Goal: Task Accomplishment & Management: Manage account settings

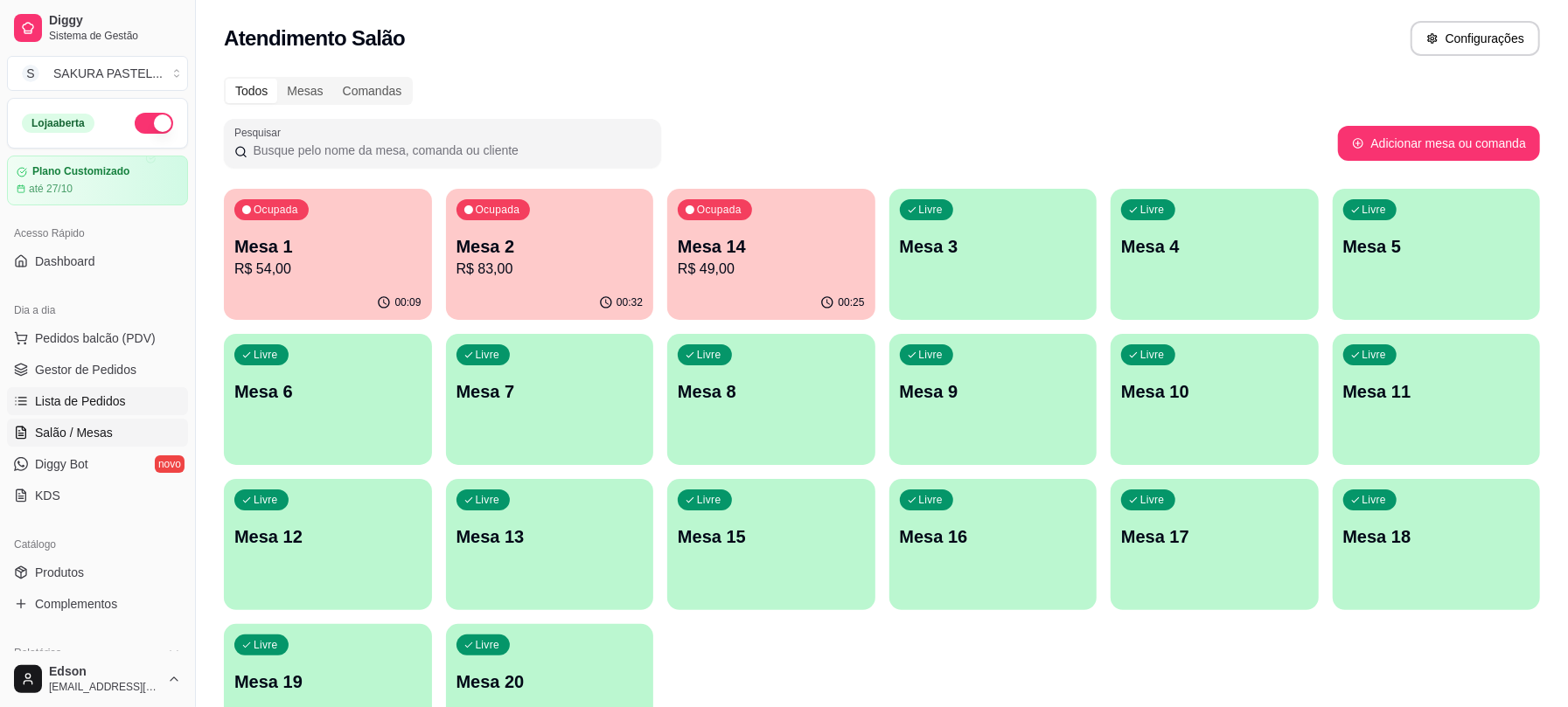
click at [113, 400] on span "Lista de Pedidos" at bounding box center [81, 401] width 91 height 18
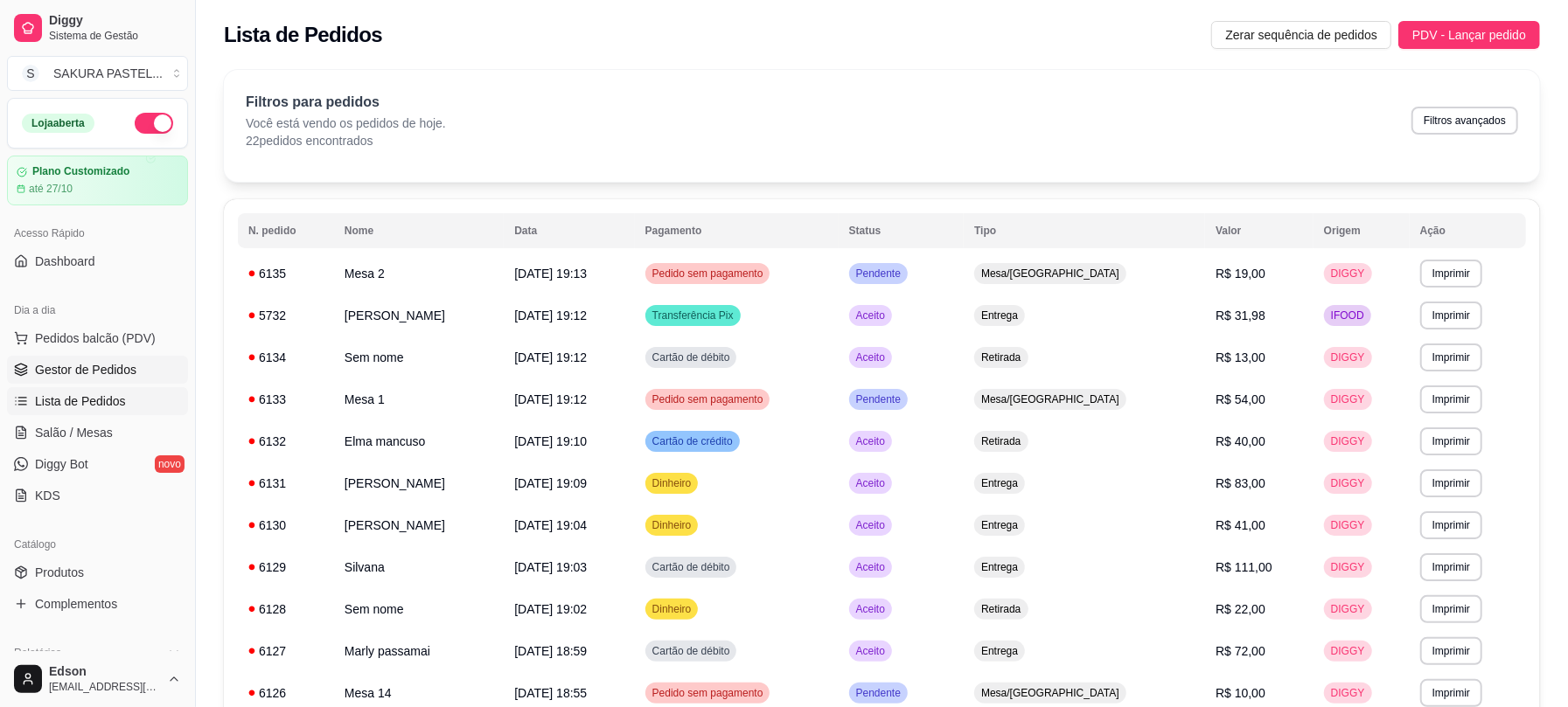
click at [116, 372] on span "Gestor de Pedidos" at bounding box center [85, 370] width 101 height 18
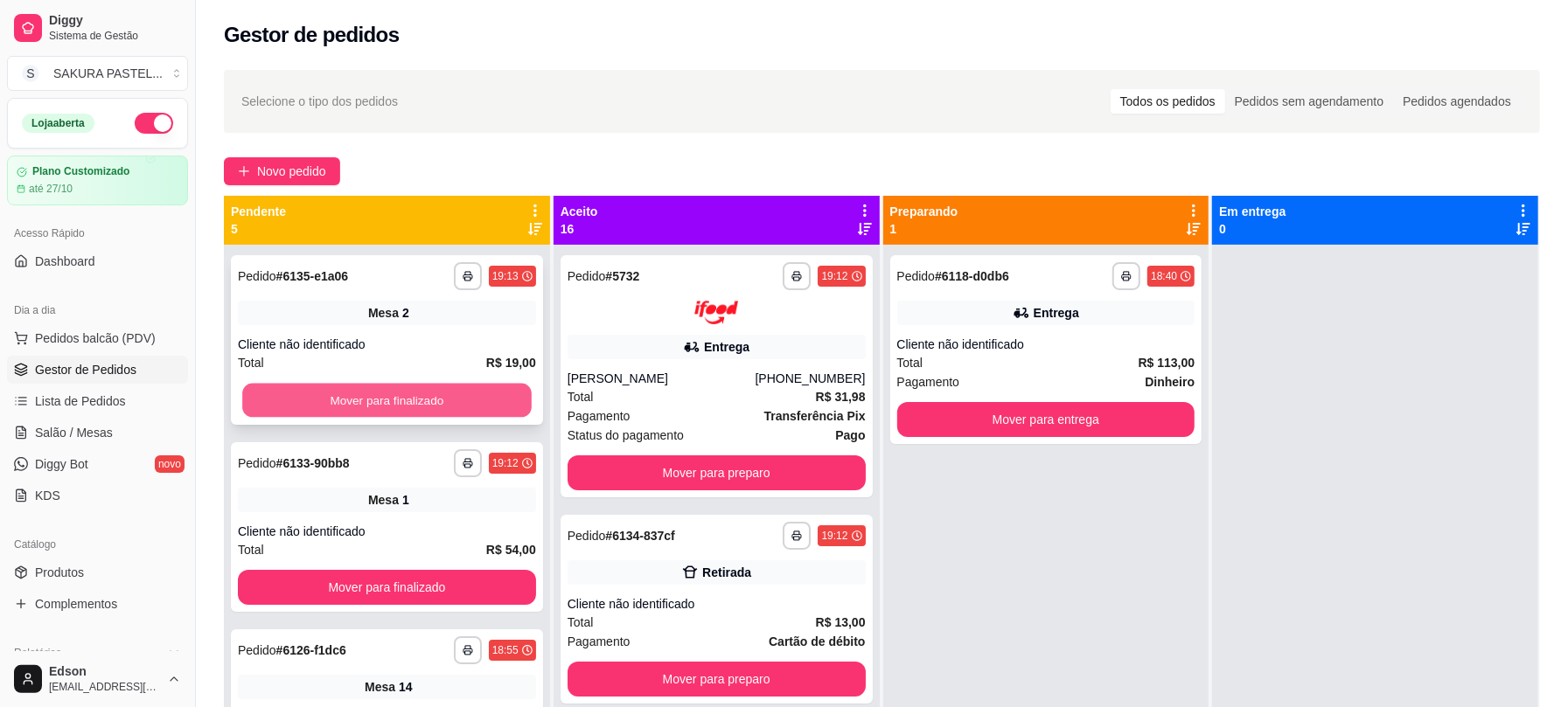
click at [413, 407] on button "Mover para finalizado" at bounding box center [386, 400] width 289 height 34
click at [412, 400] on button "Mover para finalizado" at bounding box center [386, 400] width 289 height 34
click at [412, 400] on div "Mover para finalizado" at bounding box center [387, 400] width 298 height 35
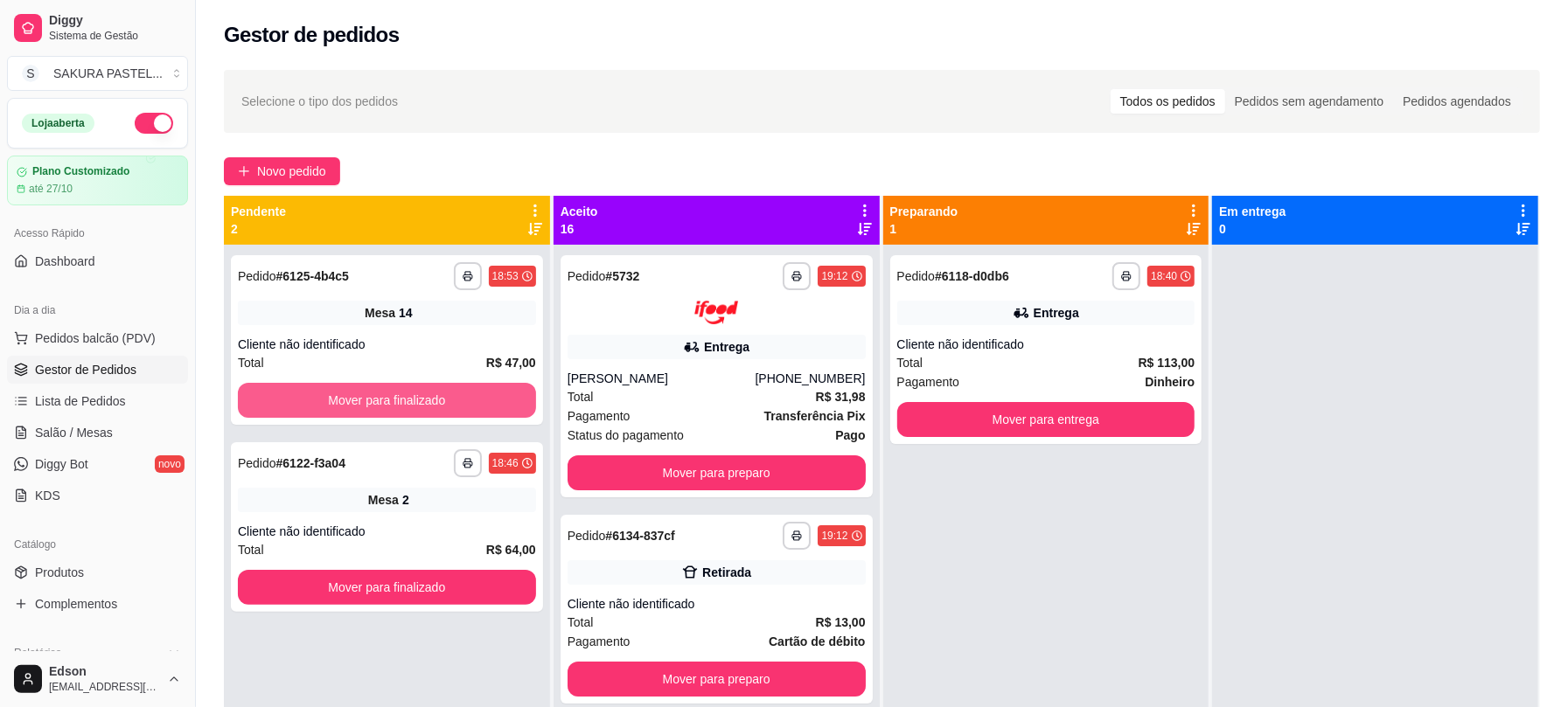
click at [412, 400] on button "Mover para finalizado" at bounding box center [387, 400] width 298 height 35
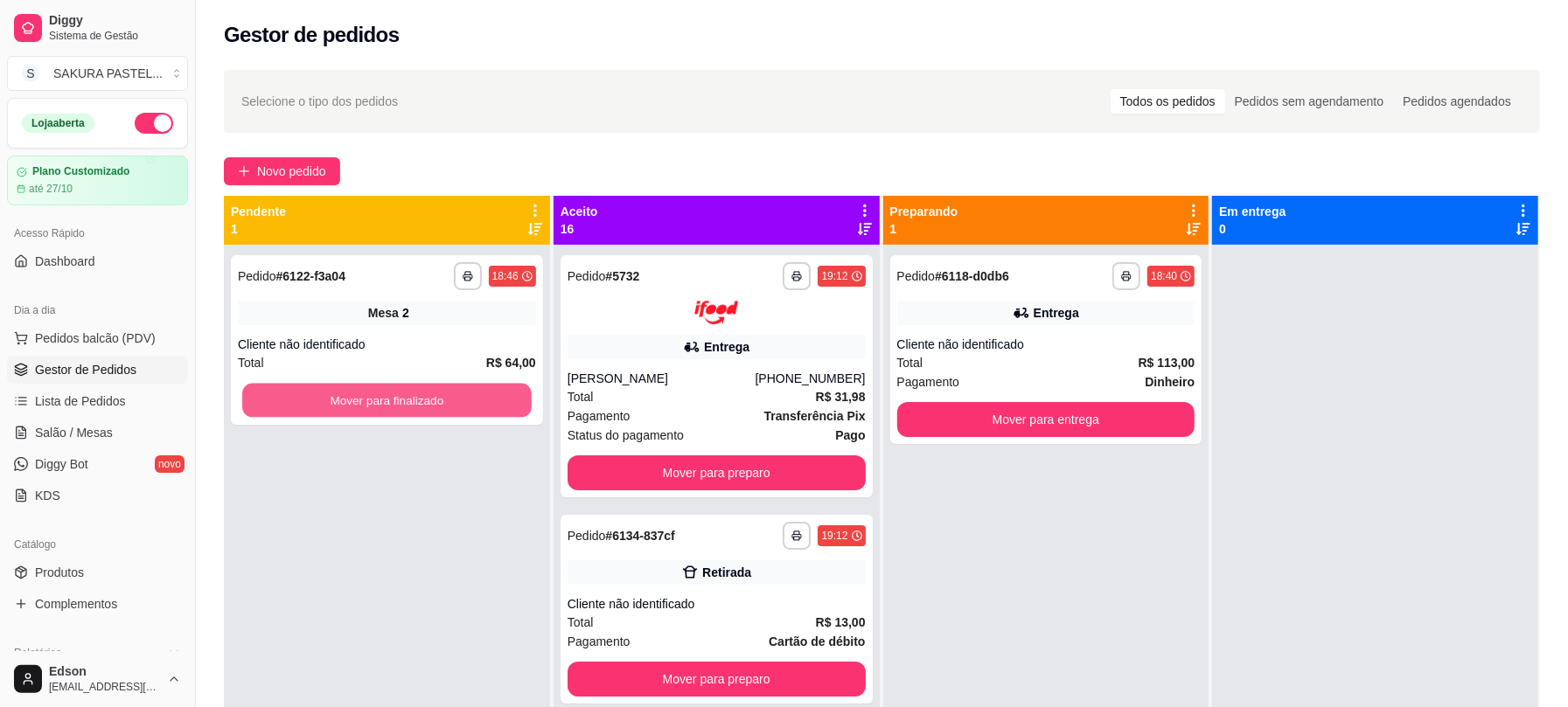
click at [412, 400] on button "Mover para finalizado" at bounding box center [386, 400] width 289 height 34
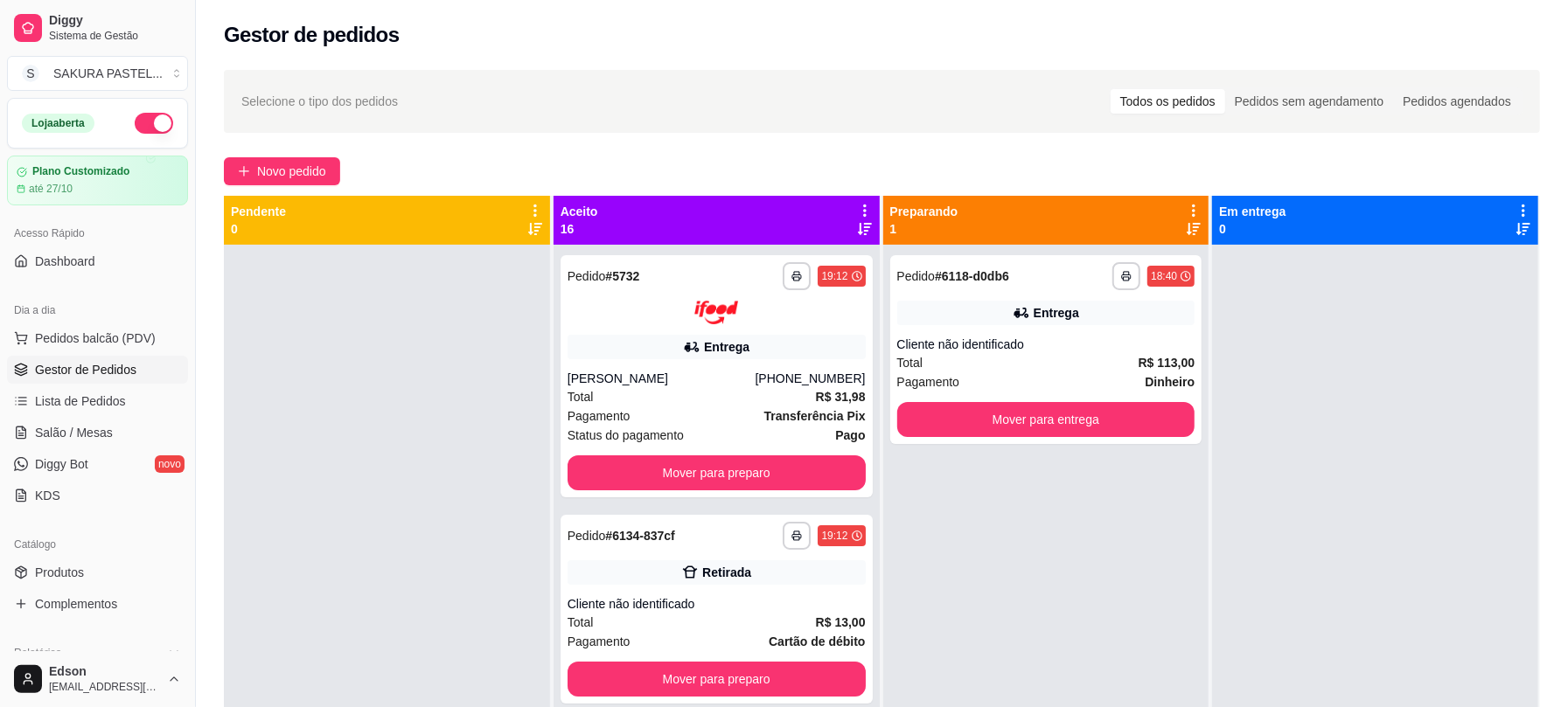
click at [866, 204] on div "Aceito 16" at bounding box center [716, 220] width 326 height 49
click at [863, 207] on icon at bounding box center [865, 210] width 4 height 12
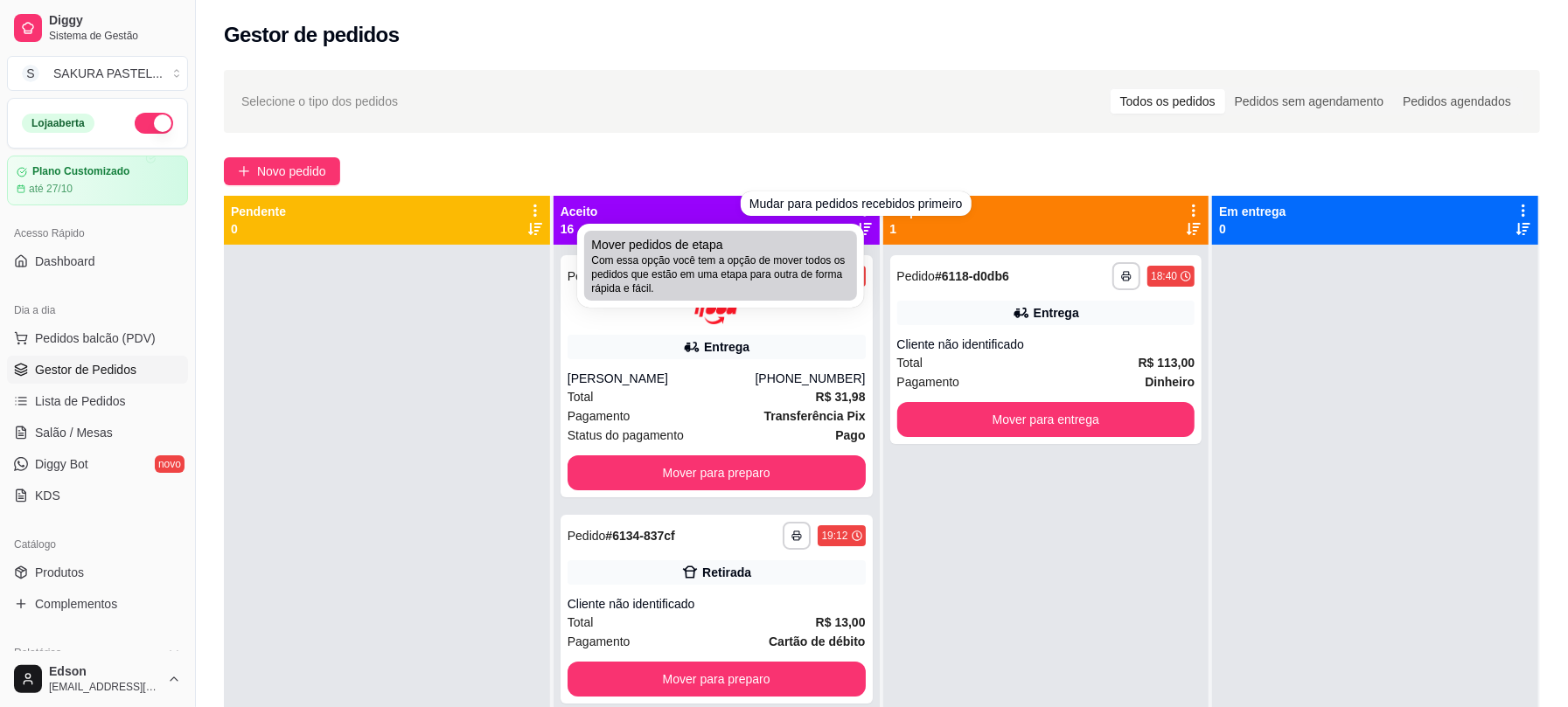
click at [778, 268] on span "Com essa opção você tem a opção de mover todos os pedidos que estão em uma etap…" at bounding box center [720, 274] width 259 height 42
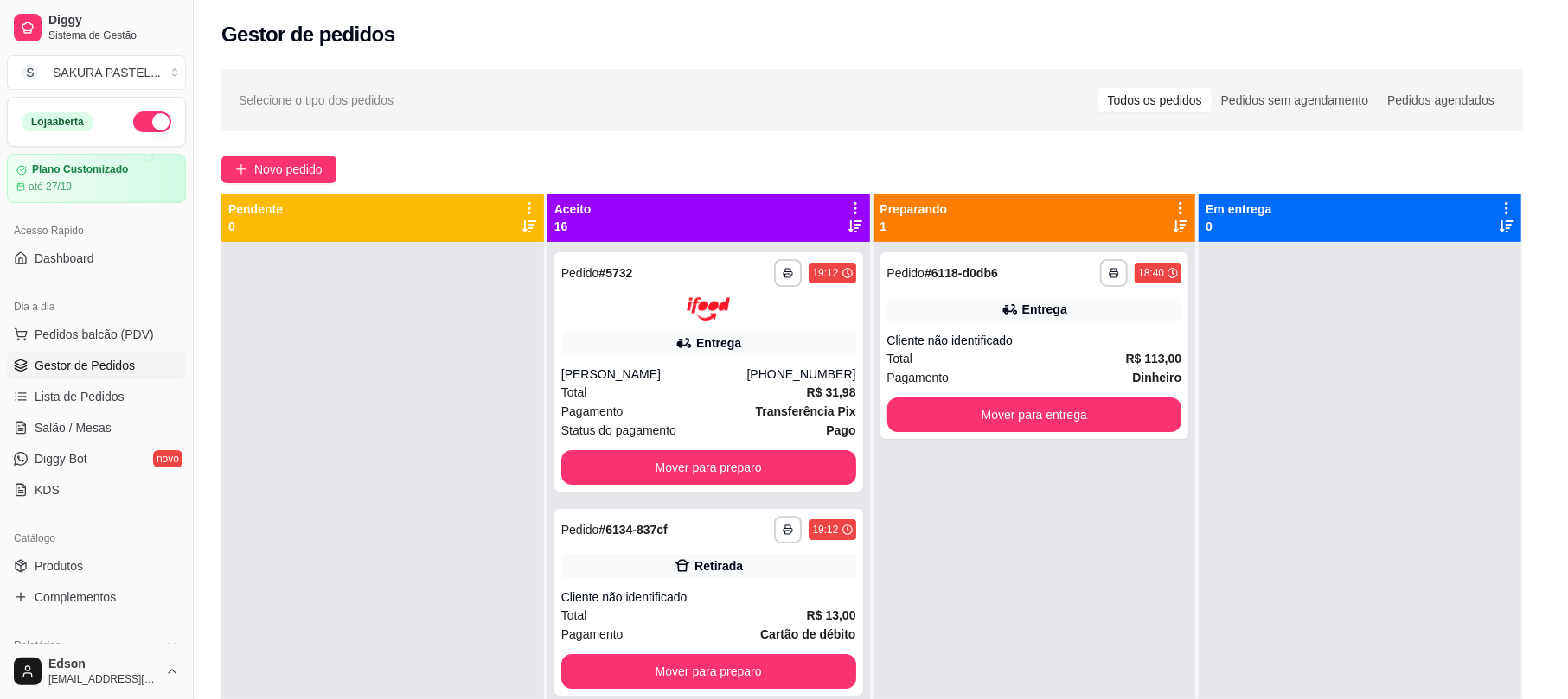
click at [662, 386] on span "Estou ciente de que esta ação será irreverssível e quero mover os pedidos." at bounding box center [795, 396] width 377 height 41
click at [593, 399] on input "Estou ciente de que esta ação será irreverssível e quero mover os pedidos." at bounding box center [587, 405] width 11 height 11
checkbox input "true"
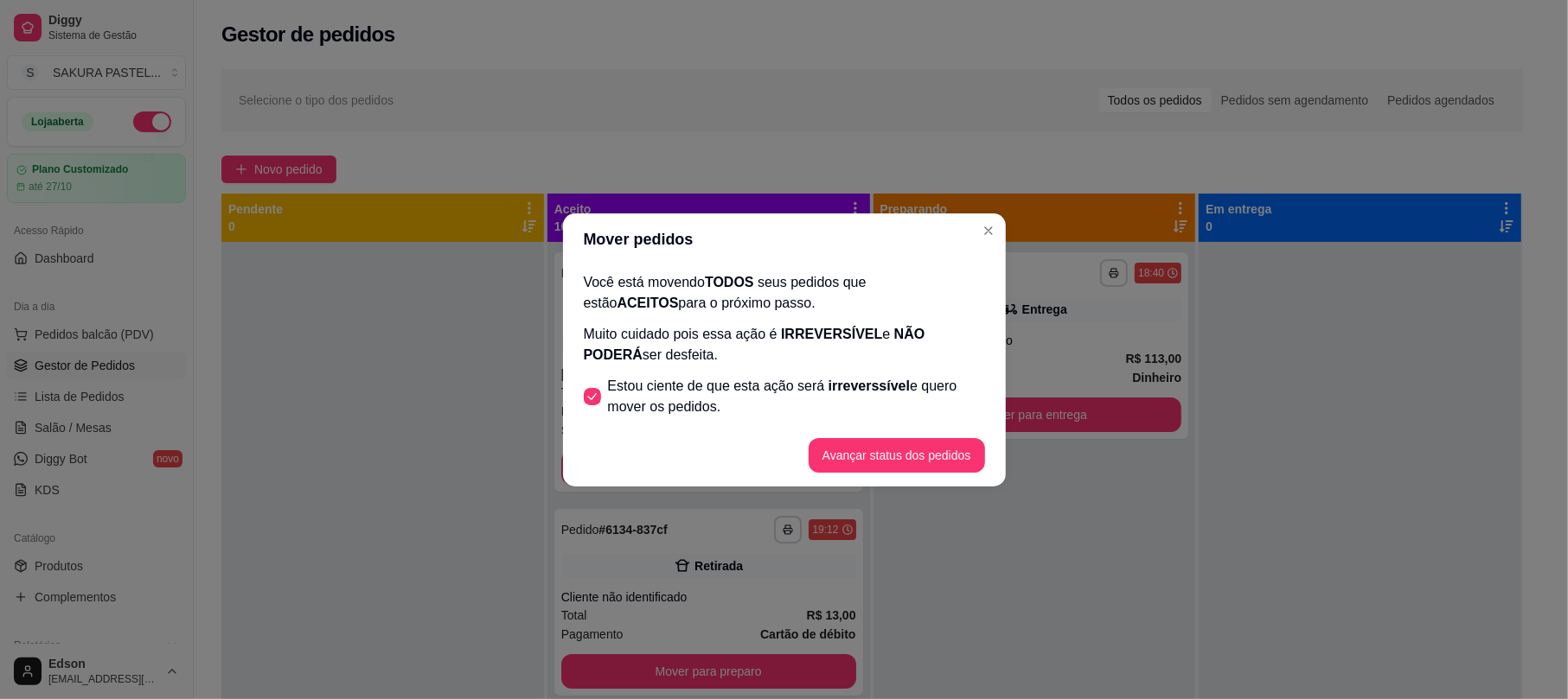
click at [903, 471] on button "Avançar status dos pedidos" at bounding box center [896, 455] width 176 height 35
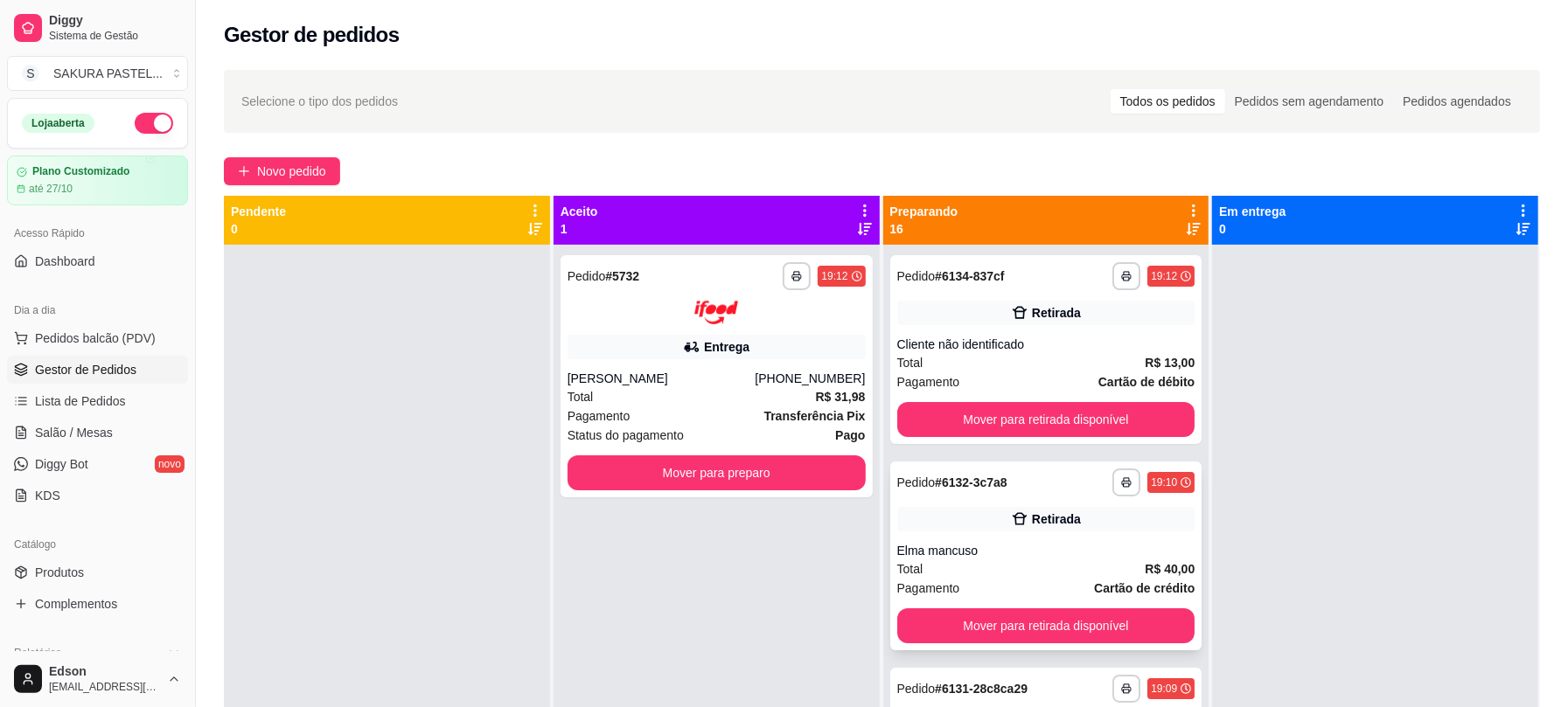
scroll to position [267, 0]
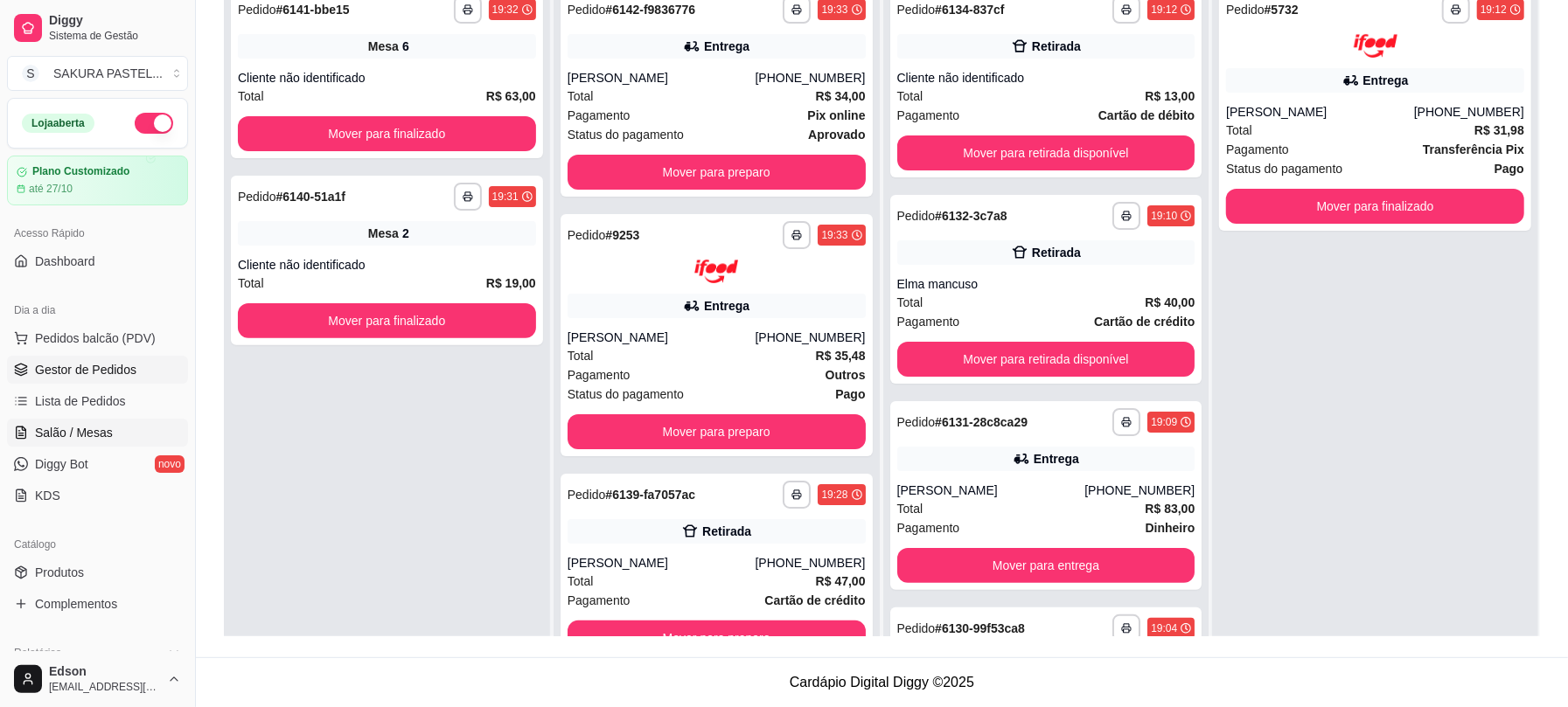
click at [124, 431] on link "Salão / Mesas" at bounding box center [97, 433] width 181 height 28
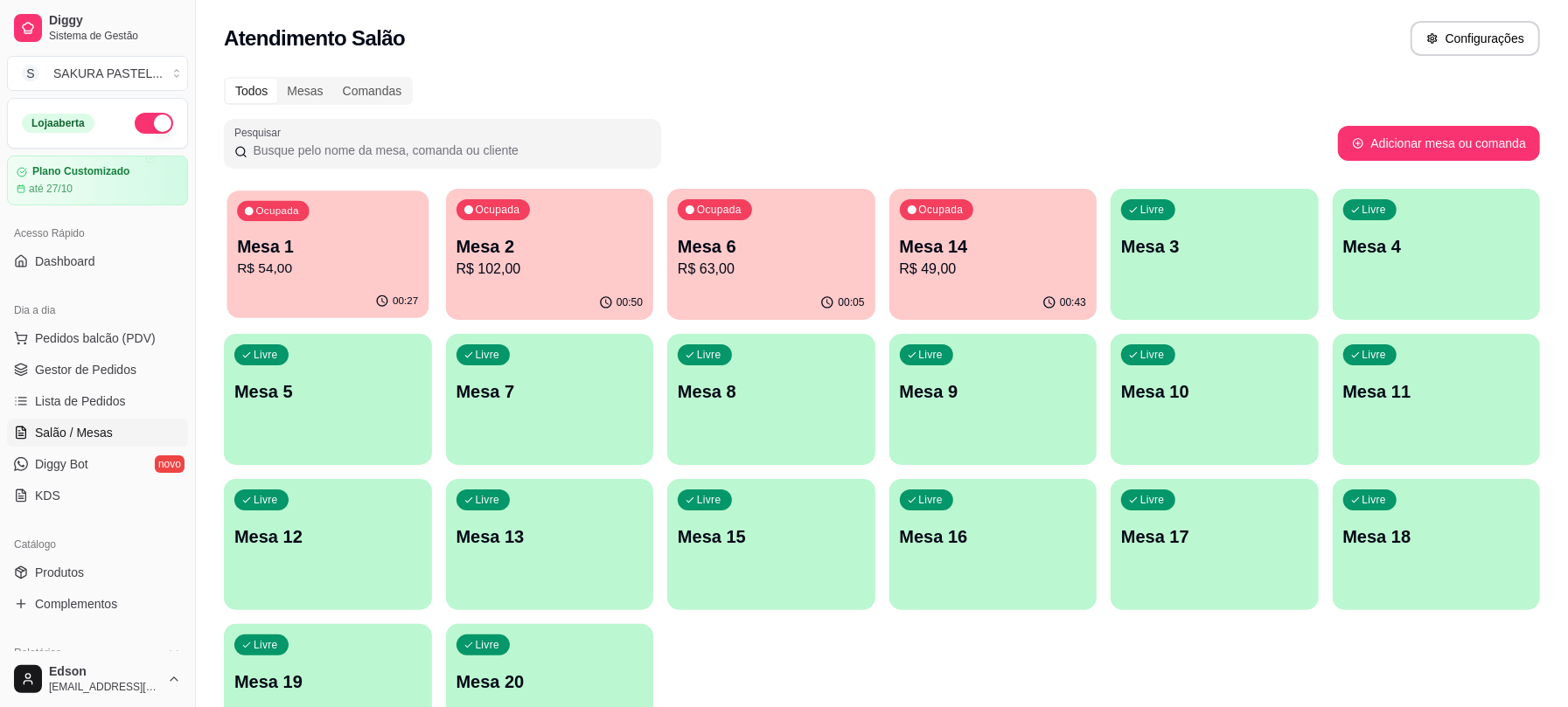
click at [301, 240] on p "Mesa 1" at bounding box center [327, 246] width 181 height 23
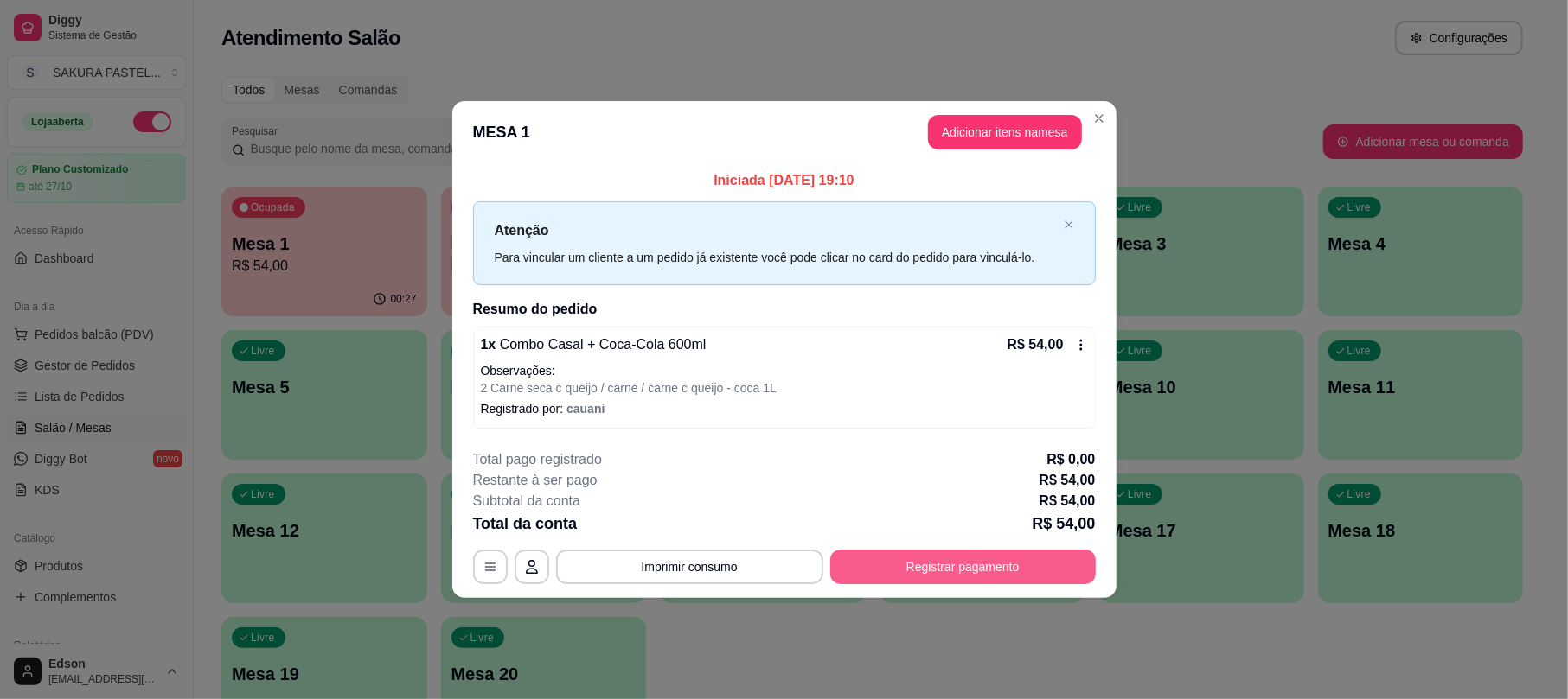
click at [914, 567] on button "Registrar pagamento" at bounding box center [963, 567] width 266 height 35
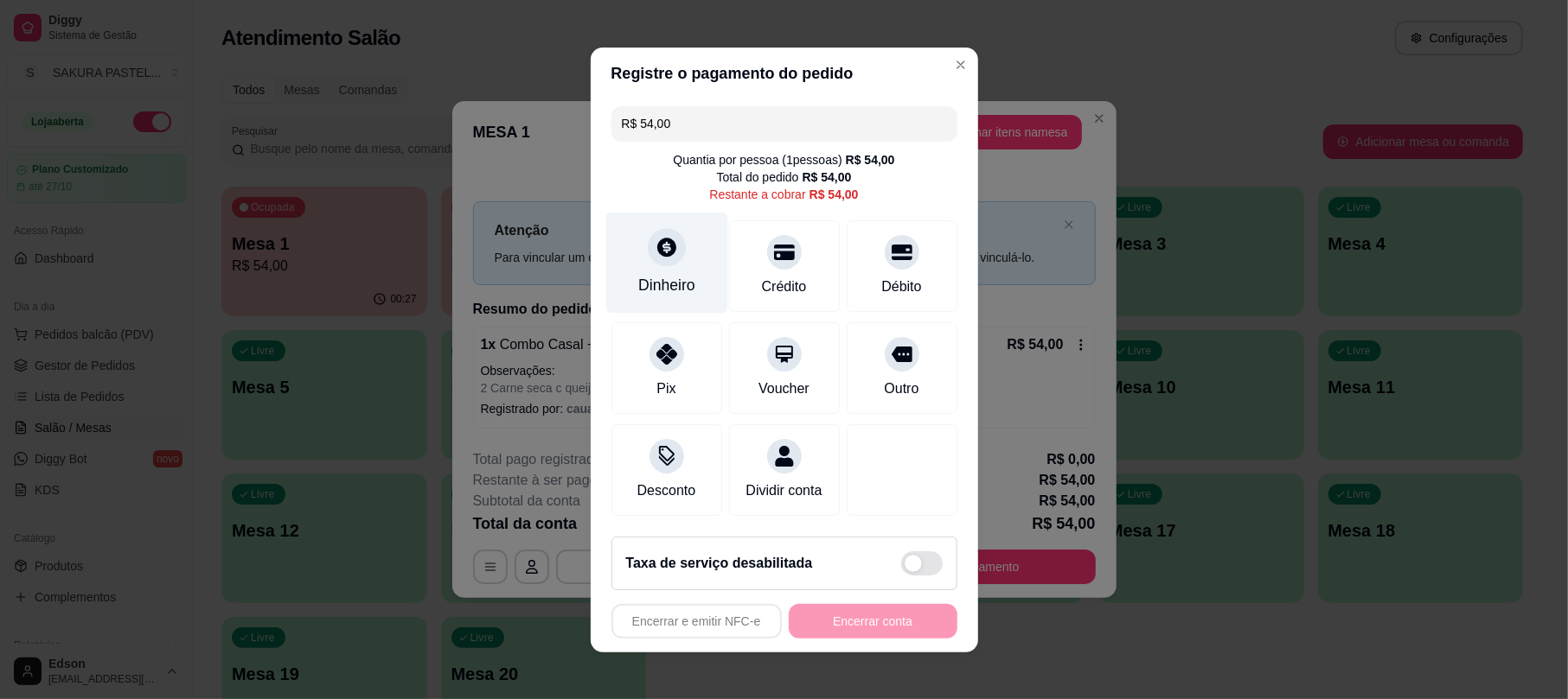
click at [657, 238] on icon at bounding box center [666, 246] width 19 height 19
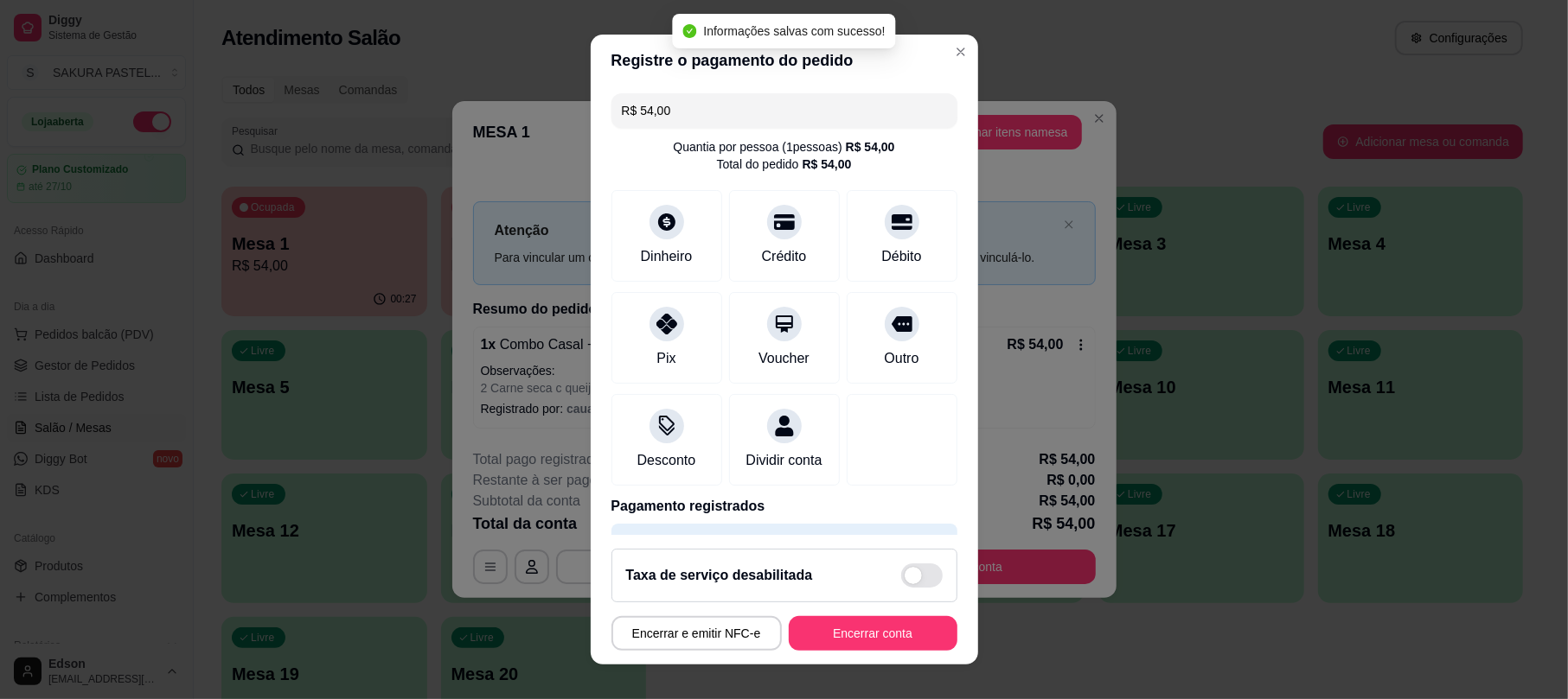
type input "R$ 0,00"
click at [862, 641] on button "Encerrar conta" at bounding box center [872, 633] width 163 height 34
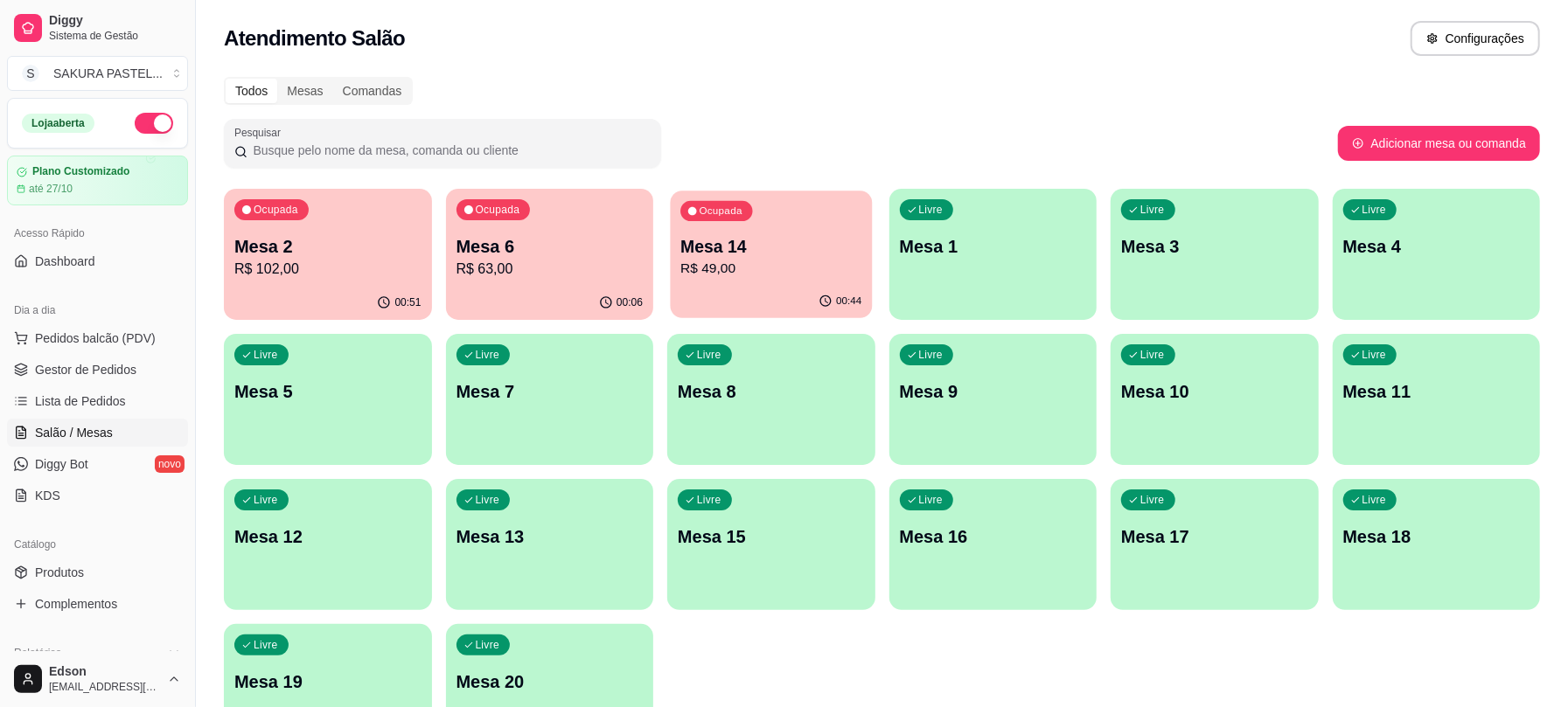
click at [775, 246] on p "Mesa 14" at bounding box center [770, 246] width 181 height 23
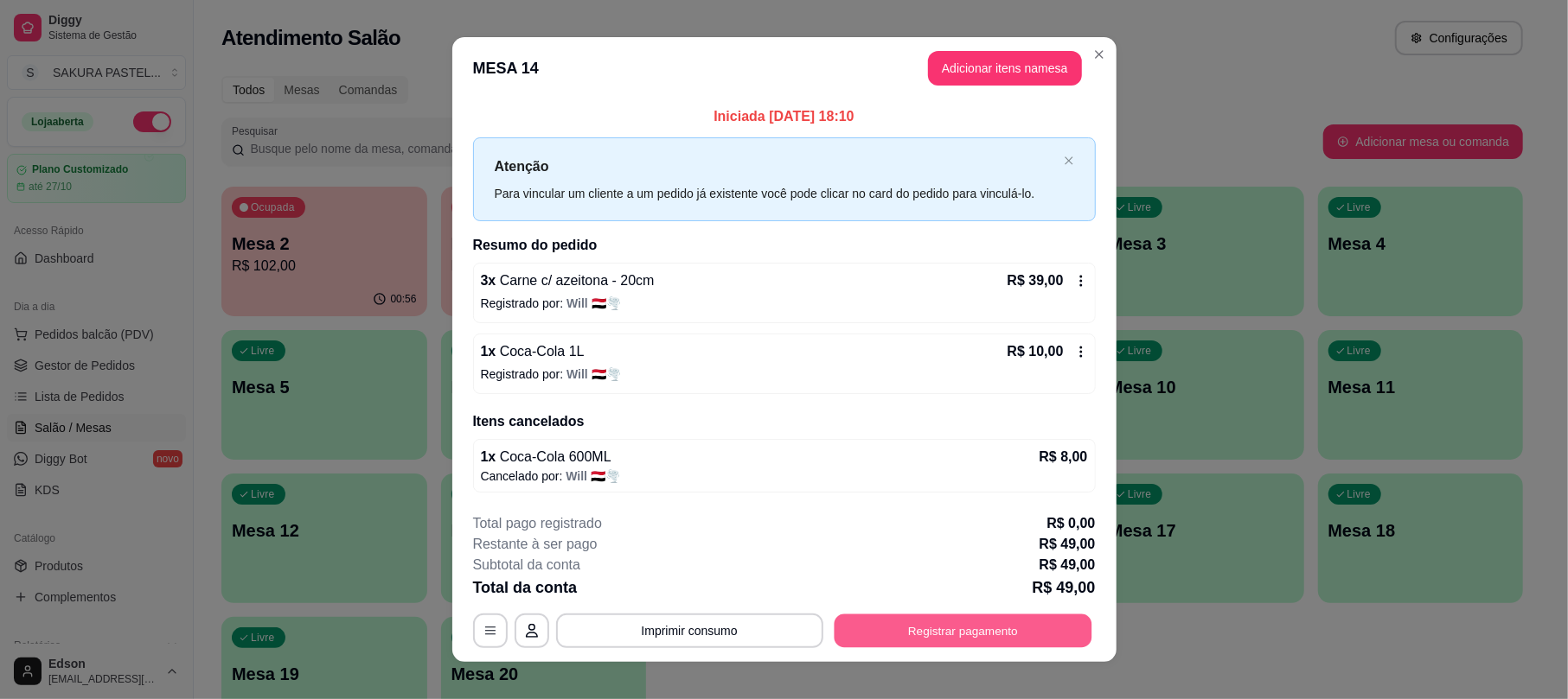
click at [961, 637] on button "Registrar pagamento" at bounding box center [962, 631] width 258 height 34
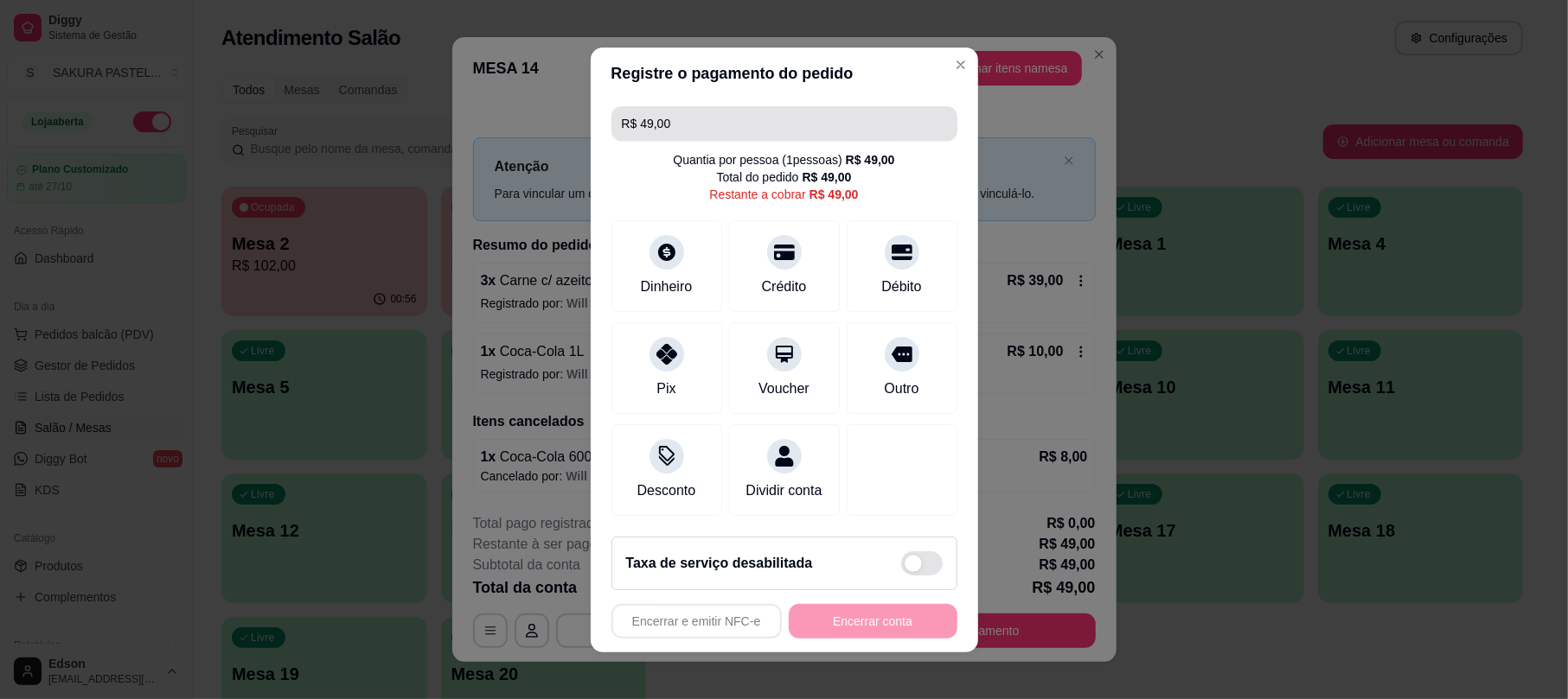
click at [728, 112] on input "R$ 49,00" at bounding box center [784, 124] width 325 height 35
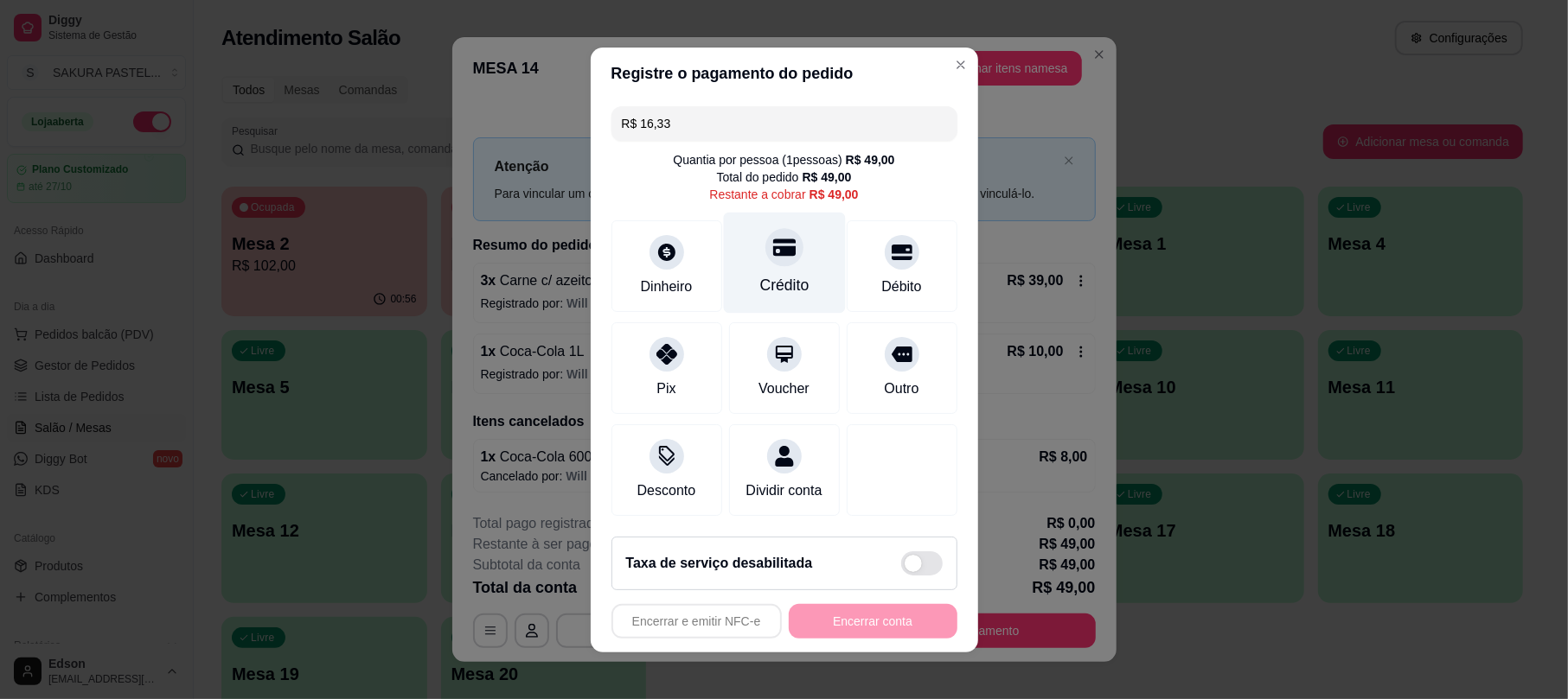
click at [765, 232] on div at bounding box center [784, 247] width 38 height 38
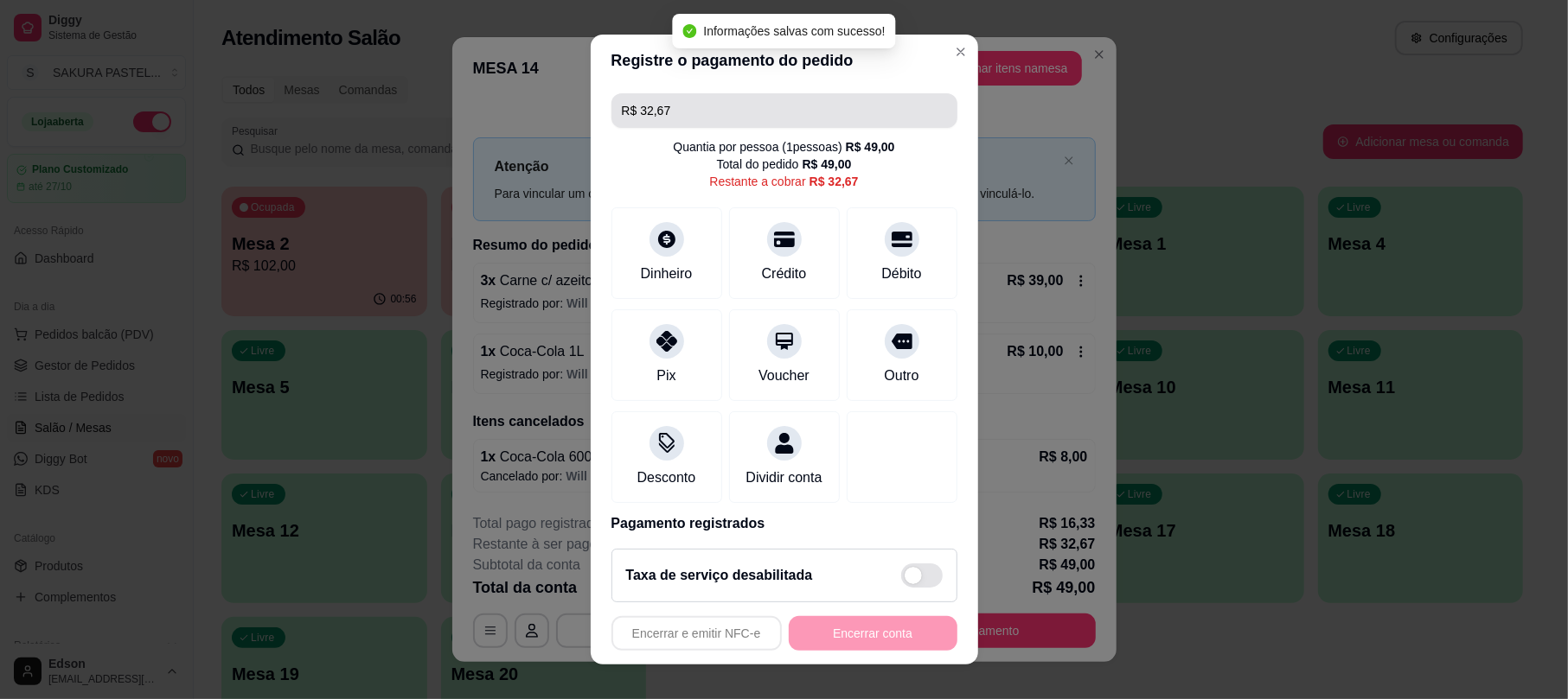
click at [734, 125] on input "R$ 32,67" at bounding box center [784, 111] width 325 height 35
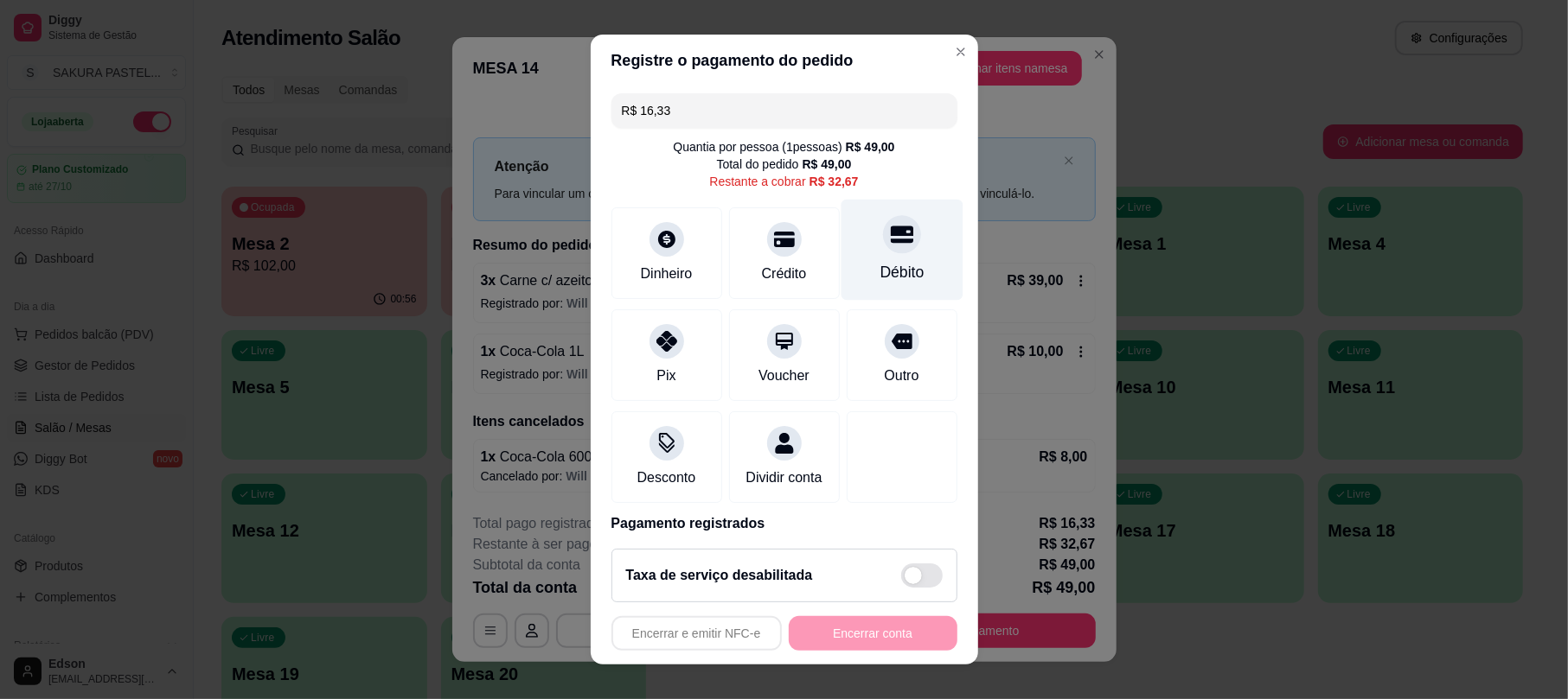
click at [883, 250] on div at bounding box center [902, 235] width 38 height 38
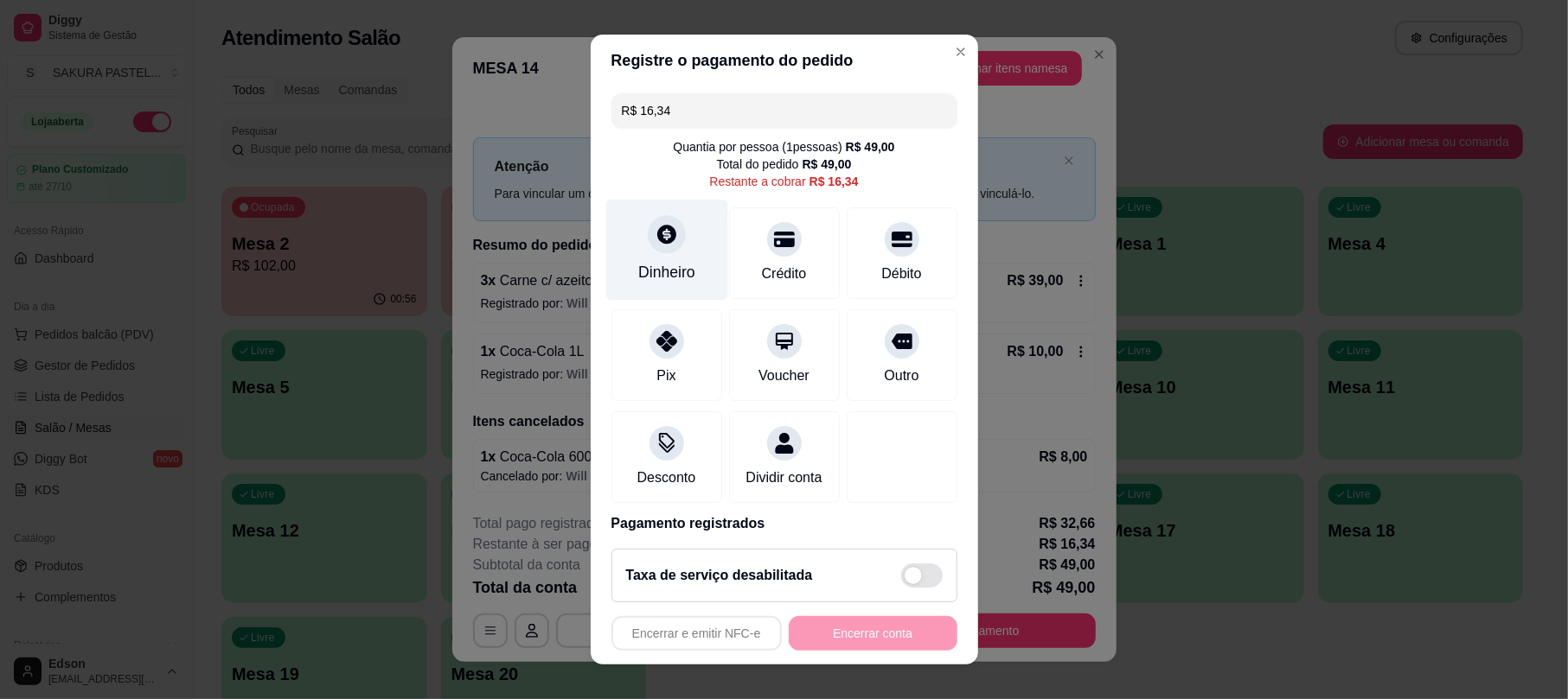
click at [669, 257] on div "Dinheiro" at bounding box center [665, 250] width 122 height 101
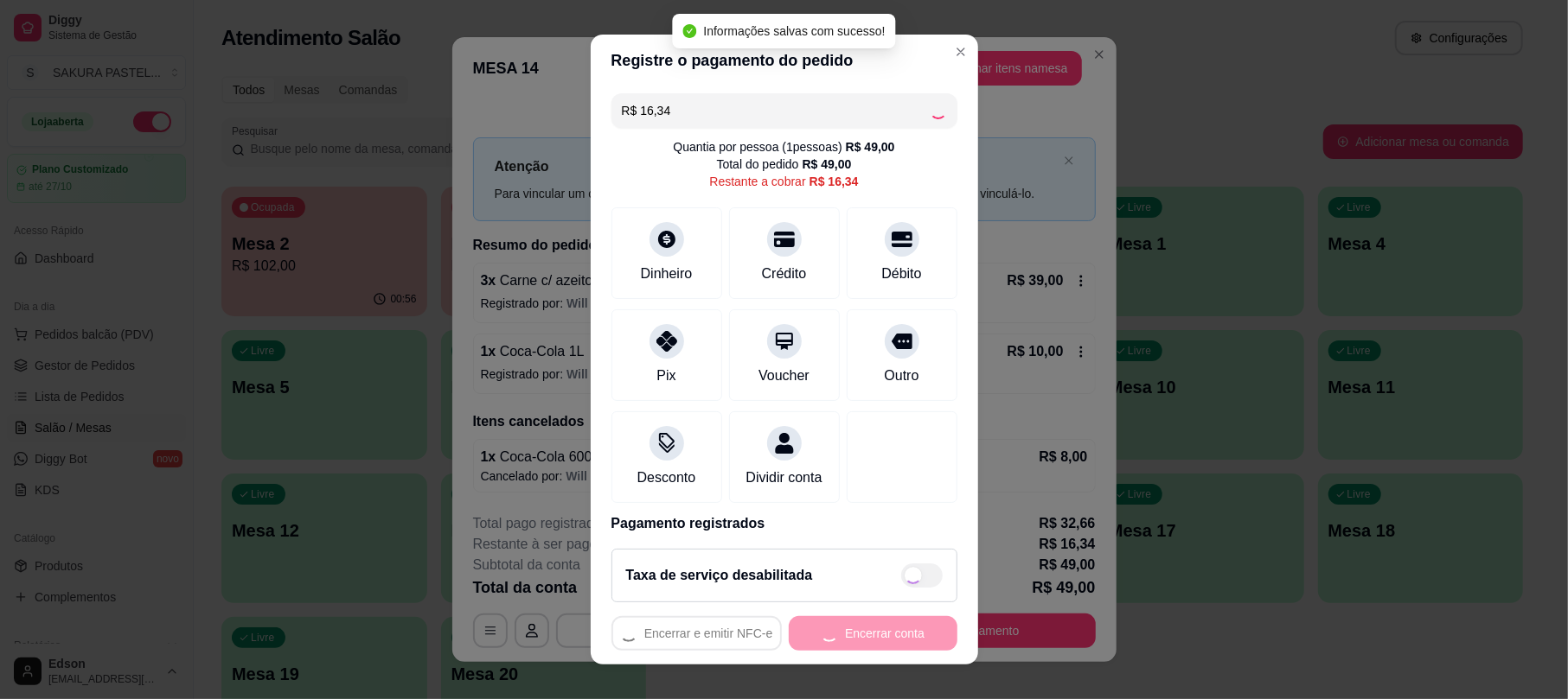
type input "R$ 0,00"
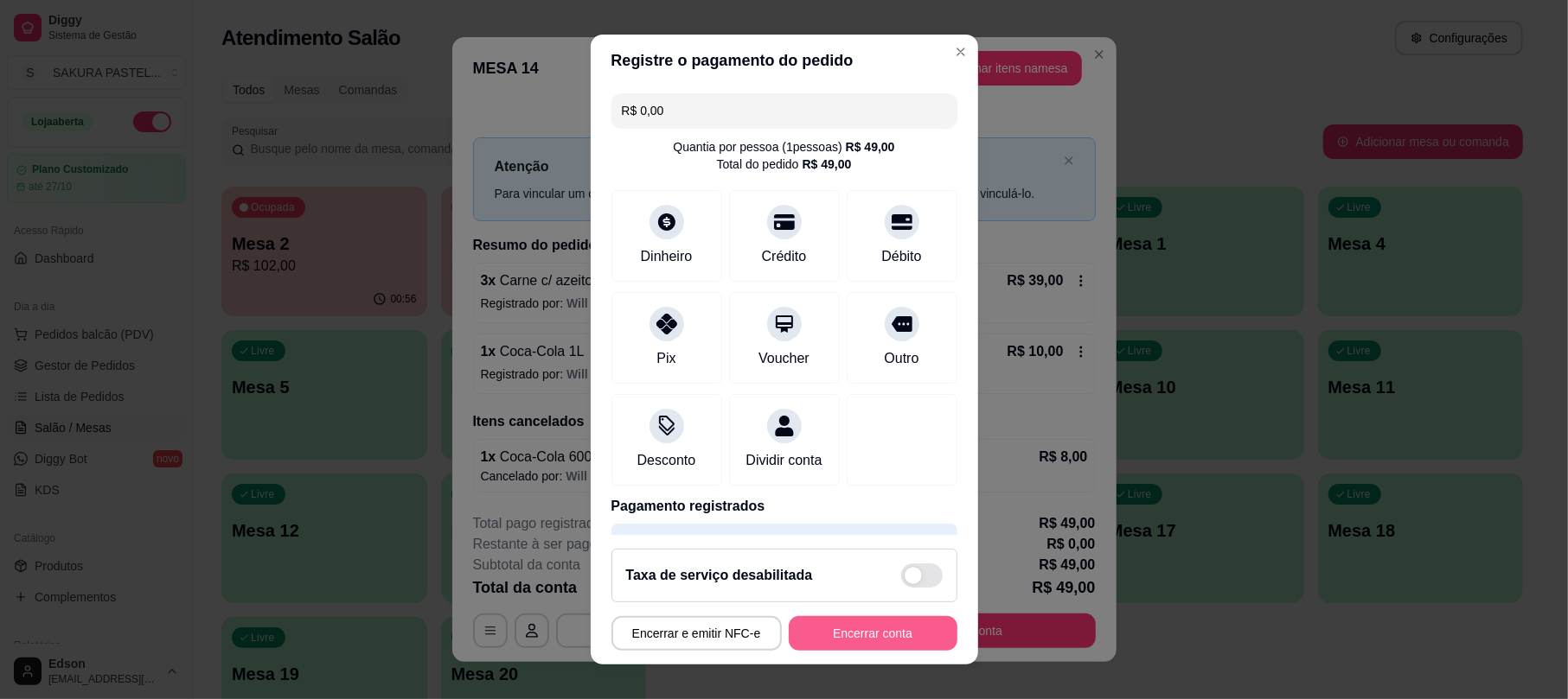
click at [887, 622] on button "Encerrar conta" at bounding box center [872, 634] width 169 height 35
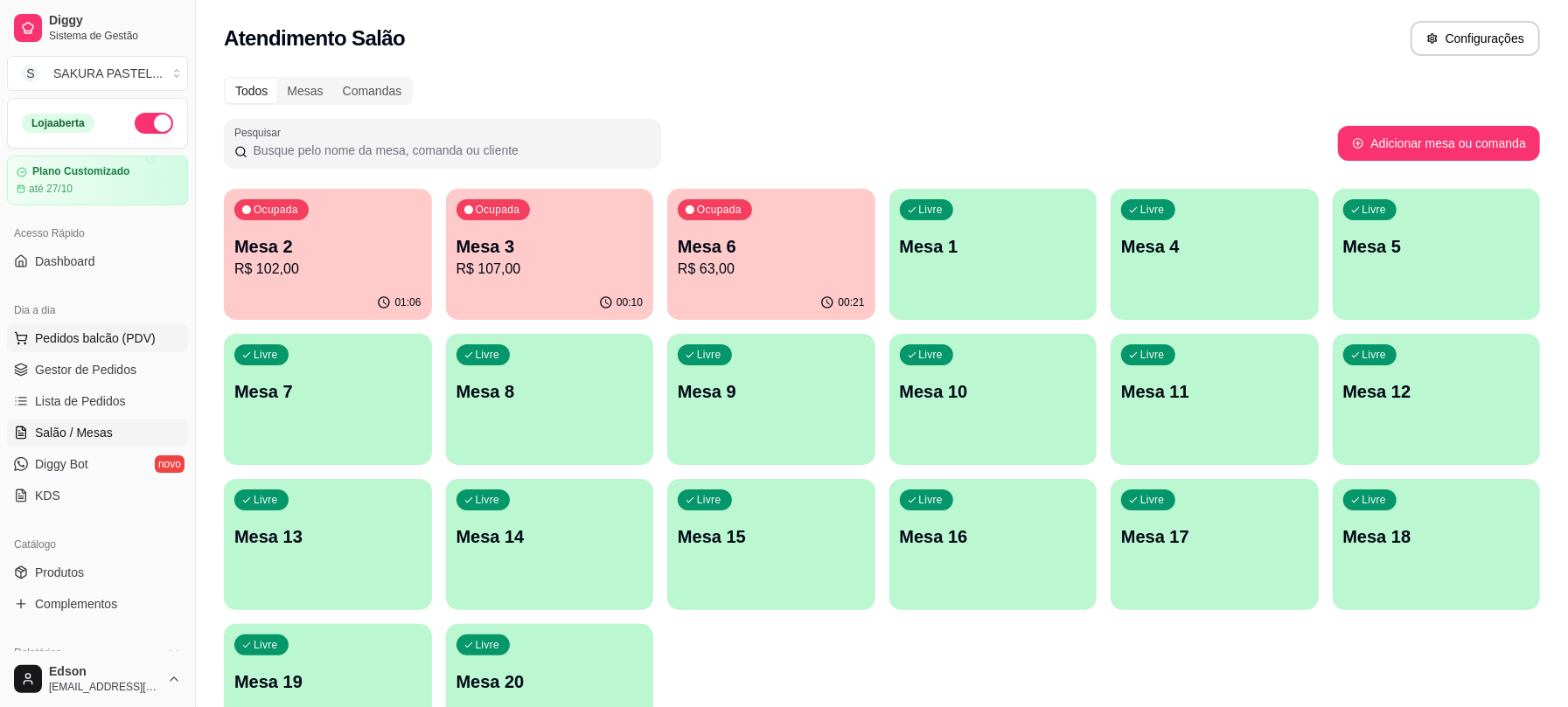
click at [68, 349] on button "Pedidos balcão (PDV)" at bounding box center [97, 338] width 181 height 28
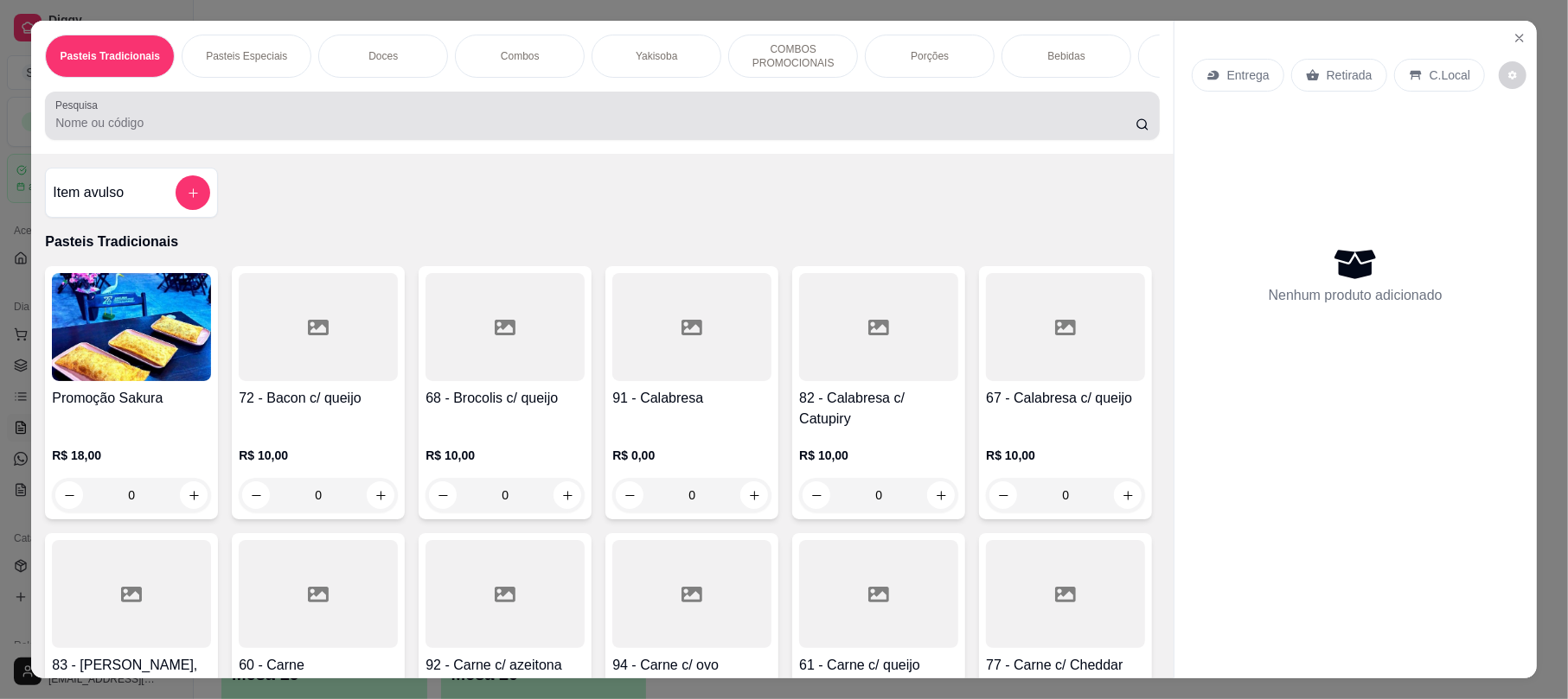
click at [275, 140] on div "Pesquisa" at bounding box center [601, 115] width 1113 height 49
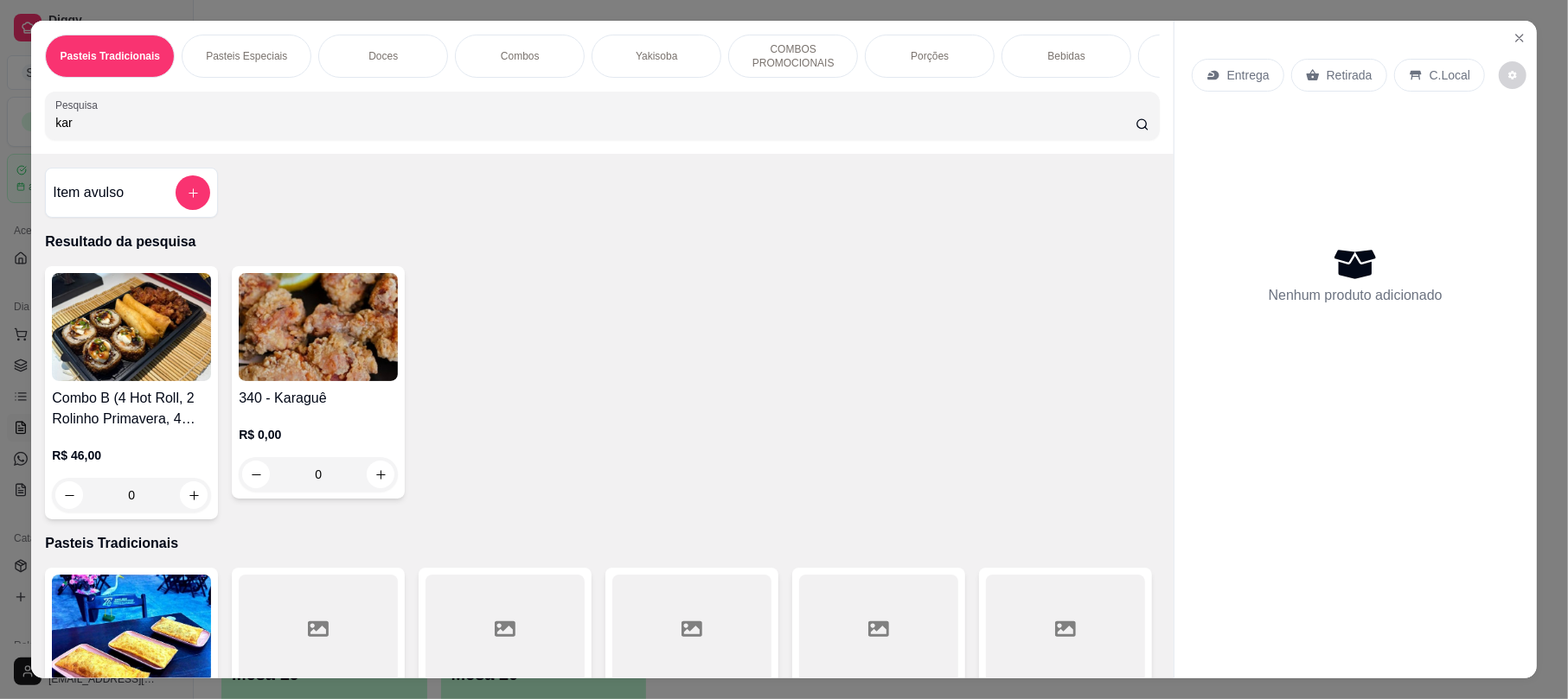
type input "kar"
click at [281, 377] on img at bounding box center [318, 327] width 159 height 108
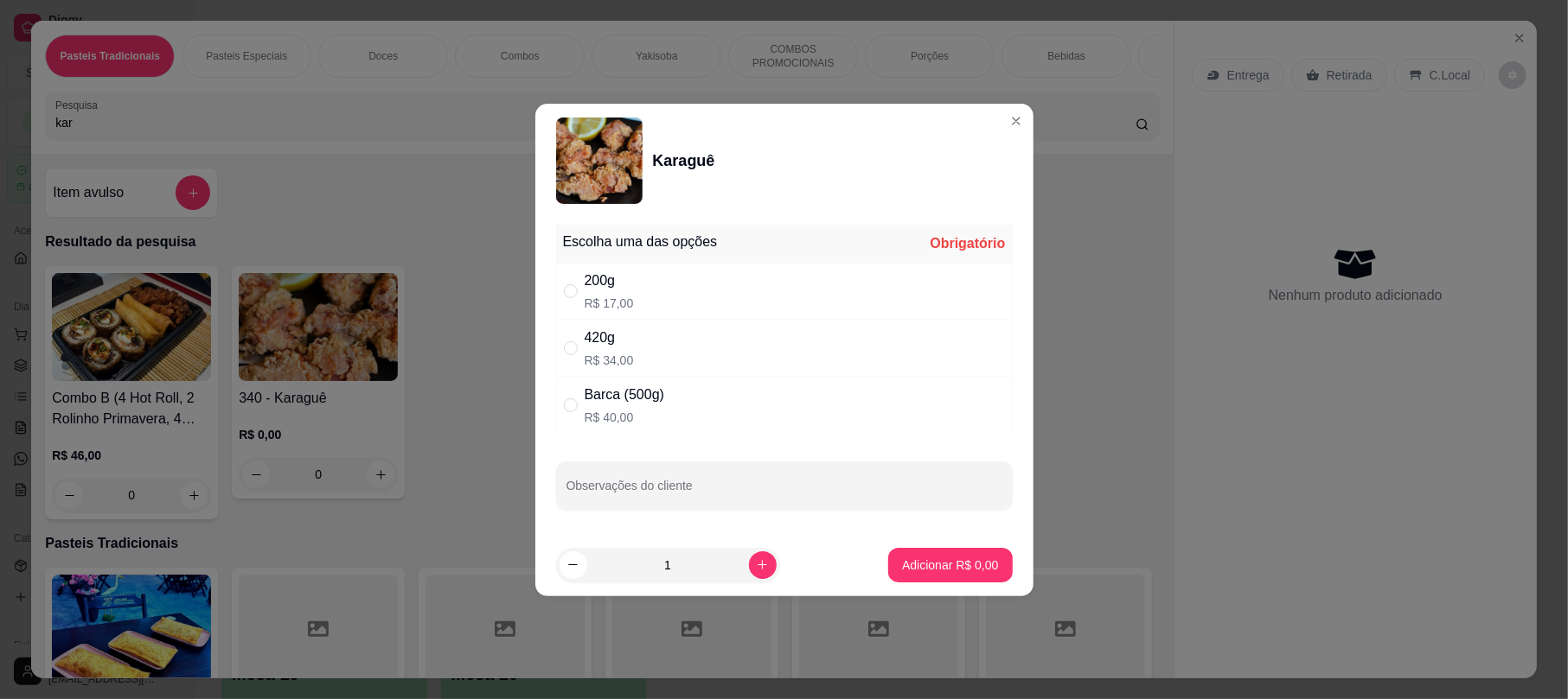
drag, startPoint x: 623, startPoint y: 408, endPoint x: 963, endPoint y: 596, distance: 388.5
click at [623, 412] on div "Barca (500g) R$ 40,00" at bounding box center [625, 405] width 81 height 41
radio input "true"
click at [957, 571] on p "Adicionar R$ 40,00" at bounding box center [947, 565] width 103 height 17
type input "1"
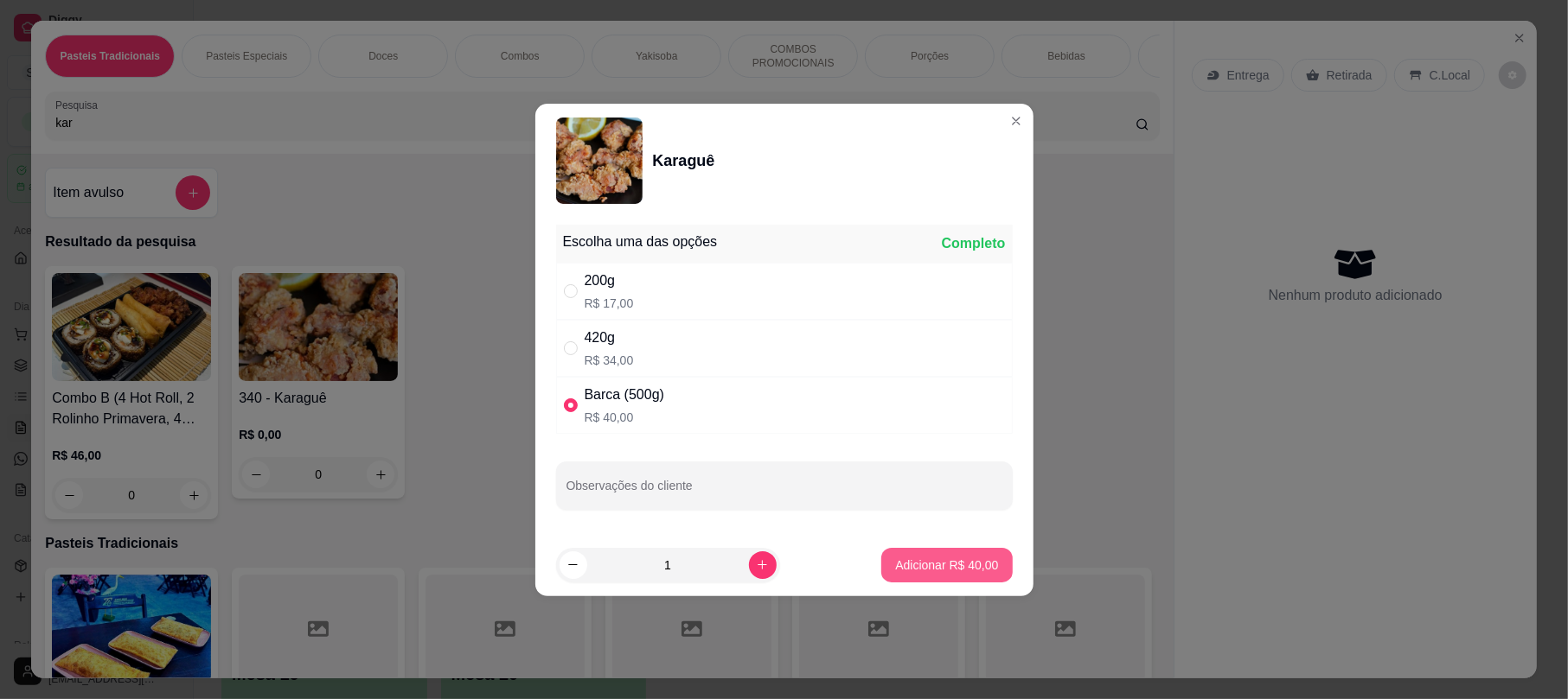
type input "1"
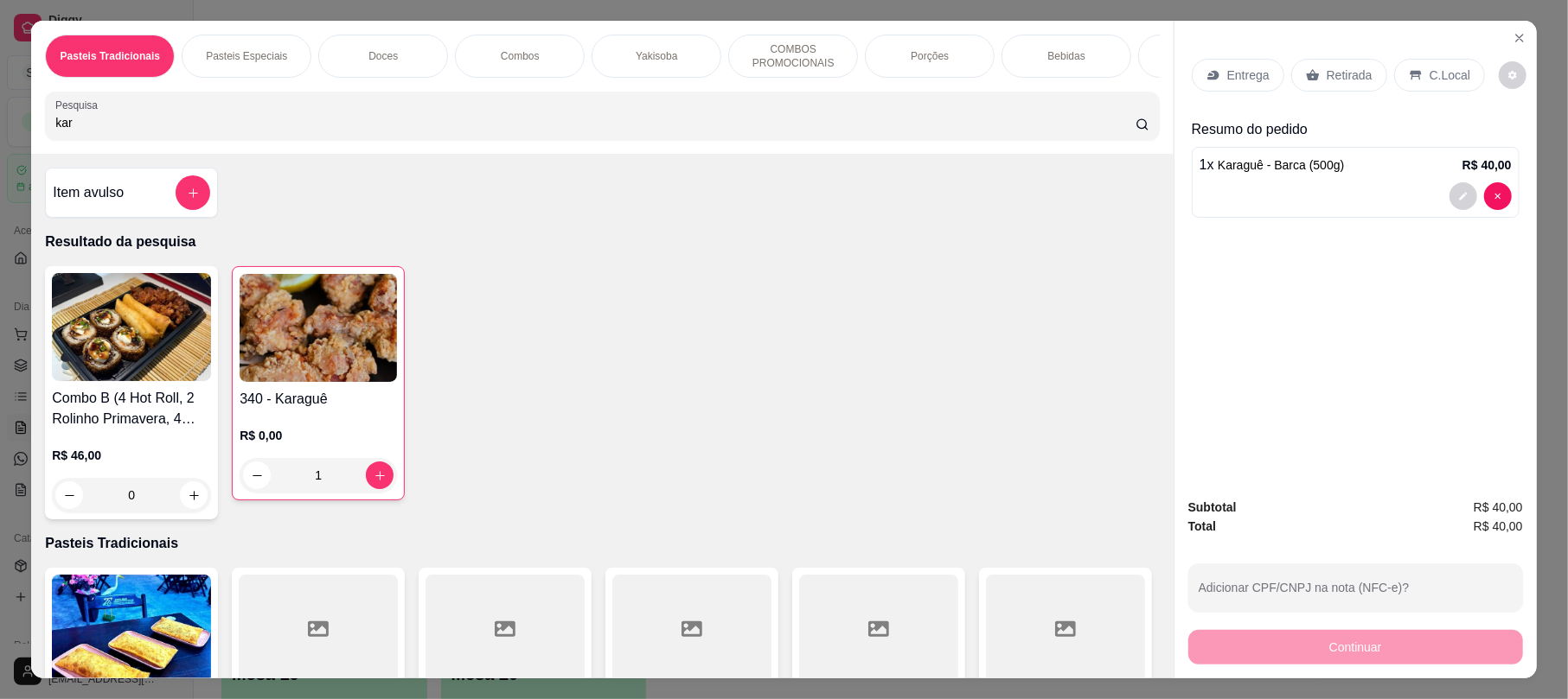
click at [202, 123] on div "kar" at bounding box center [601, 116] width 1093 height 35
click at [204, 128] on div "kar" at bounding box center [601, 116] width 1093 height 35
type input "k"
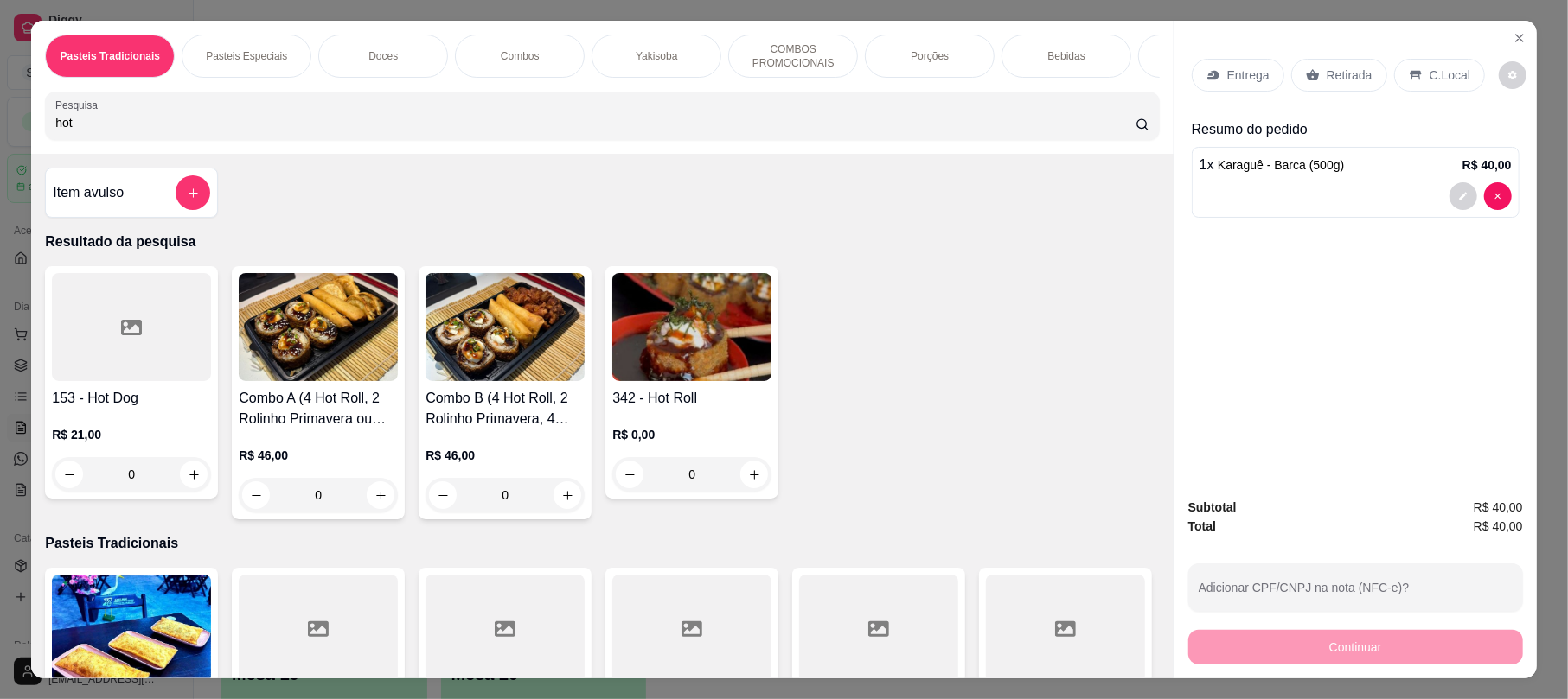
type input "hot"
click at [725, 378] on img at bounding box center [692, 327] width 159 height 108
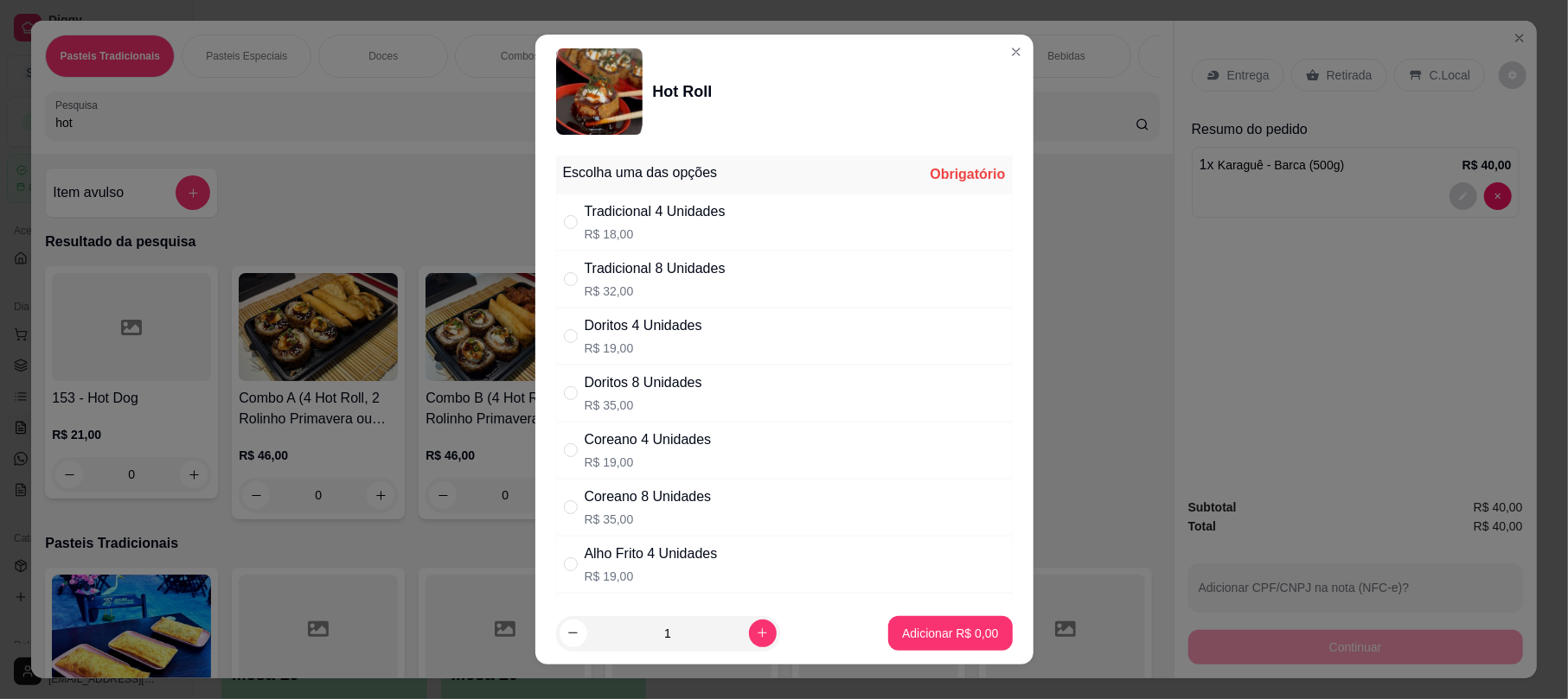
click at [664, 273] on div "Tradicional 8 Unidades" at bounding box center [655, 268] width 141 height 21
radio input "true"
click at [749, 620] on button "increase-product-quantity" at bounding box center [762, 632] width 27 height 27
type input "2"
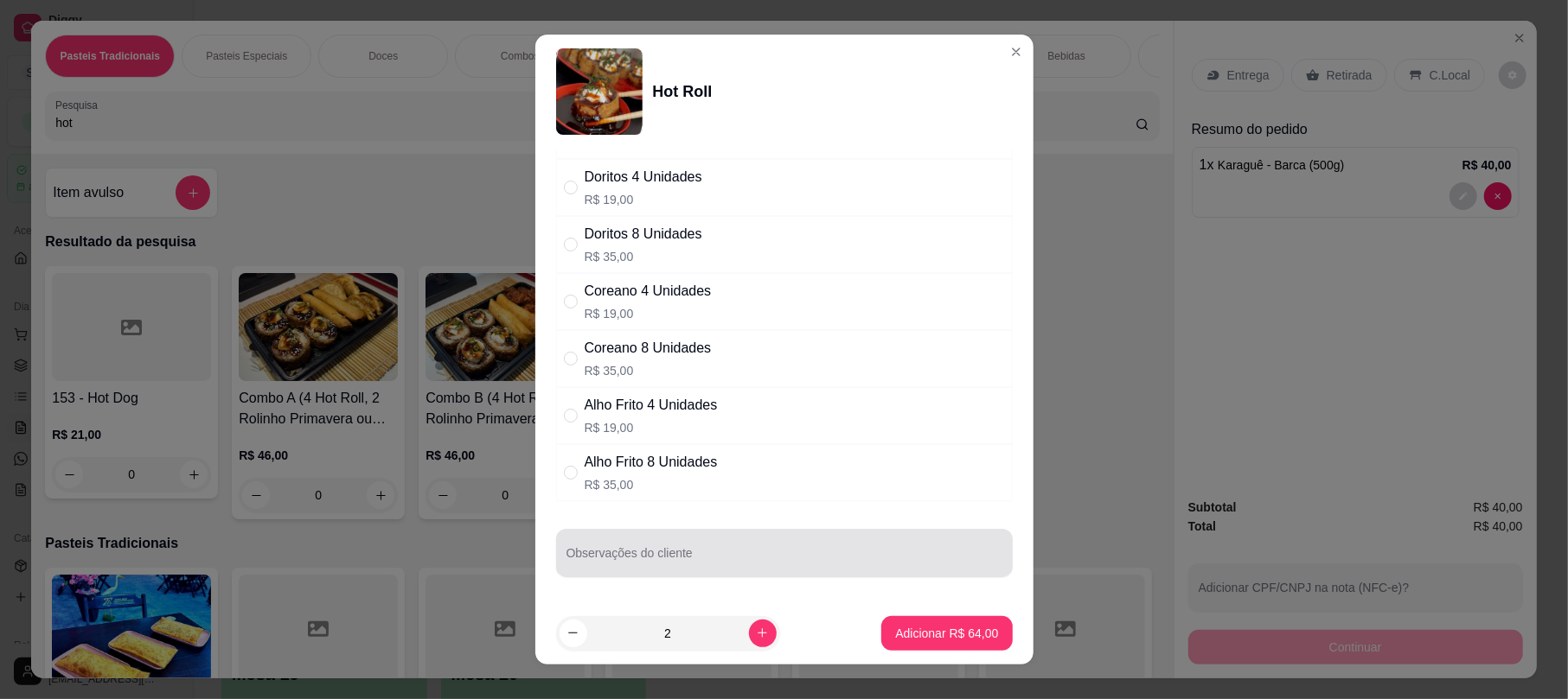
click at [748, 571] on div at bounding box center [784, 553] width 436 height 35
type input "SEM TARE NA DUAS"
click at [914, 623] on button "Adicionar R$ 64,00" at bounding box center [946, 634] width 130 height 35
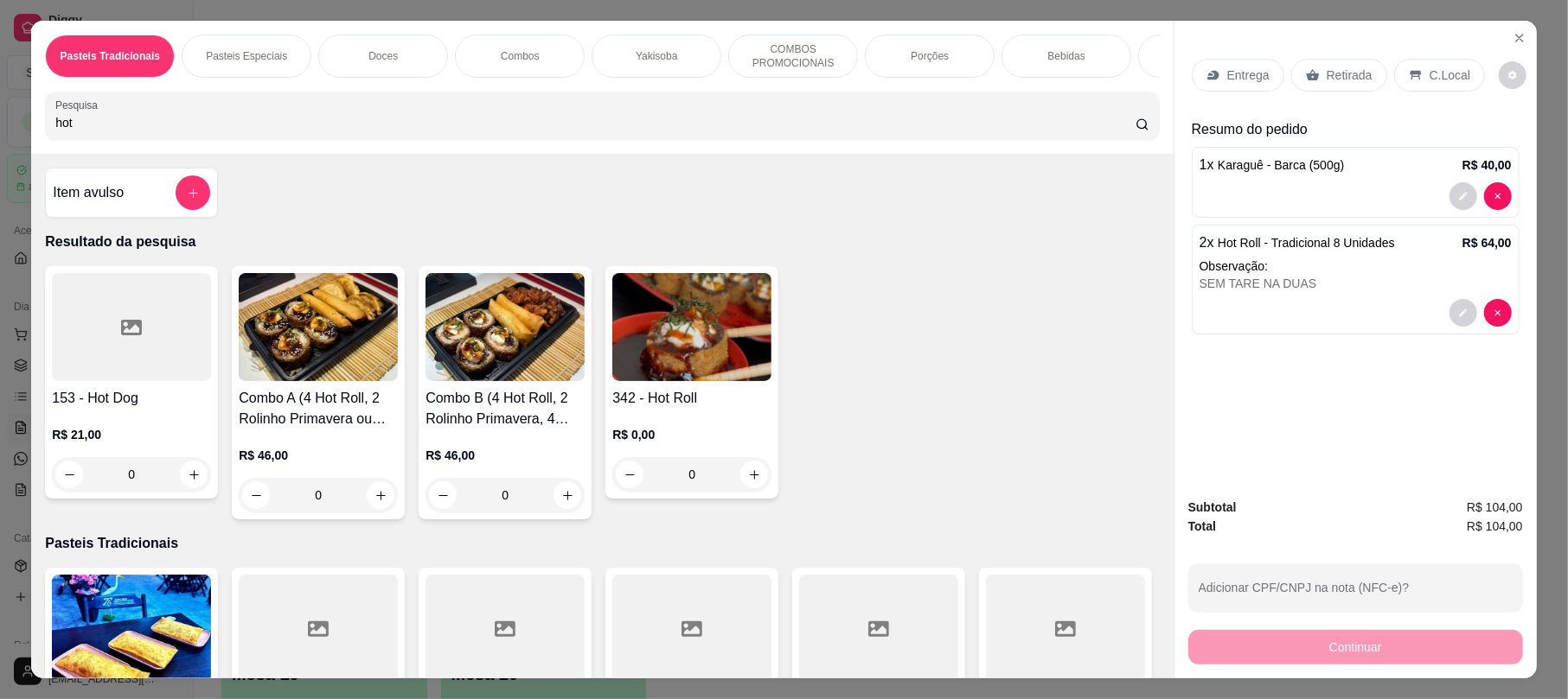
click at [1328, 66] on div "Retirada" at bounding box center [1339, 75] width 96 height 33
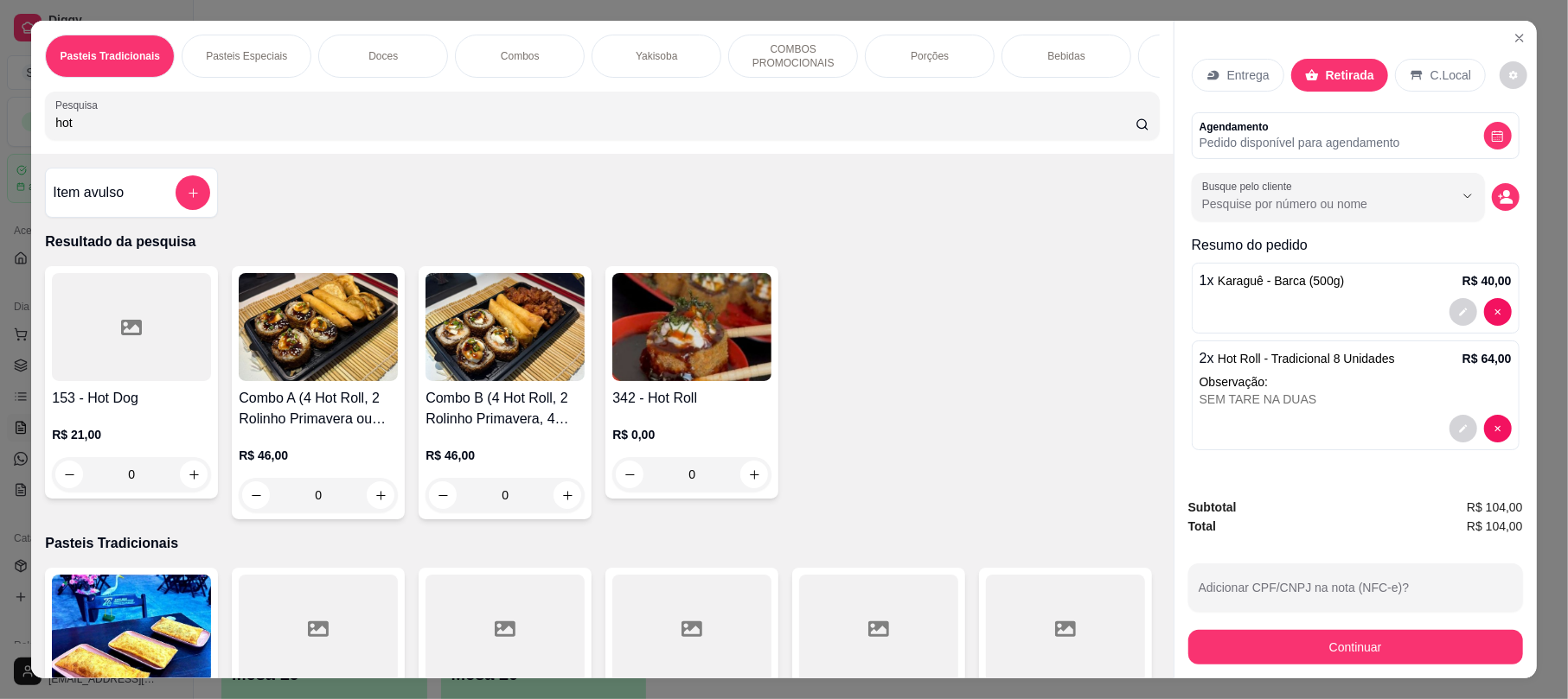
click at [1270, 626] on div "Continuar" at bounding box center [1354, 645] width 334 height 38
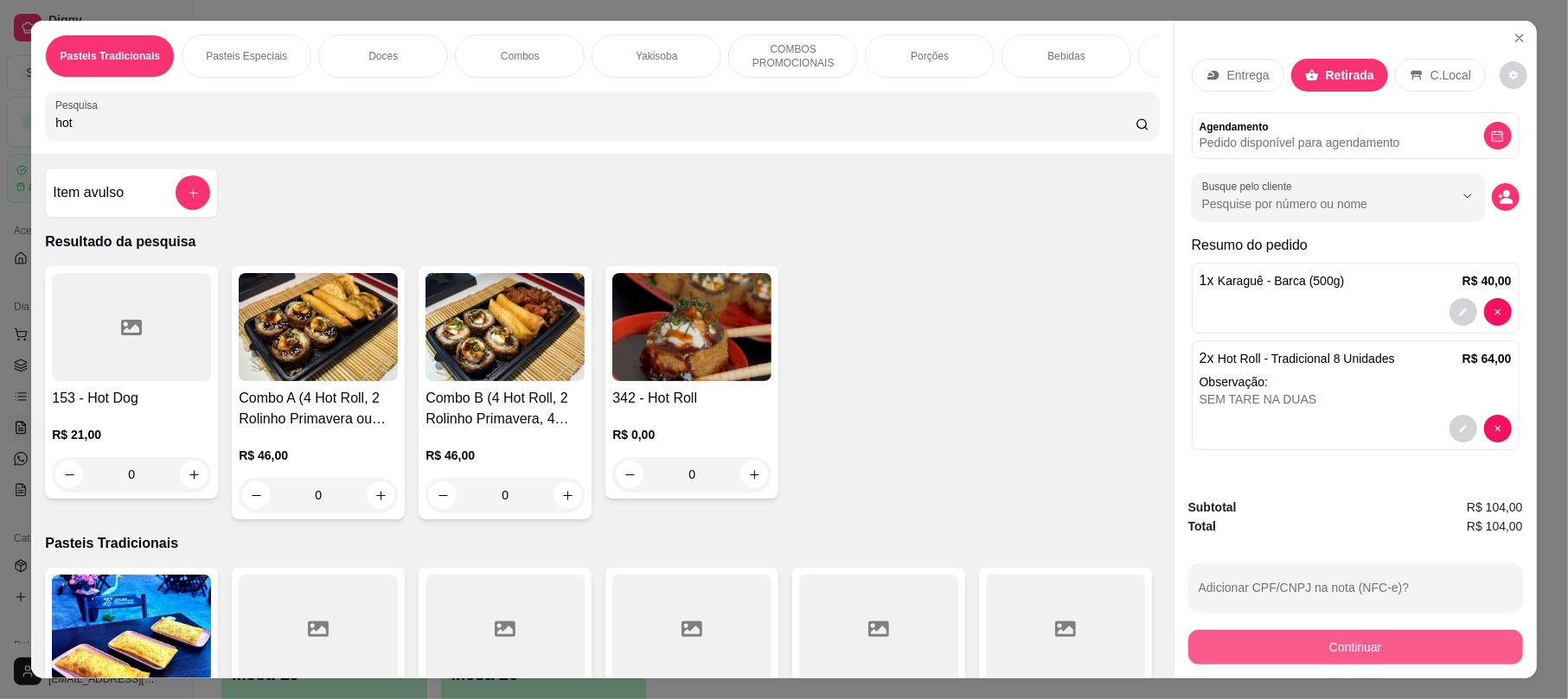
click at [1305, 651] on button "Continuar" at bounding box center [1354, 648] width 334 height 35
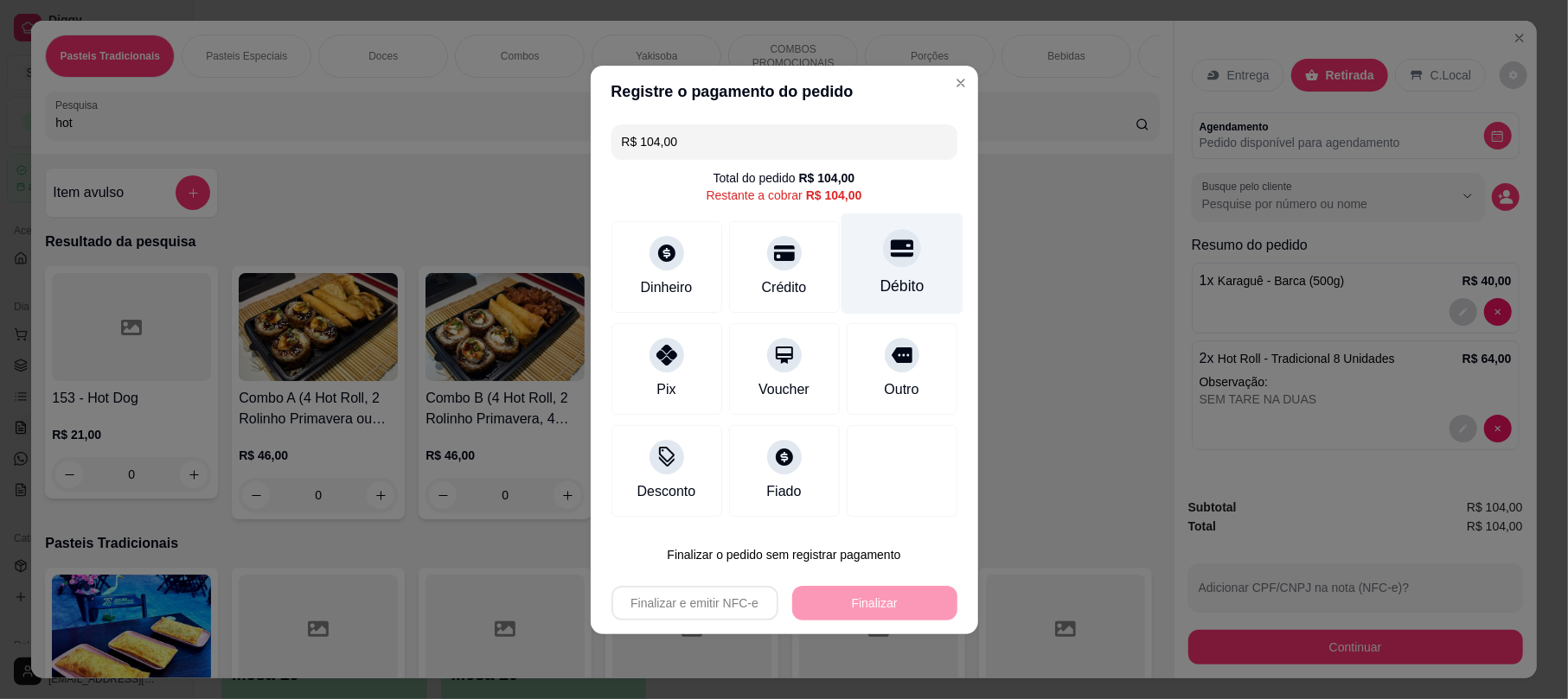
click at [880, 275] on div "Débito" at bounding box center [902, 286] width 44 height 23
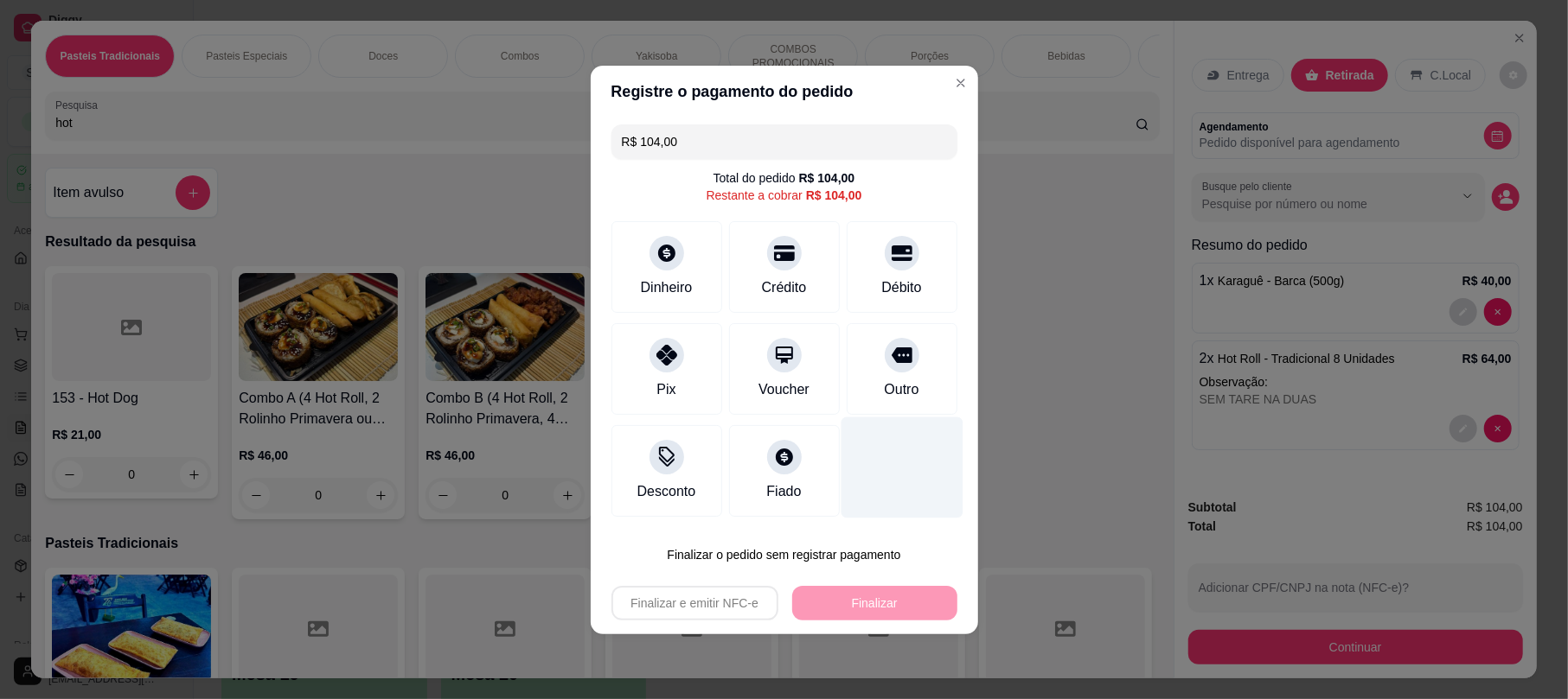
type input "R$ 0,00"
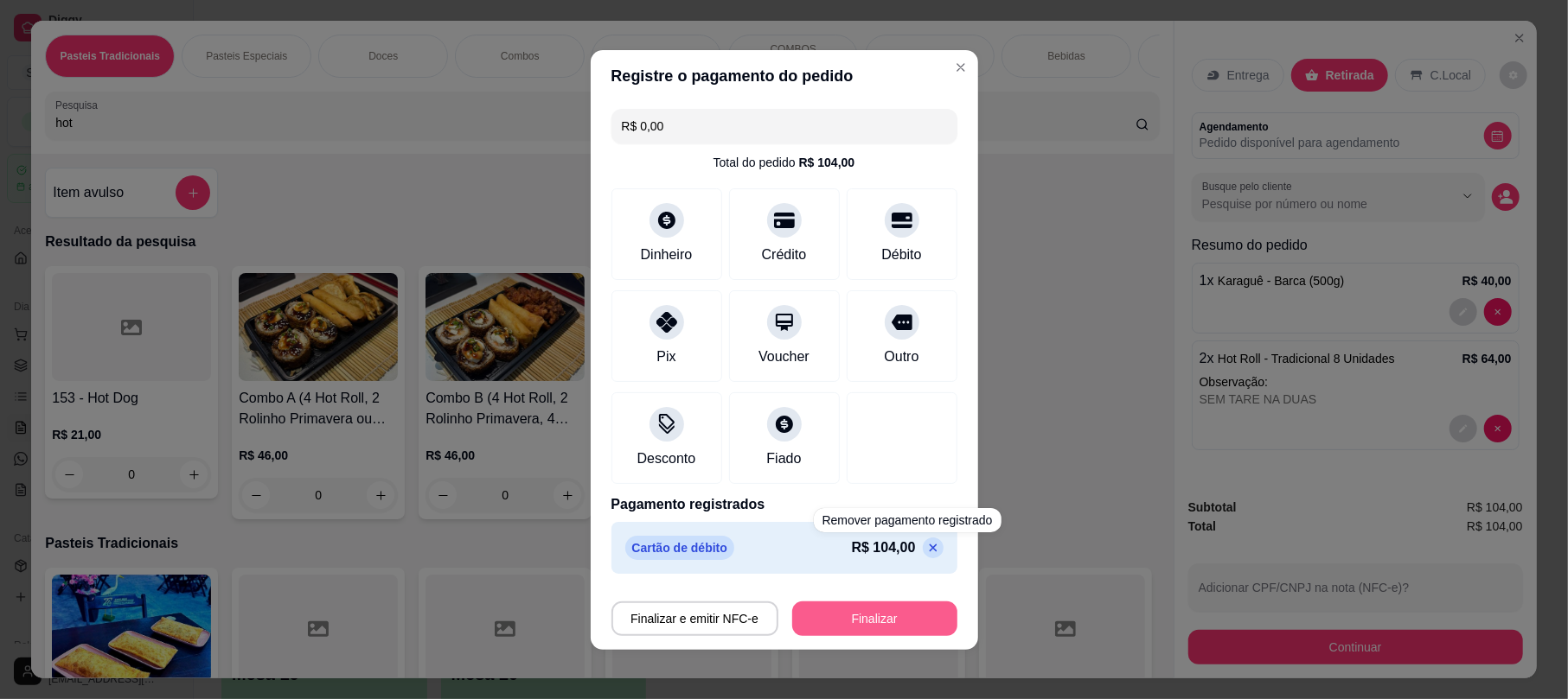
click at [896, 623] on button "Finalizar" at bounding box center [874, 619] width 165 height 35
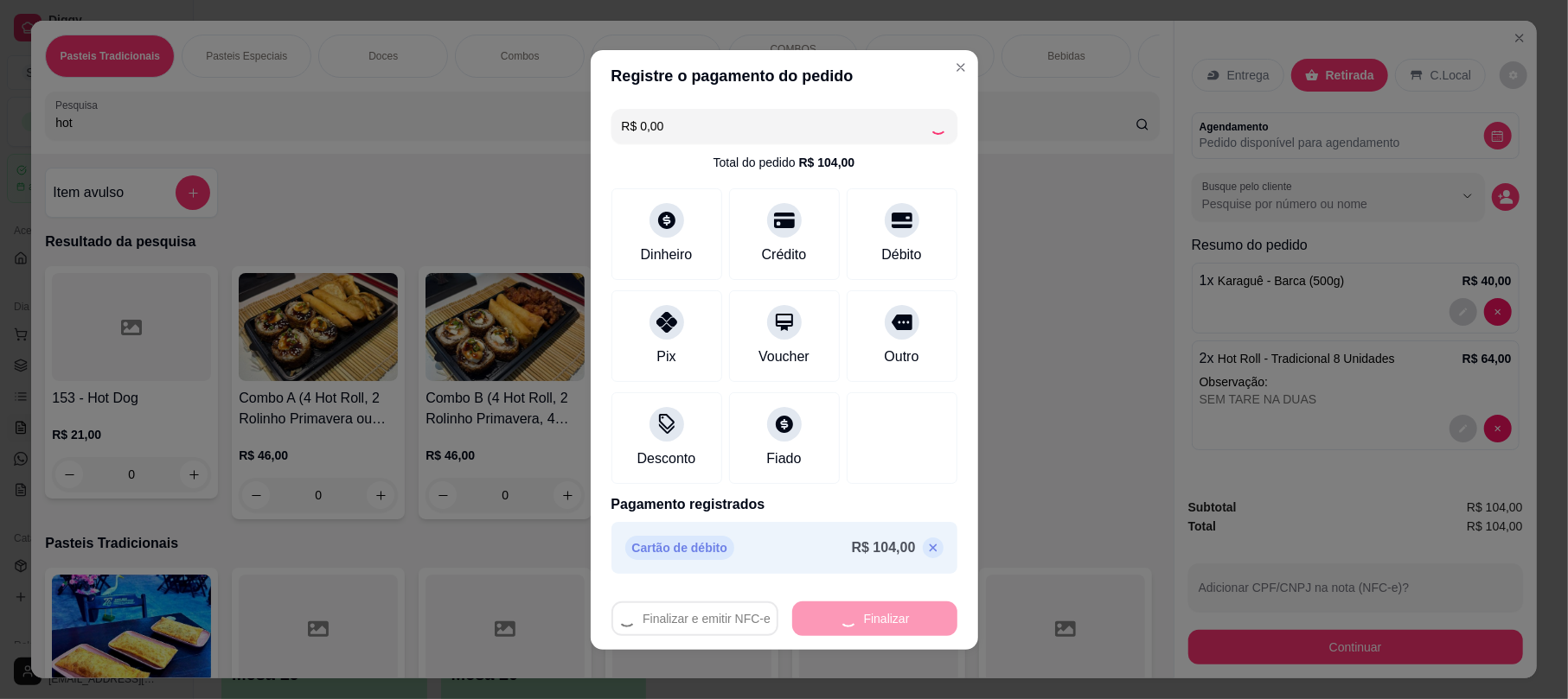
type input "0"
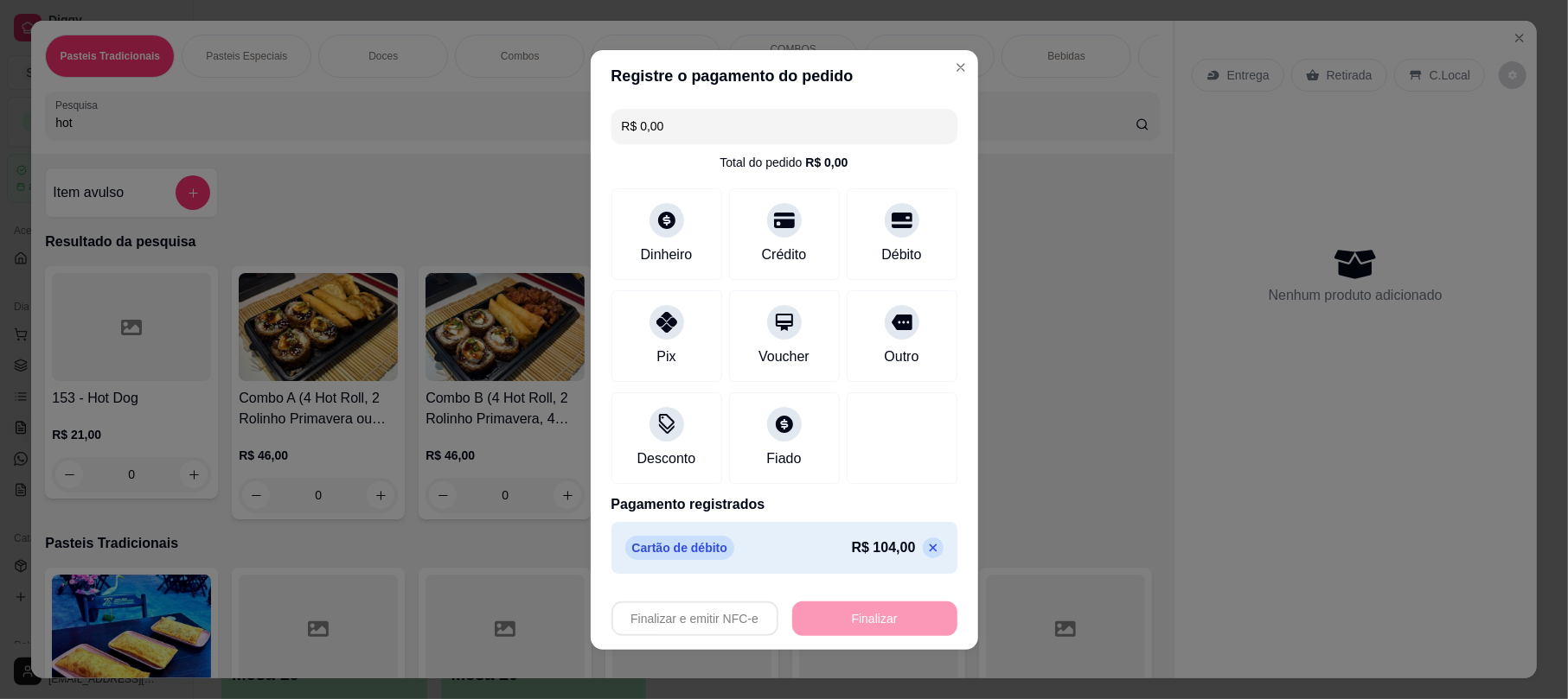
type input "-R$ 104,00"
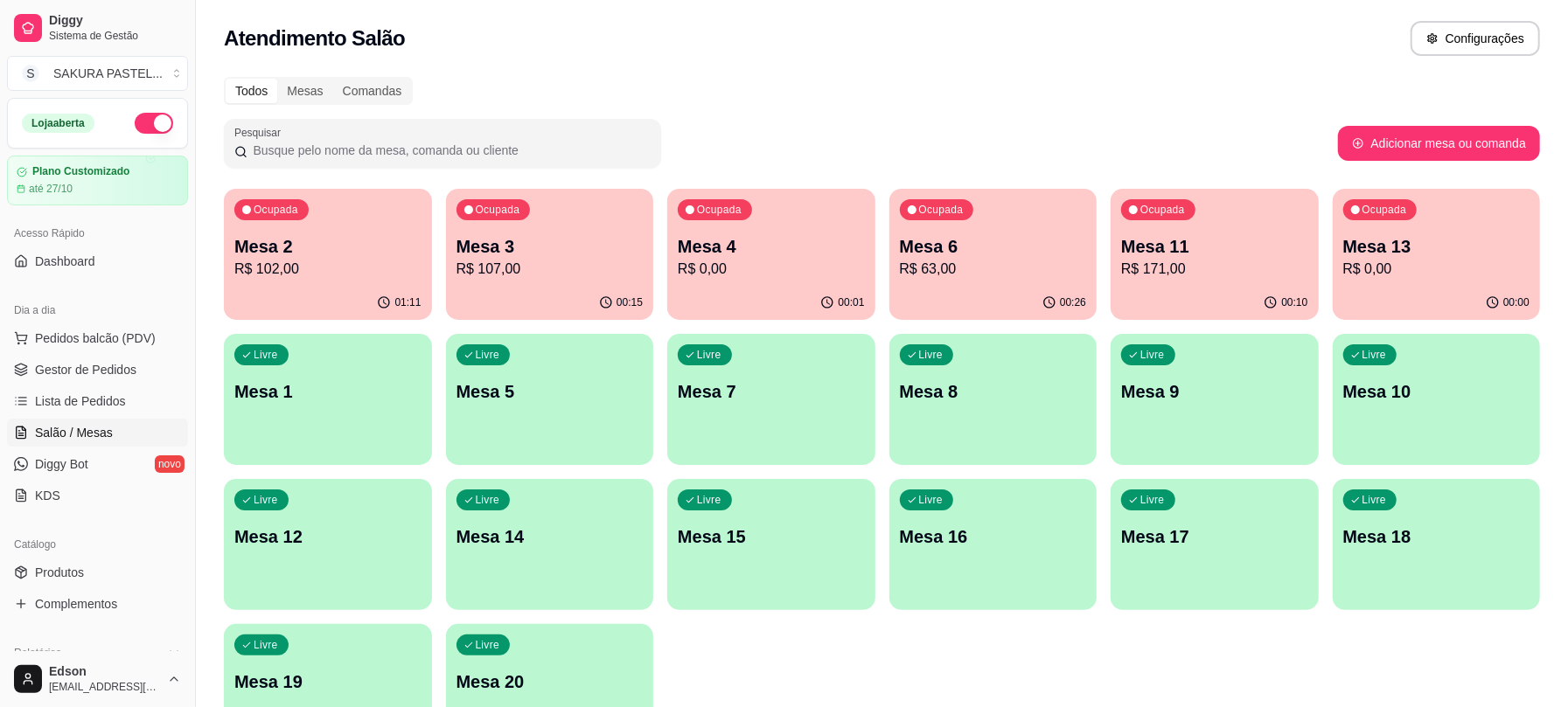
click at [351, 235] on p "Mesa 2" at bounding box center [328, 246] width 187 height 24
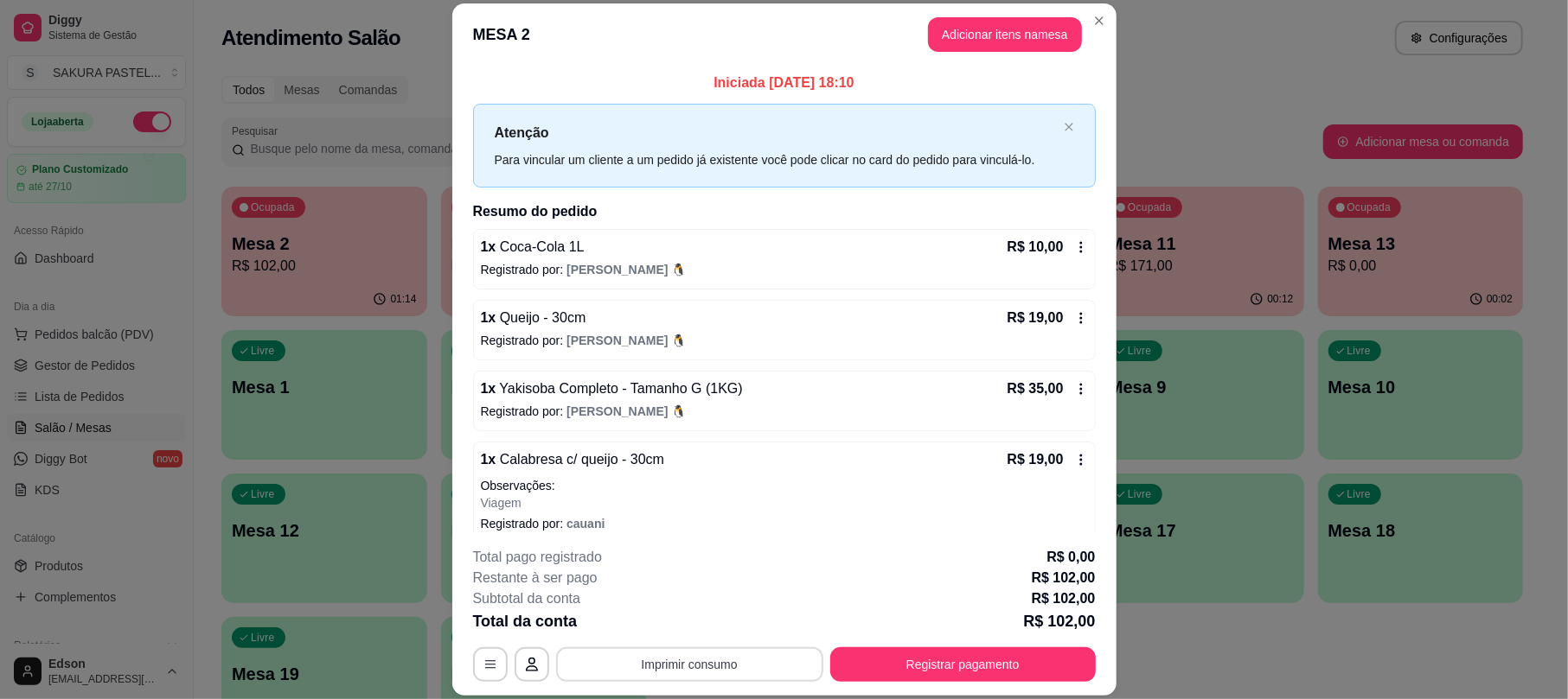
click at [723, 665] on button "Imprimir consumo" at bounding box center [690, 665] width 268 height 35
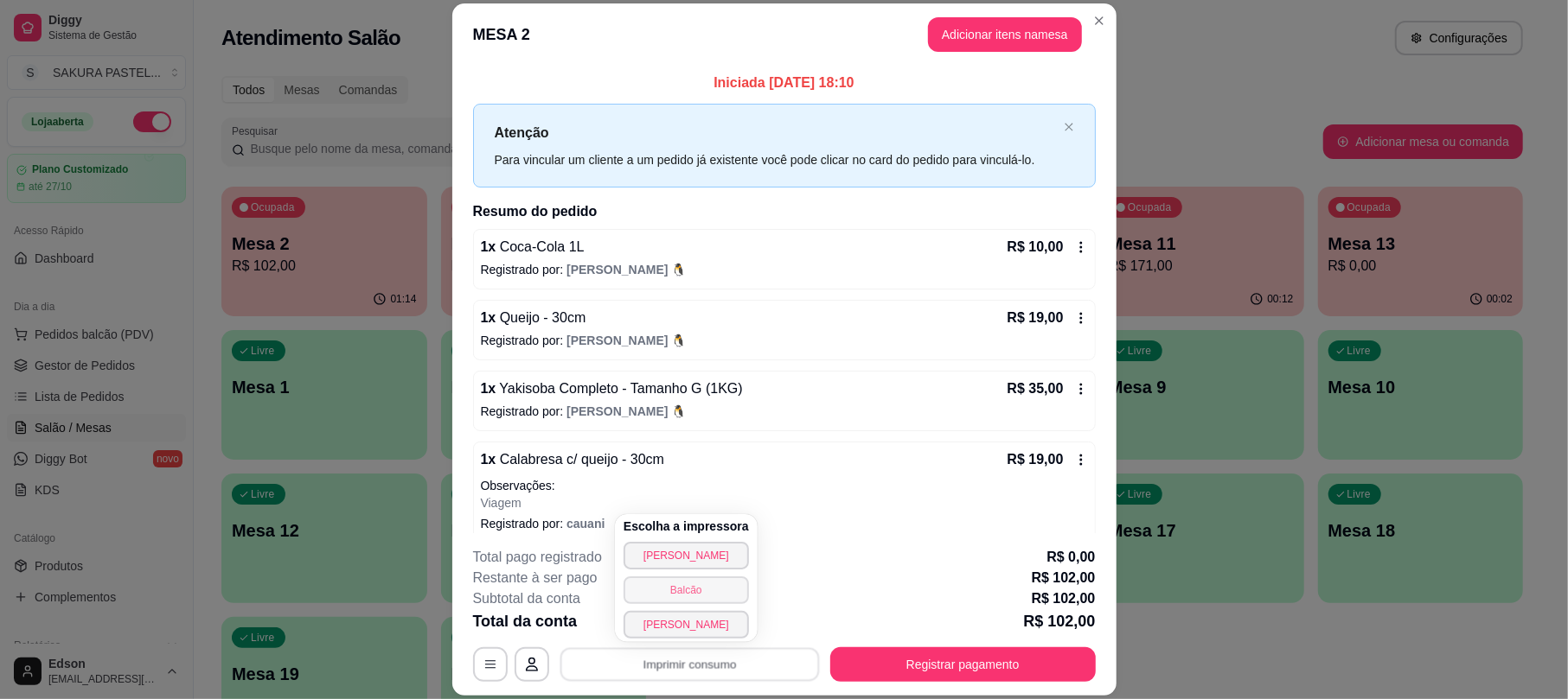
click at [699, 585] on button "Balcão" at bounding box center [685, 590] width 126 height 27
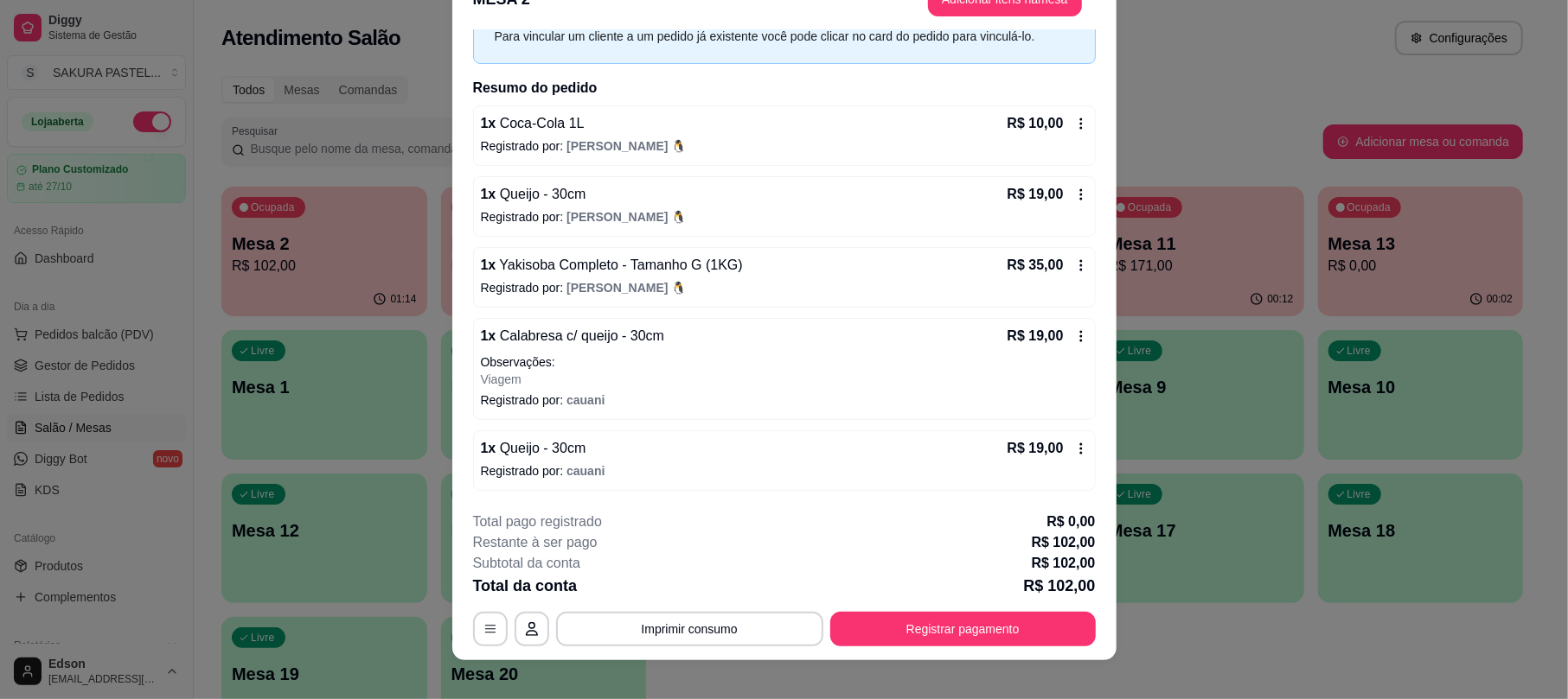
scroll to position [52, 0]
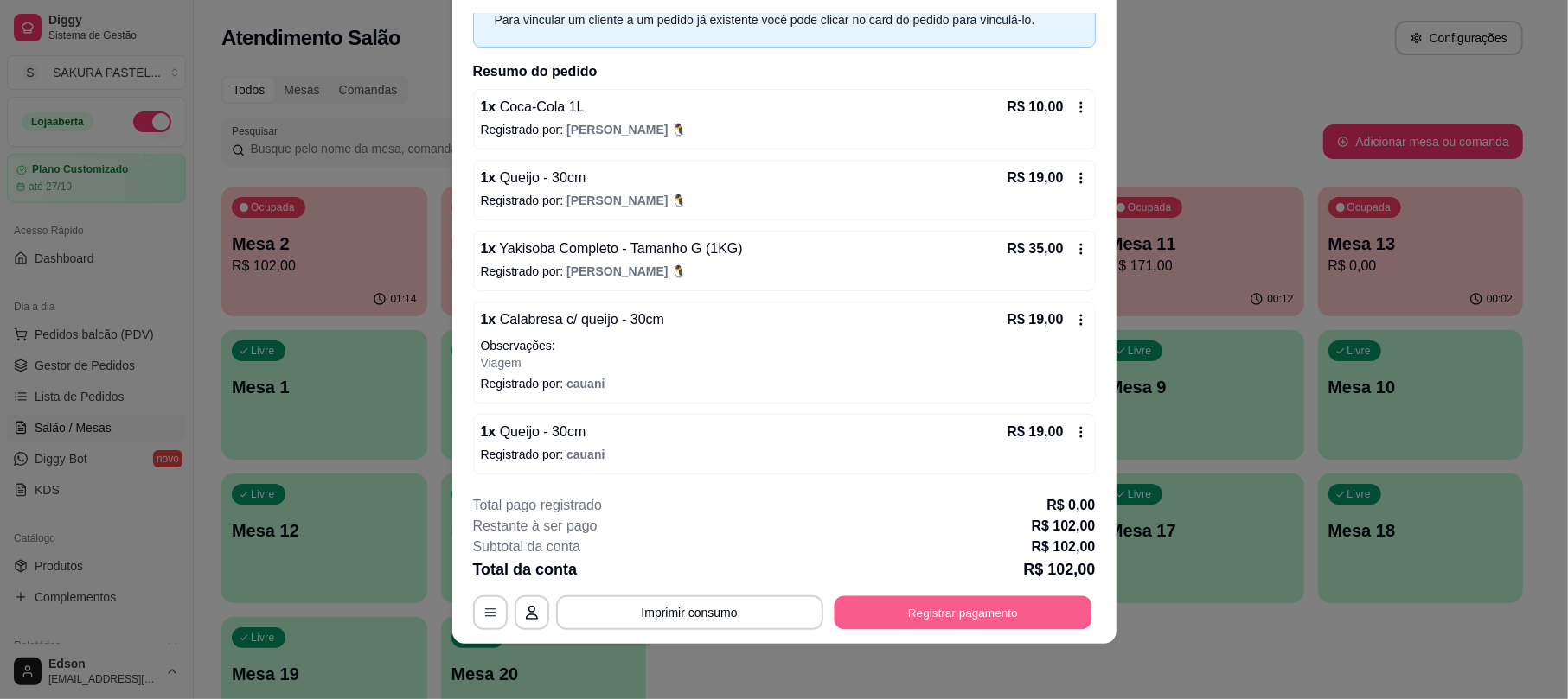
click at [1014, 619] on button "Registrar pagamento" at bounding box center [962, 613] width 258 height 34
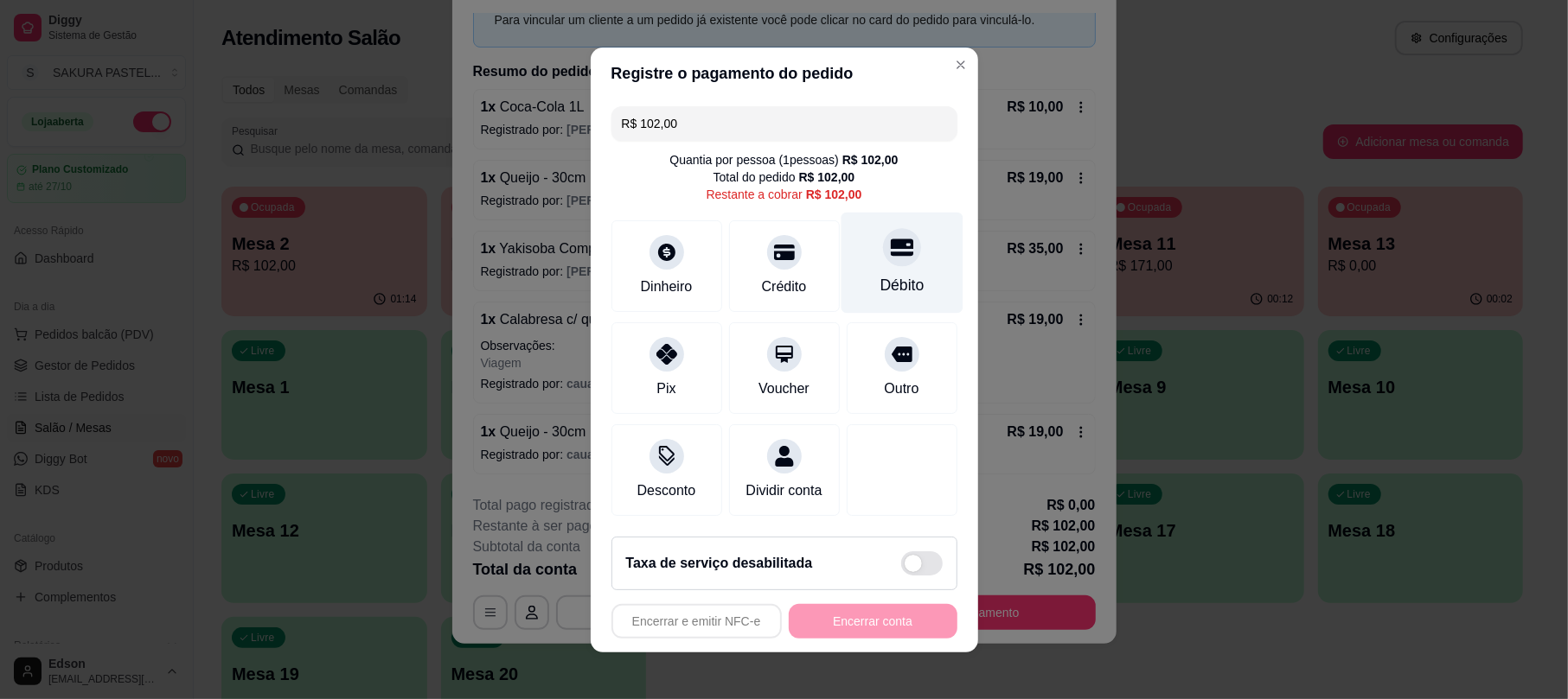
click at [897, 249] on div "Débito" at bounding box center [901, 262] width 122 height 101
type input "R$ 0,00"
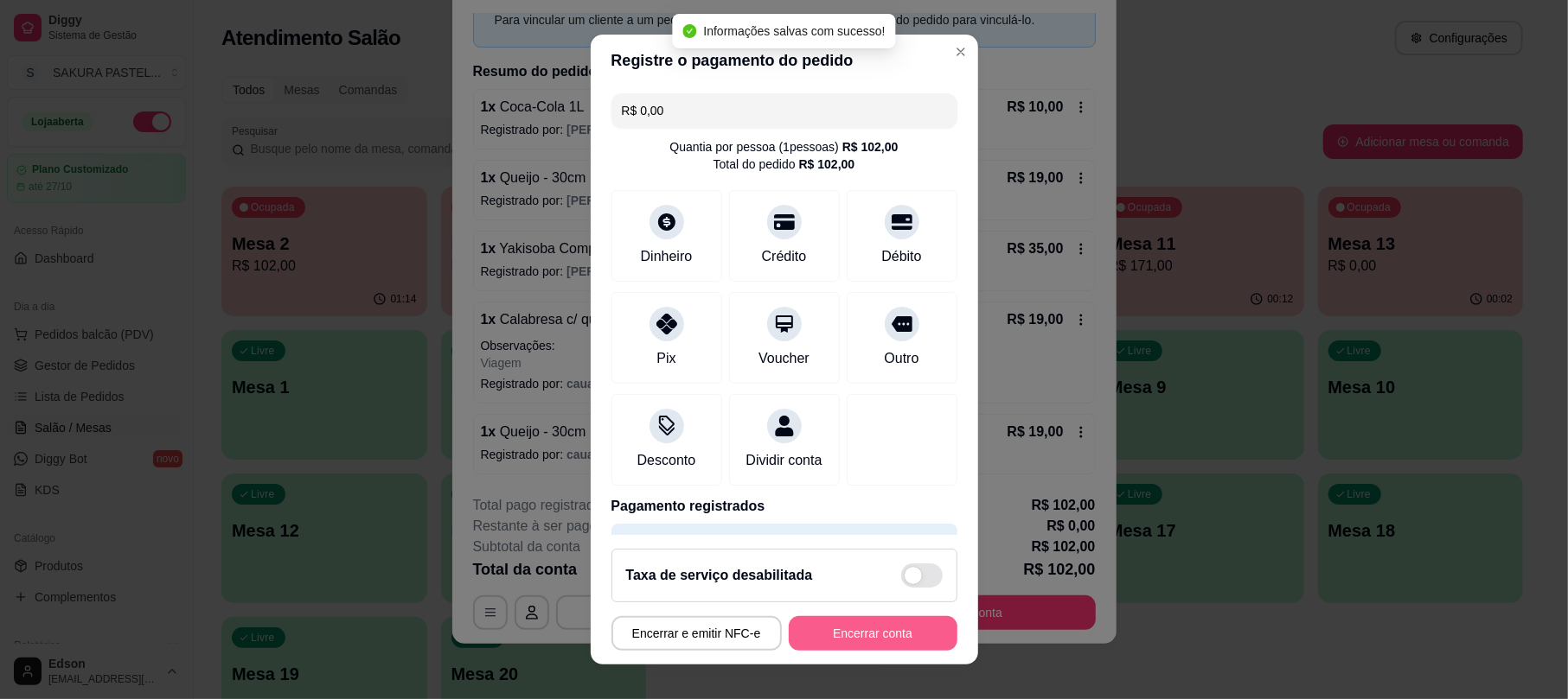
click at [856, 627] on button "Encerrar conta" at bounding box center [872, 634] width 169 height 35
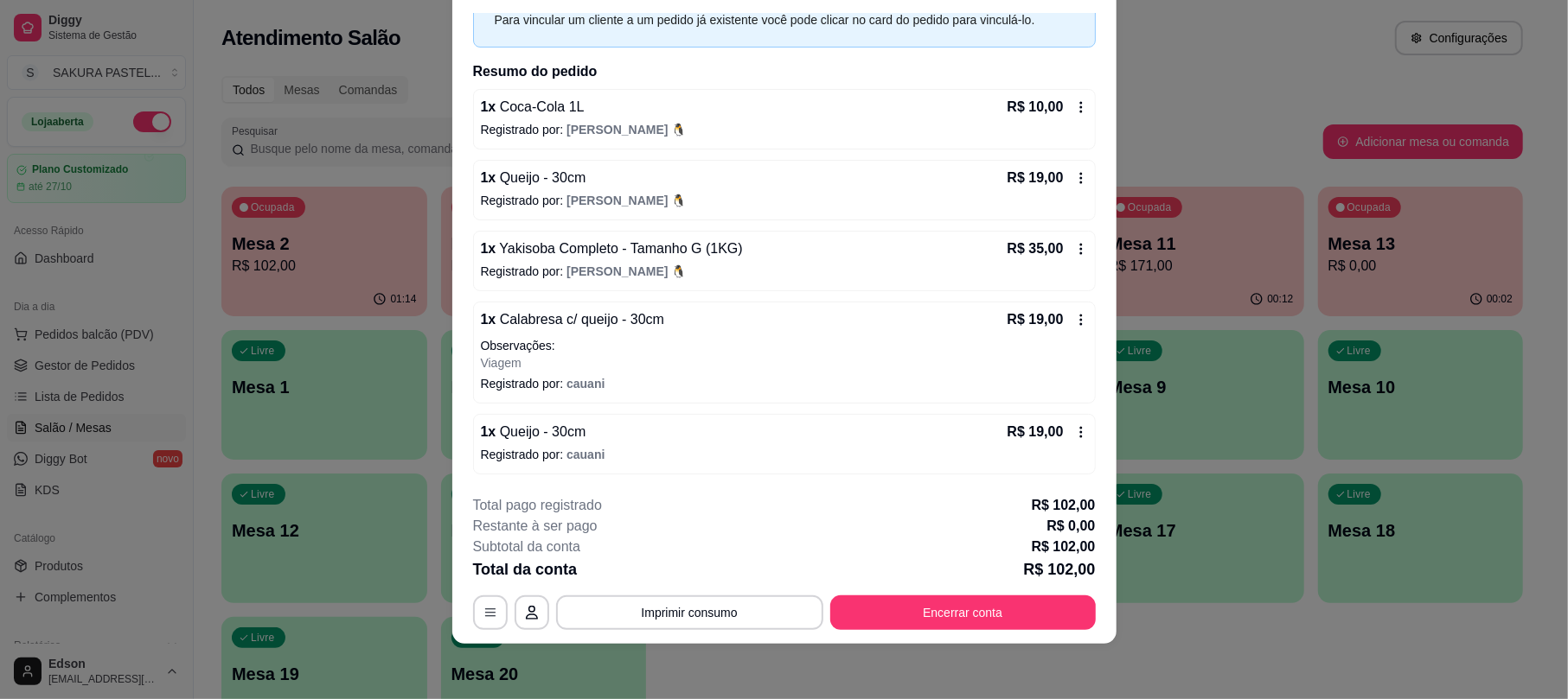
scroll to position [0, 0]
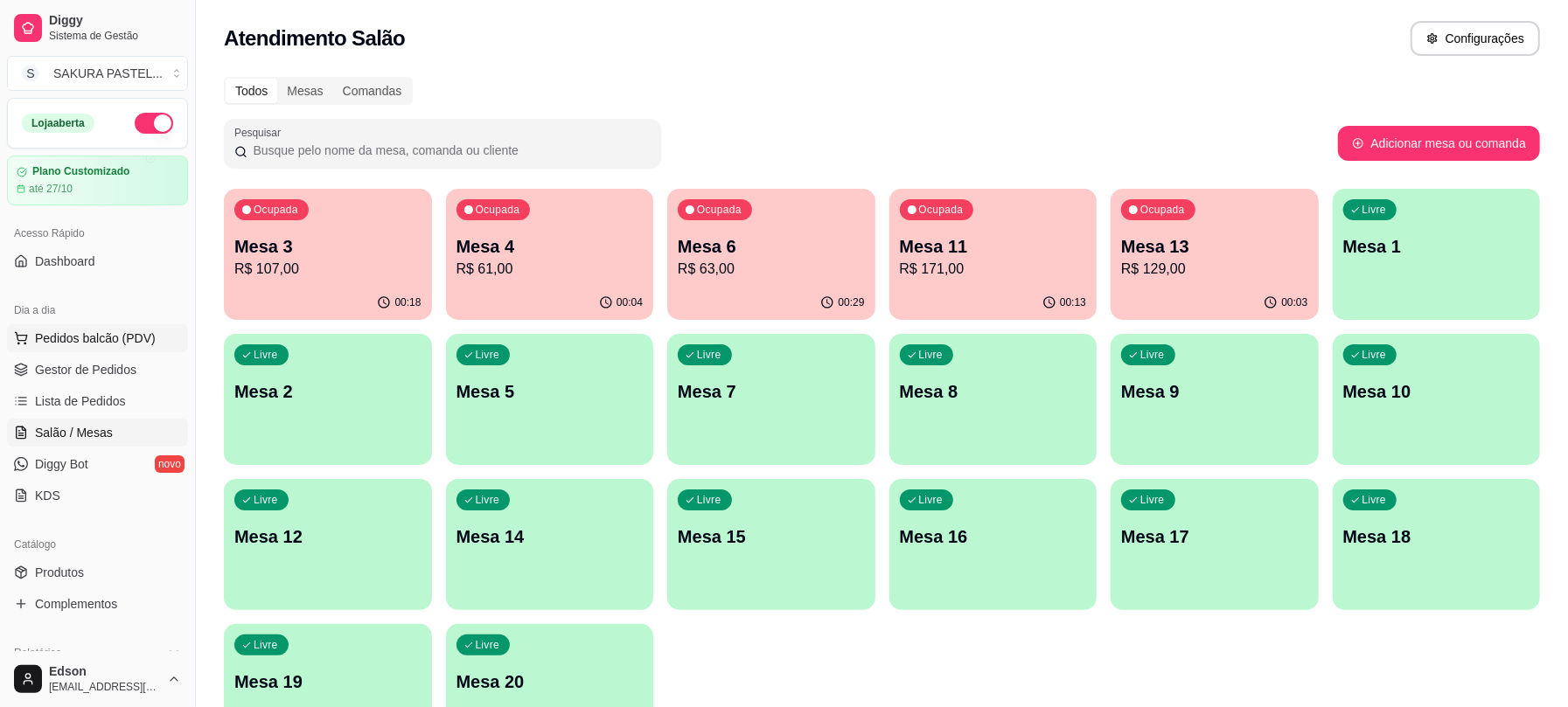
click at [109, 337] on span "Pedidos balcão (PDV)" at bounding box center [95, 338] width 120 height 18
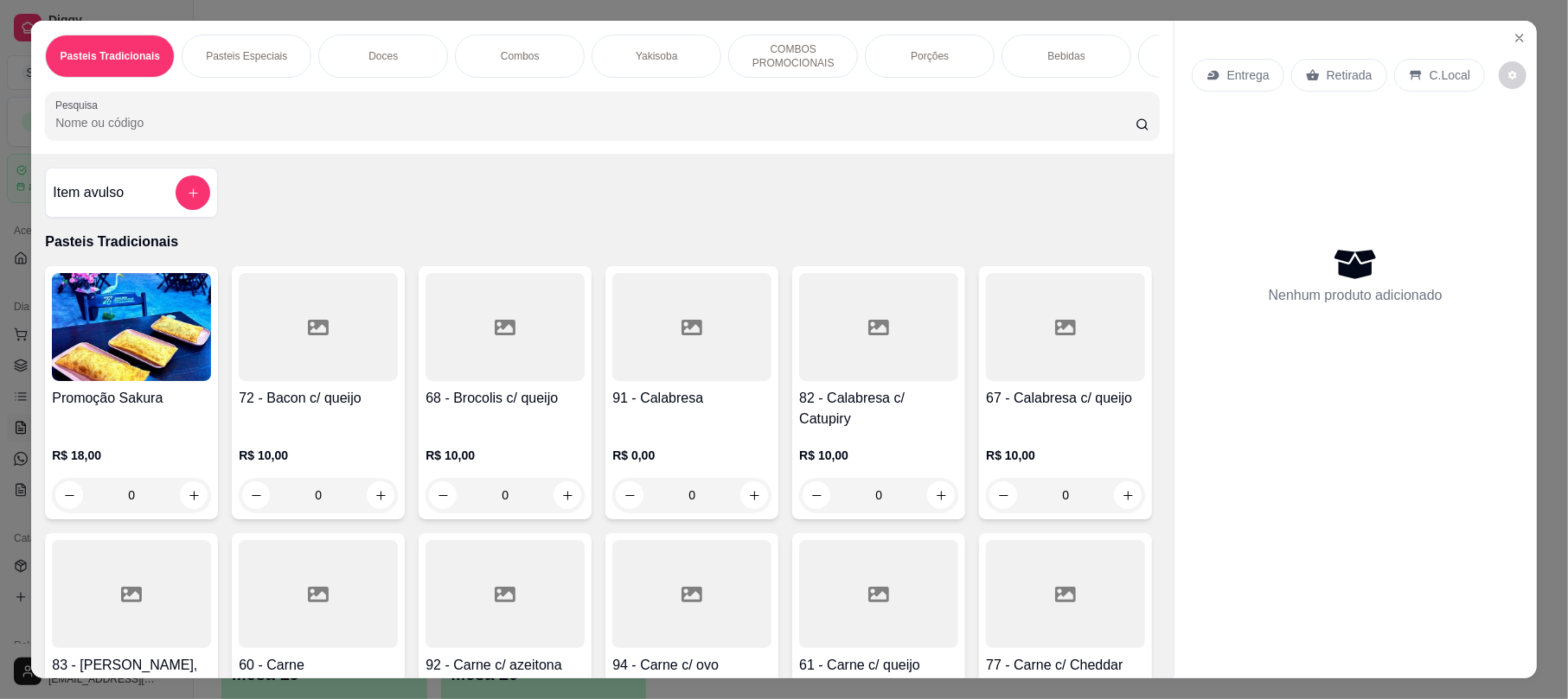
click at [528, 131] on input "Pesquisa" at bounding box center [595, 123] width 1080 height 17
click at [476, 131] on input "Pesquisa" at bounding box center [595, 123] width 1080 height 17
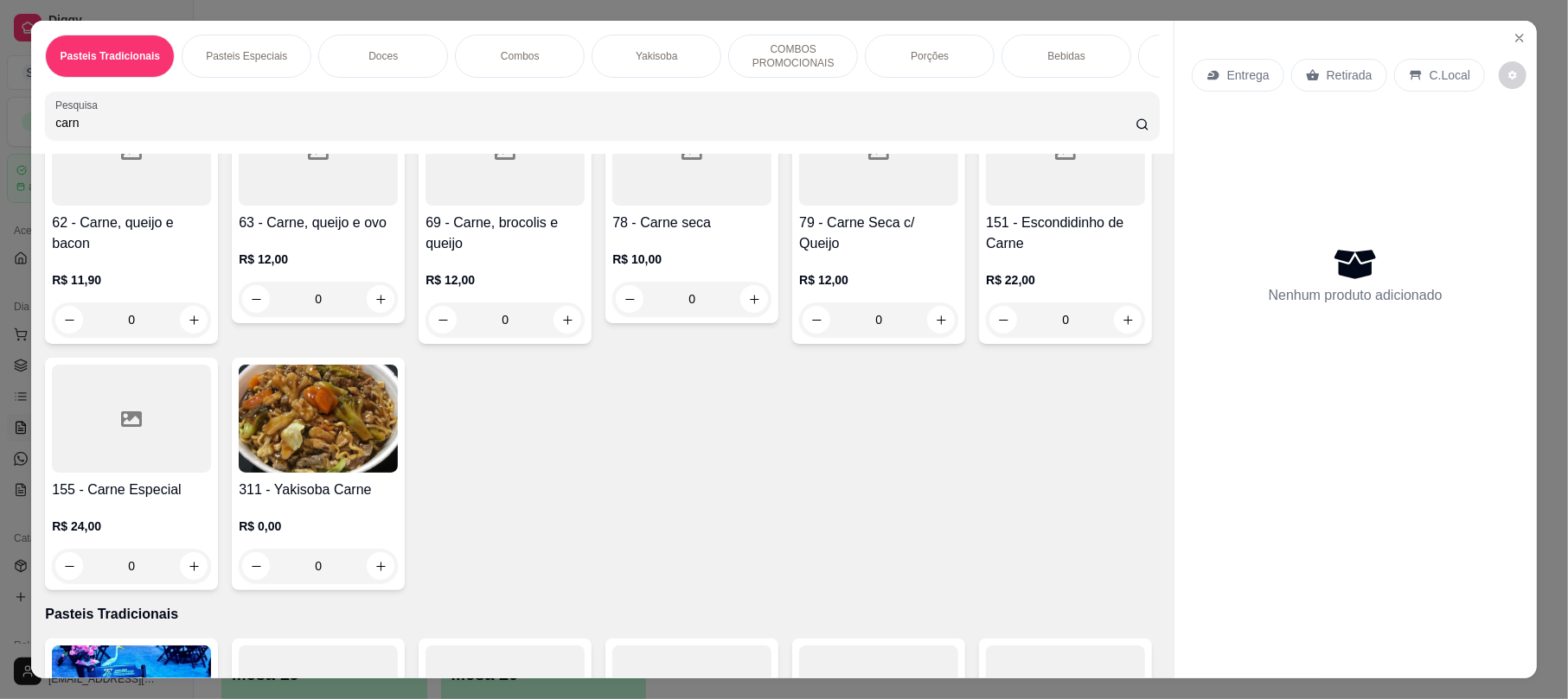
scroll to position [443, 0]
type input "carn"
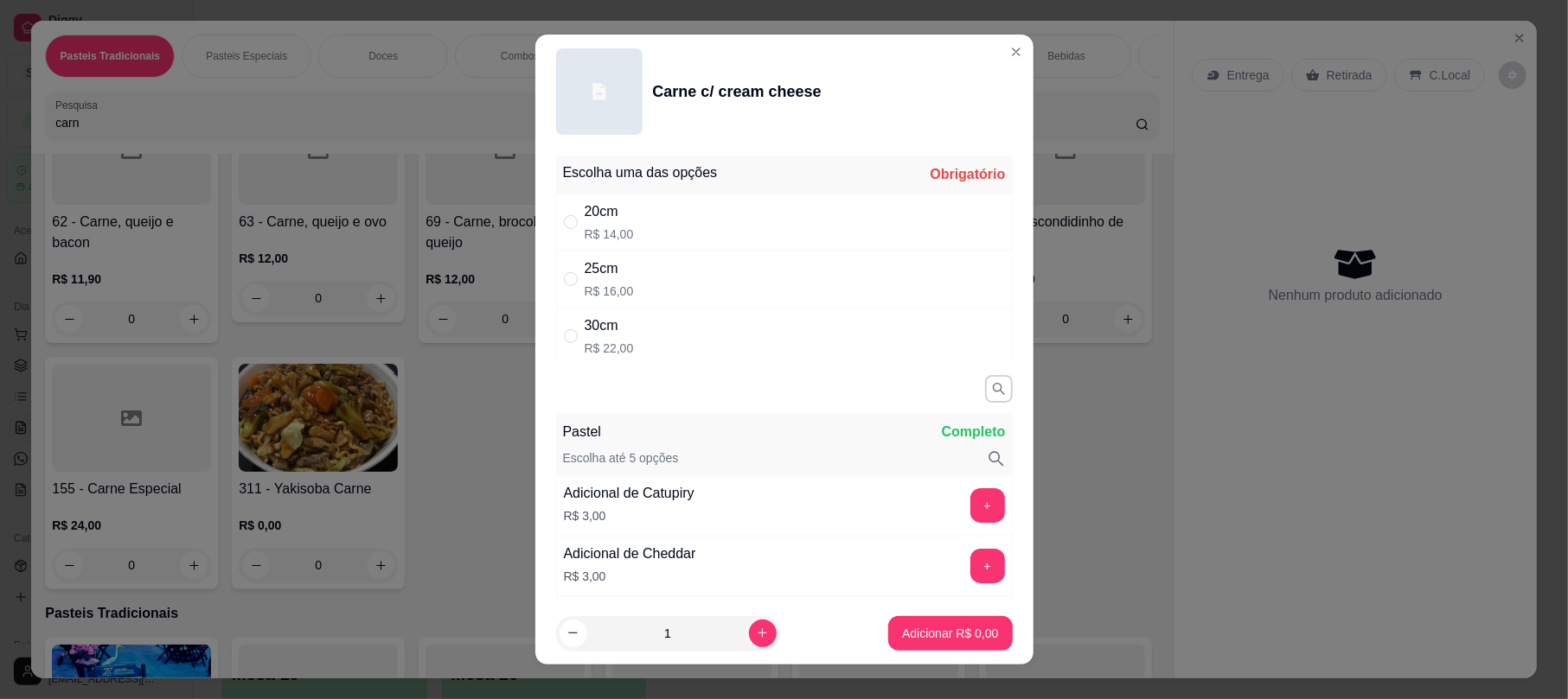
click at [725, 281] on div "25cm R$ 16,00" at bounding box center [784, 279] width 456 height 57
radio input "true"
click at [965, 644] on button "Adicionar R$ 16,00" at bounding box center [947, 633] width 127 height 34
type input "1"
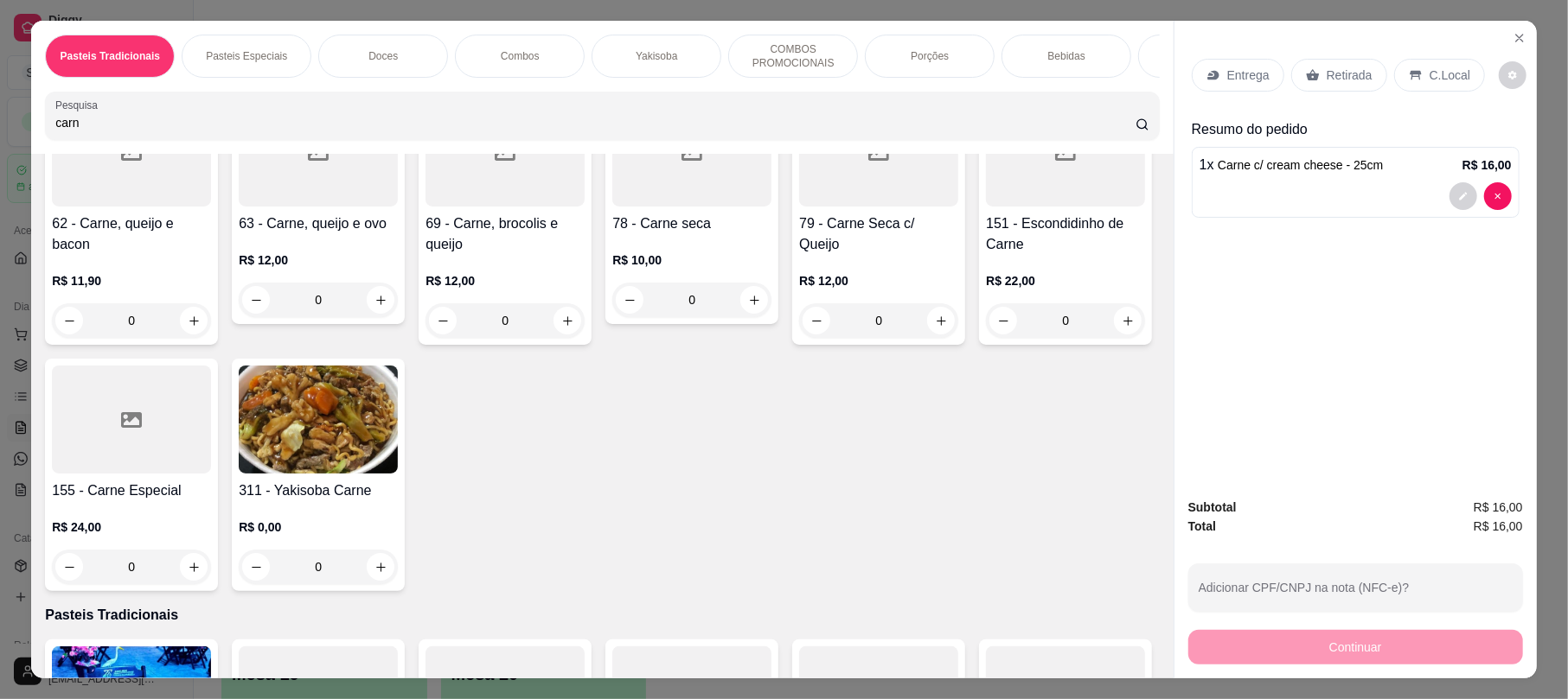
scroll to position [444, 0]
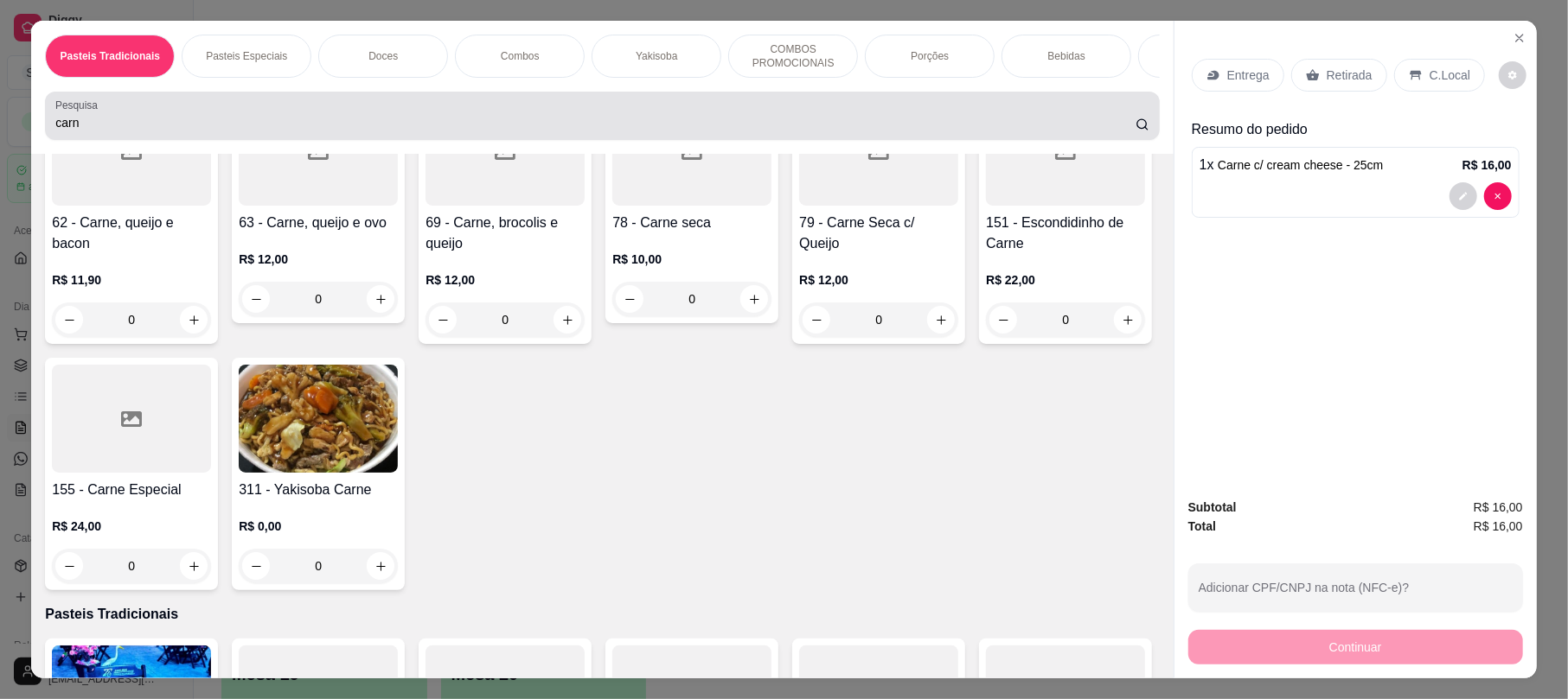
click at [538, 129] on div "carn" at bounding box center [601, 116] width 1093 height 35
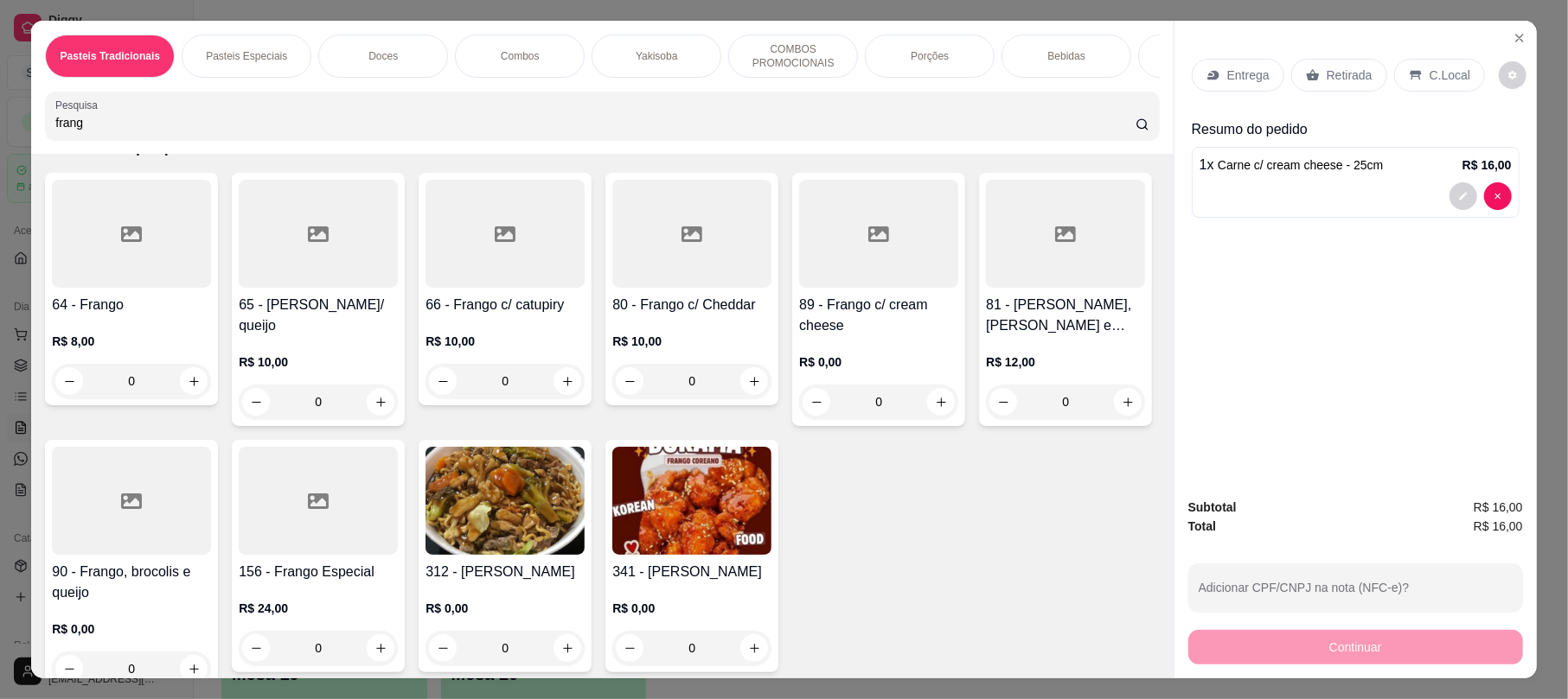
scroll to position [0, 0]
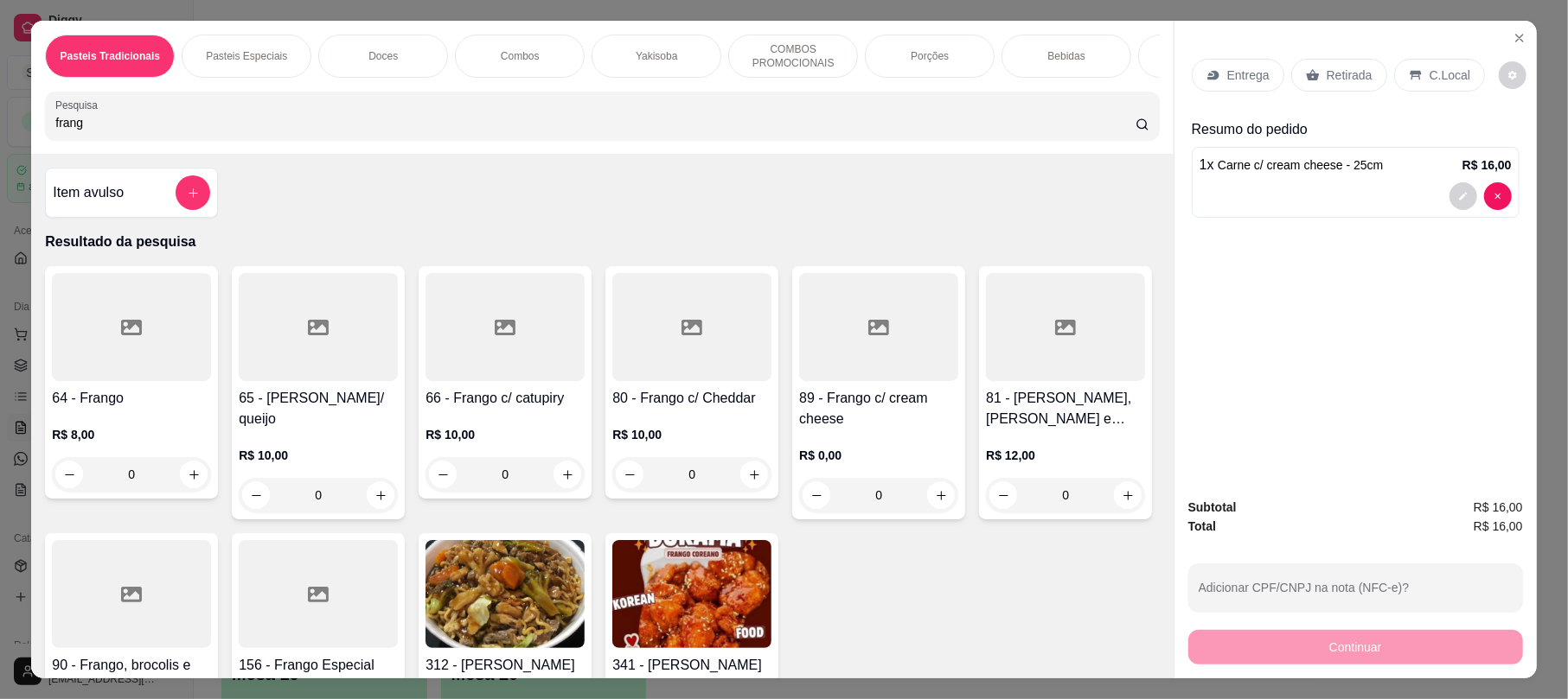
type input "frang"
click at [544, 366] on div at bounding box center [505, 327] width 159 height 108
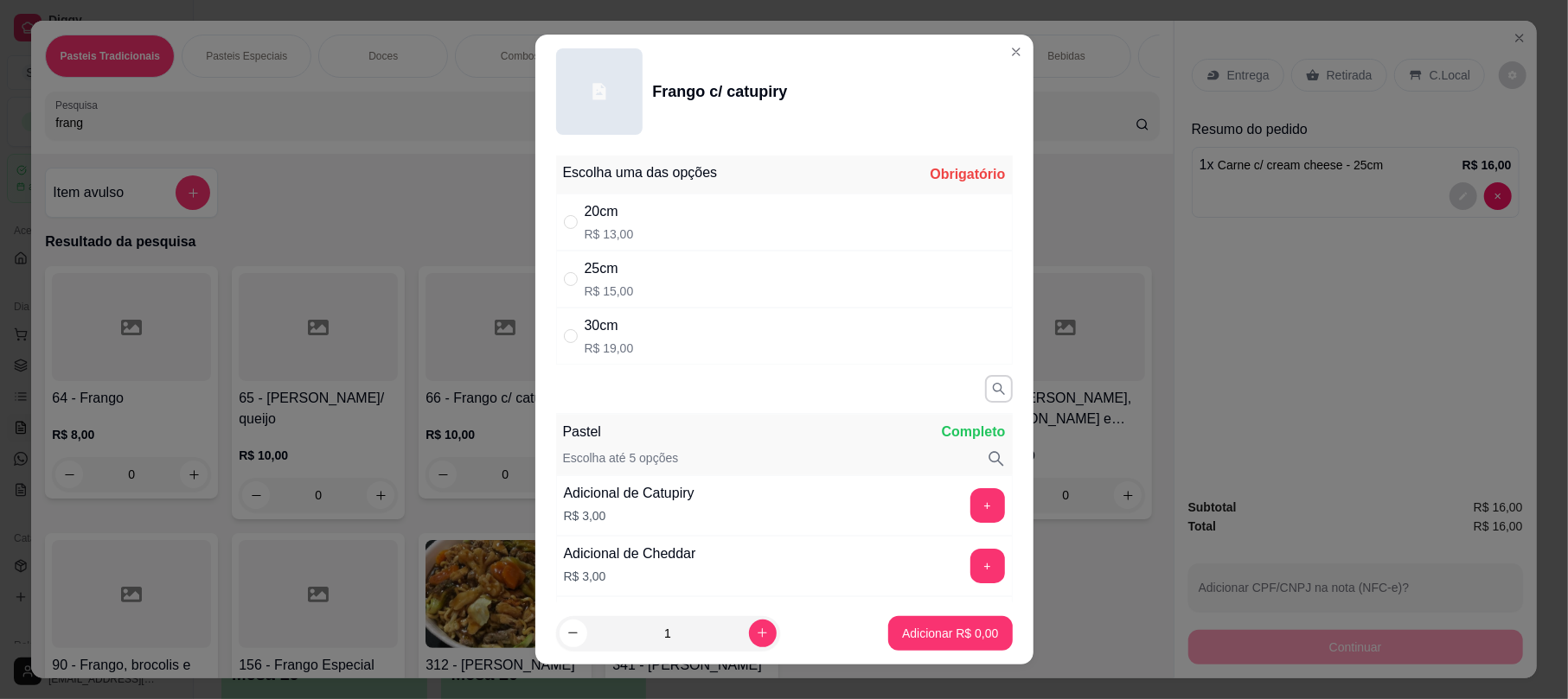
drag, startPoint x: 624, startPoint y: 278, endPoint x: 628, endPoint y: 298, distance: 20.4
click at [626, 278] on div "25cm R$ 15,00" at bounding box center [784, 279] width 456 height 57
radio input "true"
click at [905, 628] on p "Adicionar R$ 15,00" at bounding box center [947, 633] width 103 height 17
type input "1"
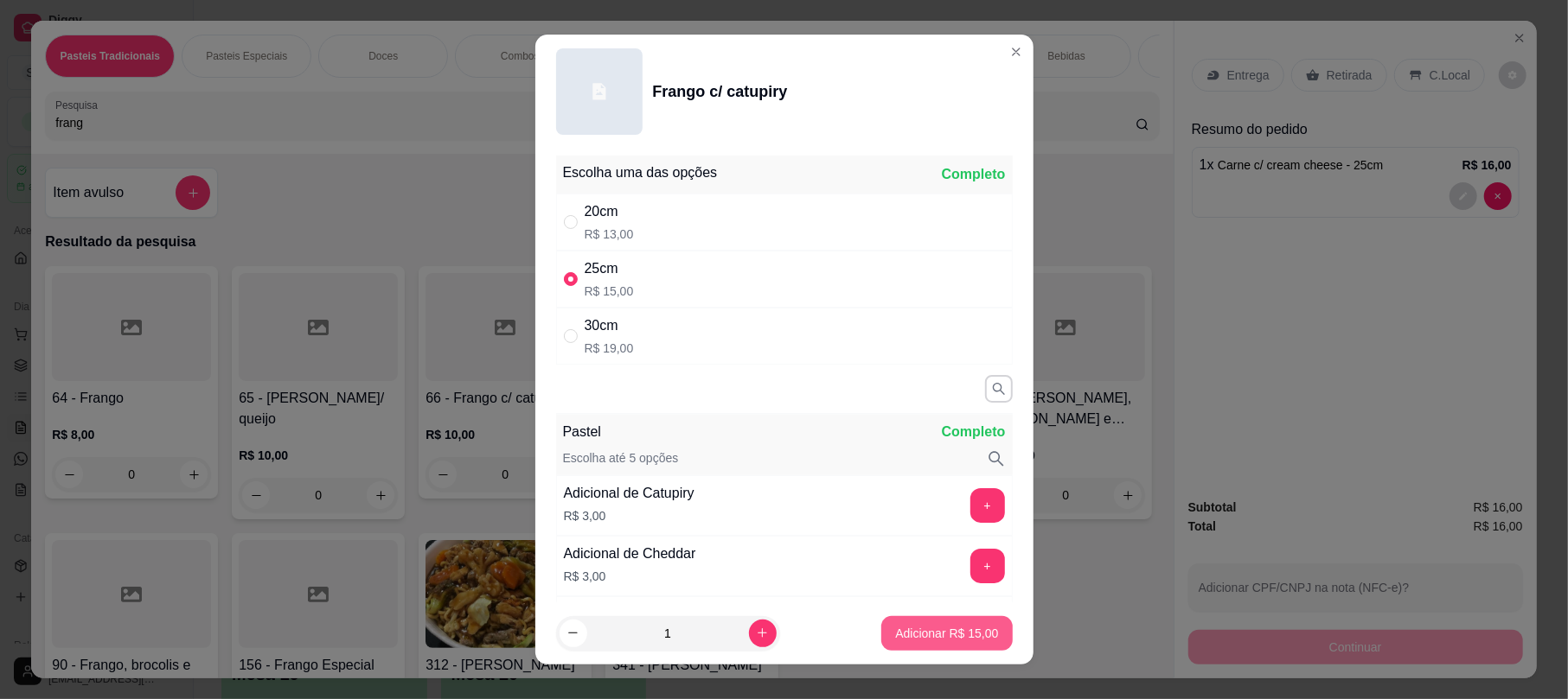
type input "1"
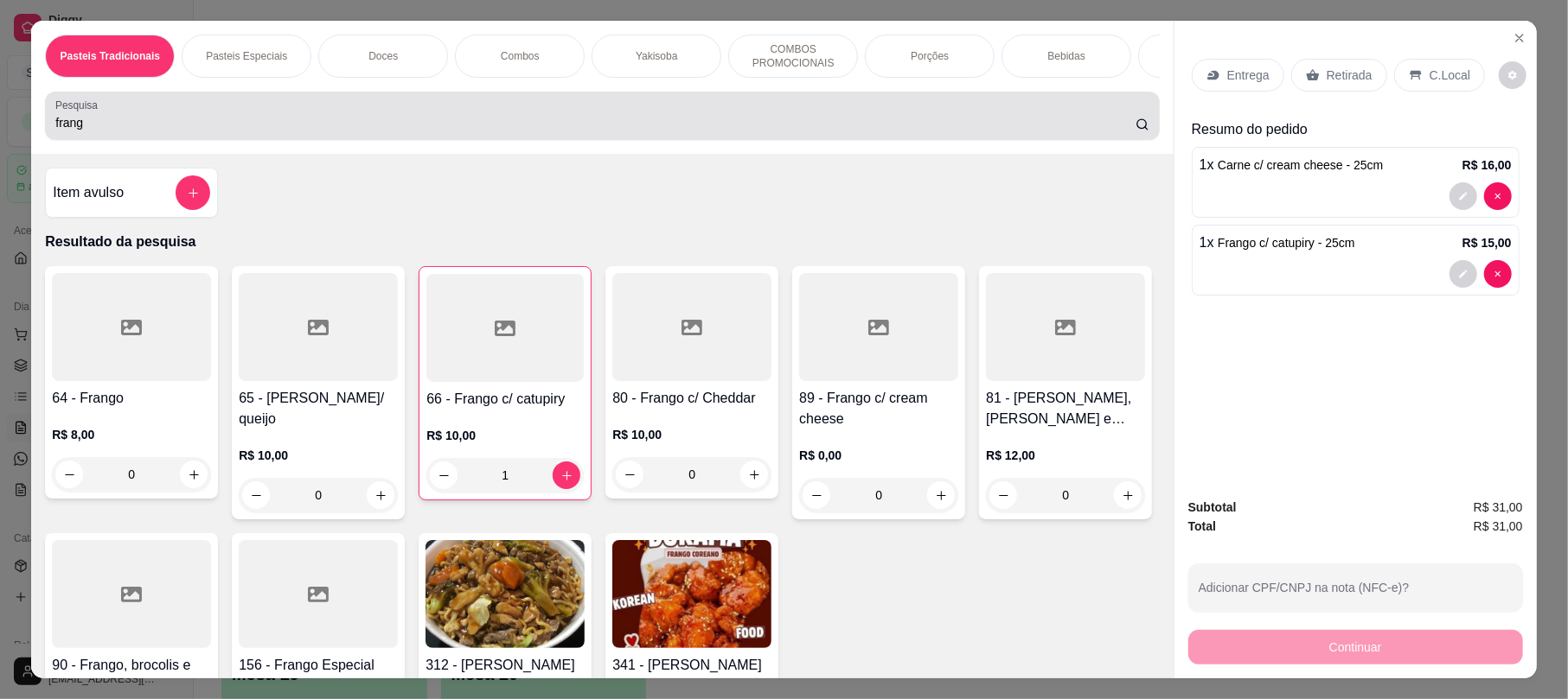
click at [613, 121] on div "frang" at bounding box center [601, 116] width 1093 height 35
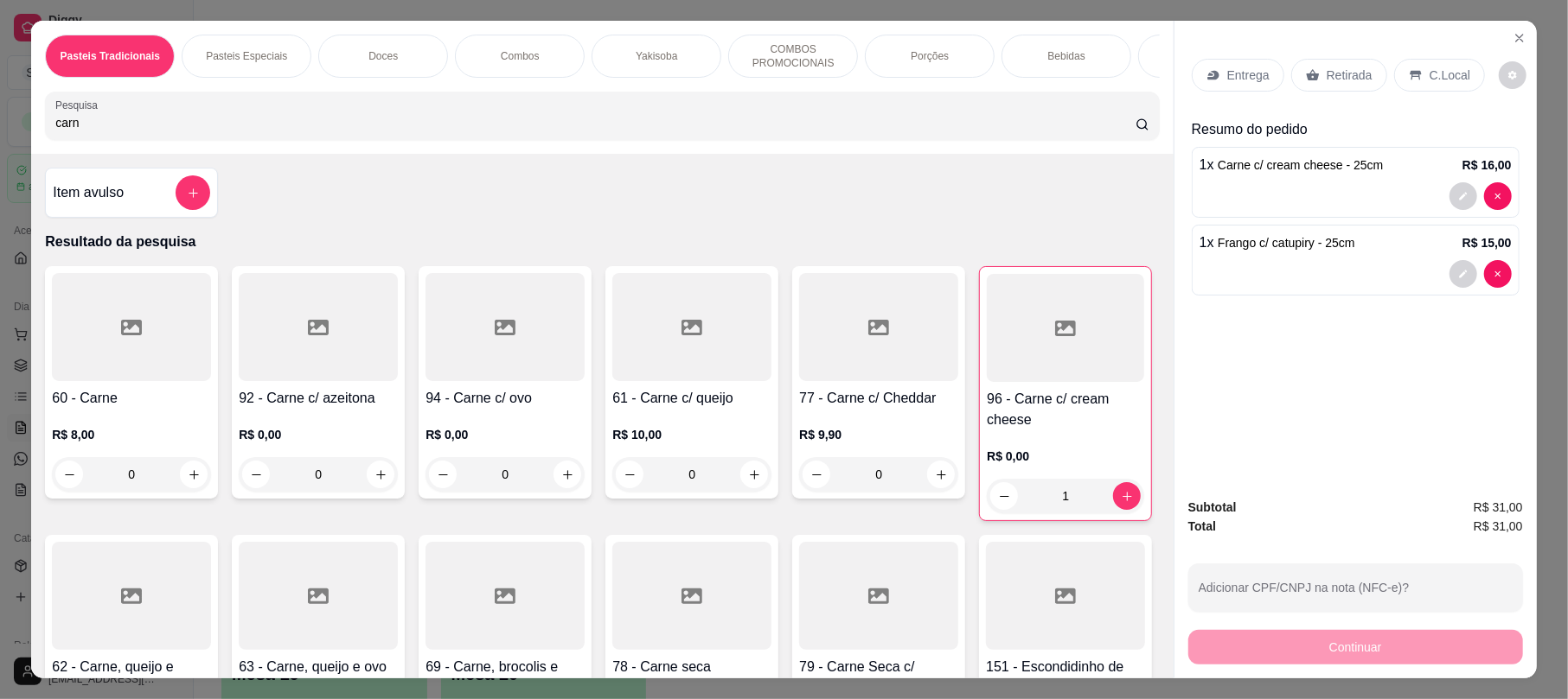
type input "carn"
click at [119, 381] on div at bounding box center [132, 327] width 159 height 108
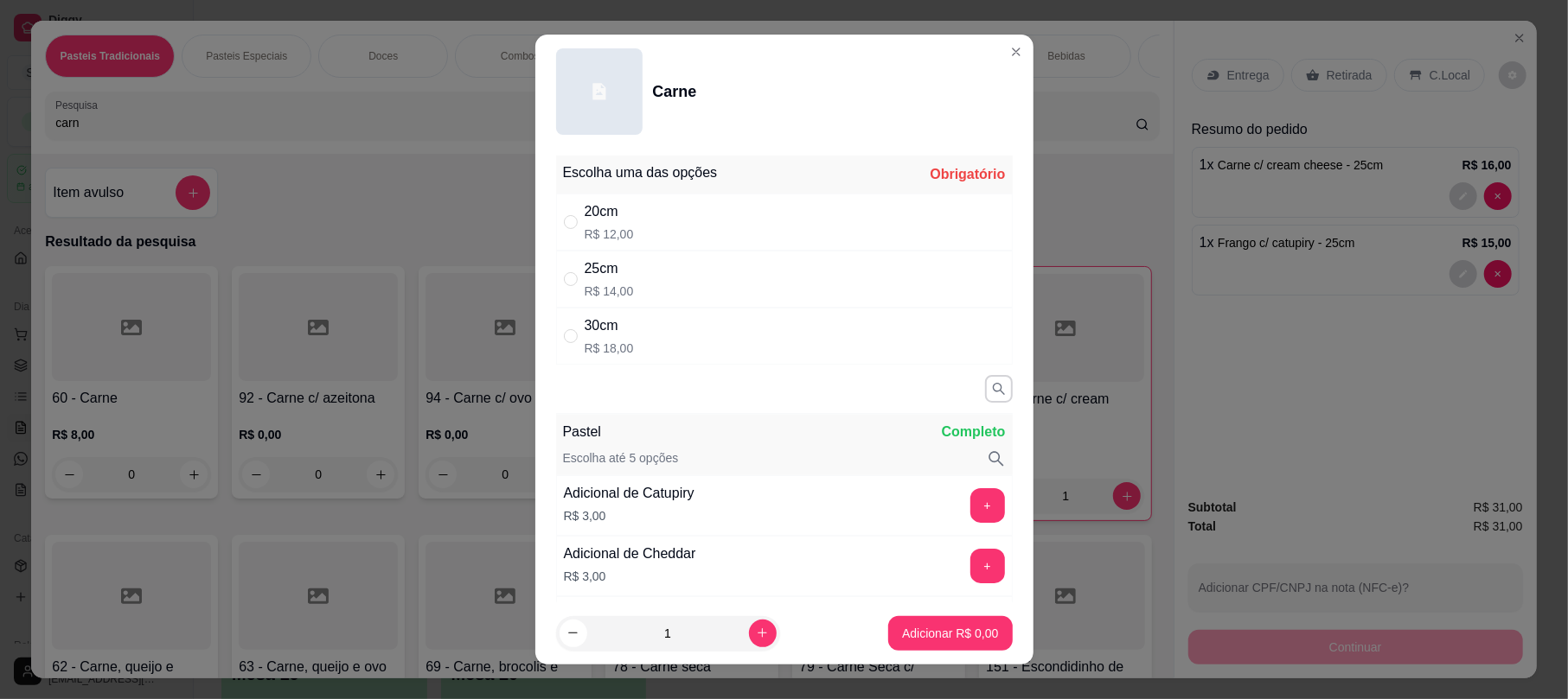
click at [671, 268] on div "25cm R$ 14,00" at bounding box center [784, 279] width 456 height 57
radio input "true"
click at [914, 620] on button "Adicionar R$ 14,00" at bounding box center [946, 634] width 130 height 35
type input "1"
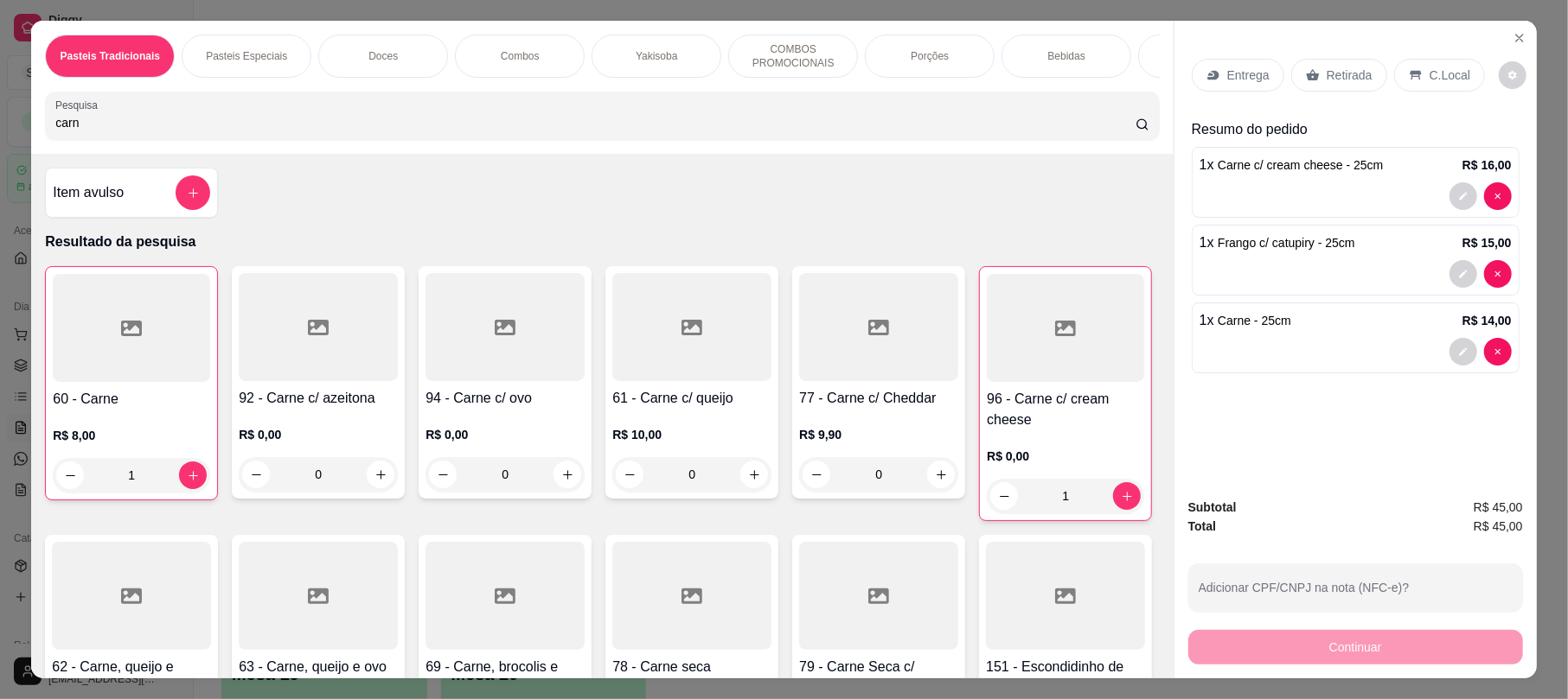
click at [1323, 97] on div "Entrega Retirada C.Local" at bounding box center [1355, 75] width 328 height 60
click at [1332, 84] on p "Retirada" at bounding box center [1349, 75] width 46 height 17
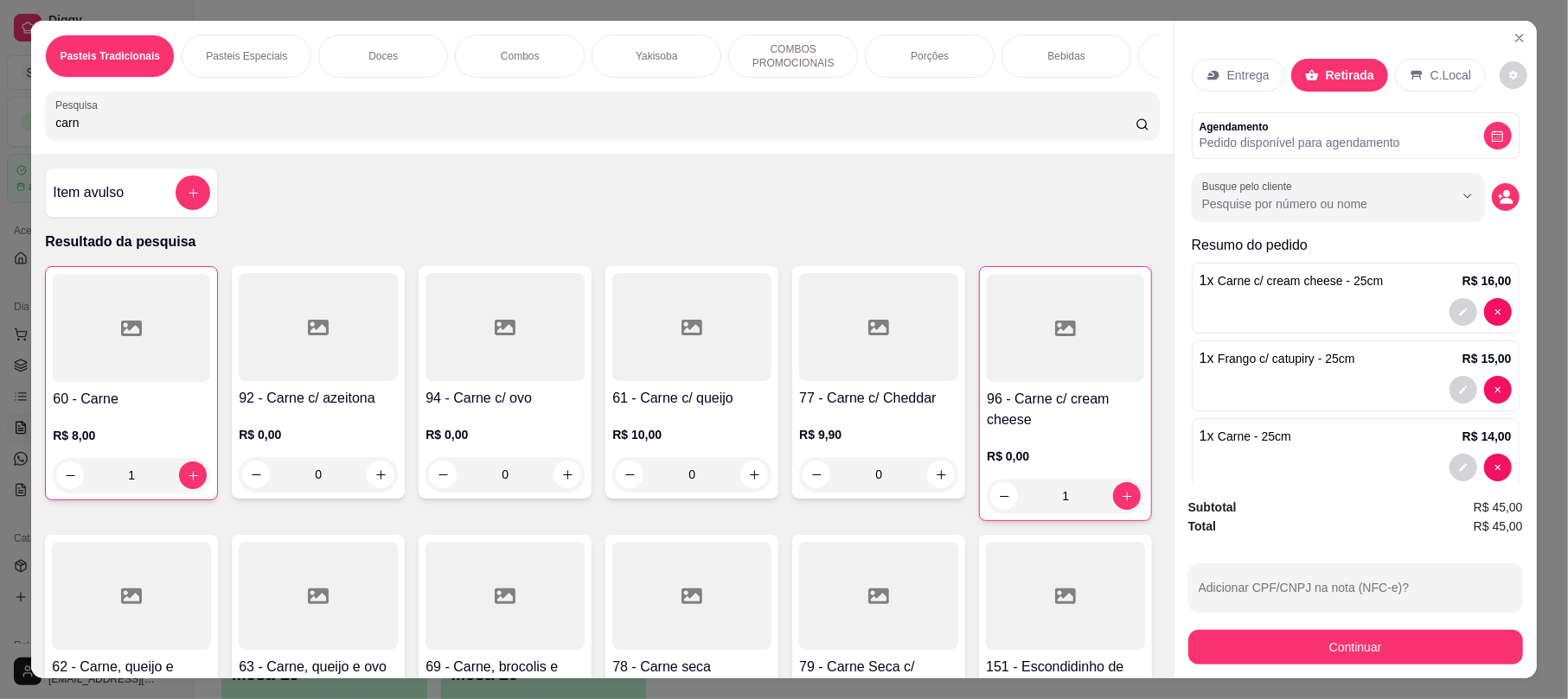
scroll to position [49, 0]
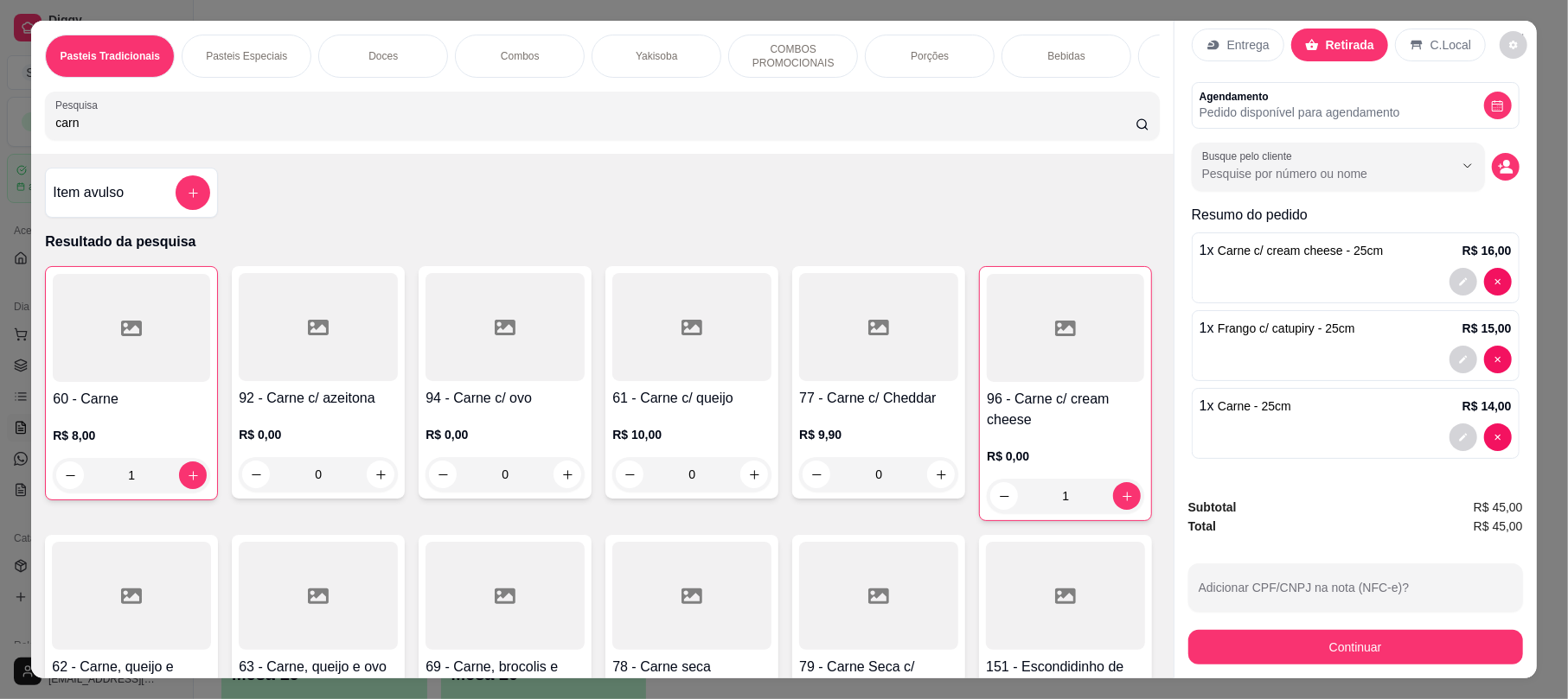
click at [1497, 164] on icon "decrease-product-quantity" at bounding box center [1499, 166] width 5 height 5
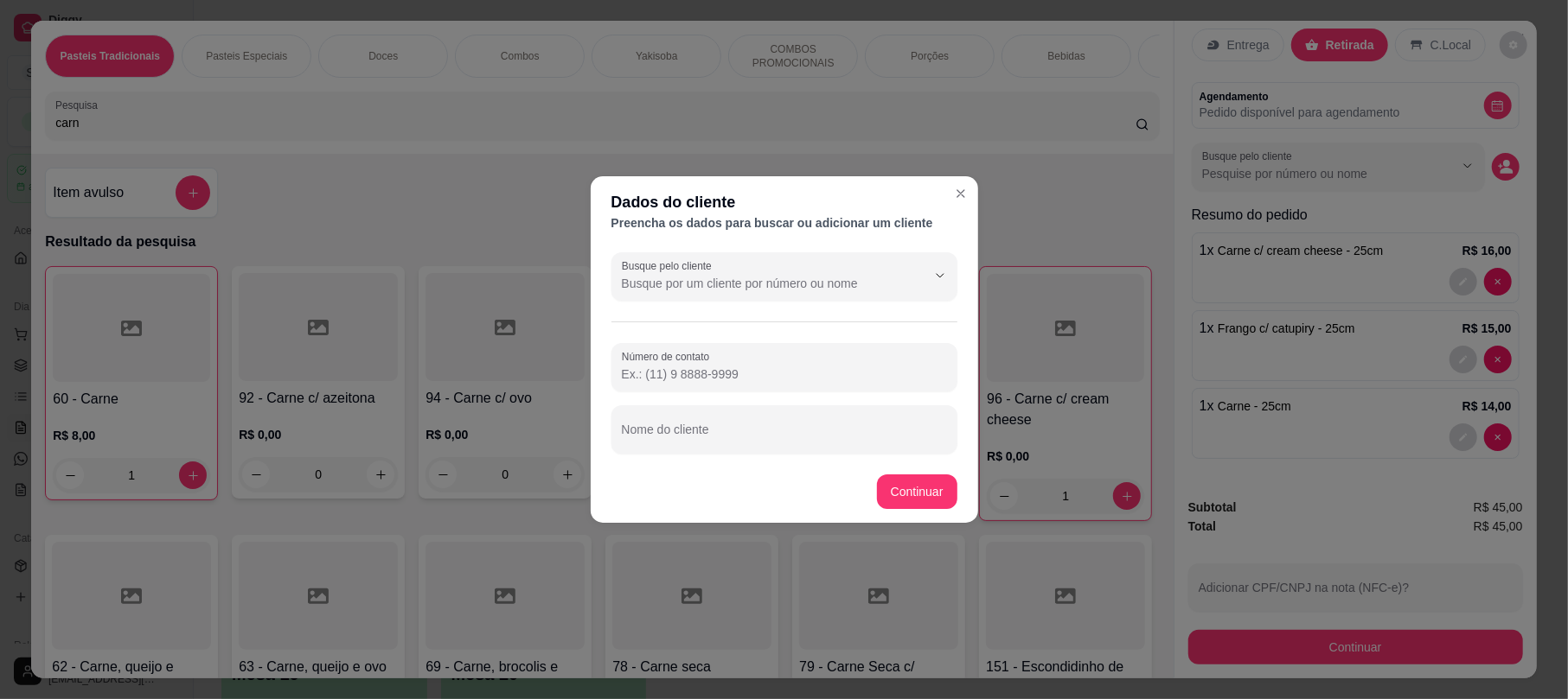
click at [778, 429] on input "Nome do cliente" at bounding box center [784, 436] width 325 height 17
type input "[PERSON_NAME]"
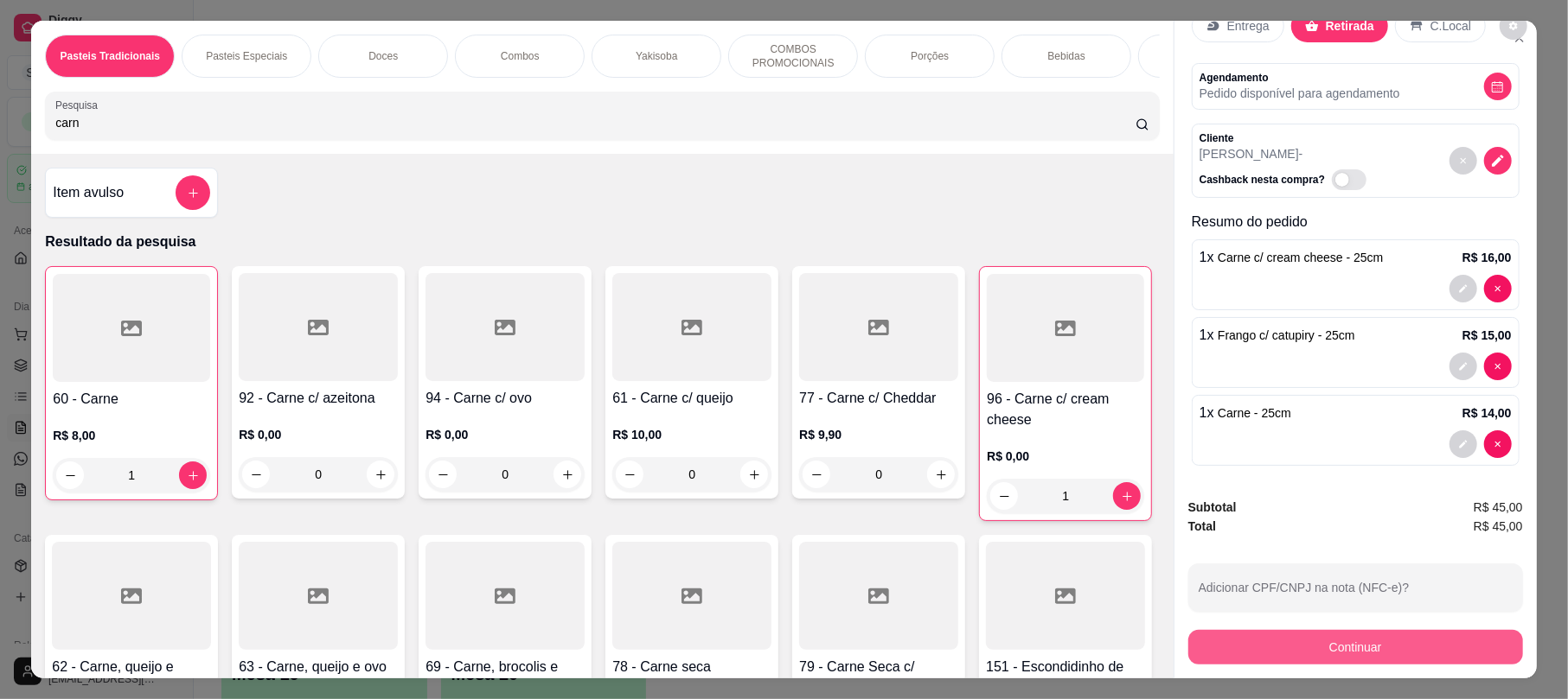
click at [1270, 637] on button "Continuar" at bounding box center [1354, 648] width 334 height 35
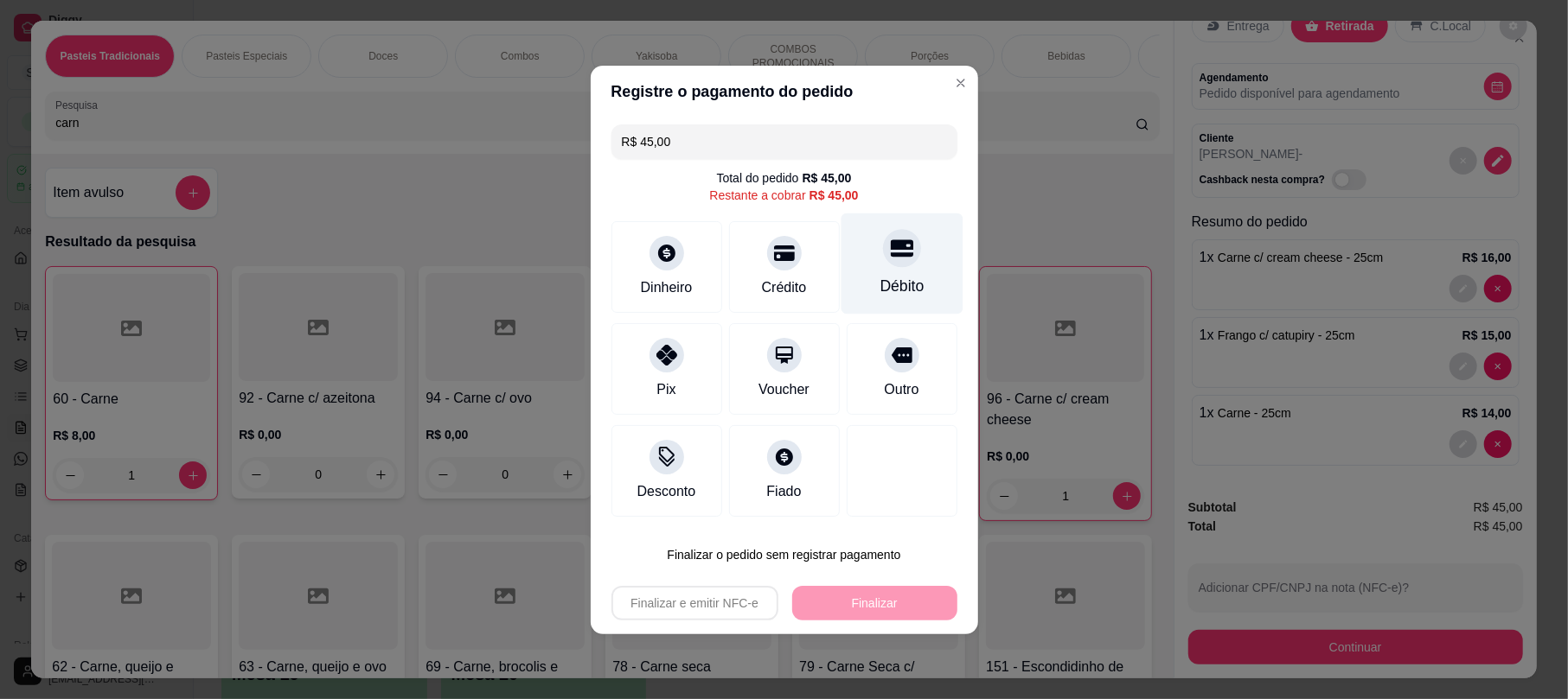
click at [890, 250] on icon at bounding box center [901, 248] width 23 height 23
type input "R$ 0,00"
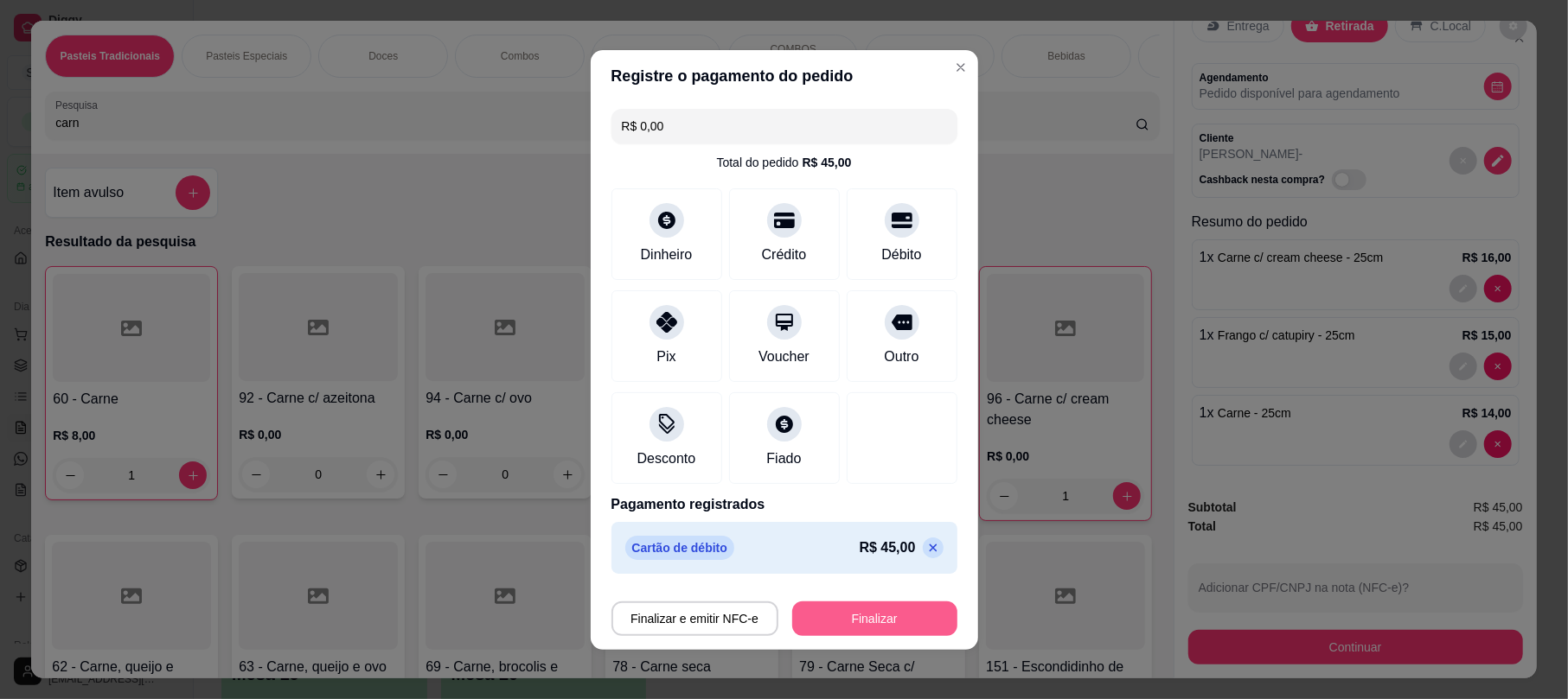
click at [883, 612] on button "Finalizar" at bounding box center [874, 619] width 165 height 35
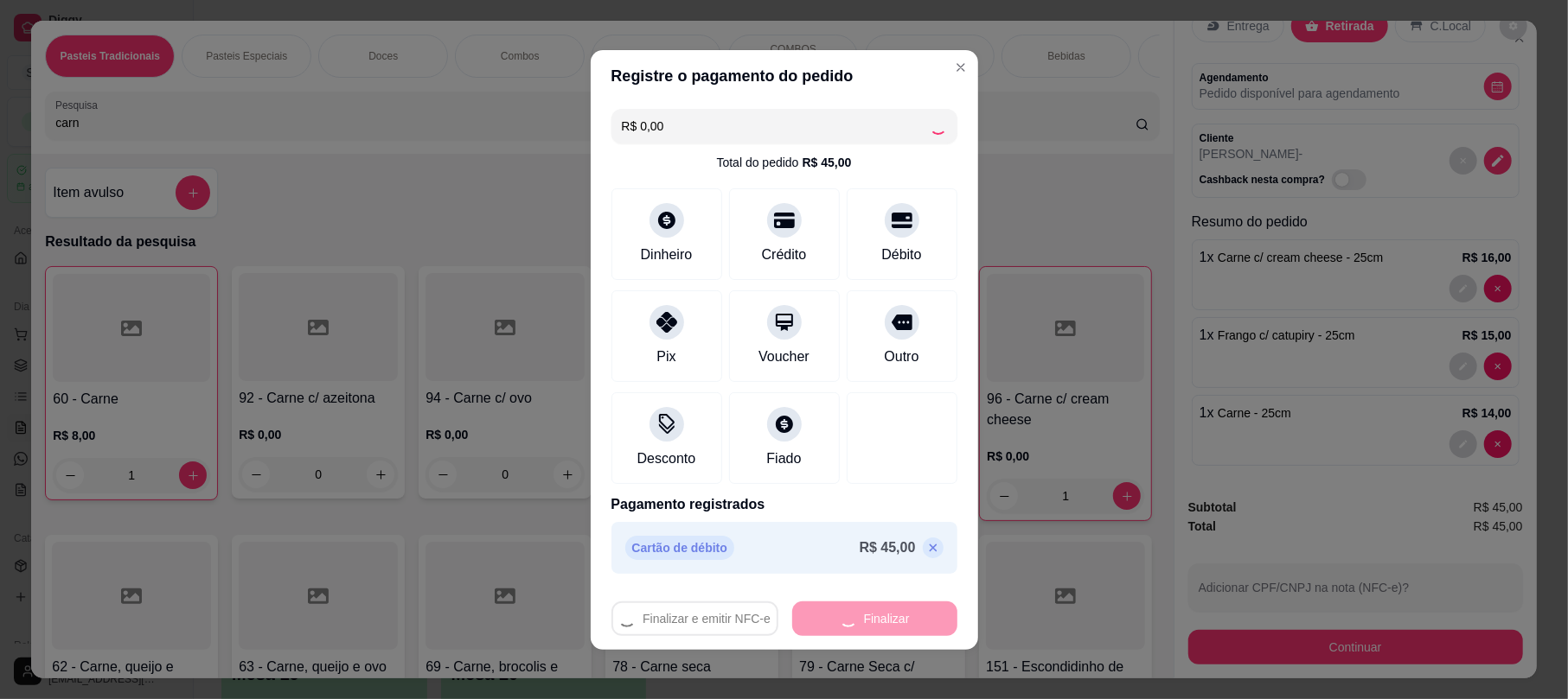
type input "0"
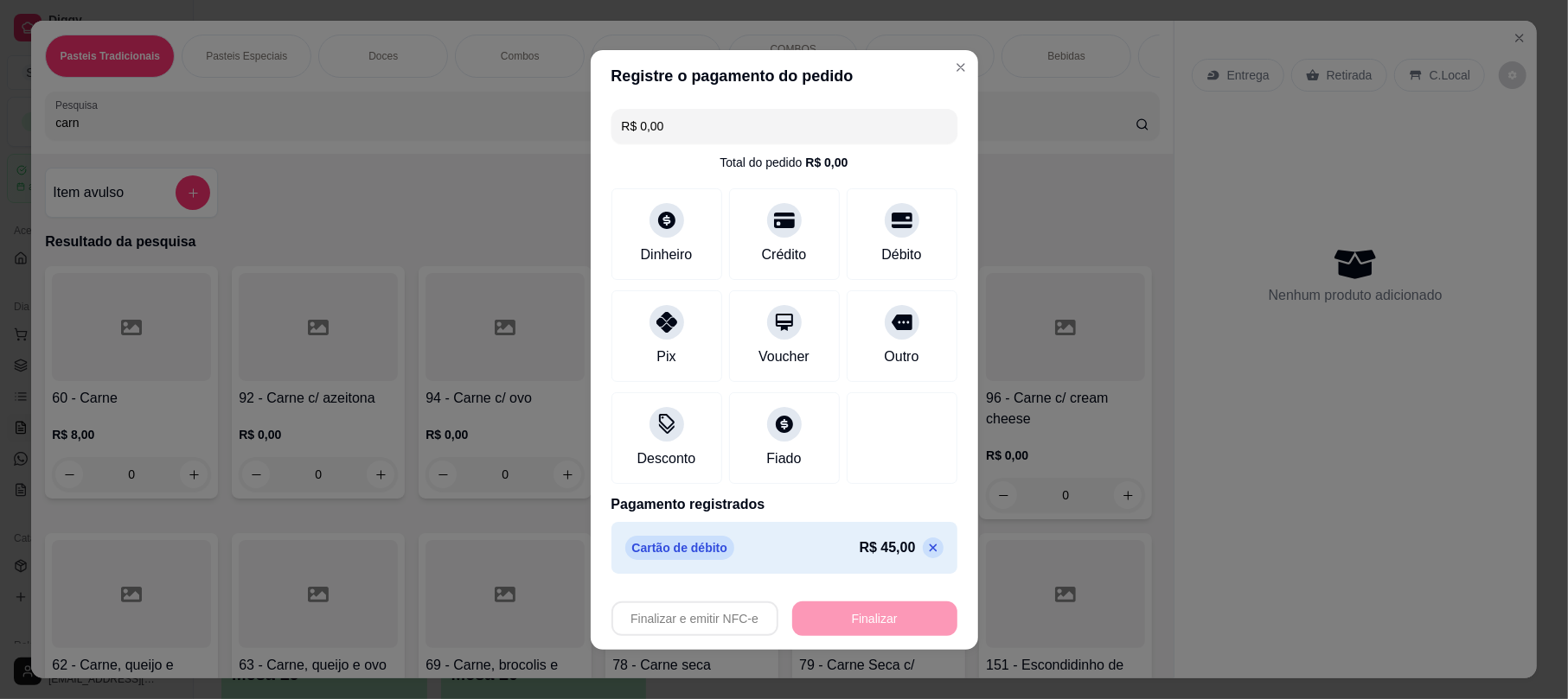
type input "-R$ 45,00"
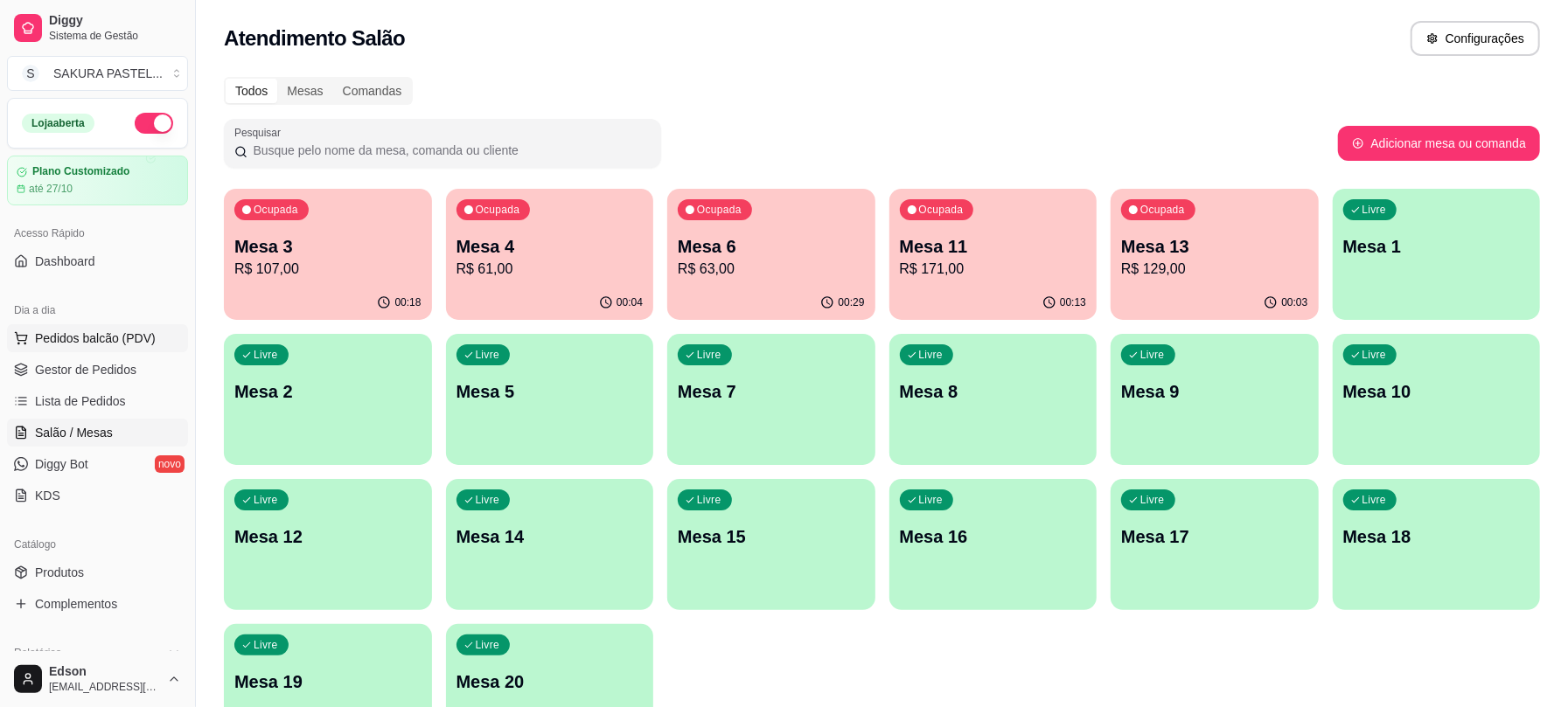
click at [95, 345] on span "Pedidos balcão (PDV)" at bounding box center [95, 338] width 120 height 18
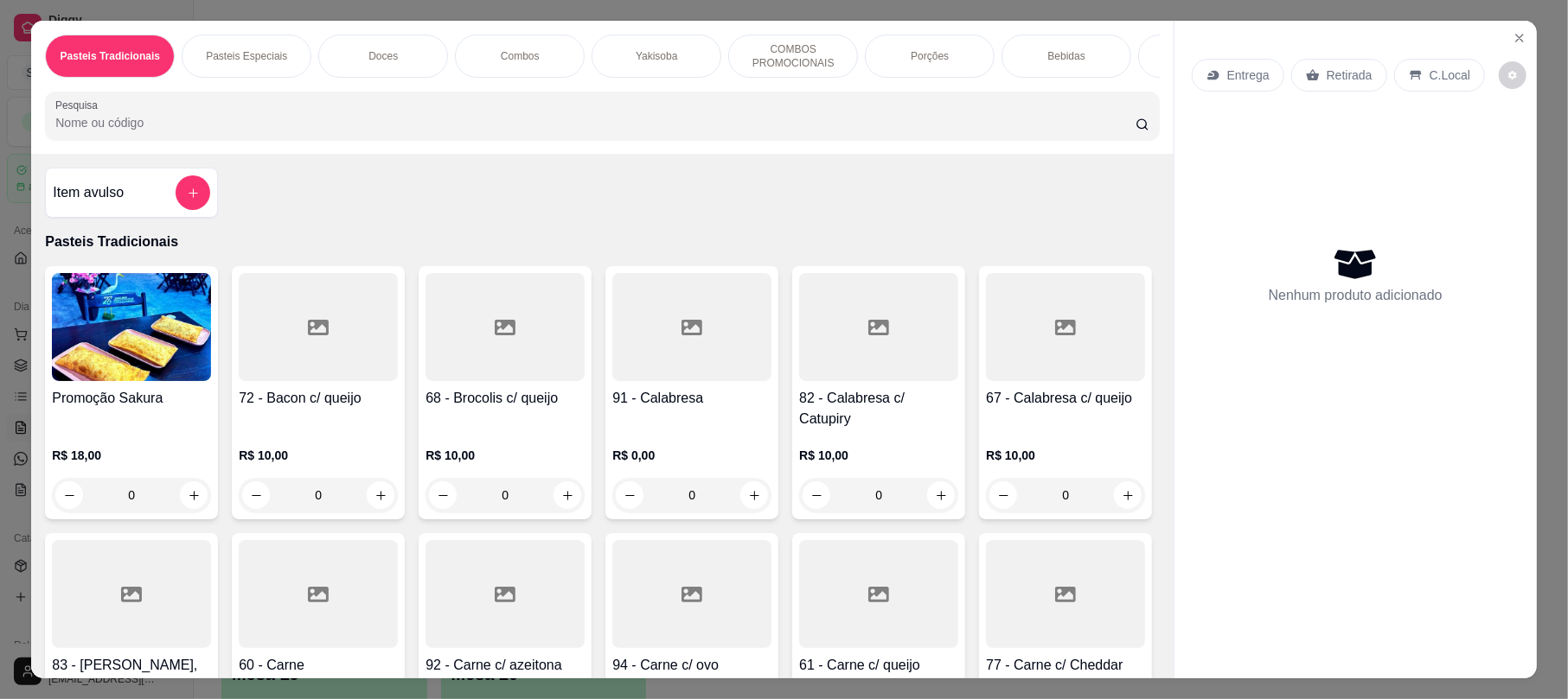
click at [1319, 92] on div "Retirada" at bounding box center [1339, 75] width 96 height 33
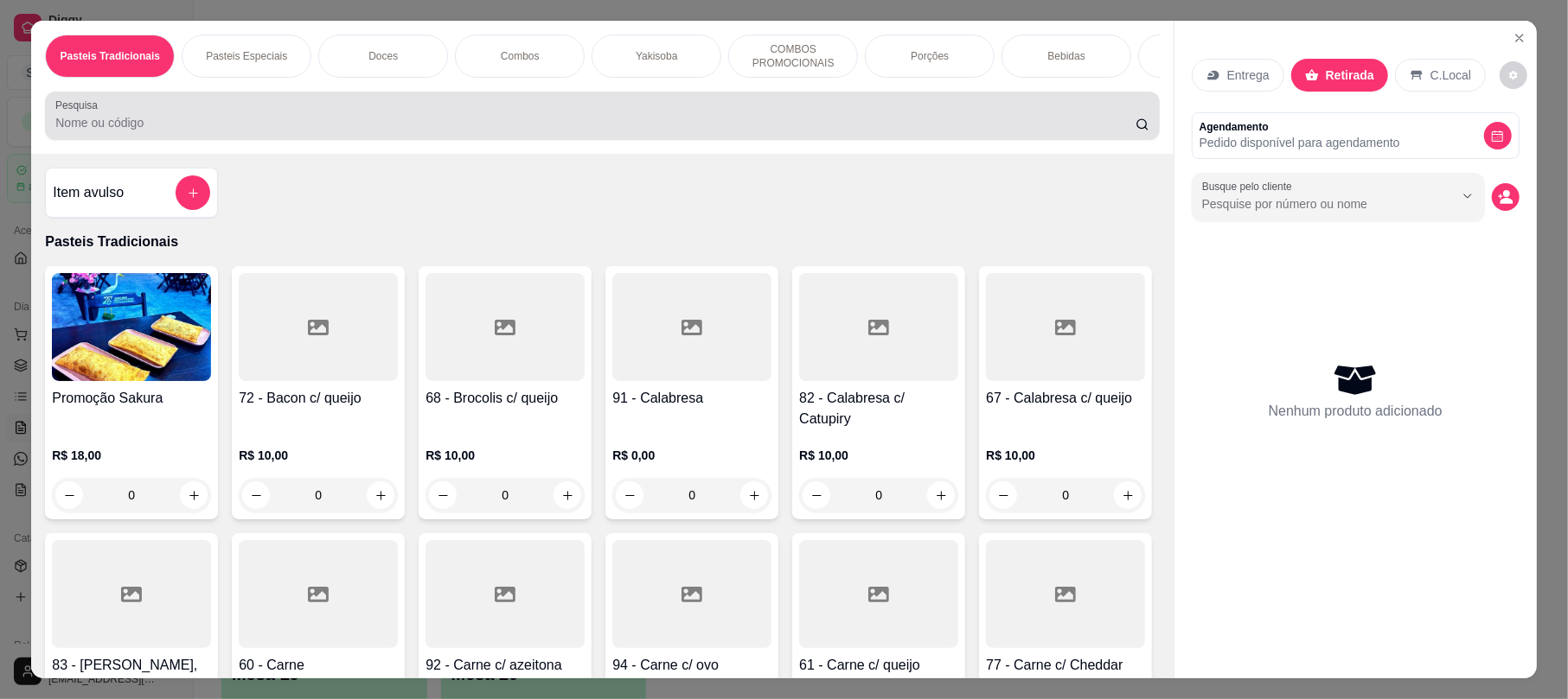
click at [498, 122] on div at bounding box center [601, 116] width 1093 height 35
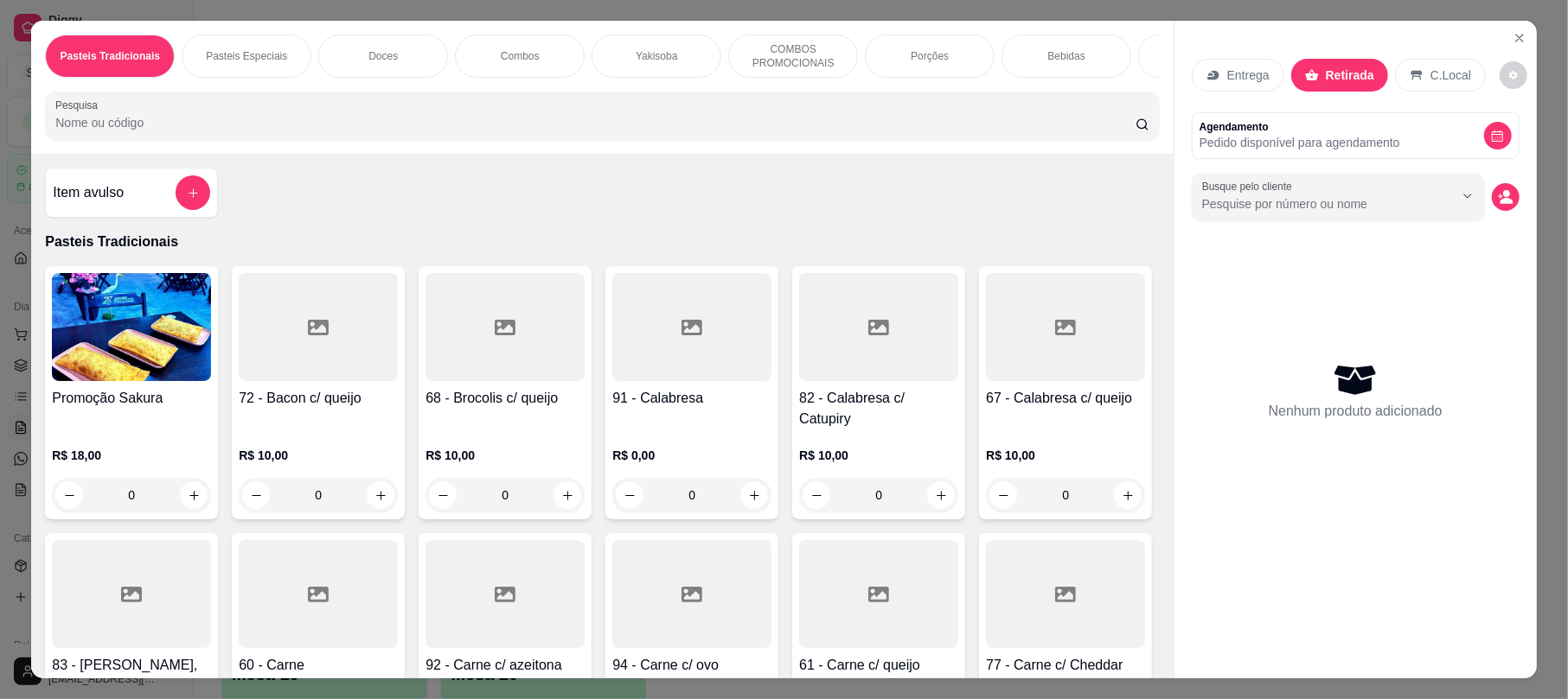
click at [498, 131] on input "Pesquisa" at bounding box center [595, 123] width 1080 height 17
type input "g"
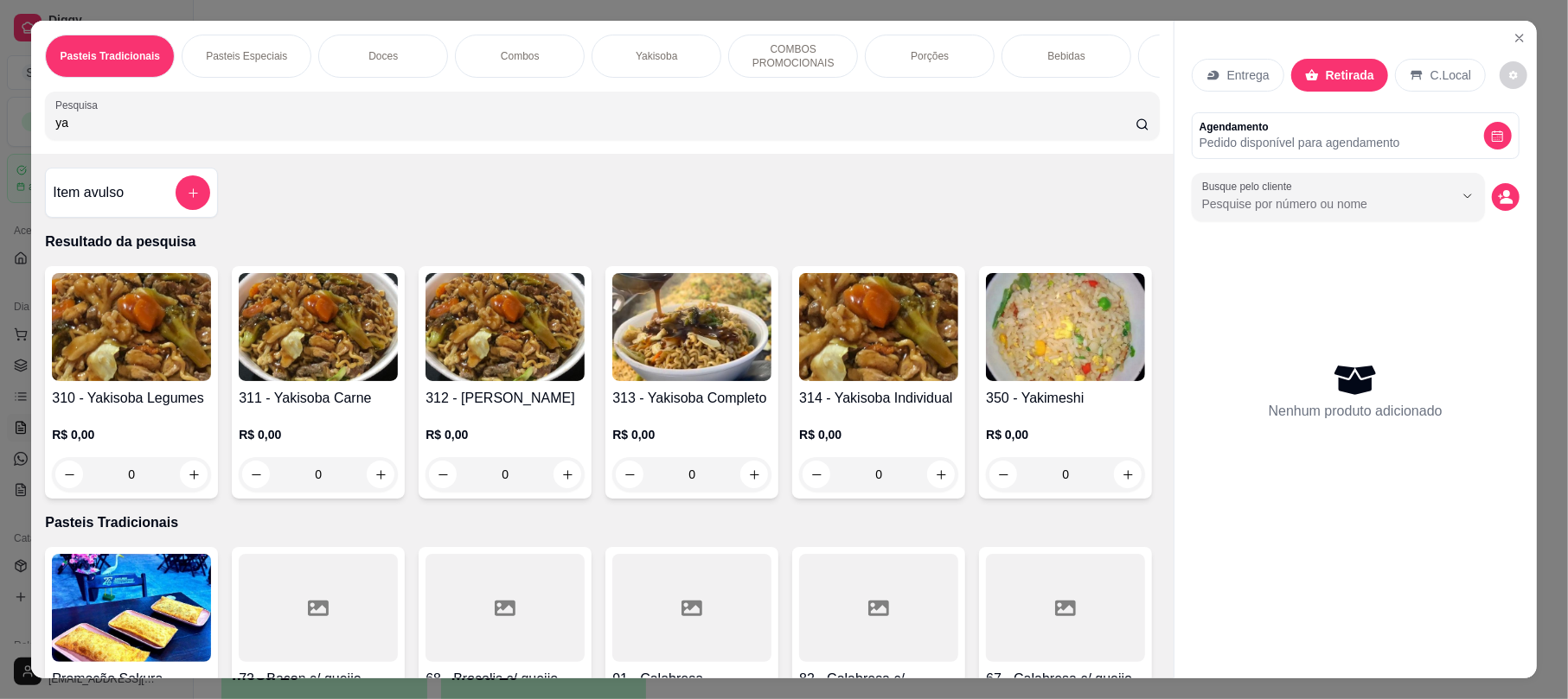
type input "ya"
click at [671, 359] on img at bounding box center [692, 327] width 159 height 108
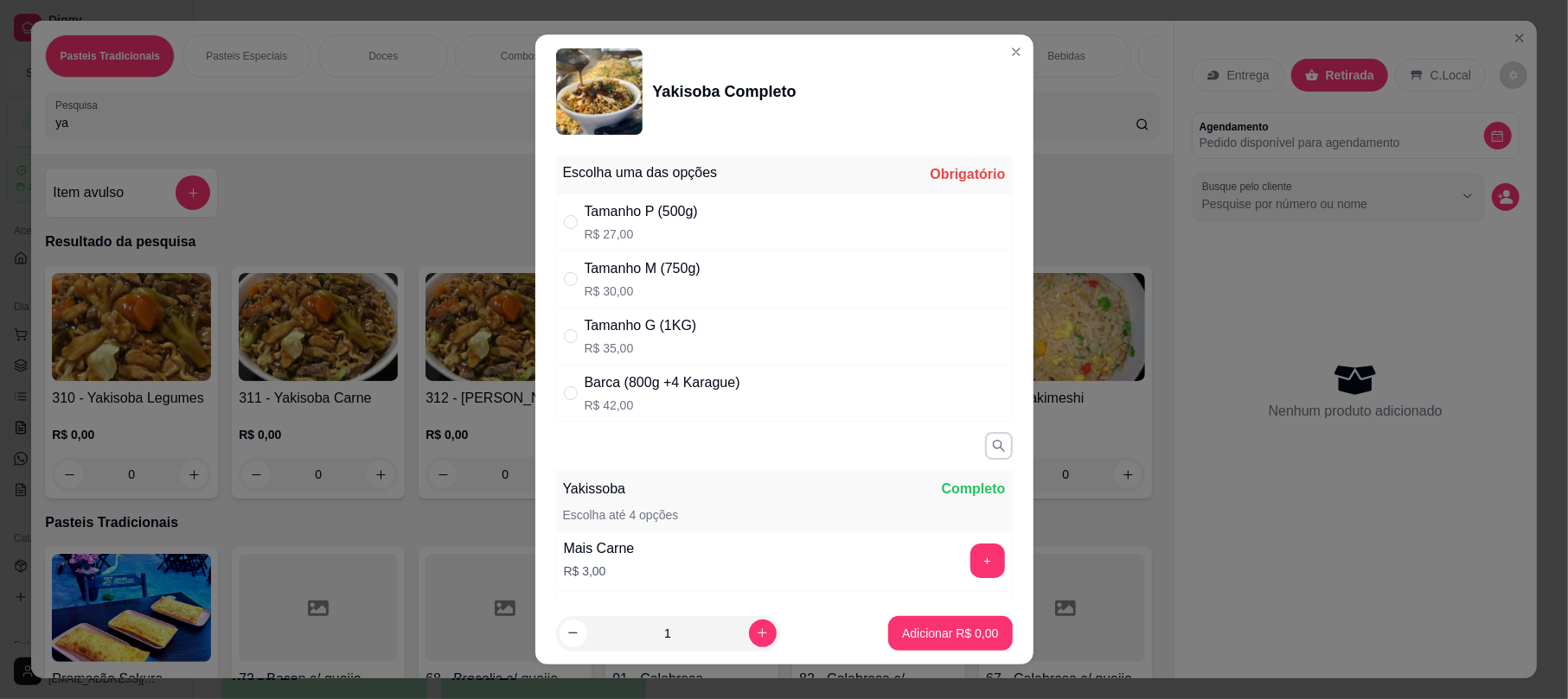
click at [749, 279] on div "Tamanho M (750g) R$ 30,00" at bounding box center [784, 279] width 456 height 57
radio input "true"
click at [932, 639] on p "Adicionar R$ 30,00" at bounding box center [946, 633] width 100 height 16
type input "1"
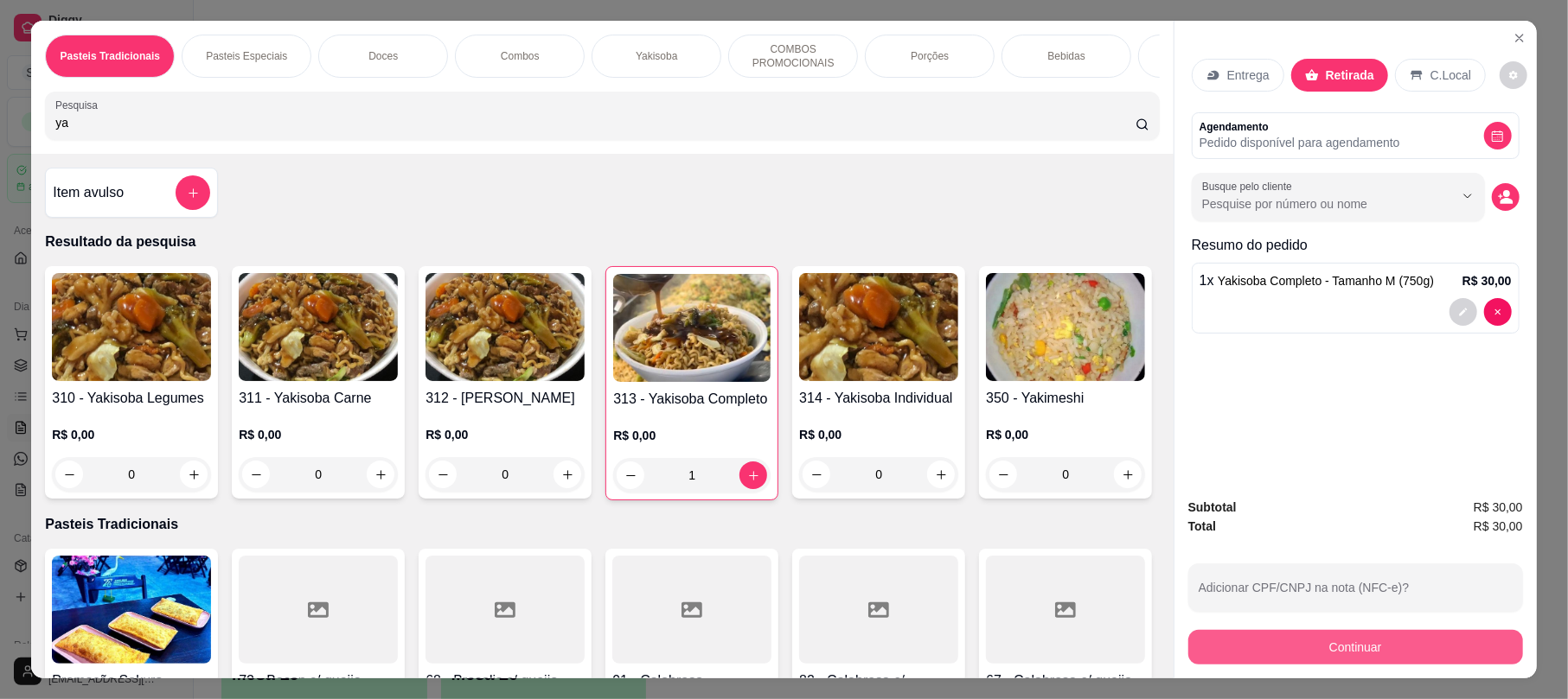
click at [1355, 639] on button "Continuar" at bounding box center [1354, 648] width 334 height 35
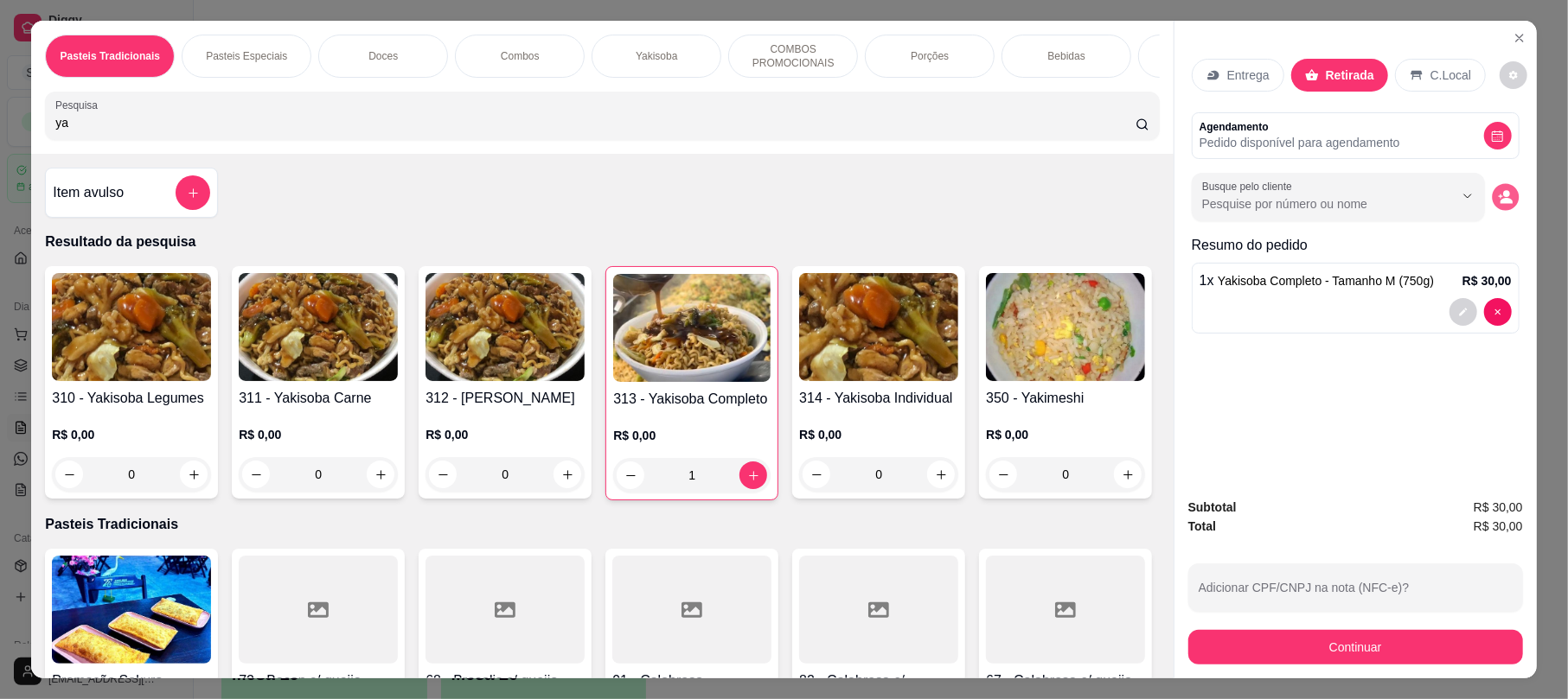
click at [1501, 193] on icon "decrease-product-quantity" at bounding box center [1505, 198] width 15 height 15
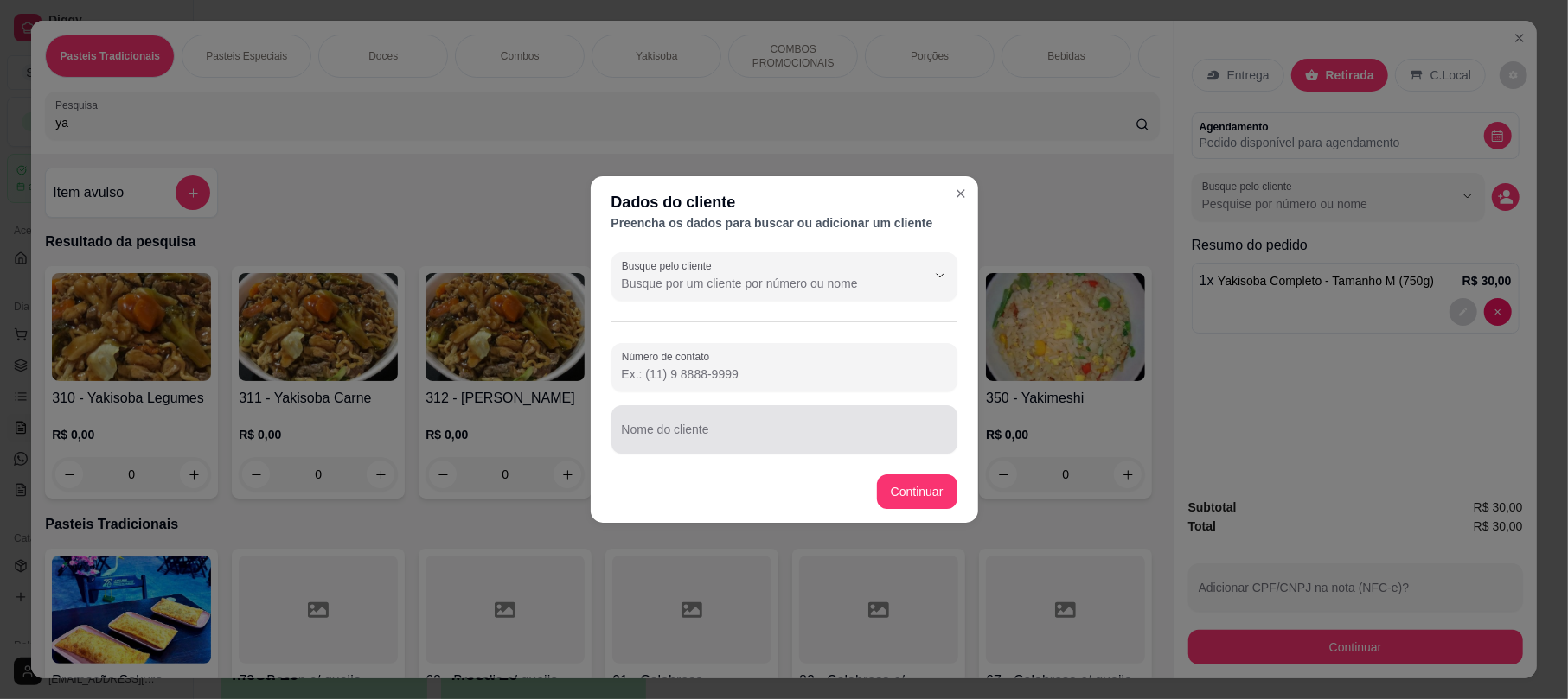
click at [766, 429] on input "Nome do cliente" at bounding box center [784, 436] width 325 height 17
type input "[PERSON_NAME]"
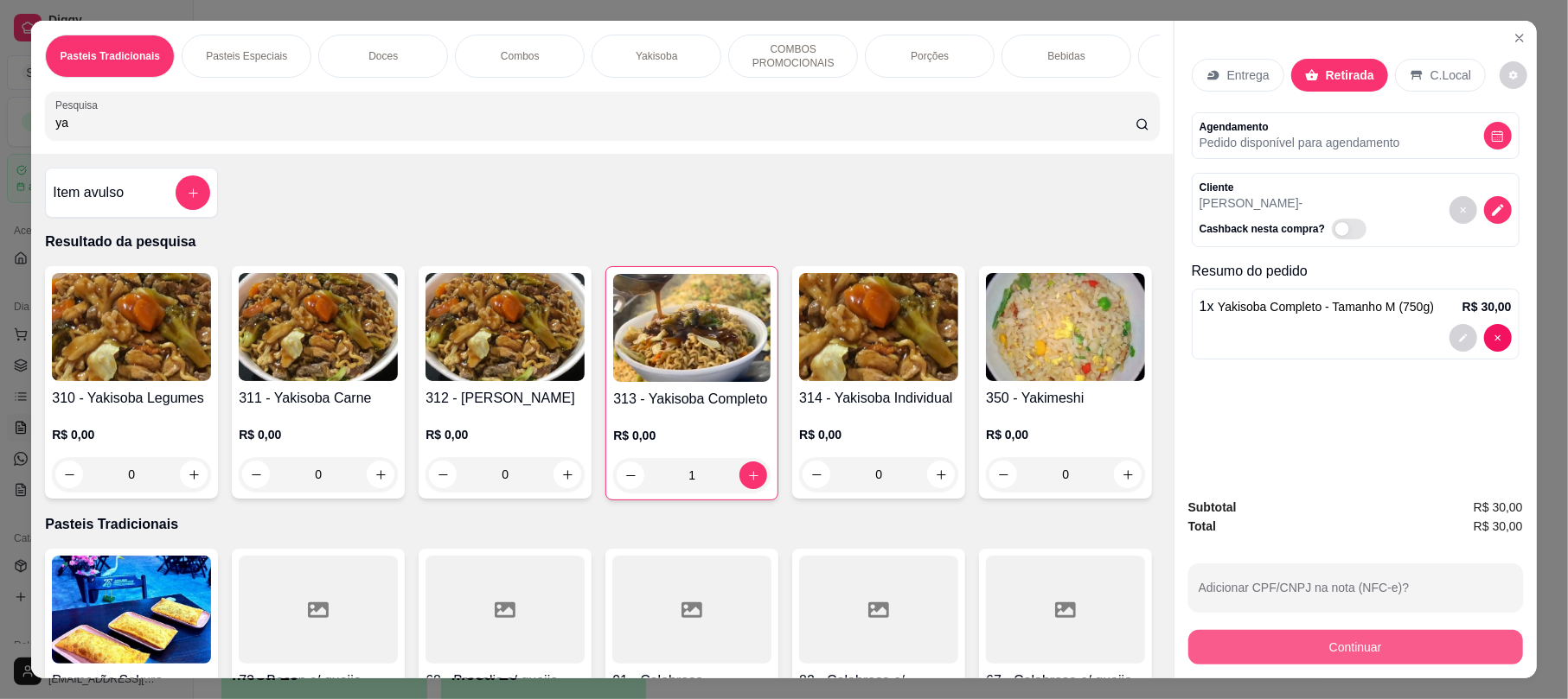
click at [1367, 640] on button "Continuar" at bounding box center [1354, 648] width 334 height 35
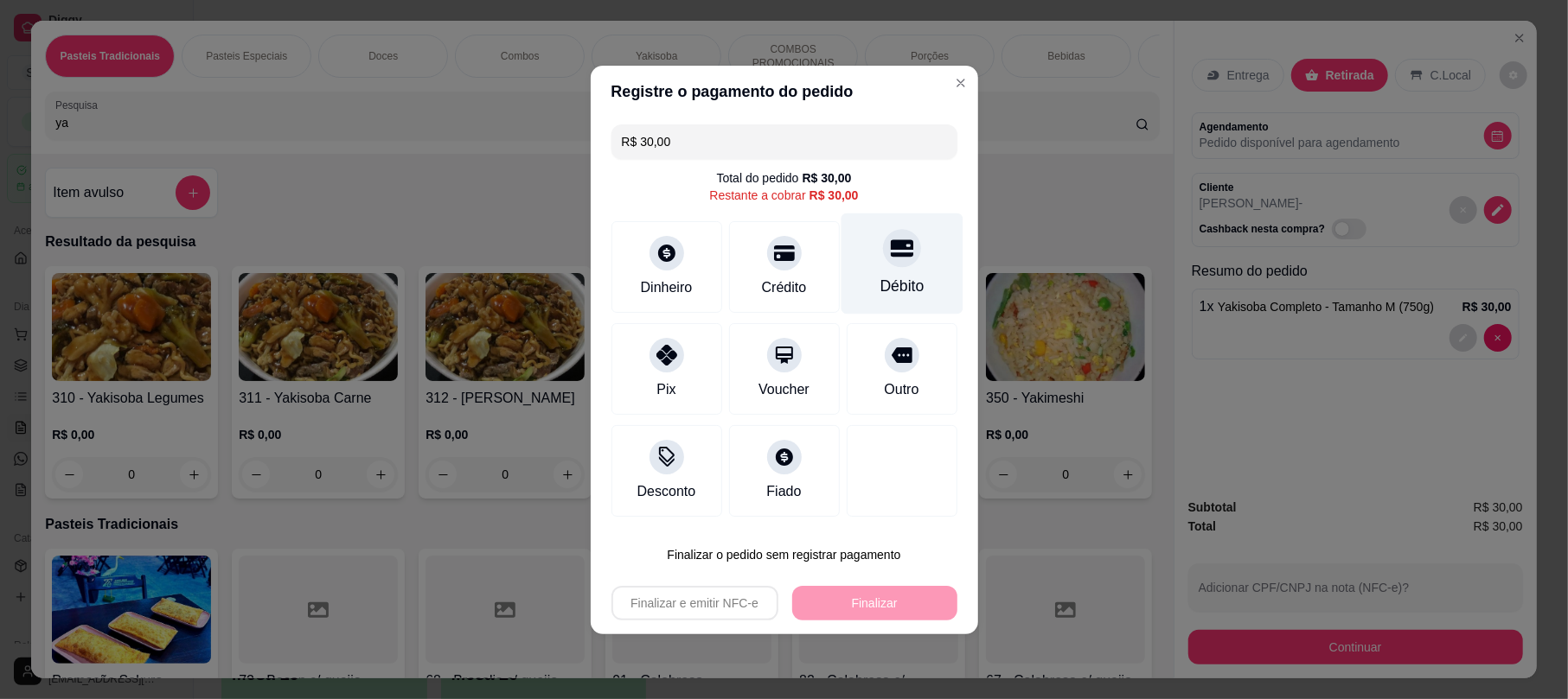
click at [885, 260] on div at bounding box center [902, 248] width 38 height 38
type input "R$ 0,00"
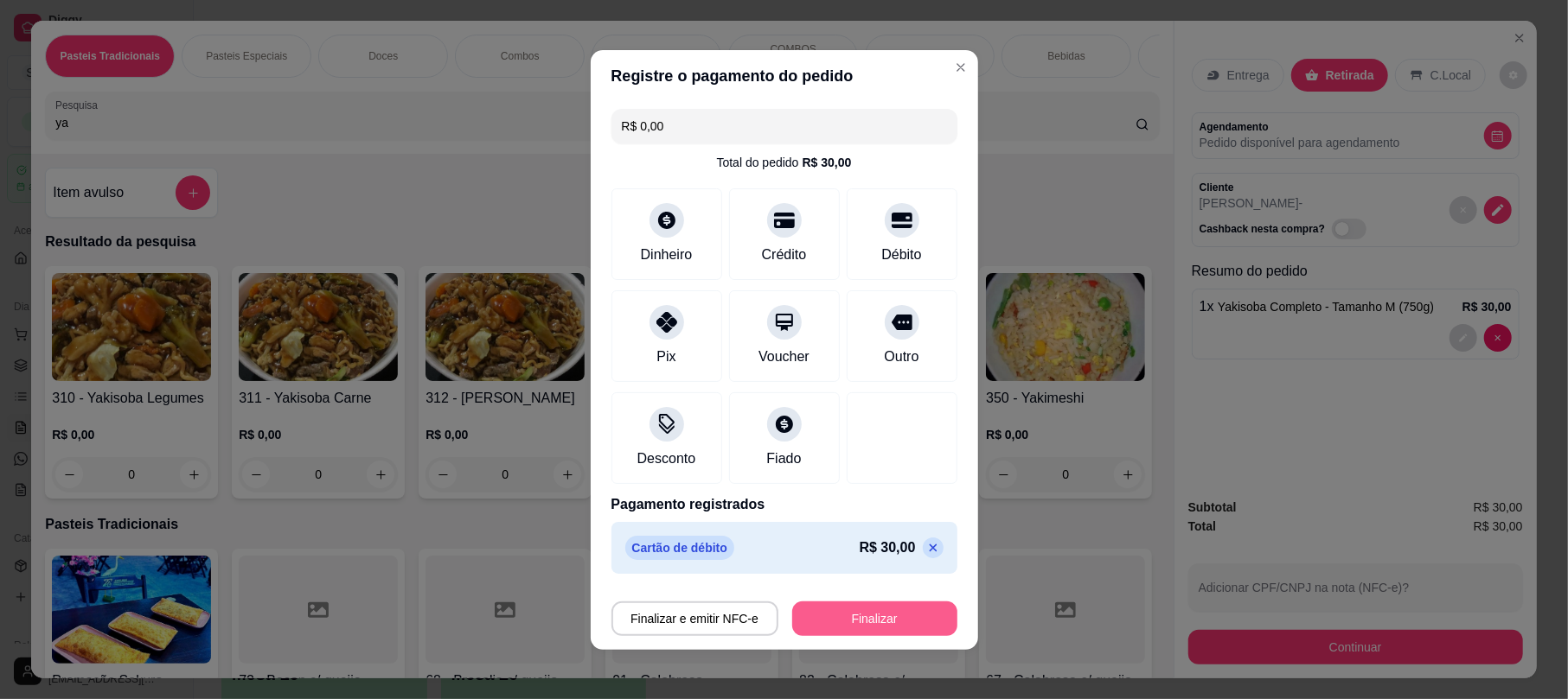
click at [869, 606] on button "Finalizar" at bounding box center [874, 619] width 165 height 35
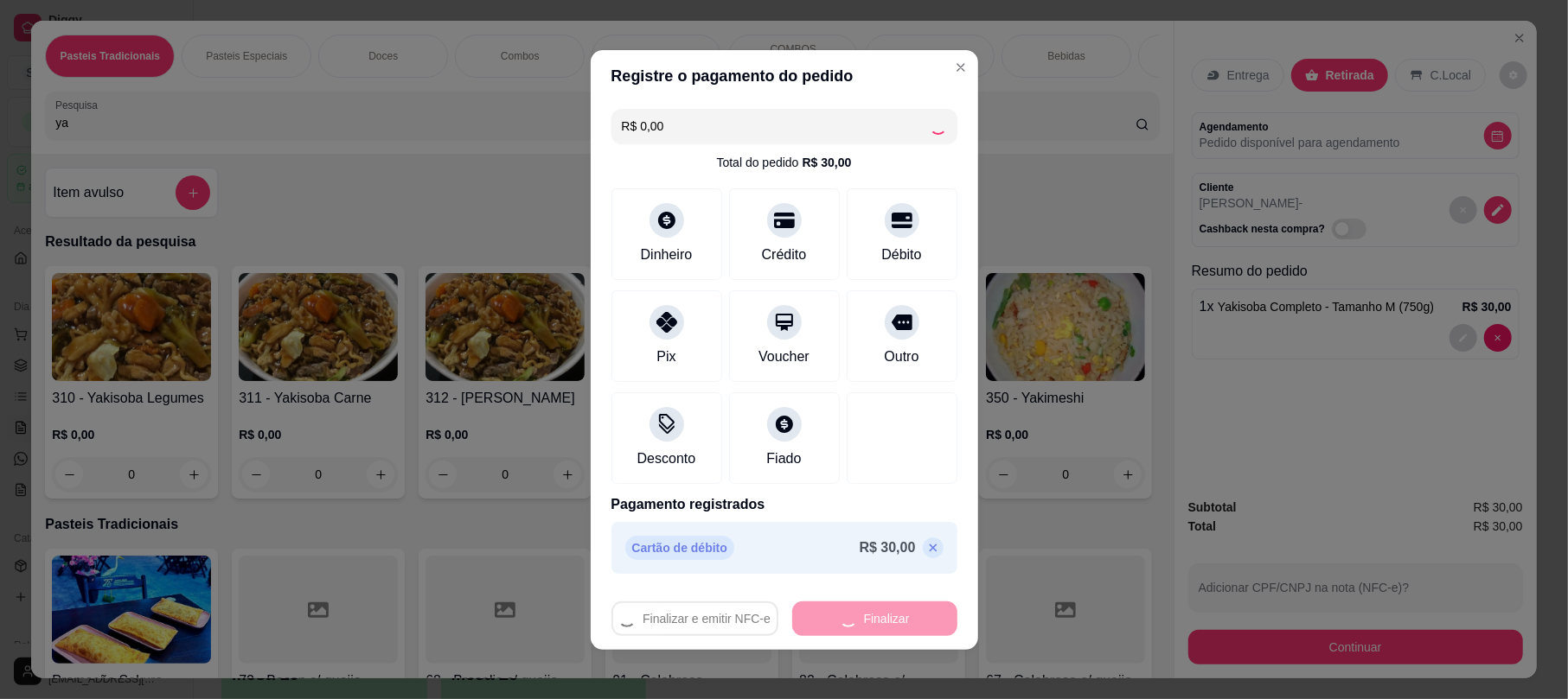
type input "0"
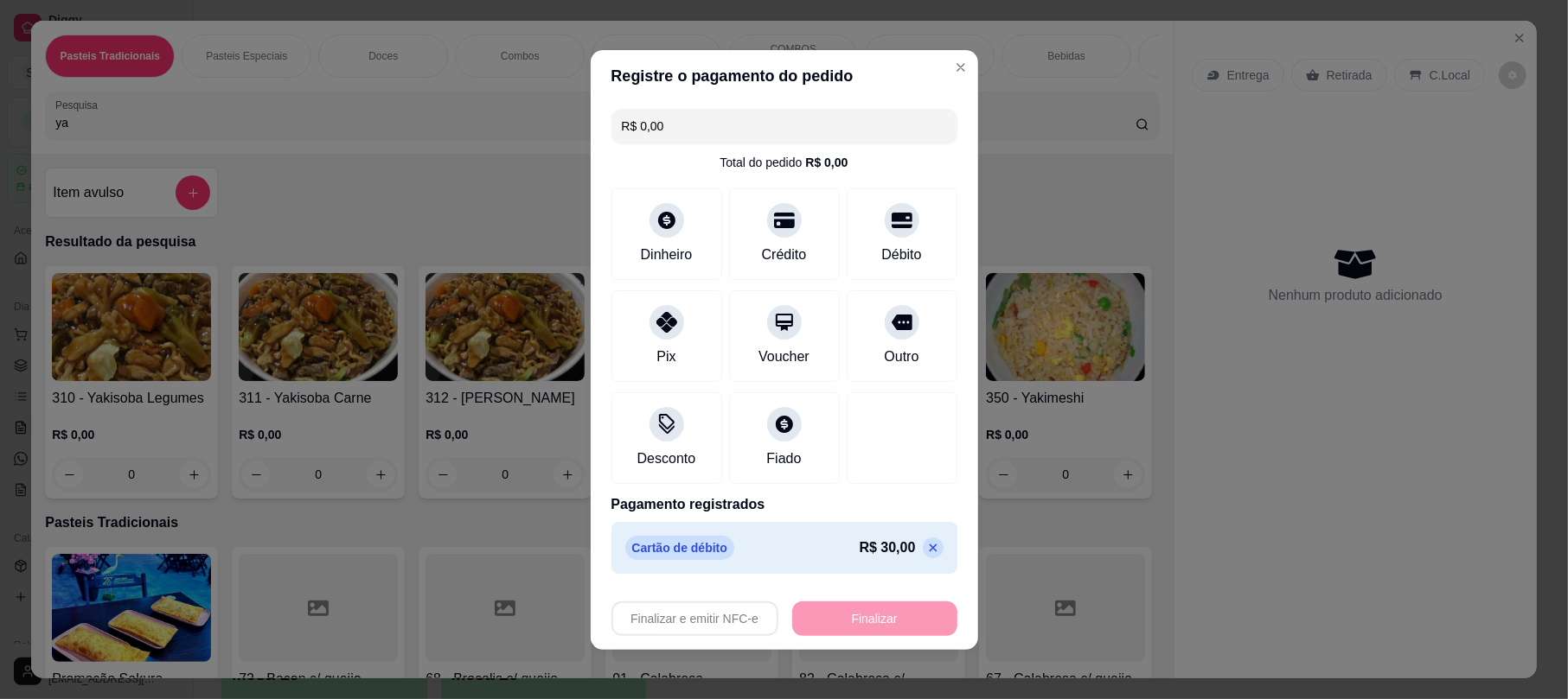
type input "-R$ 30,00"
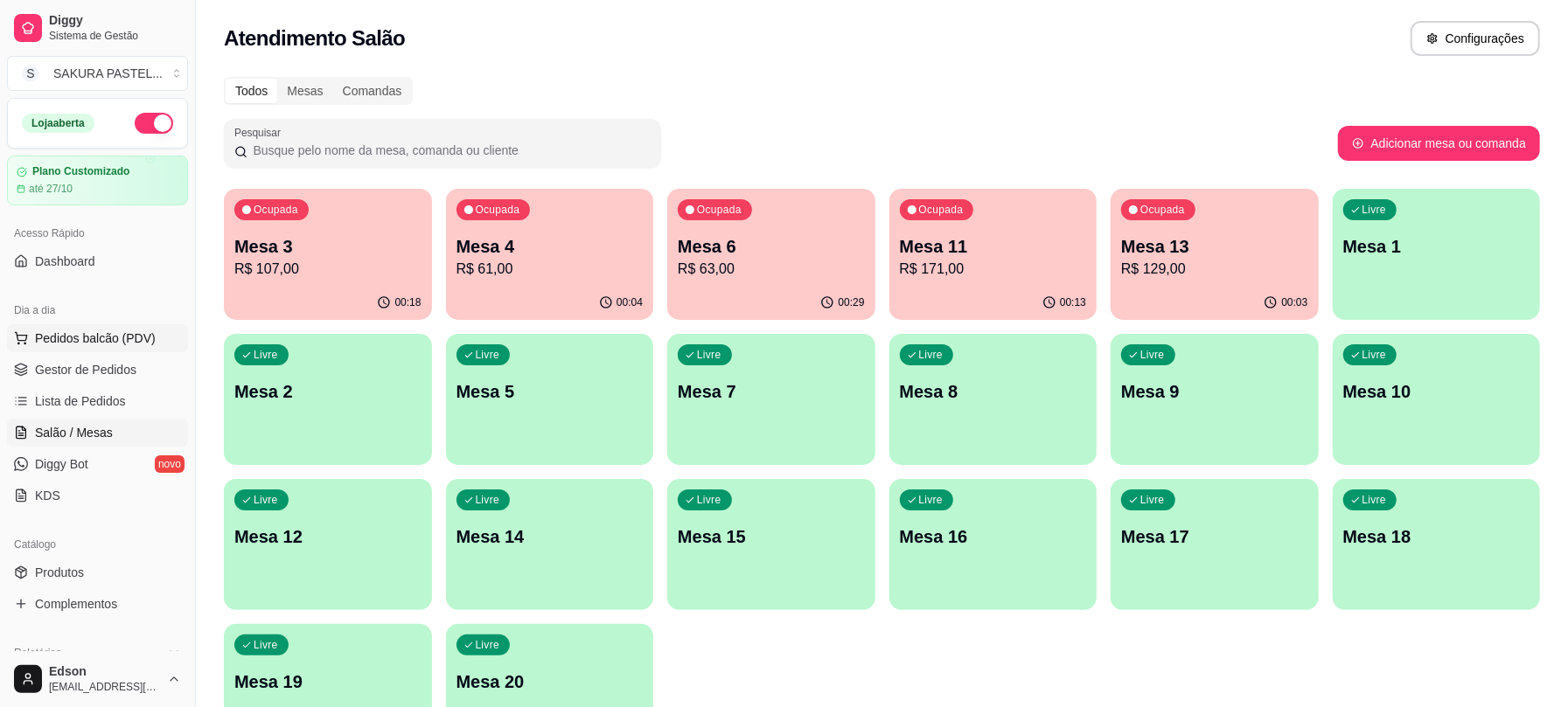
click at [112, 336] on span "Pedidos balcão (PDV)" at bounding box center [95, 338] width 120 height 18
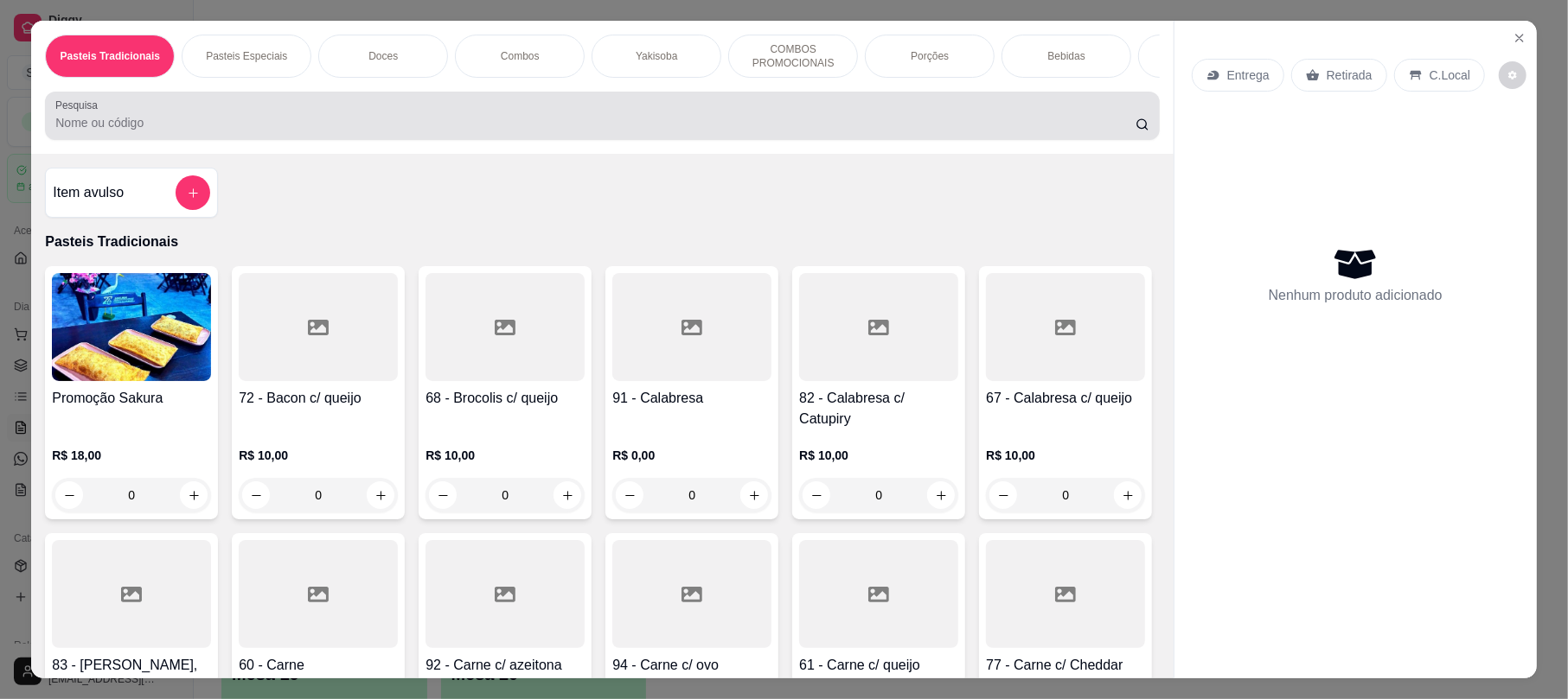
click at [426, 131] on input "Pesquisa" at bounding box center [595, 123] width 1080 height 17
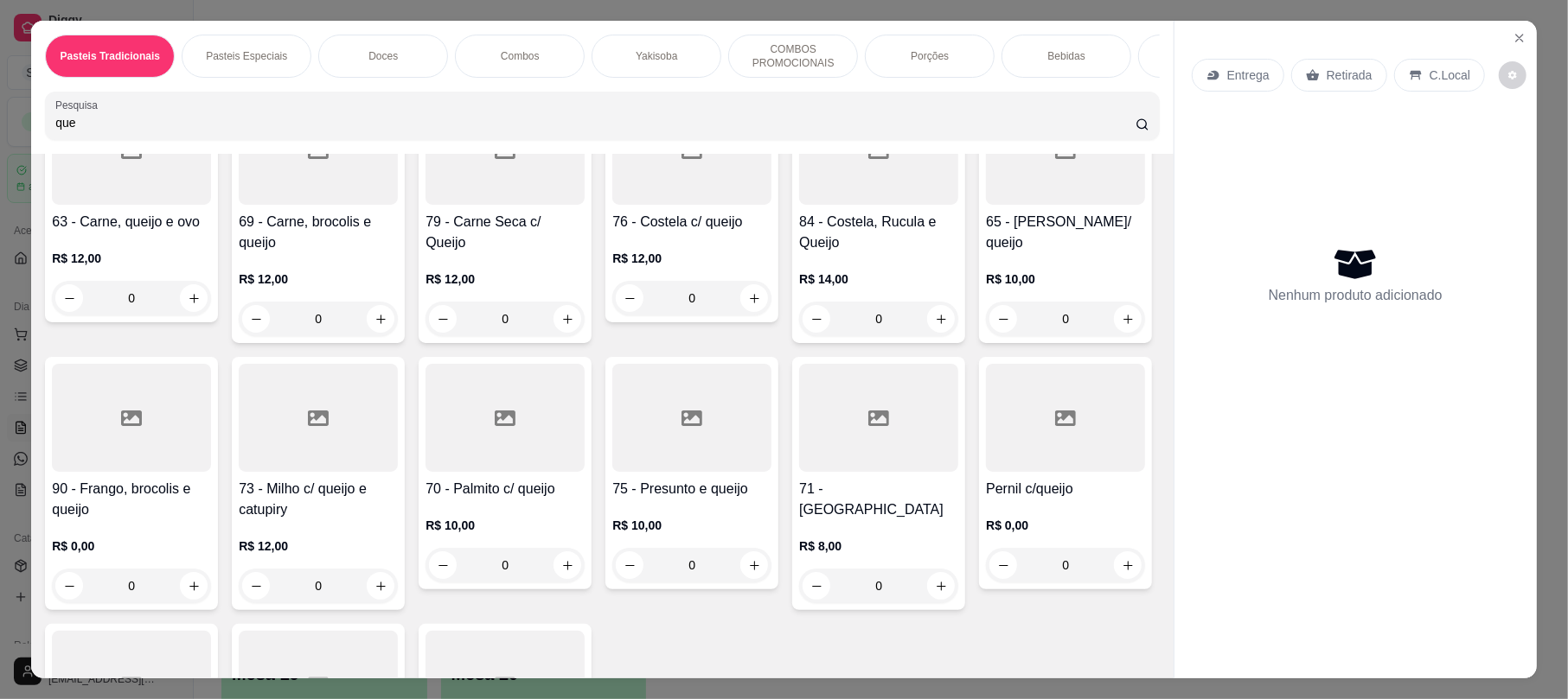
scroll to position [887, 0]
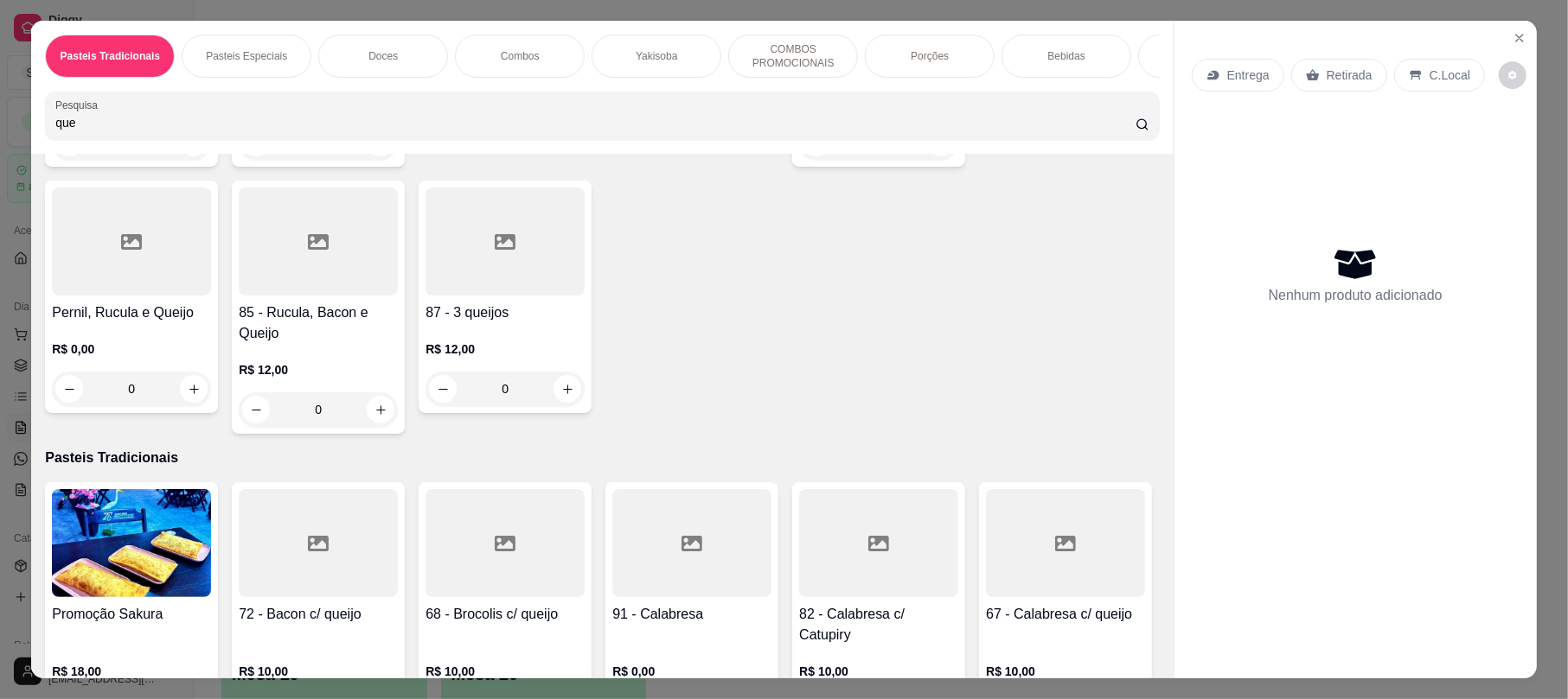
type input "que"
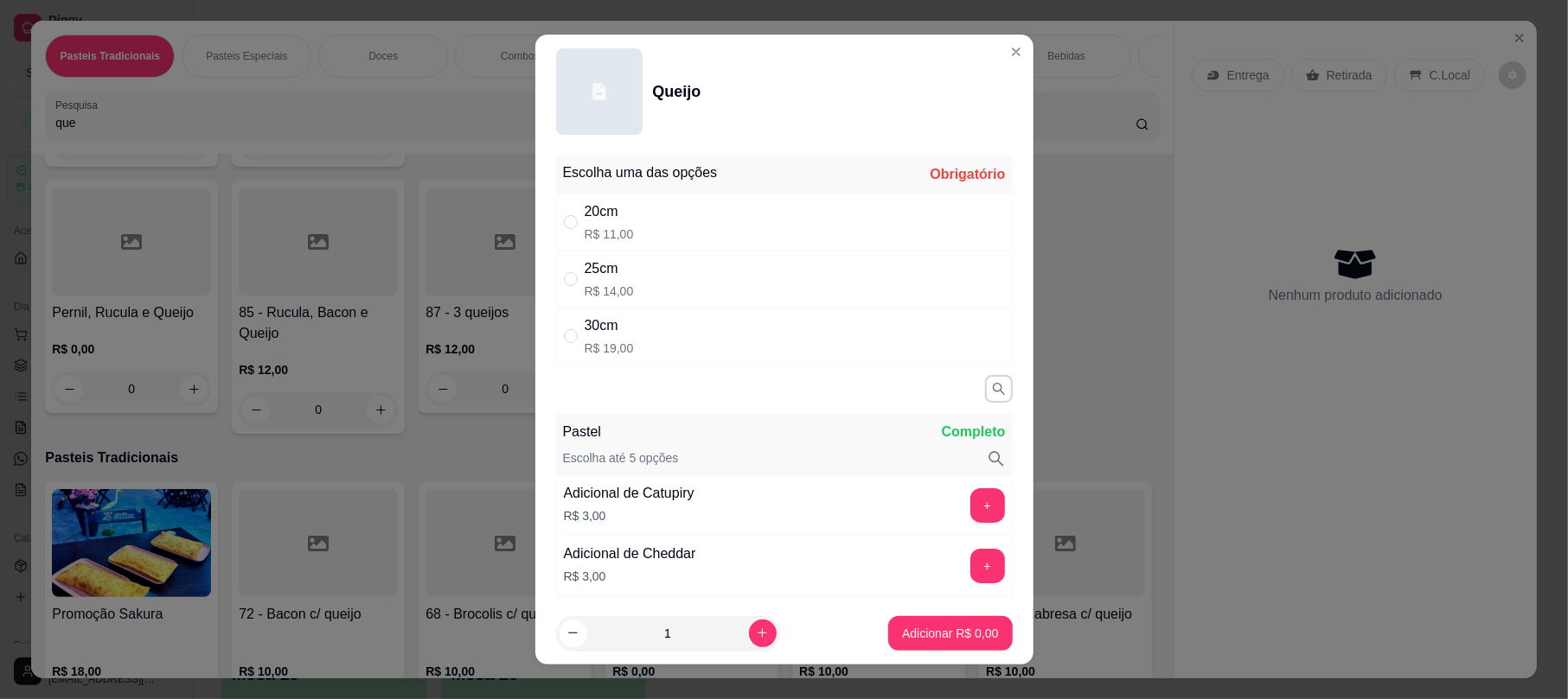
click at [683, 351] on div "30cm R$ 19,00" at bounding box center [784, 336] width 456 height 57
radio input "true"
click at [944, 627] on p "Adicionar R$ 19,00" at bounding box center [946, 633] width 100 height 16
type input "1"
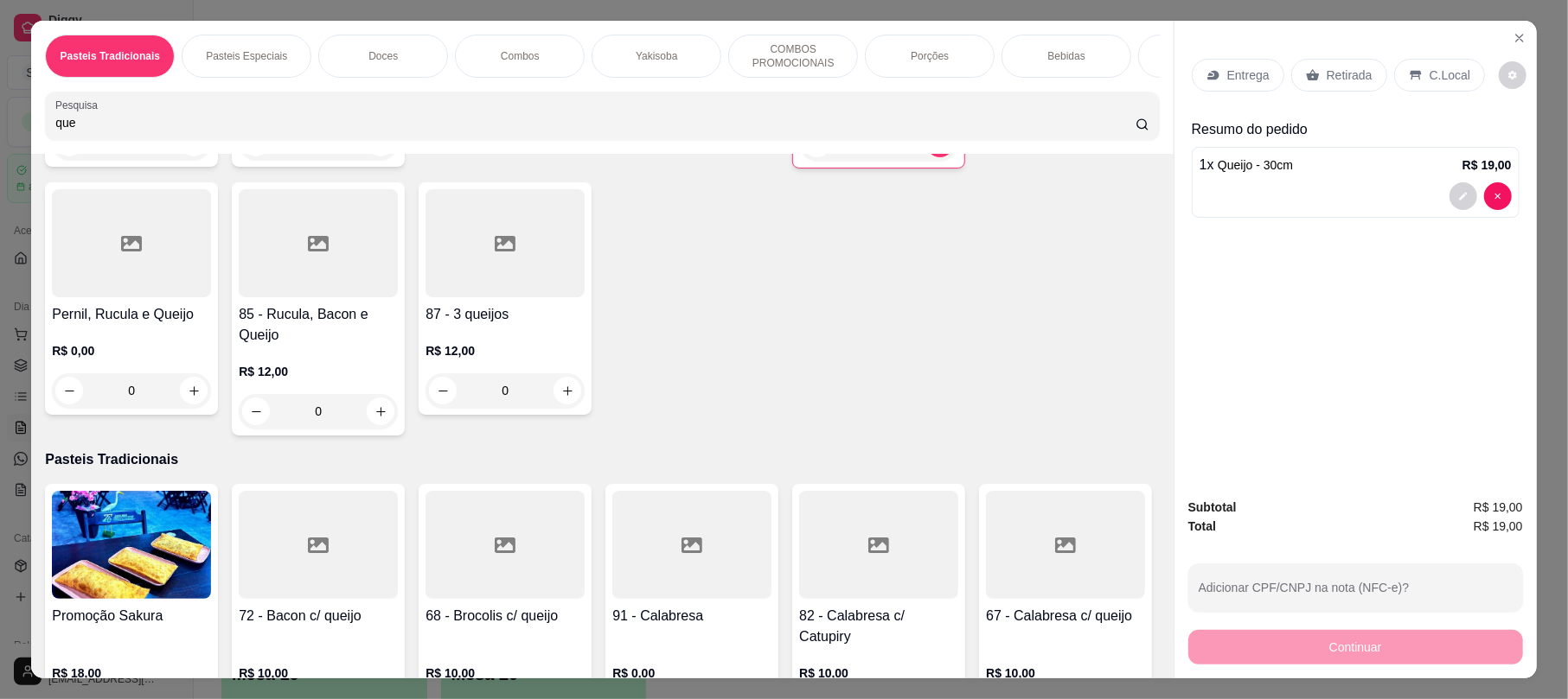
click at [1224, 84] on div "Entrega" at bounding box center [1237, 75] width 93 height 33
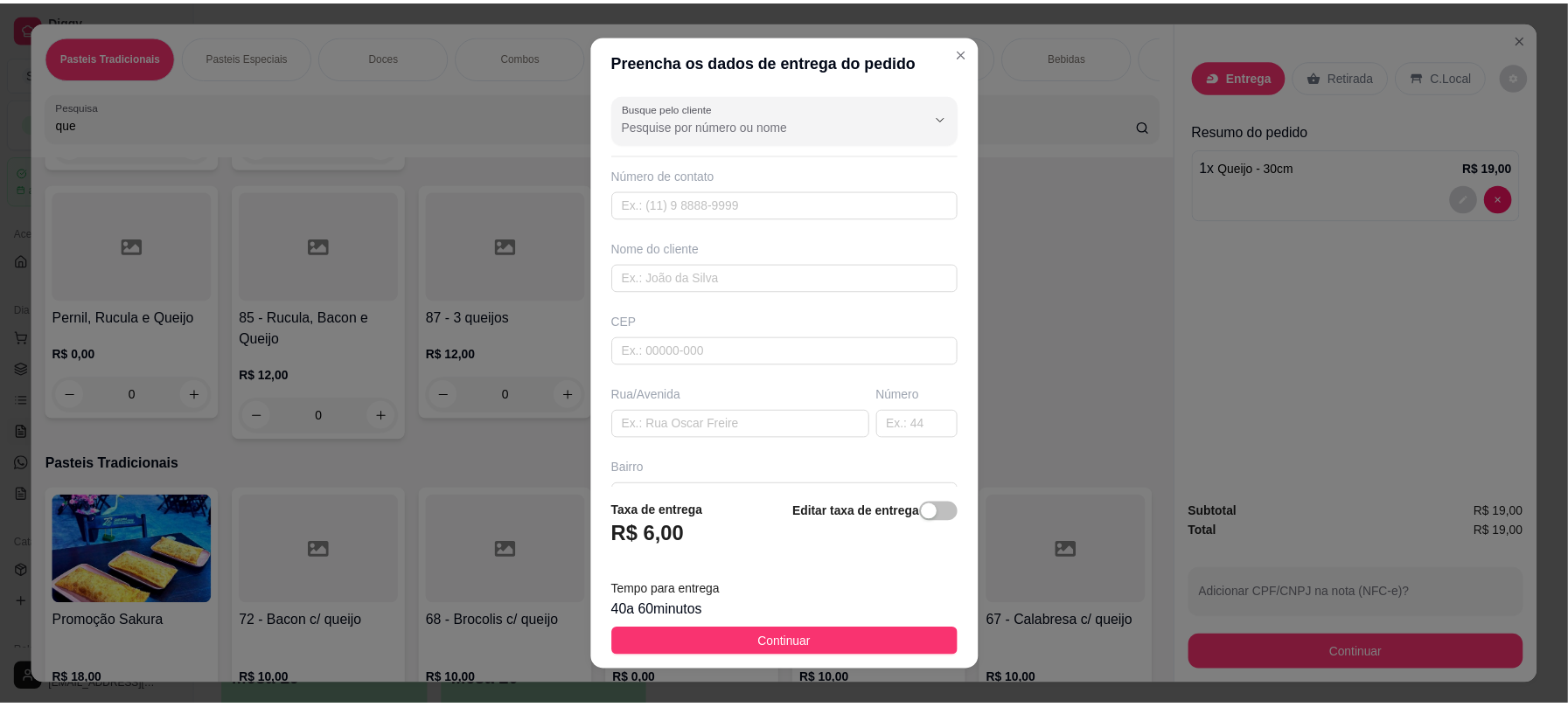
scroll to position [194, 0]
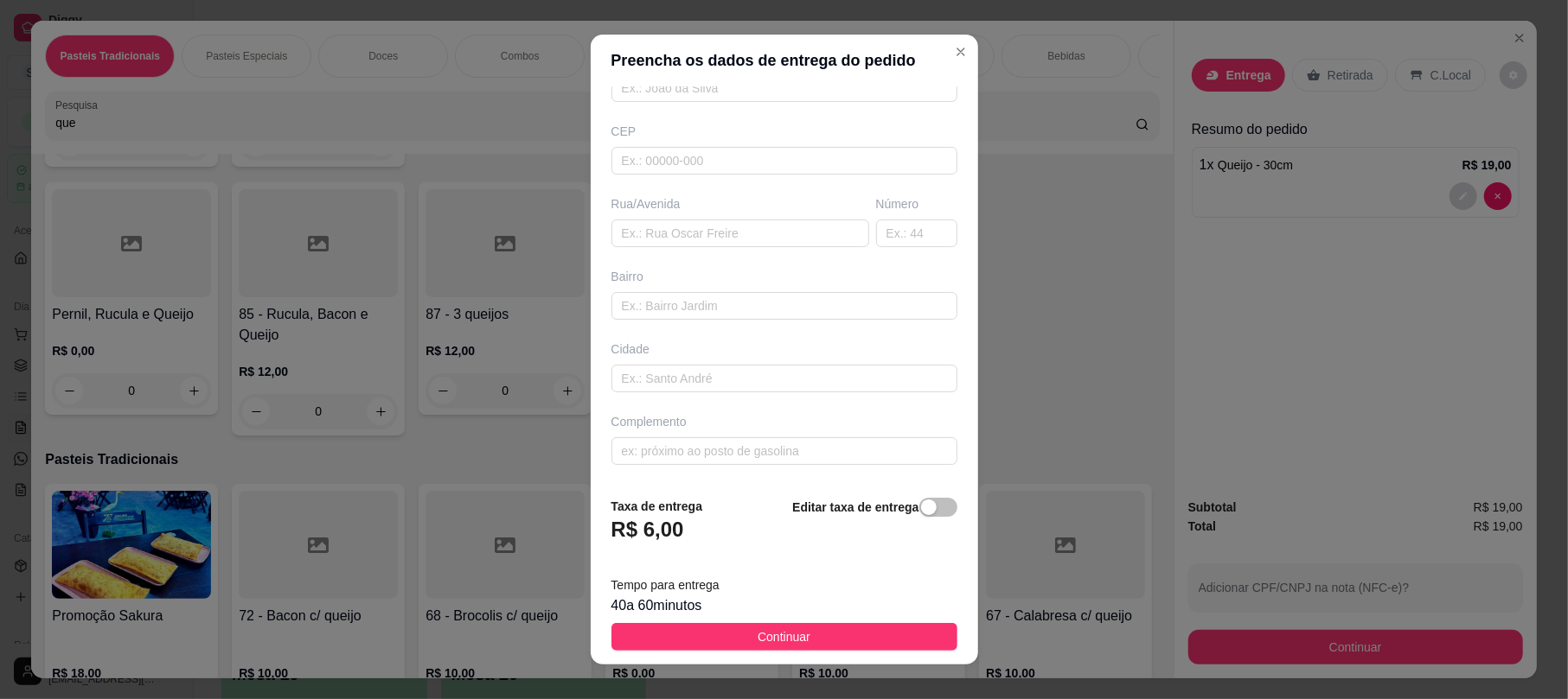
click at [644, 211] on div "Rua/Avenida" at bounding box center [740, 221] width 265 height 52
click at [653, 222] on input "text" at bounding box center [740, 234] width 258 height 27
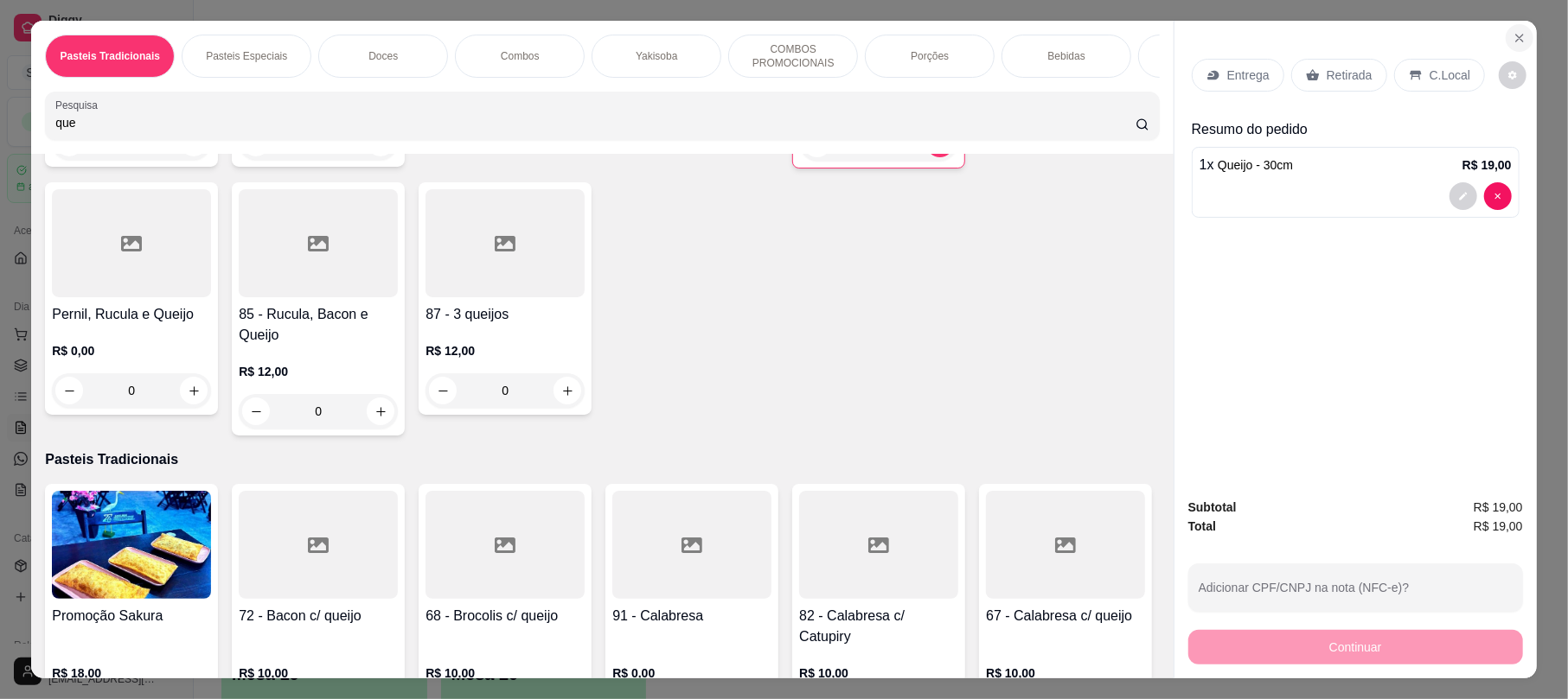
click at [1516, 37] on icon "Close" at bounding box center [1519, 38] width 14 height 14
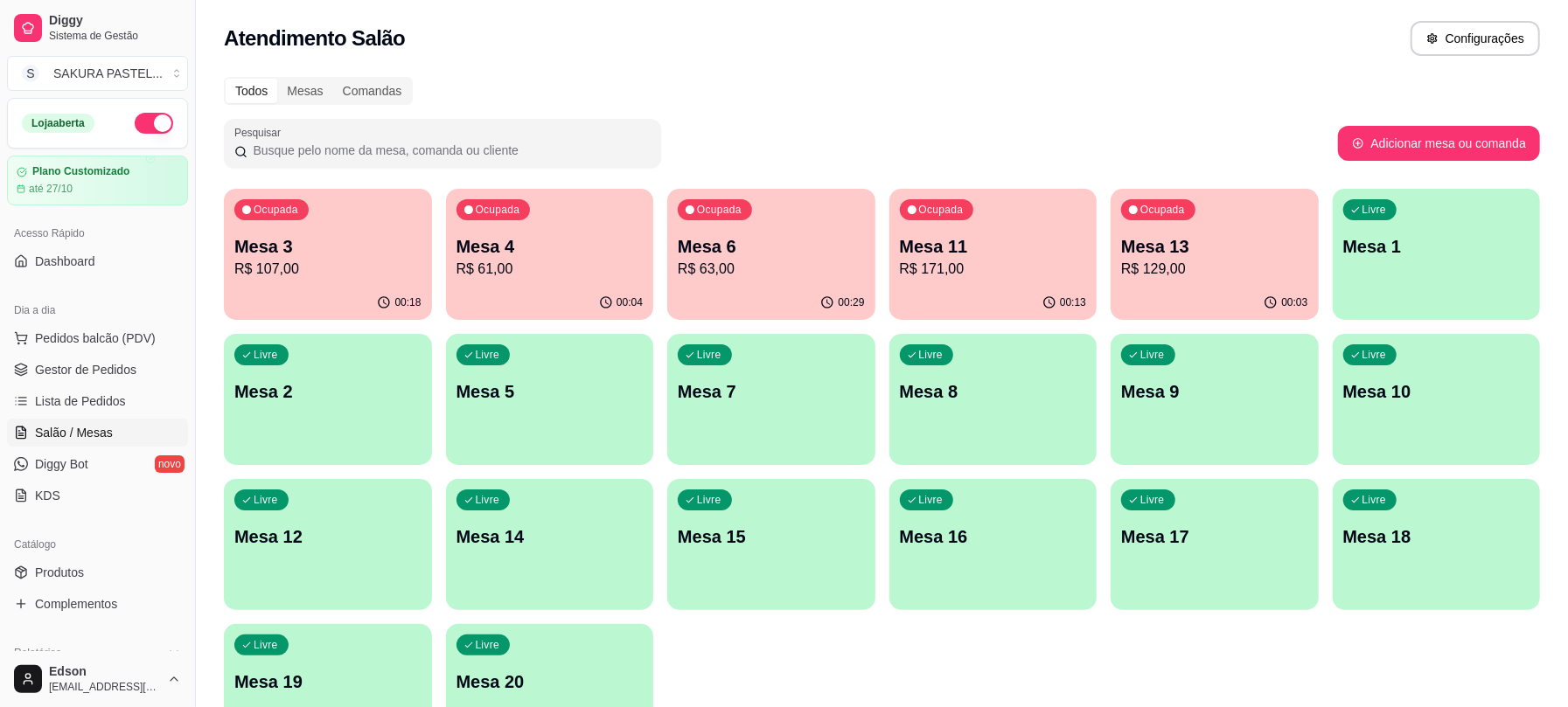
drag, startPoint x: 1533, startPoint y: 37, endPoint x: 698, endPoint y: 106, distance: 837.8
click at [698, 106] on div "Todos Mesas Comandas Pesquisar Adicionar mesa ou comanda Ocupada Mesa 3 R$ 107,…" at bounding box center [881, 422] width 1372 height 710
click at [99, 375] on span "Gestor de Pedidos" at bounding box center [85, 370] width 101 height 18
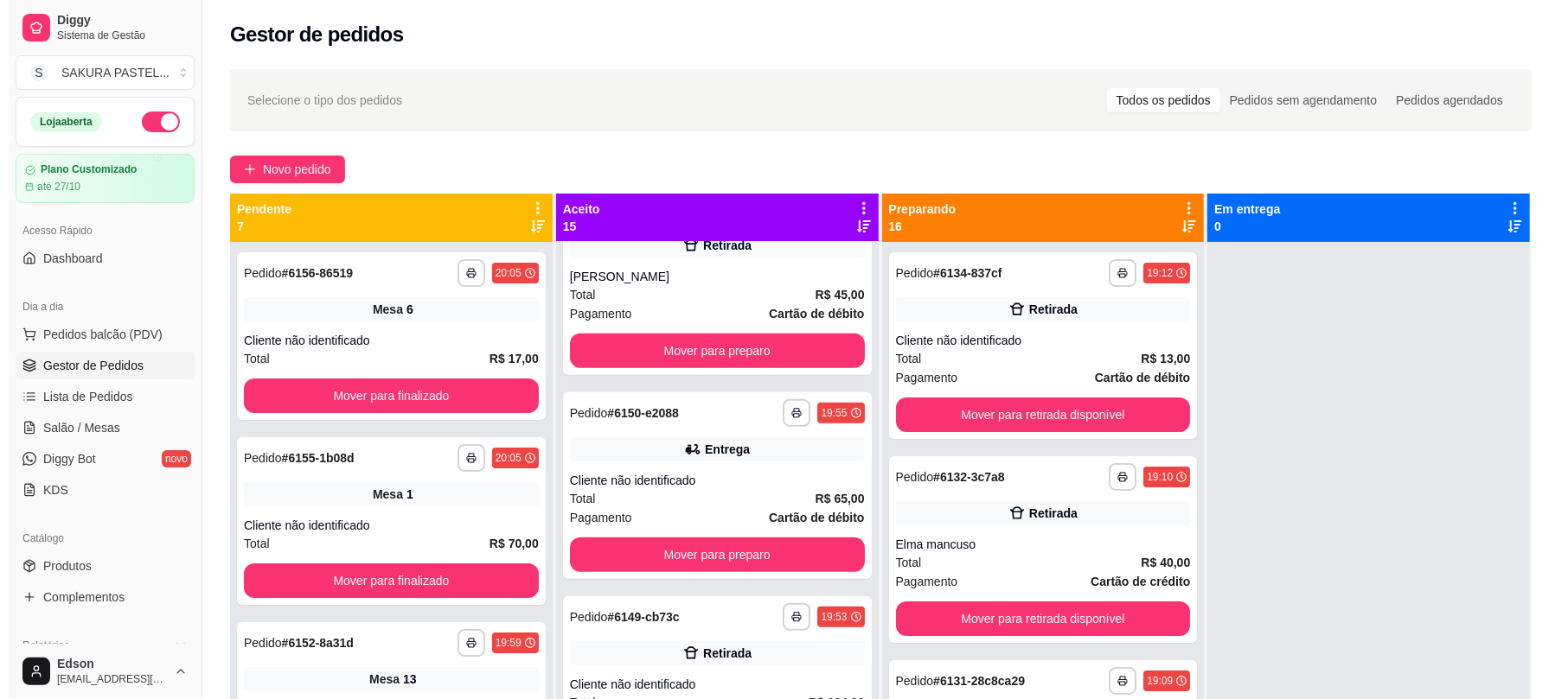
scroll to position [769, 0]
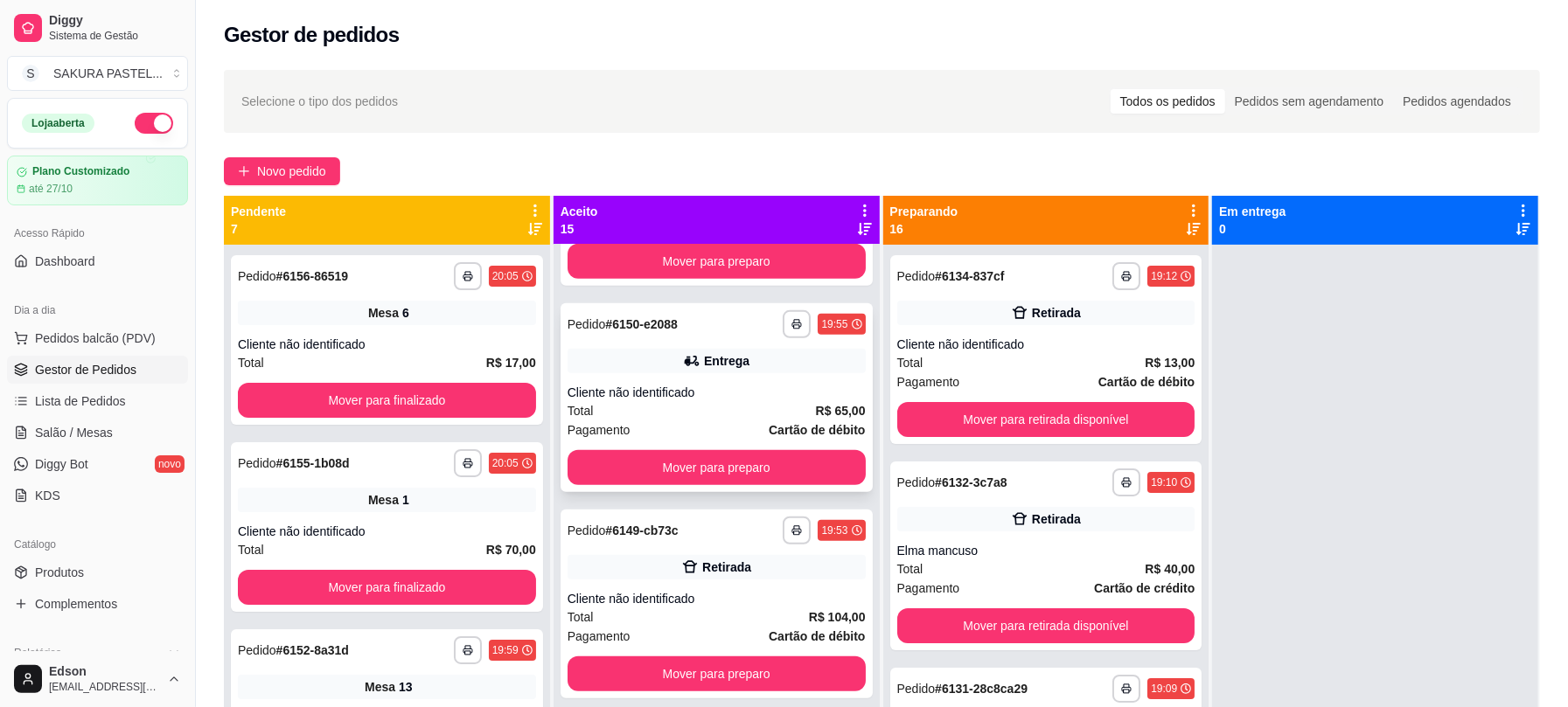
click at [770, 368] on div "Entrega" at bounding box center [716, 360] width 298 height 24
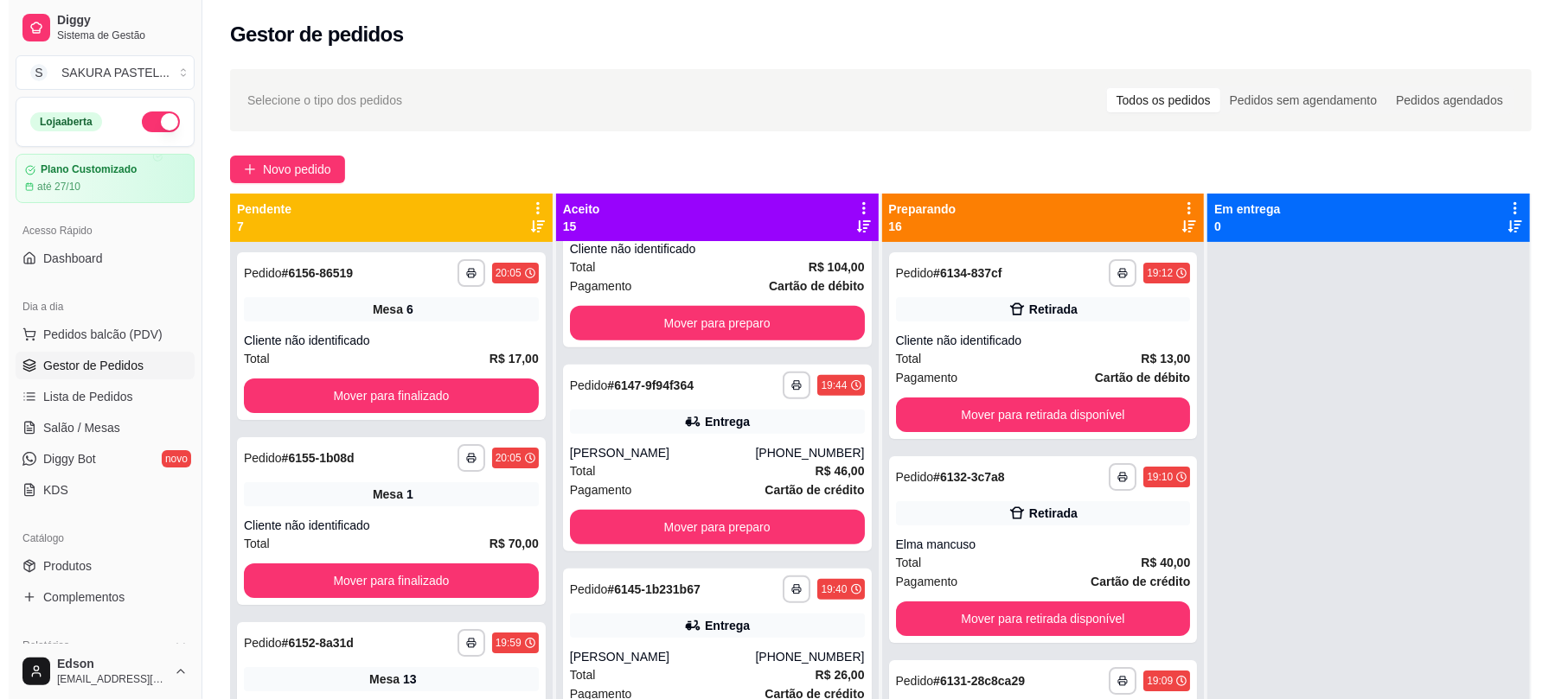
scroll to position [1260, 0]
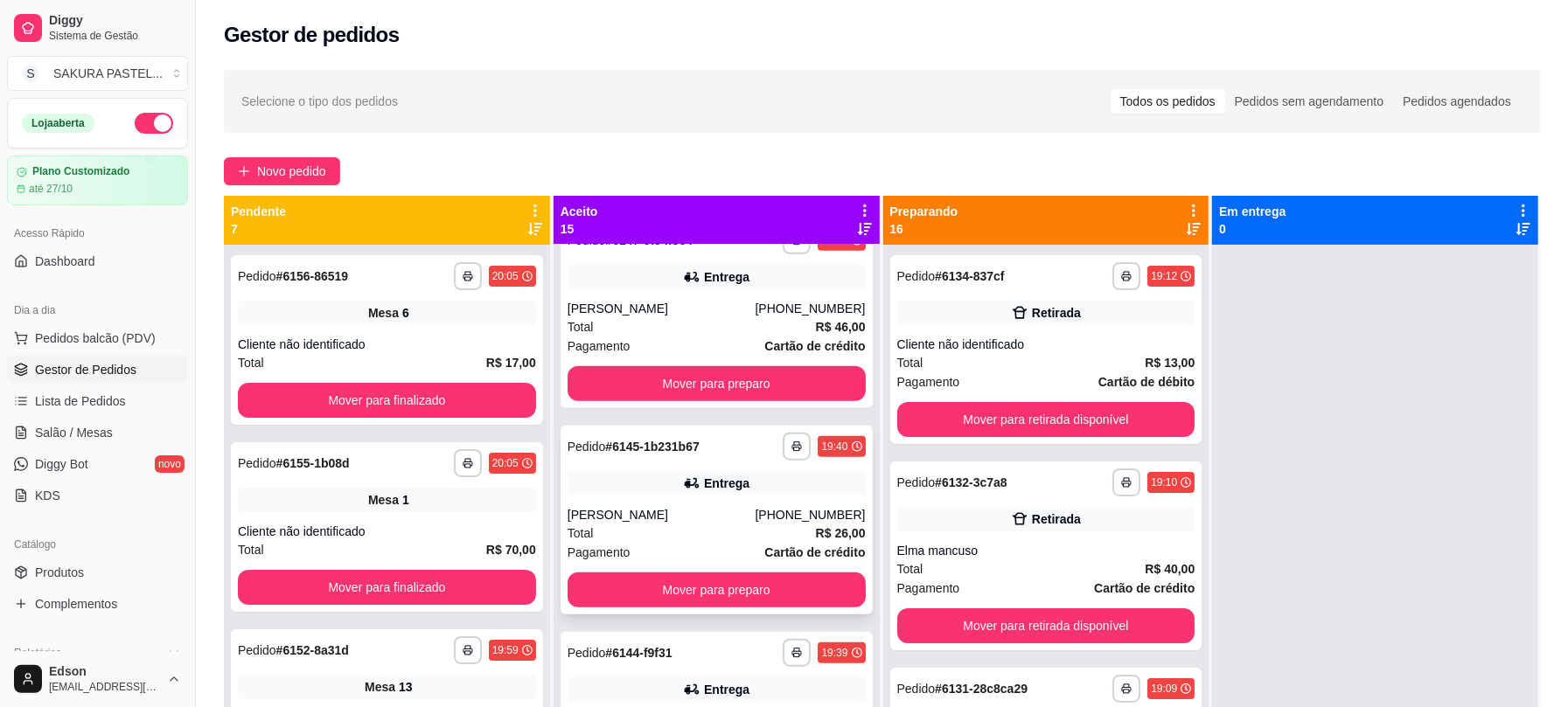
click at [659, 504] on div "**********" at bounding box center [716, 520] width 312 height 189
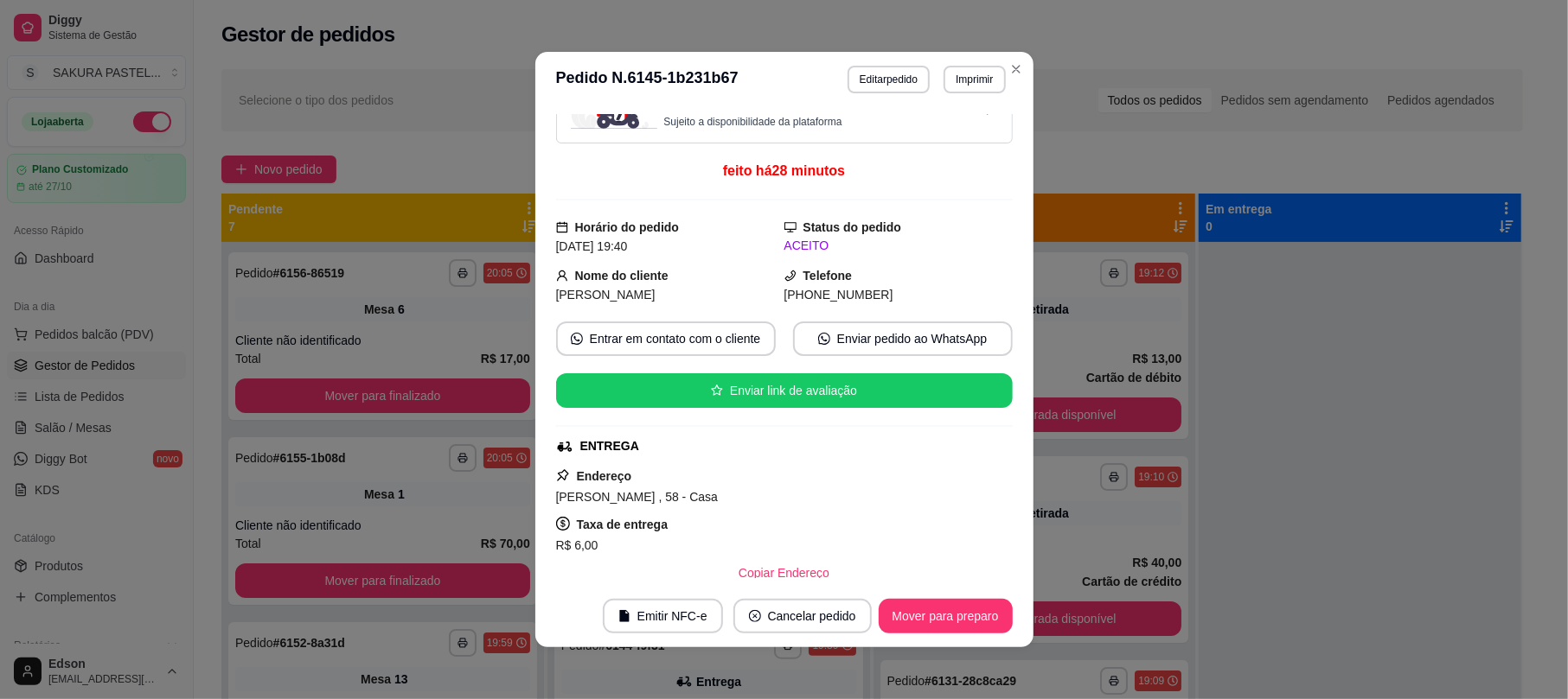
scroll to position [0, 0]
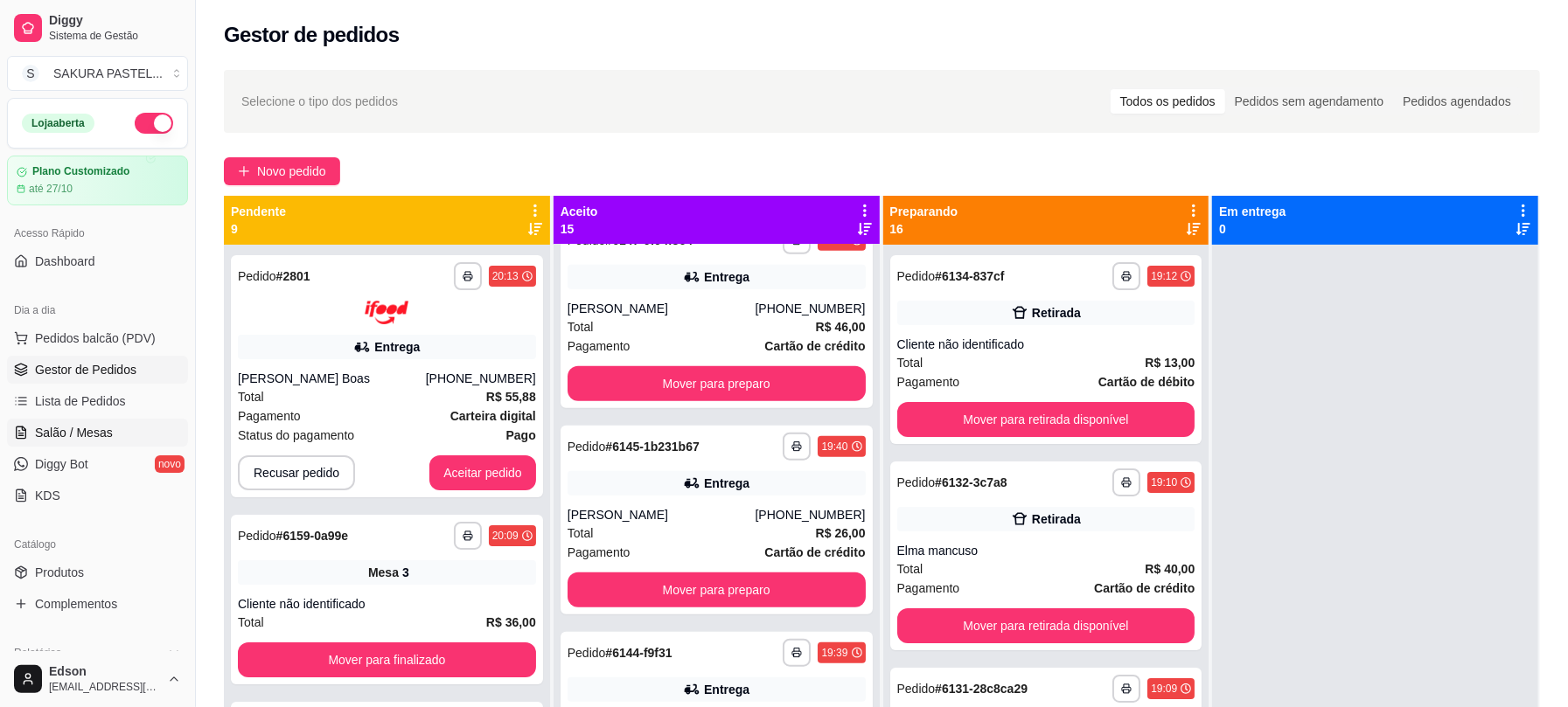
click at [114, 435] on link "Salão / Mesas" at bounding box center [97, 433] width 181 height 28
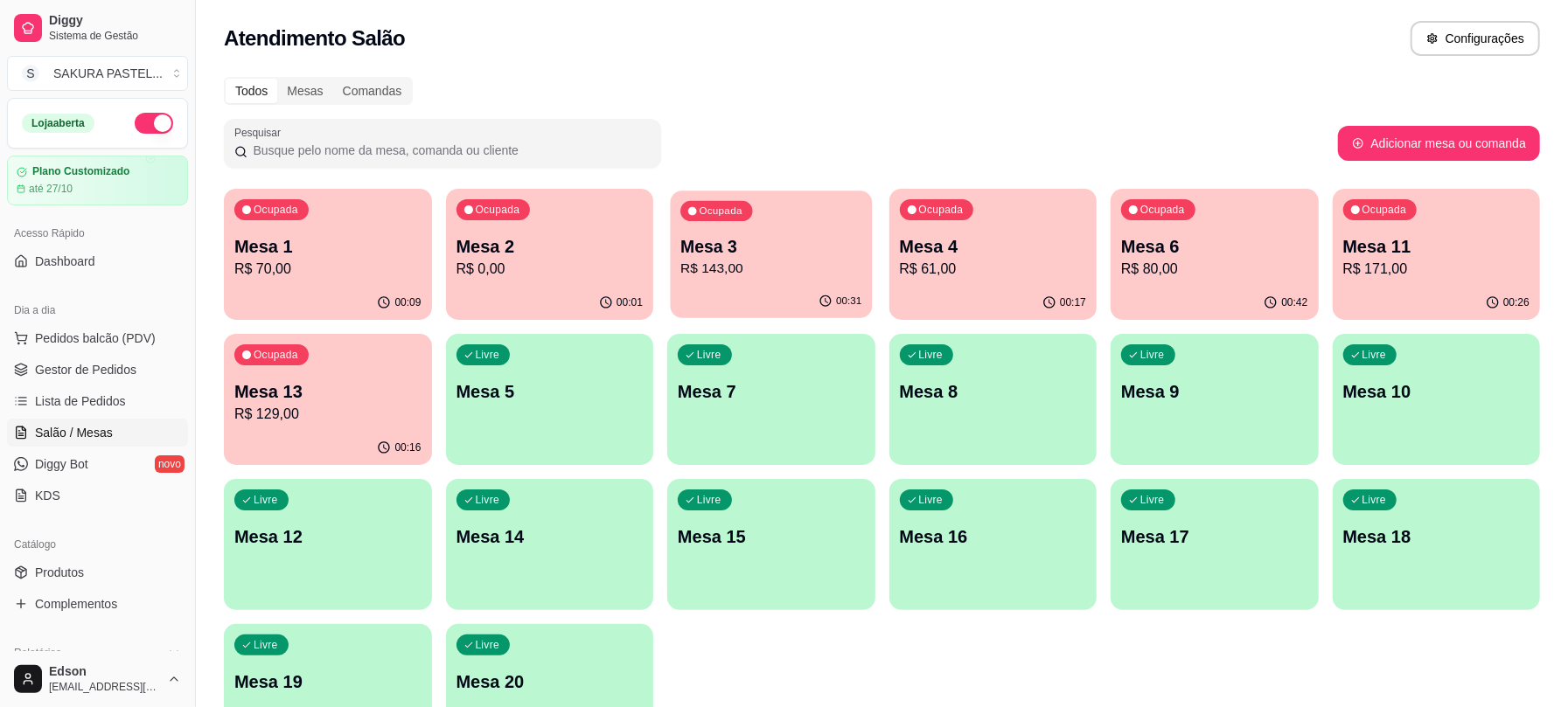
click at [843, 271] on p "R$ 143,00" at bounding box center [770, 269] width 181 height 20
click at [1246, 270] on p "R$ 80,00" at bounding box center [1215, 269] width 187 height 21
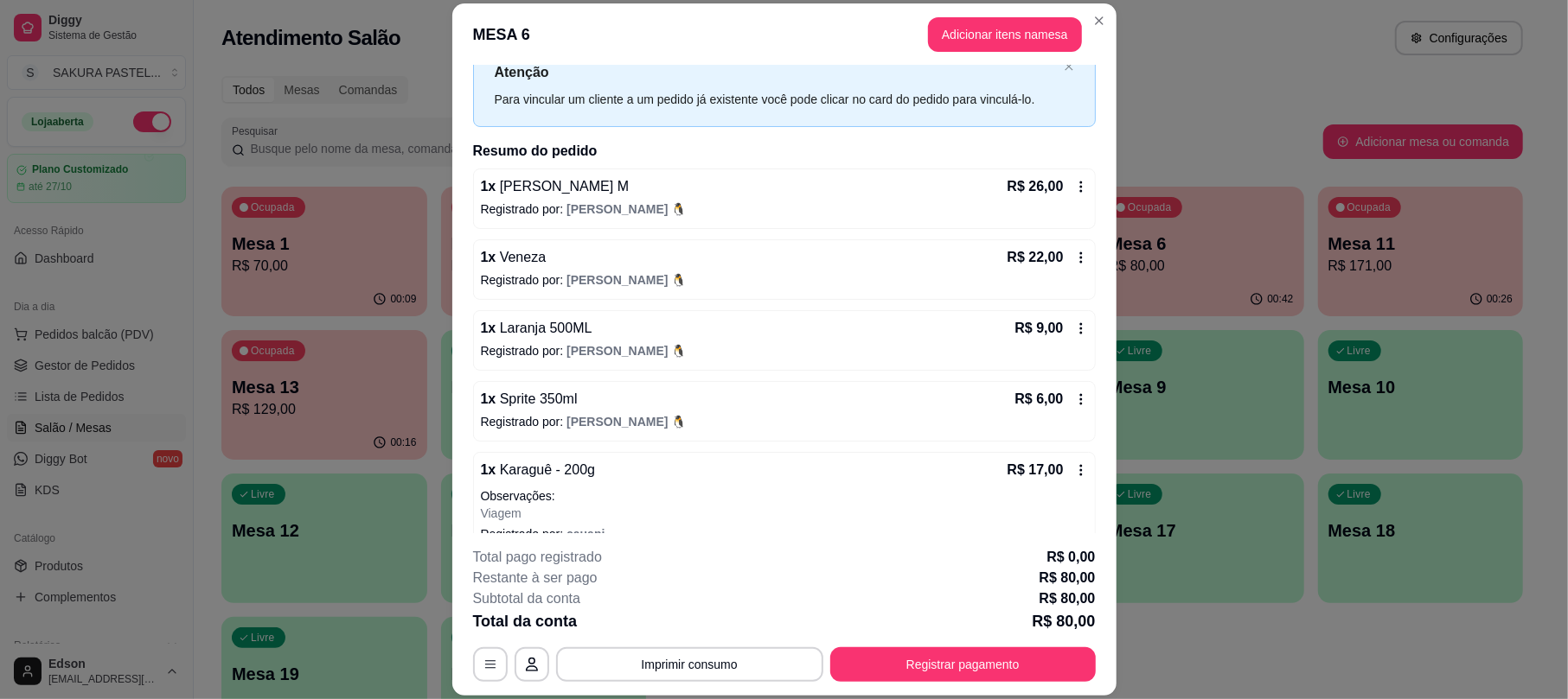
scroll to position [91, 0]
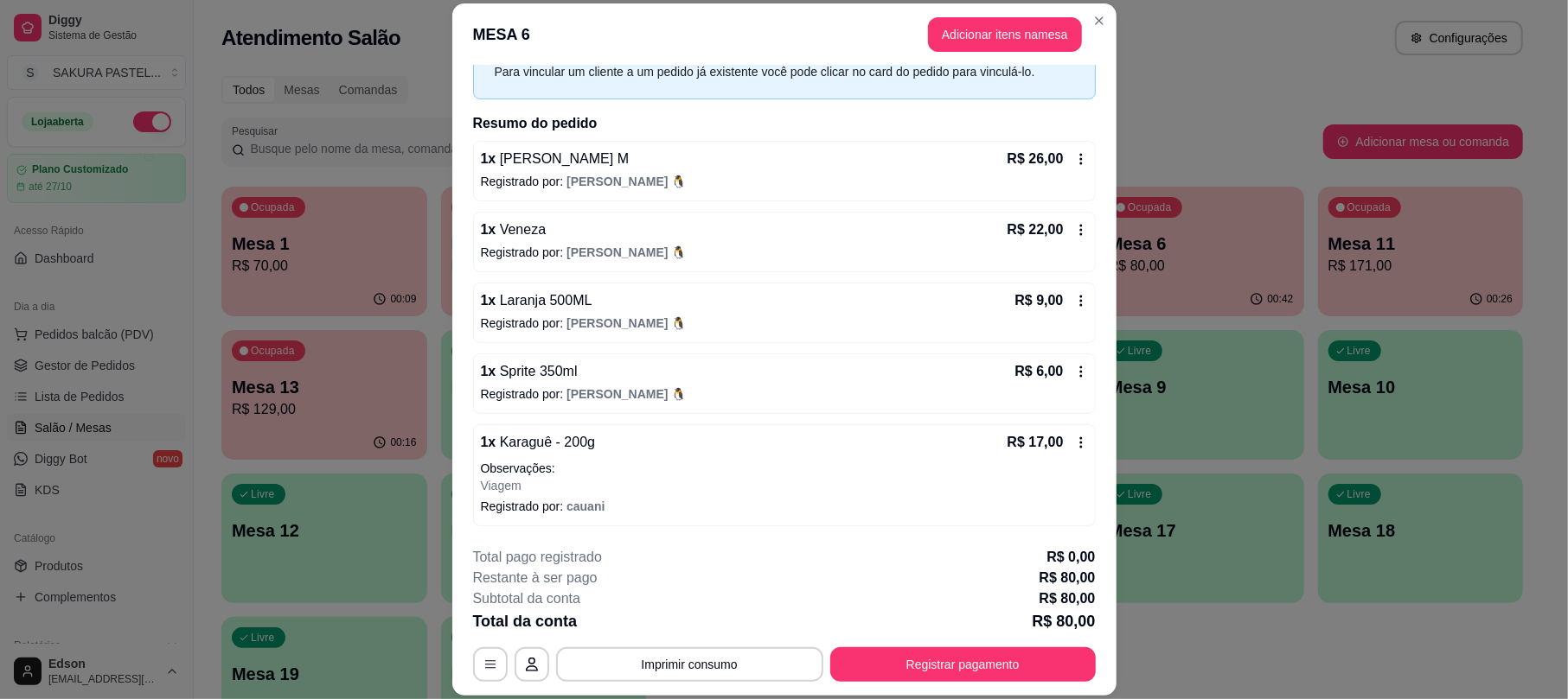
click at [959, 690] on footer "**********" at bounding box center [784, 614] width 664 height 162
click at [952, 668] on button "Registrar pagamento" at bounding box center [962, 665] width 258 height 34
drag, startPoint x: 755, startPoint y: 238, endPoint x: 868, endPoint y: 461, distance: 250.0
click at [774, 263] on div "Crédito" at bounding box center [784, 267] width 111 height 92
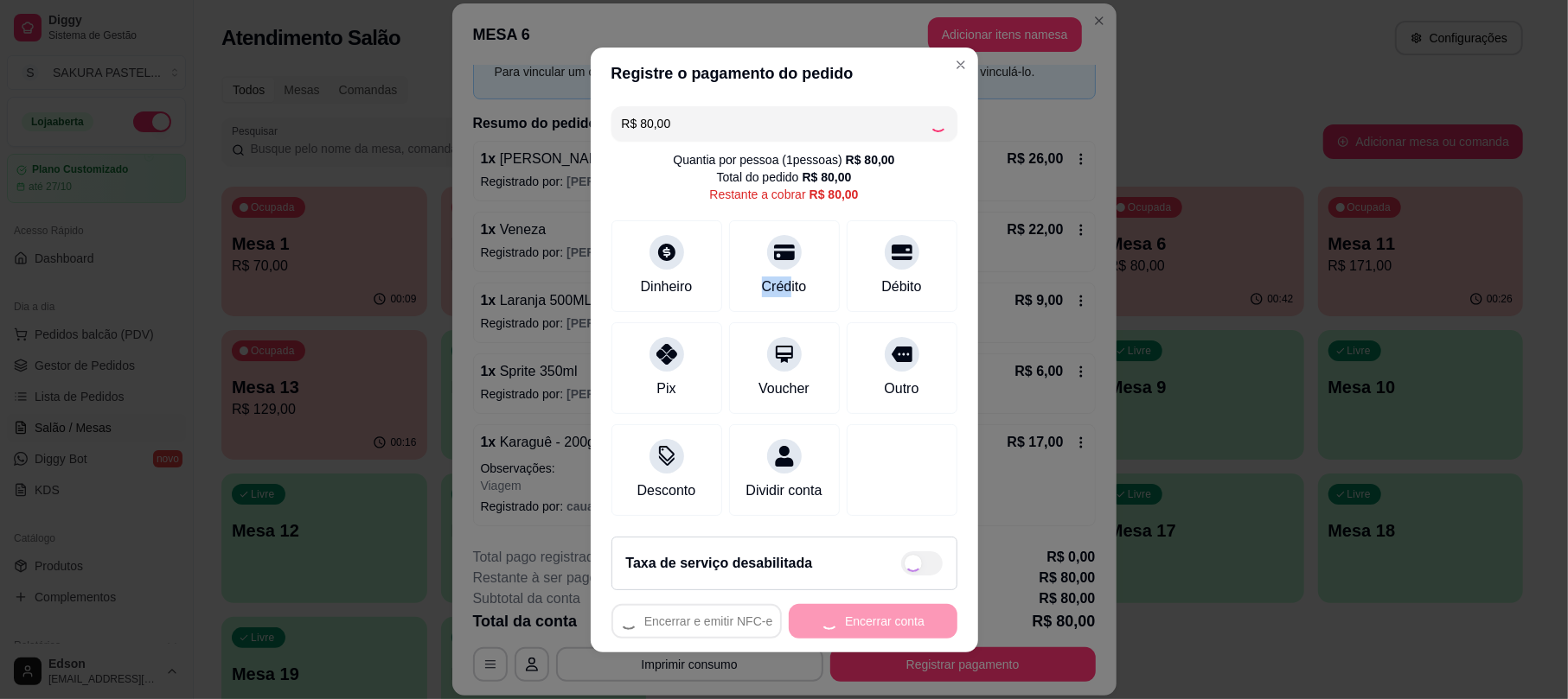
type input "R$ 0,00"
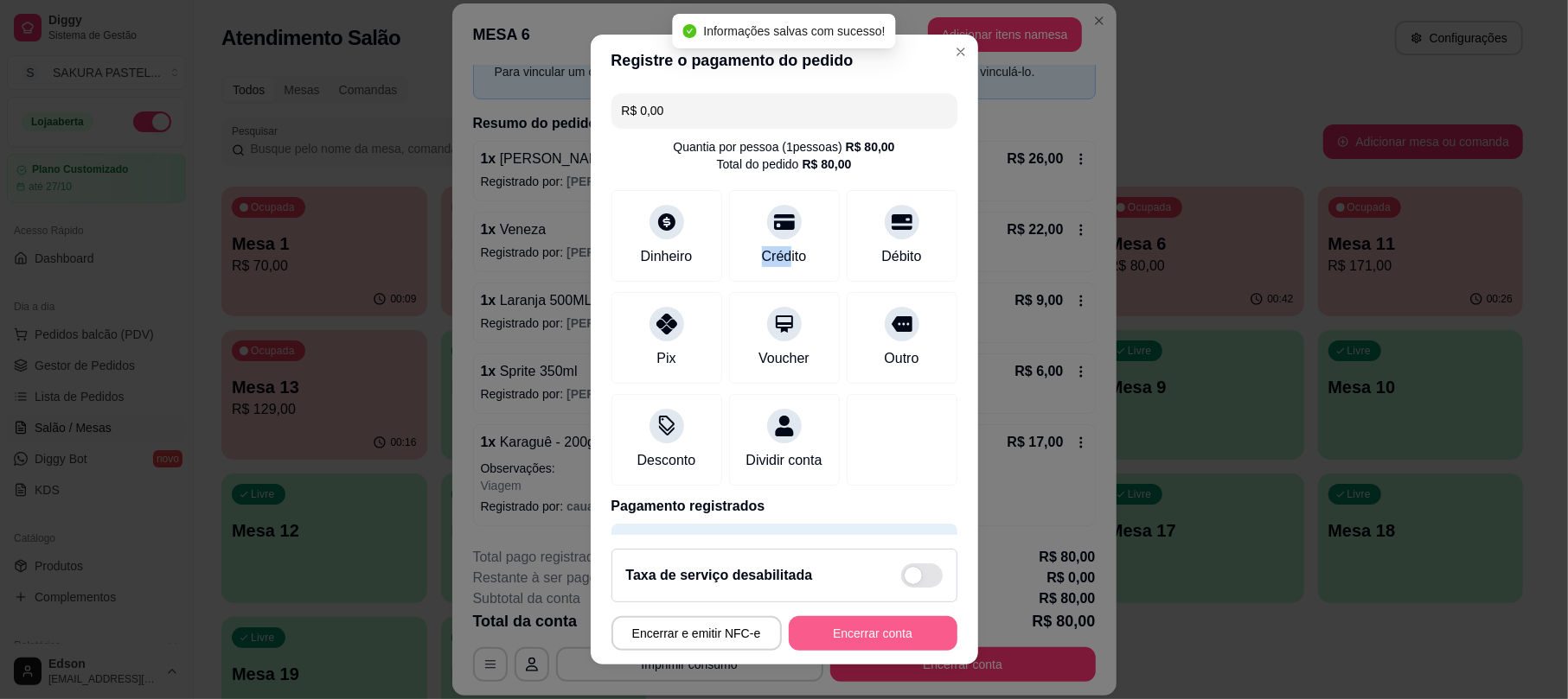
click at [913, 624] on button "Encerrar conta" at bounding box center [872, 634] width 169 height 35
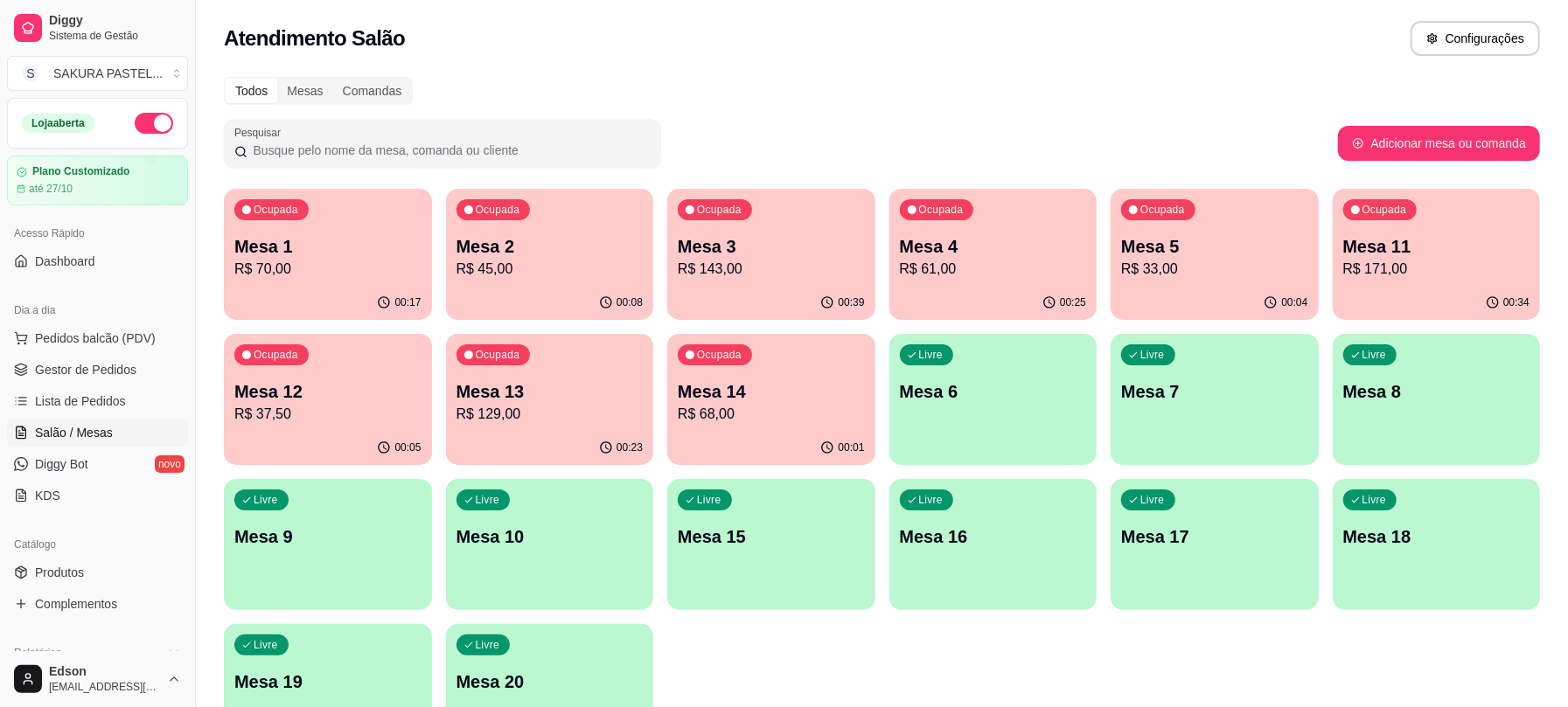
click at [761, 292] on div "00:39" at bounding box center [771, 303] width 209 height 34
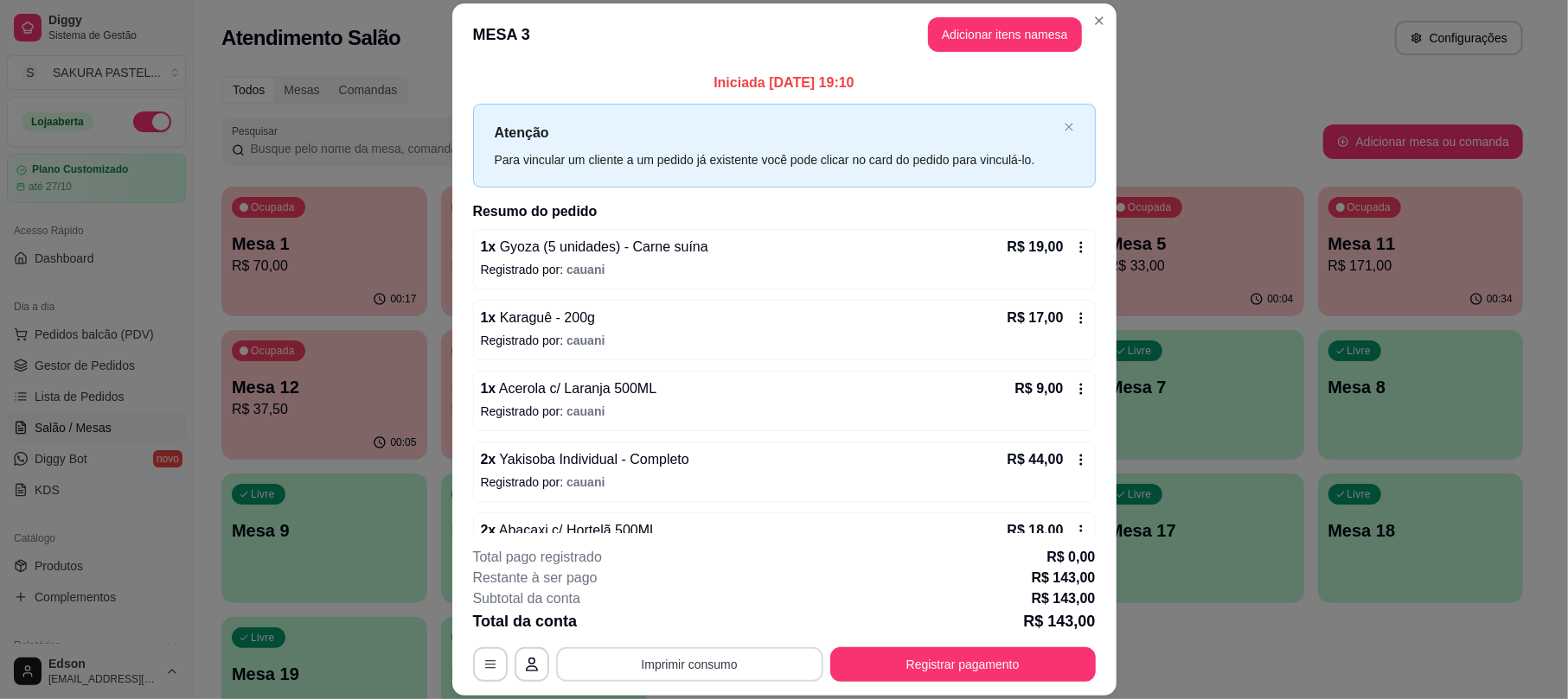
click at [644, 662] on button "Imprimir consumo" at bounding box center [690, 665] width 268 height 35
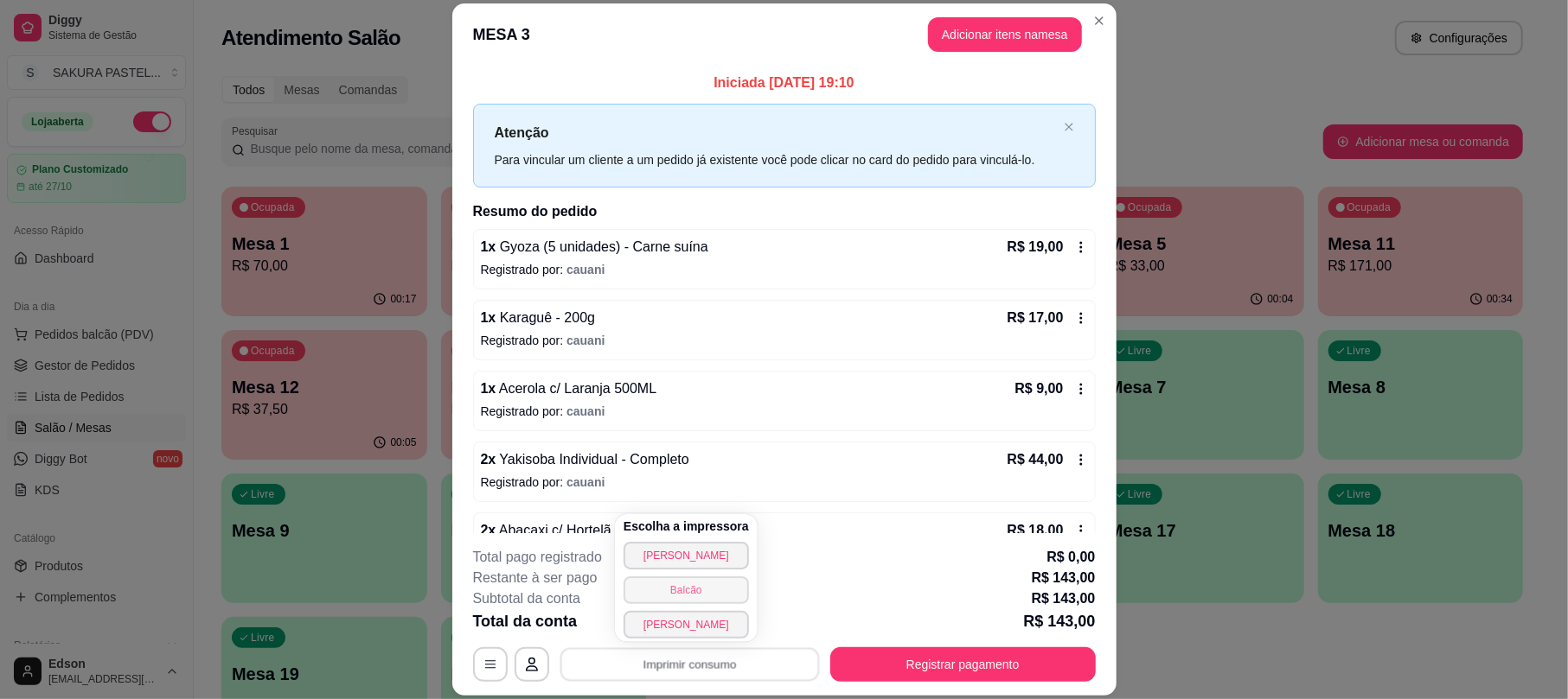
click at [688, 598] on button "Balcão" at bounding box center [685, 590] width 126 height 27
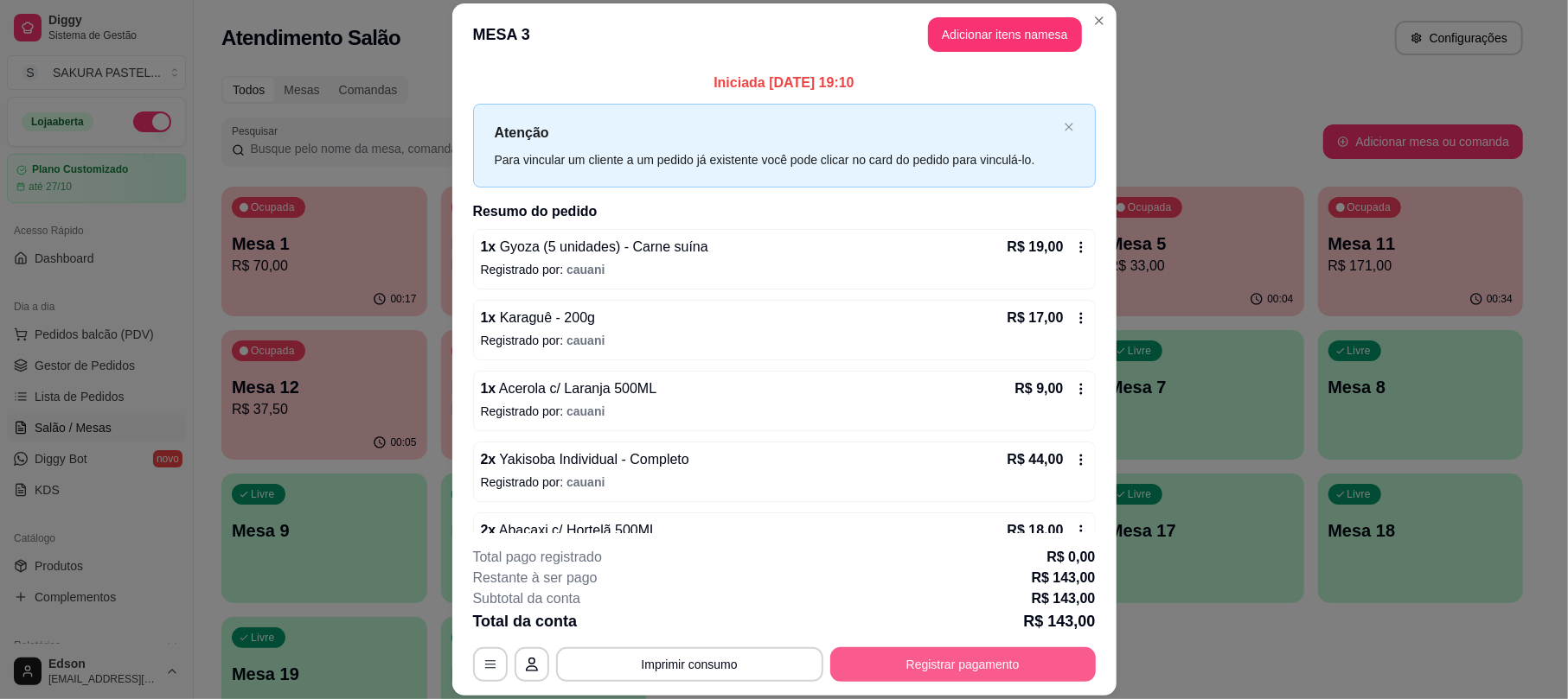
click at [952, 651] on button "Registrar pagamento" at bounding box center [963, 665] width 266 height 35
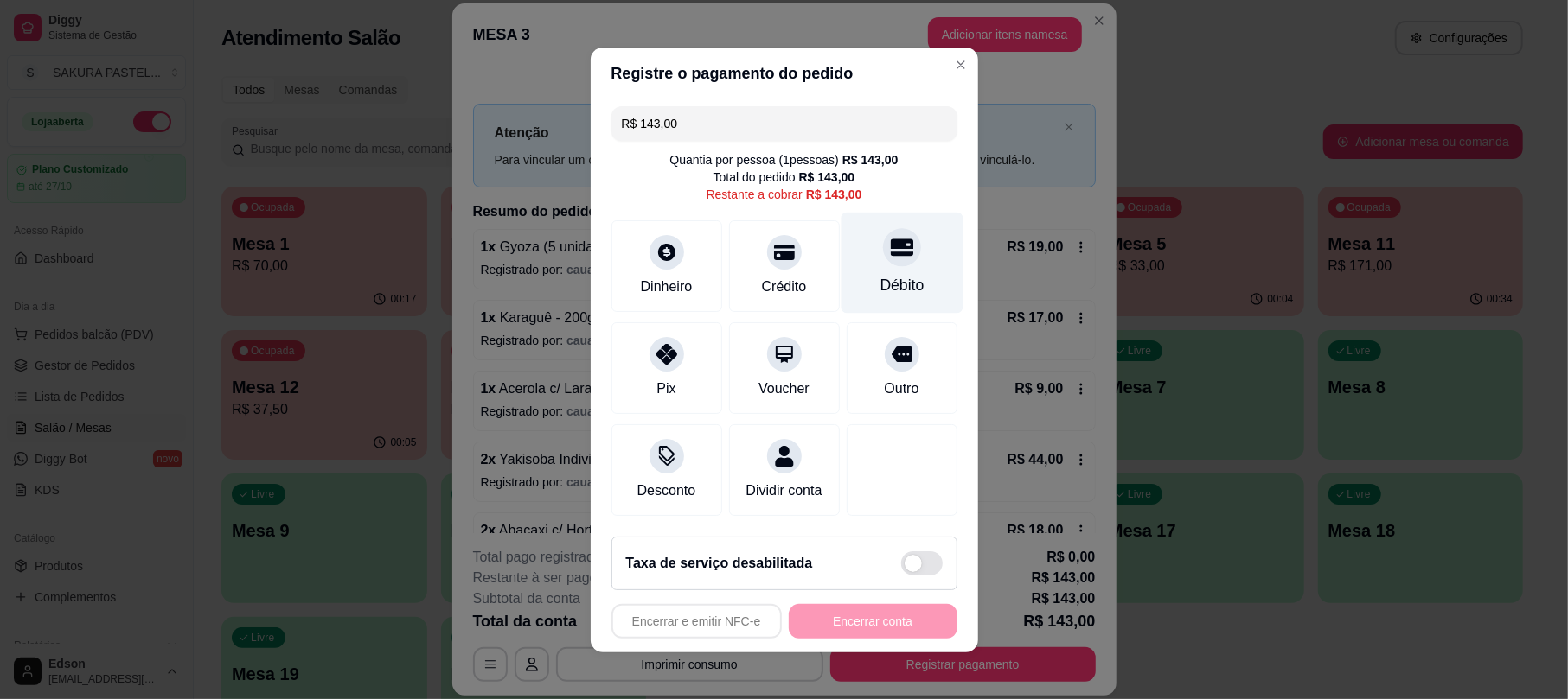
click at [883, 247] on div at bounding box center [902, 247] width 38 height 38
type input "R$ 0,00"
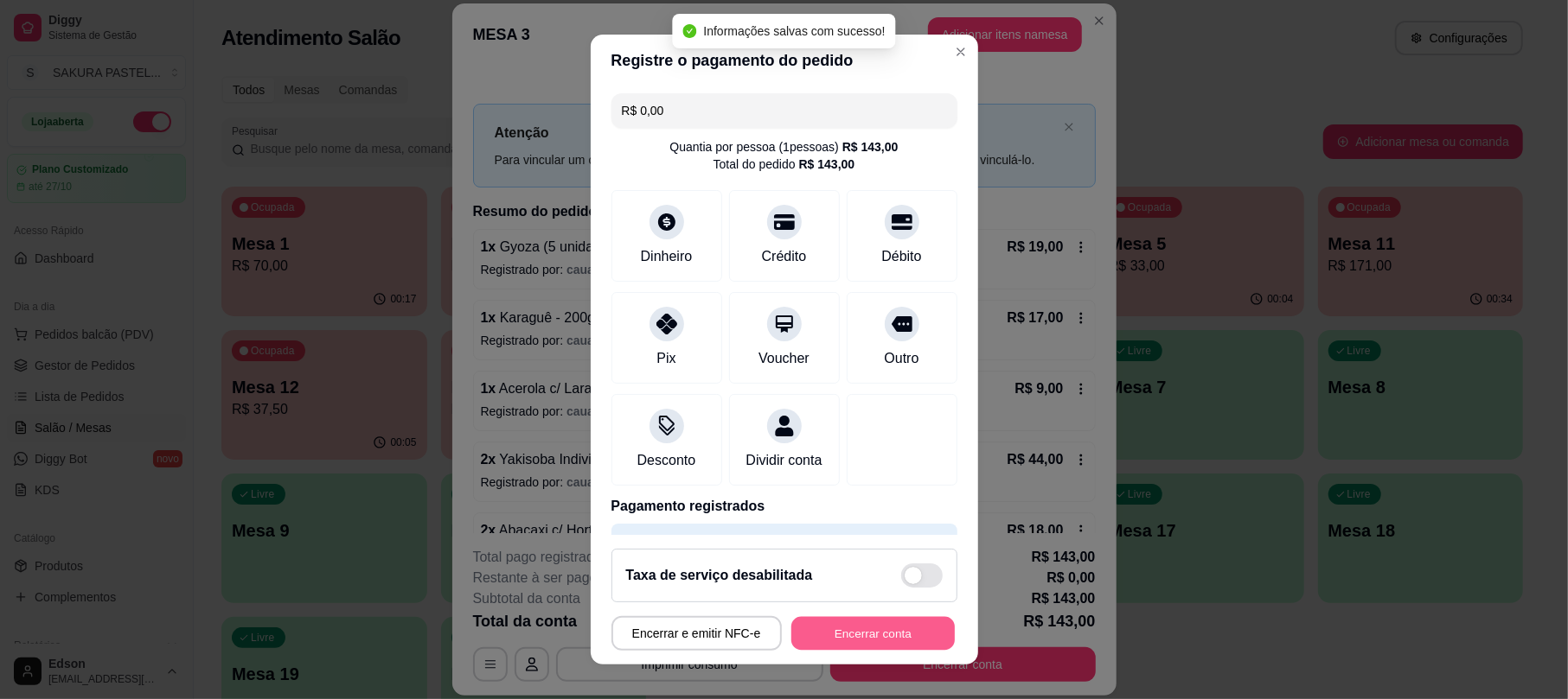
click at [887, 628] on button "Encerrar conta" at bounding box center [872, 633] width 163 height 34
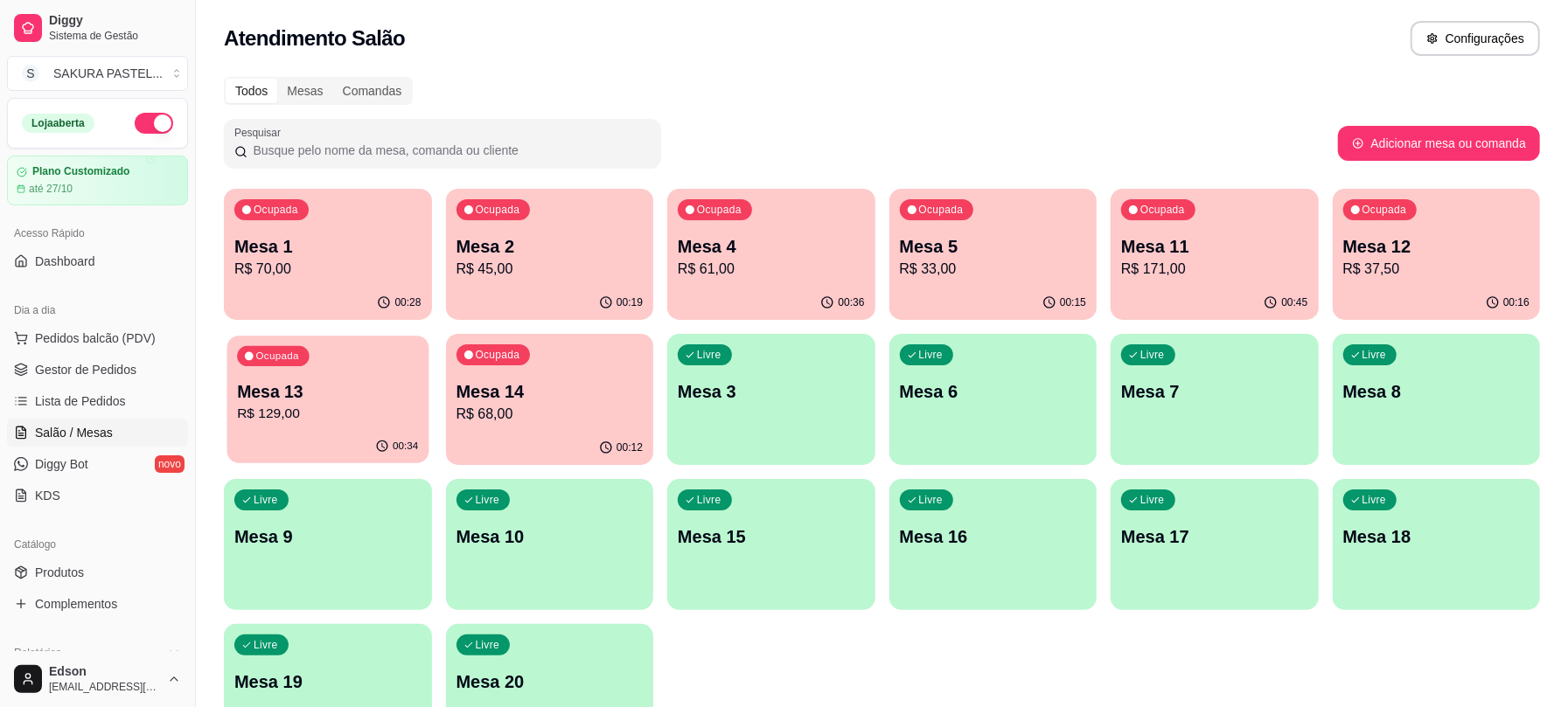
click at [337, 400] on p "Mesa 13" at bounding box center [327, 391] width 181 height 23
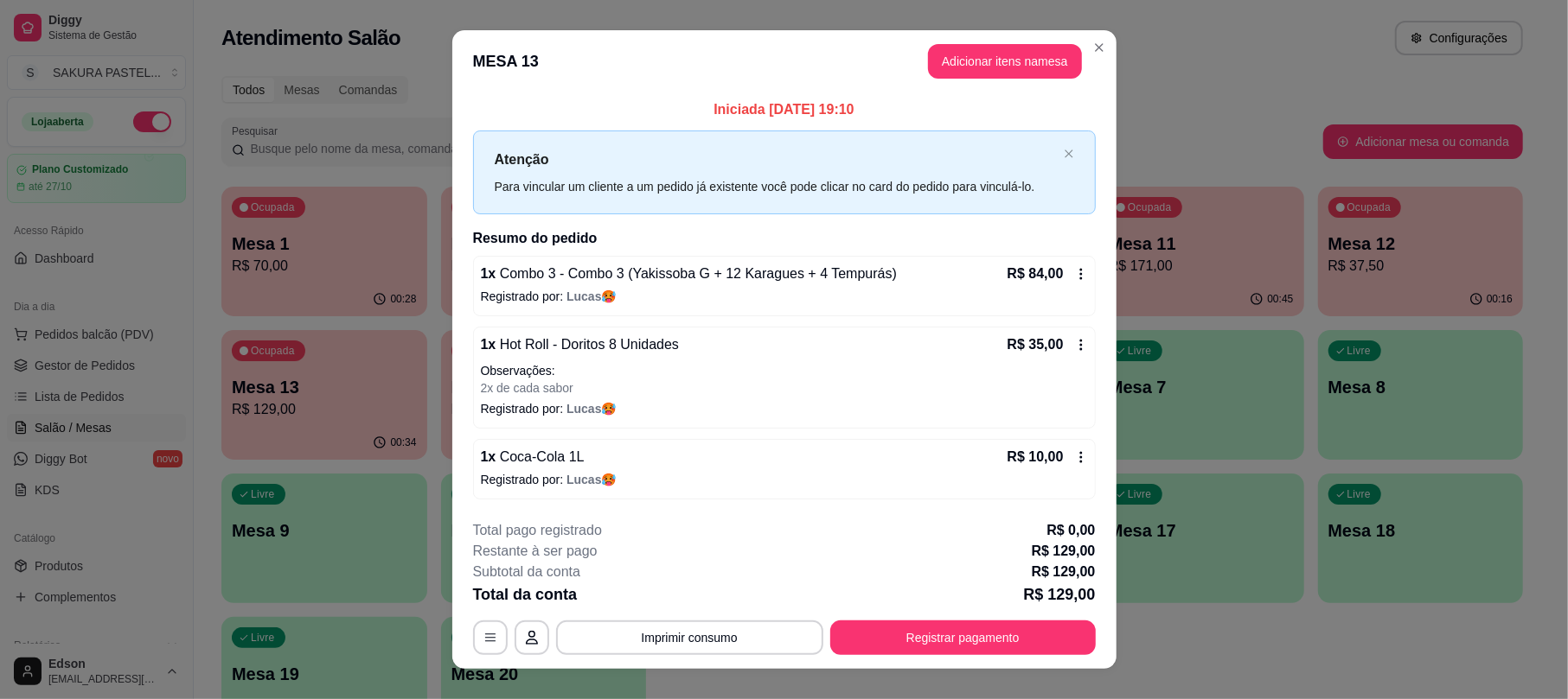
click at [942, 619] on div "**********" at bounding box center [784, 587] width 622 height 135
click at [941, 645] on button "Registrar pagamento" at bounding box center [963, 638] width 266 height 35
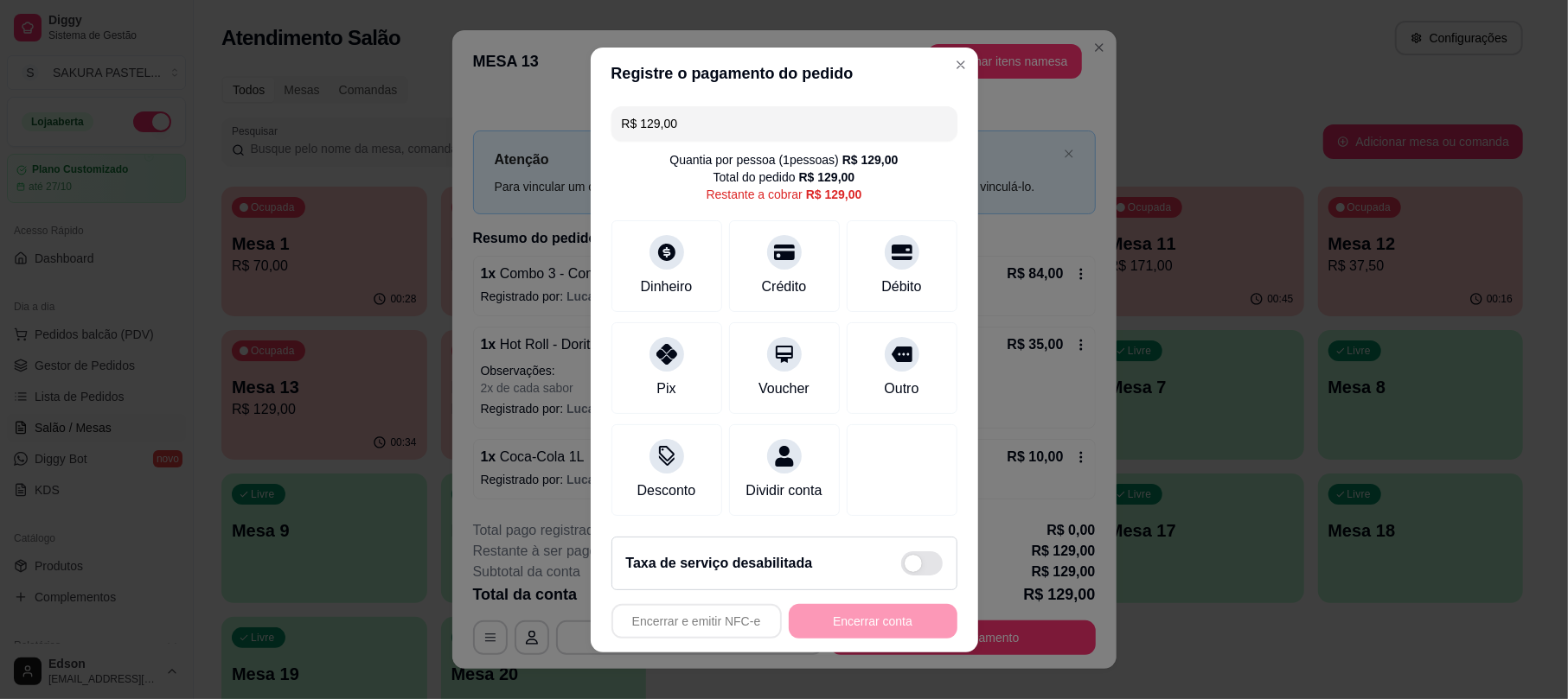
drag, startPoint x: 899, startPoint y: 265, endPoint x: 956, endPoint y: 575, distance: 315.2
click at [899, 277] on div "Débito" at bounding box center [900, 287] width 39 height 21
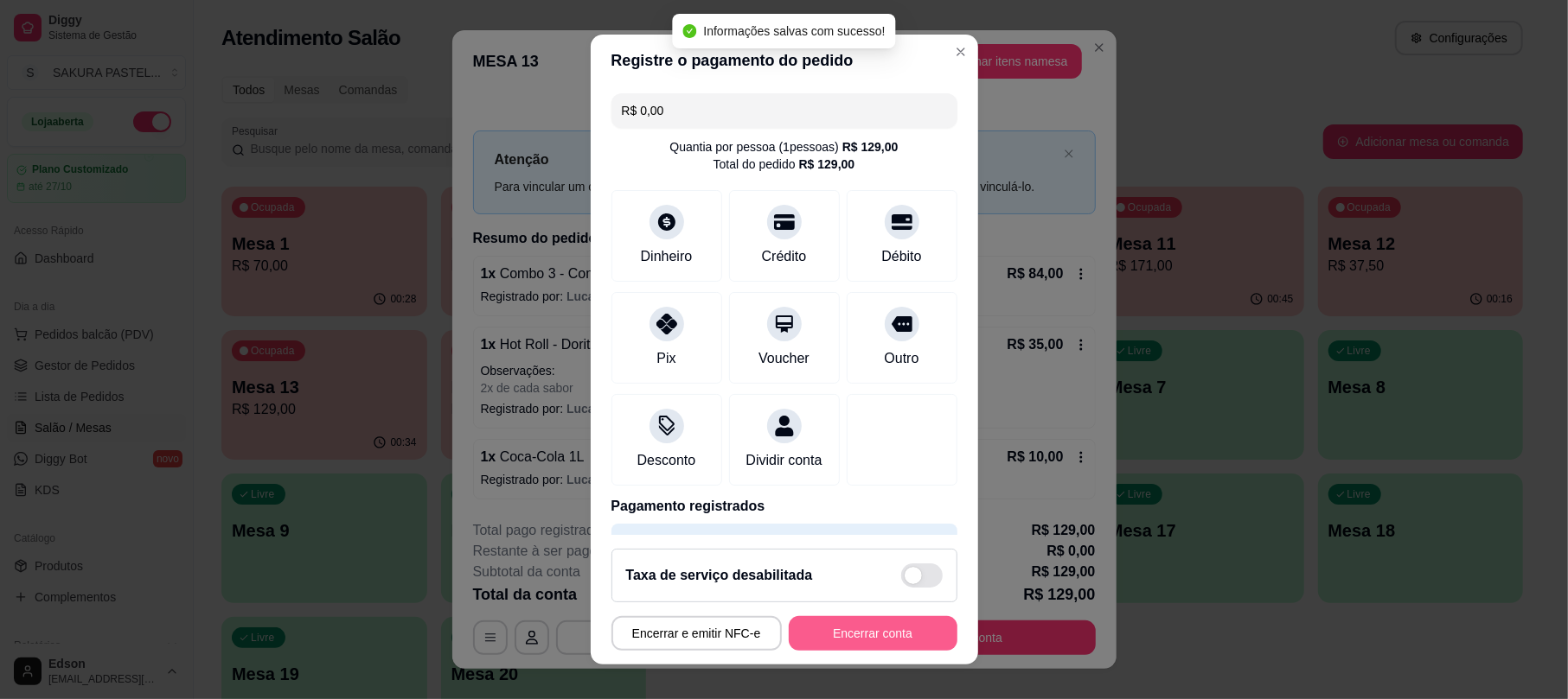
type input "R$ 0,00"
click at [882, 635] on button "Encerrar conta" at bounding box center [872, 633] width 163 height 34
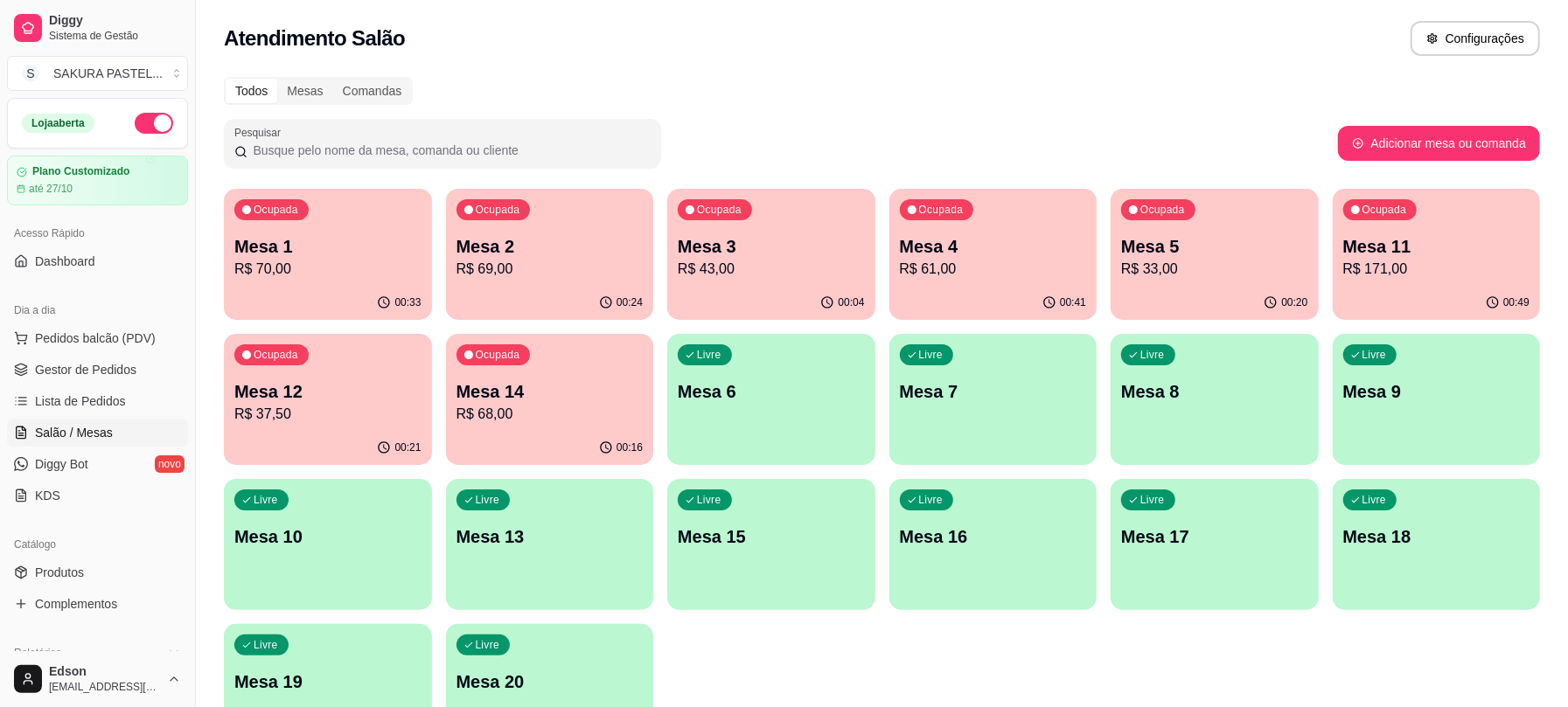
click at [987, 266] on p "R$ 61,00" at bounding box center [993, 269] width 187 height 21
click at [1152, 260] on p "R$ 33,00" at bounding box center [1215, 269] width 187 height 21
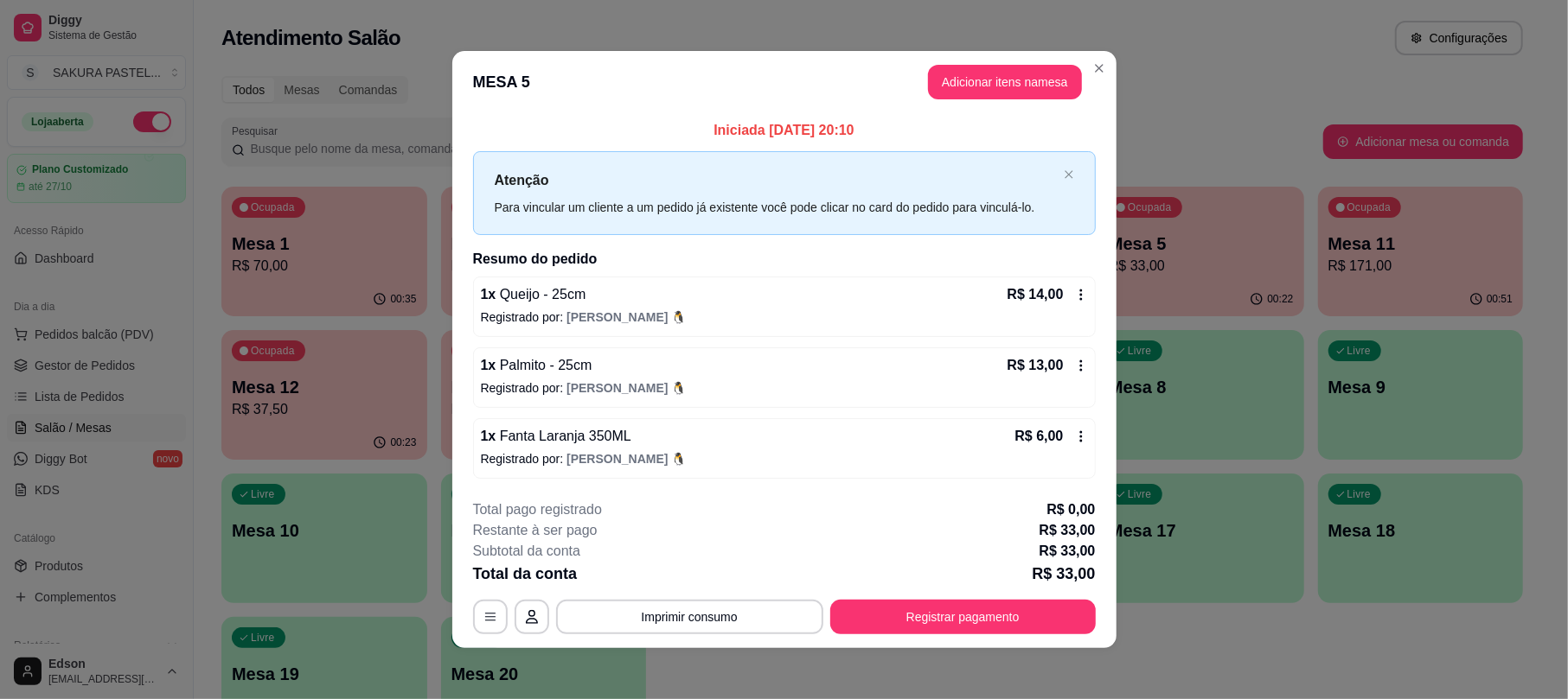
scroll to position [5, 0]
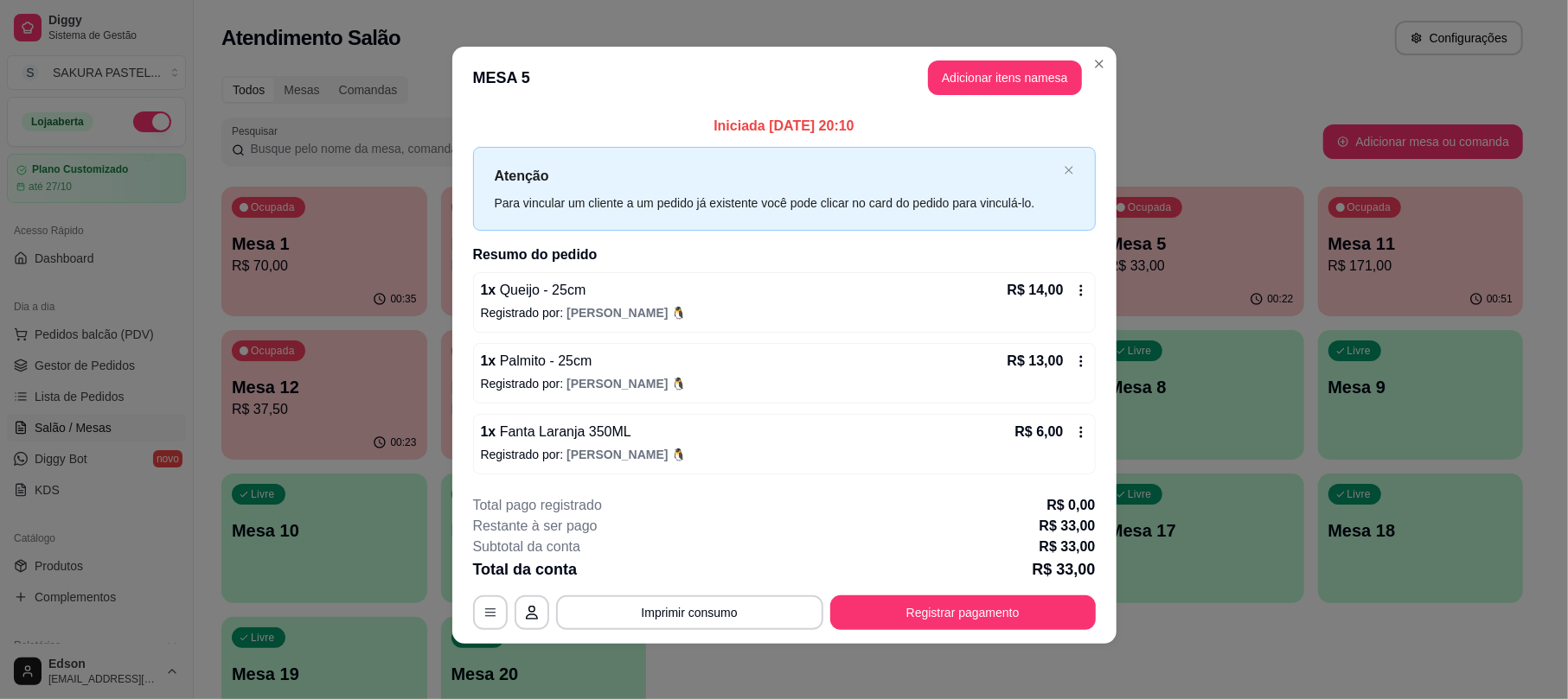
click at [901, 631] on footer "**********" at bounding box center [784, 562] width 664 height 162
click at [927, 610] on button "Registrar pagamento" at bounding box center [963, 613] width 266 height 35
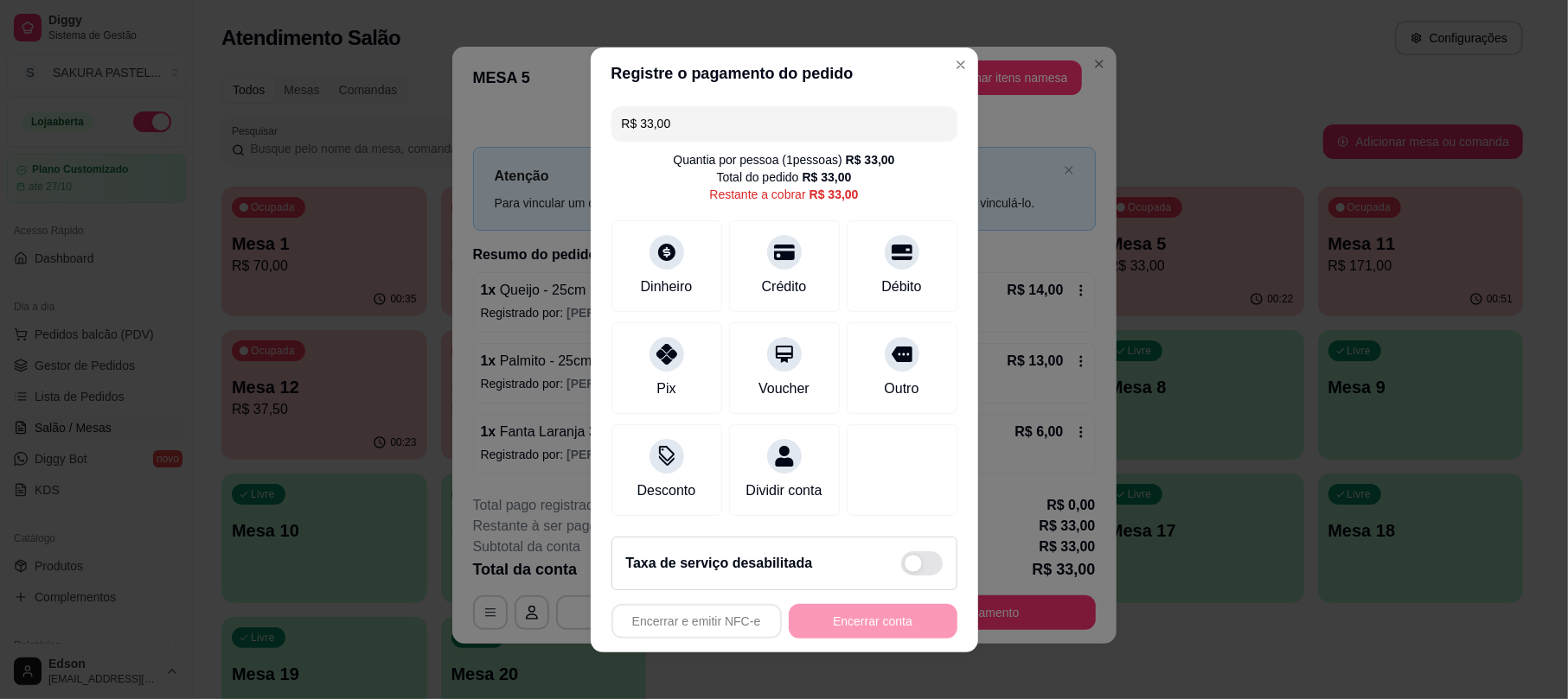
drag, startPoint x: 789, startPoint y: 257, endPoint x: 828, endPoint y: 551, distance: 296.6
click at [788, 257] on div "Crédito" at bounding box center [784, 267] width 111 height 92
type input "R$ 0,00"
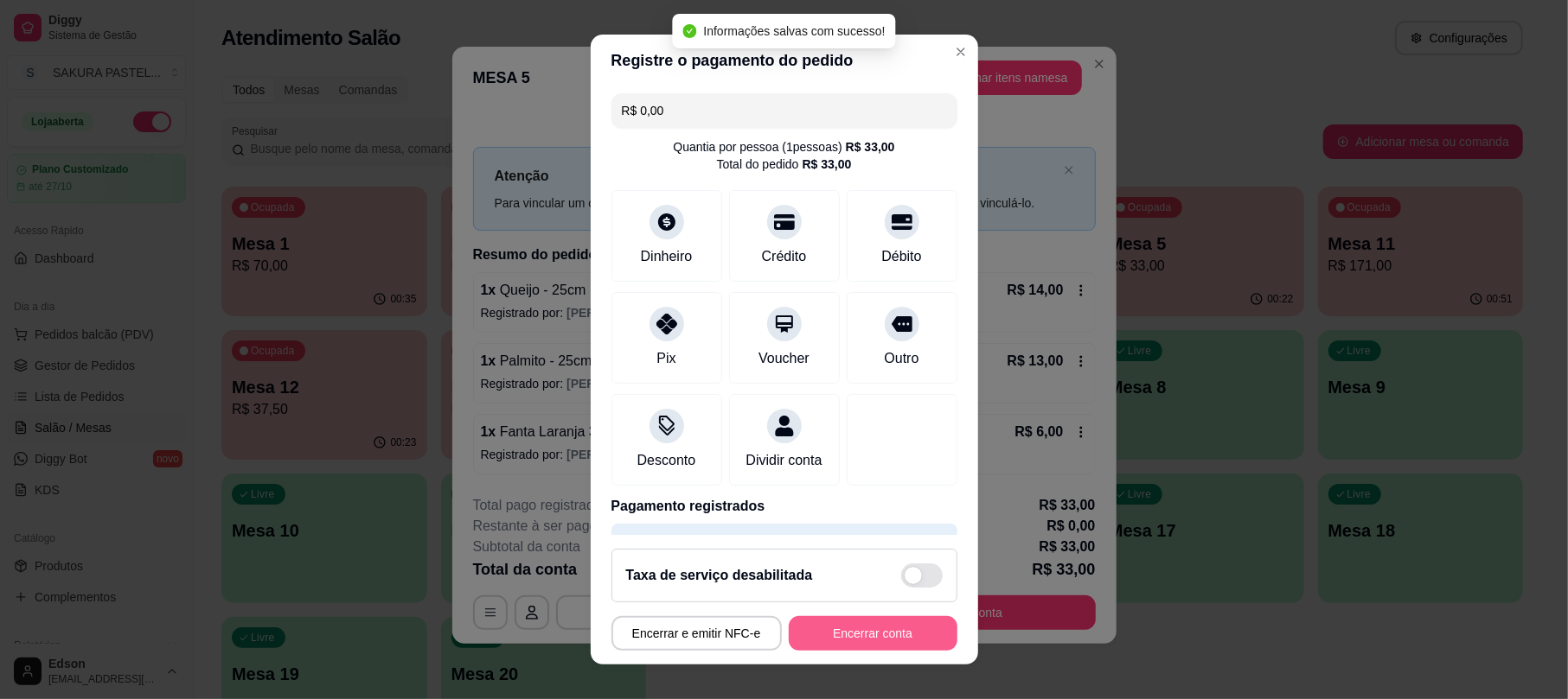
click at [865, 640] on button "Encerrar conta" at bounding box center [872, 634] width 169 height 35
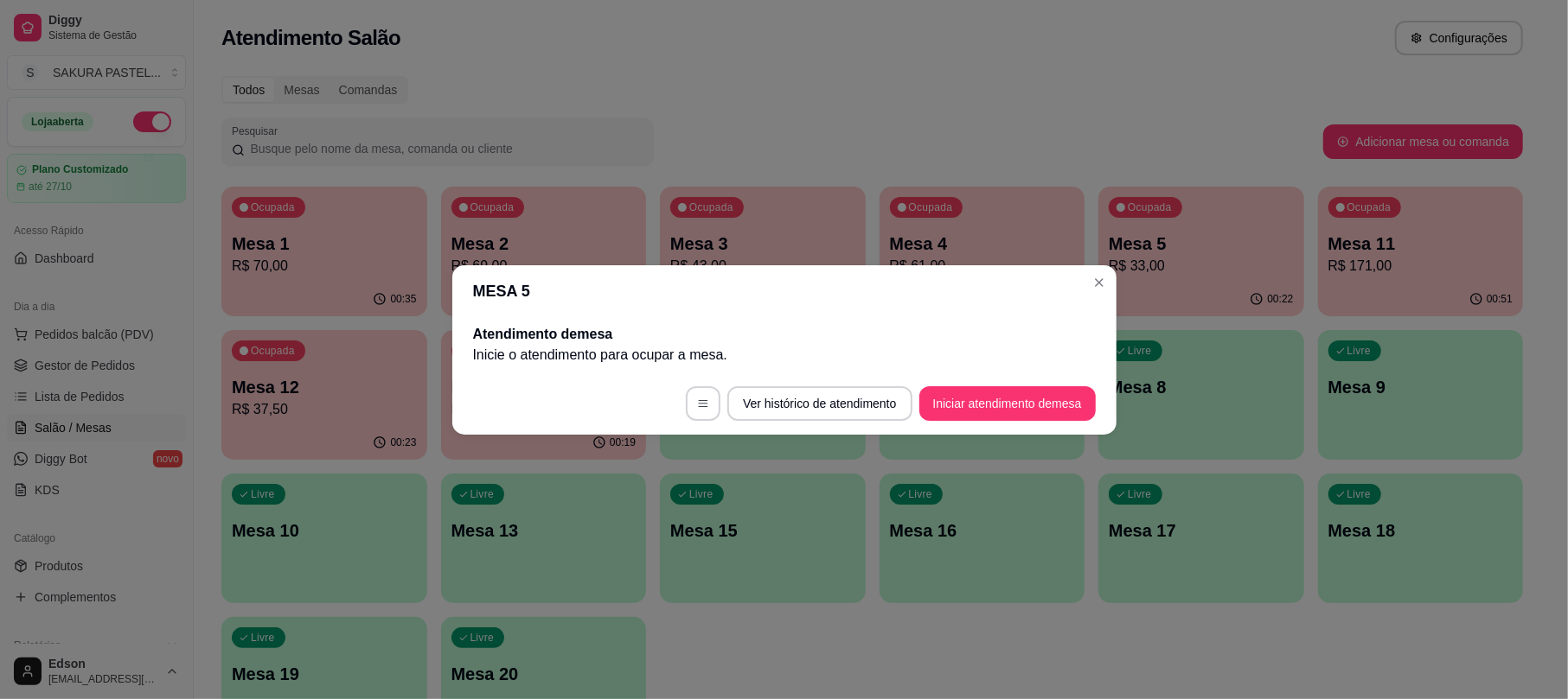
scroll to position [0, 0]
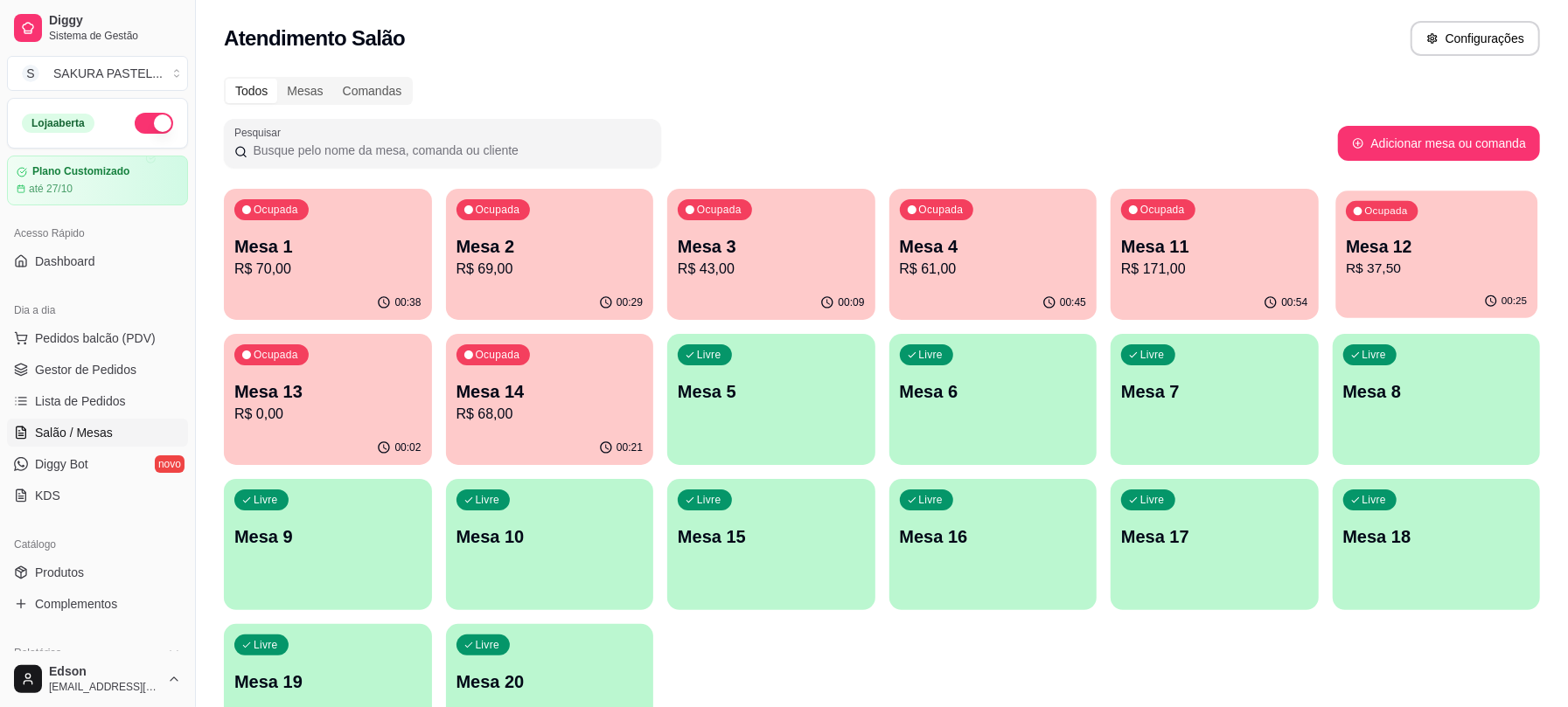
click at [1410, 264] on p "R$ 37,50" at bounding box center [1435, 269] width 181 height 20
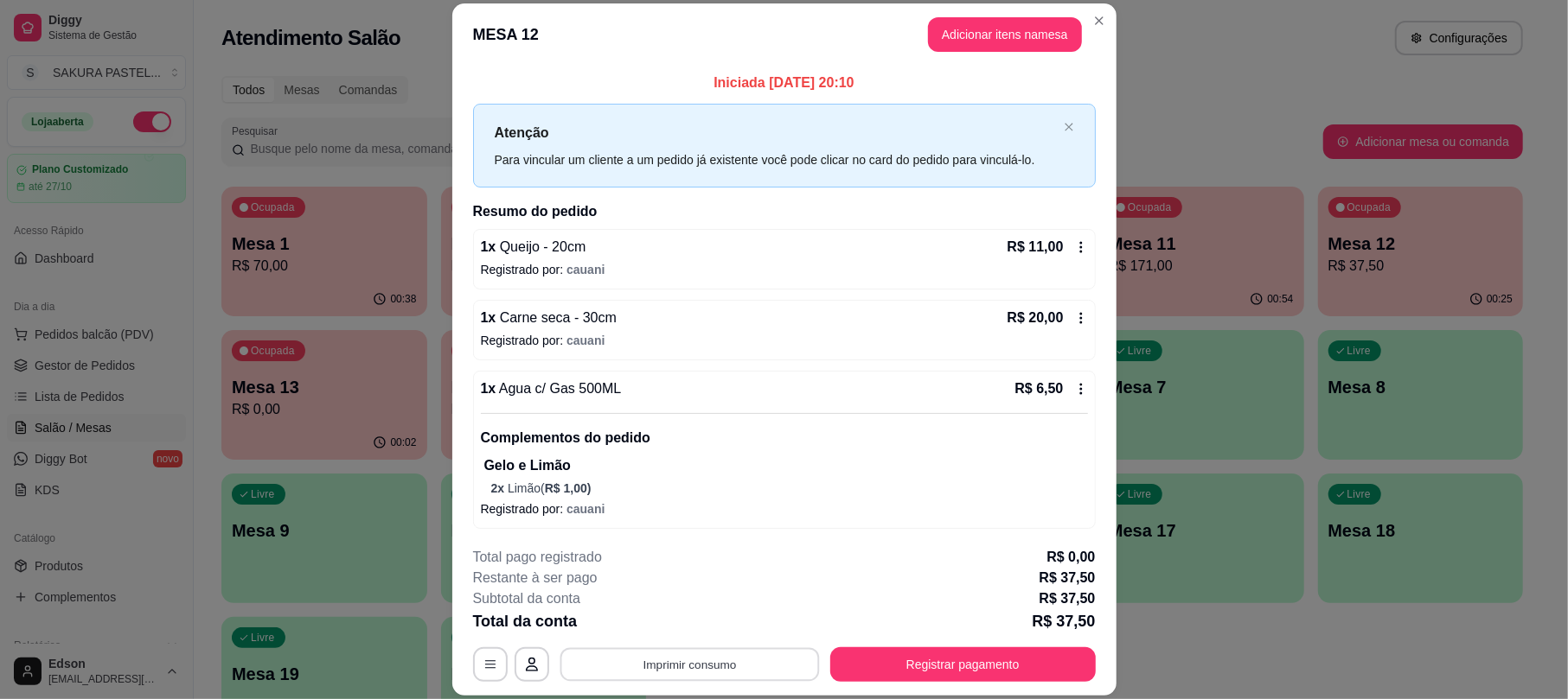
click at [730, 672] on button "Imprimir consumo" at bounding box center [688, 665] width 259 height 34
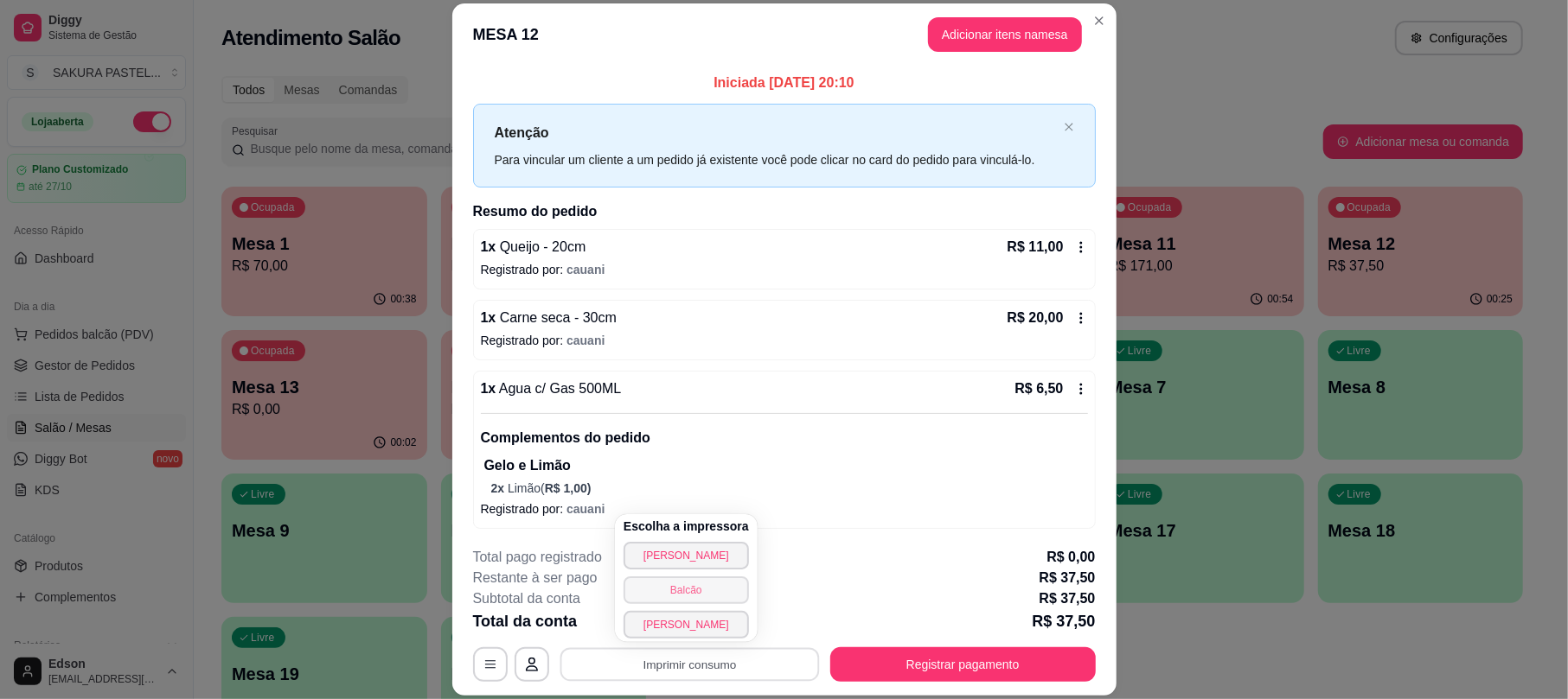
click at [719, 591] on button "Balcão" at bounding box center [685, 590] width 126 height 27
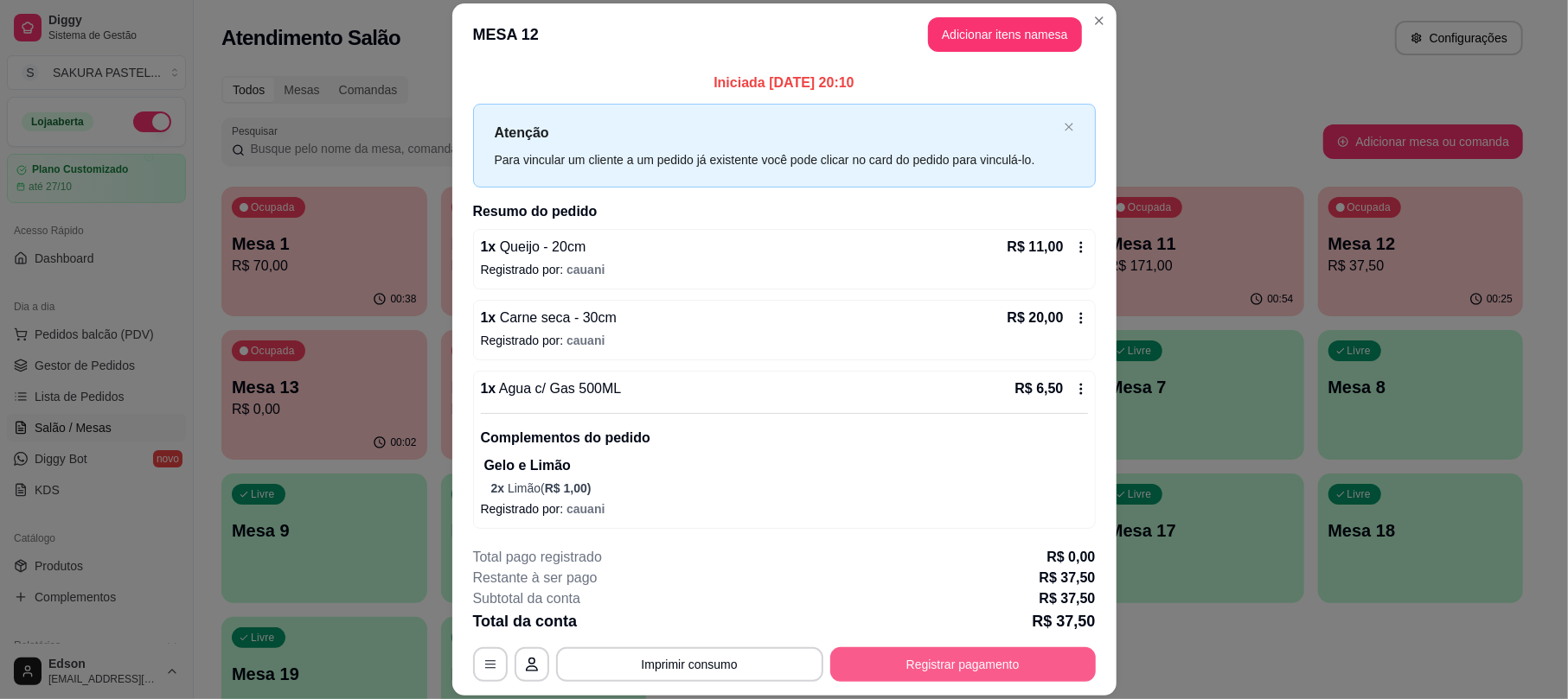
click at [886, 661] on button "Registrar pagamento" at bounding box center [963, 665] width 266 height 35
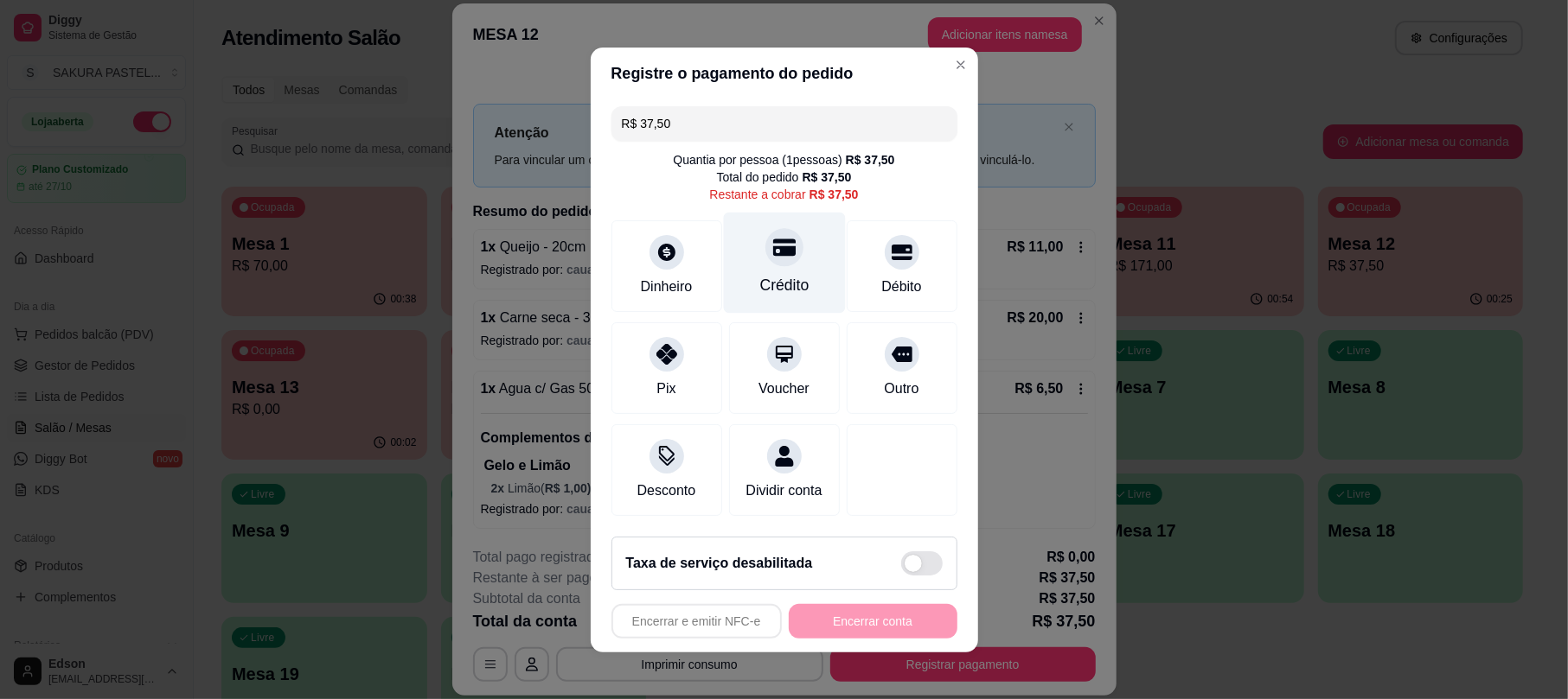
click at [773, 244] on icon at bounding box center [784, 246] width 23 height 17
type input "R$ 0,00"
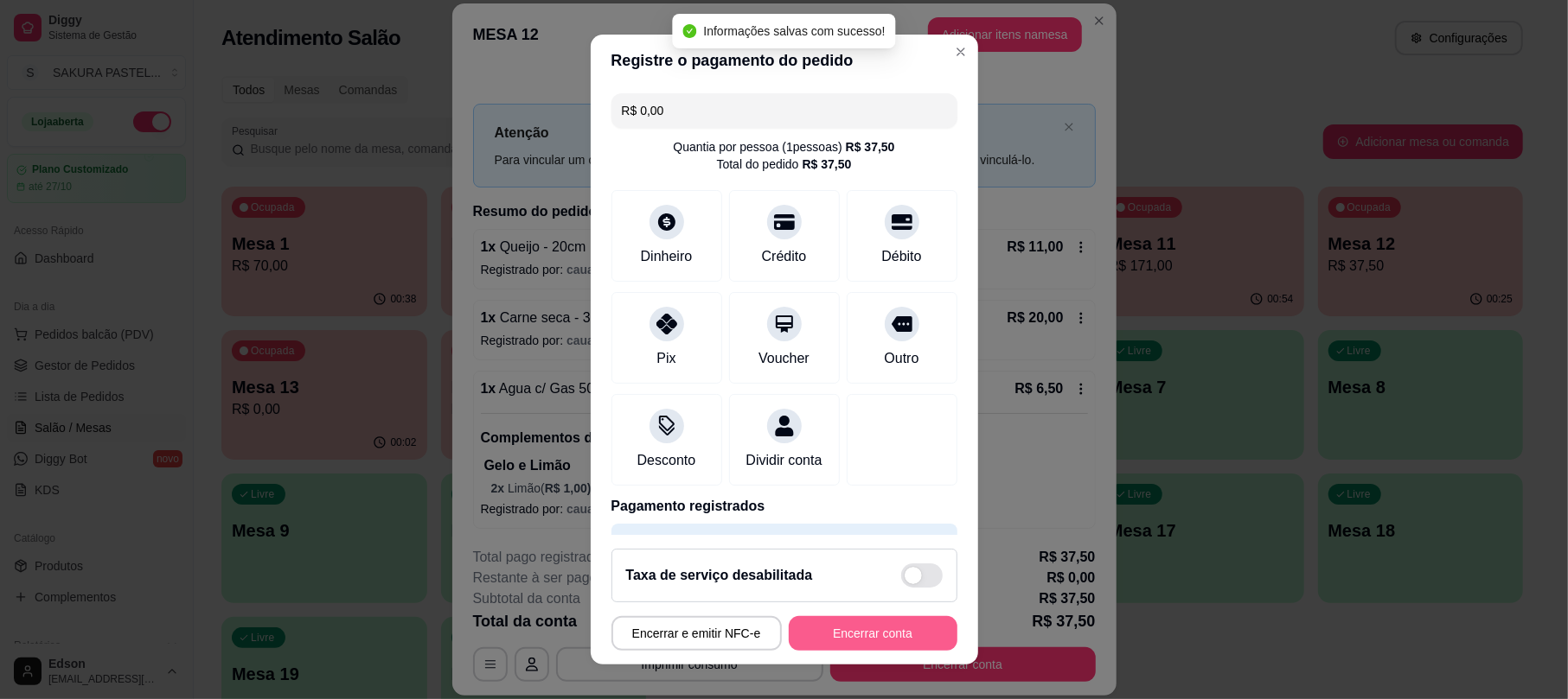
click at [855, 631] on button "Encerrar conta" at bounding box center [872, 634] width 169 height 35
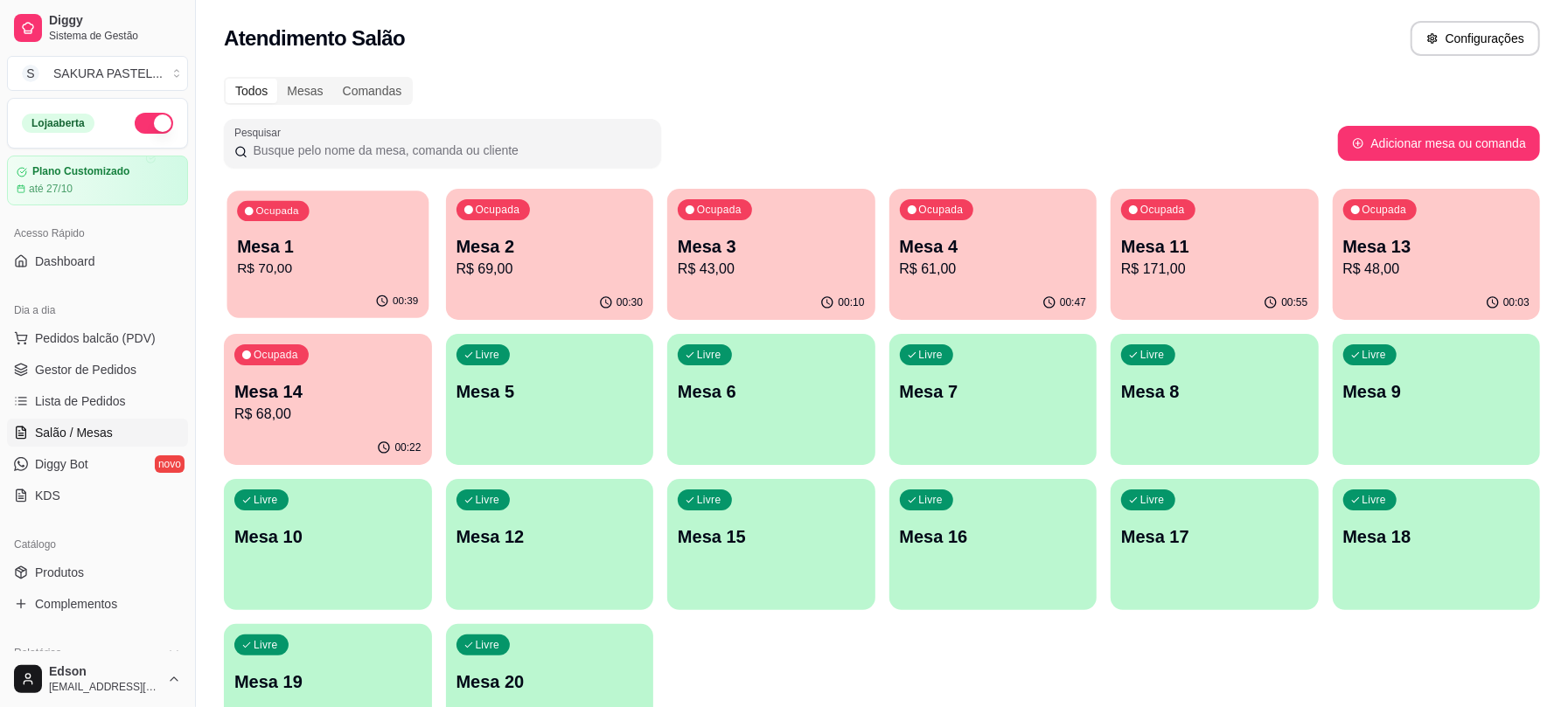
click at [299, 267] on p "R$ 70,00" at bounding box center [327, 269] width 181 height 20
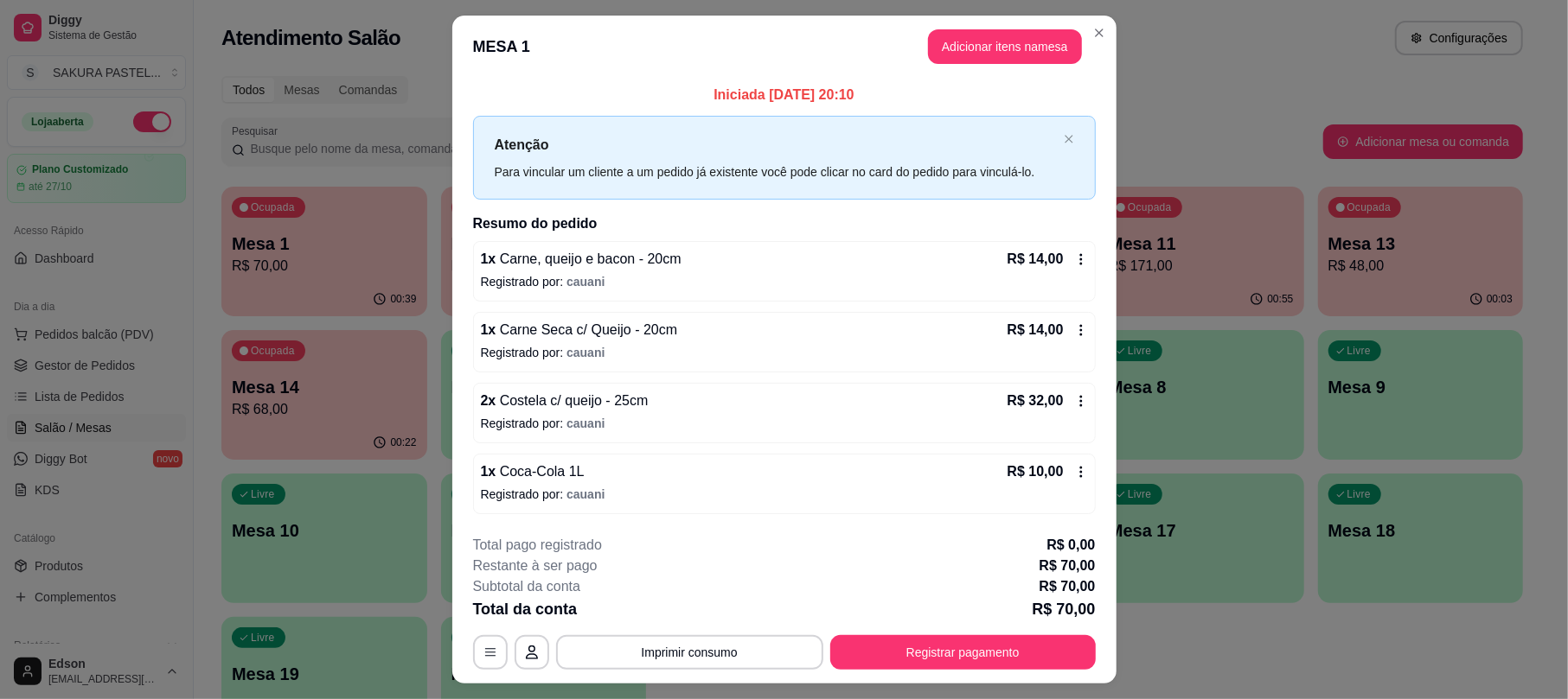
click at [720, 631] on div "**********" at bounding box center [784, 602] width 622 height 135
click at [714, 658] on button "Imprimir consumo" at bounding box center [690, 652] width 268 height 35
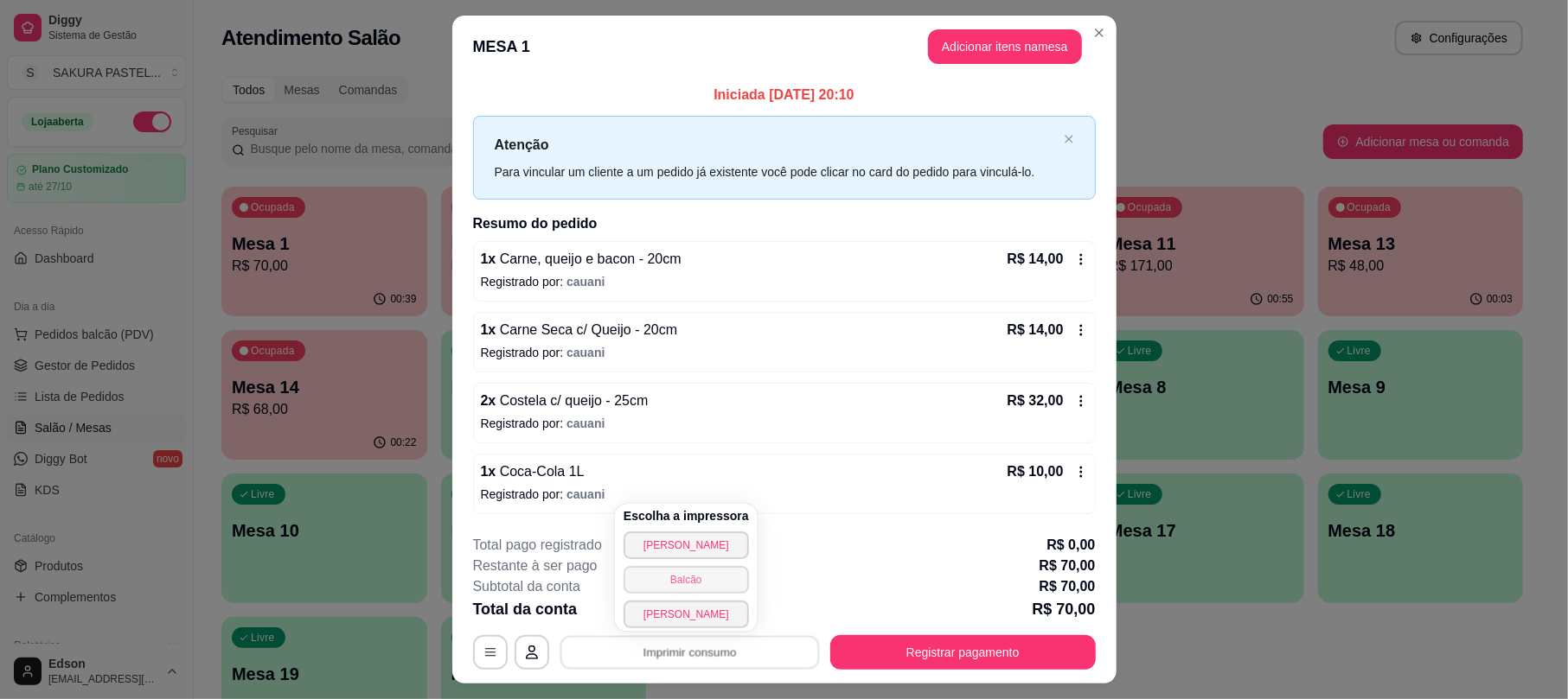
click at [696, 577] on button "Balcão" at bounding box center [685, 580] width 126 height 27
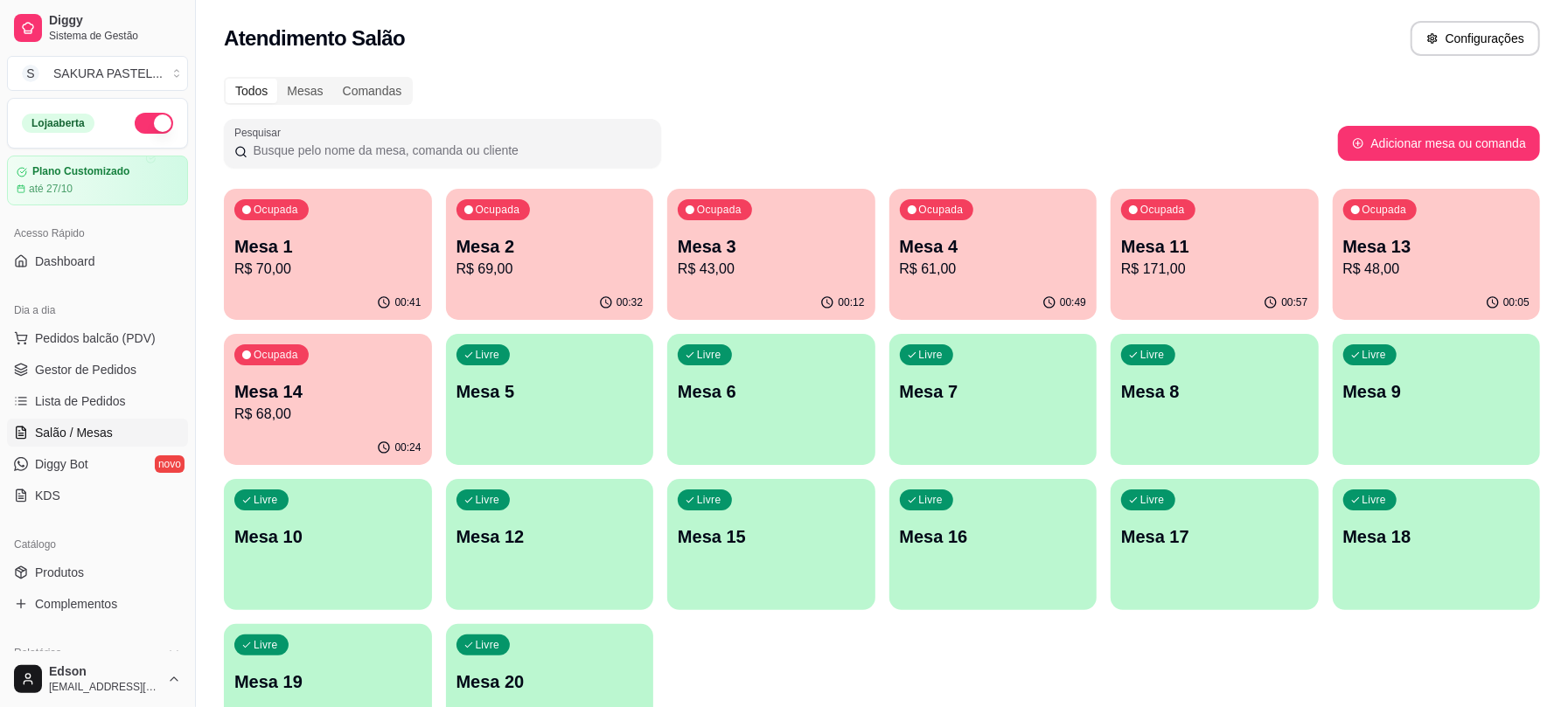
click at [1249, 277] on p "R$ 171,00" at bounding box center [1215, 269] width 187 height 21
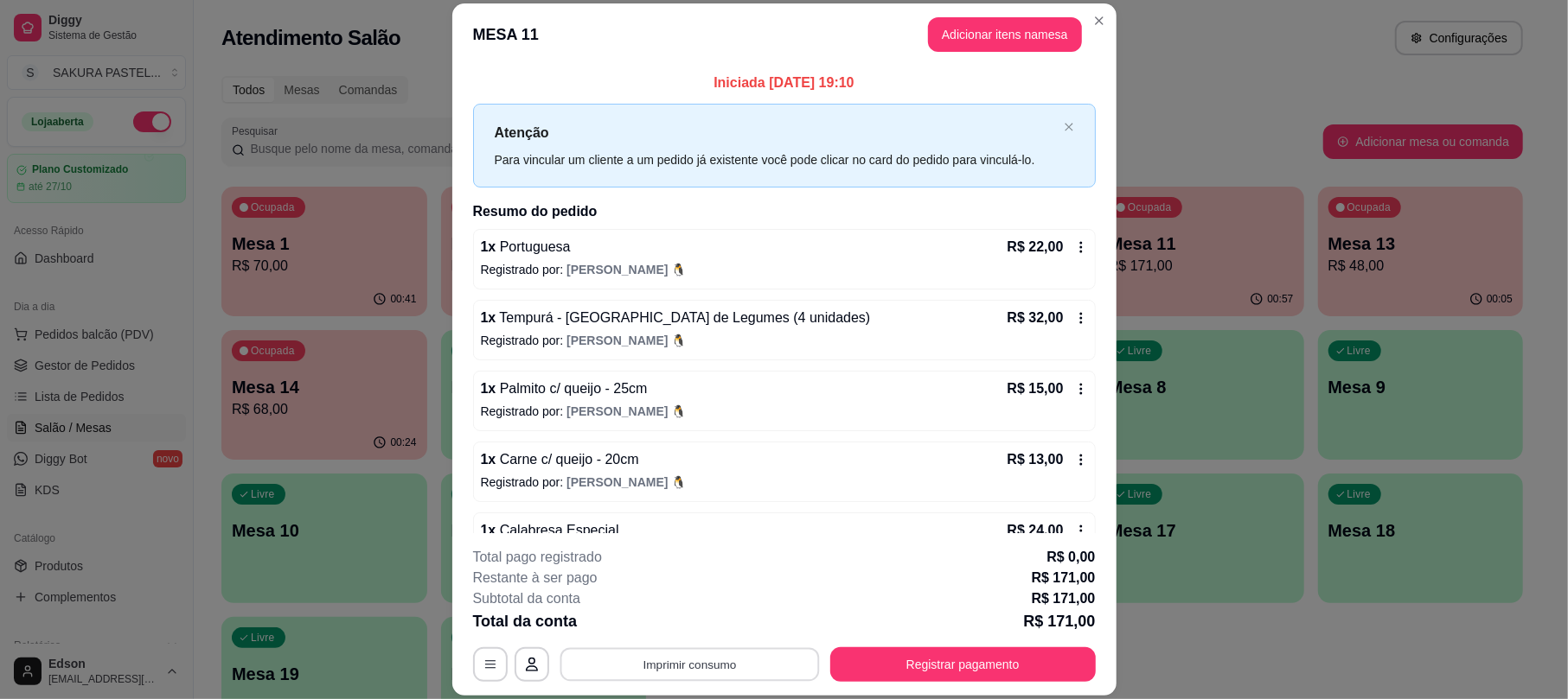
click at [734, 657] on button "Imprimir consumo" at bounding box center [688, 665] width 259 height 34
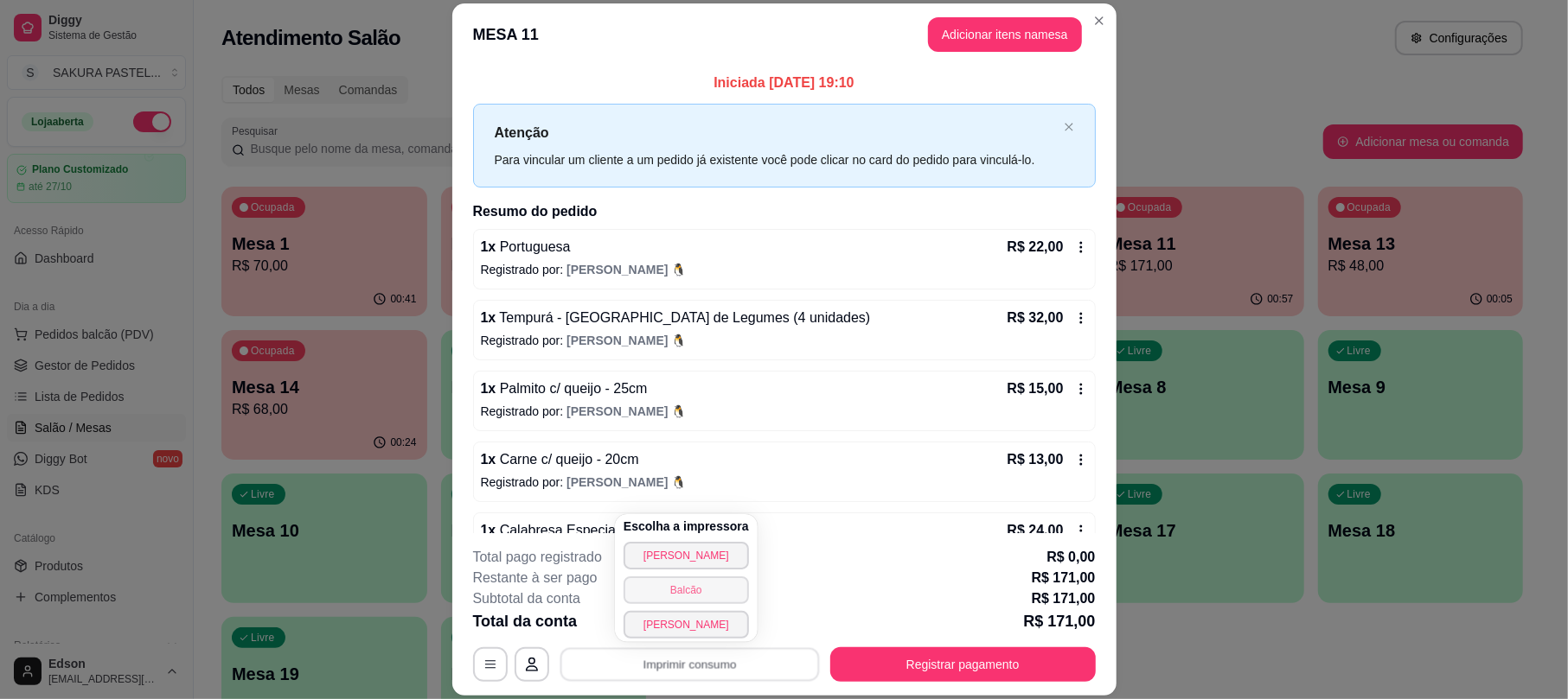
click at [699, 584] on button "Balcão" at bounding box center [685, 590] width 126 height 27
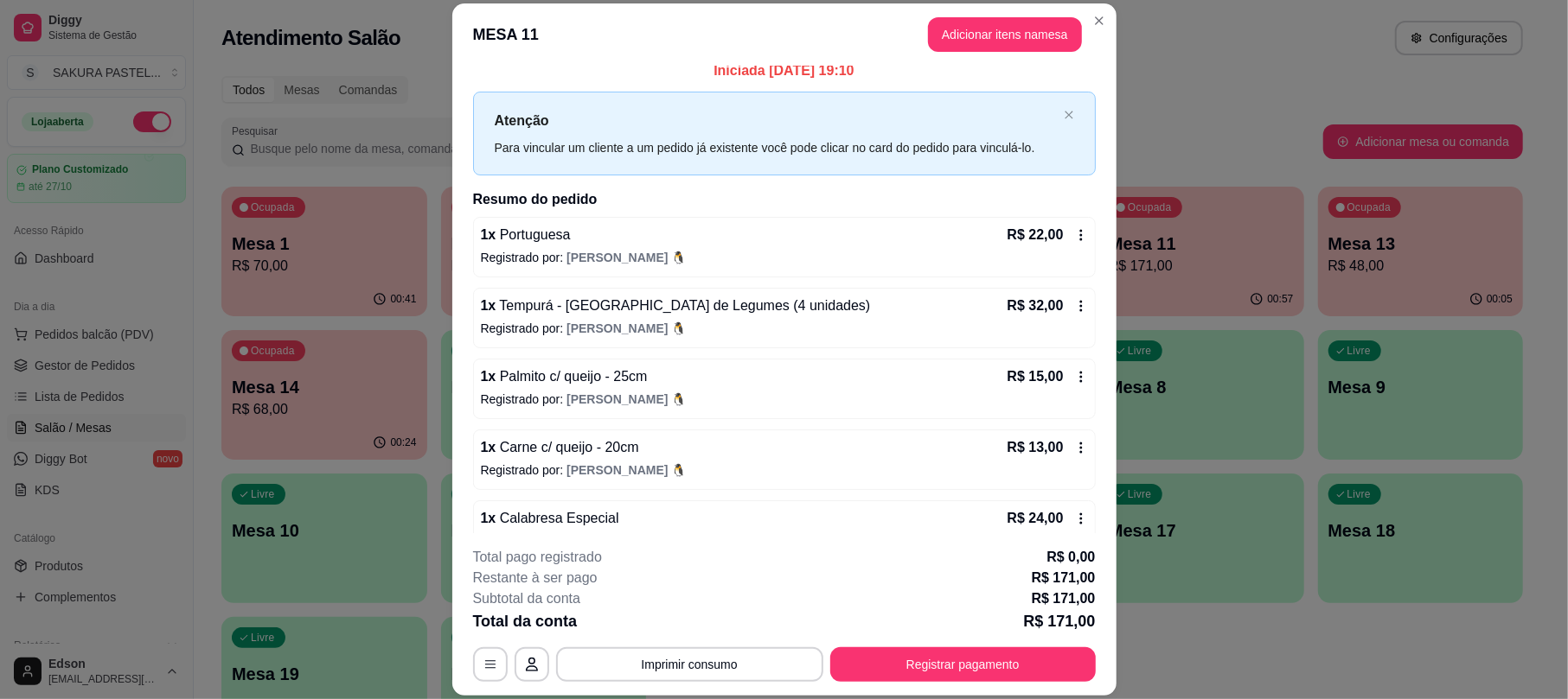
scroll to position [15, 0]
click at [963, 650] on button "Registrar pagamento" at bounding box center [963, 665] width 266 height 35
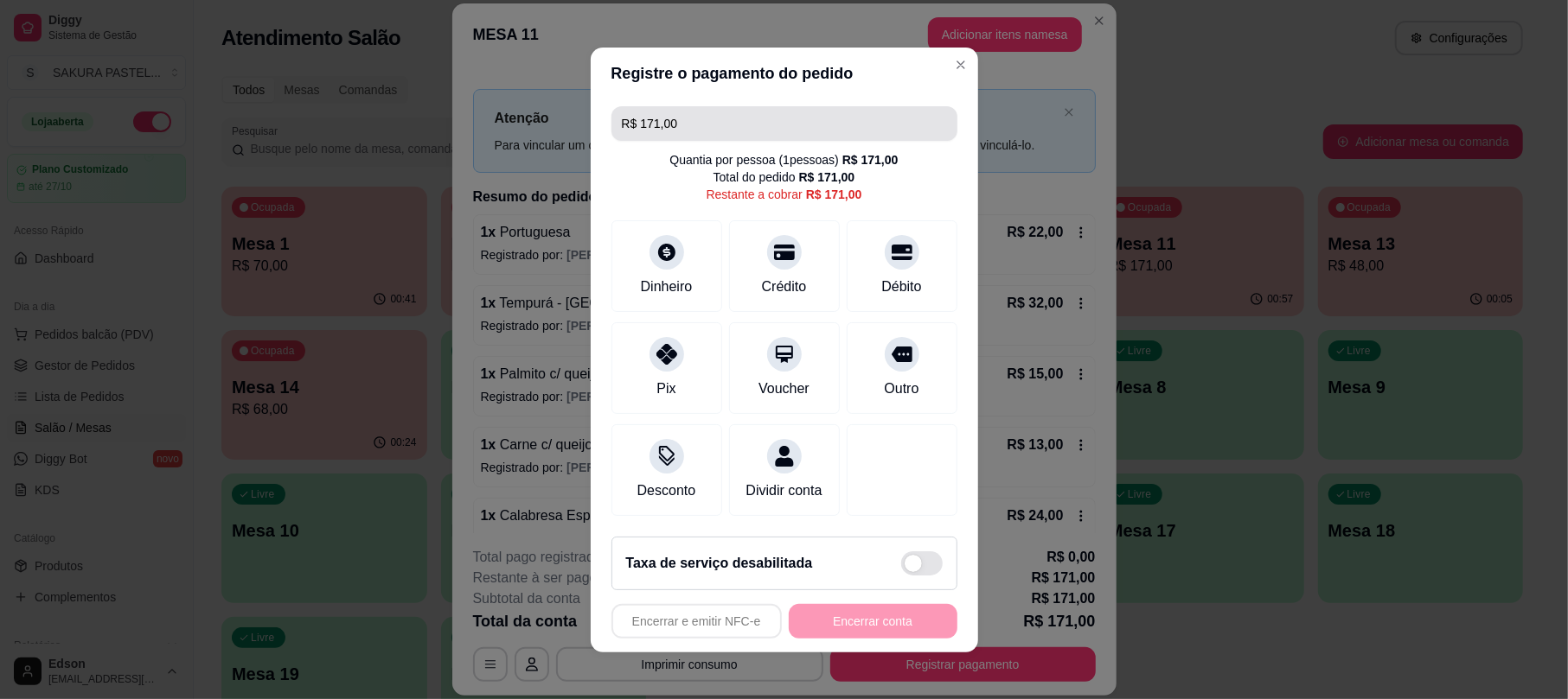
click at [688, 100] on div "R$ 171,00 Quantia por pessoa ( 1 pessoas) R$ 171,00 Total do pedido R$ 171,00 R…" at bounding box center [784, 311] width 388 height 423
drag, startPoint x: 688, startPoint y: 91, endPoint x: 694, endPoint y: 119, distance: 28.6
click at [689, 100] on div "R$ 171,00 Quantia por pessoa ( 1 pessoas) R$ 171,00 Total do pedido R$ 171,00 R…" at bounding box center [784, 311] width 388 height 423
click at [694, 119] on input "R$ 171,00" at bounding box center [784, 124] width 325 height 35
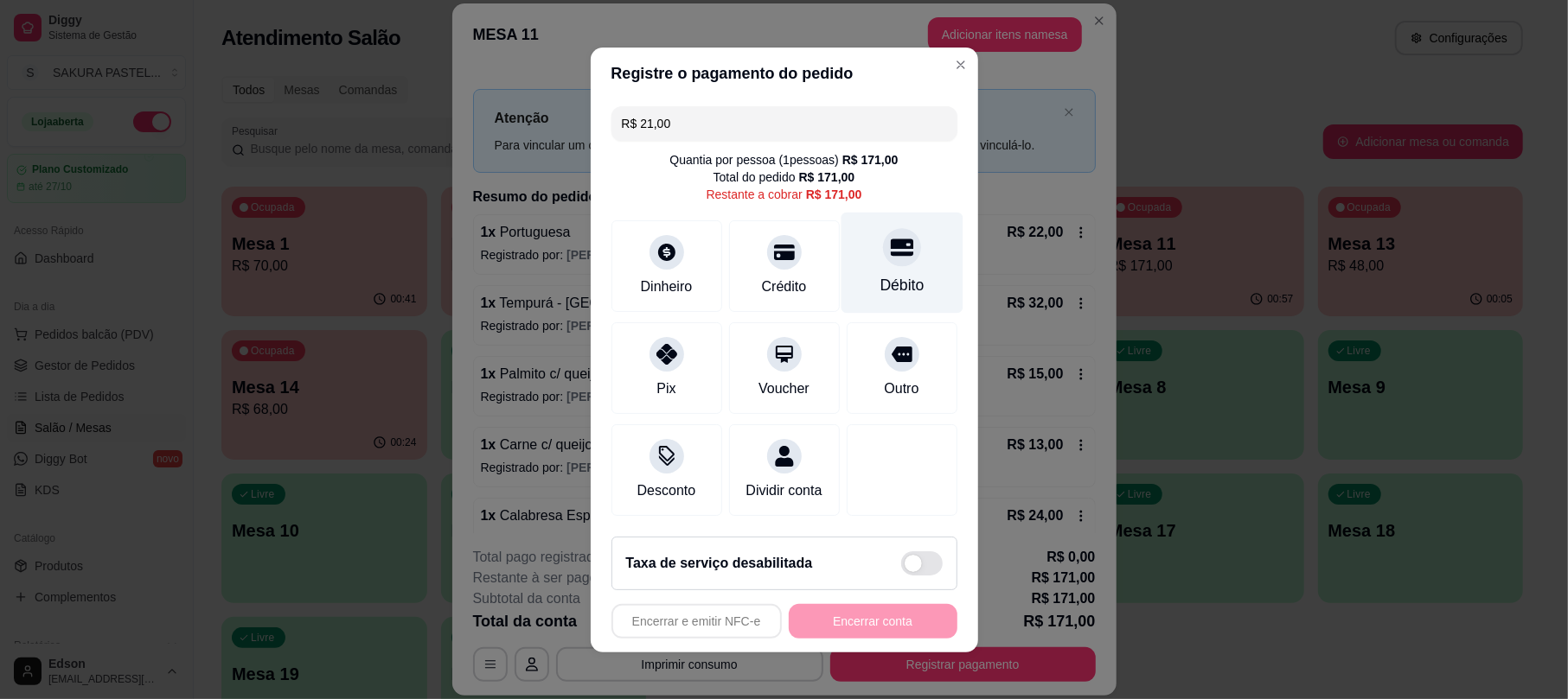
click at [890, 236] on icon at bounding box center [901, 247] width 23 height 23
type input "R$ 150,00"
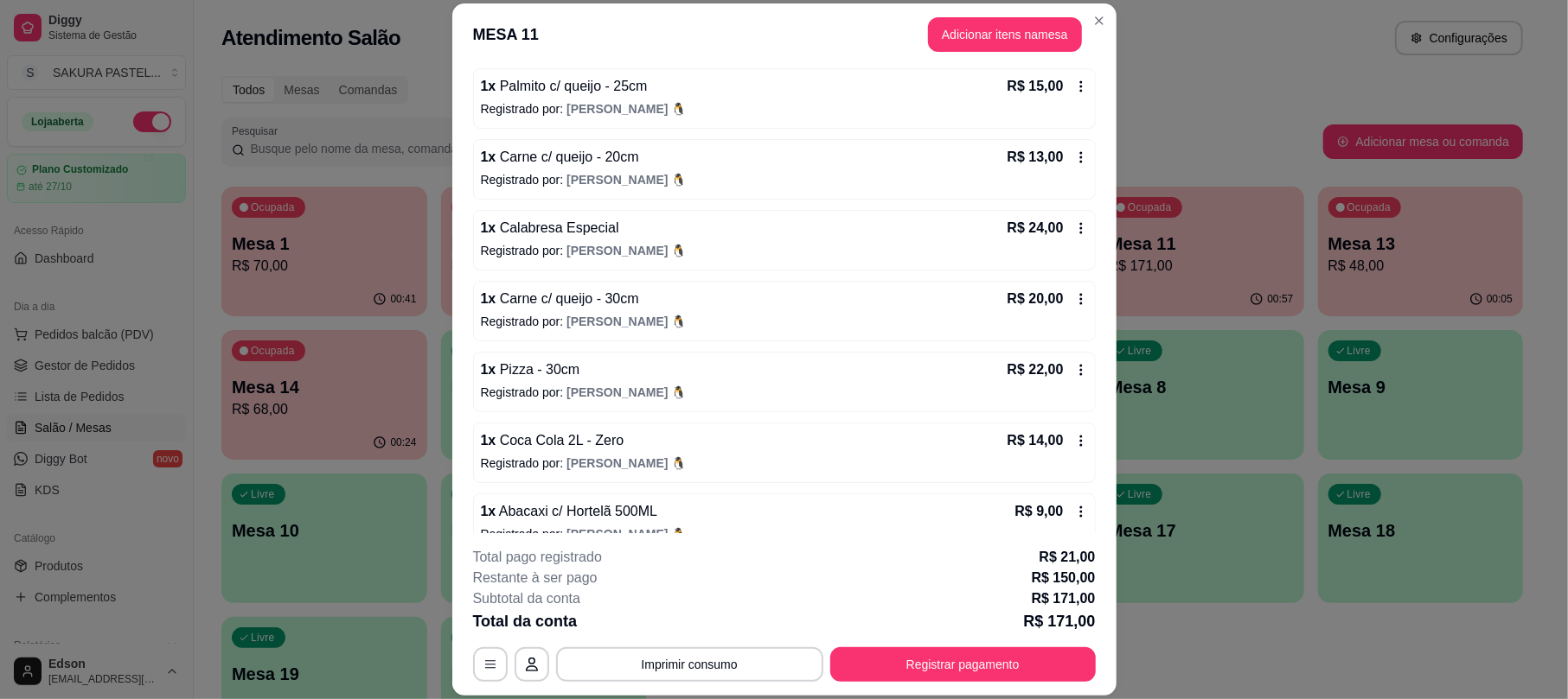
scroll to position [300, 0]
click at [1007, 650] on button "Registrar pagamento" at bounding box center [963, 665] width 266 height 35
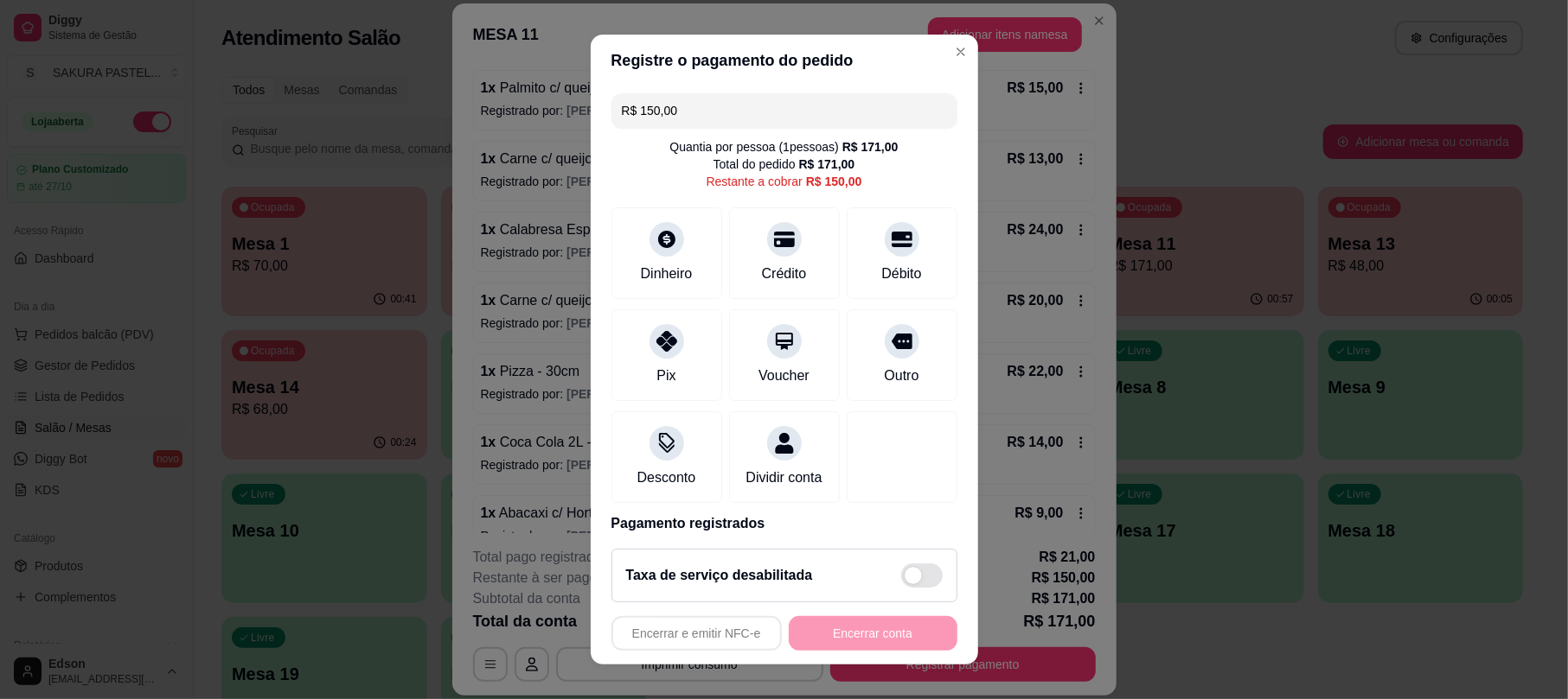
click at [776, 118] on input "R$ 150,00" at bounding box center [784, 111] width 325 height 35
click at [657, 347] on icon at bounding box center [665, 337] width 23 height 23
click at [773, 237] on icon at bounding box center [784, 235] width 23 height 17
type input "R$ 0,00"
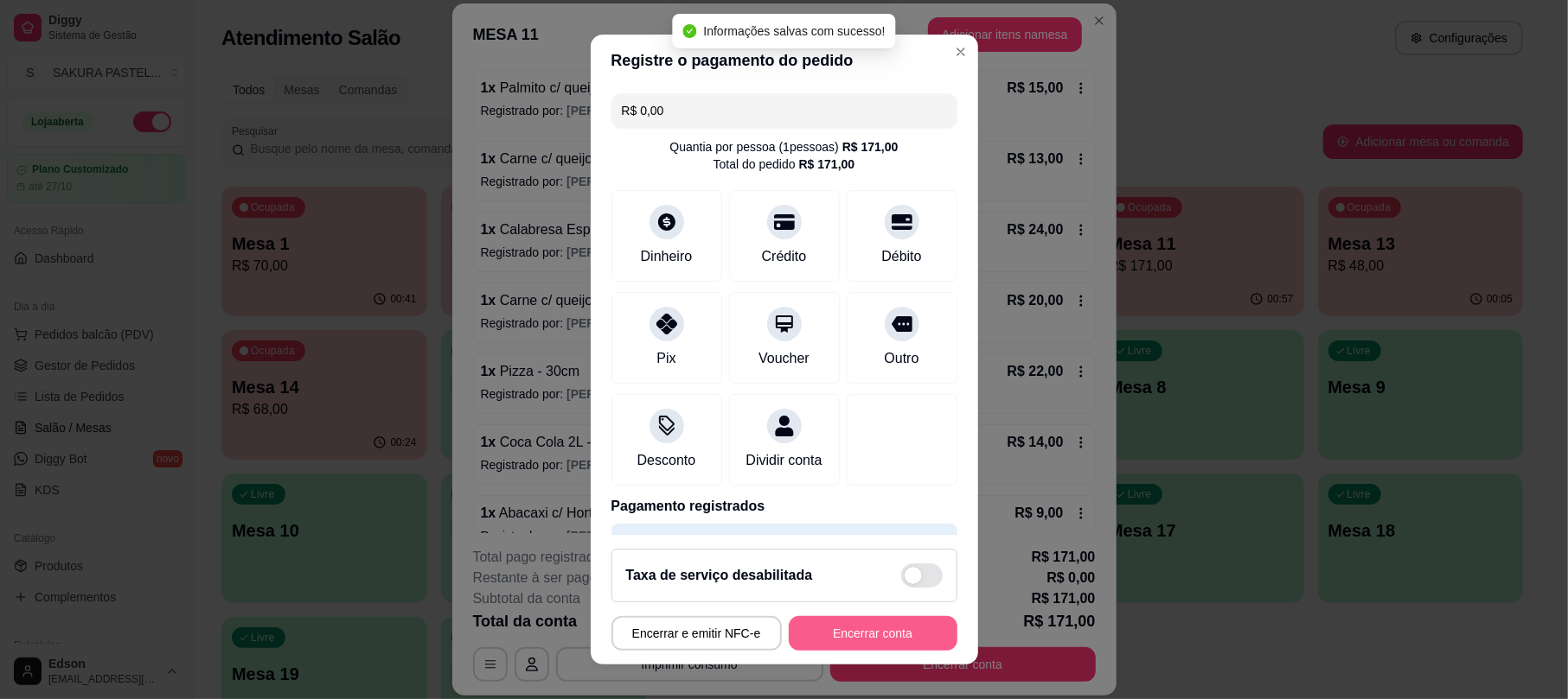
click at [861, 626] on button "Encerrar conta" at bounding box center [872, 634] width 169 height 35
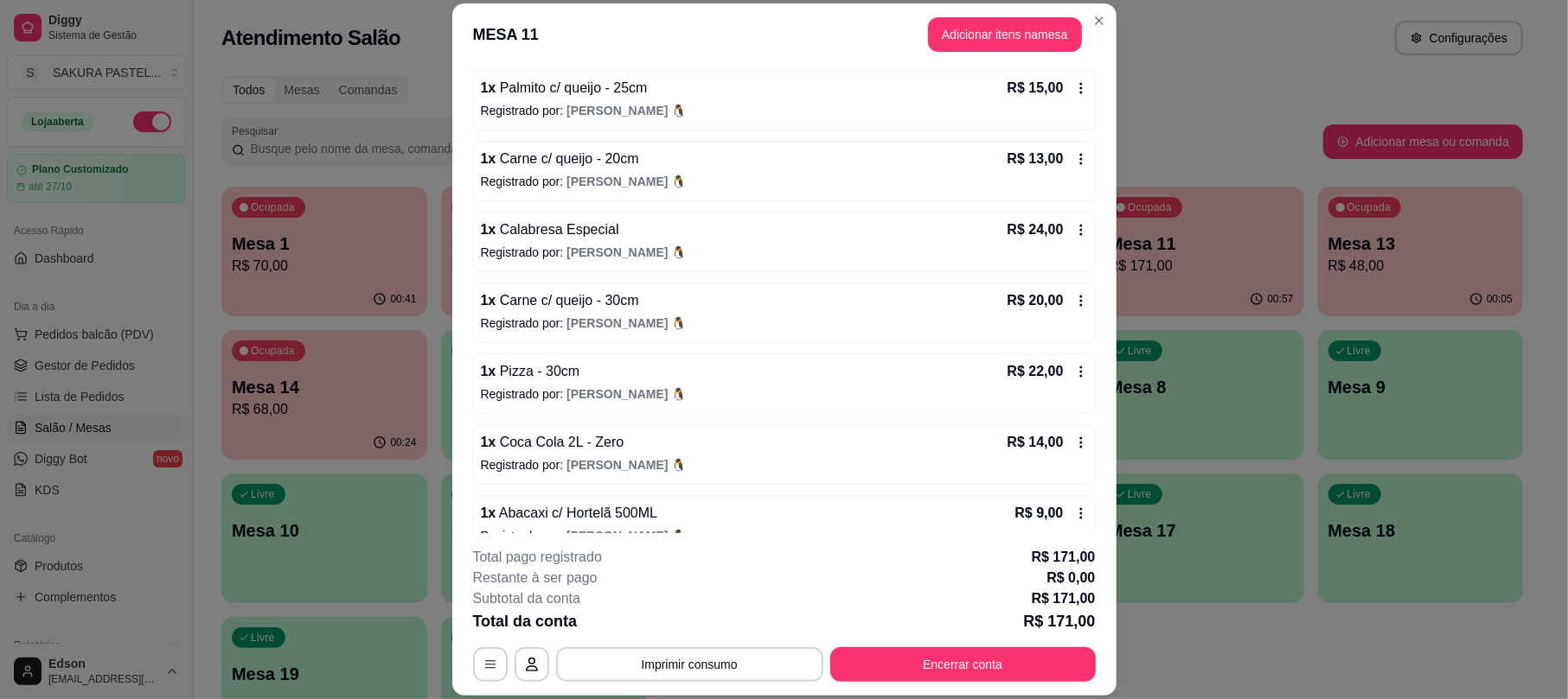
scroll to position [0, 0]
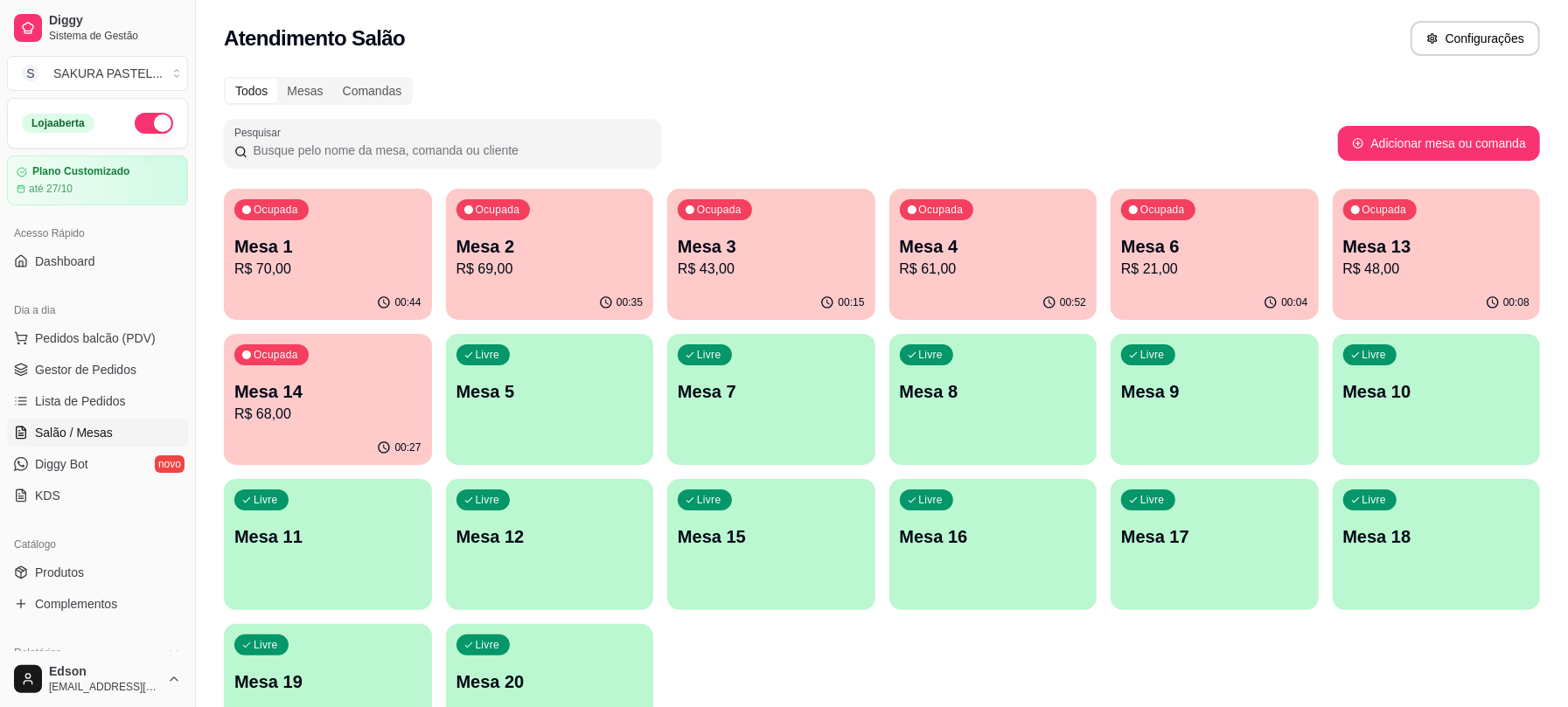
click at [600, 271] on p "R$ 69,00" at bounding box center [550, 269] width 187 height 21
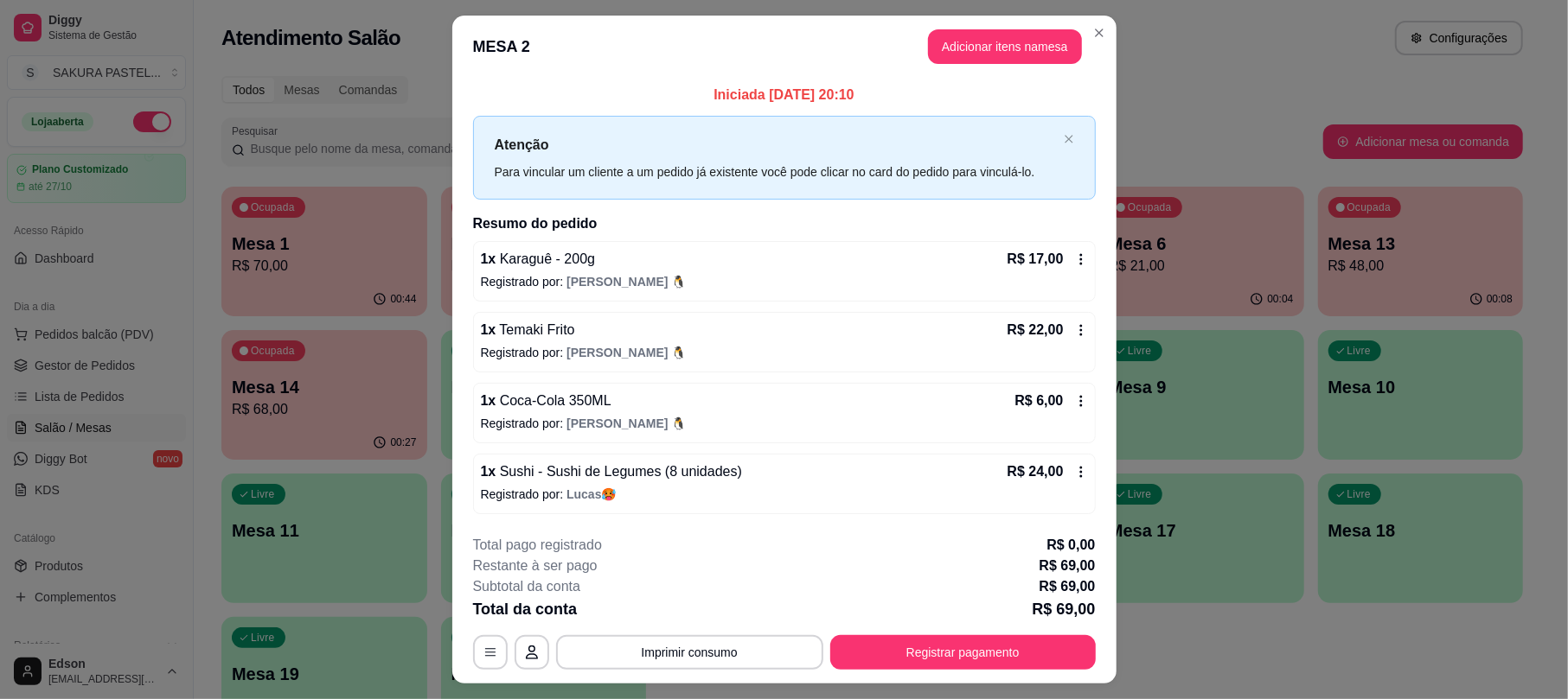
click at [994, 668] on button "Registrar pagamento" at bounding box center [963, 652] width 266 height 35
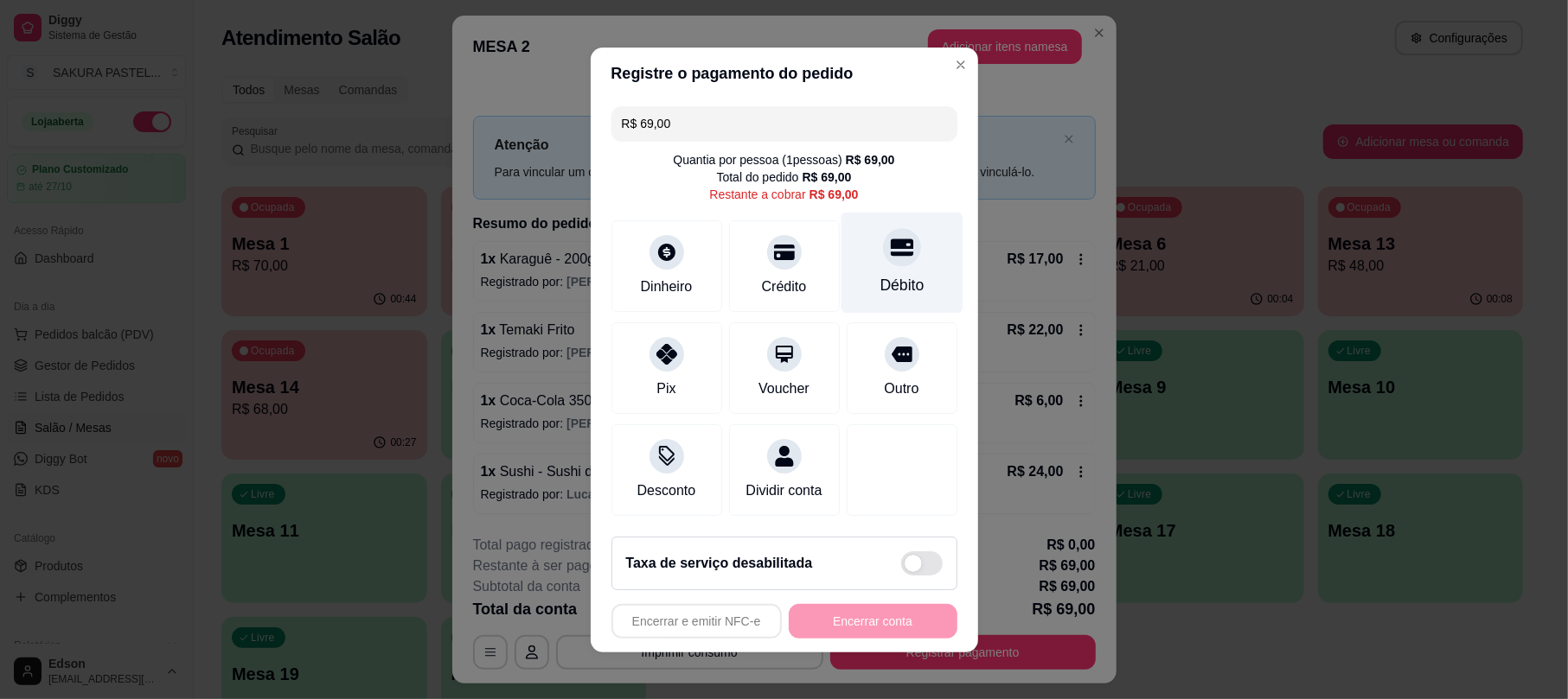
click at [856, 271] on div "Débito" at bounding box center [901, 262] width 122 height 101
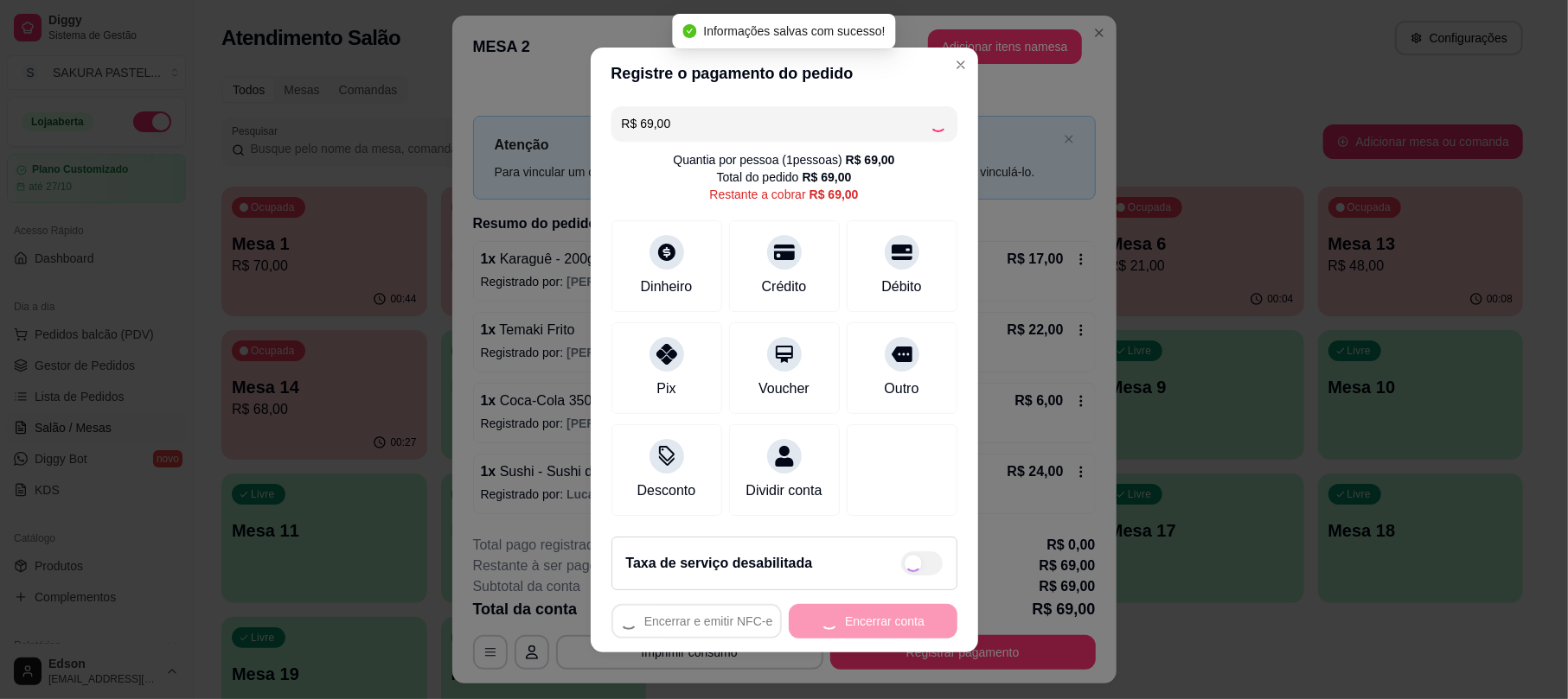
type input "R$ 0,00"
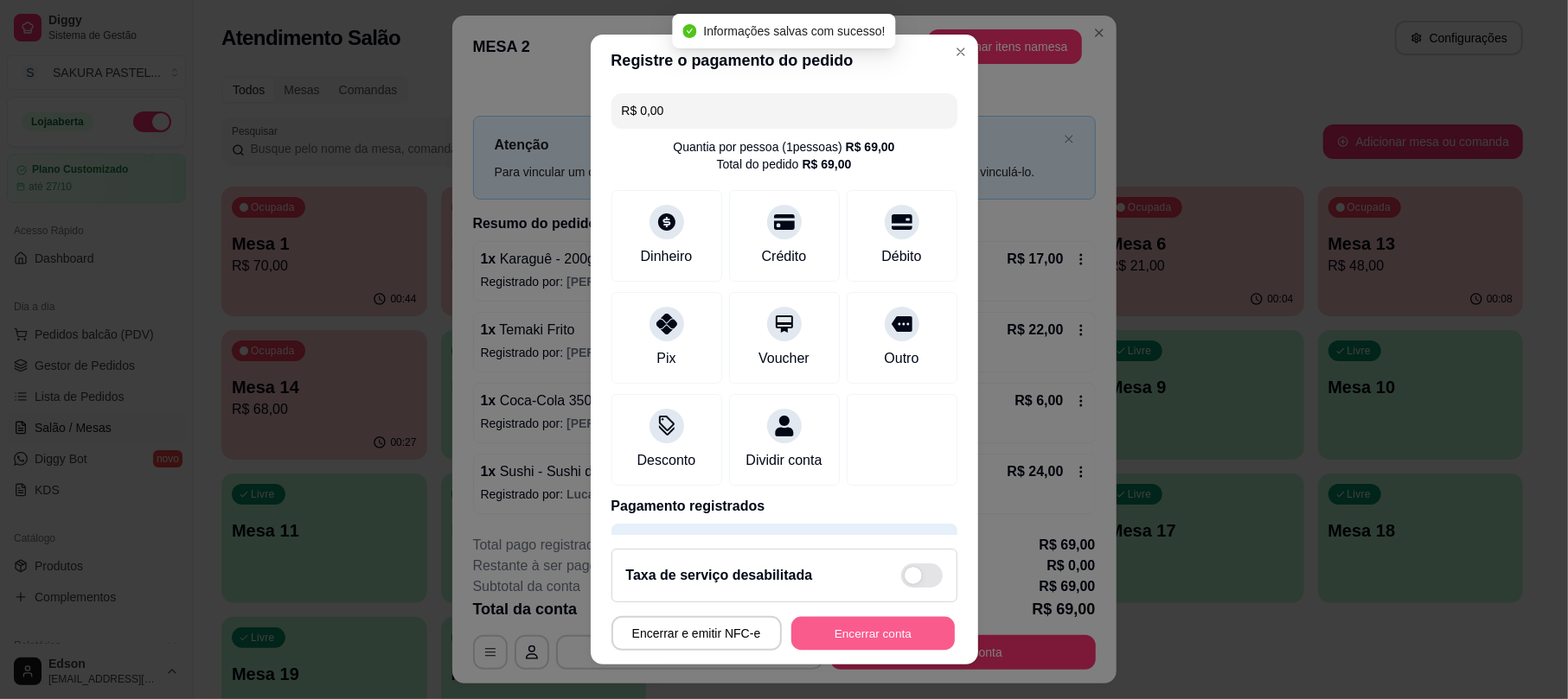
click at [842, 637] on button "Encerrar conta" at bounding box center [872, 633] width 163 height 34
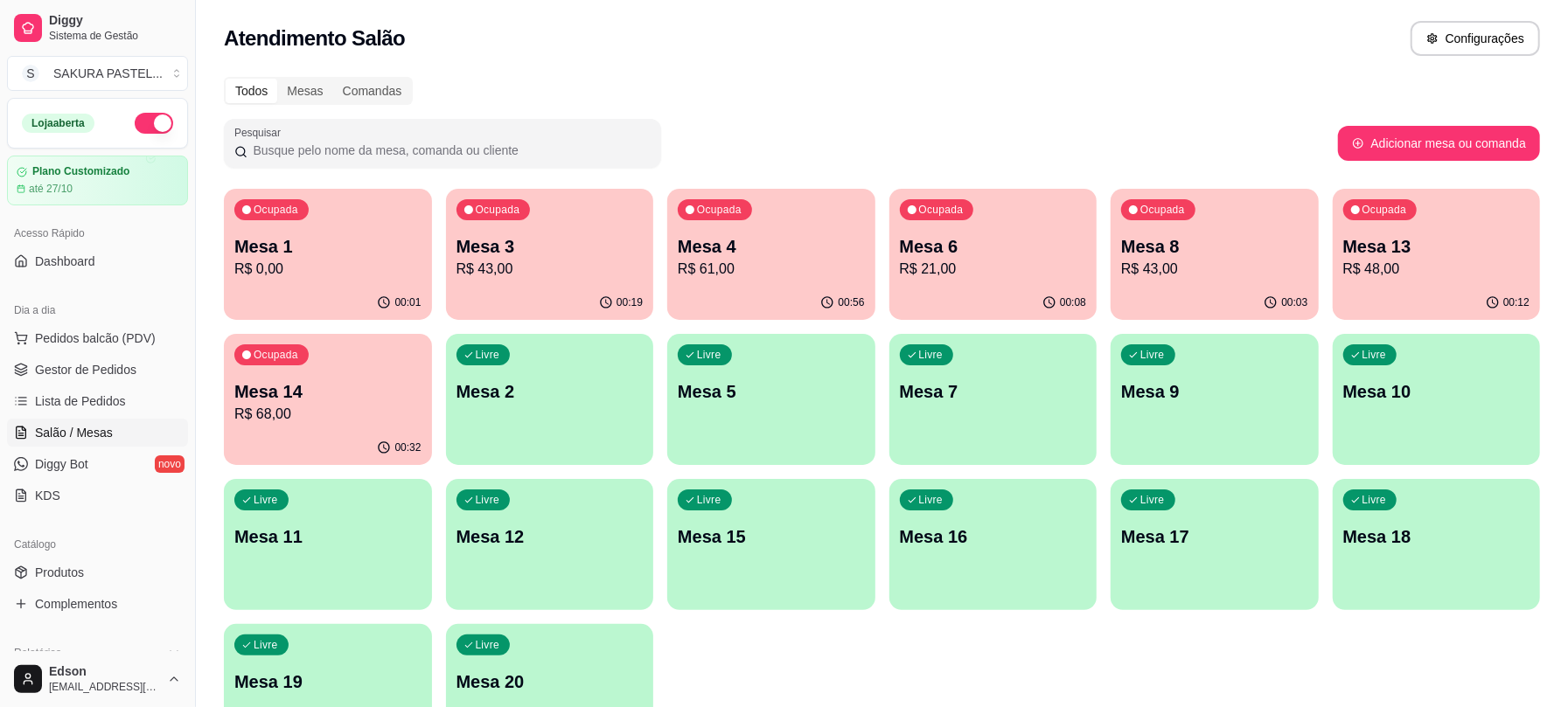
click at [398, 367] on div "Ocupada Mesa 14 R$ 68,00" at bounding box center [328, 382] width 209 height 97
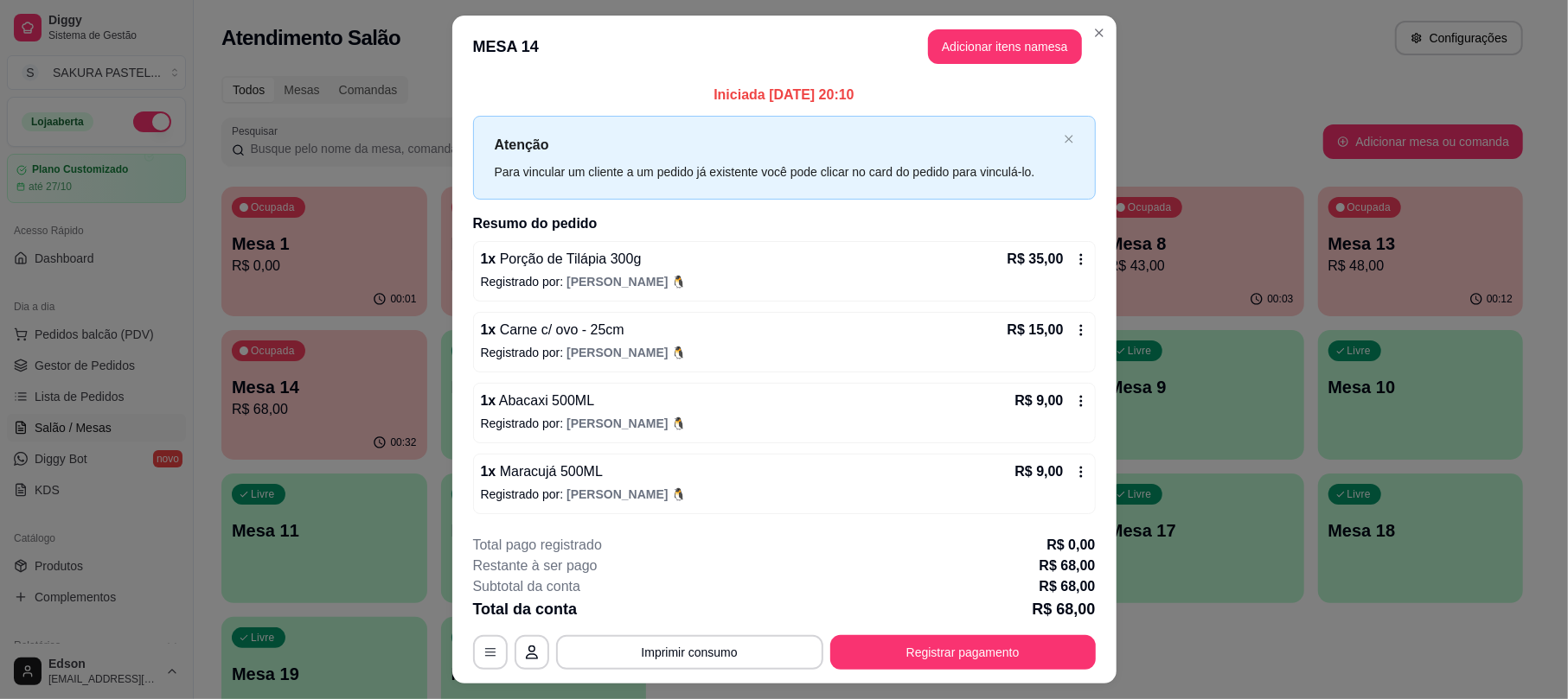
click at [739, 627] on div "**********" at bounding box center [784, 602] width 622 height 135
click at [727, 631] on div "**********" at bounding box center [784, 602] width 622 height 135
click at [727, 638] on button "Imprimir consumo" at bounding box center [690, 652] width 268 height 35
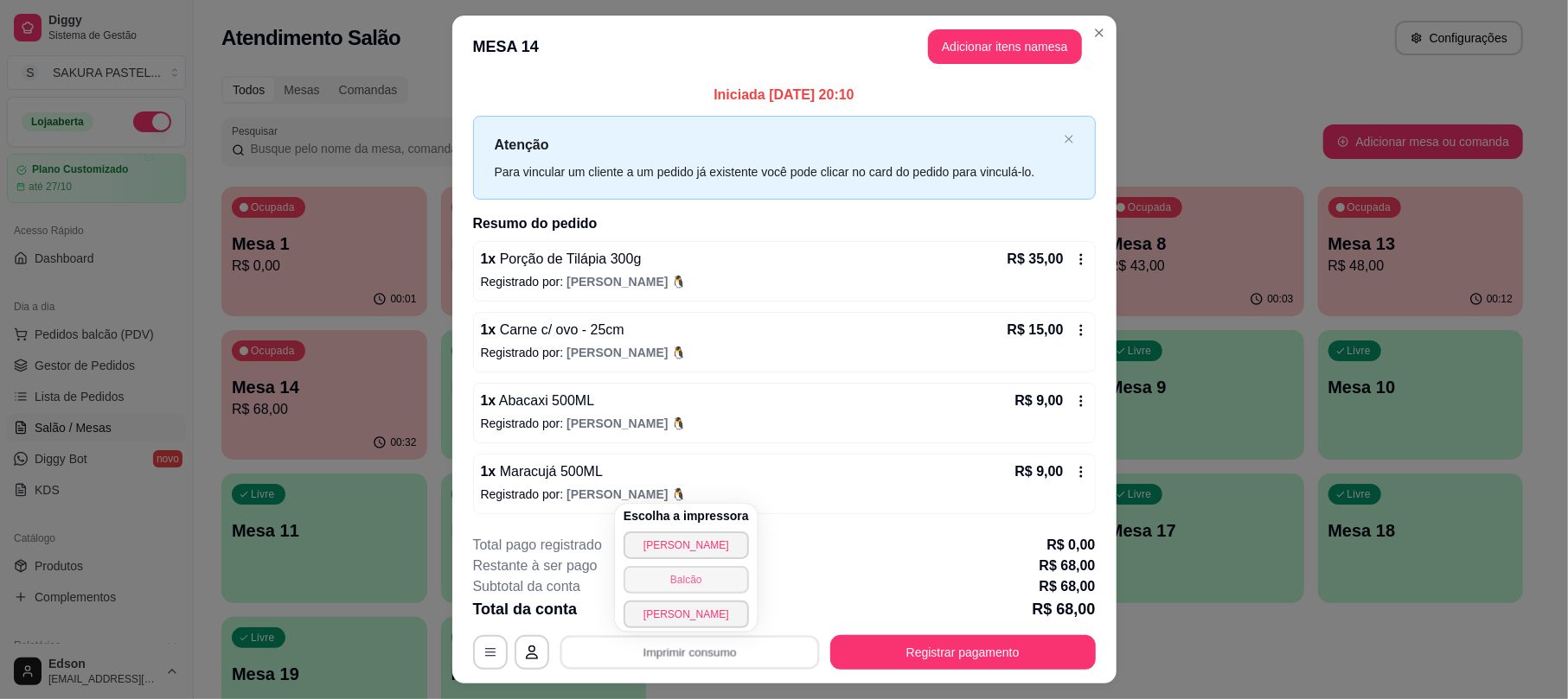
click at [724, 572] on button "Balcão" at bounding box center [685, 580] width 126 height 27
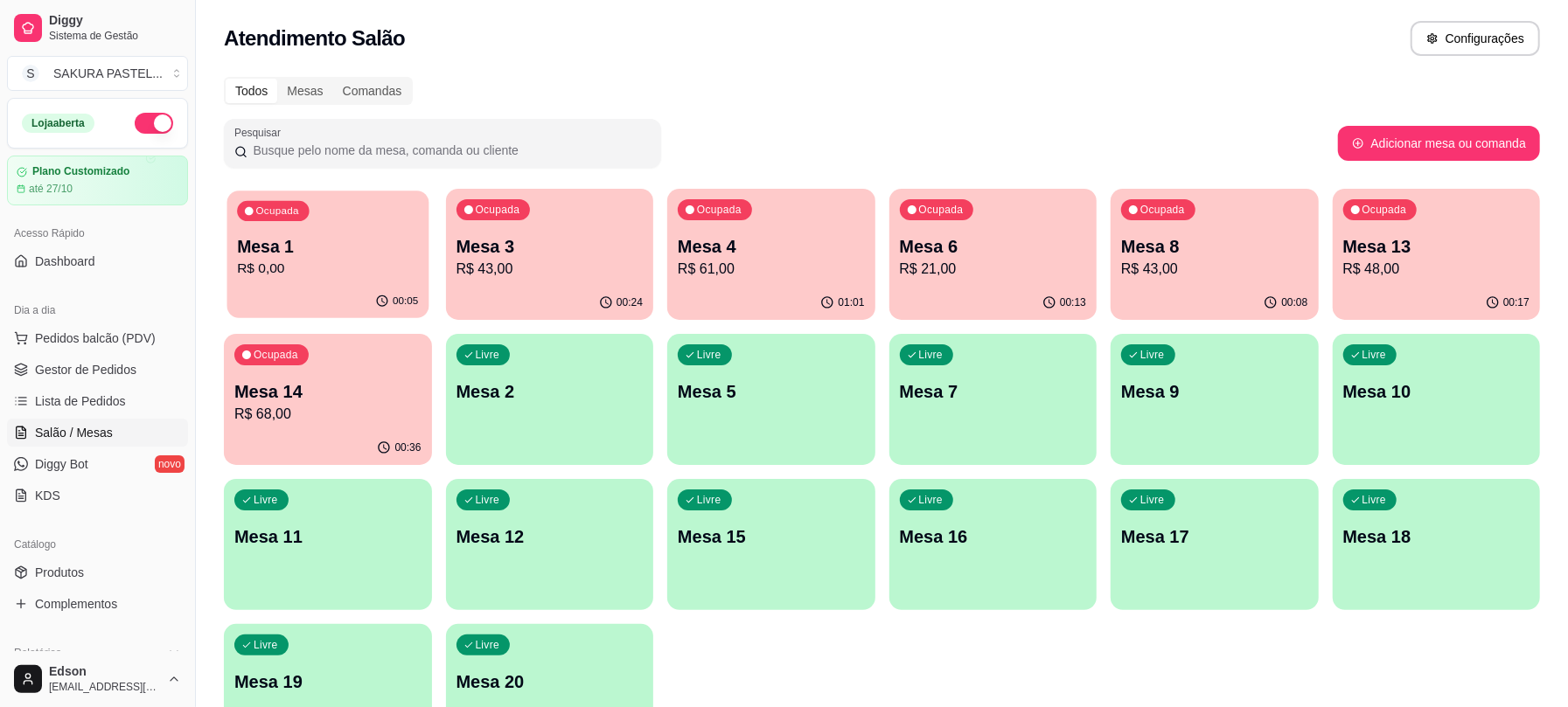
click at [381, 225] on div "Ocupada Mesa 1 R$ 0,00" at bounding box center [327, 238] width 201 height 95
click at [85, 333] on span "Pedidos balcão (PDV)" at bounding box center [95, 338] width 120 height 18
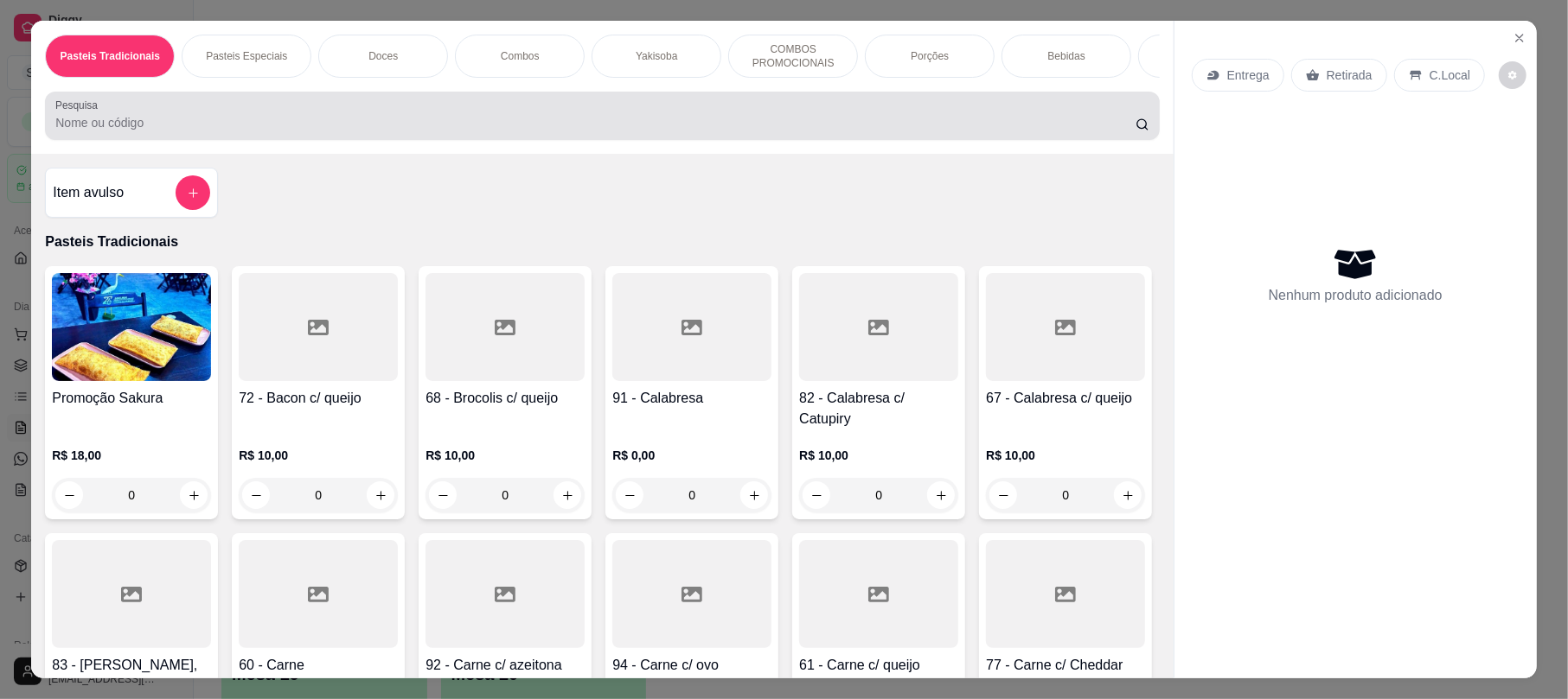
click at [809, 140] on div "Pesquisa" at bounding box center [601, 115] width 1113 height 49
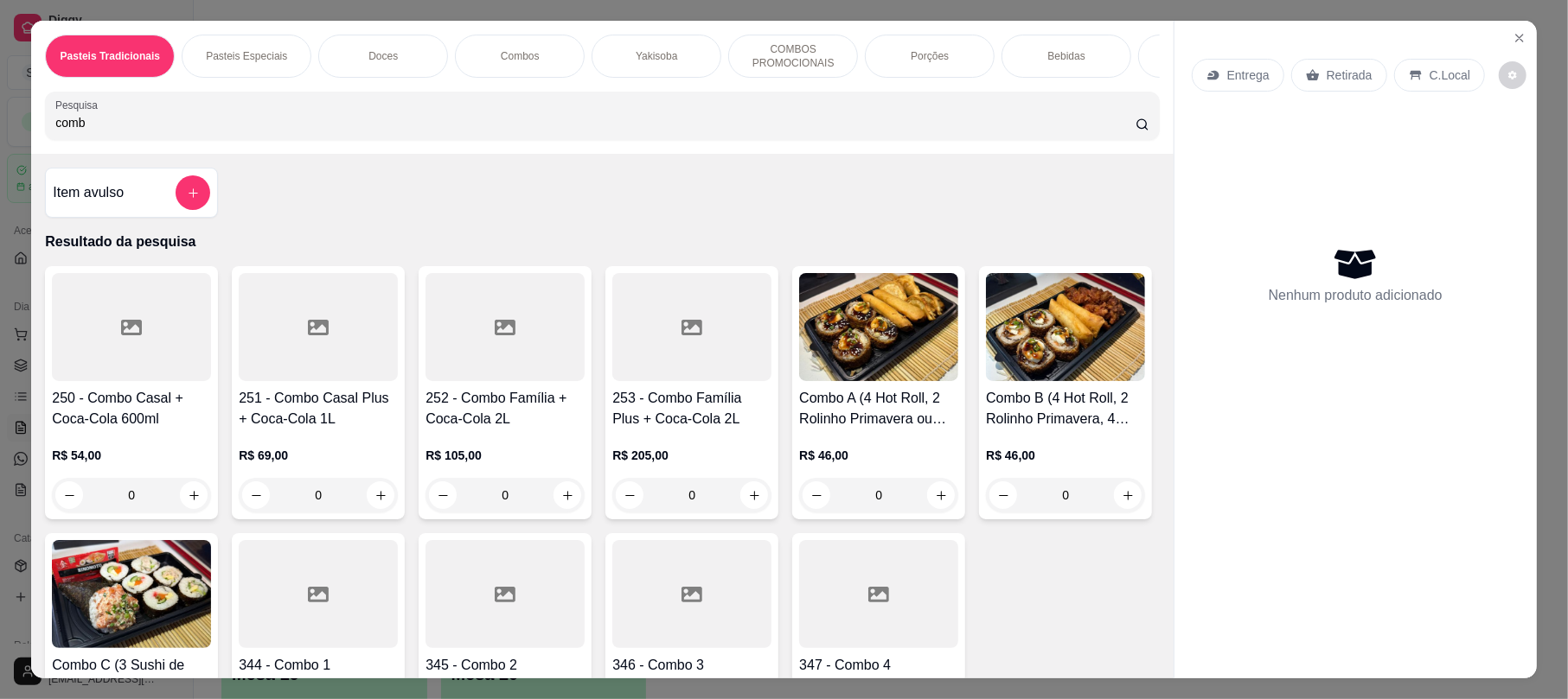
type input "comb"
click at [904, 344] on img at bounding box center [879, 327] width 159 height 108
click at [908, 131] on input "comb" at bounding box center [595, 123] width 1080 height 17
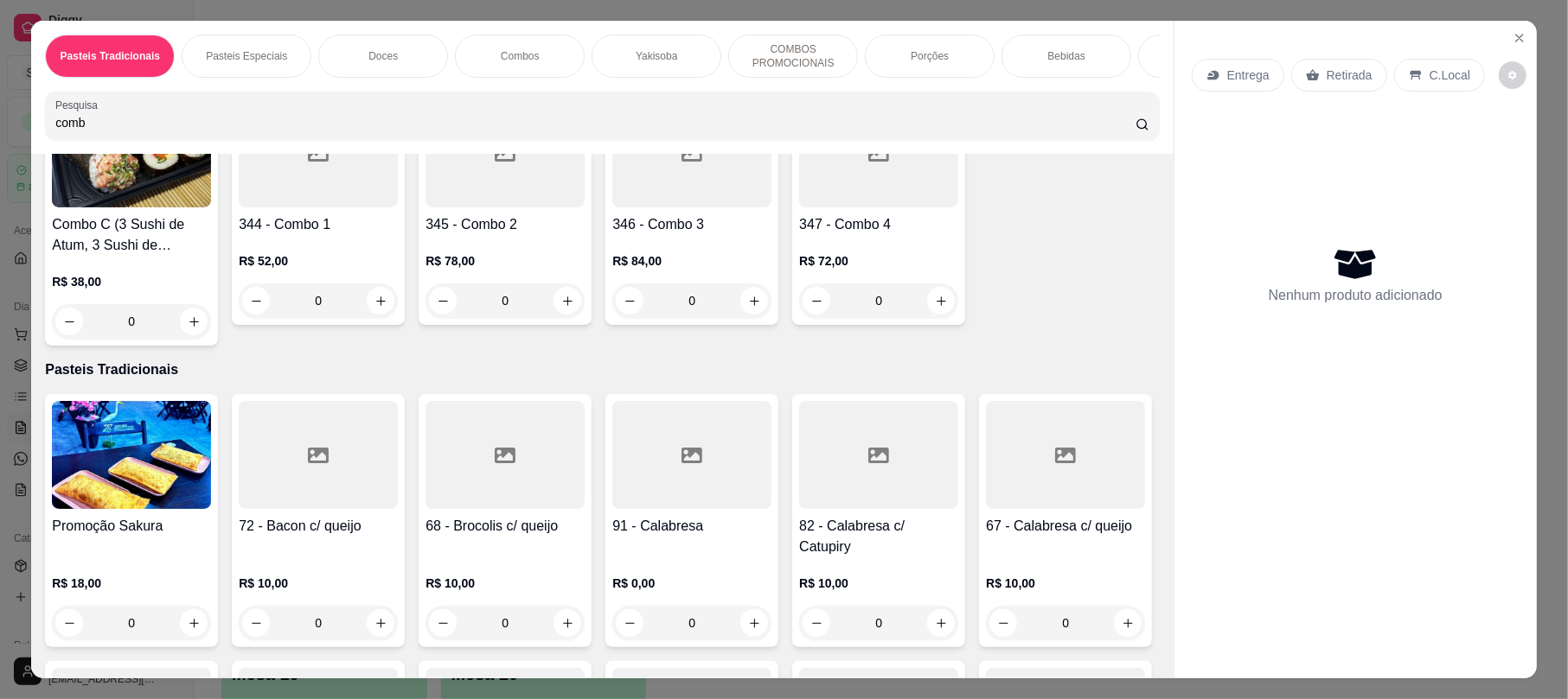
scroll to position [443, 0]
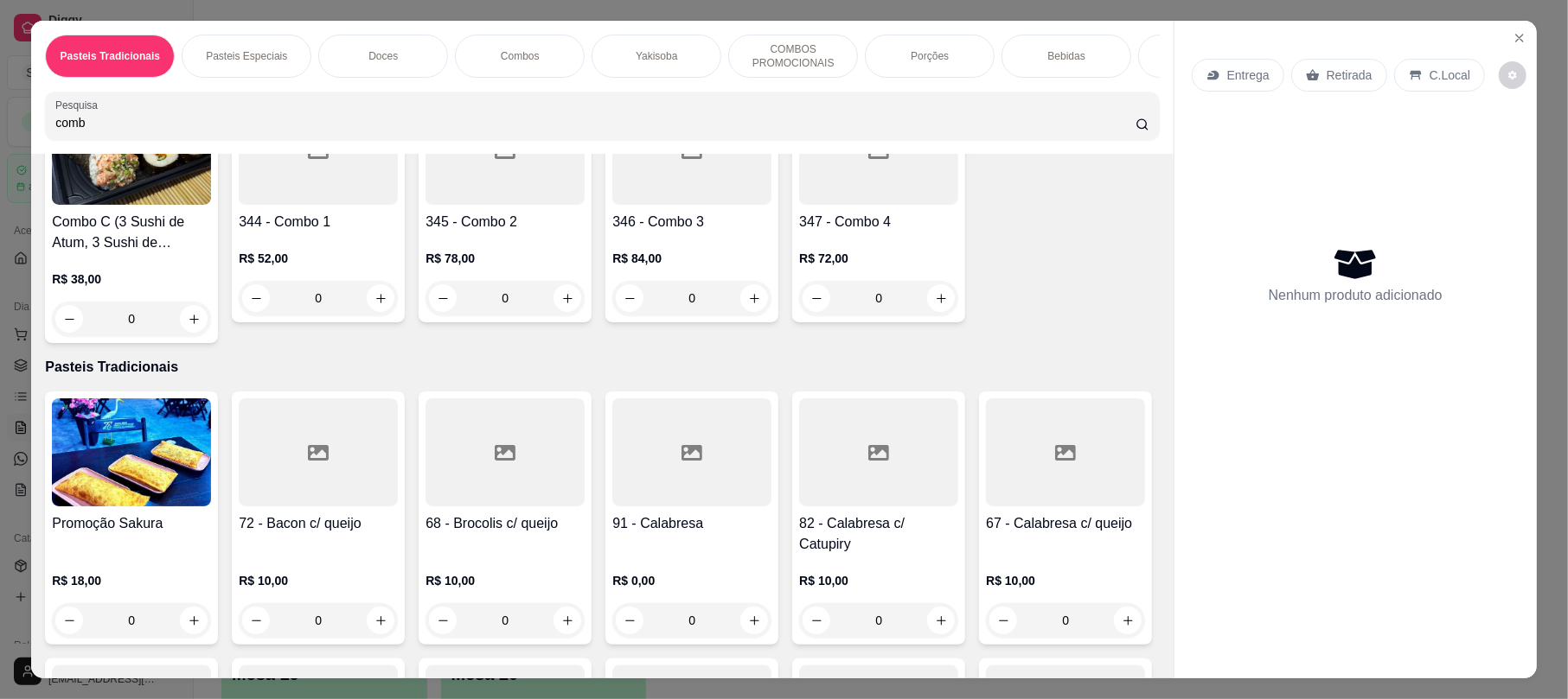
click at [986, 69] on div "R$ 46,00 0" at bounding box center [1066, 27] width 159 height 83
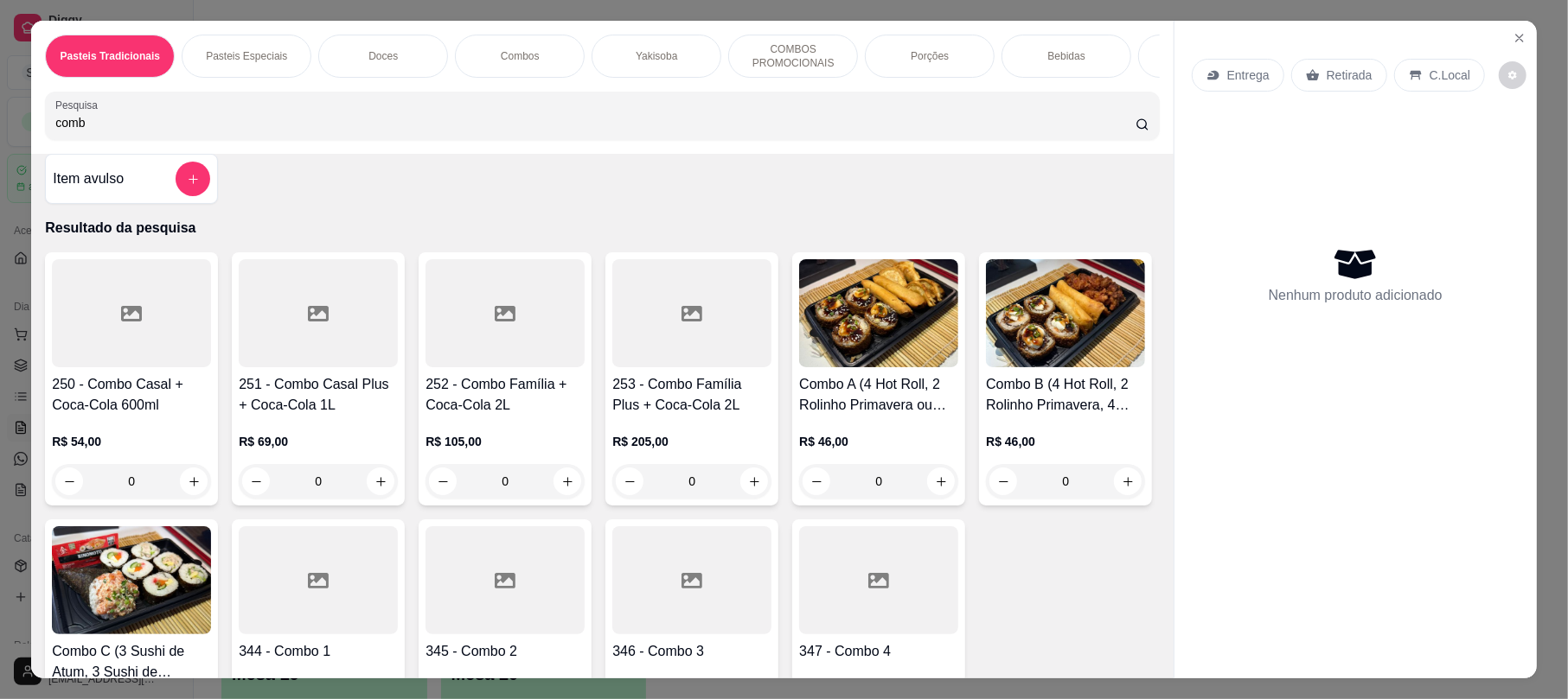
scroll to position [0, 0]
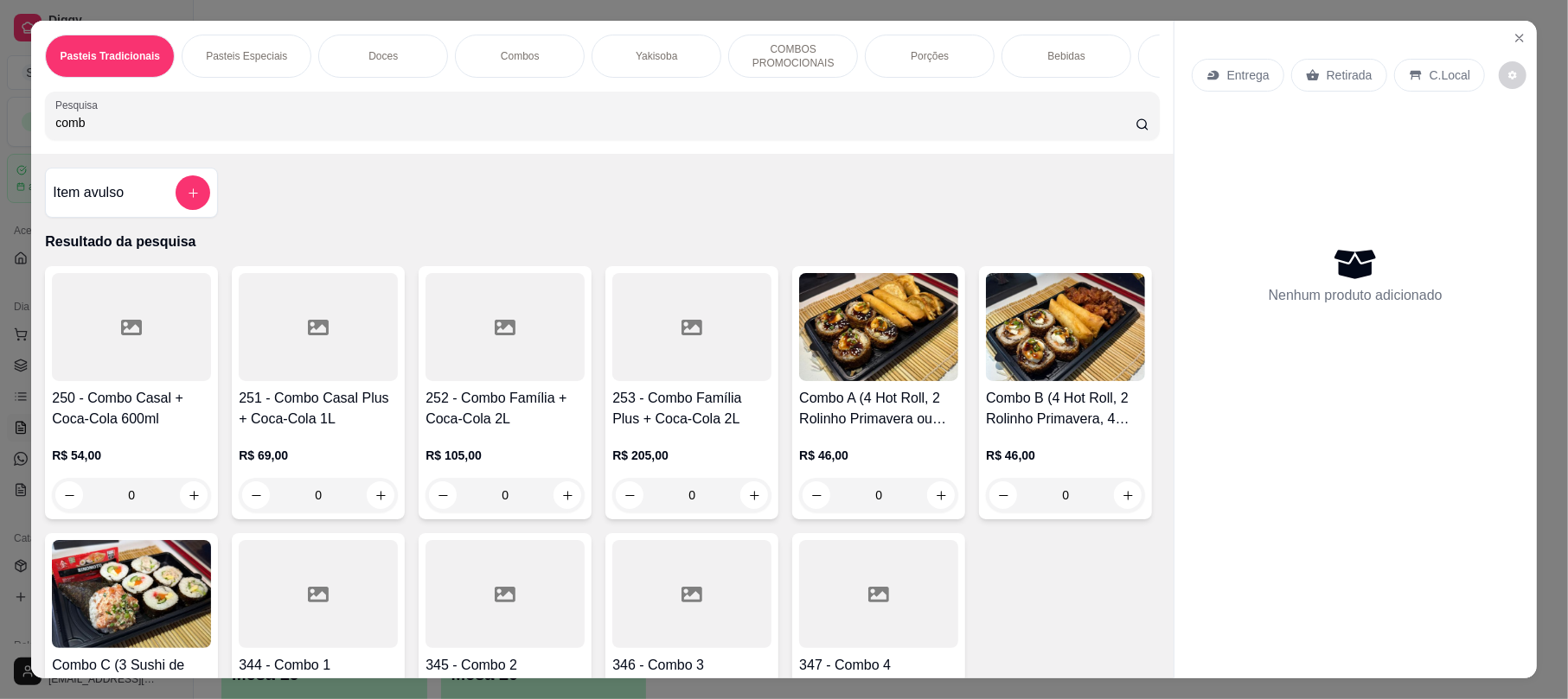
click at [986, 381] on img at bounding box center [1066, 327] width 159 height 108
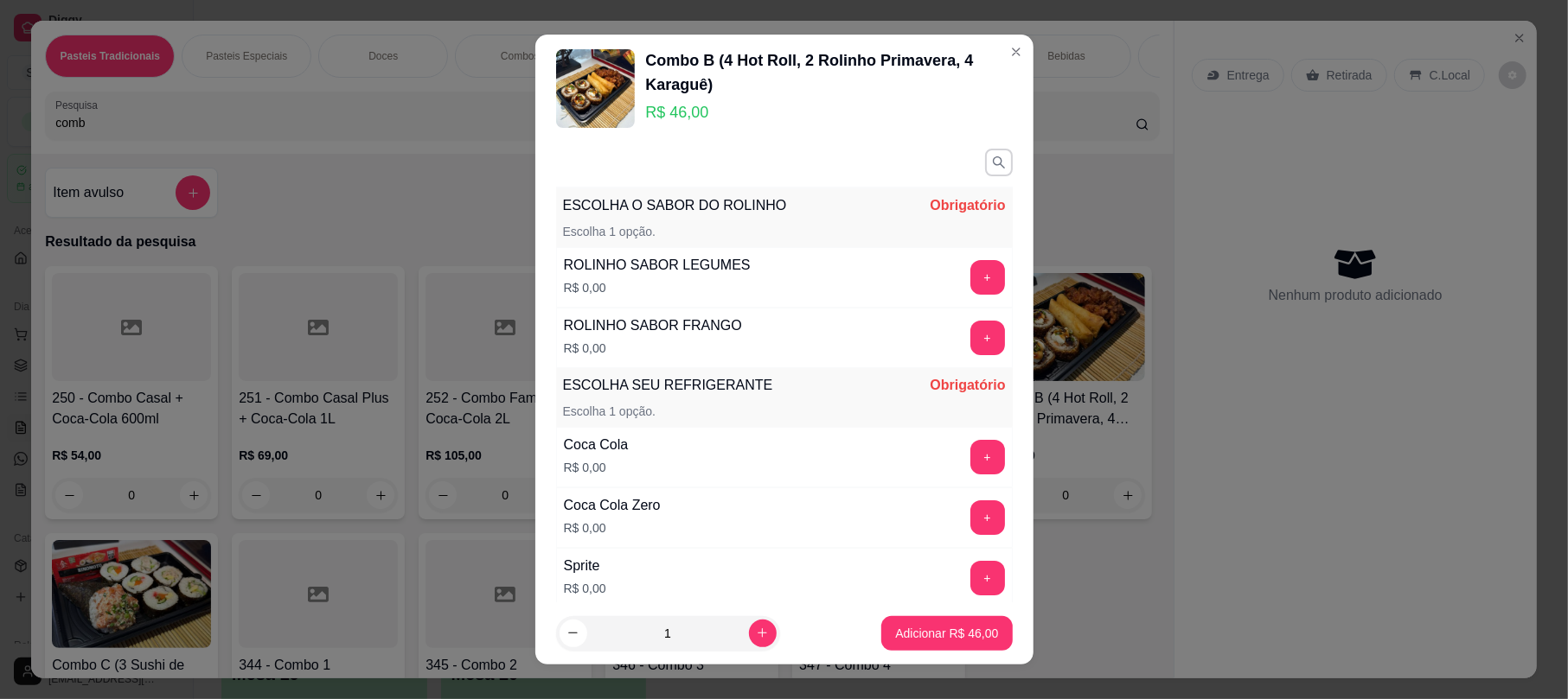
scroll to position [366, 0]
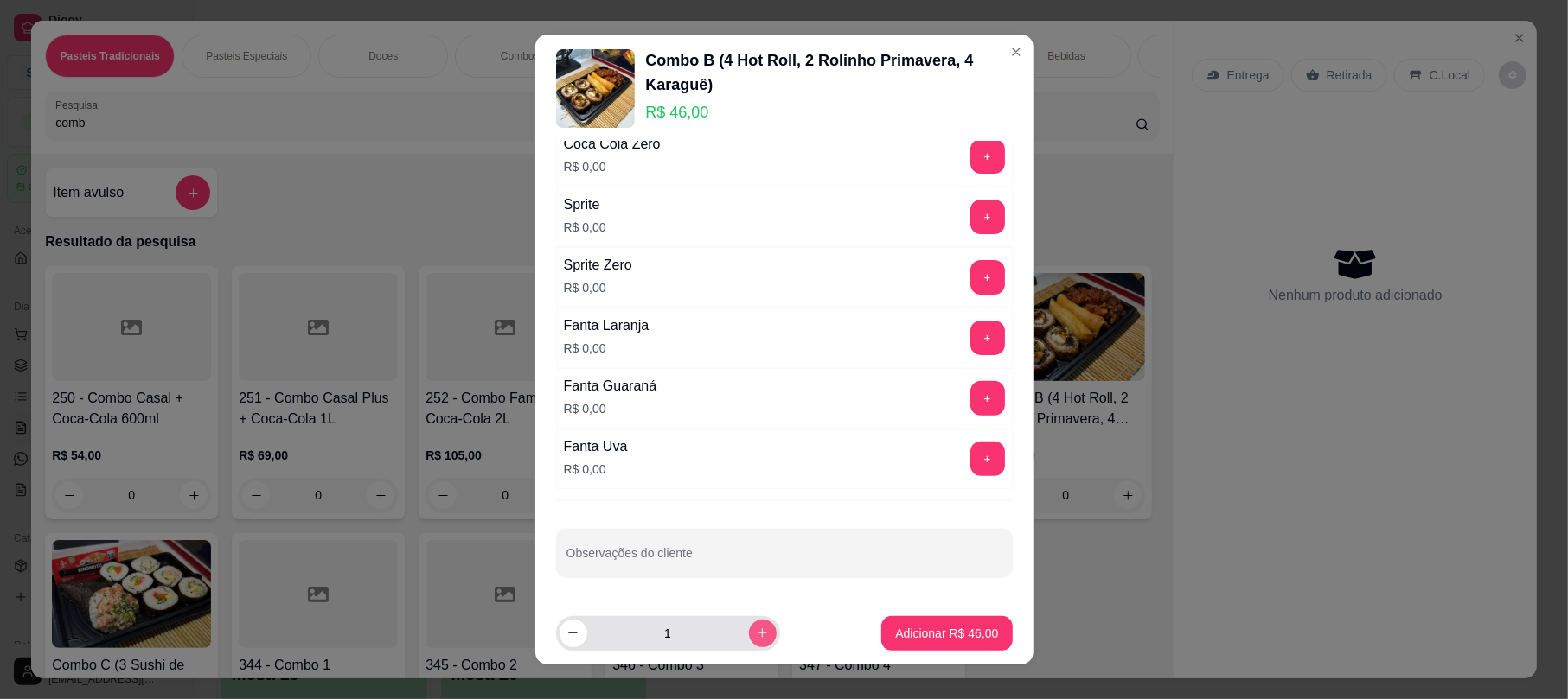
click at [756, 630] on icon "increase-product-quantity" at bounding box center [762, 633] width 13 height 13
type input "2"
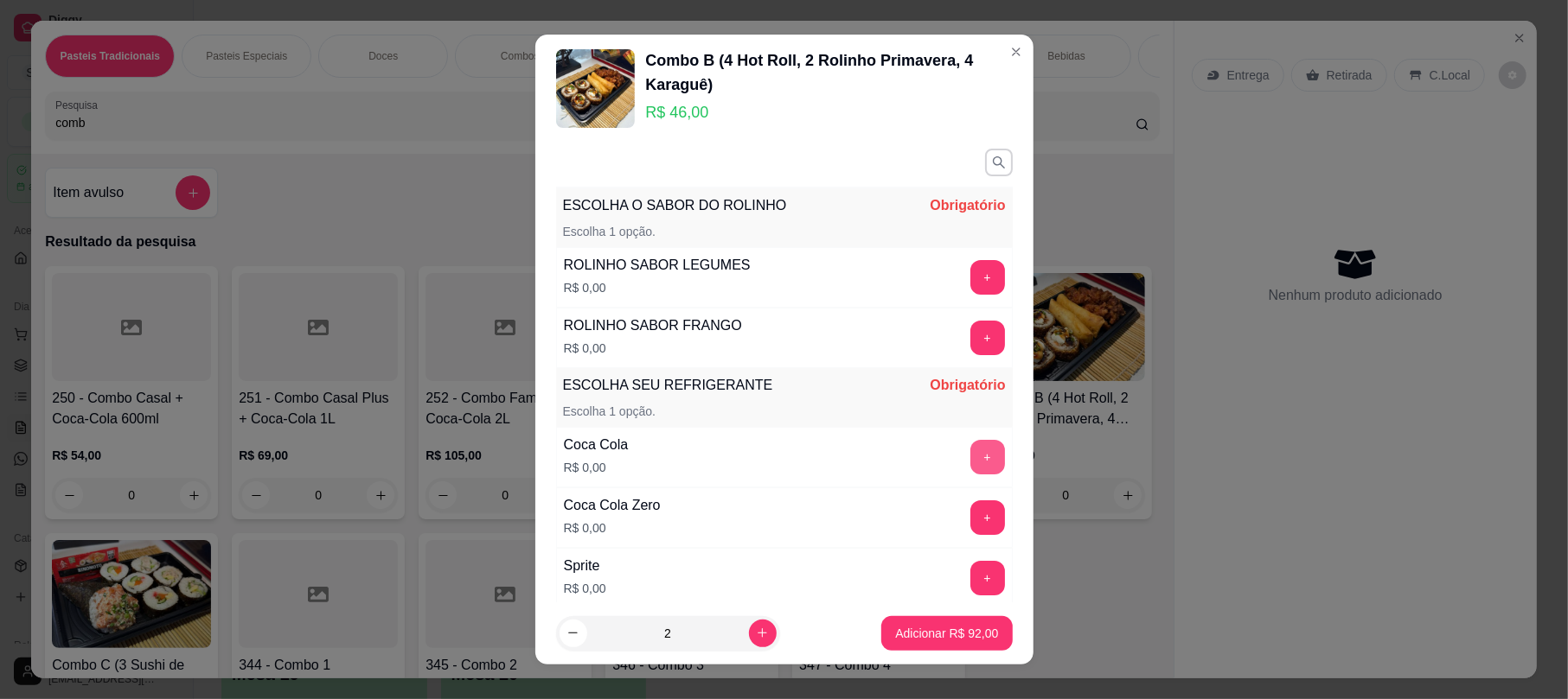
click at [970, 467] on button "+" at bounding box center [988, 457] width 35 height 35
click at [970, 336] on button "+" at bounding box center [987, 338] width 34 height 34
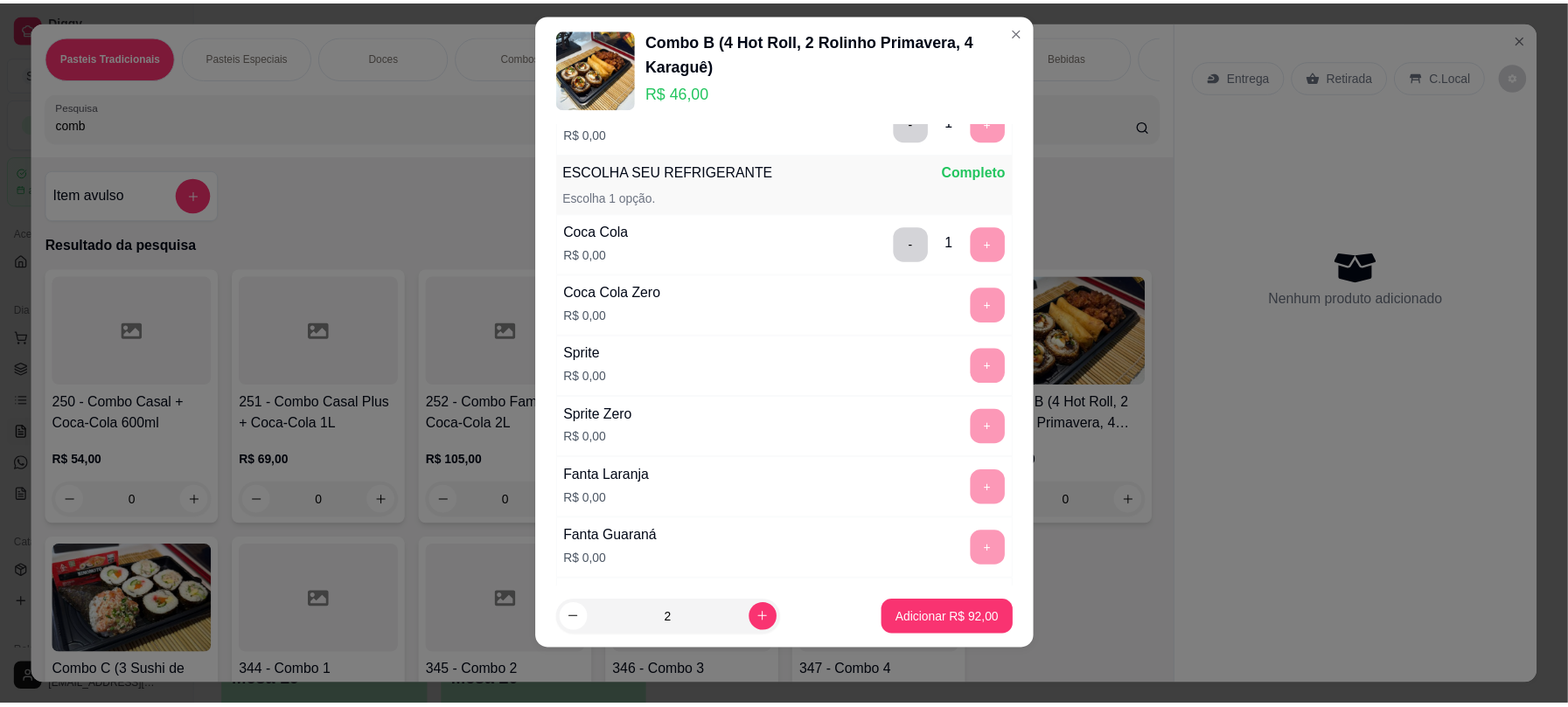
scroll to position [231, 0]
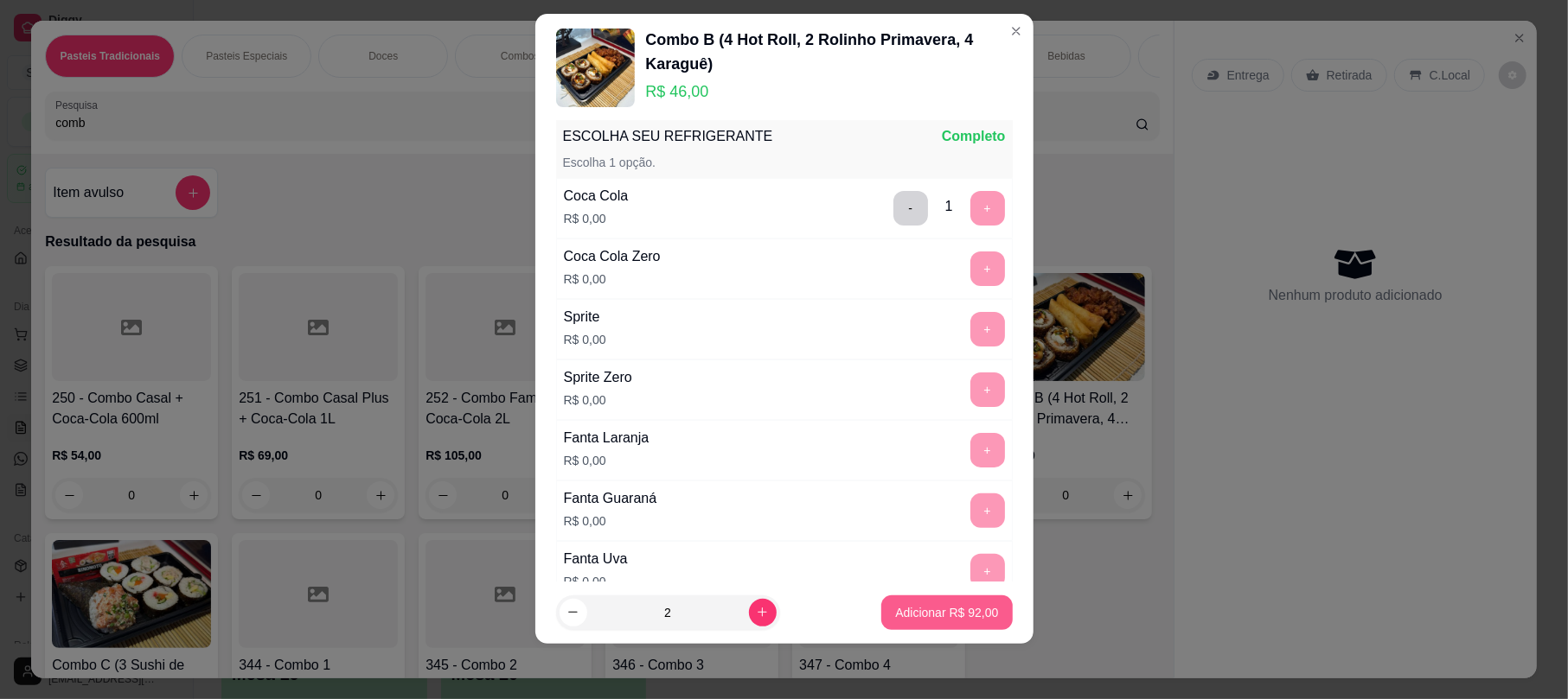
click at [956, 619] on p "Adicionar R$ 92,00" at bounding box center [947, 613] width 103 height 17
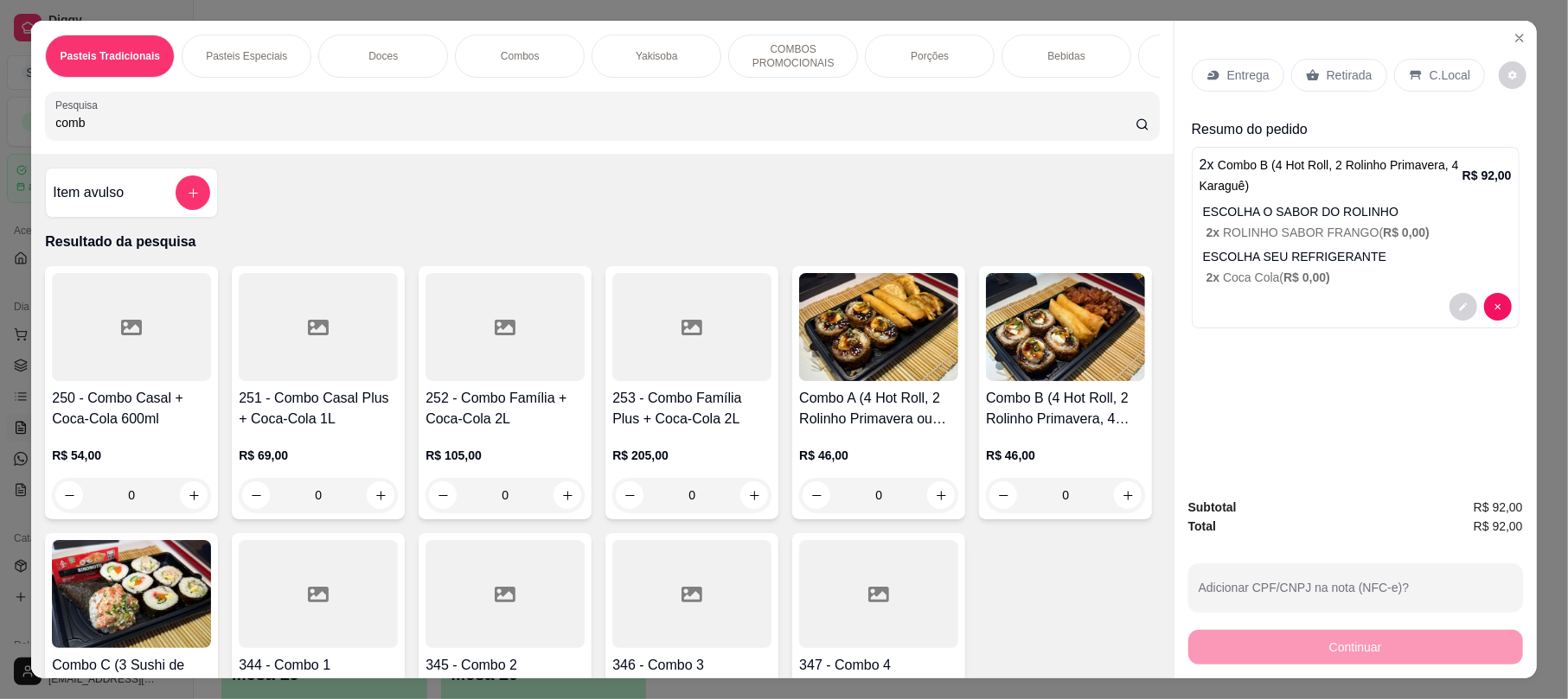
click at [1330, 78] on p "Retirada" at bounding box center [1349, 75] width 46 height 17
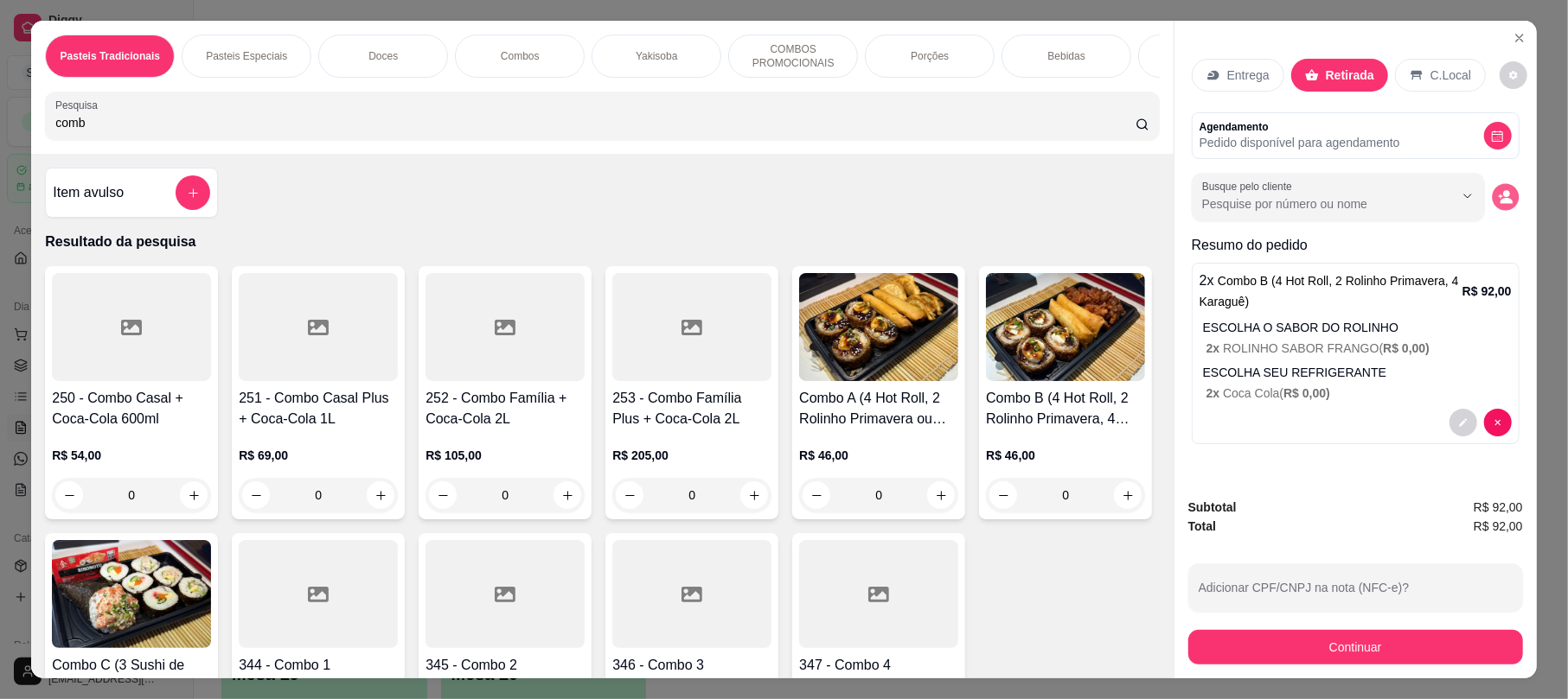
click at [1503, 197] on circle "decrease-product-quantity" at bounding box center [1507, 195] width 7 height 7
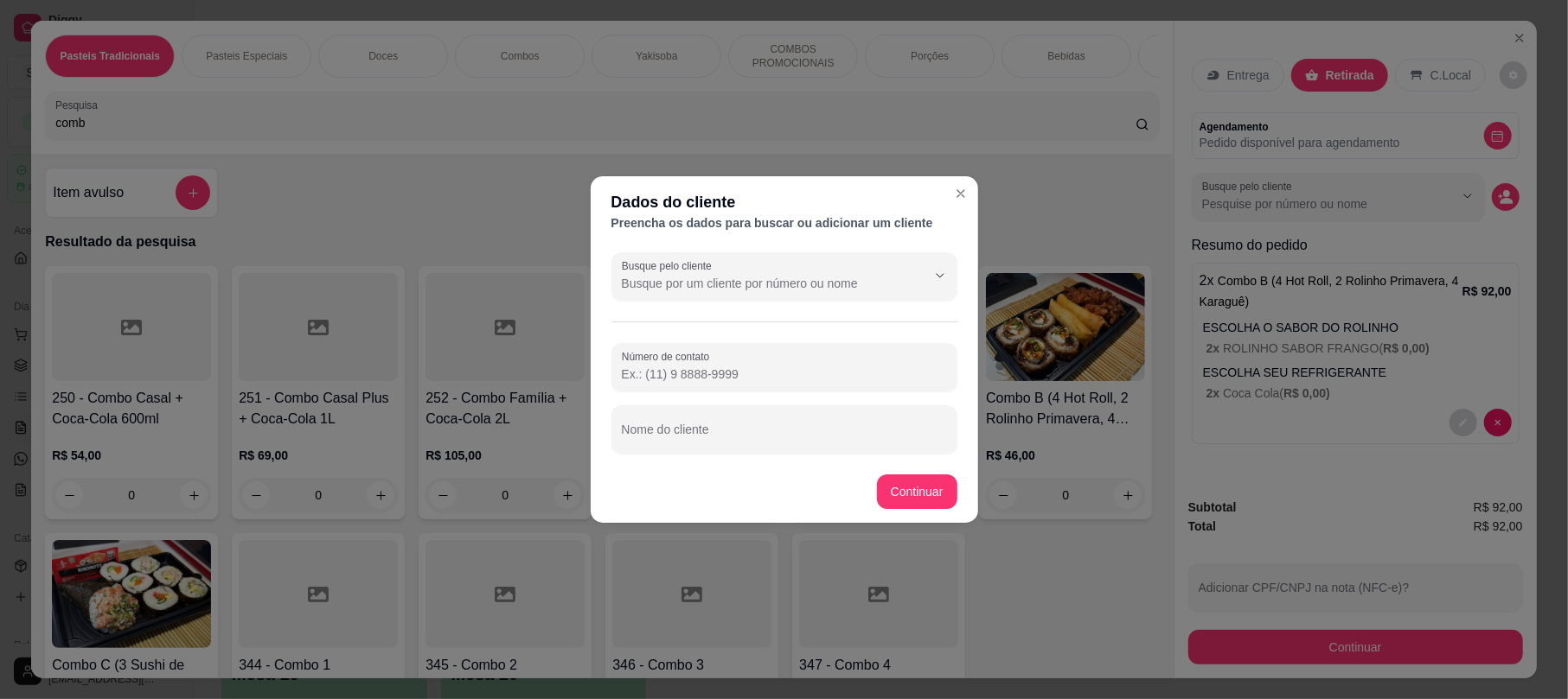
drag, startPoint x: 700, startPoint y: 392, endPoint x: 720, endPoint y: 432, distance: 44.7
click at [720, 431] on div "Número de contato Nome do cliente" at bounding box center [784, 399] width 345 height 111
click at [723, 432] on input "Nome do cliente" at bounding box center [784, 436] width 325 height 17
type input "Kleber"
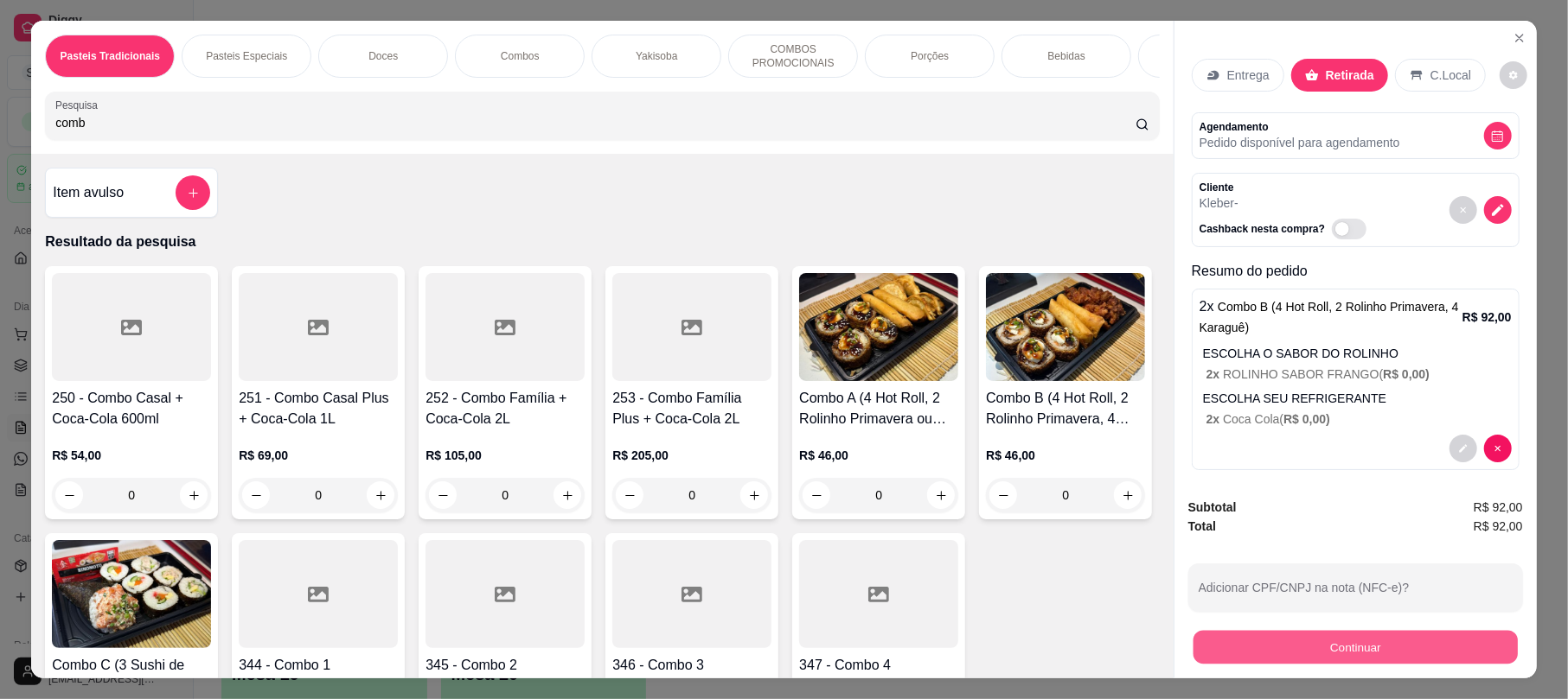
click at [1409, 653] on button "Continuar" at bounding box center [1355, 647] width 324 height 34
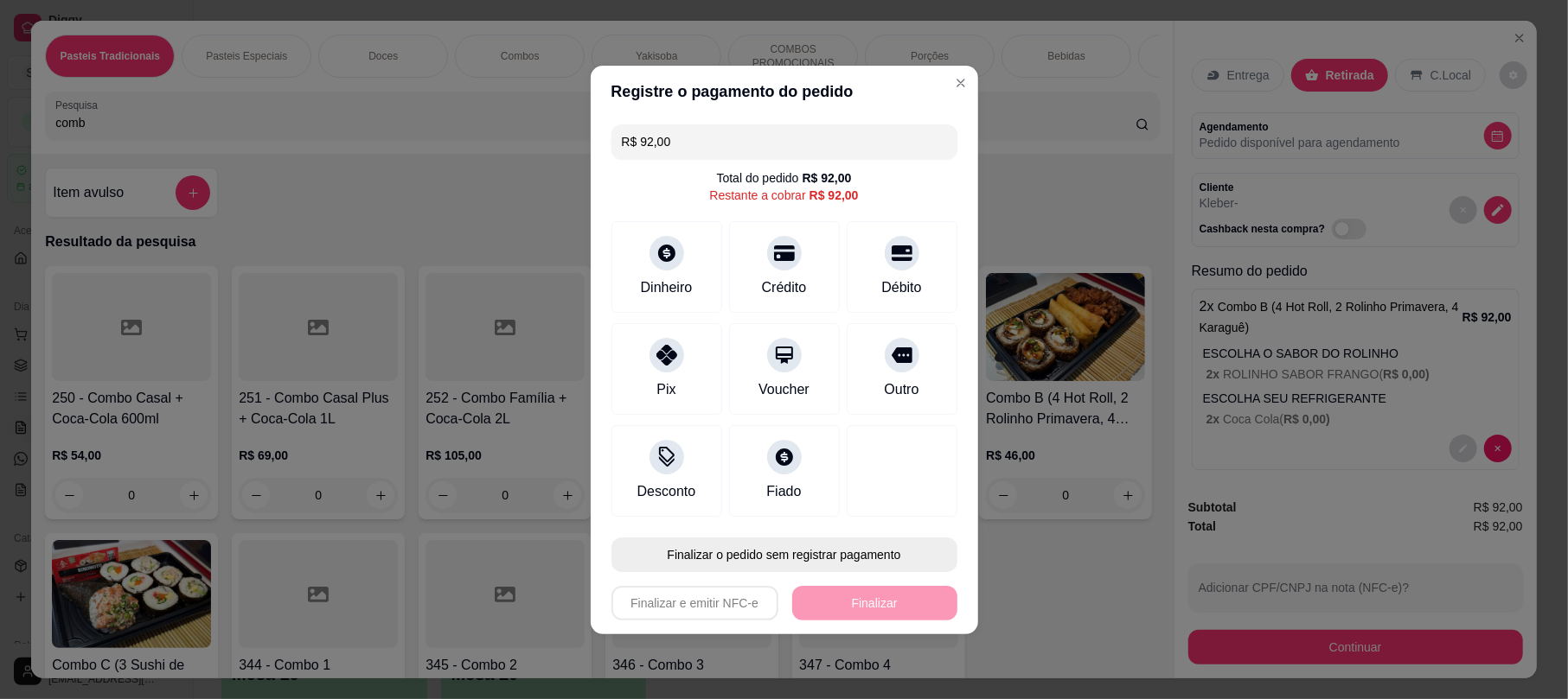
click at [831, 552] on button "Finalizar o pedido sem registrar pagamento" at bounding box center [784, 555] width 345 height 35
click at [883, 501] on button "Confirmar" at bounding box center [885, 507] width 64 height 27
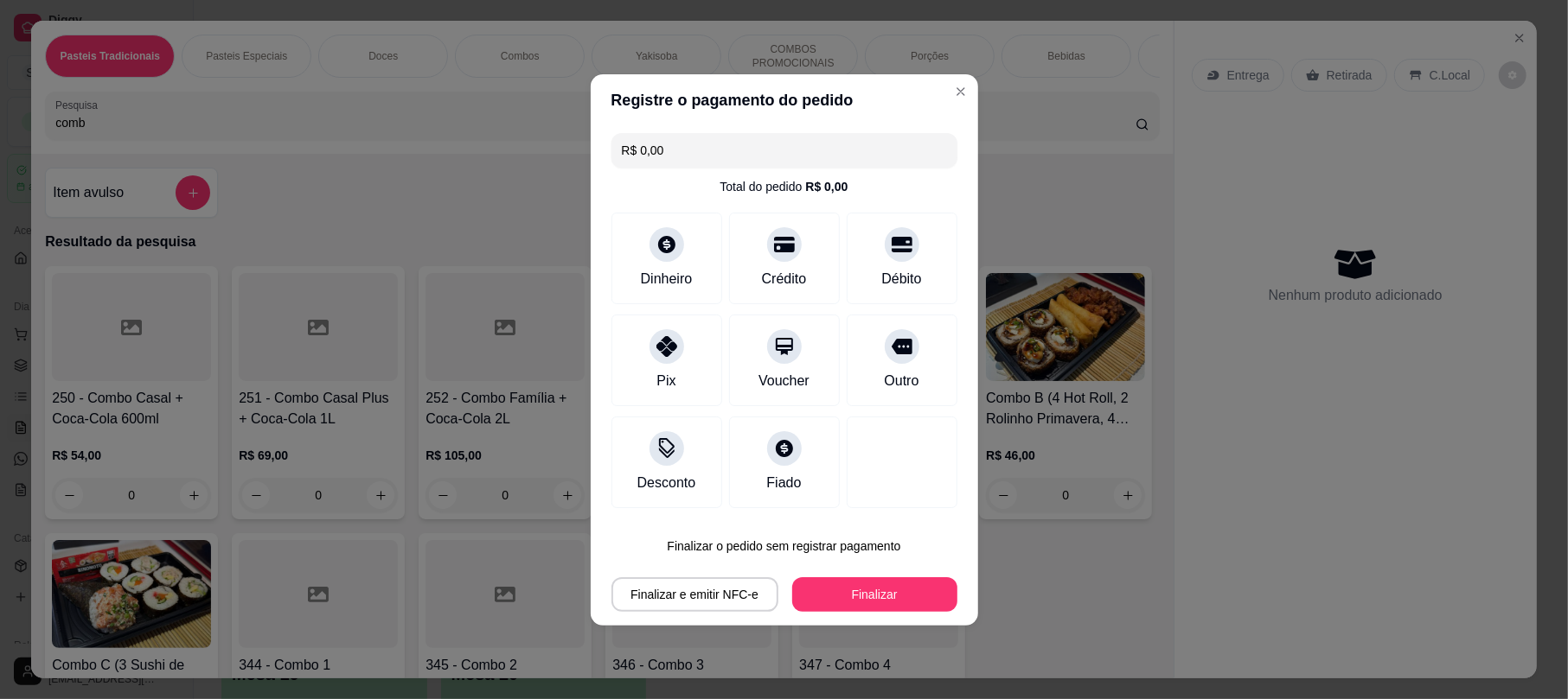
type input "R$ 0,00"
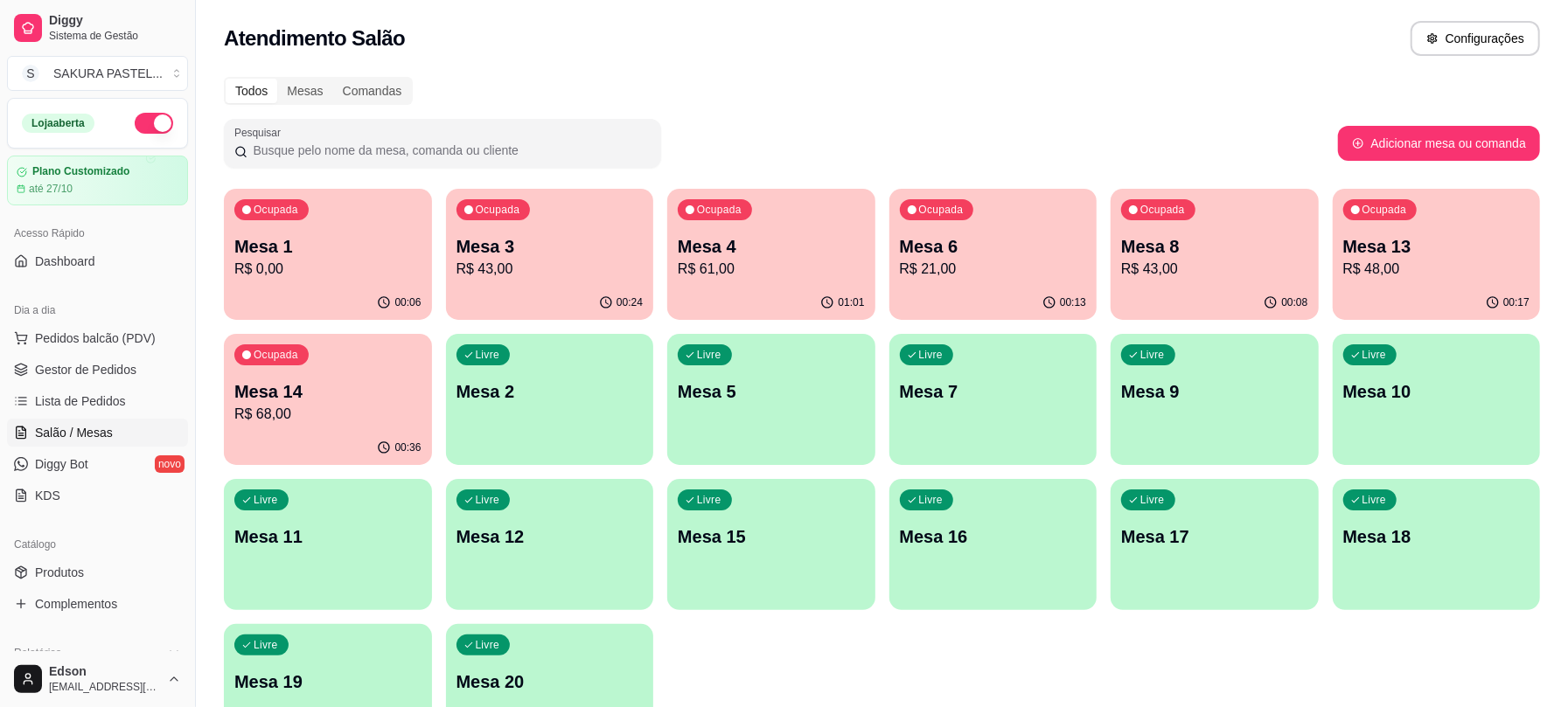
click at [1013, 241] on p "Mesa 6" at bounding box center [993, 246] width 187 height 24
click at [1379, 271] on p "R$ 48,00" at bounding box center [1435, 269] width 181 height 20
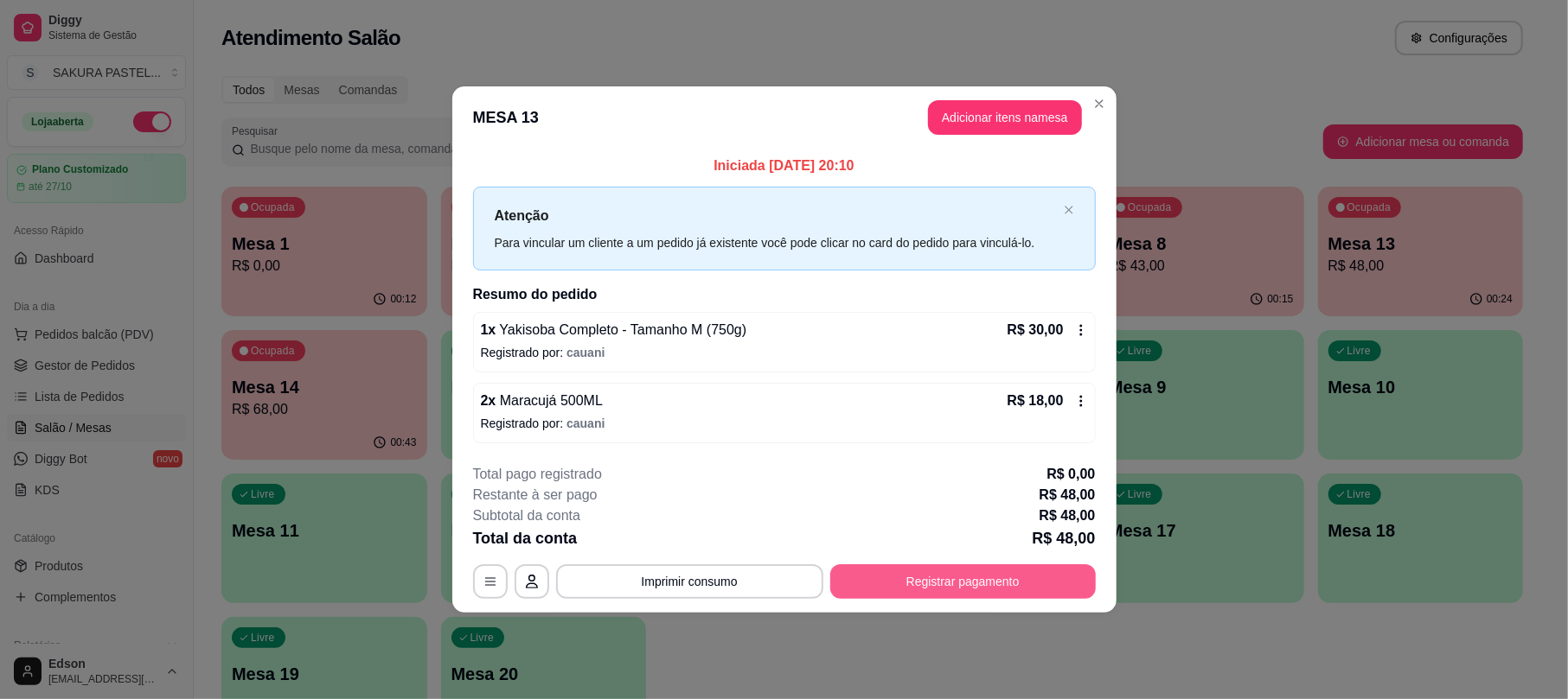
click at [989, 567] on button "Registrar pagamento" at bounding box center [963, 582] width 266 height 35
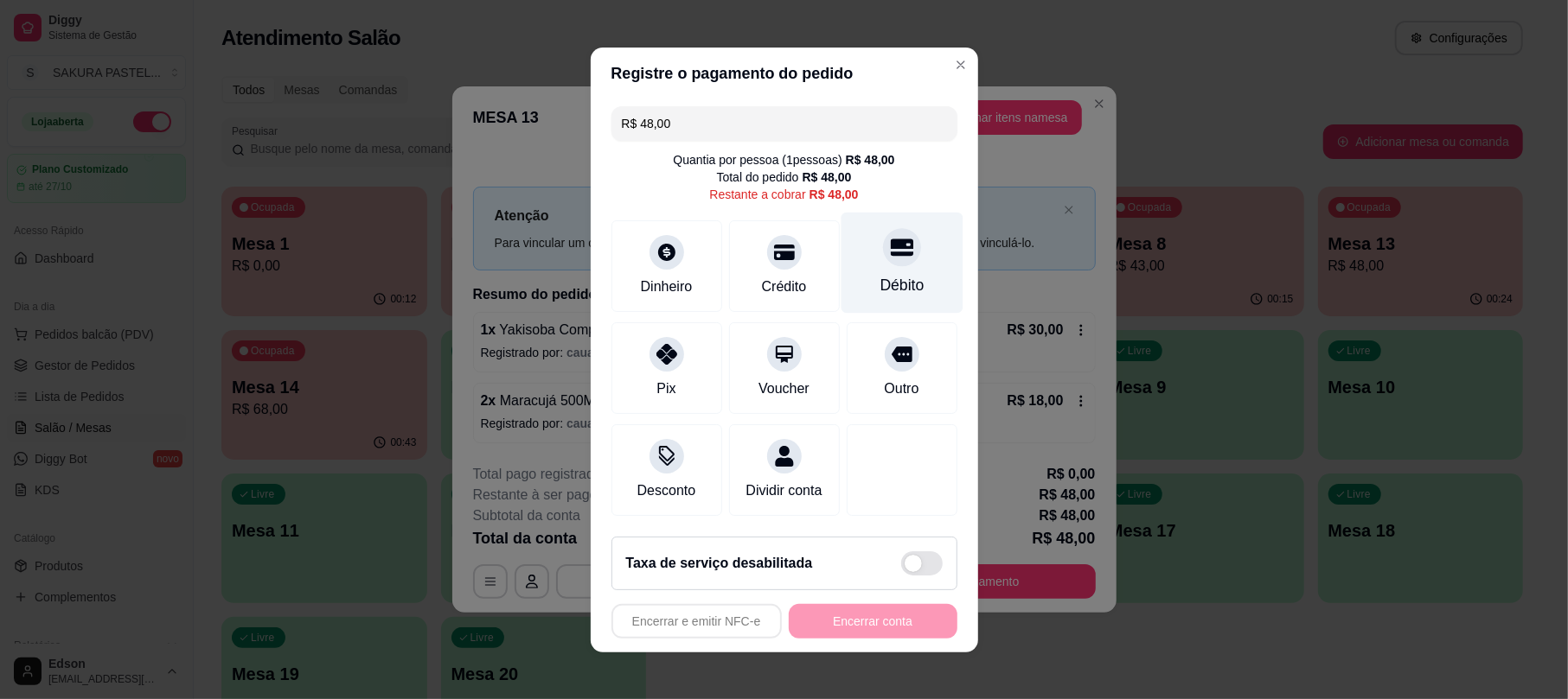
click at [903, 259] on div "Débito" at bounding box center [901, 262] width 122 height 101
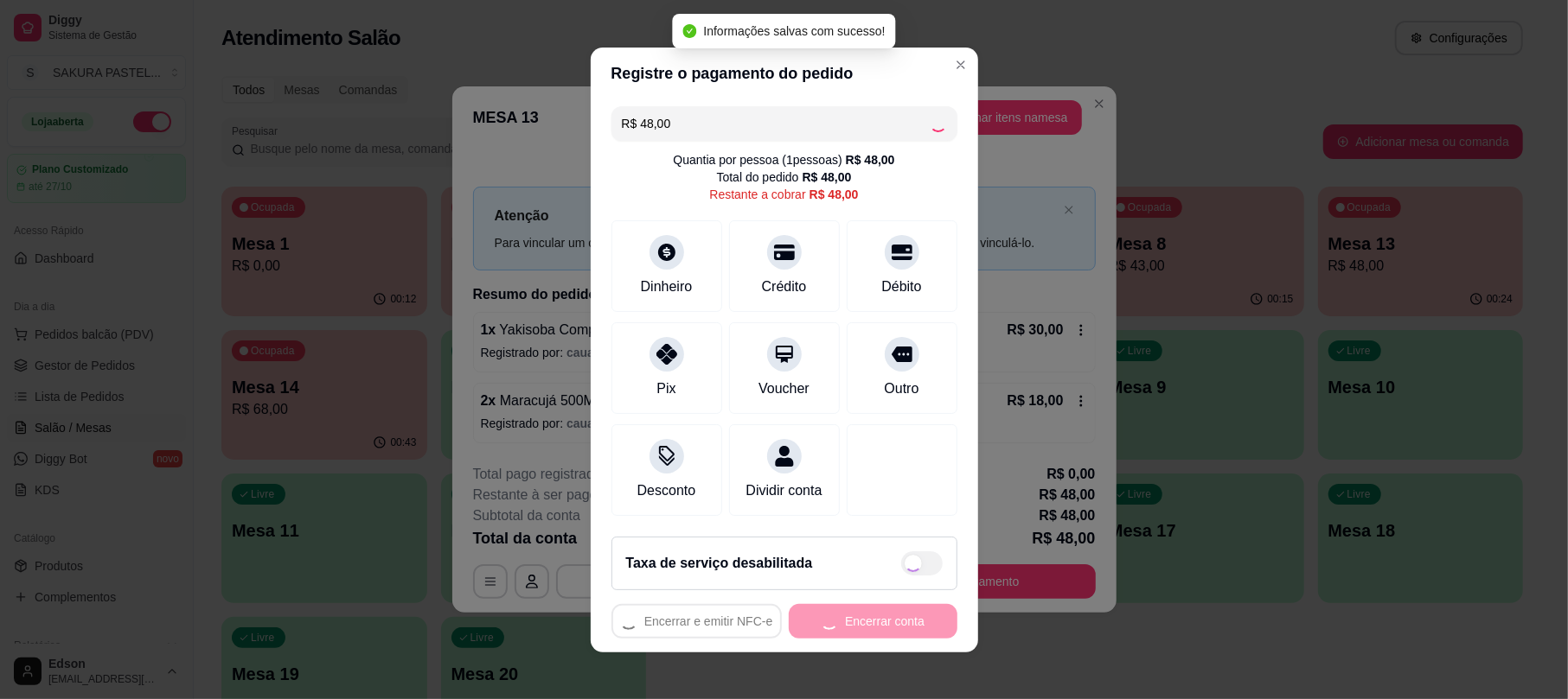
type input "R$ 0,00"
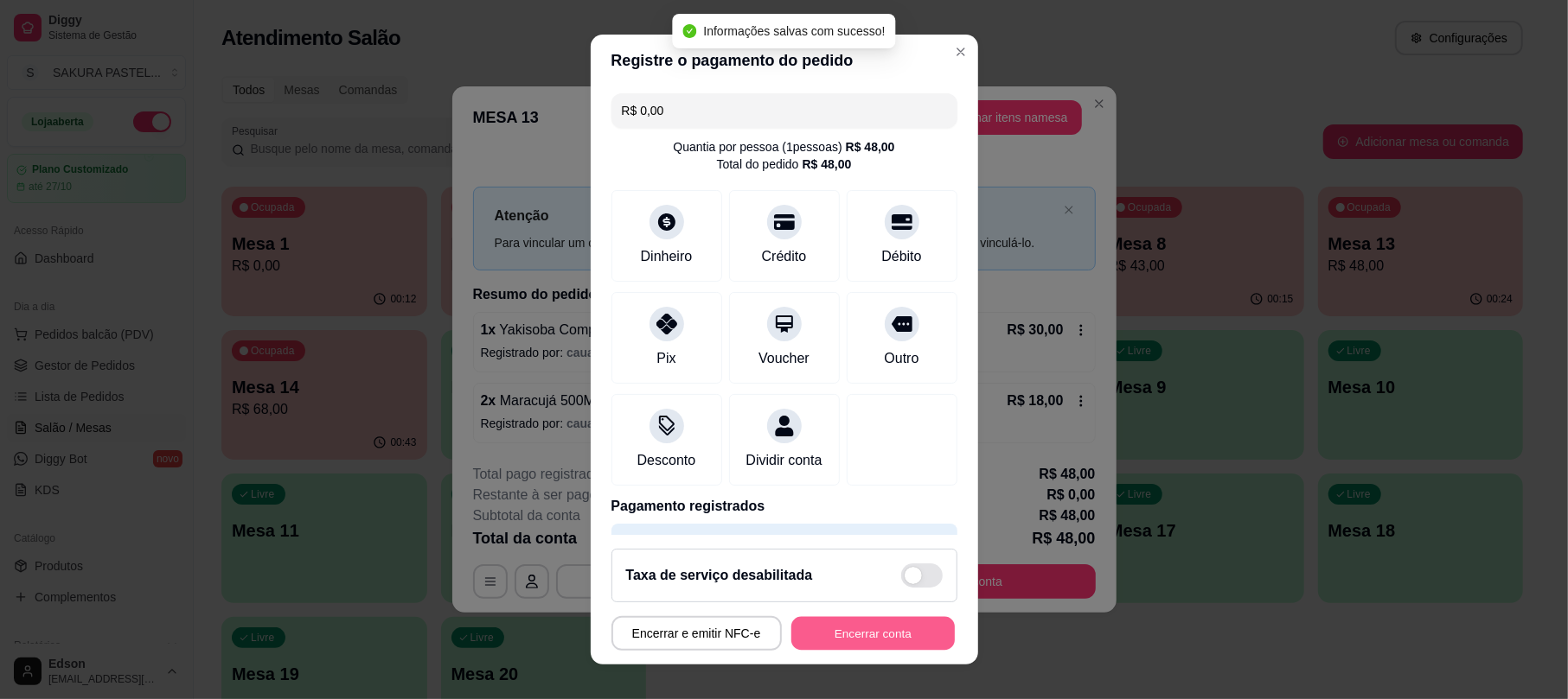
click at [835, 633] on button "Encerrar conta" at bounding box center [872, 633] width 163 height 34
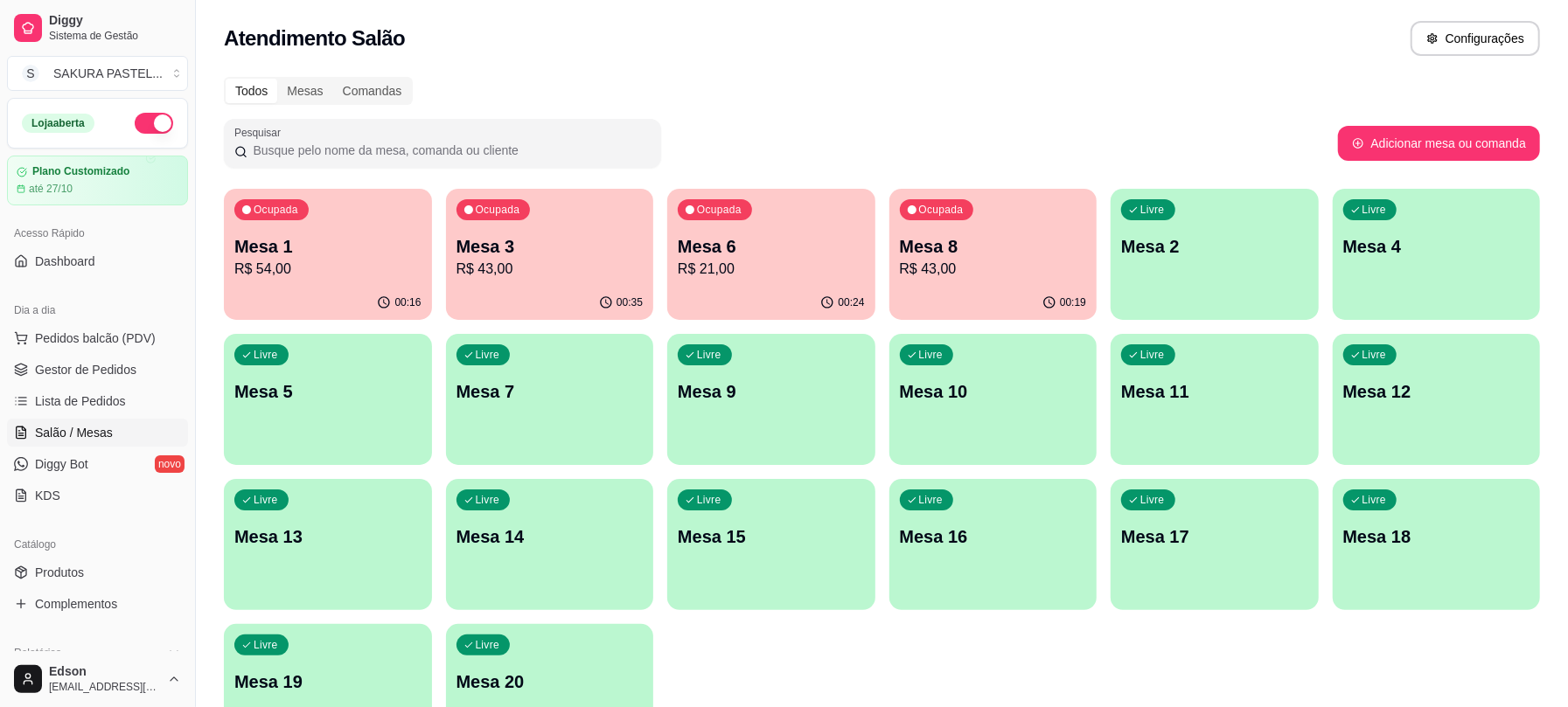
click at [519, 243] on p "Mesa 3" at bounding box center [550, 246] width 187 height 24
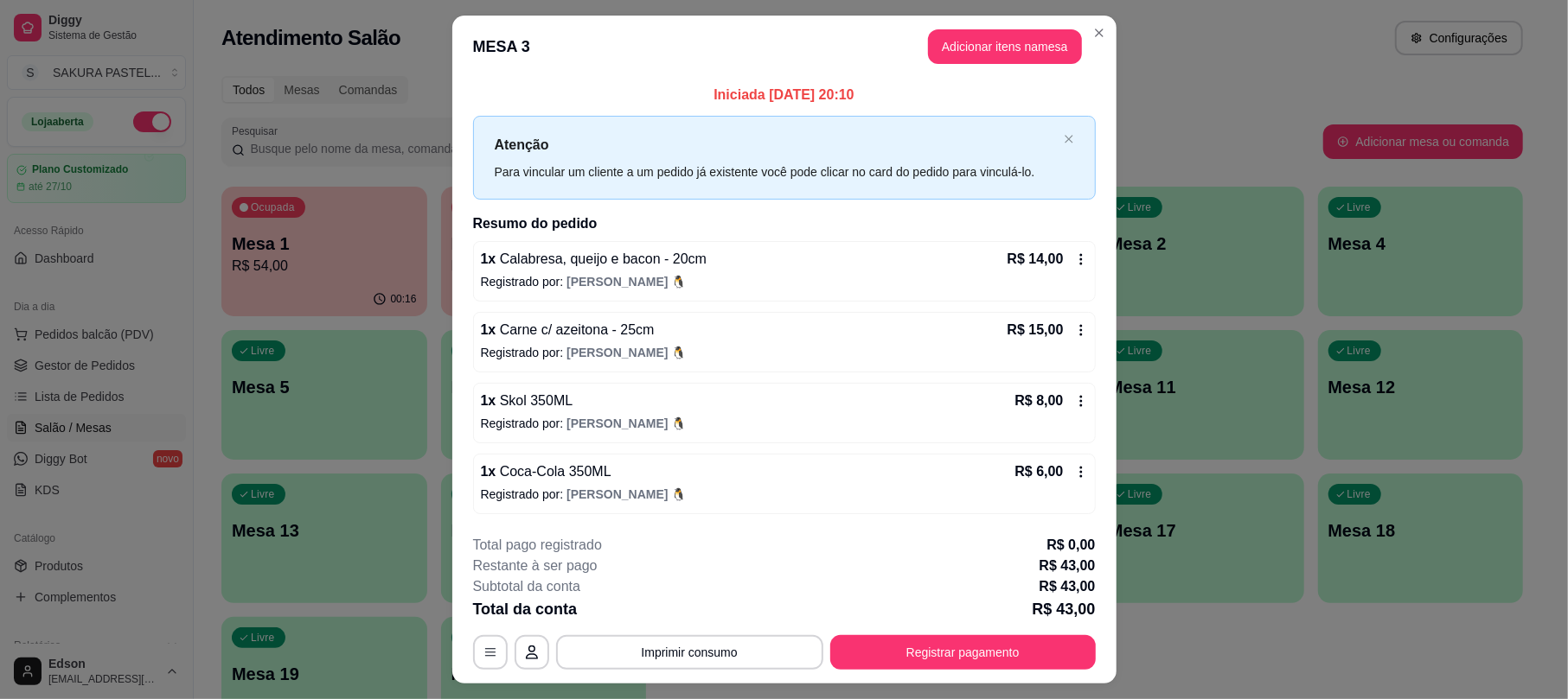
click at [1052, 670] on button "Registrar pagamento" at bounding box center [963, 652] width 266 height 35
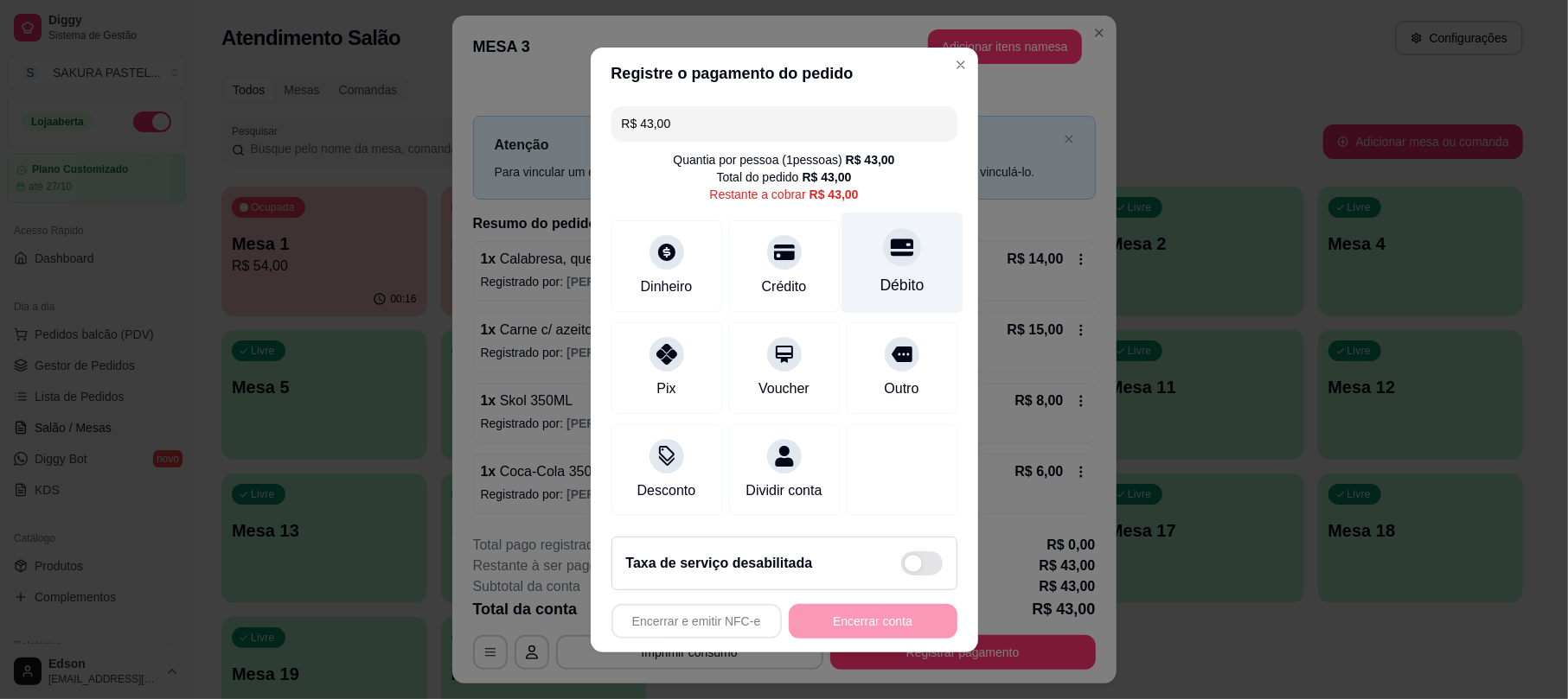
click at [866, 257] on div "Débito" at bounding box center [901, 262] width 122 height 101
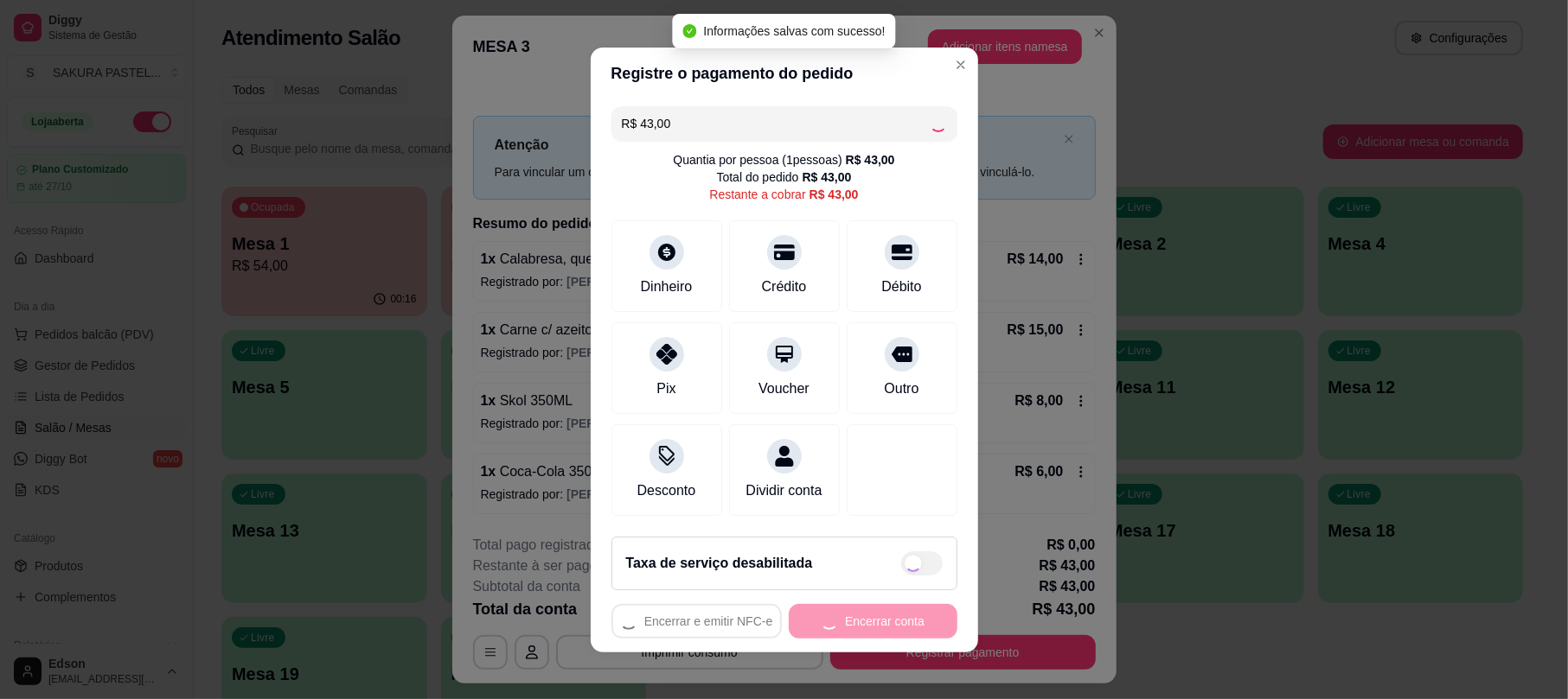
type input "R$ 0,00"
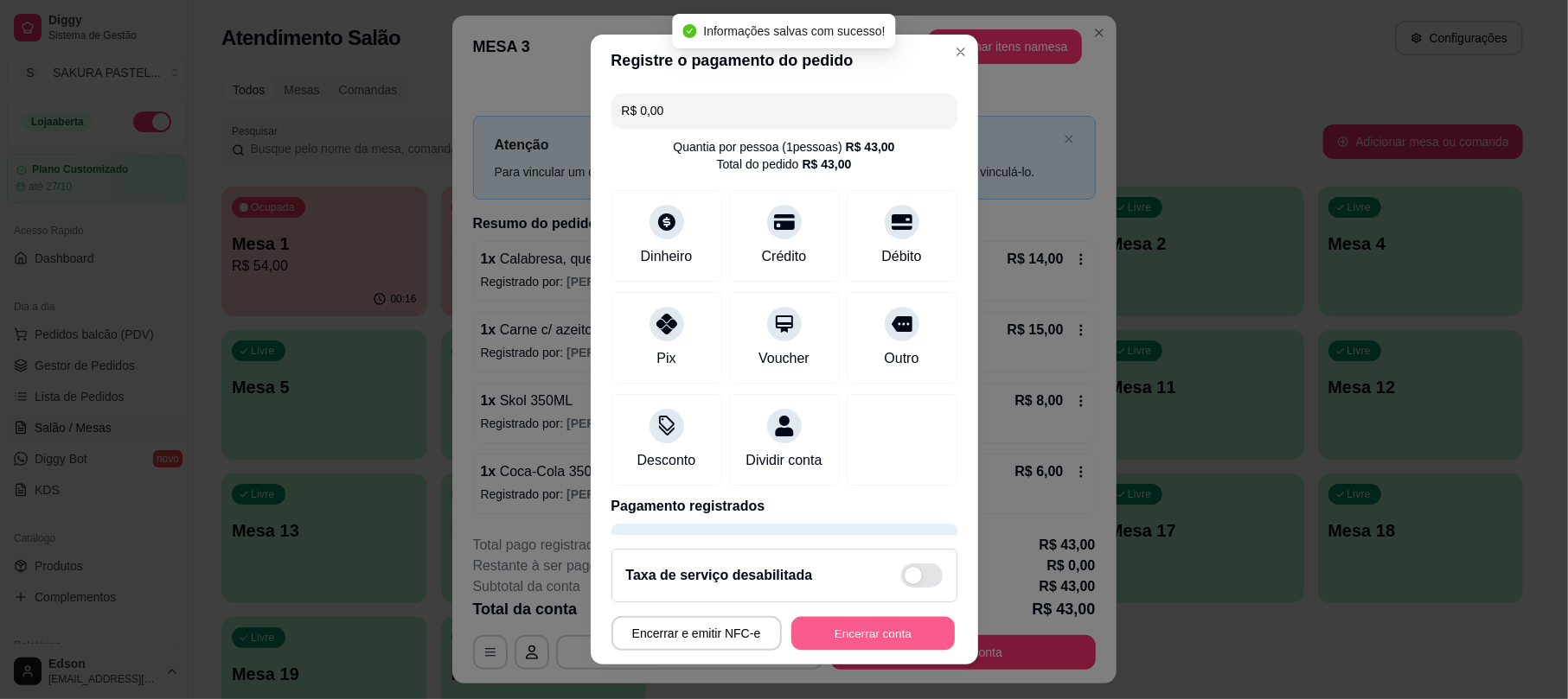
click at [865, 650] on button "Encerrar conta" at bounding box center [872, 633] width 163 height 34
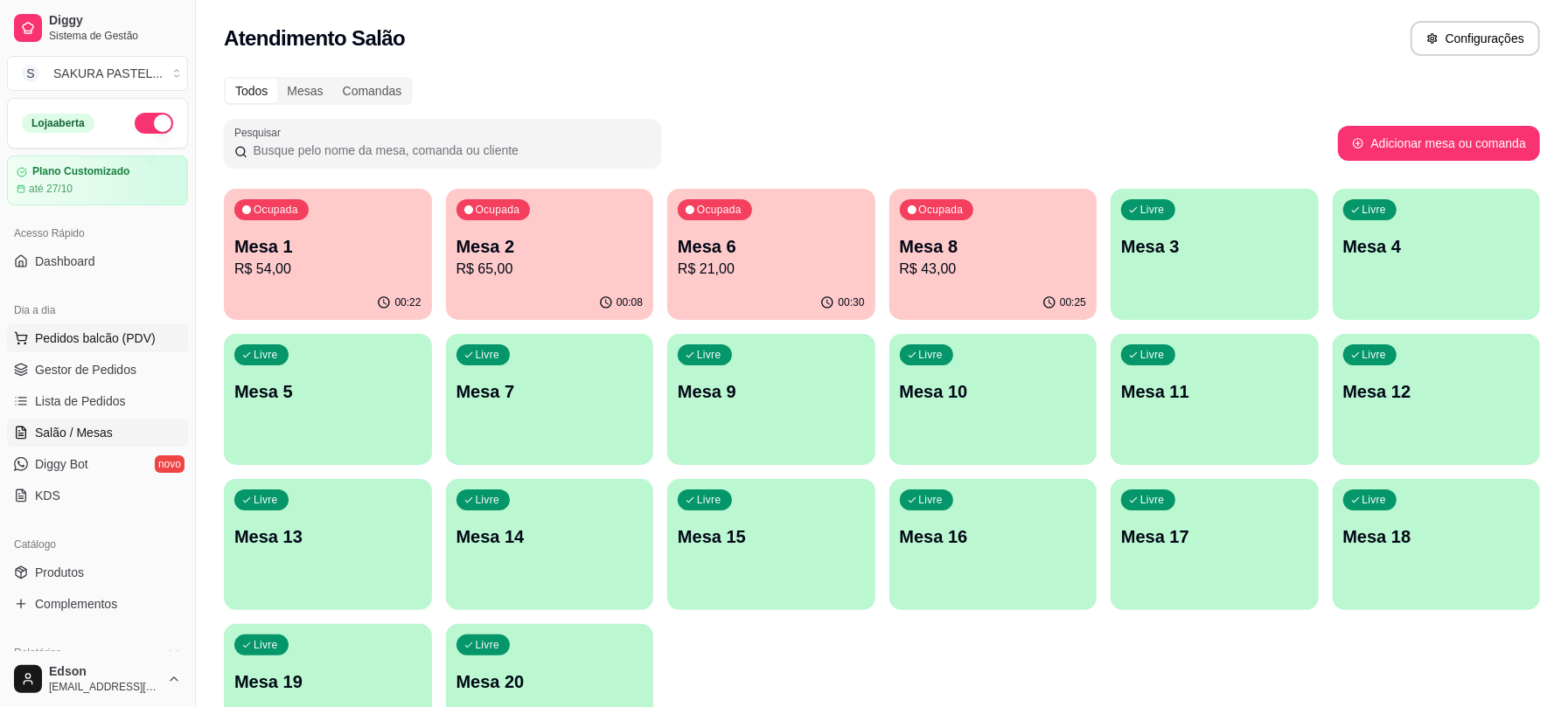
click at [70, 348] on button "Pedidos balcão (PDV)" at bounding box center [97, 338] width 181 height 28
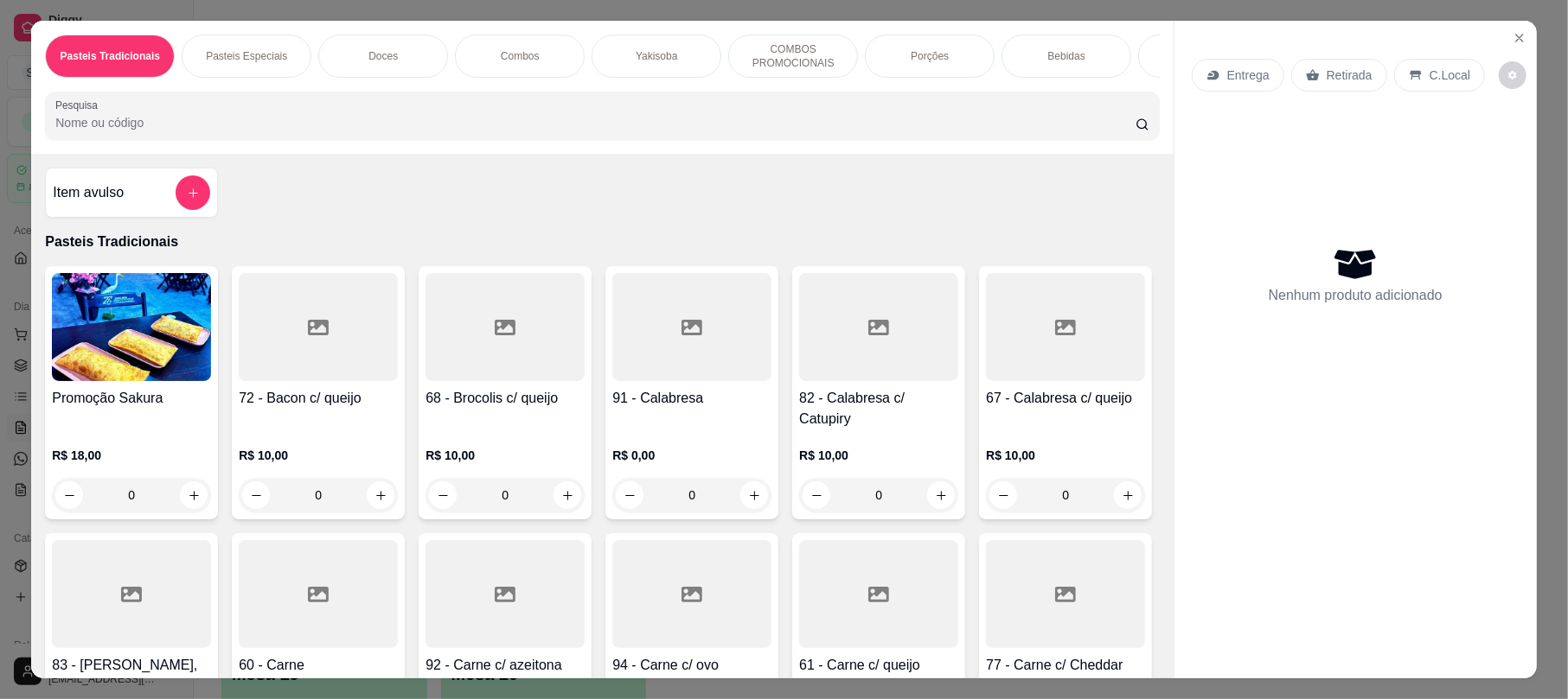
click at [1333, 57] on div "Entrega Retirada C.Local" at bounding box center [1355, 75] width 328 height 60
click at [814, 154] on div "Pasteis Tradicionais Pasteis Especiais Doces Combos Yakisoba COMBOS PROMOCIONAI…" at bounding box center [601, 87] width 1141 height 133
click at [824, 131] on input "Pesquisa" at bounding box center [595, 123] width 1080 height 17
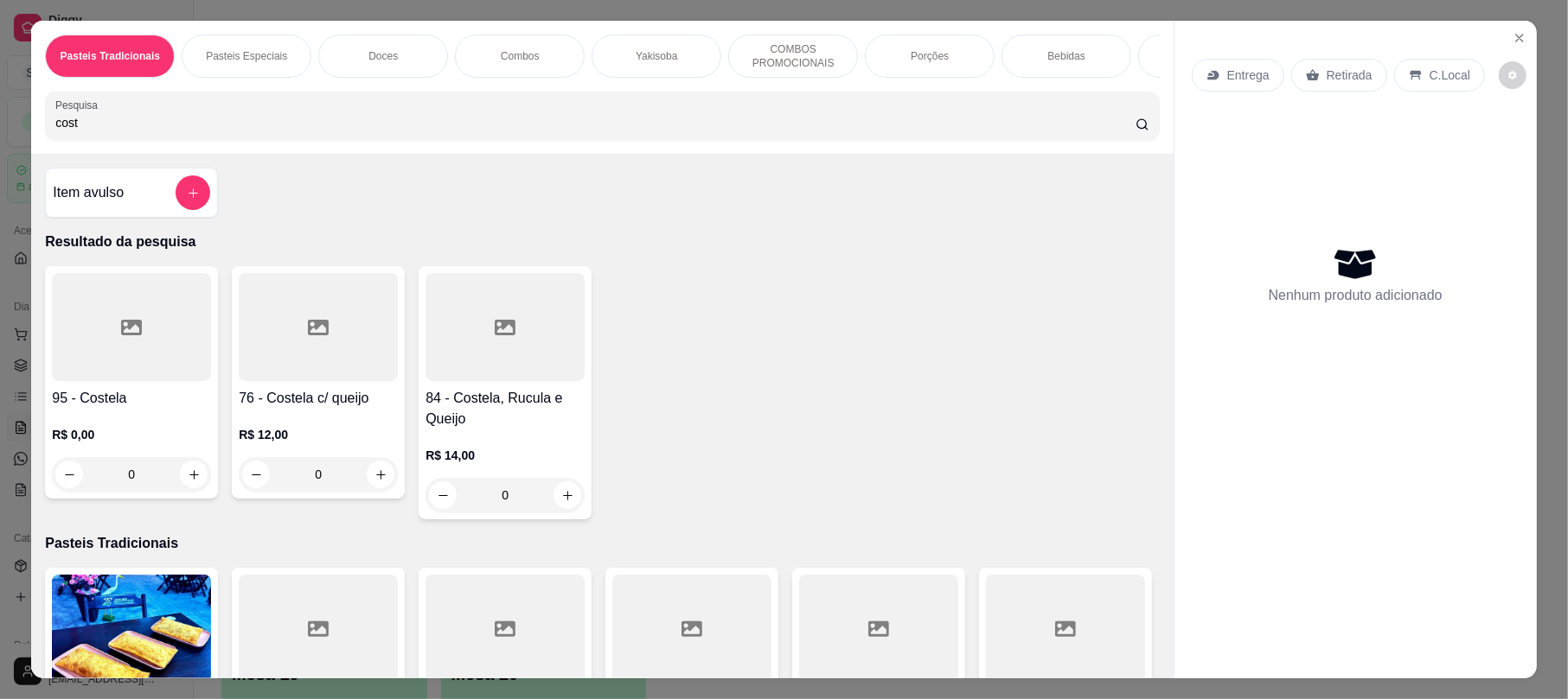
type input "cost"
click at [325, 399] on div "76 - Costela c/ queijo R$ 12,00 0" at bounding box center [318, 383] width 173 height 233
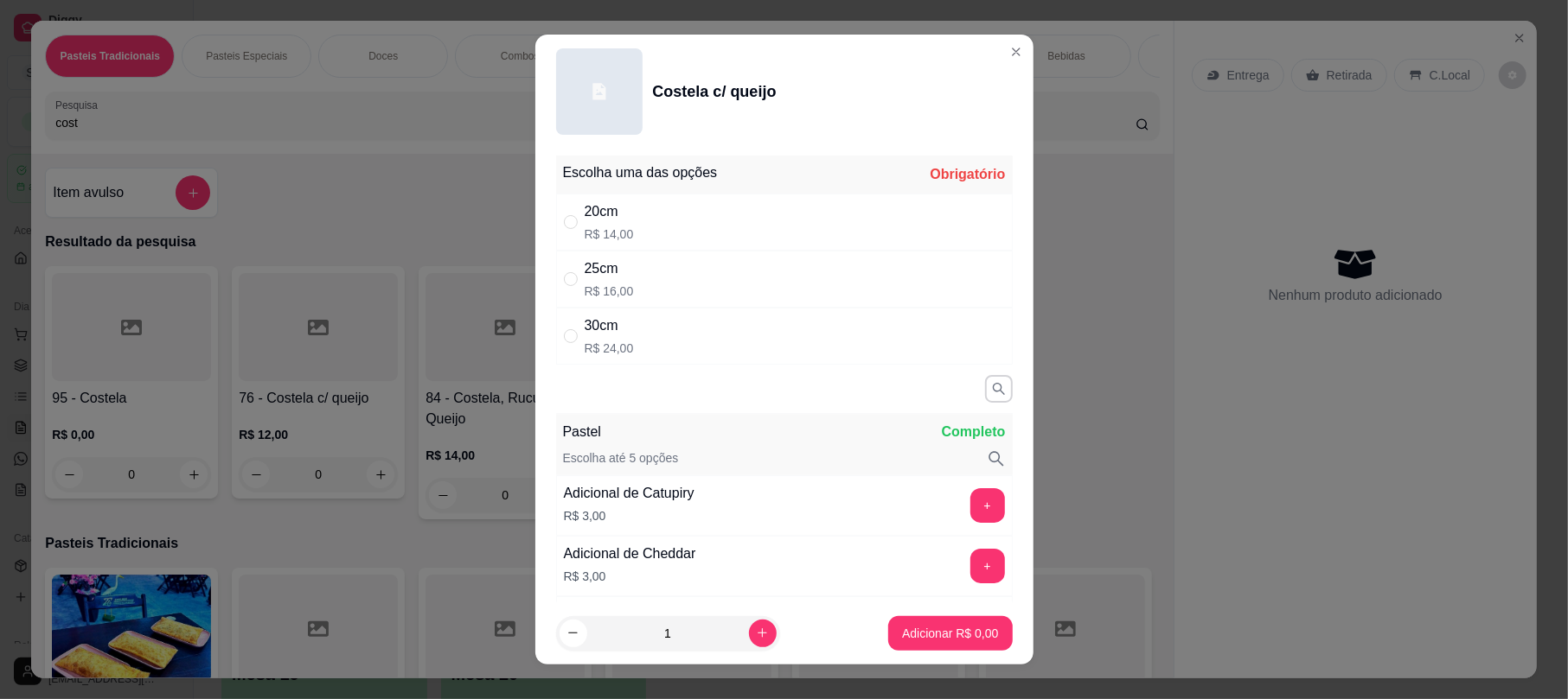
click at [602, 336] on div "30cm" at bounding box center [609, 325] width 49 height 21
radio input "true"
click at [897, 631] on p "Adicionar R$ 24,00" at bounding box center [947, 633] width 103 height 17
type input "1"
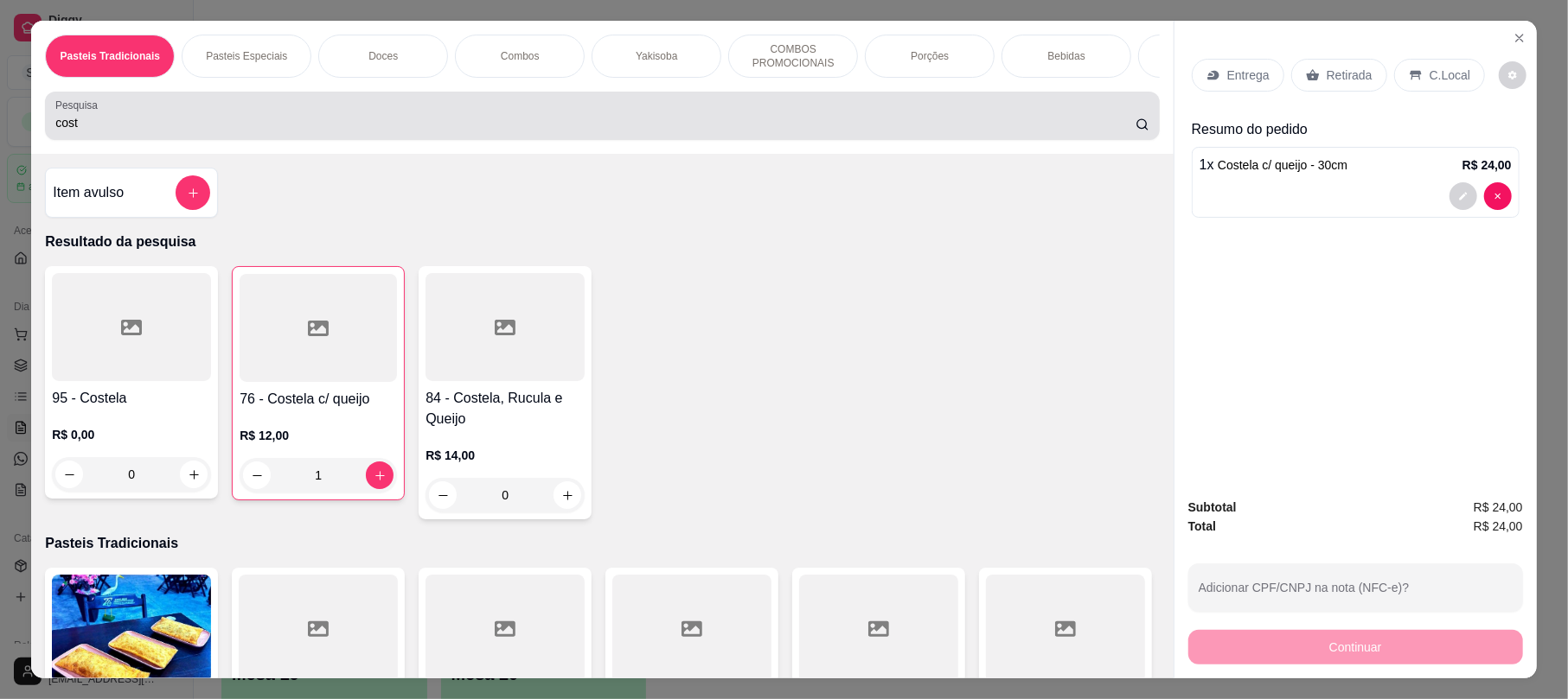
click at [862, 131] on input "cost" at bounding box center [595, 123] width 1080 height 17
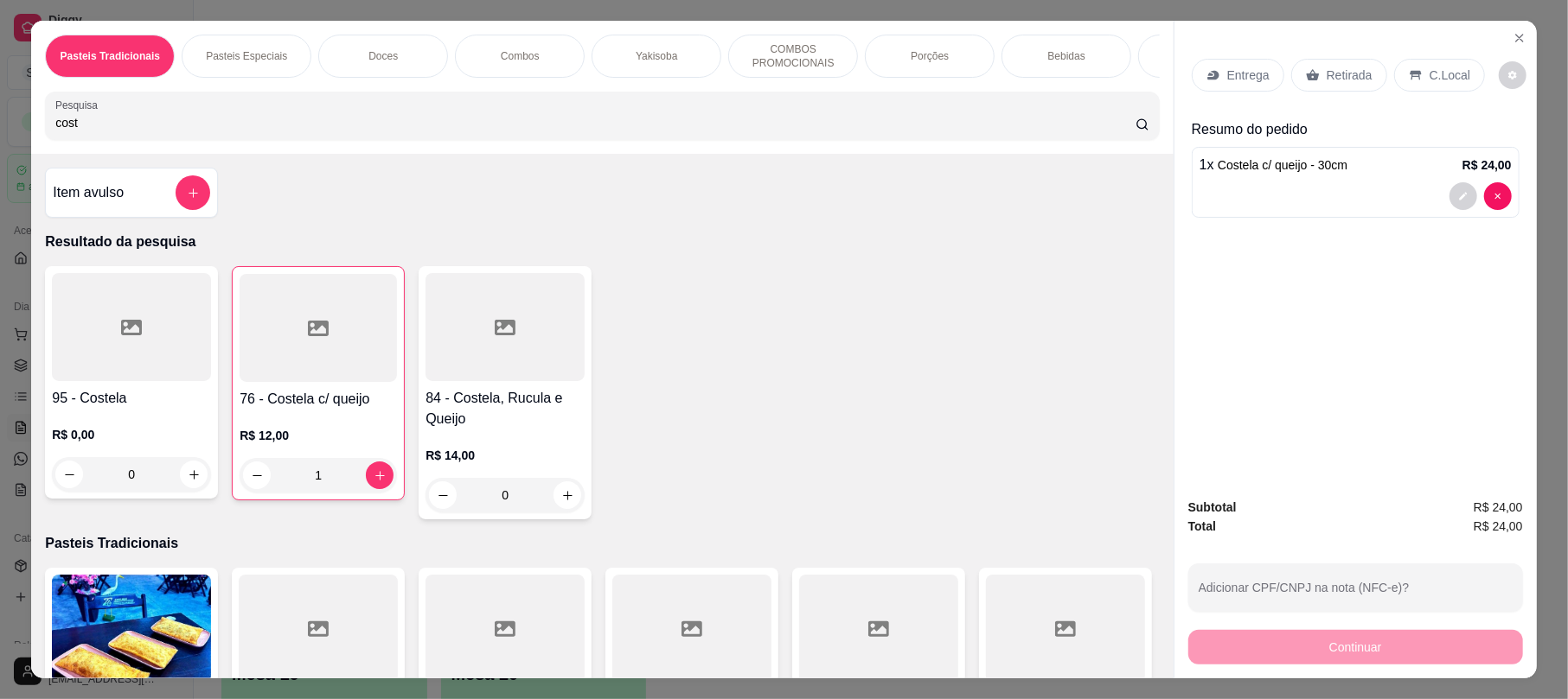
click at [862, 131] on input "cost" at bounding box center [595, 123] width 1080 height 17
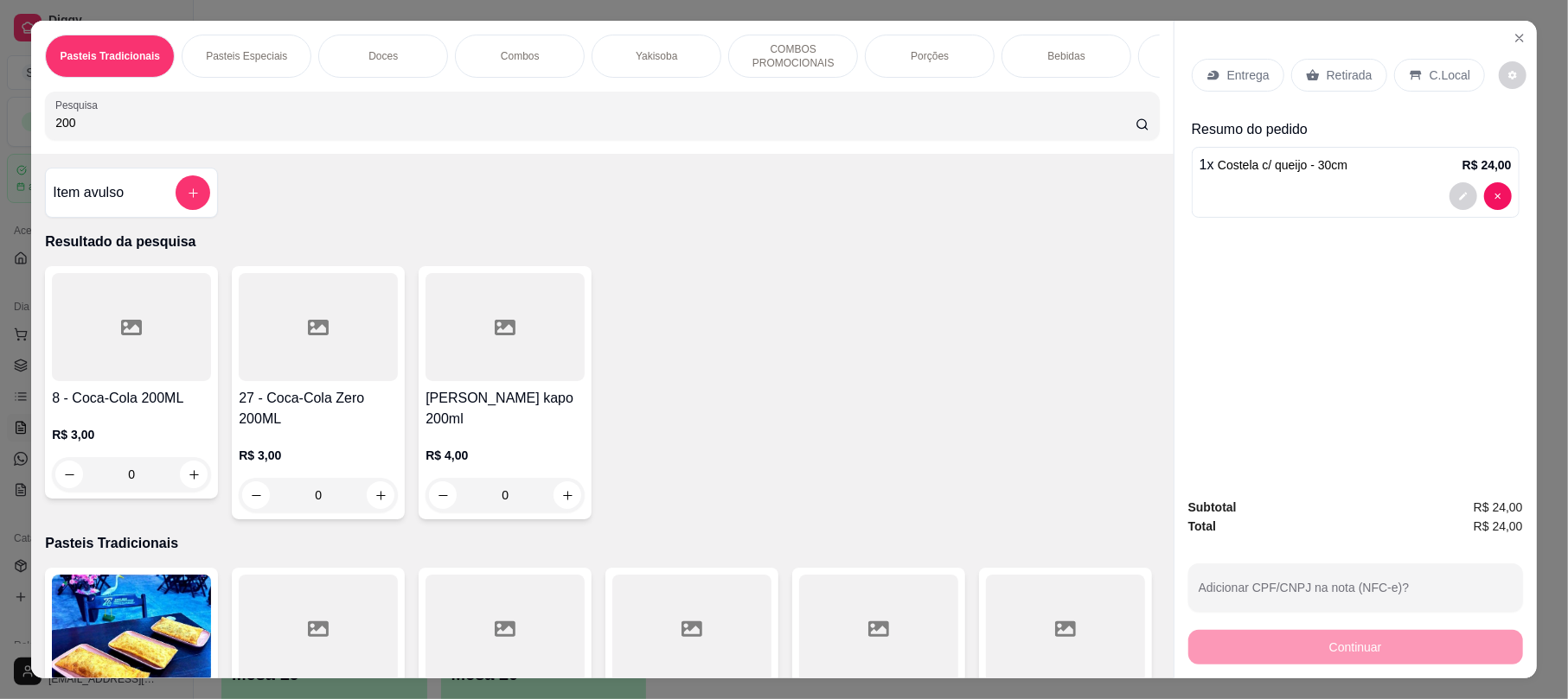
type input "200"
click at [181, 482] on div "0" at bounding box center [132, 475] width 159 height 35
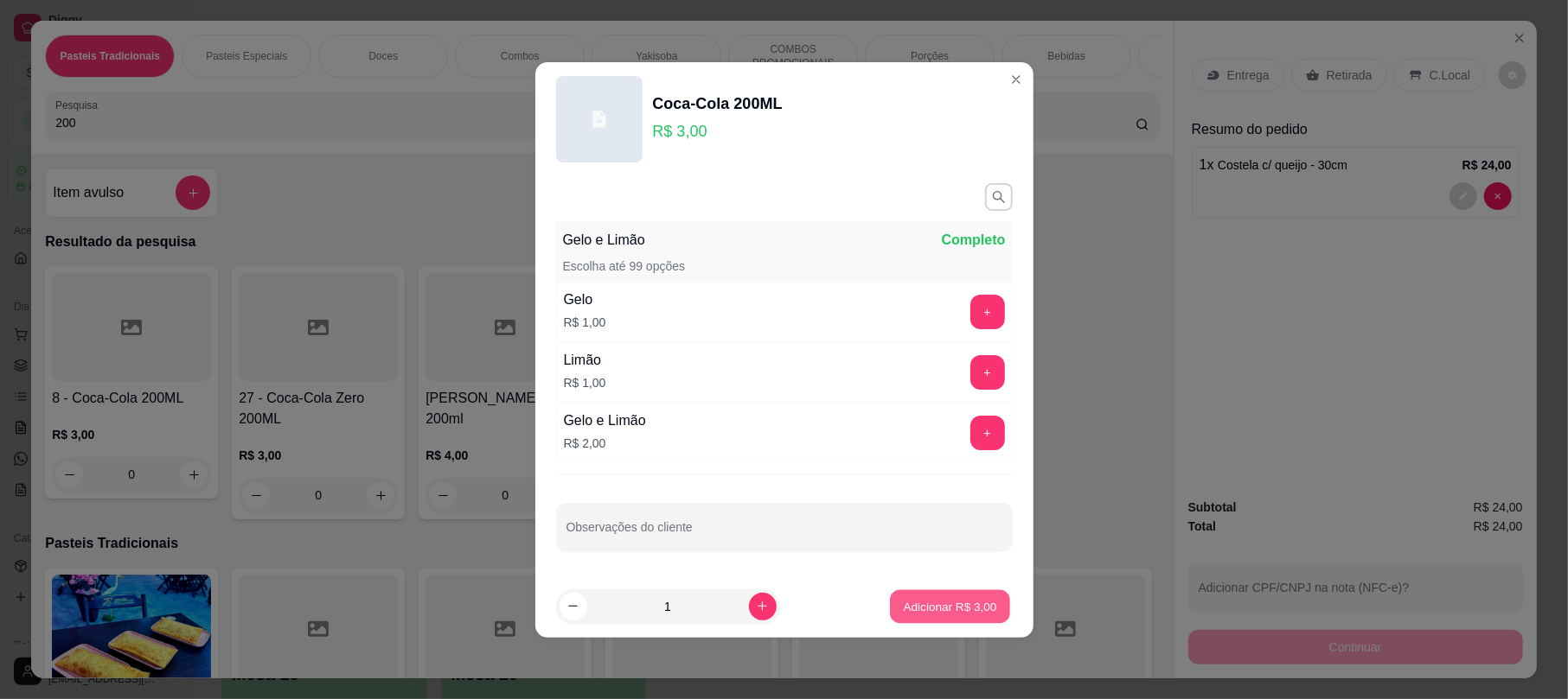
click at [951, 599] on p "Adicionar R$ 3,00" at bounding box center [950, 606] width 93 height 16
type input "1"
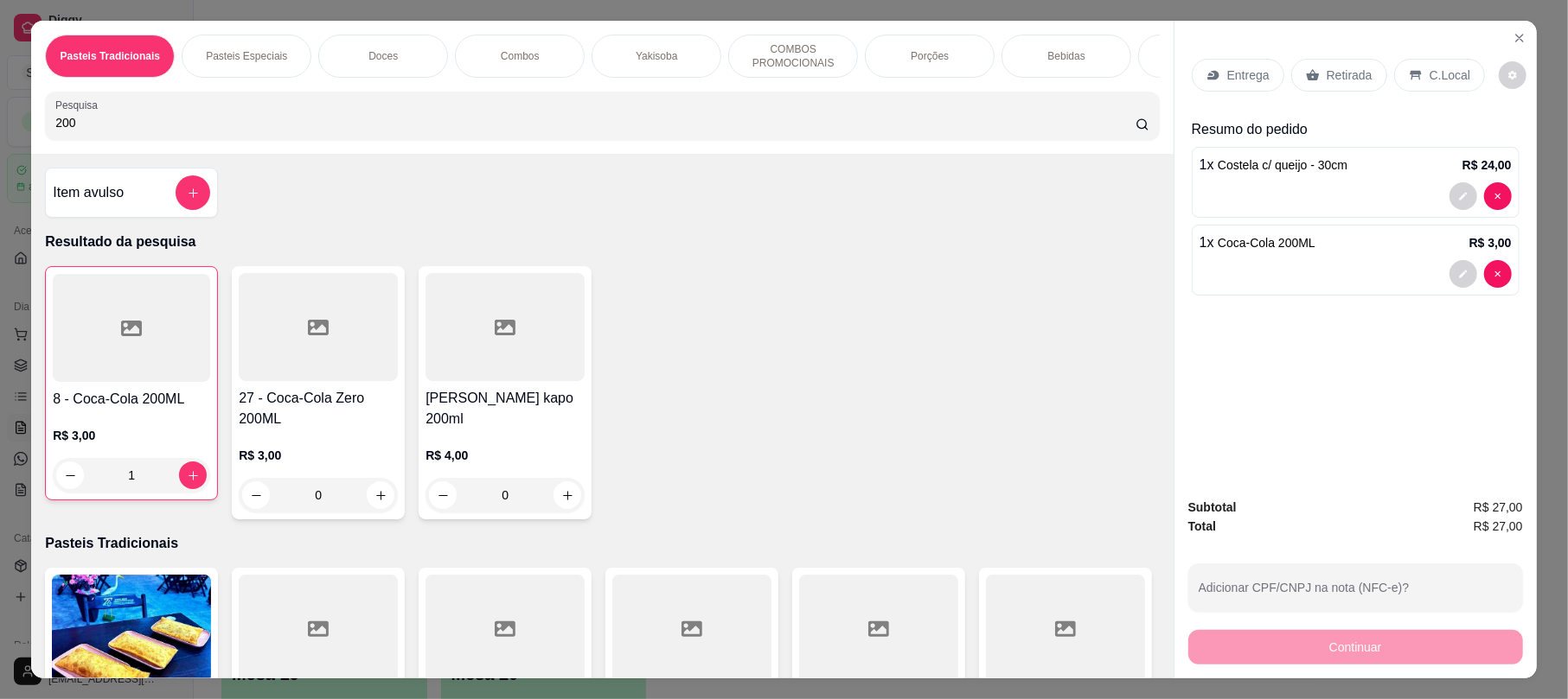
click at [1339, 78] on p "Retirada" at bounding box center [1349, 75] width 46 height 17
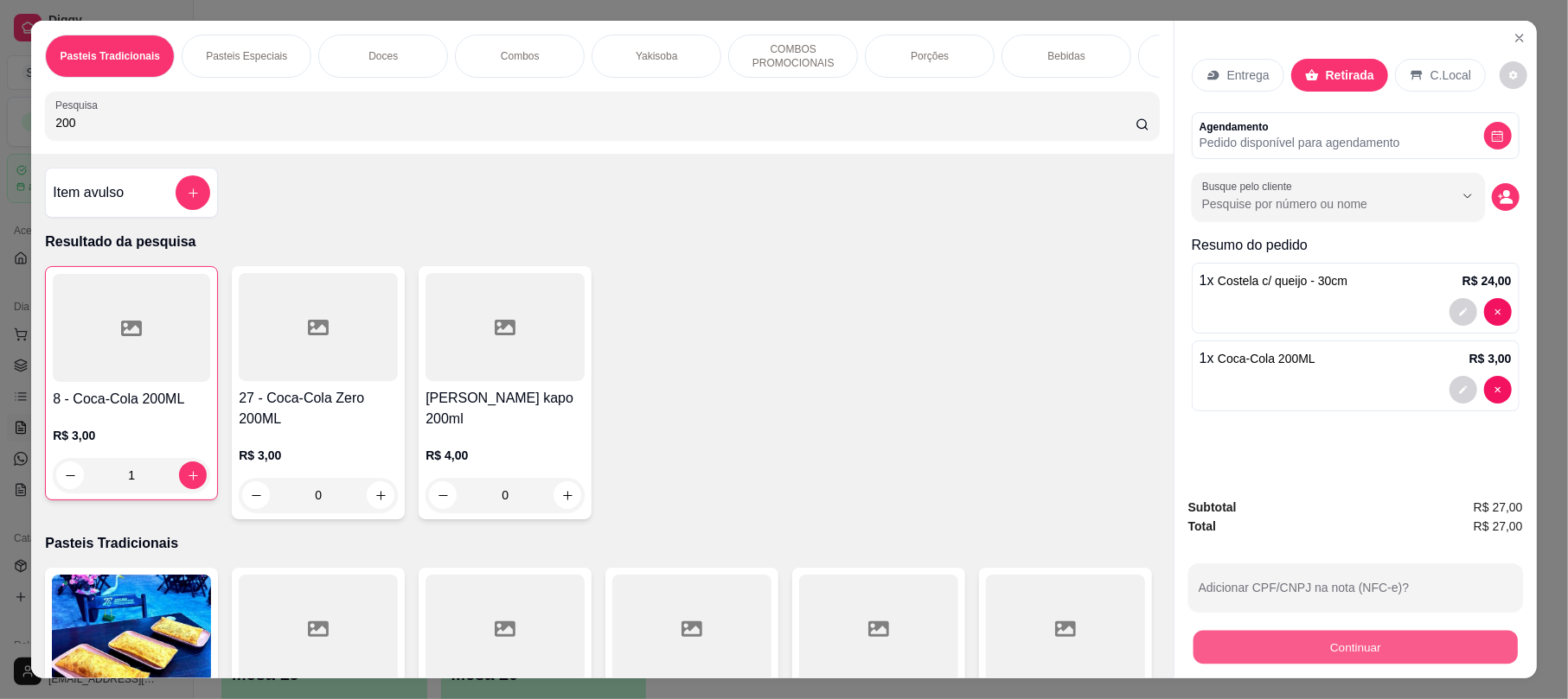
click at [1355, 653] on button "Continuar" at bounding box center [1355, 647] width 324 height 34
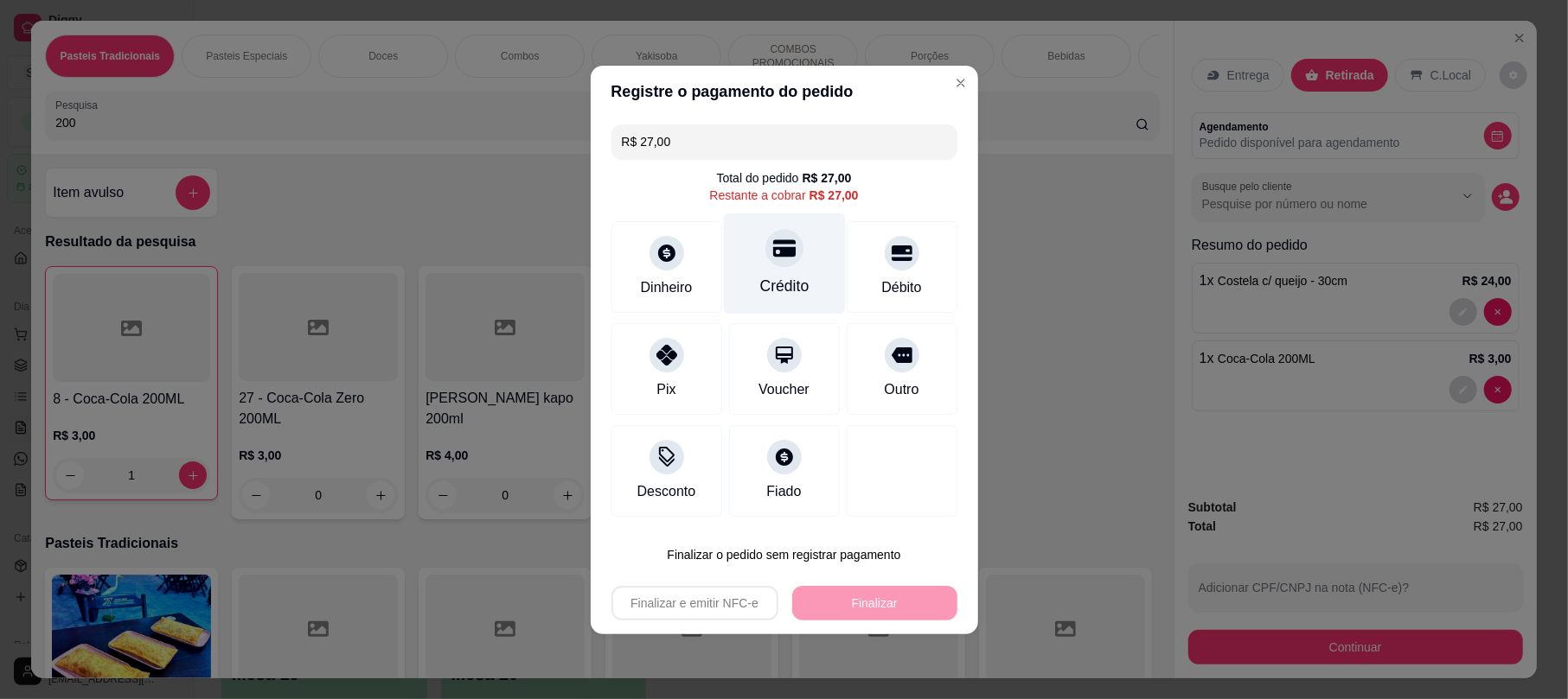
click at [780, 271] on div "Crédito" at bounding box center [784, 263] width 122 height 101
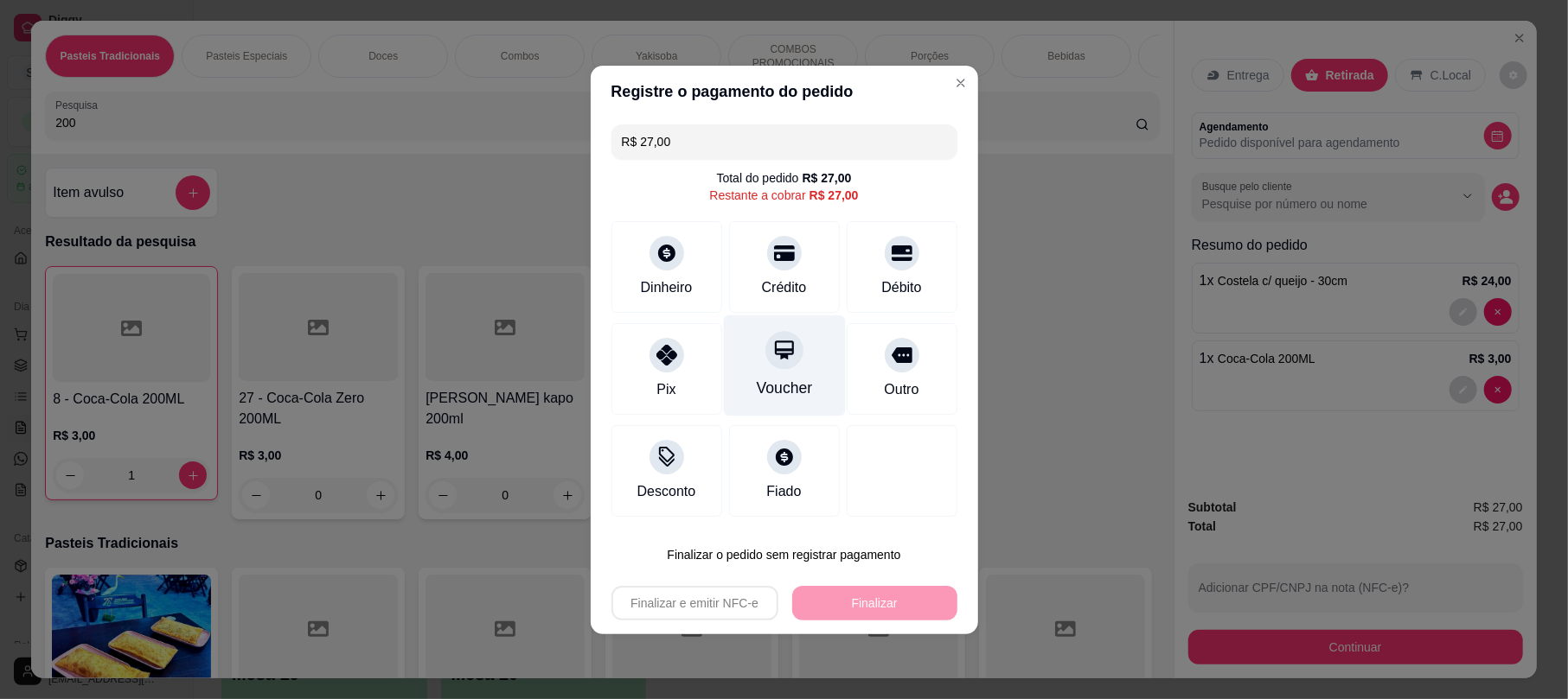
type input "R$ 0,00"
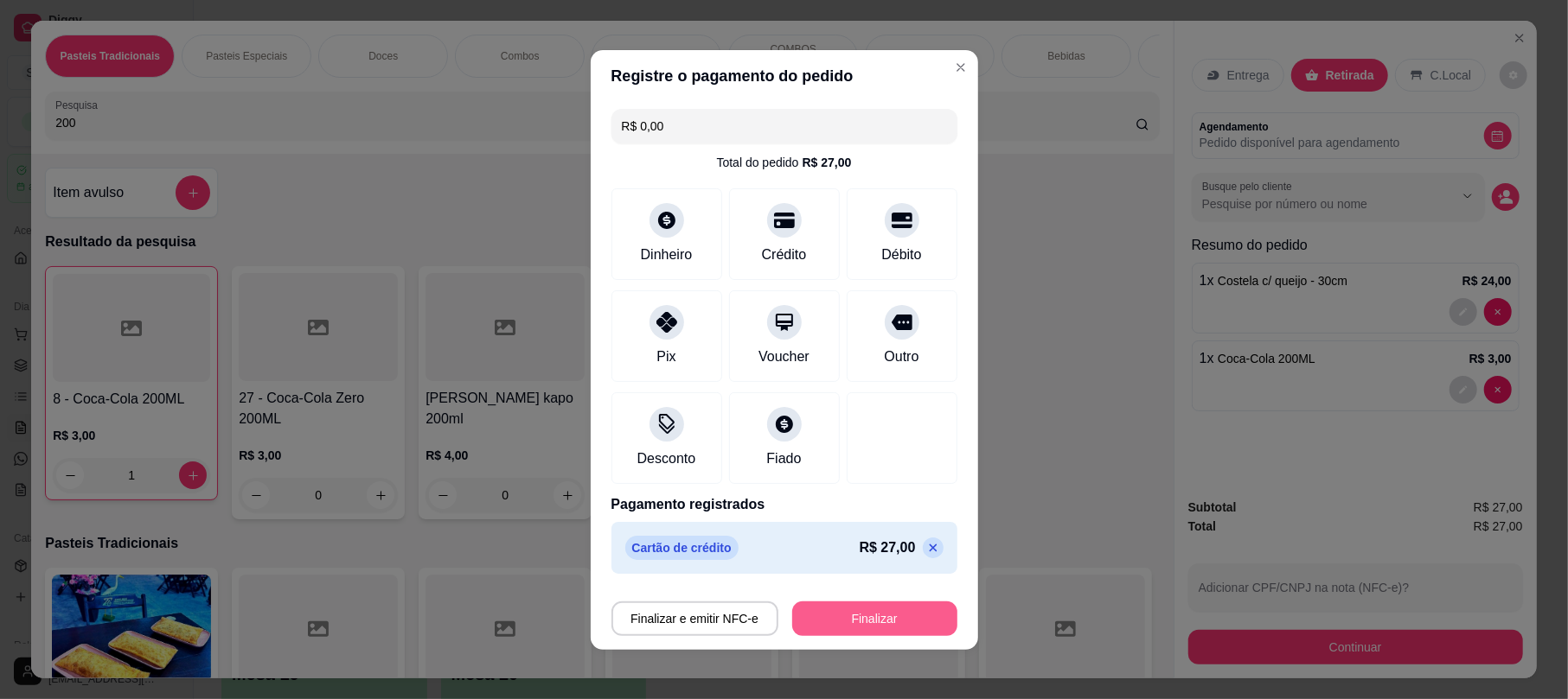
click at [897, 616] on button "Finalizar" at bounding box center [874, 619] width 165 height 35
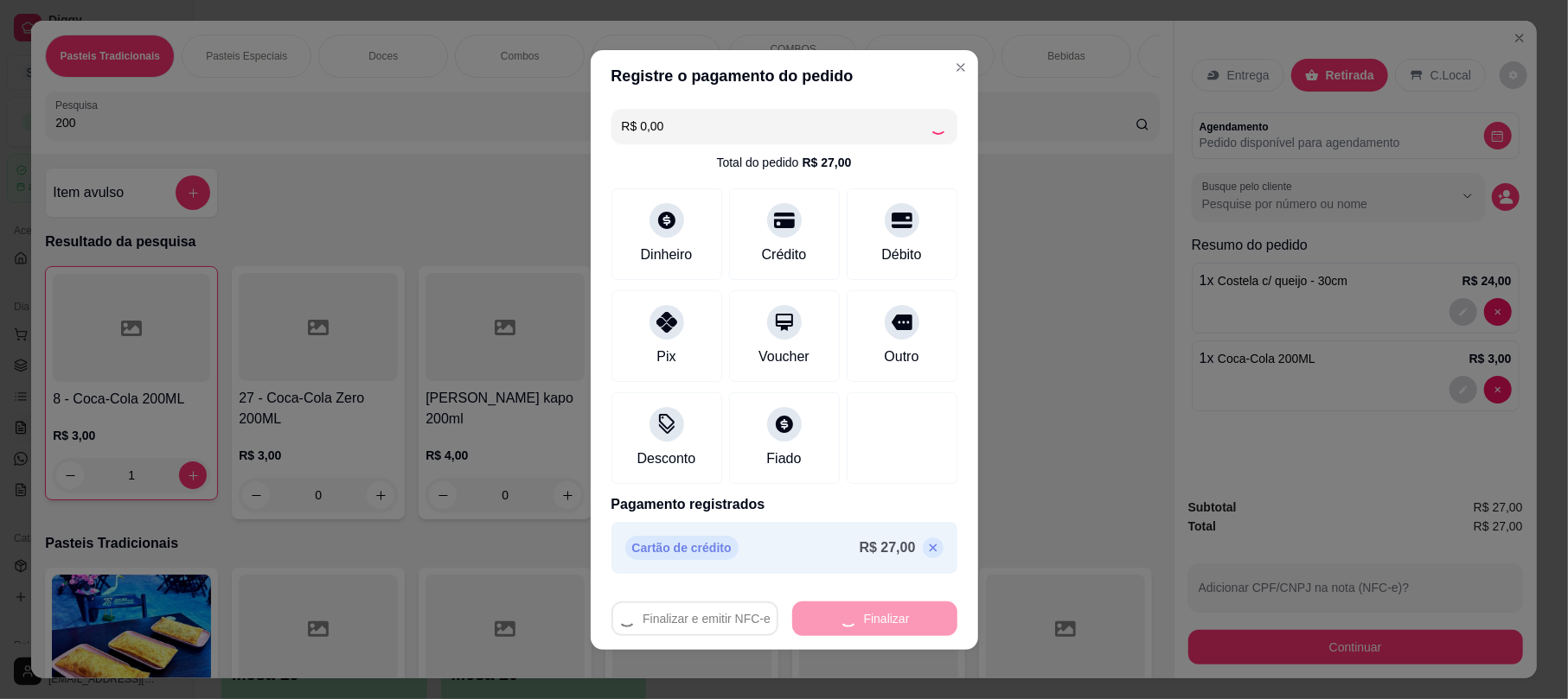
type input "0"
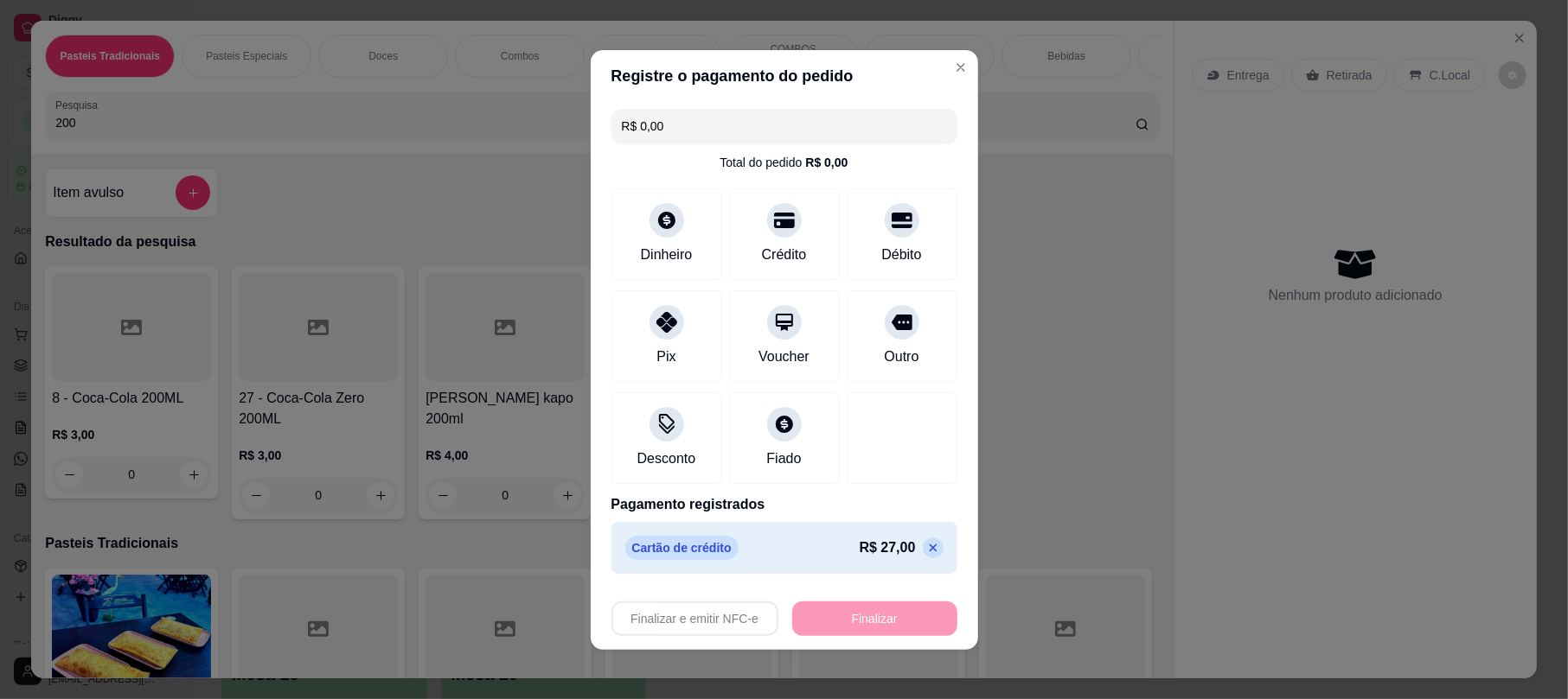
type input "-R$ 27,00"
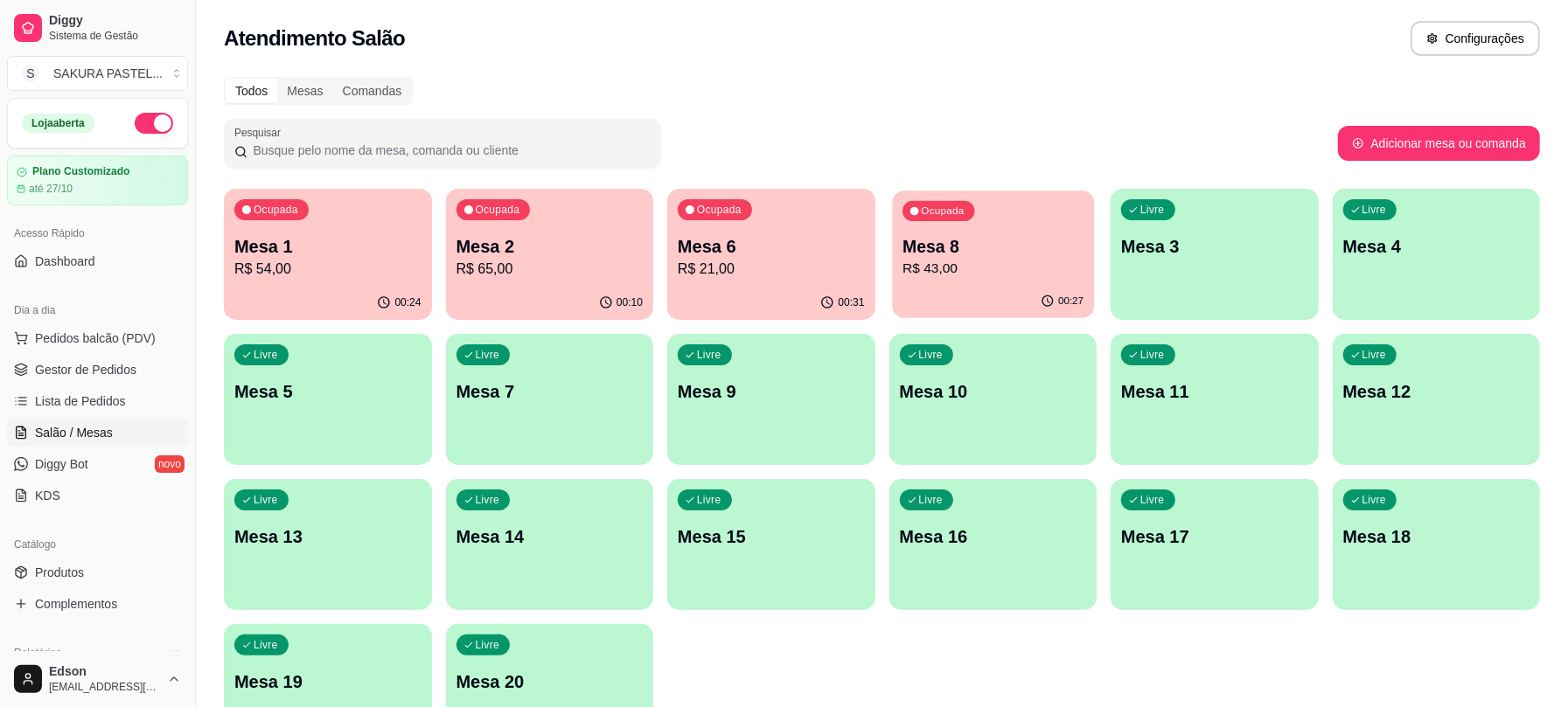
click at [953, 233] on div "Ocupada Mesa 8 R$ 43,00" at bounding box center [992, 238] width 201 height 95
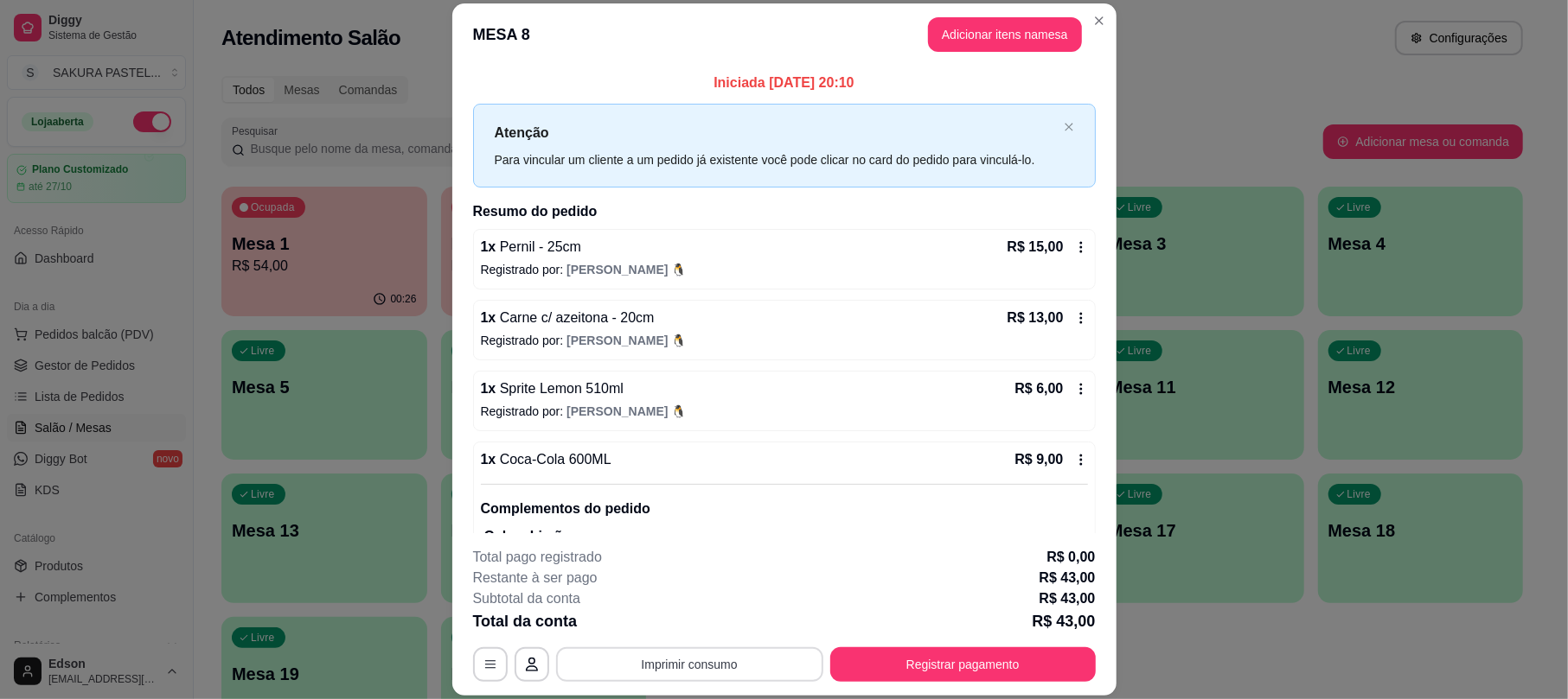
click at [669, 667] on button "Imprimir consumo" at bounding box center [690, 665] width 268 height 35
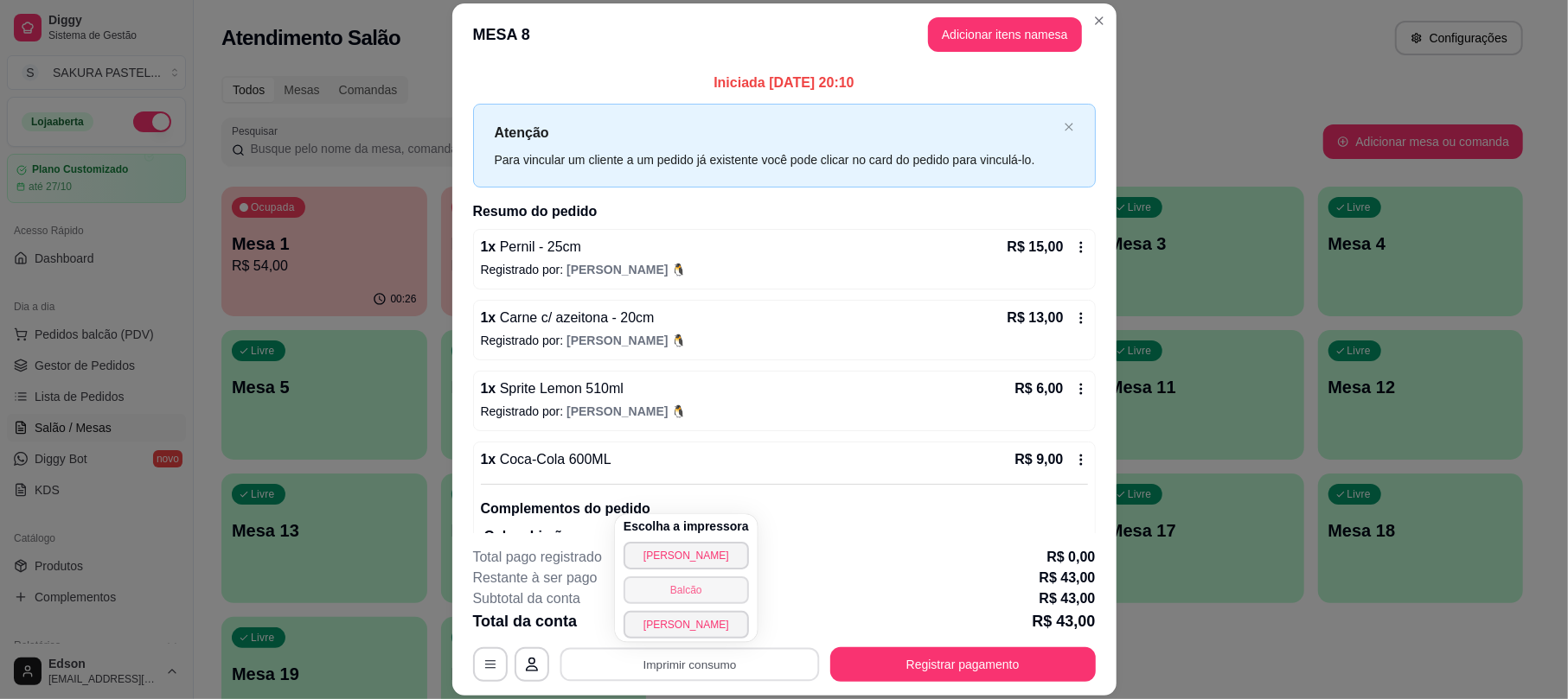
click at [699, 586] on button "Balcão" at bounding box center [685, 590] width 126 height 27
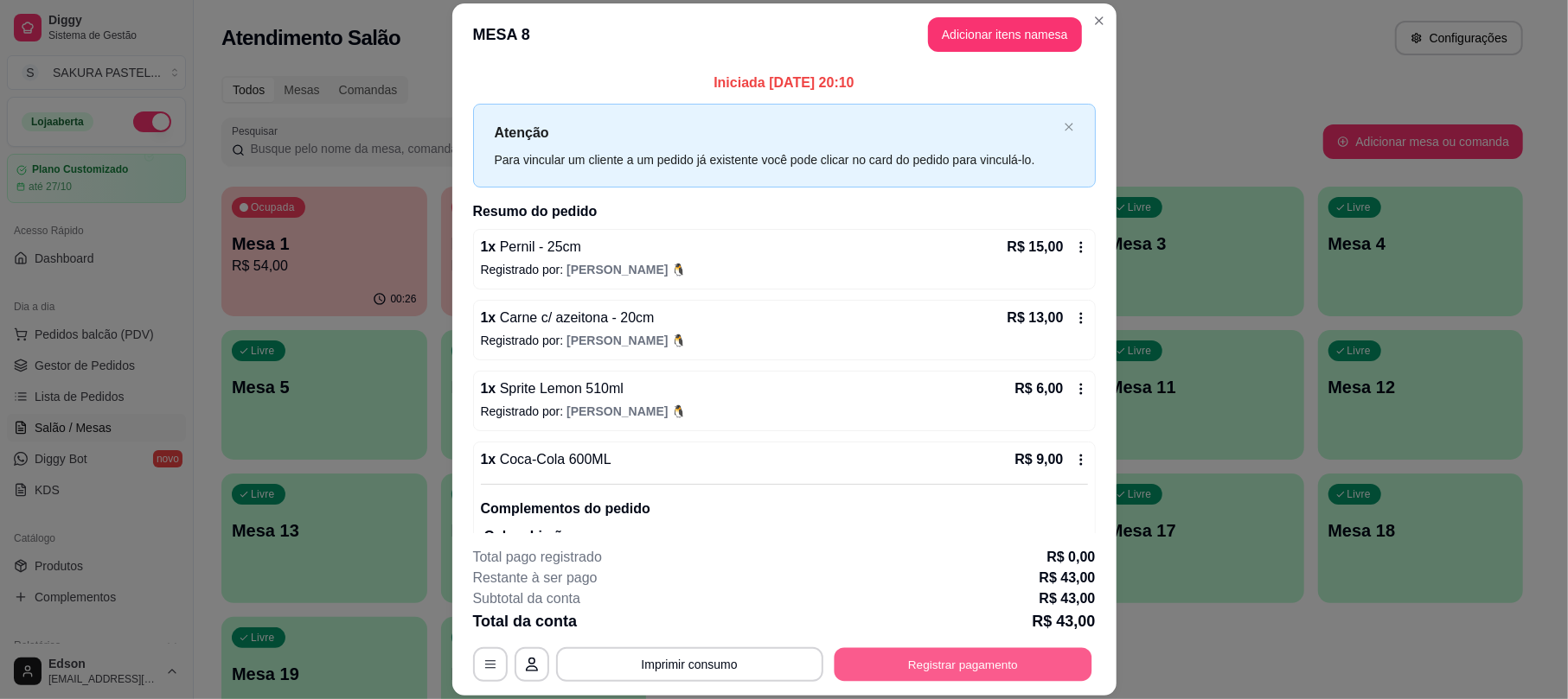
click at [895, 659] on button "Registrar pagamento" at bounding box center [962, 665] width 258 height 34
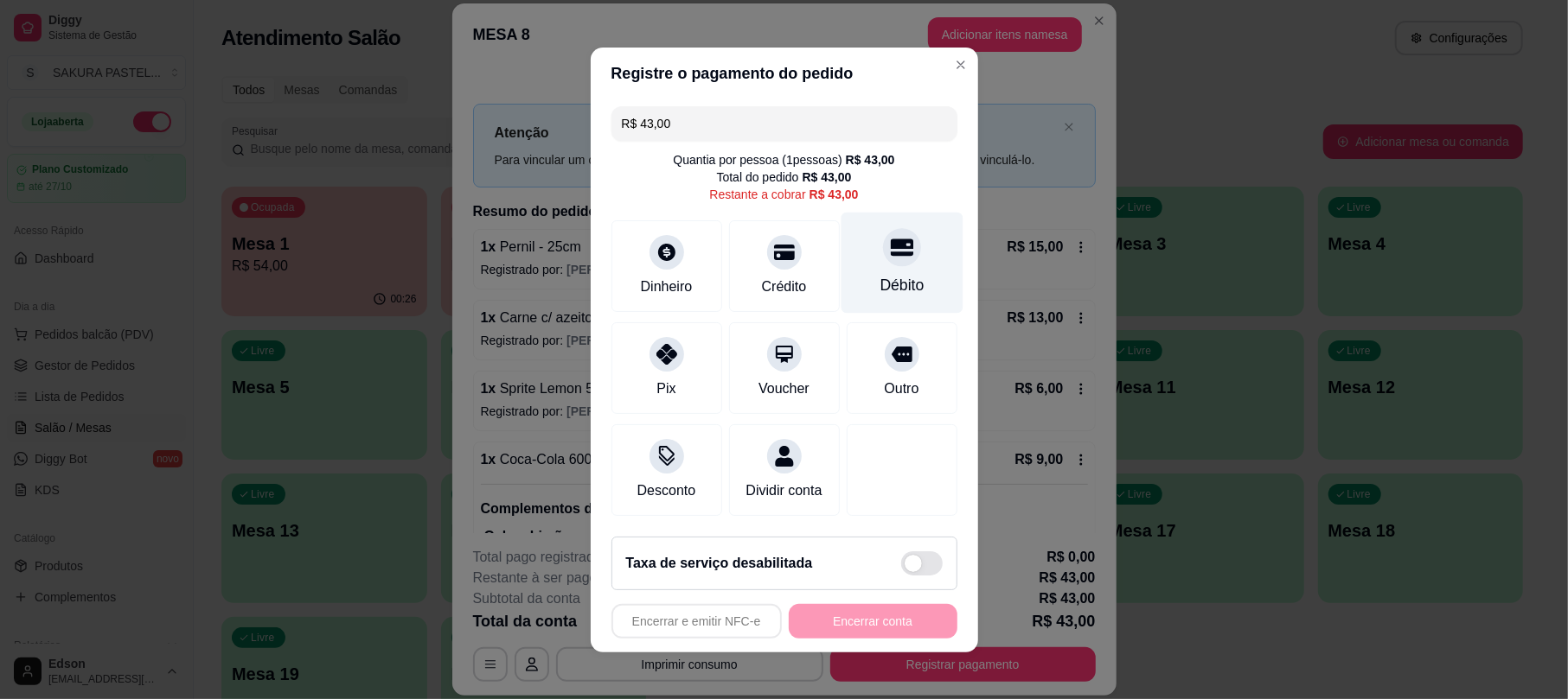
click at [870, 263] on div "Débito" at bounding box center [901, 262] width 122 height 101
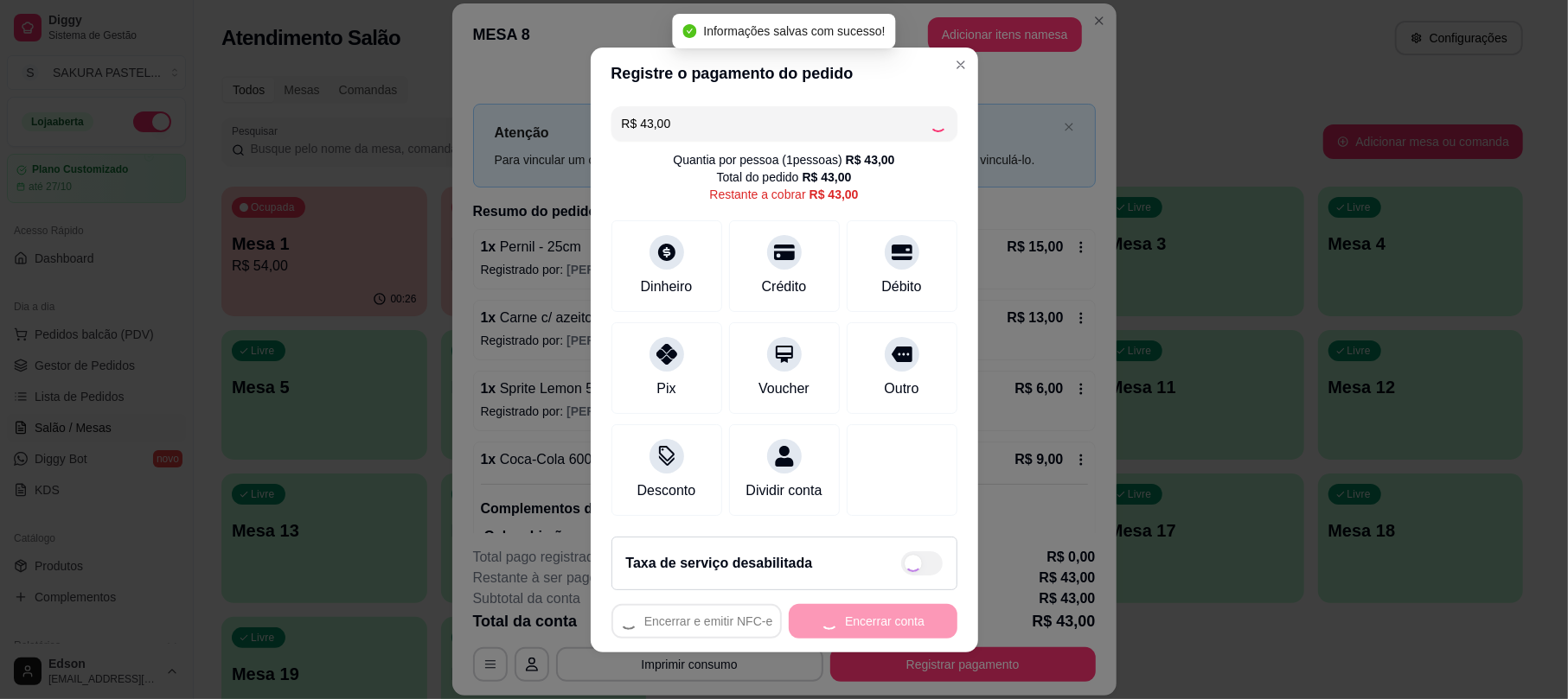
type input "R$ 0,00"
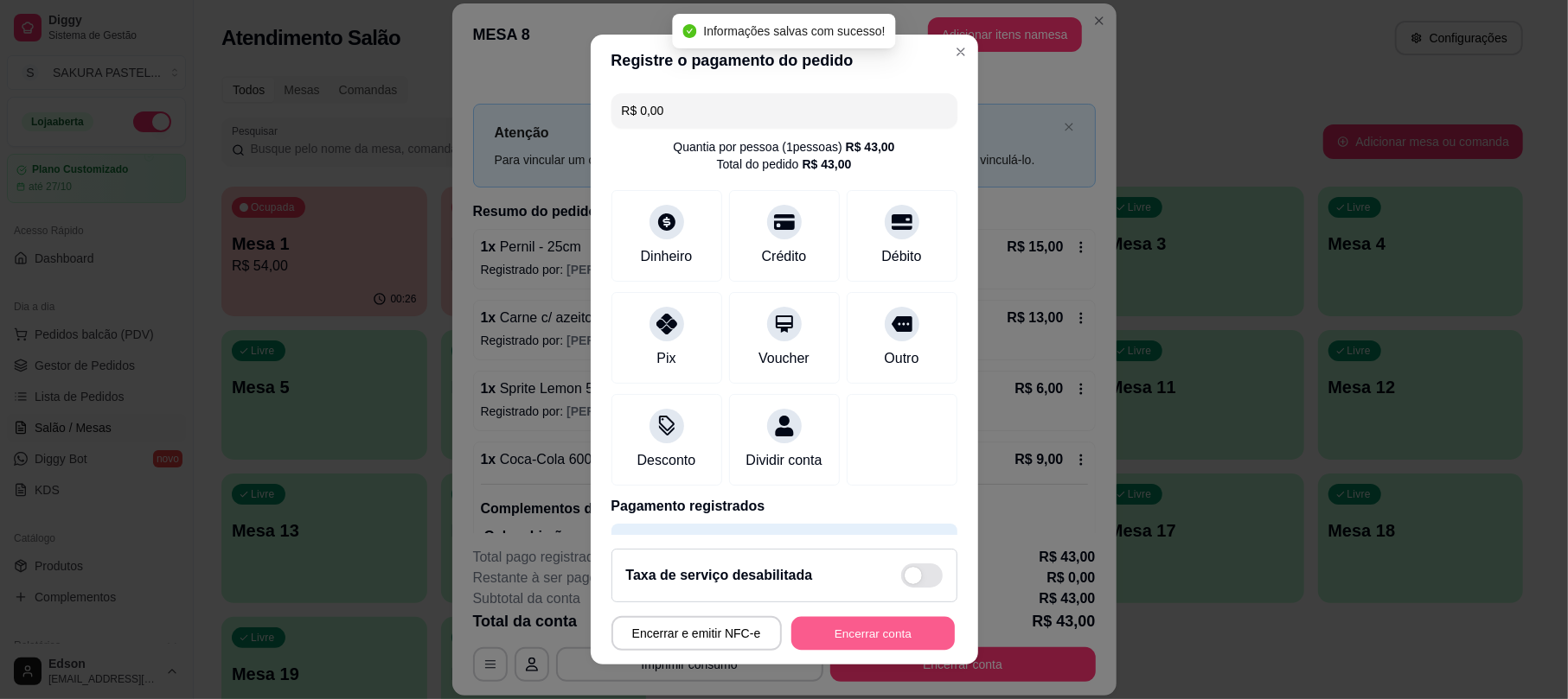
click at [856, 628] on button "Encerrar conta" at bounding box center [872, 633] width 163 height 34
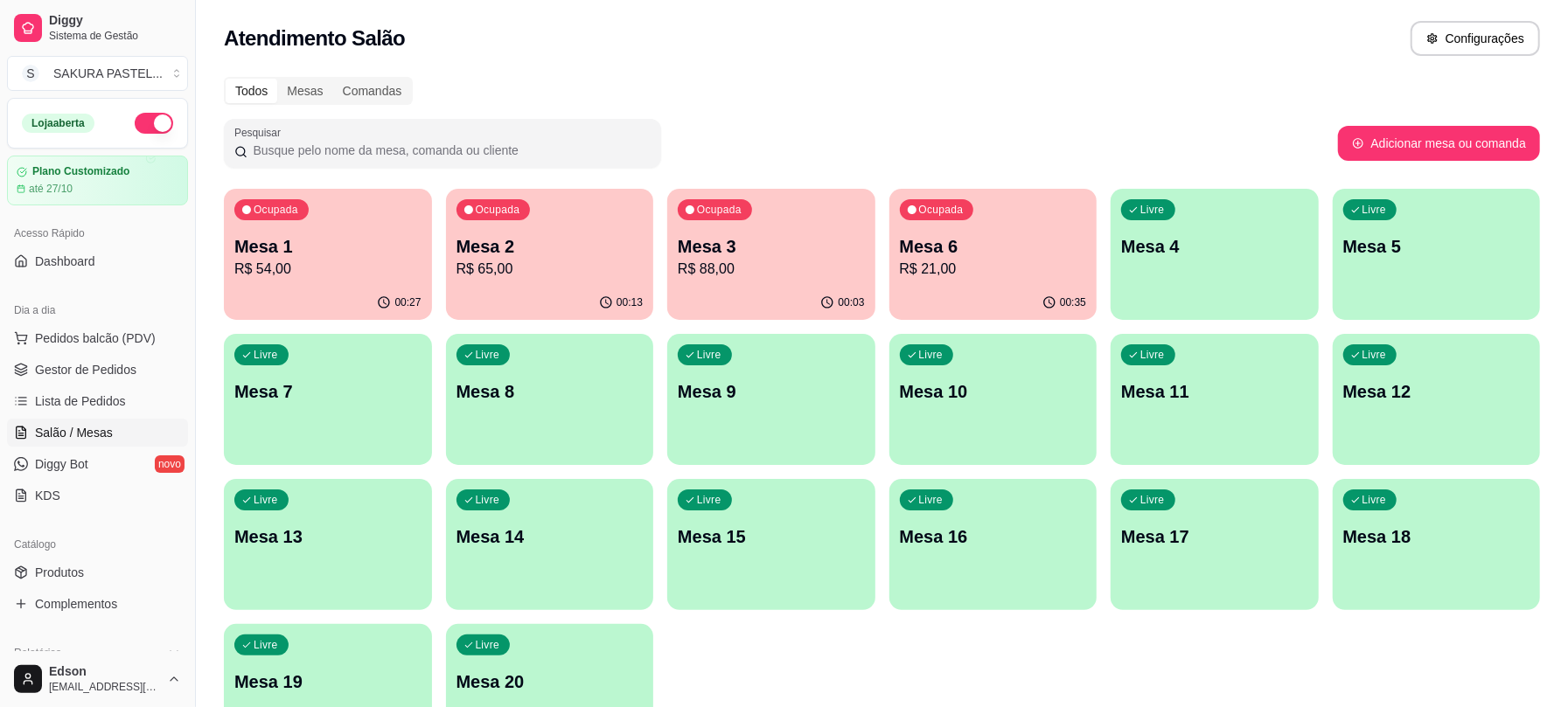
click at [743, 246] on p "Mesa 3" at bounding box center [771, 246] width 187 height 24
click at [398, 259] on p "R$ 54,00" at bounding box center [327, 269] width 181 height 20
click at [79, 340] on span "Pedidos balcão (PDV)" at bounding box center [95, 338] width 120 height 18
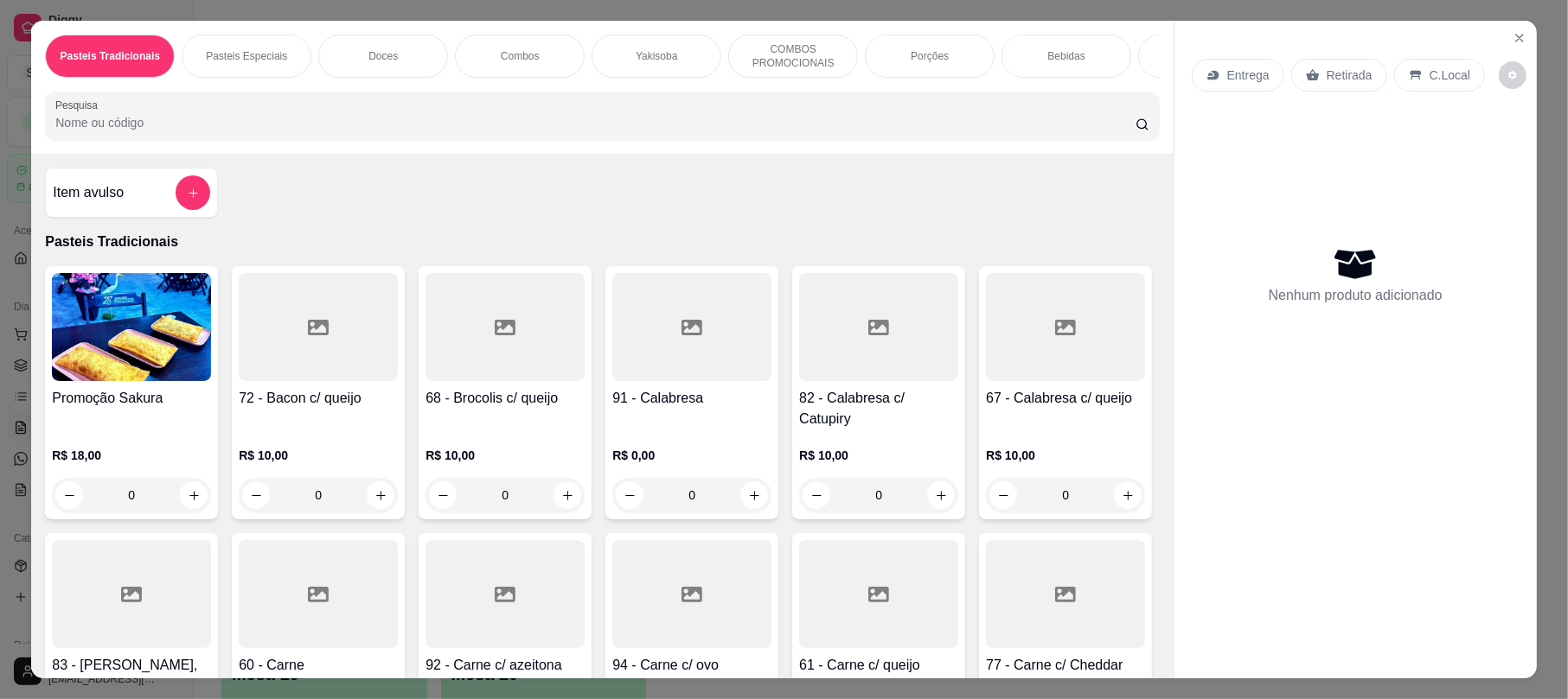
click at [1326, 67] on p "Retirada" at bounding box center [1349, 75] width 46 height 17
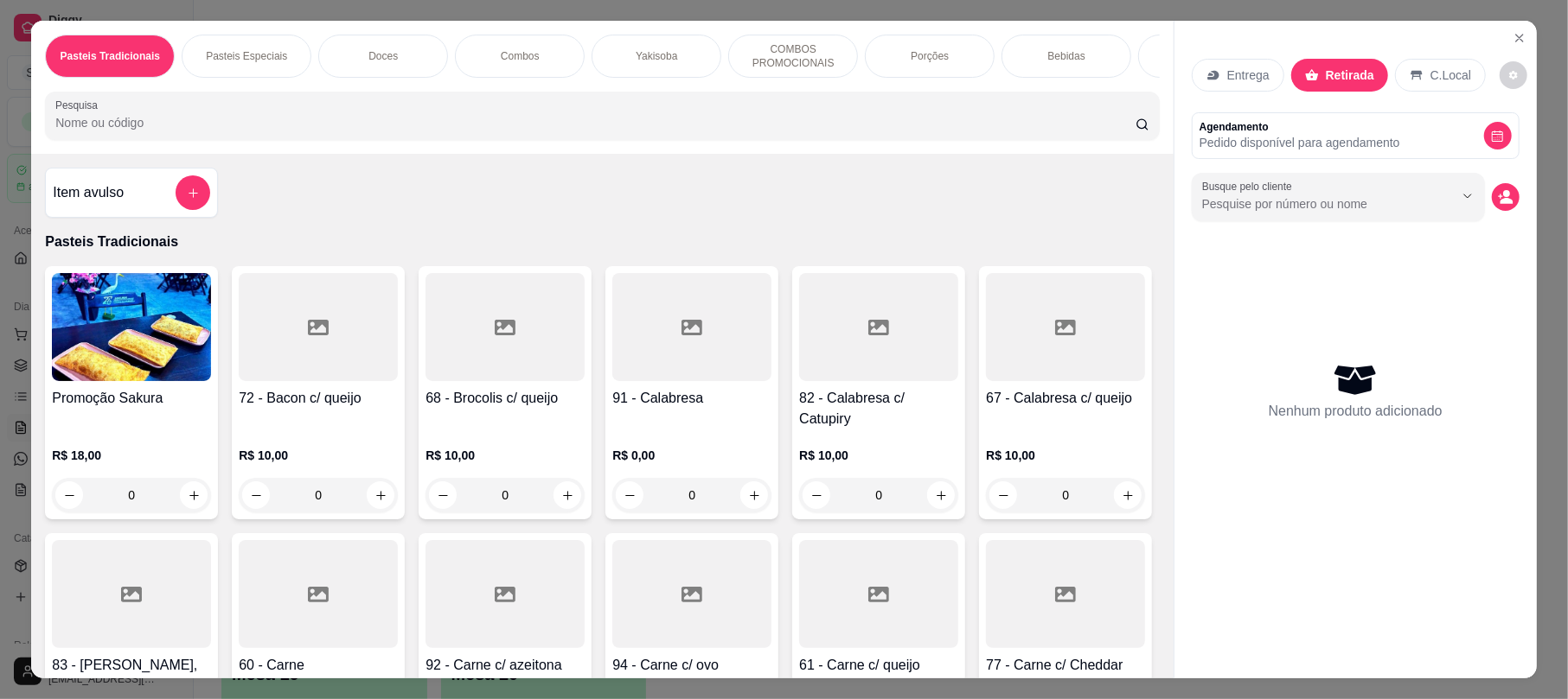
click at [996, 131] on input "Pesquisa" at bounding box center [595, 123] width 1080 height 17
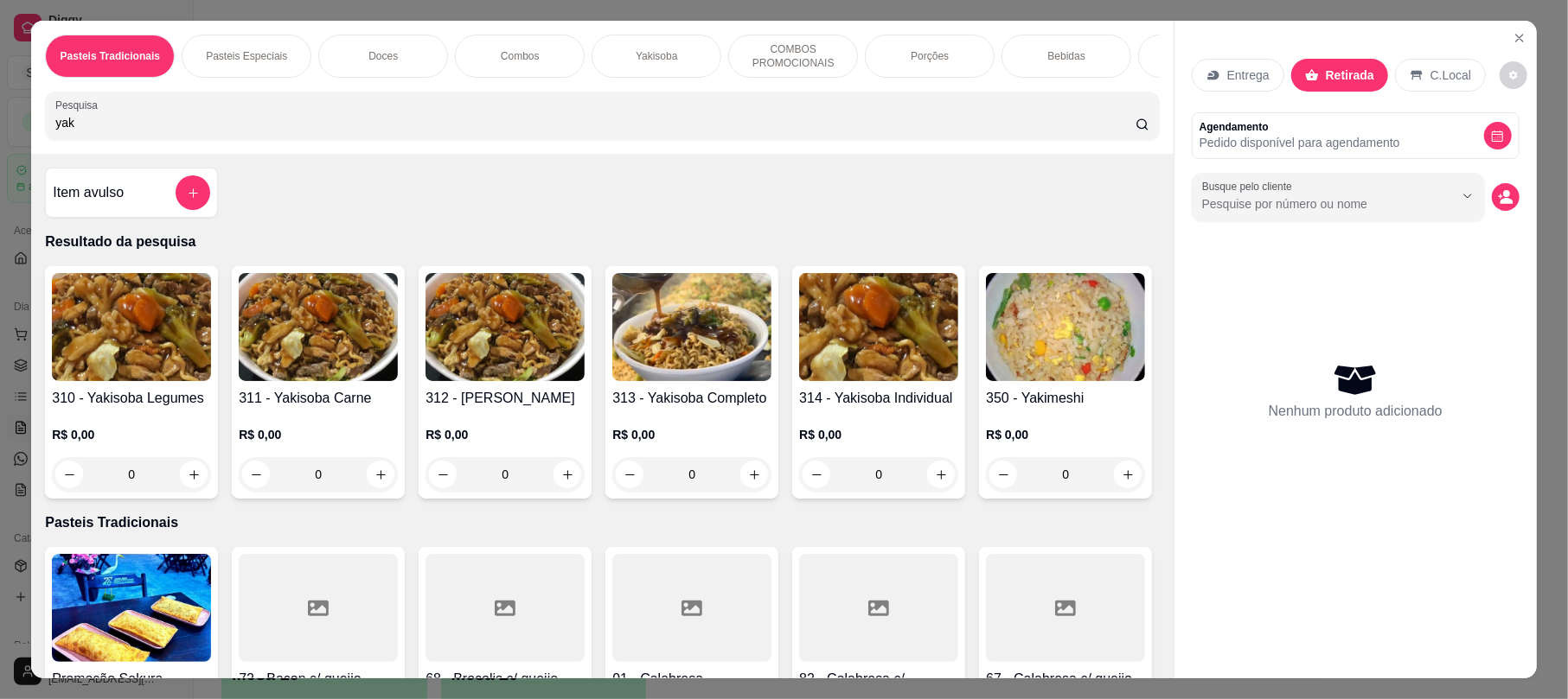
type input "yak"
click at [679, 344] on img at bounding box center [692, 327] width 159 height 108
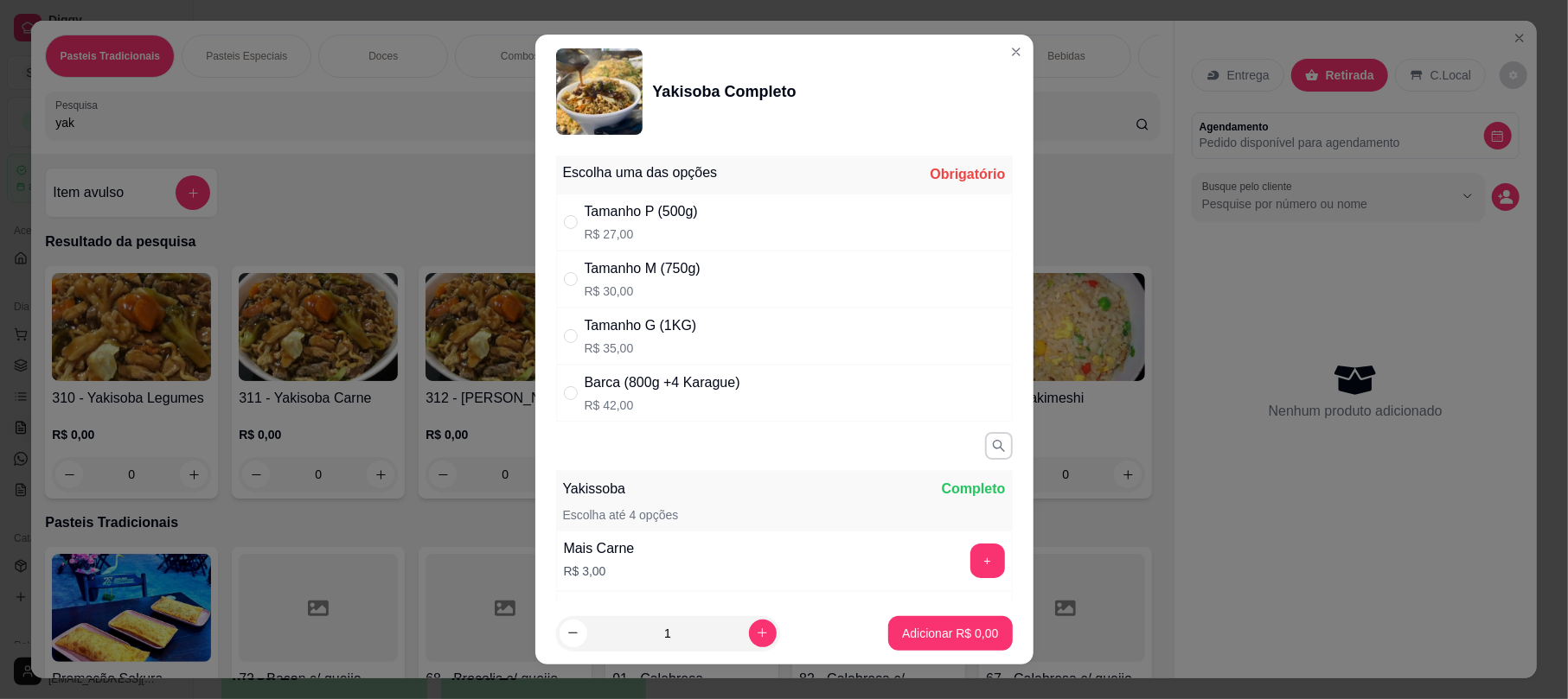
click at [751, 343] on div "Tamanho G (1KG) R$ 35,00" at bounding box center [784, 336] width 456 height 57
radio input "true"
click at [934, 639] on p "Adicionar R$ 35,00" at bounding box center [947, 633] width 103 height 17
type input "1"
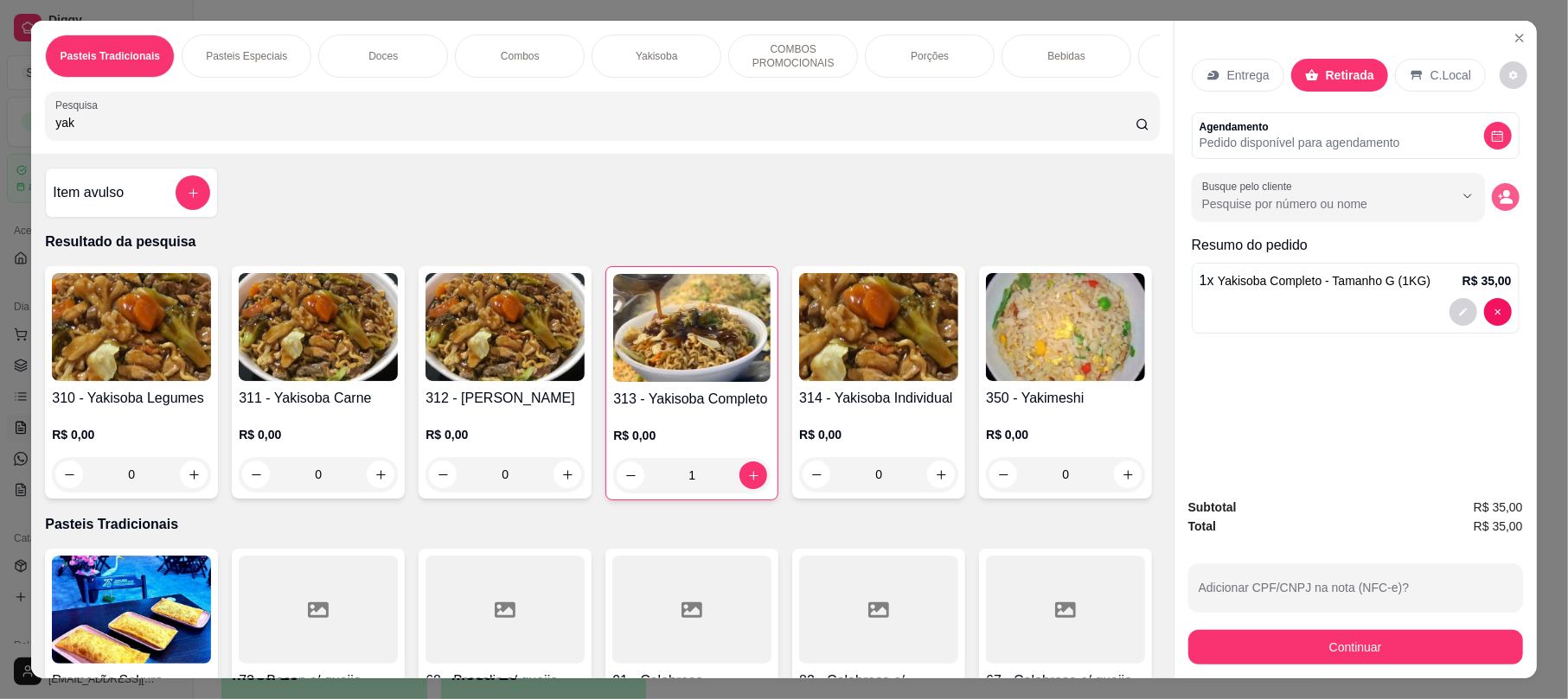
click at [1496, 212] on div "Busque pelo cliente" at bounding box center [1355, 197] width 328 height 49
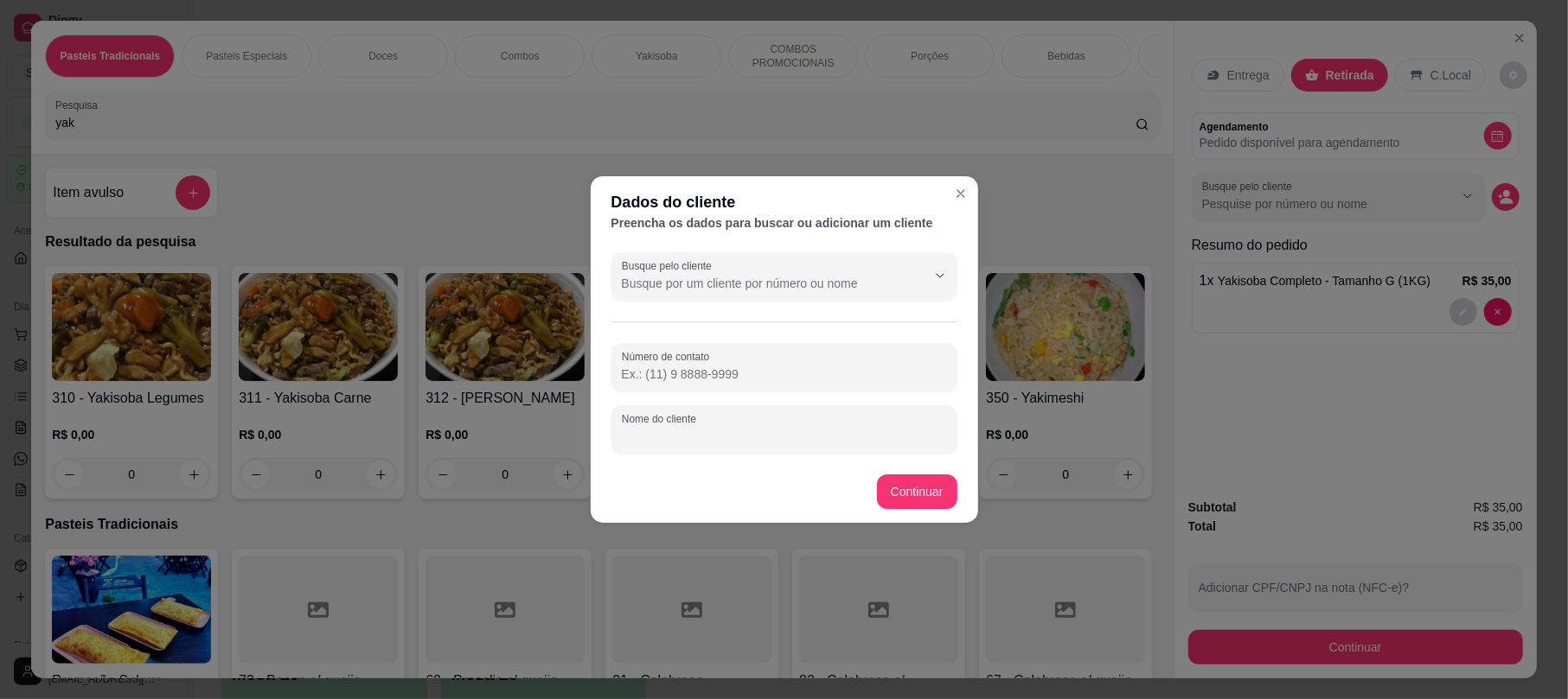
click at [770, 441] on input "Nome do cliente" at bounding box center [784, 436] width 325 height 17
type input "[PERSON_NAME]"
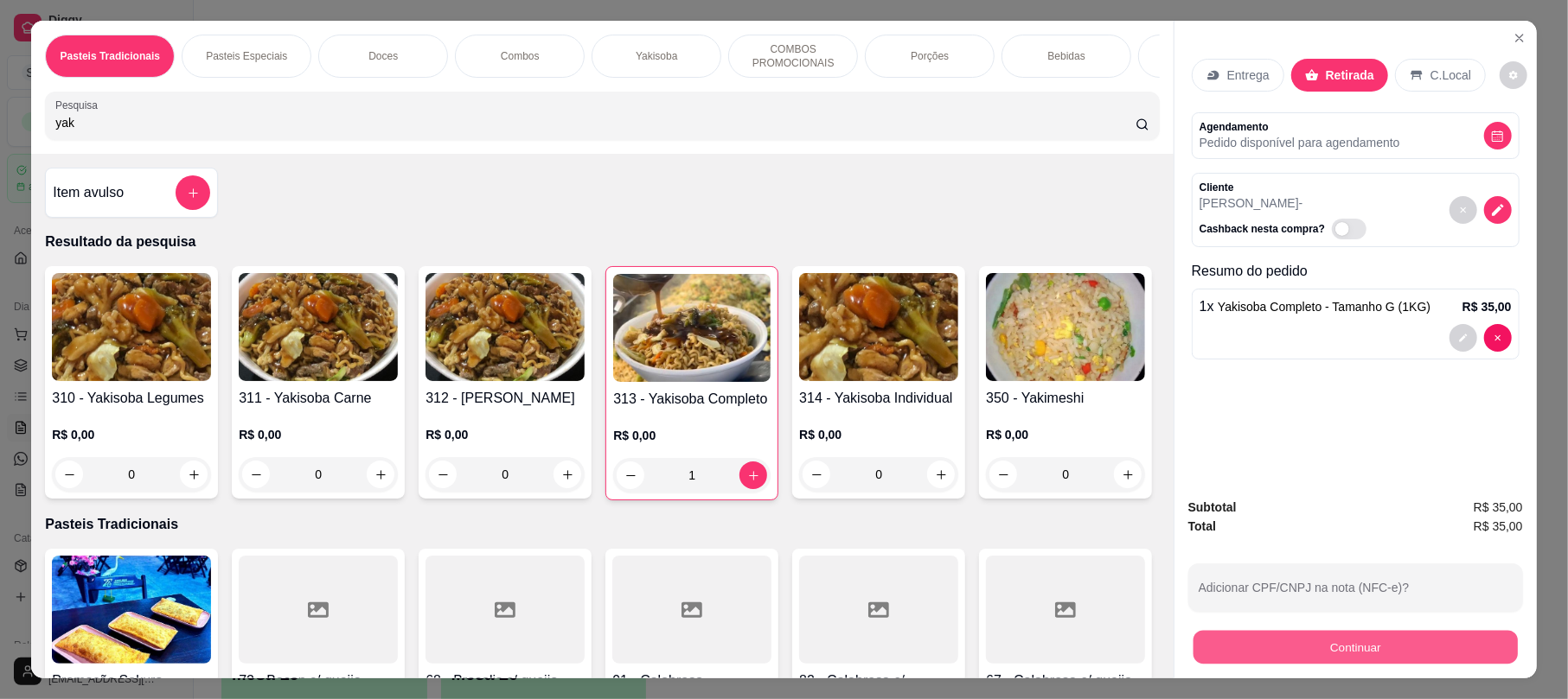
click at [1442, 651] on button "Continuar" at bounding box center [1355, 647] width 324 height 34
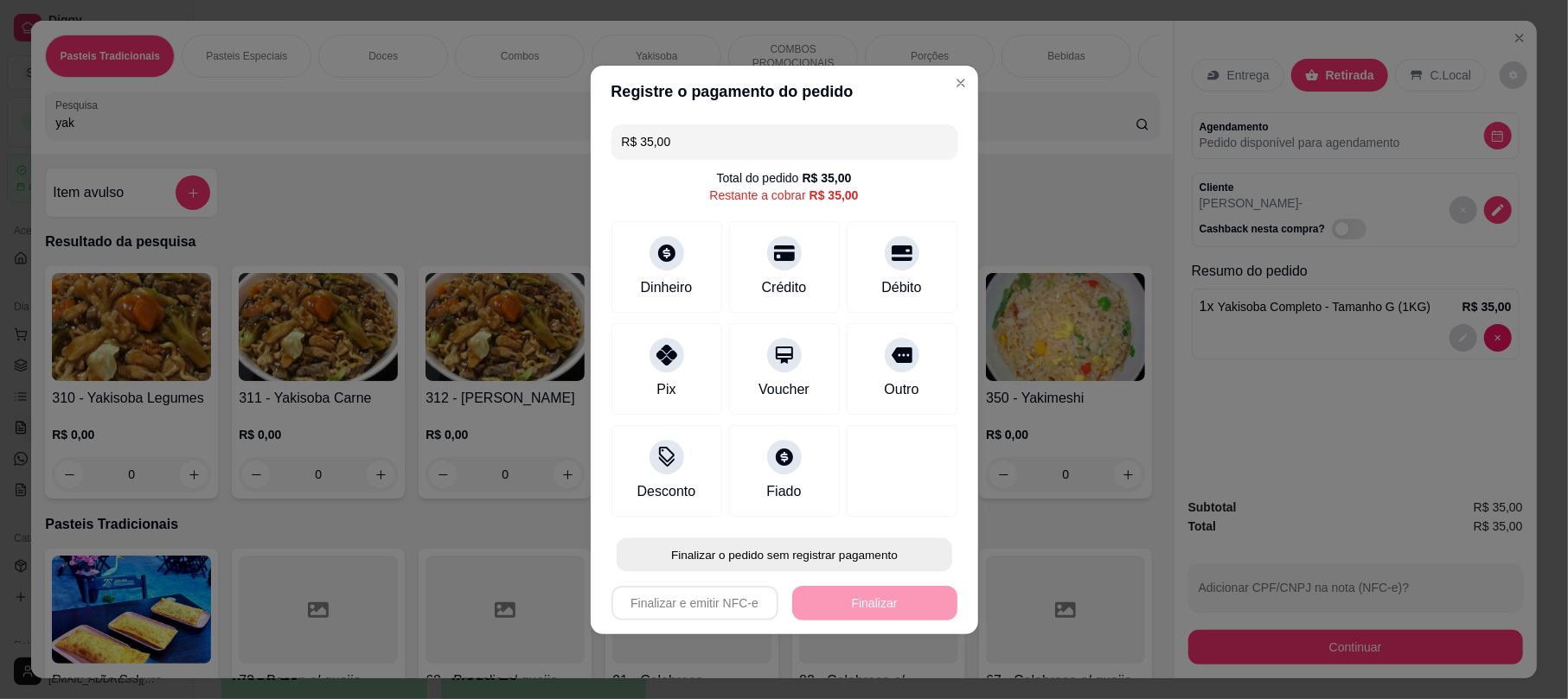
click at [856, 552] on button "Finalizar o pedido sem registrar pagamento" at bounding box center [784, 554] width 335 height 34
click at [896, 516] on button "Confirmar" at bounding box center [885, 507] width 61 height 26
type input "0"
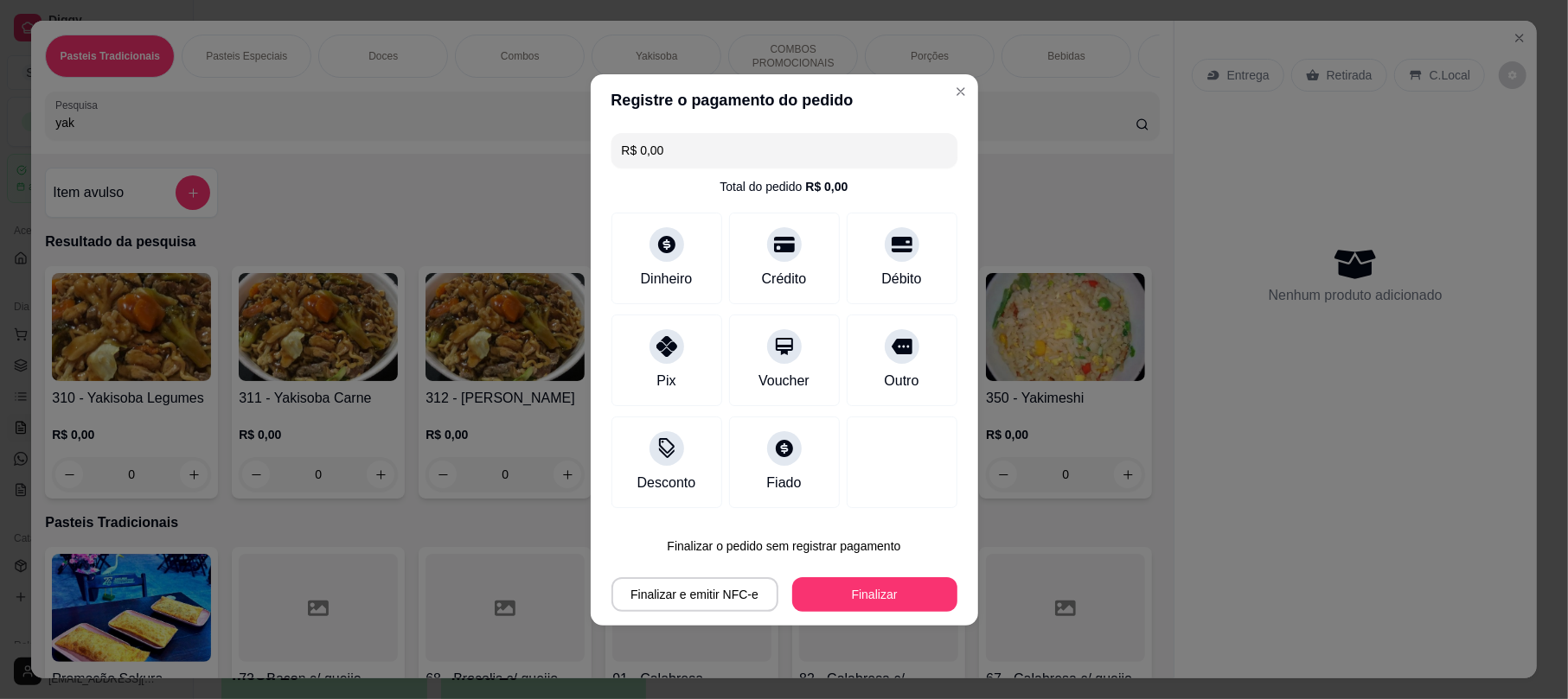
type input "R$ 0,00"
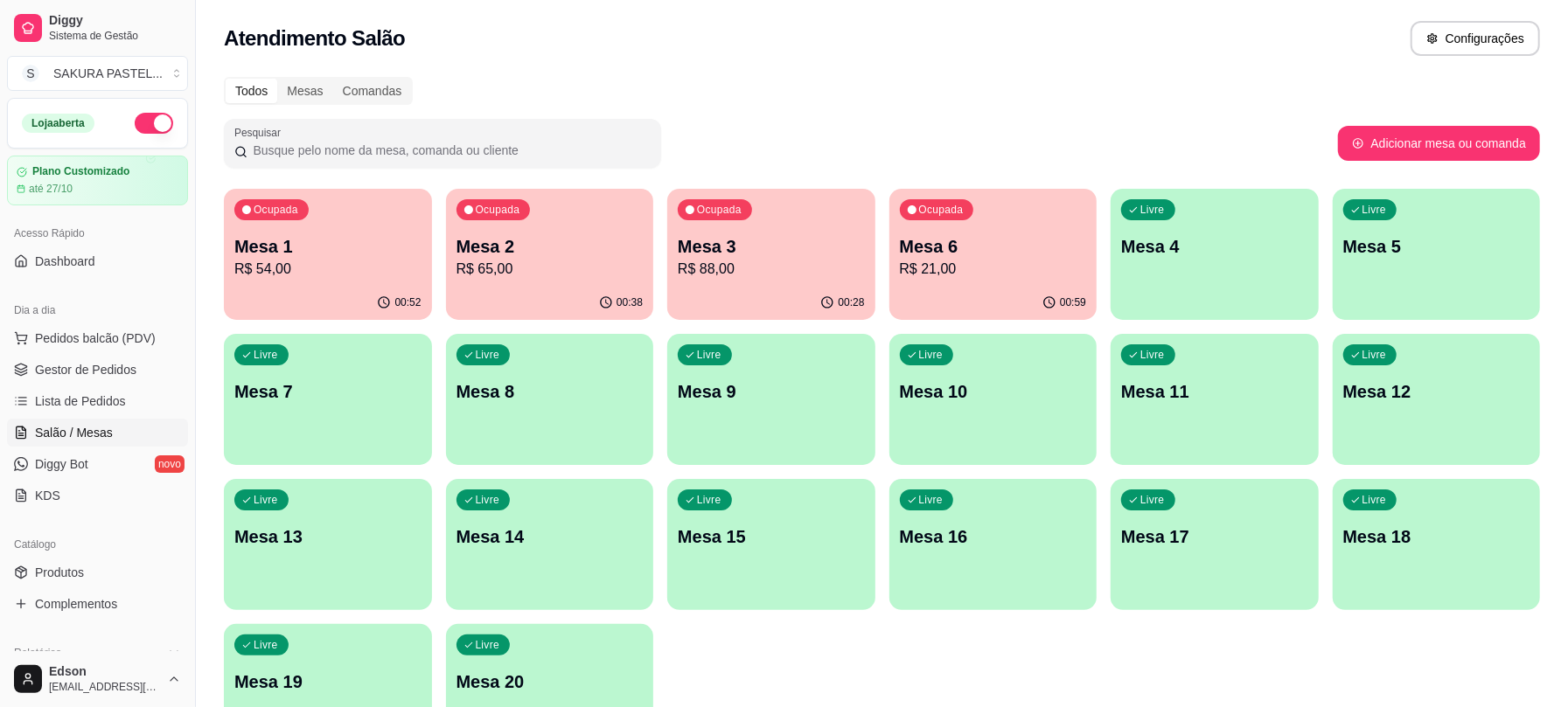
click at [554, 260] on p "R$ 65,00" at bounding box center [550, 269] width 187 height 21
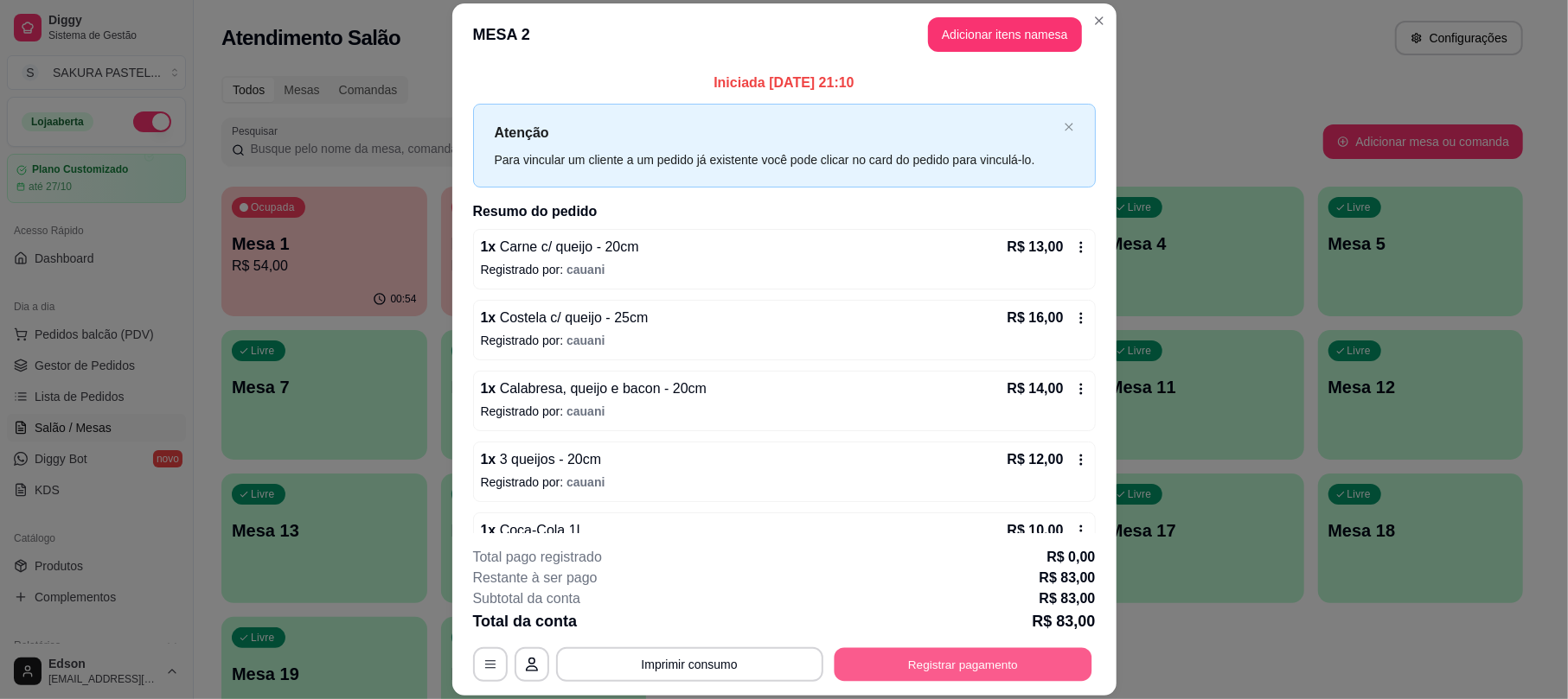
click at [1006, 662] on button "Registrar pagamento" at bounding box center [962, 665] width 258 height 34
click at [654, 674] on button "Imprimir consumo" at bounding box center [690, 665] width 268 height 35
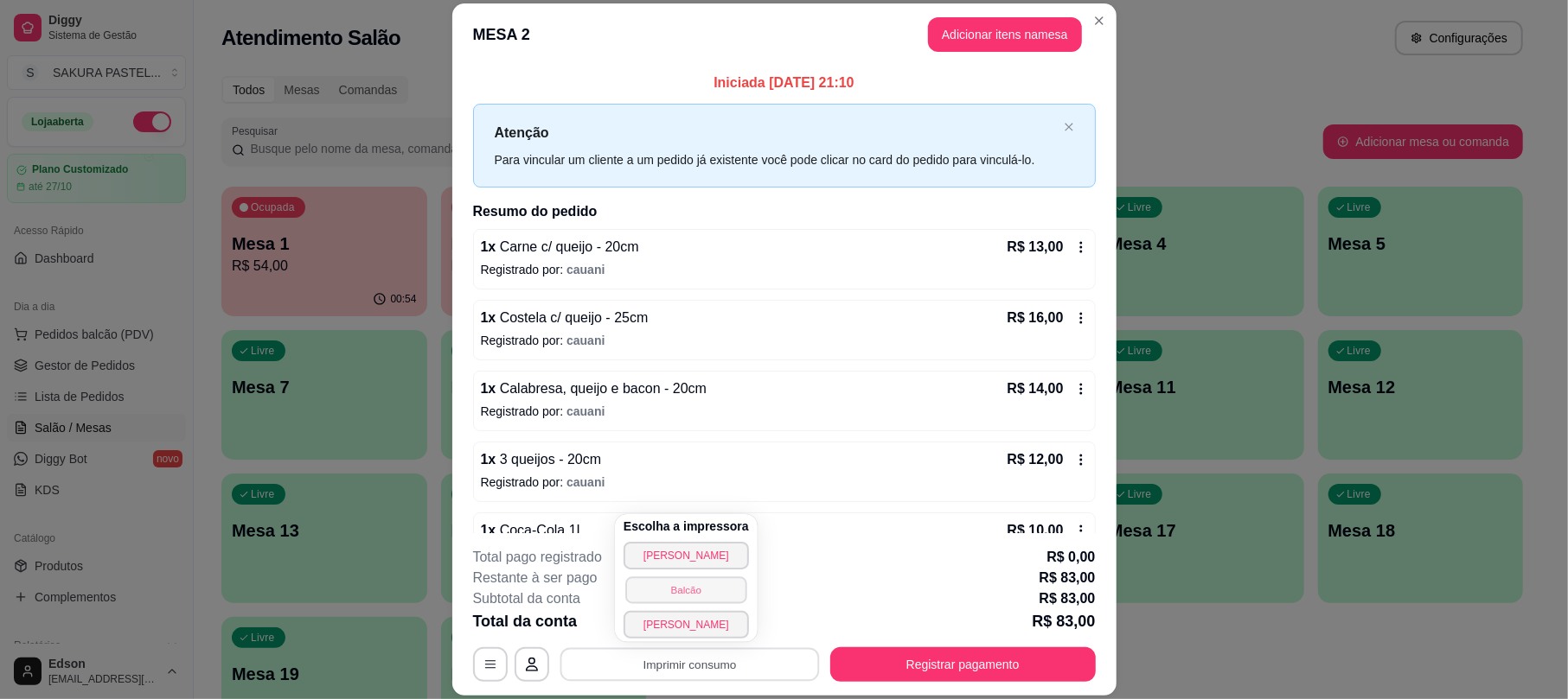
click at [704, 589] on button "Balcão" at bounding box center [685, 589] width 121 height 27
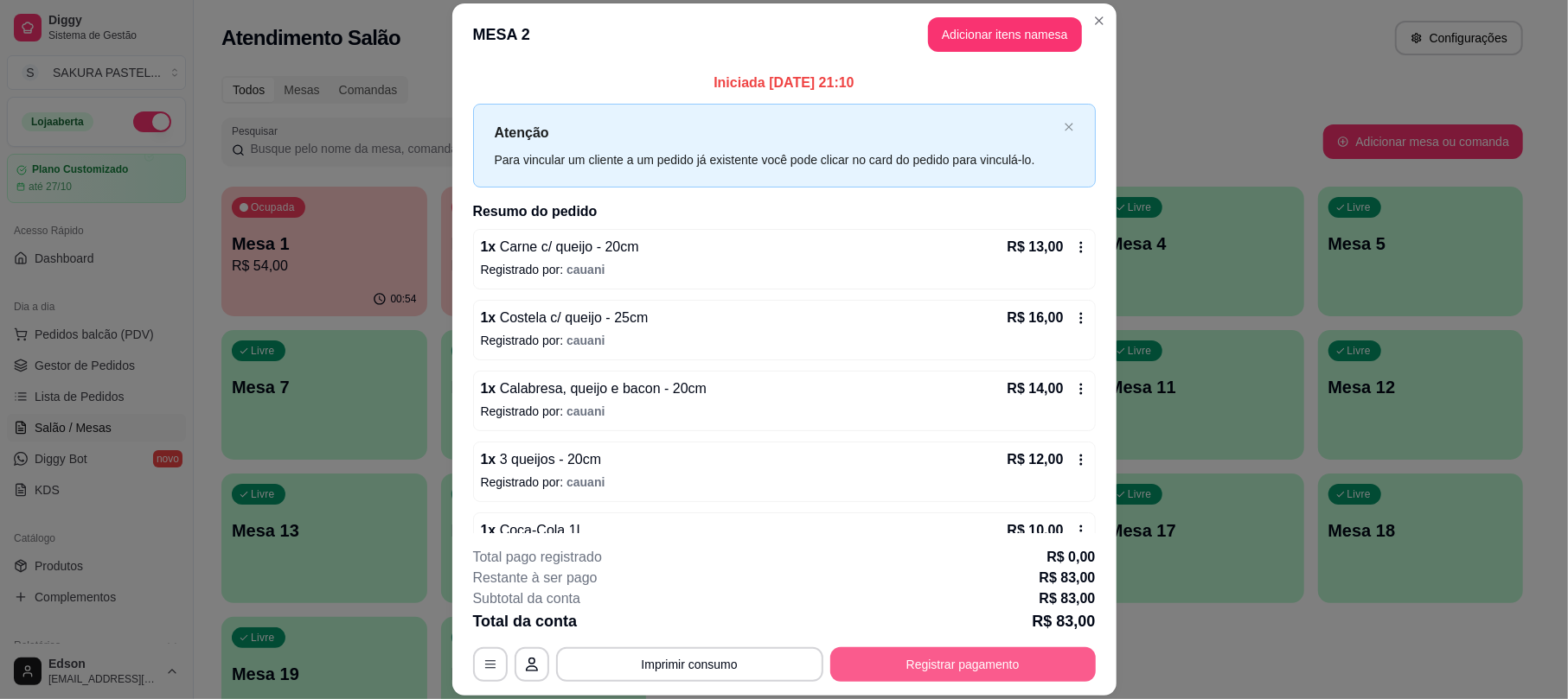
click at [998, 662] on button "Registrar pagamento" at bounding box center [963, 665] width 266 height 35
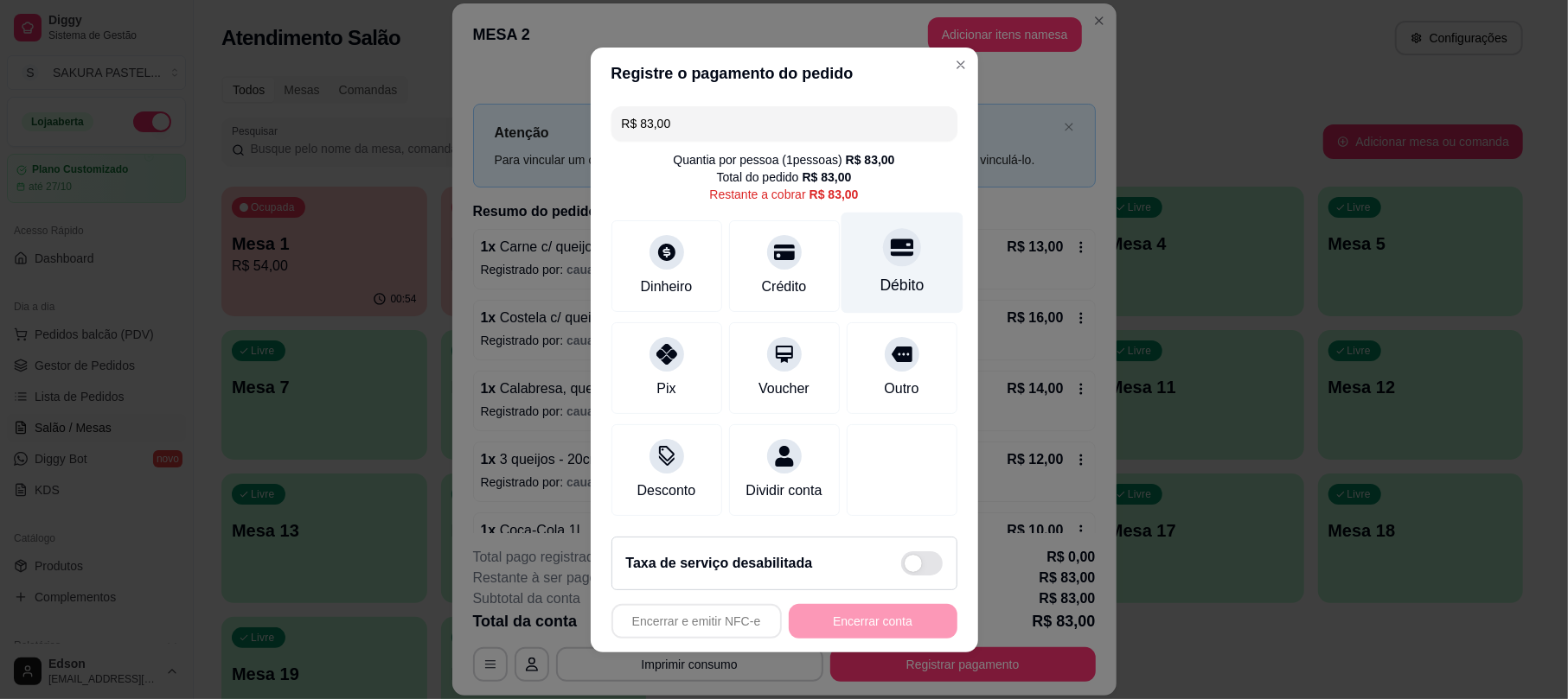
click at [880, 274] on div "Débito" at bounding box center [902, 285] width 44 height 23
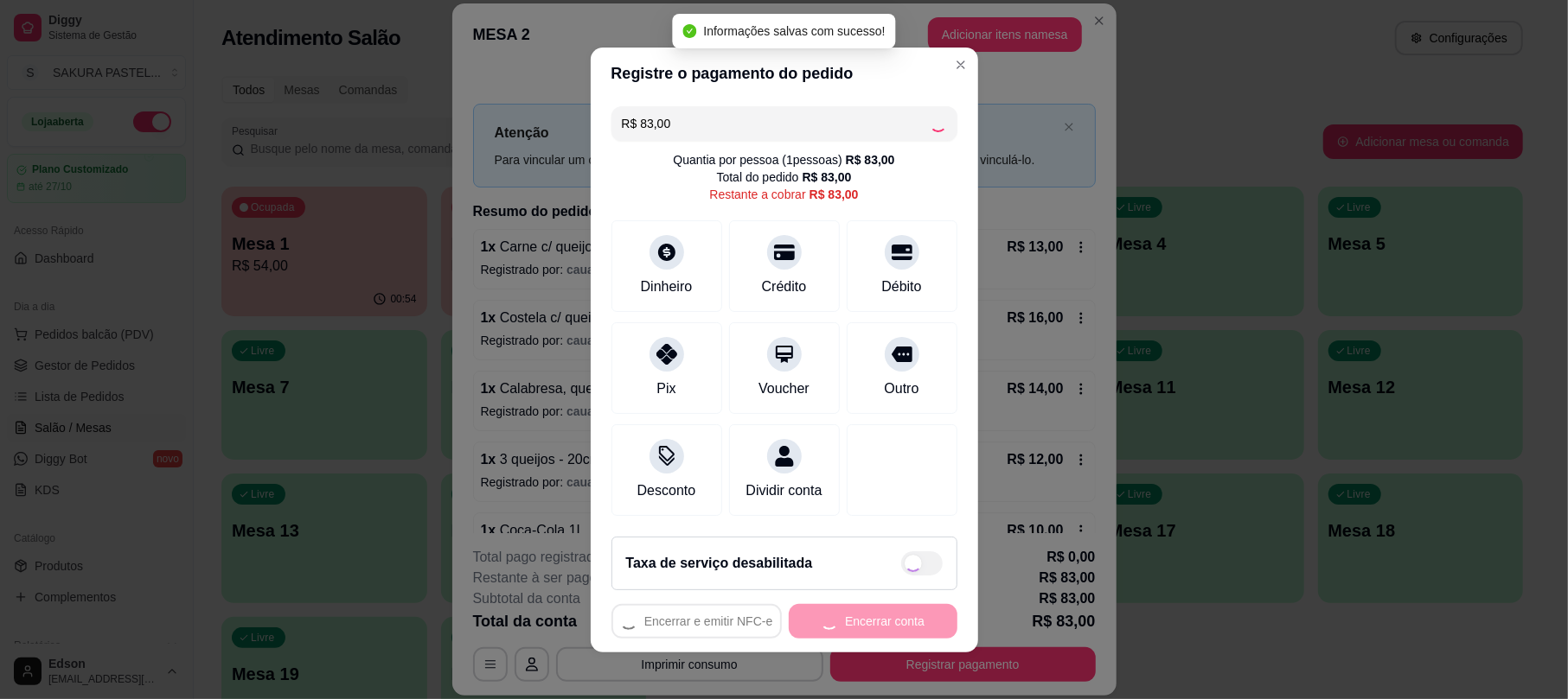
type input "R$ 0,00"
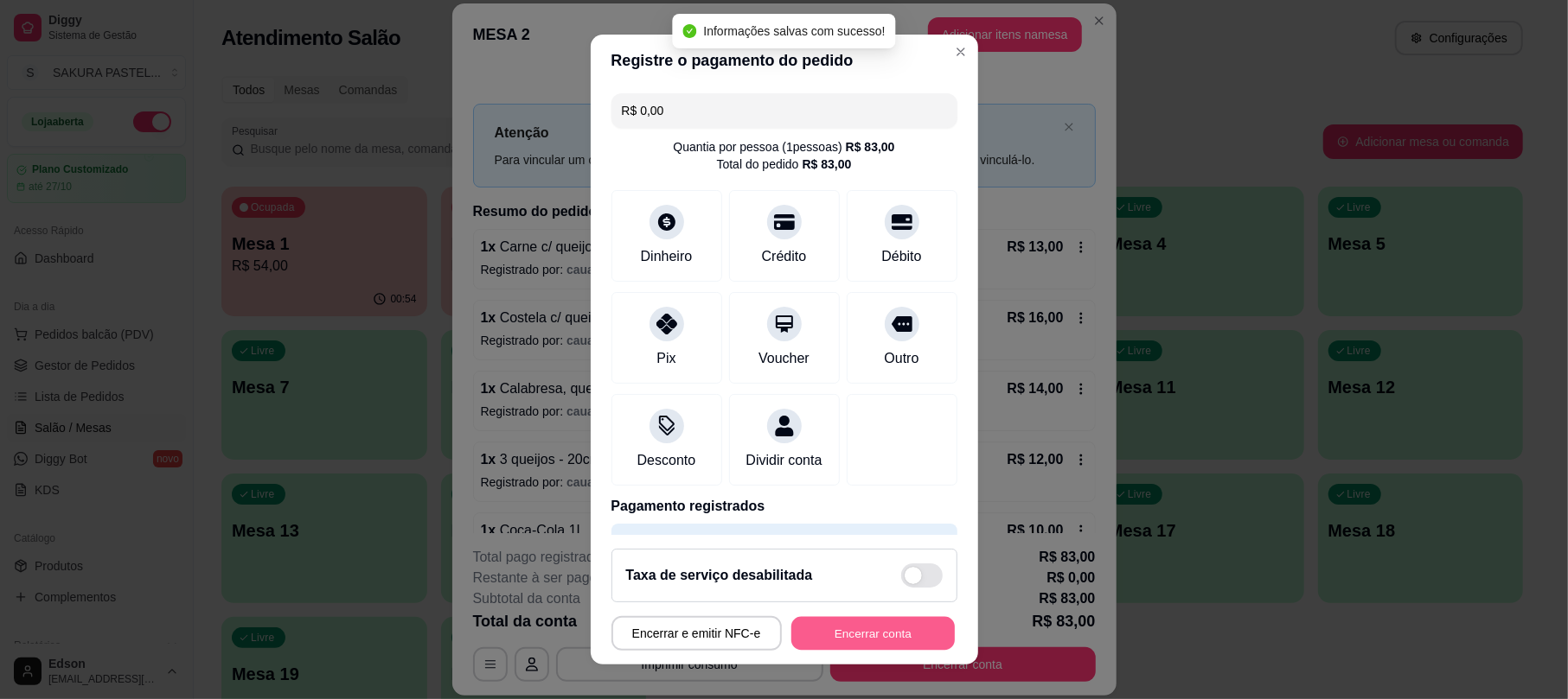
click at [900, 653] on footer "Taxa de serviço desabilitada Encerrar e emitir NFC-e Encerrar conta" at bounding box center [784, 600] width 388 height 130
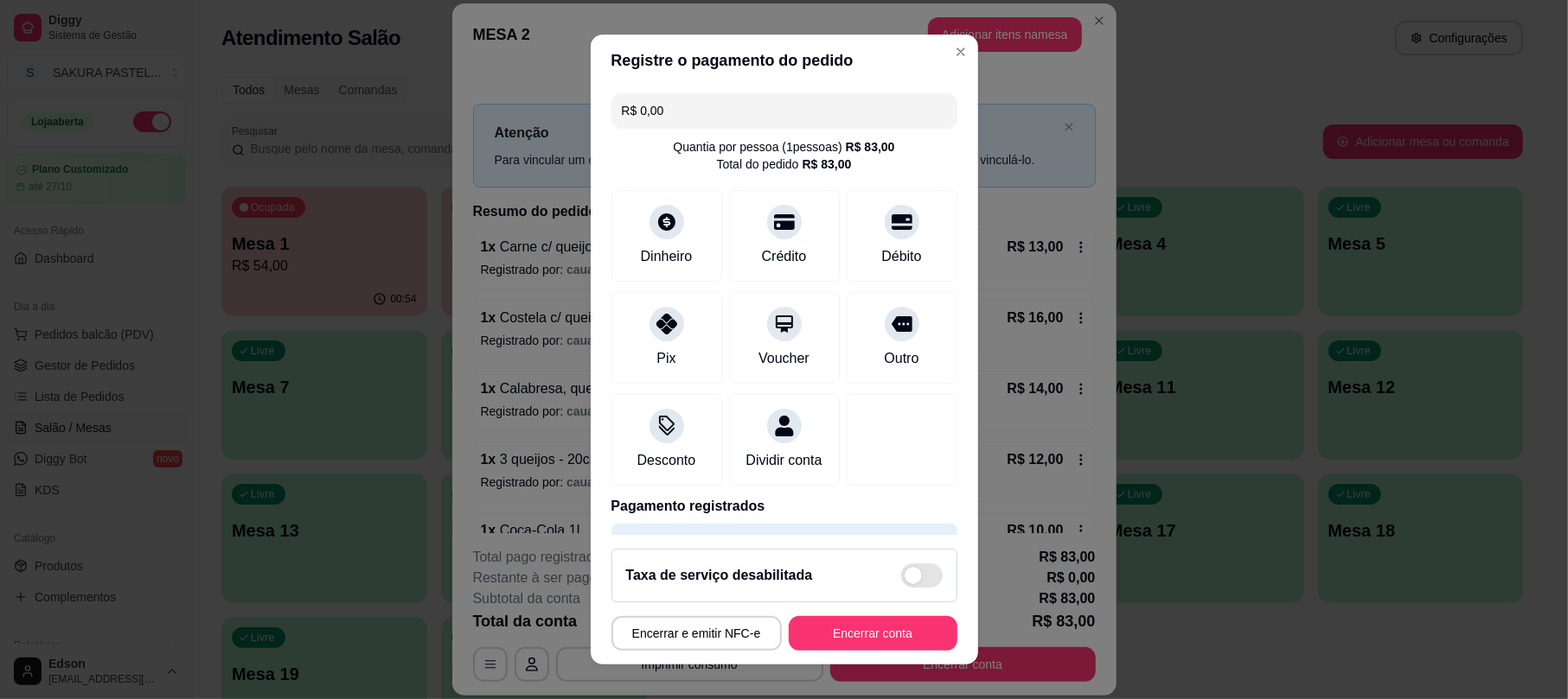
click at [845, 636] on button "Encerrar conta" at bounding box center [872, 634] width 169 height 35
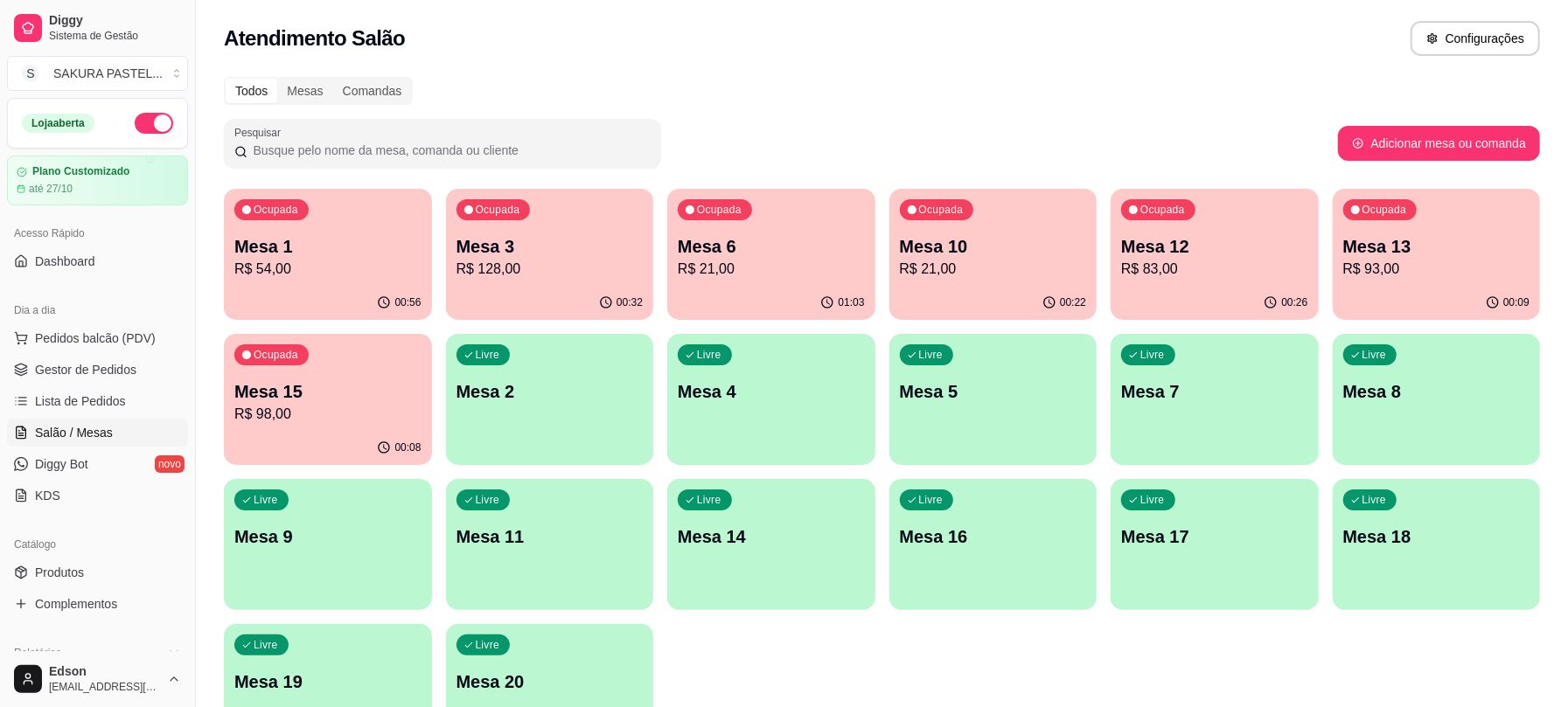
click at [970, 246] on p "Mesa 10" at bounding box center [993, 246] width 187 height 24
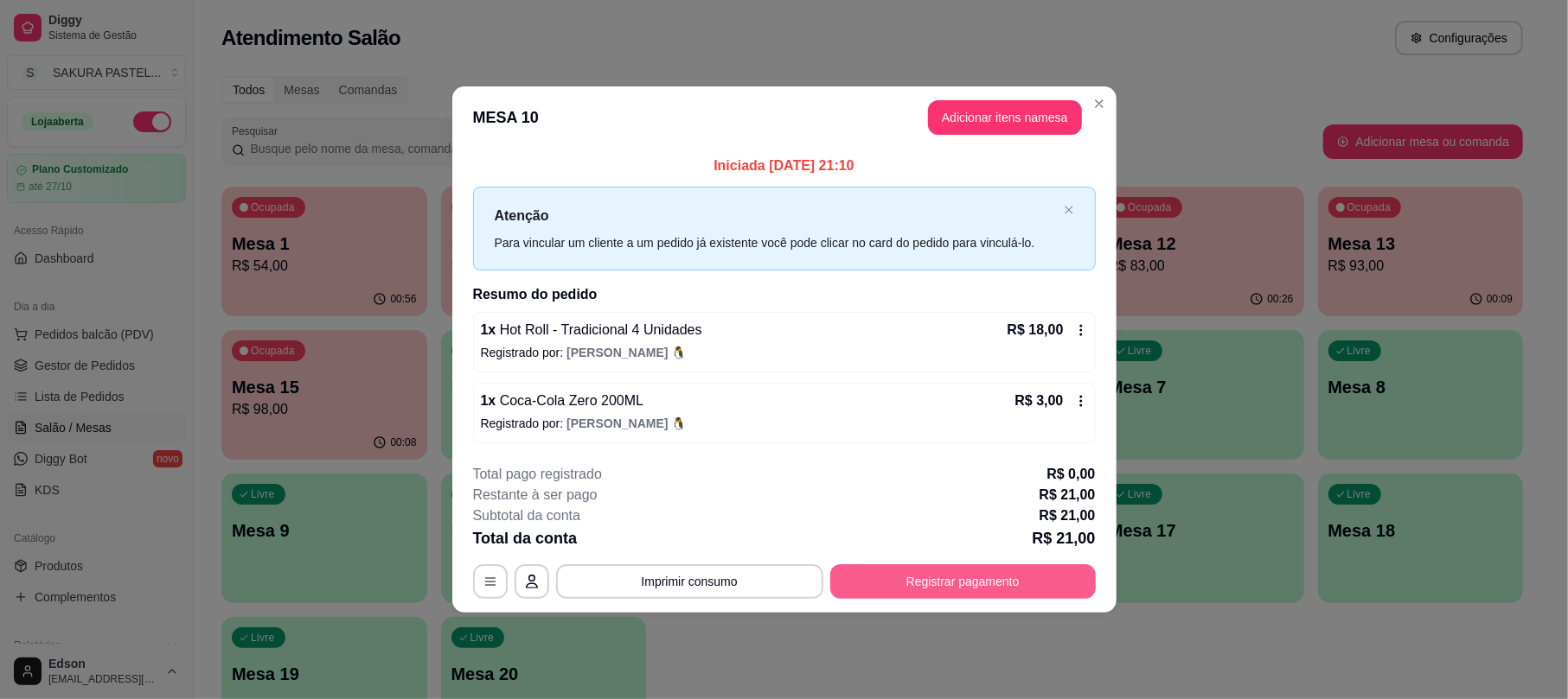
click at [948, 589] on button "Registrar pagamento" at bounding box center [963, 582] width 266 height 35
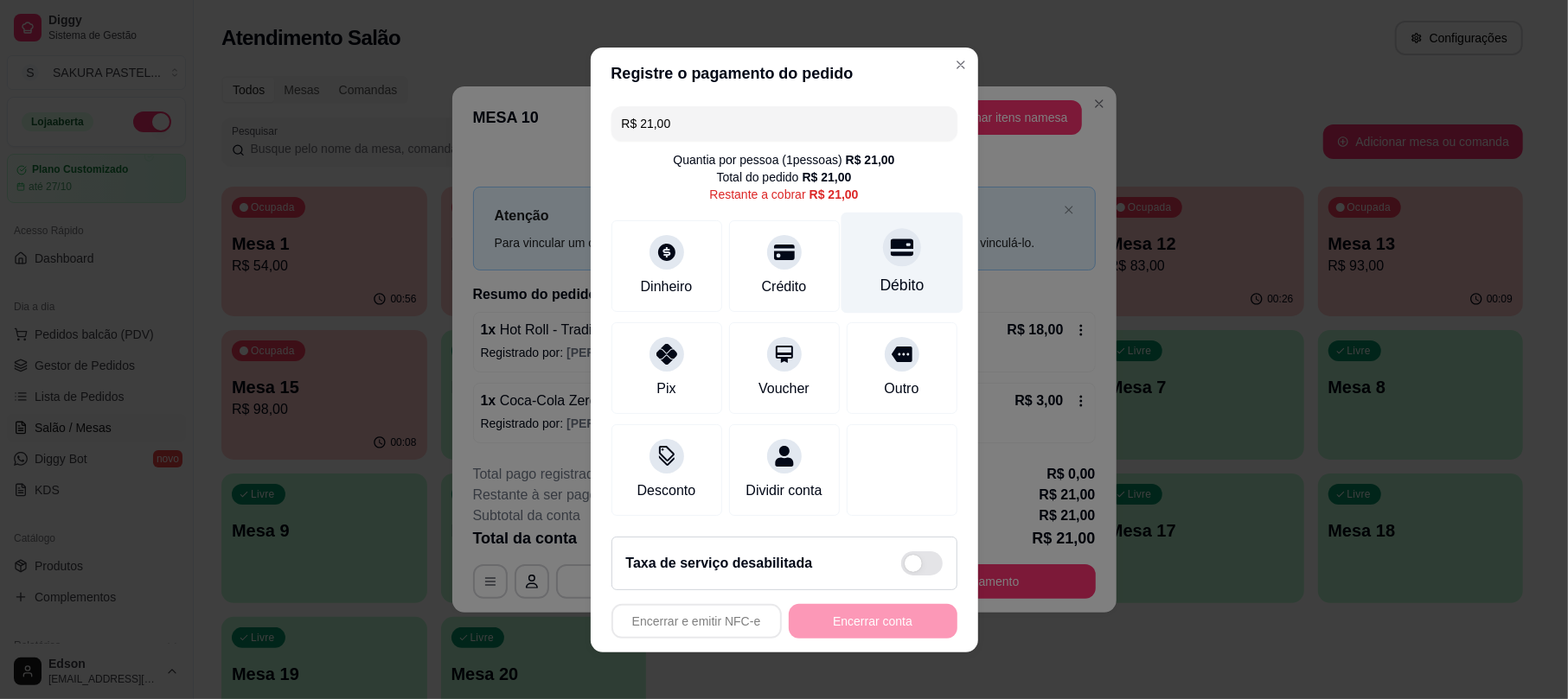
click at [895, 233] on div at bounding box center [902, 247] width 38 height 38
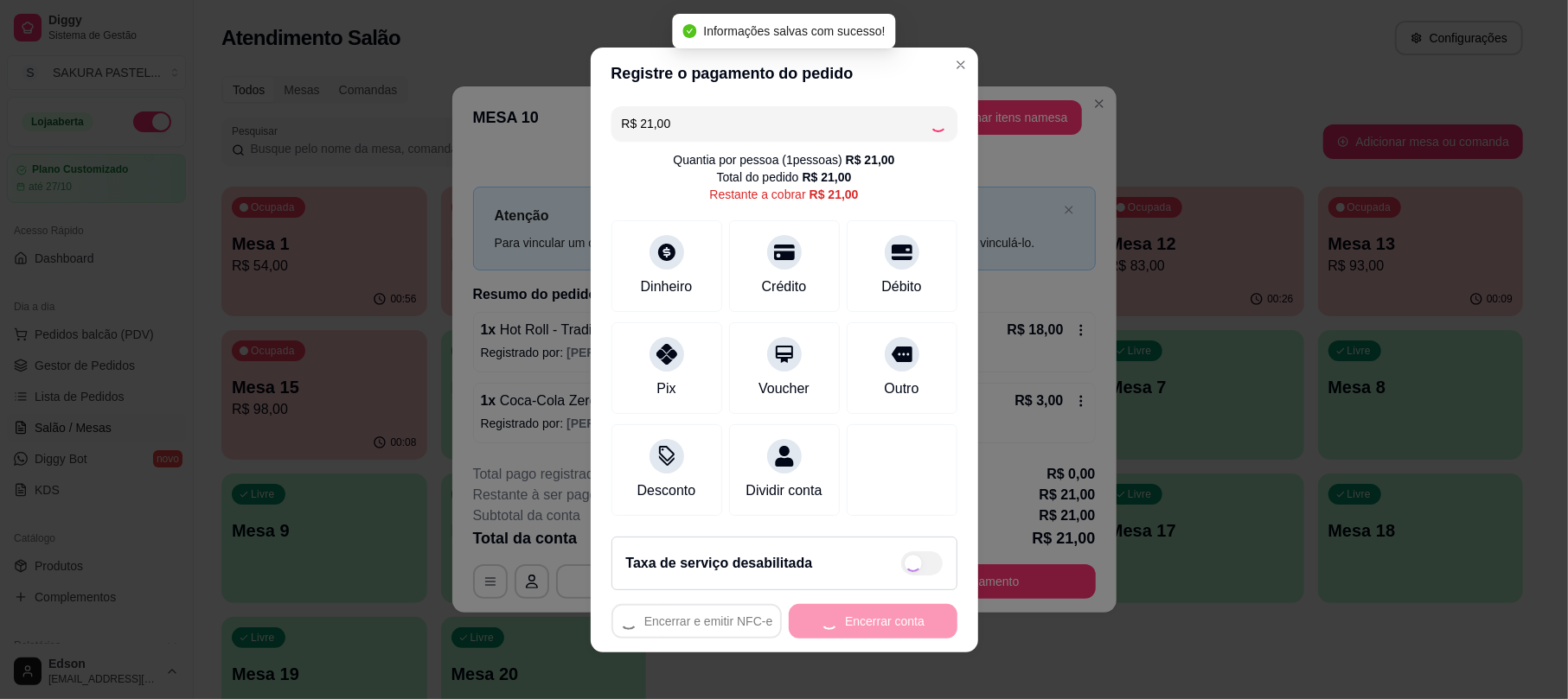
type input "R$ 0,00"
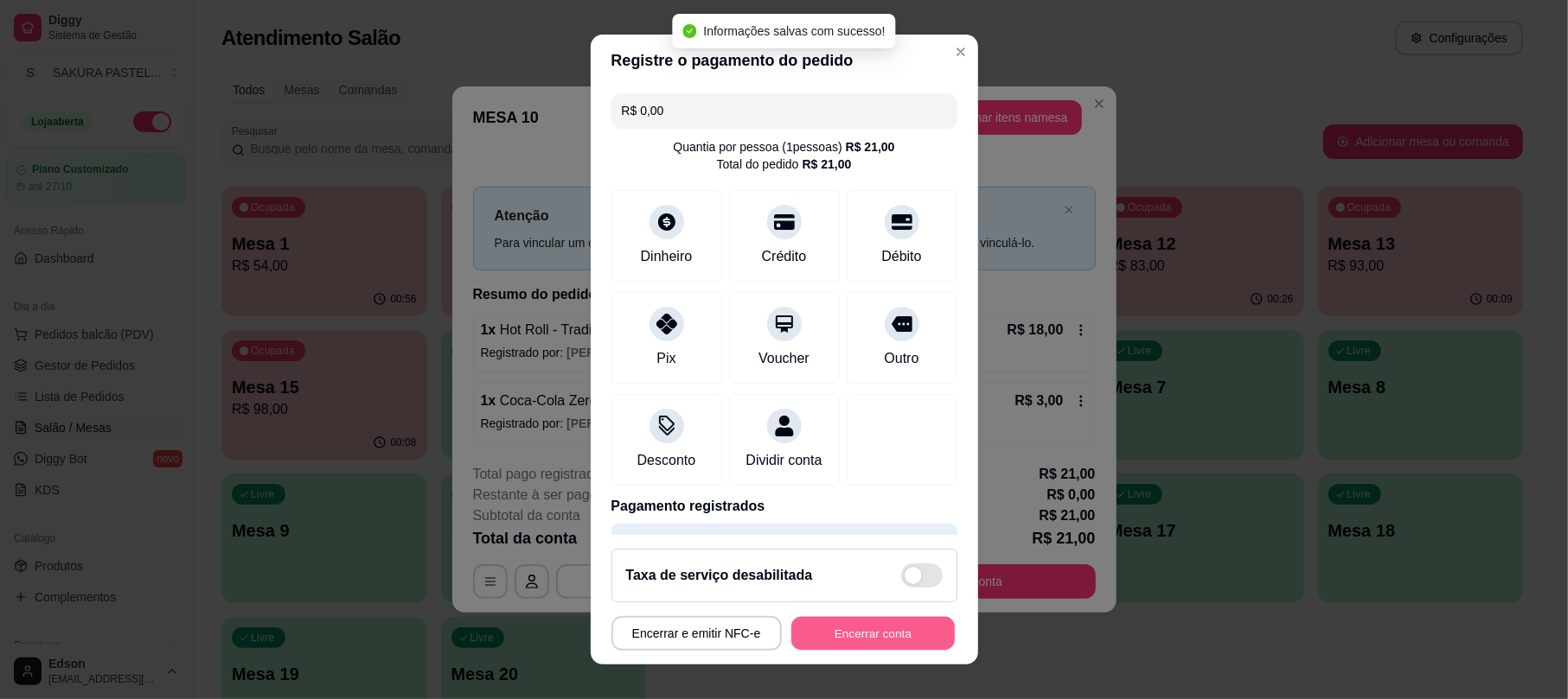
click at [850, 643] on button "Encerrar conta" at bounding box center [872, 633] width 163 height 34
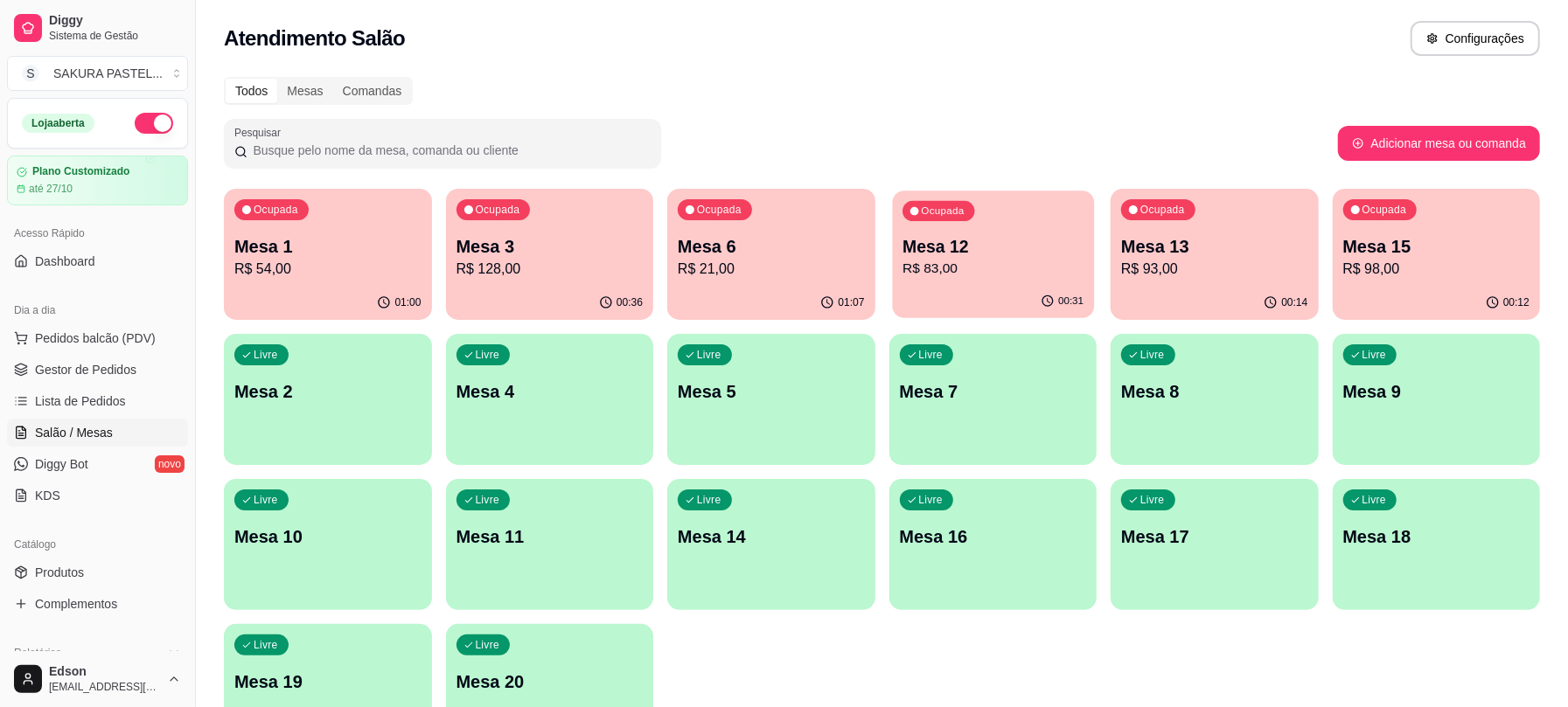
click at [945, 290] on div "00:31" at bounding box center [992, 302] width 201 height 33
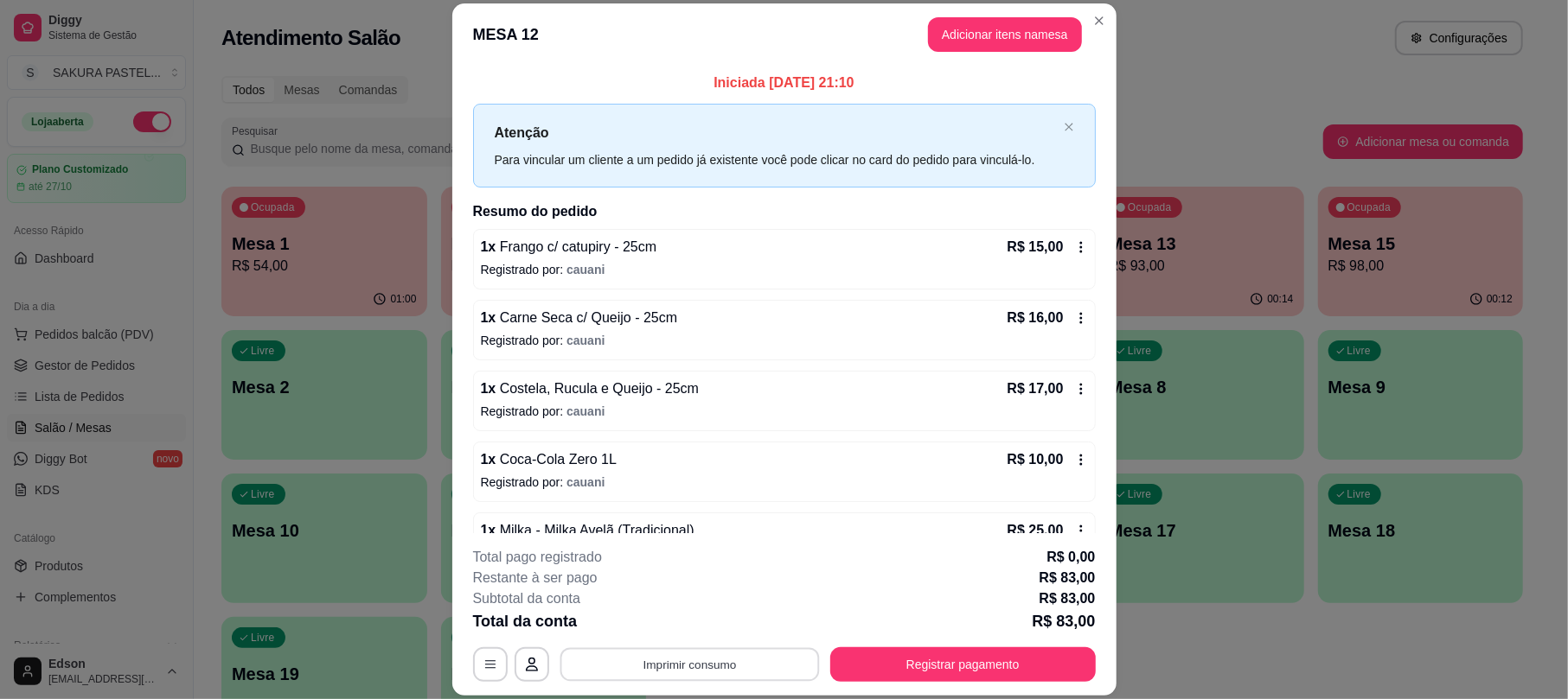
click at [634, 654] on button "Imprimir consumo" at bounding box center [688, 665] width 259 height 34
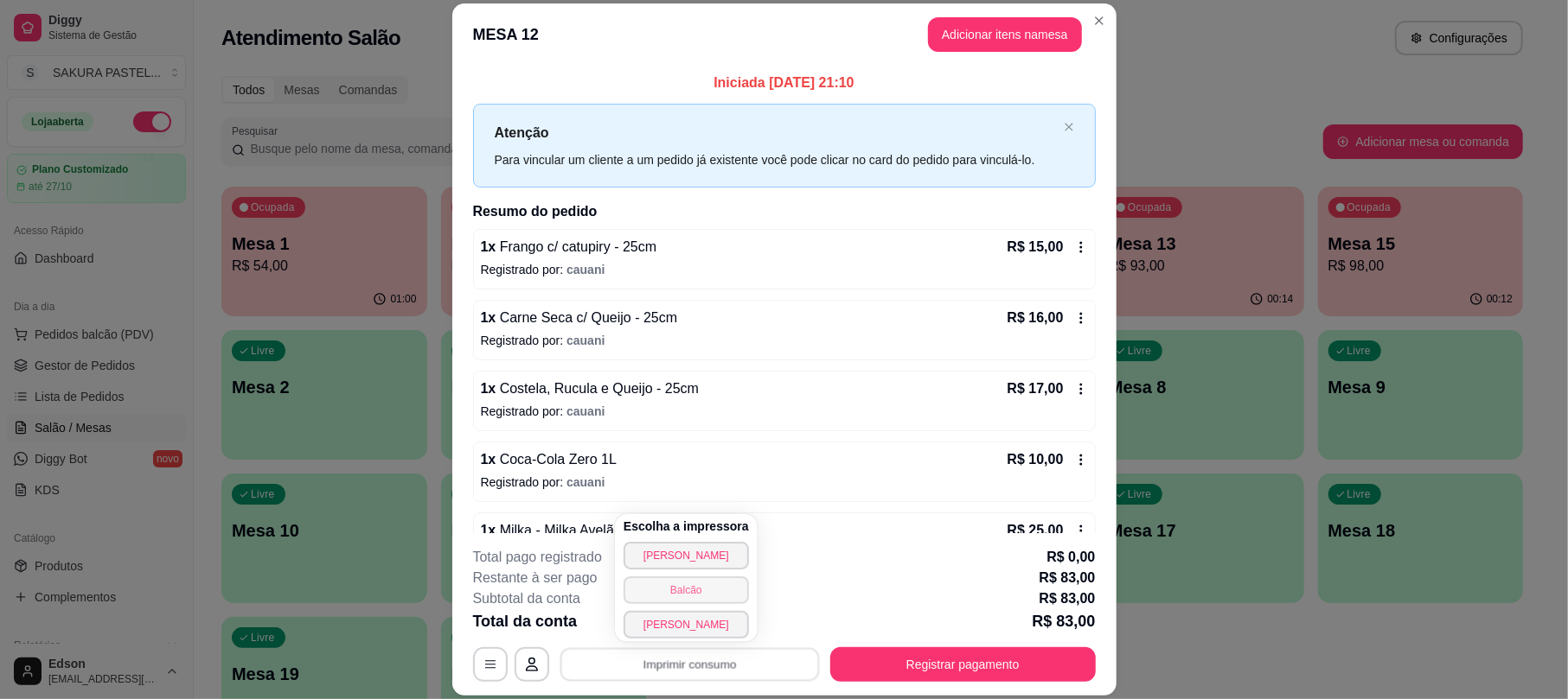
click at [704, 602] on button "Balcão" at bounding box center [685, 590] width 126 height 27
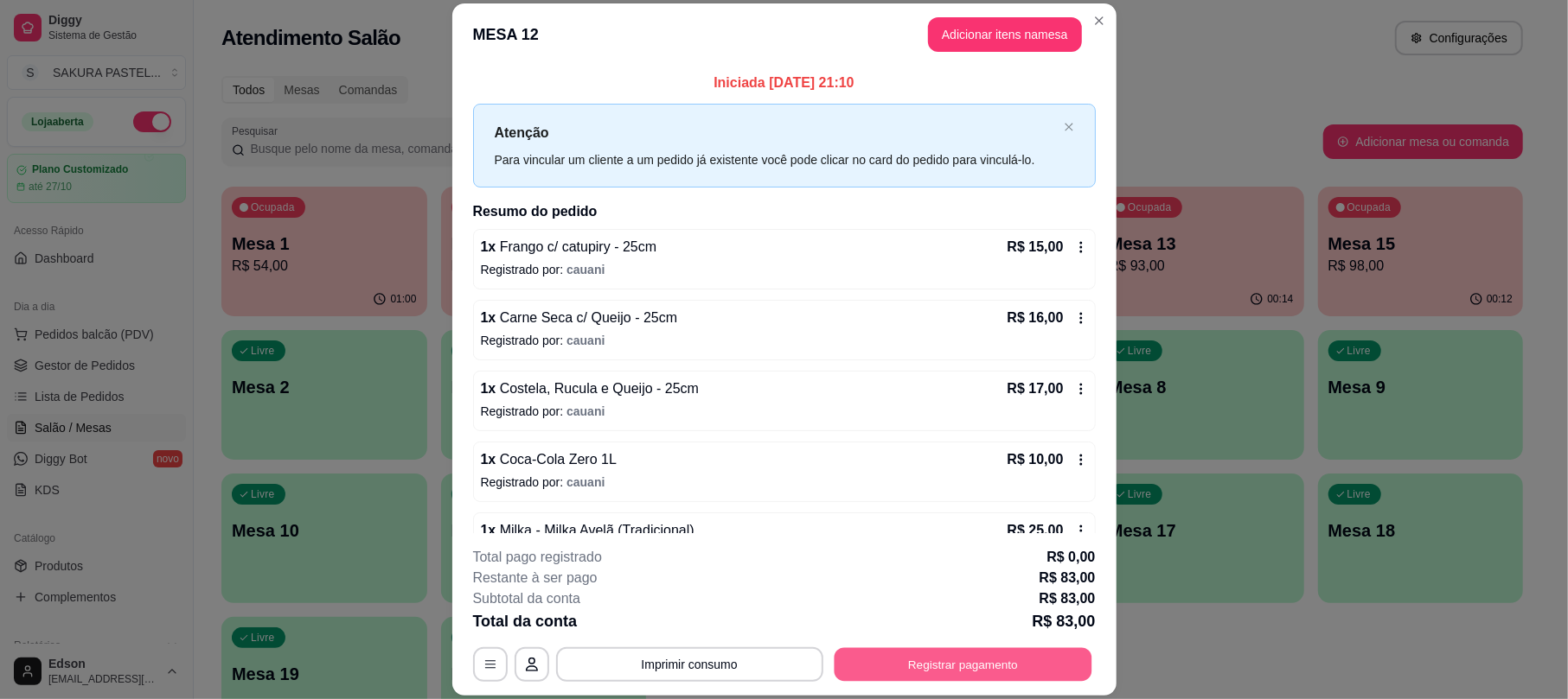
click at [913, 661] on button "Registrar pagamento" at bounding box center [962, 665] width 258 height 34
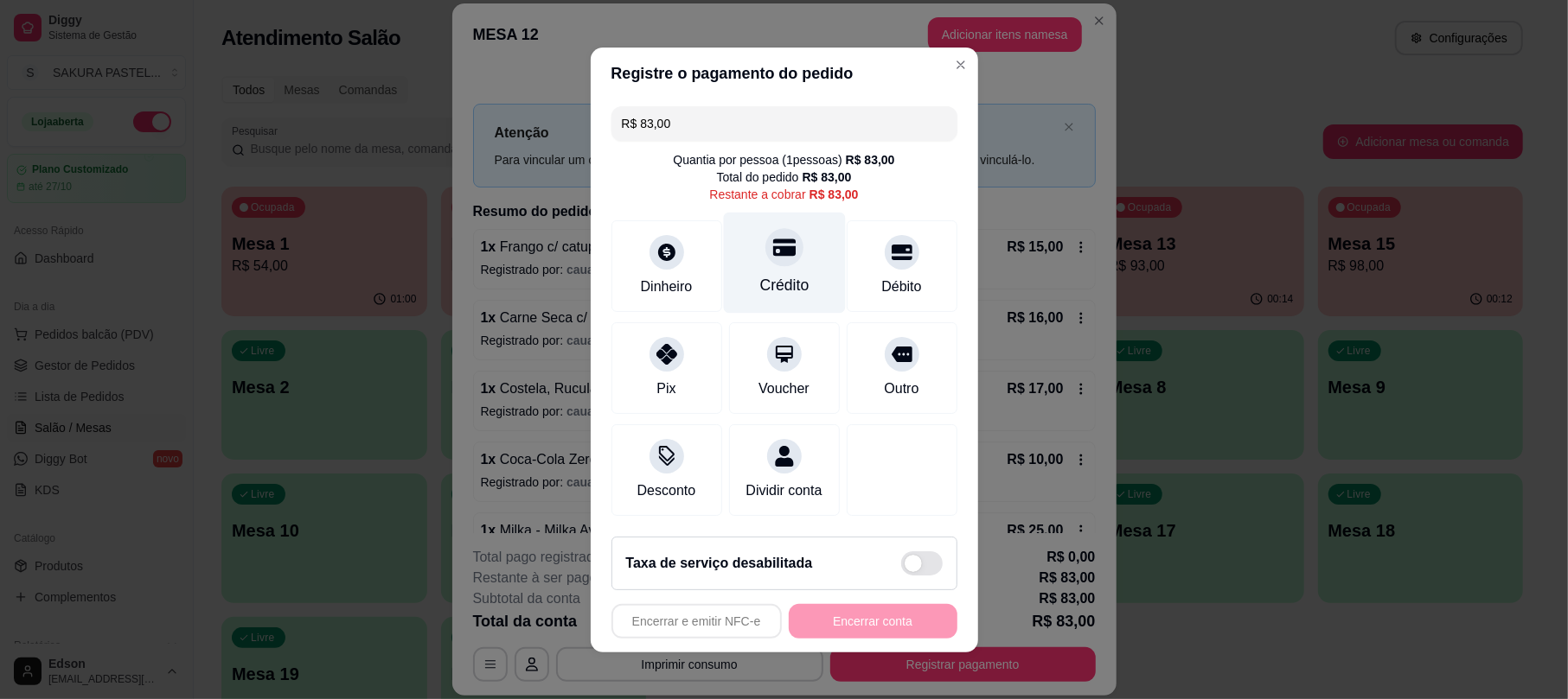
click at [787, 222] on div "Crédito" at bounding box center [784, 262] width 122 height 101
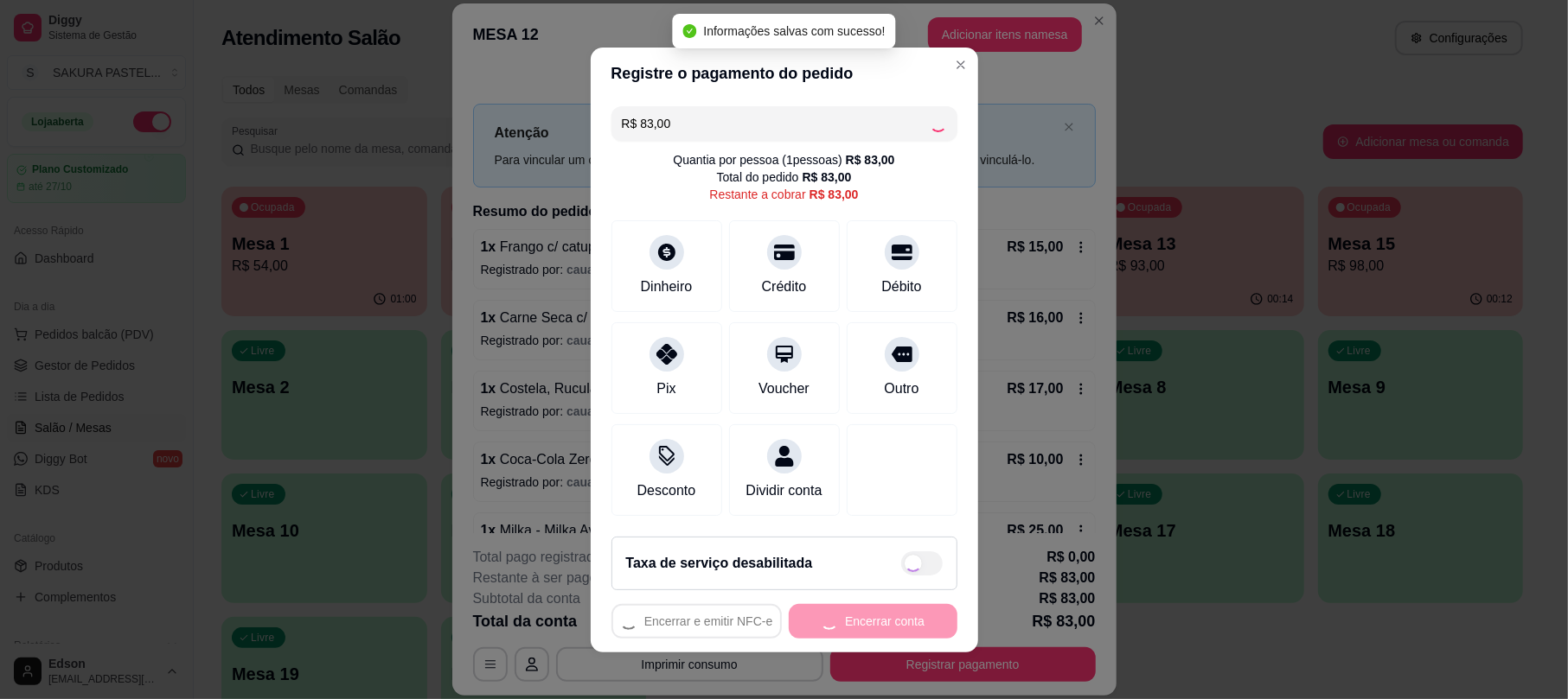
type input "R$ 0,00"
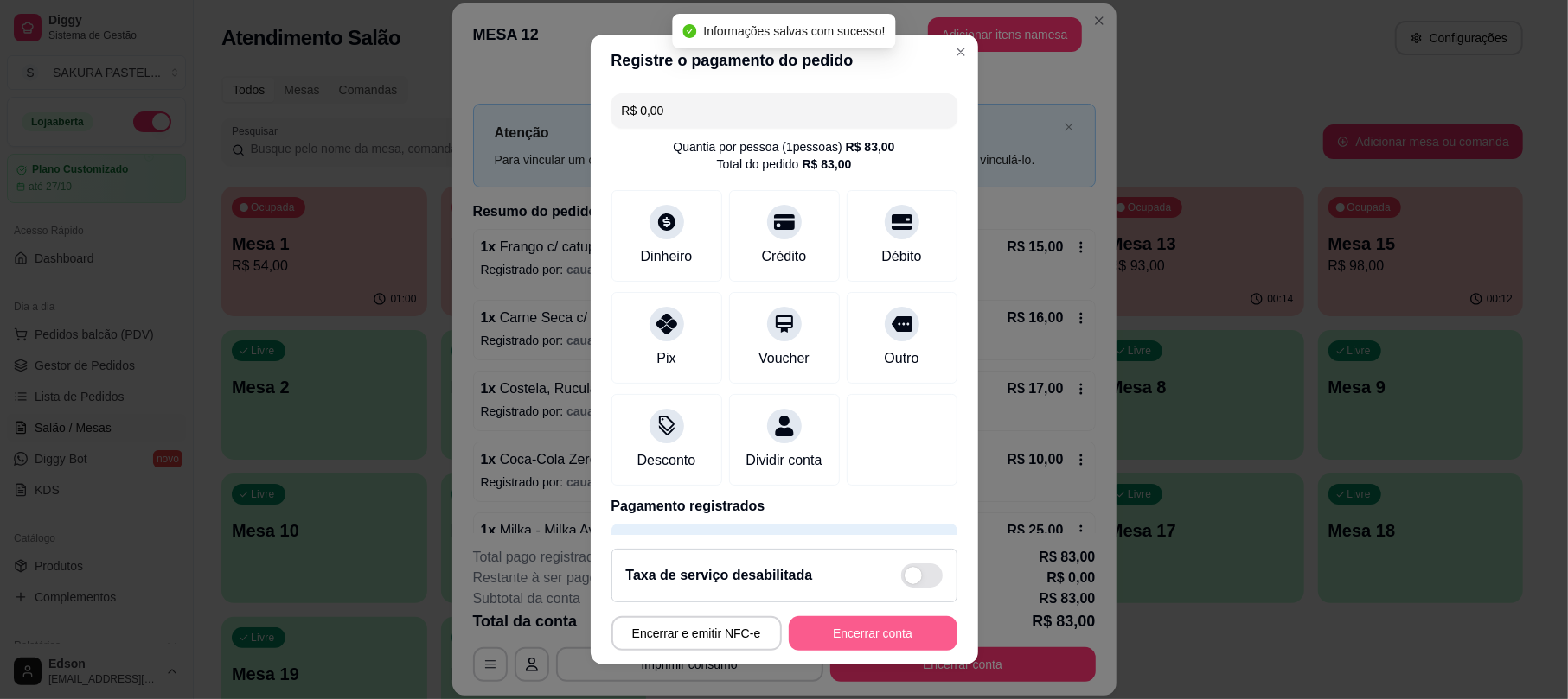
click at [870, 623] on button "Encerrar conta" at bounding box center [872, 634] width 169 height 35
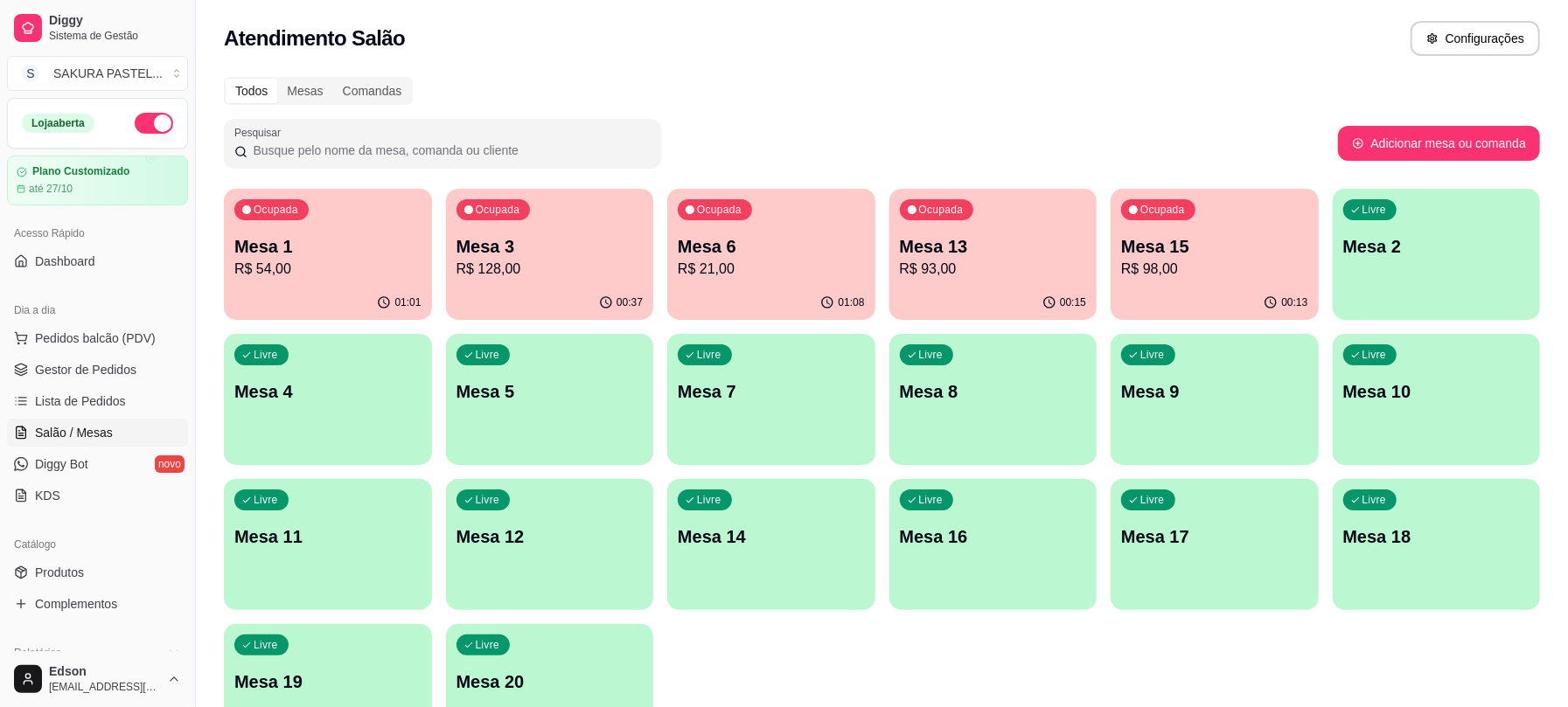
click at [336, 268] on p "R$ 54,00" at bounding box center [328, 269] width 187 height 21
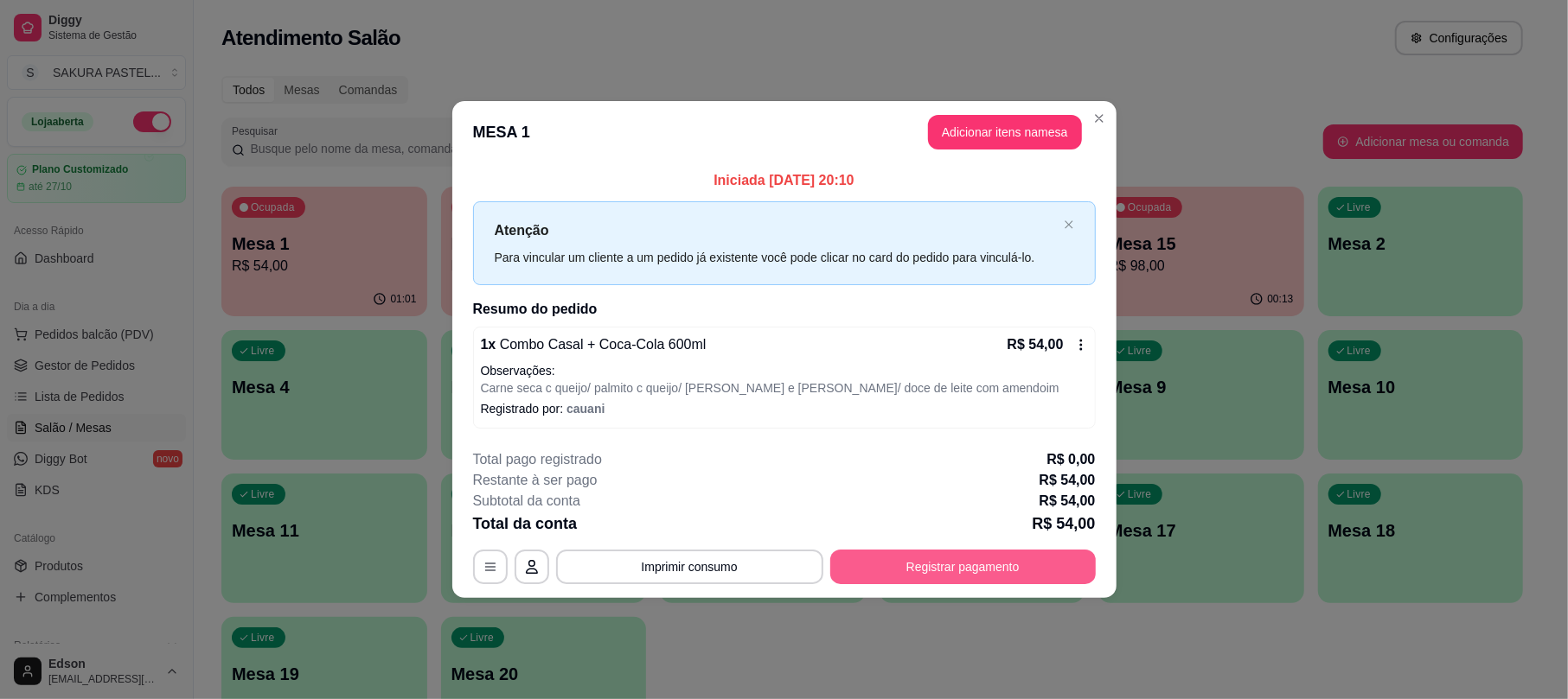
click at [905, 574] on button "Registrar pagamento" at bounding box center [963, 567] width 266 height 35
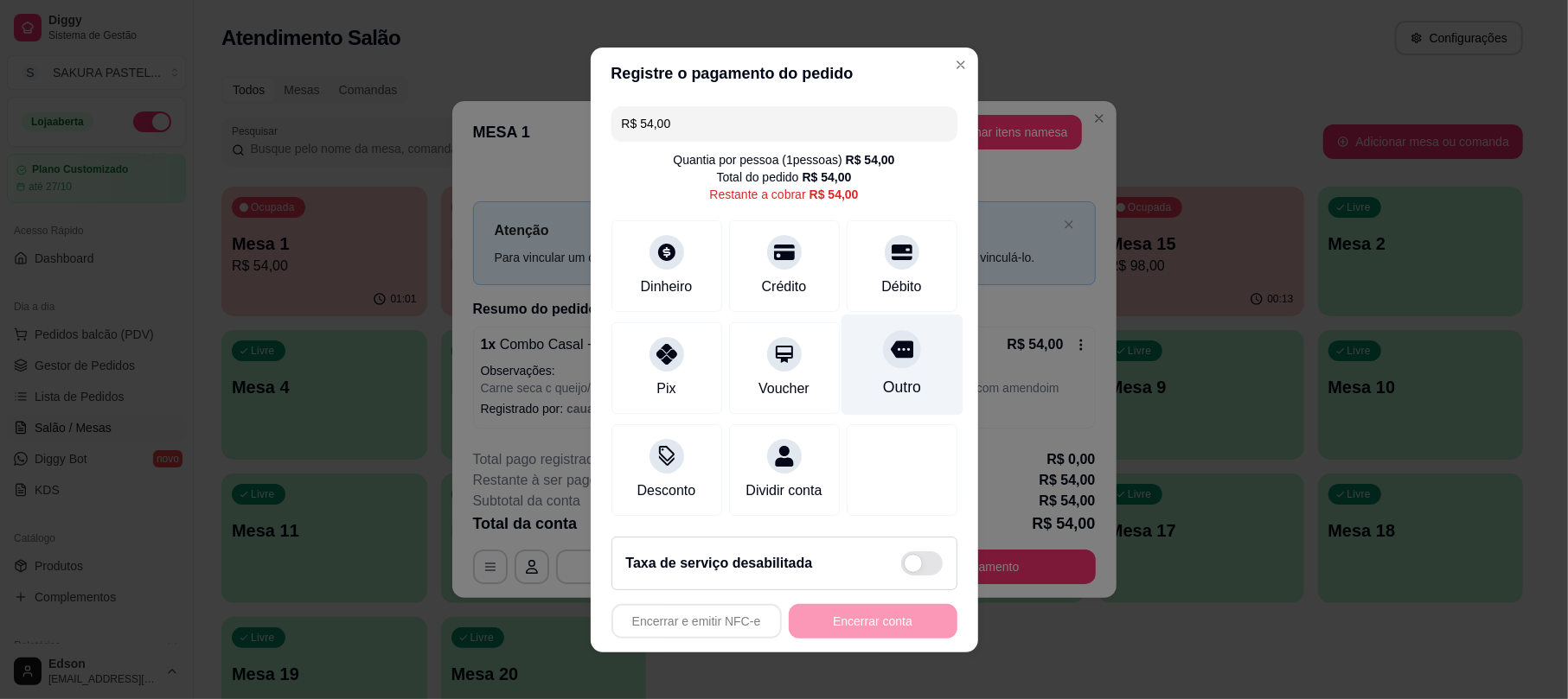
drag, startPoint x: 893, startPoint y: 202, endPoint x: 877, endPoint y: 371, distance: 169.8
click at [893, 202] on div "R$ 54,00 Quantia por pessoa ( 1 pessoas) R$ 54,00 Total do pedido R$ 54,00 Rest…" at bounding box center [784, 311] width 388 height 423
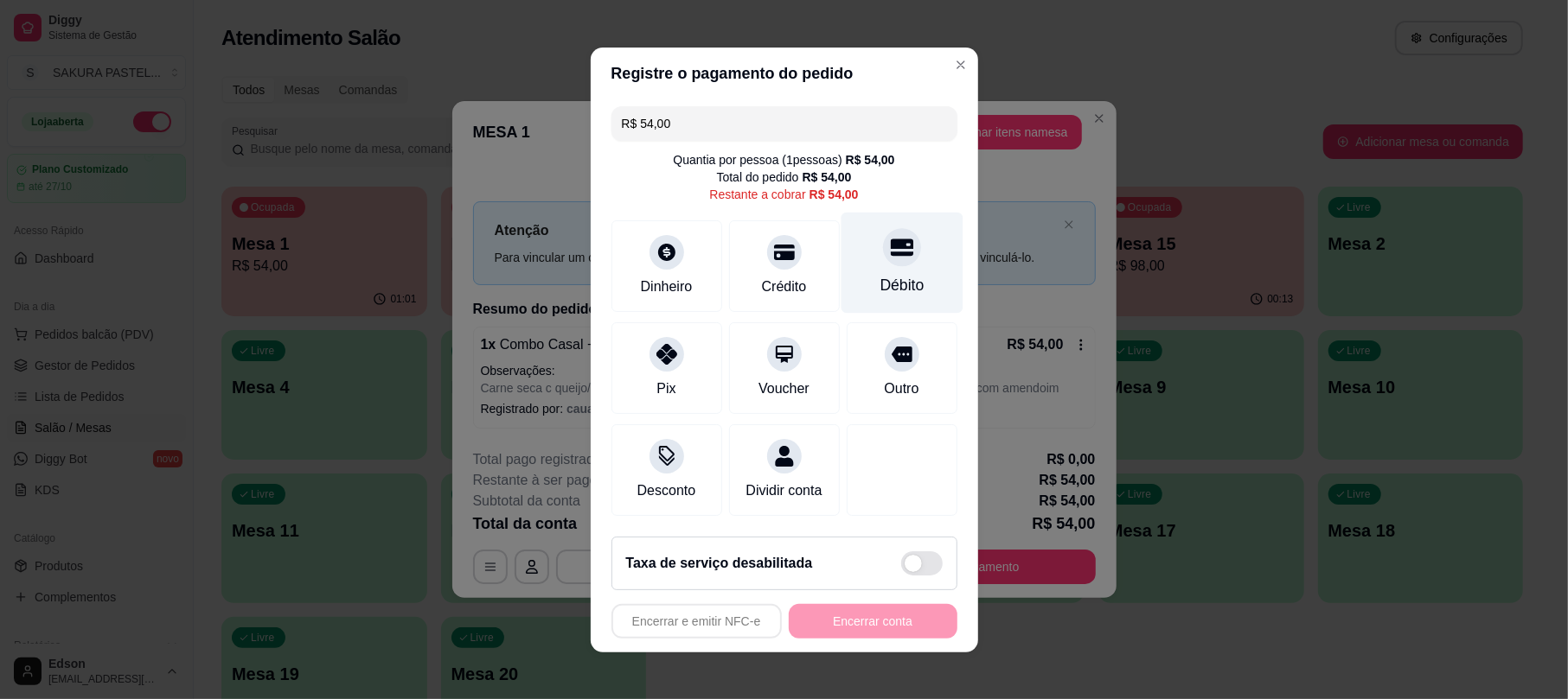
click at [855, 253] on div "Débito" at bounding box center [901, 262] width 122 height 101
click at [840, 650] on footer "Taxa de serviço desabilitada Encerrar e emitir NFC-e Encerrar conta" at bounding box center [784, 588] width 388 height 130
type input "R$ 0,00"
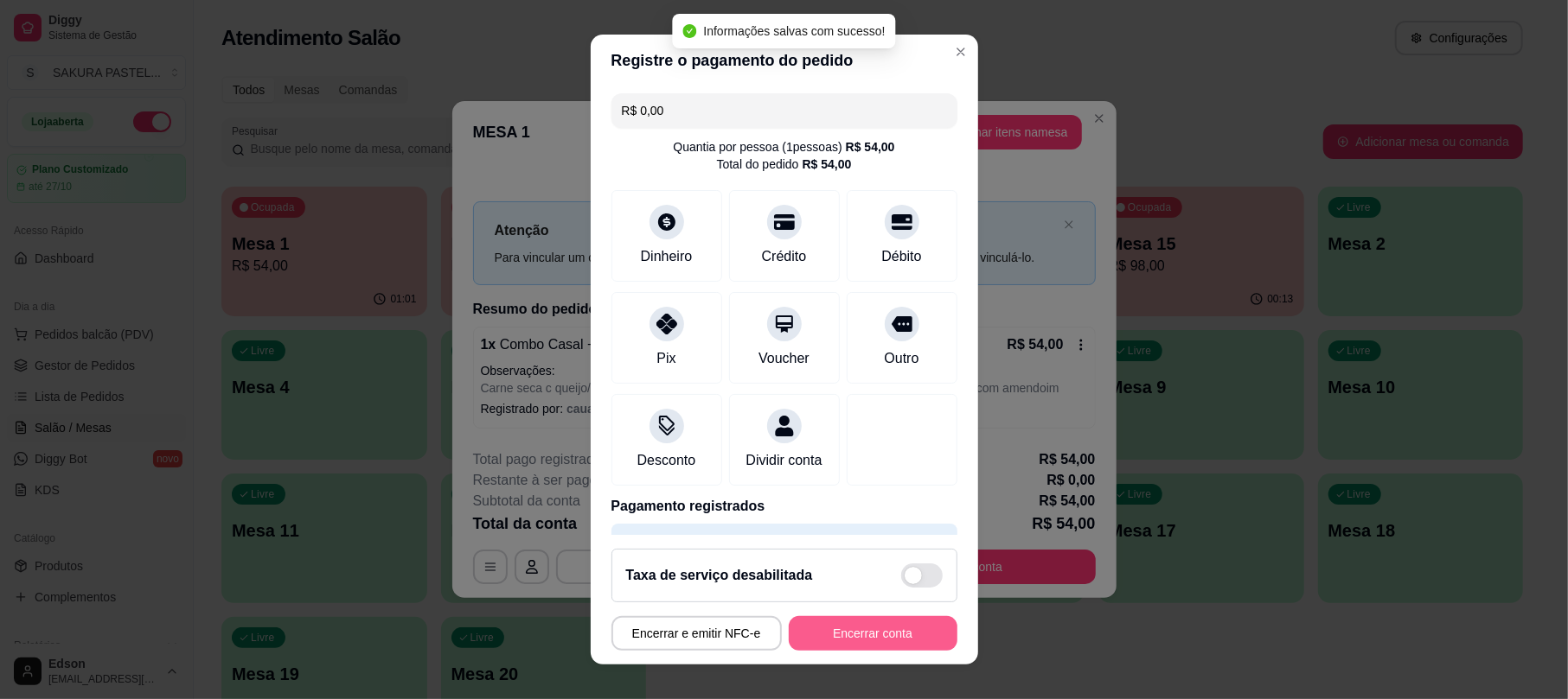
click at [842, 648] on button "Encerrar conta" at bounding box center [872, 634] width 169 height 35
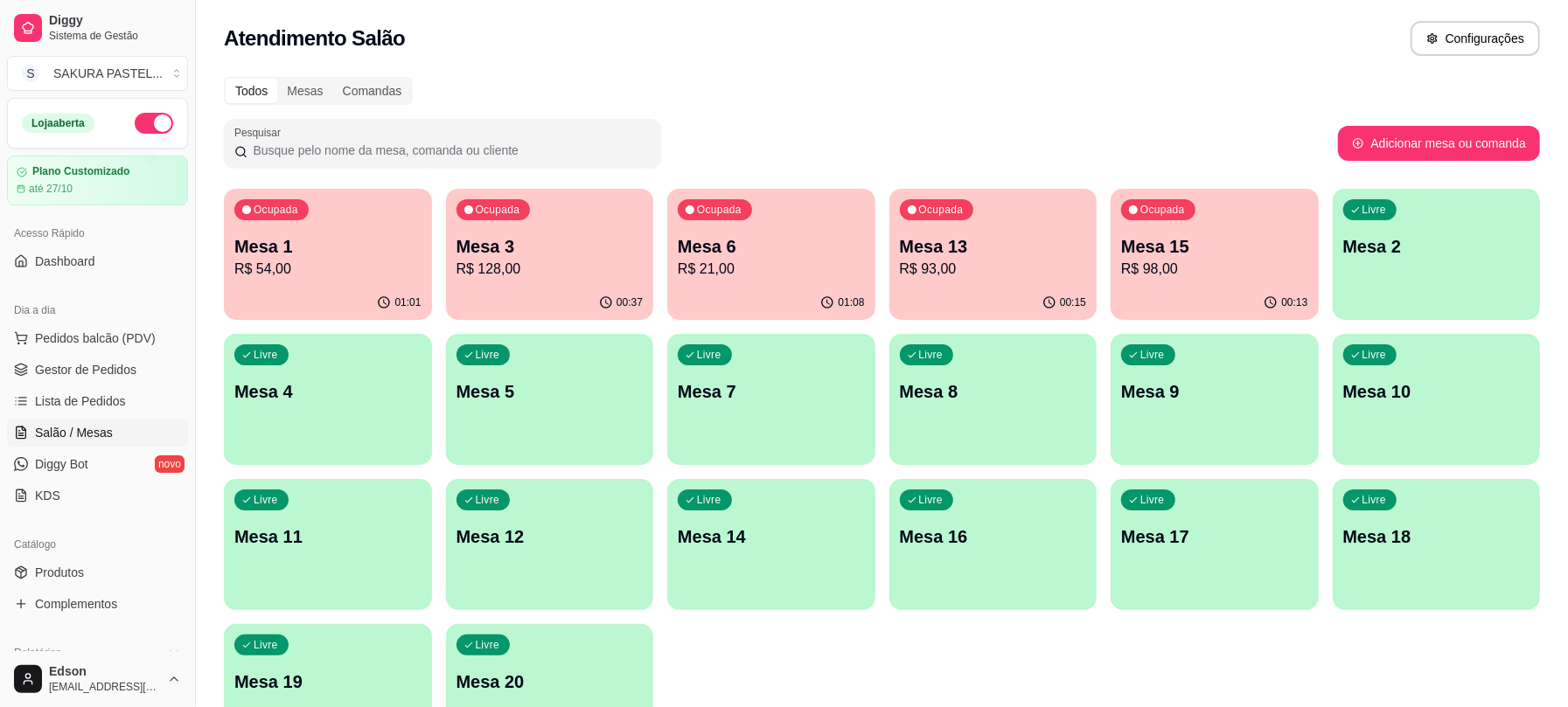
click at [1256, 483] on div "Livre Mesa 17" at bounding box center [1214, 534] width 209 height 110
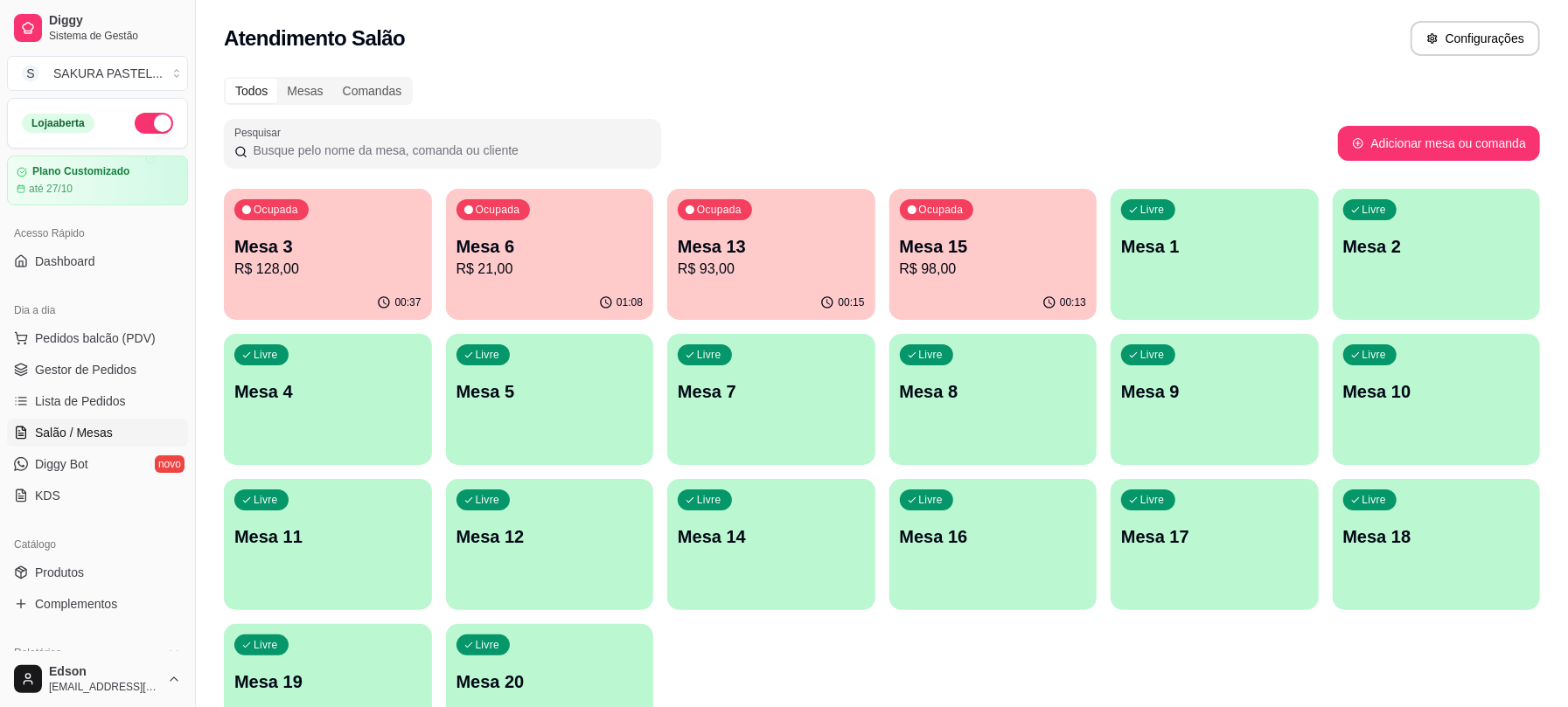
click at [505, 249] on p "Mesa 6" at bounding box center [550, 246] width 187 height 24
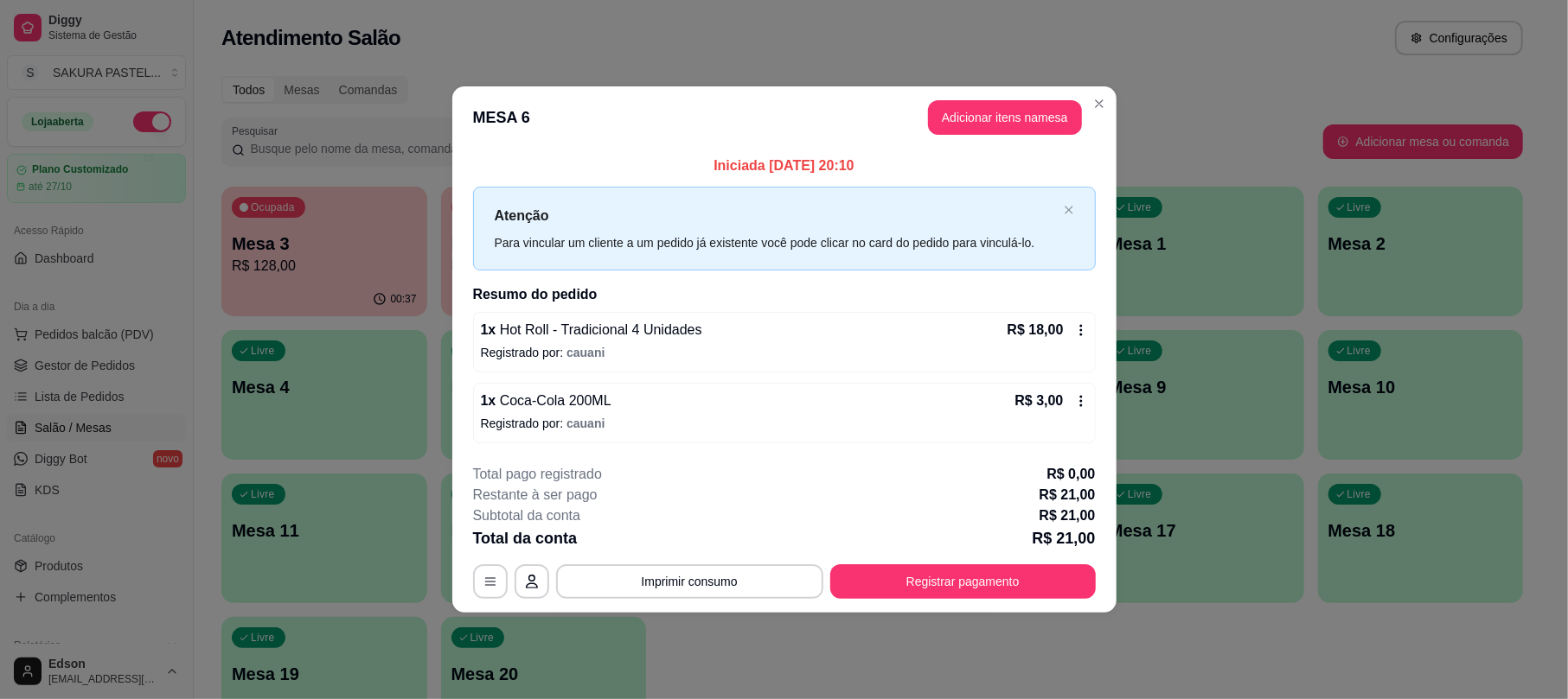
click at [938, 563] on div "**********" at bounding box center [784, 531] width 622 height 135
click at [938, 568] on button "Registrar pagamento" at bounding box center [963, 582] width 266 height 35
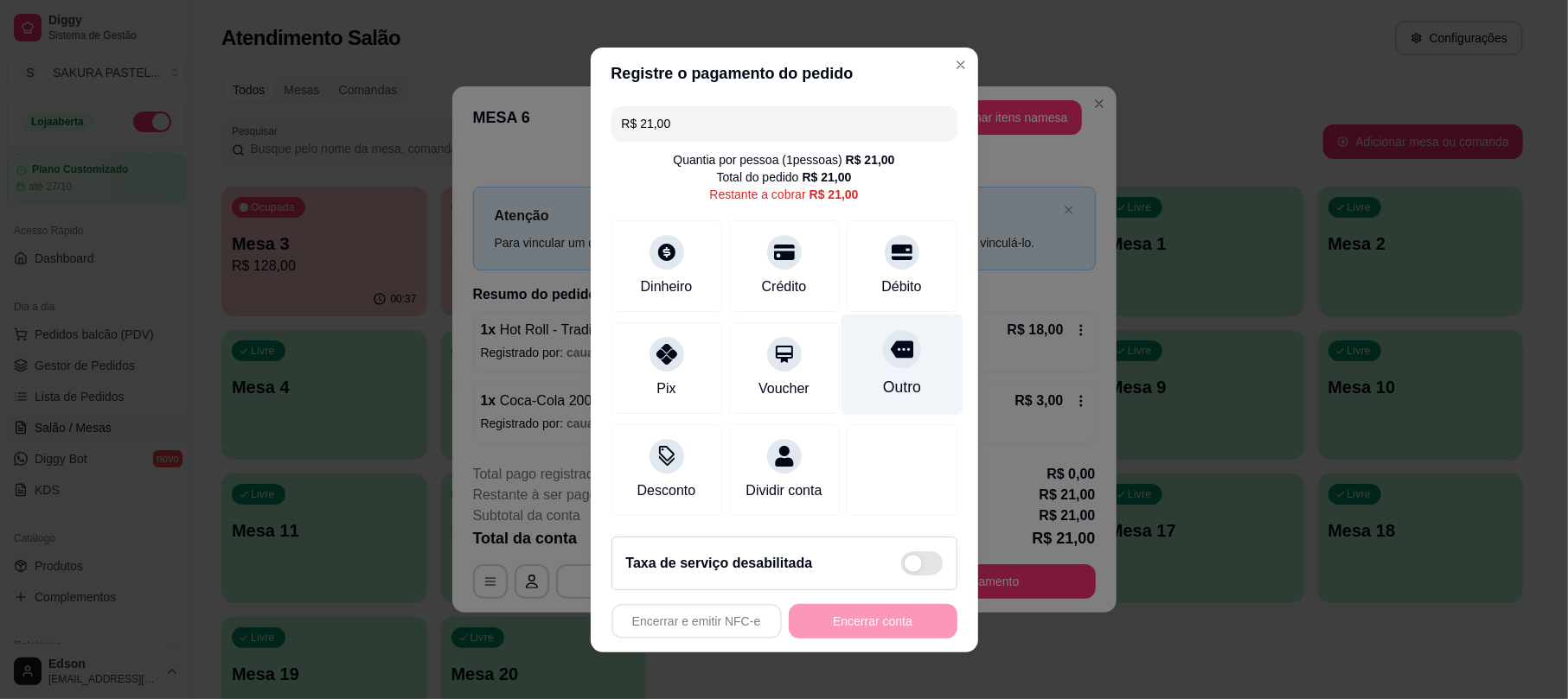
drag, startPoint x: 880, startPoint y: 244, endPoint x: 866, endPoint y: 357, distance: 113.9
click at [892, 245] on icon at bounding box center [902, 252] width 21 height 16
type input "R$ 0,00"
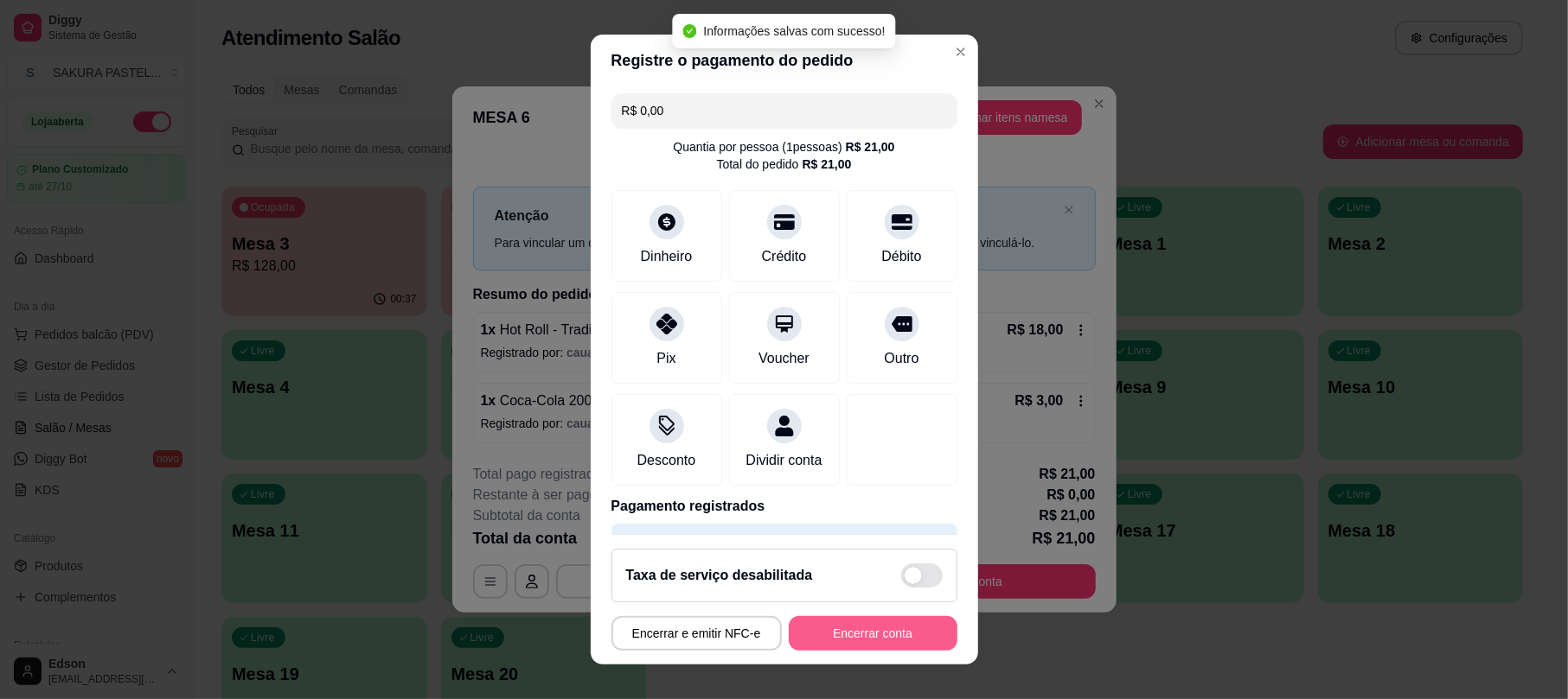
click at [896, 638] on button "Encerrar conta" at bounding box center [872, 634] width 169 height 35
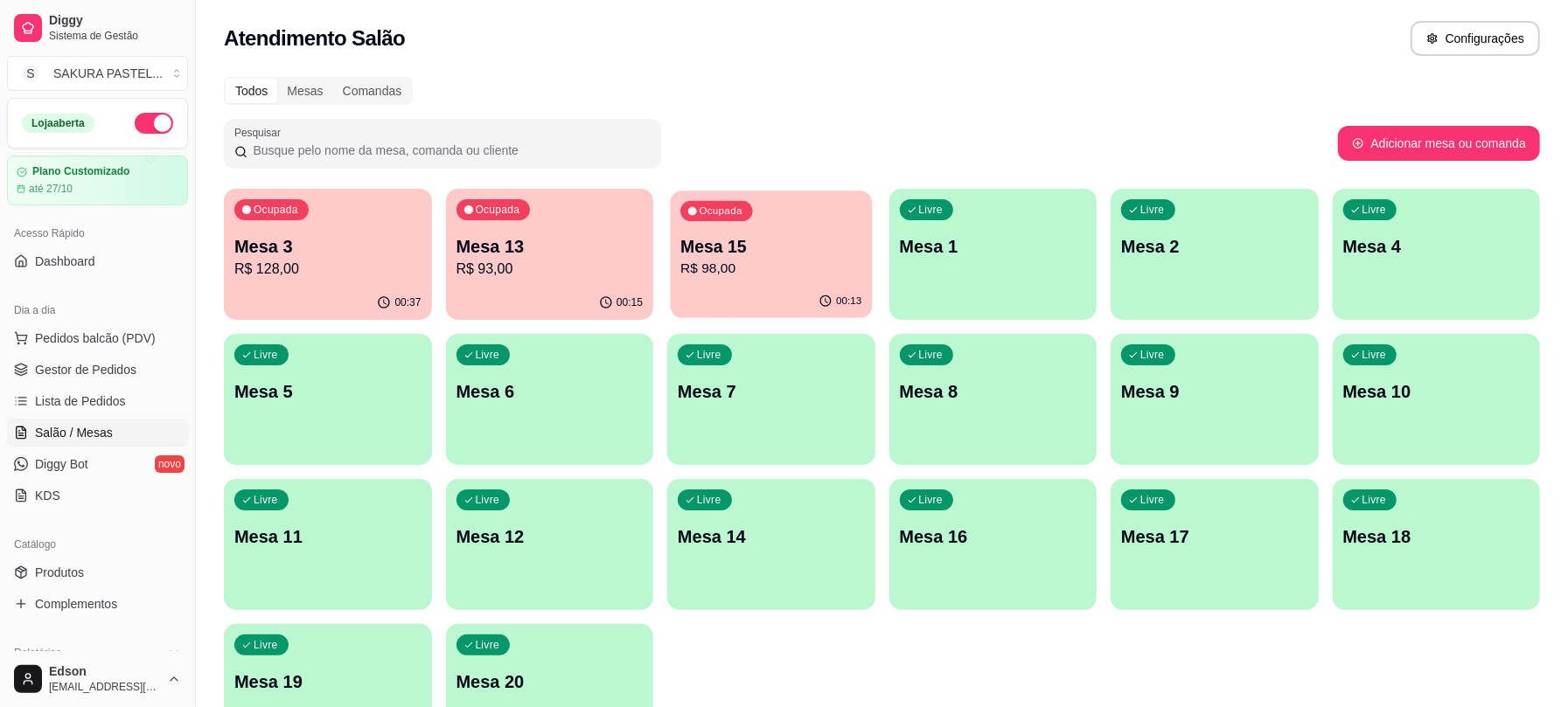
click at [785, 246] on p "Mesa 15" at bounding box center [770, 246] width 181 height 23
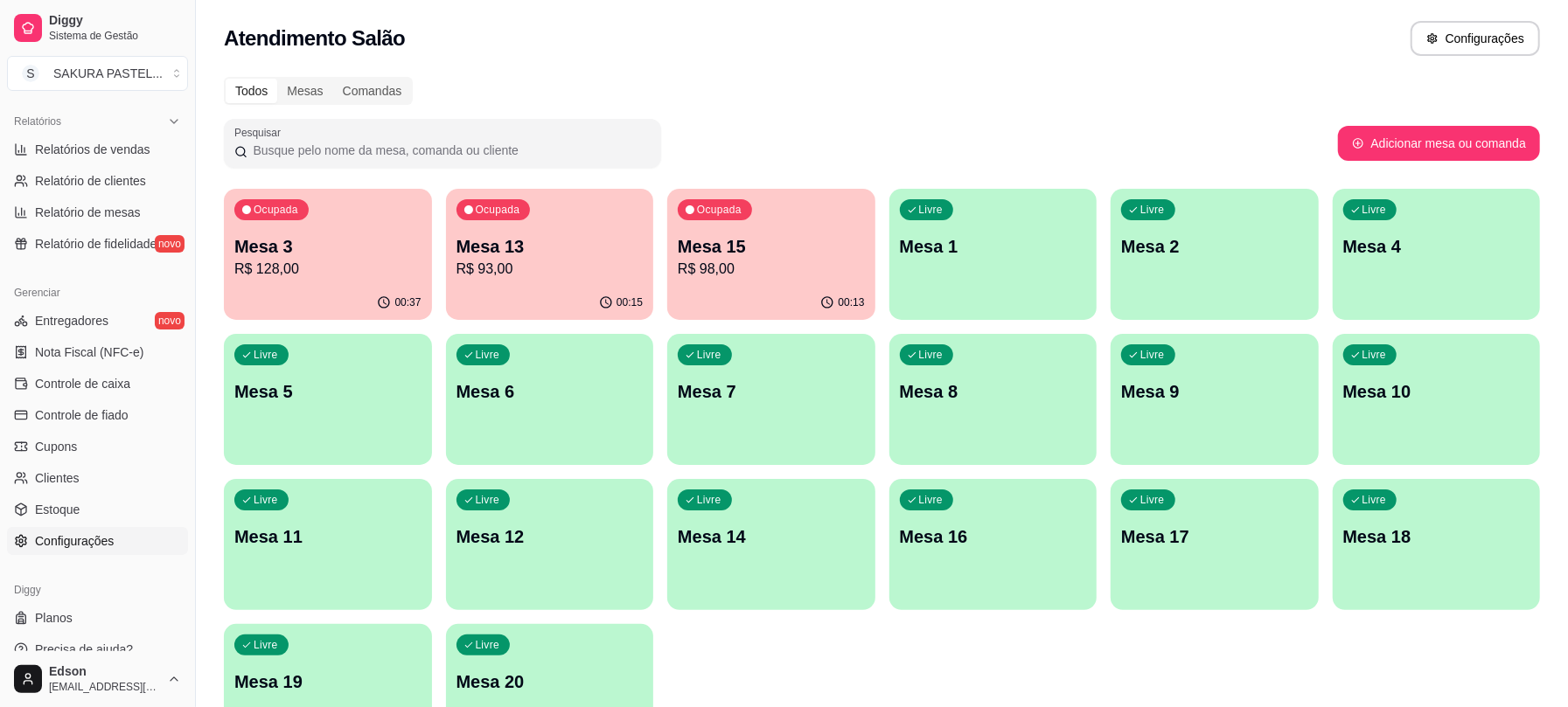
scroll to position [550, 0]
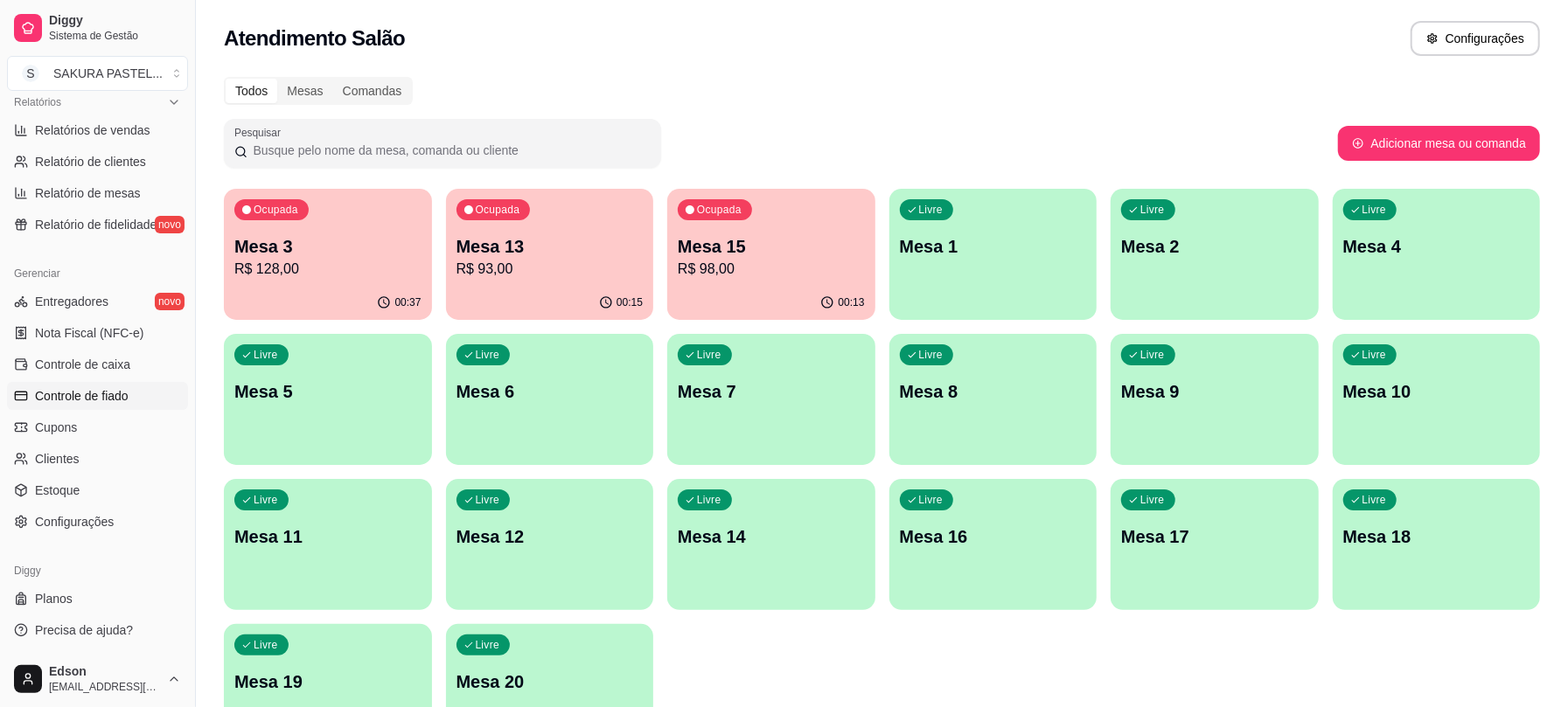
click at [116, 383] on link "Controle de fiado" at bounding box center [97, 396] width 181 height 28
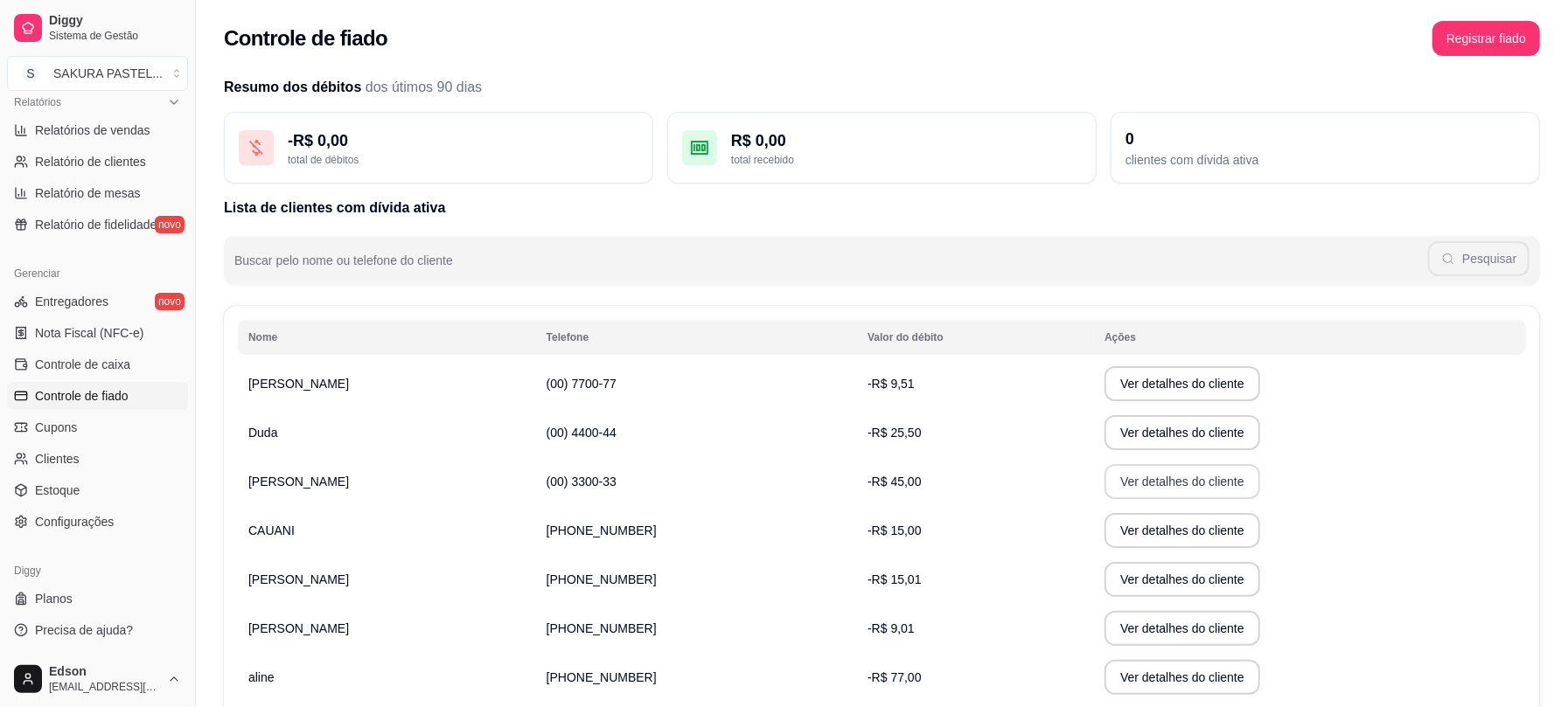
click at [1122, 486] on button "Ver detalhes do cliente" at bounding box center [1182, 482] width 156 height 35
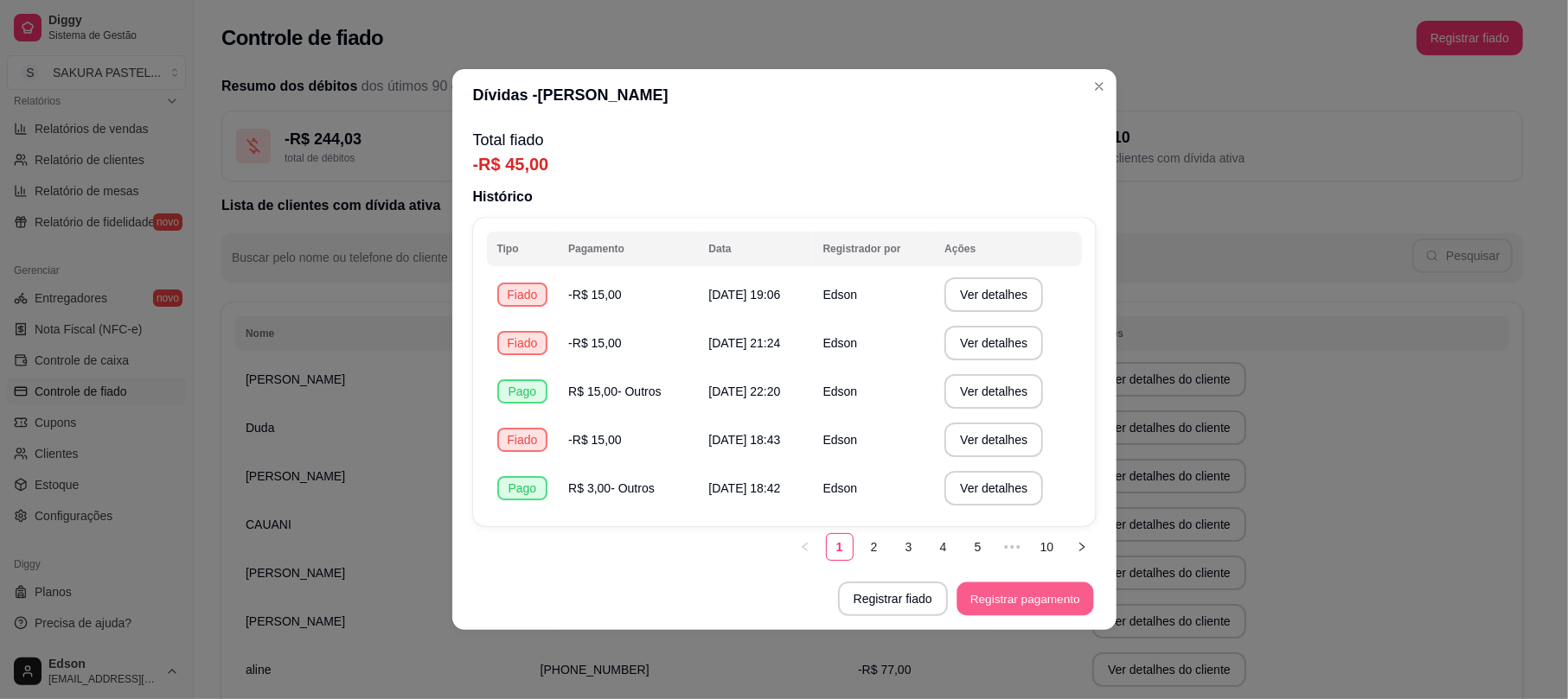
click at [1007, 595] on button "Registrar pagamento" at bounding box center [1025, 599] width 137 height 34
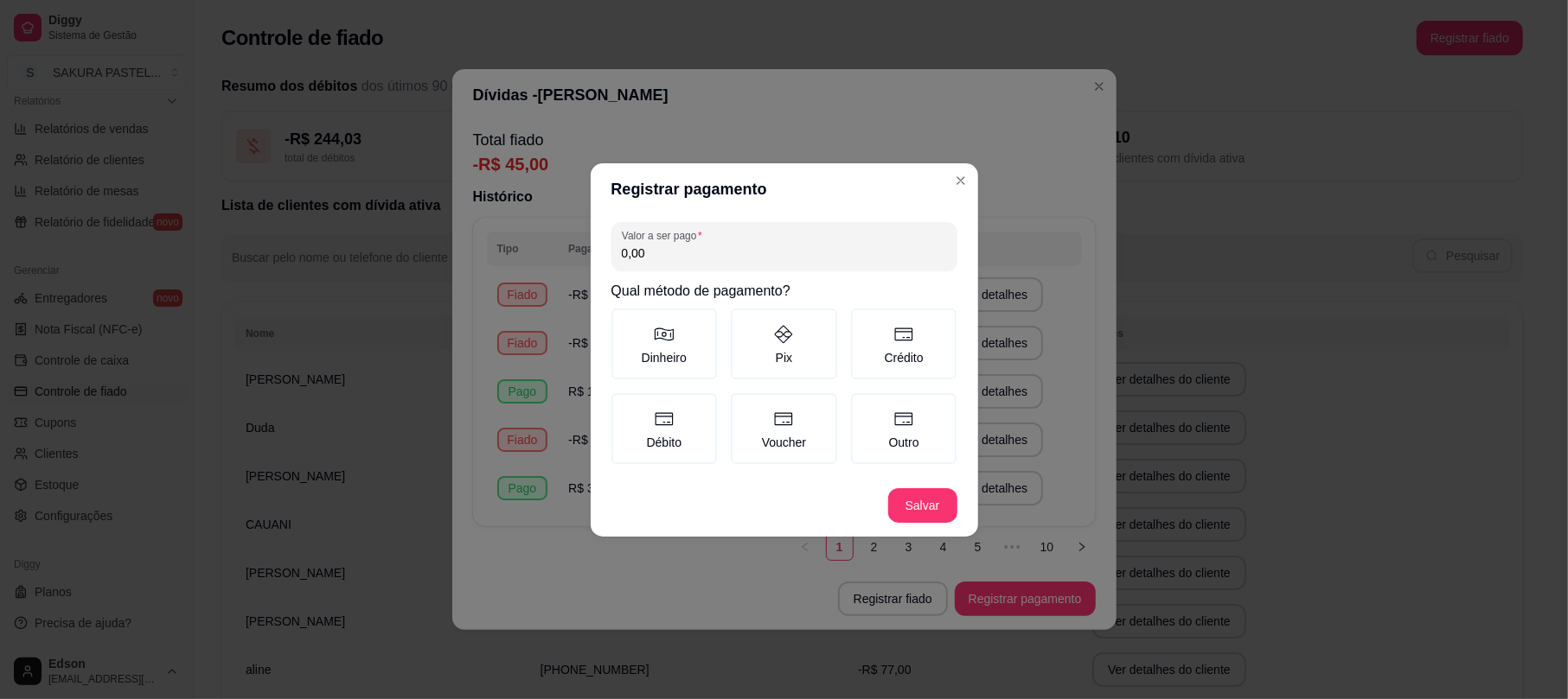
click at [707, 250] on input "0,00" at bounding box center [784, 253] width 325 height 17
type input "15,00"
click at [885, 353] on label "Crédito" at bounding box center [904, 344] width 106 height 71
click at [864, 322] on button "Crédito" at bounding box center [856, 314] width 14 height 14
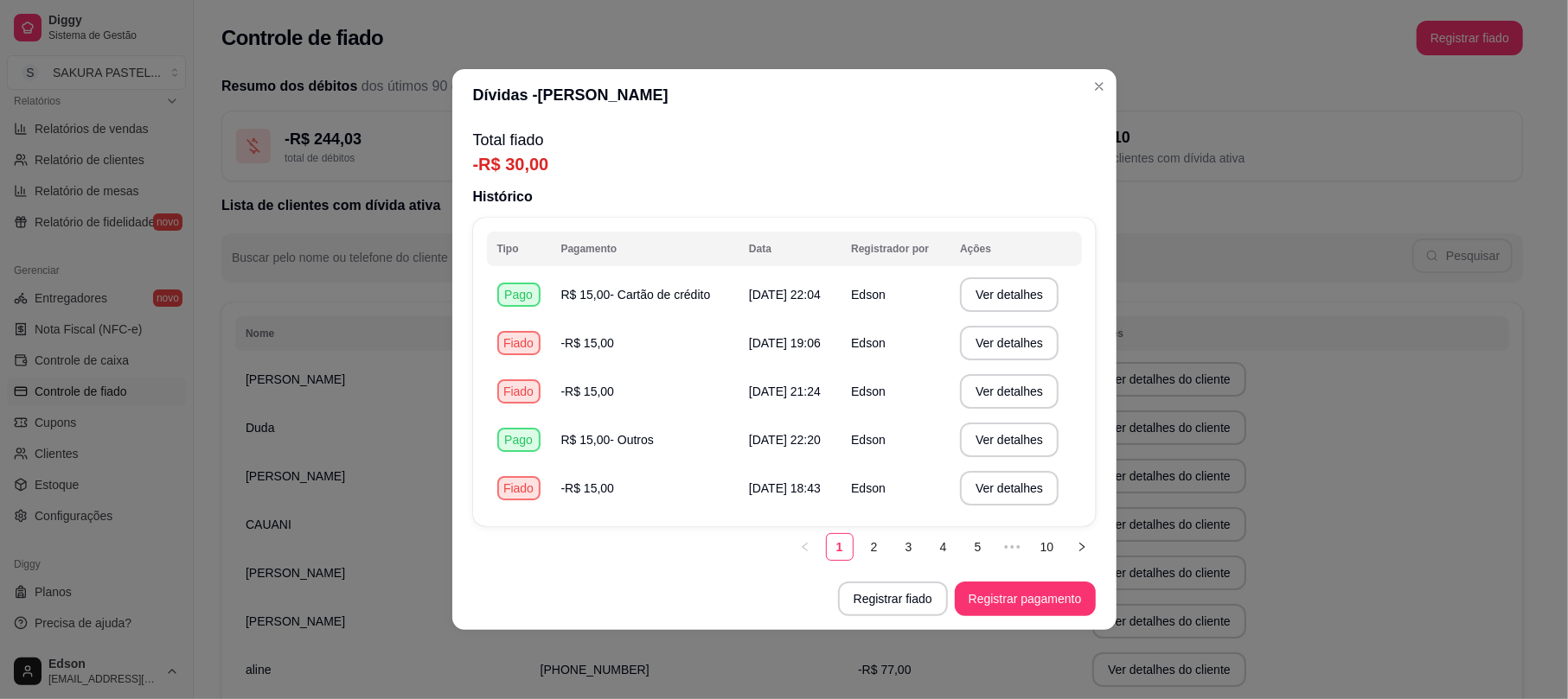
click at [723, 178] on div "Total fiado -R$ 30,00 Histórico Tipo Pagamento Data Registrador por Ações Pago …" at bounding box center [784, 344] width 664 height 447
click at [911, 604] on button "Registrar fiado" at bounding box center [893, 599] width 106 height 34
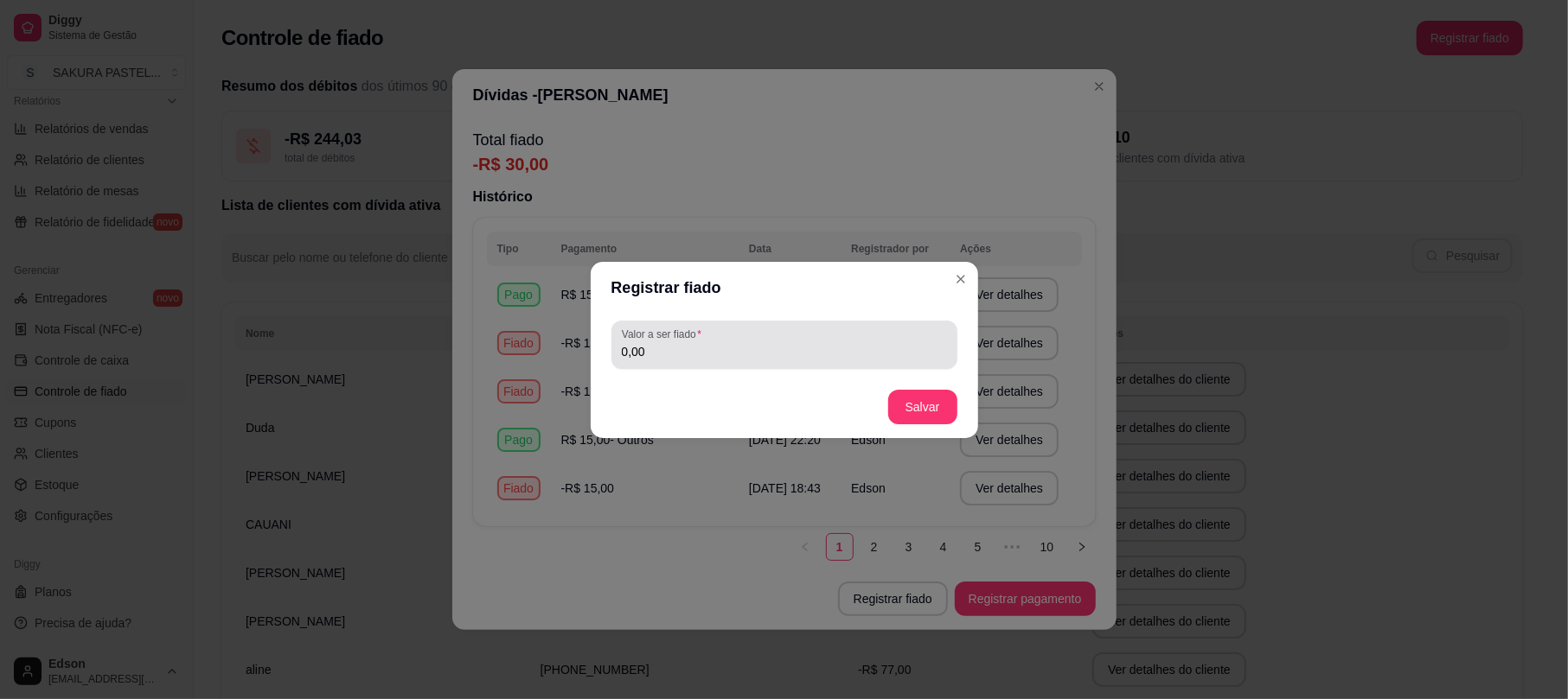
click at [806, 367] on div "Valor a ser fiado 0,00" at bounding box center [784, 344] width 345 height 49
type input "15,00"
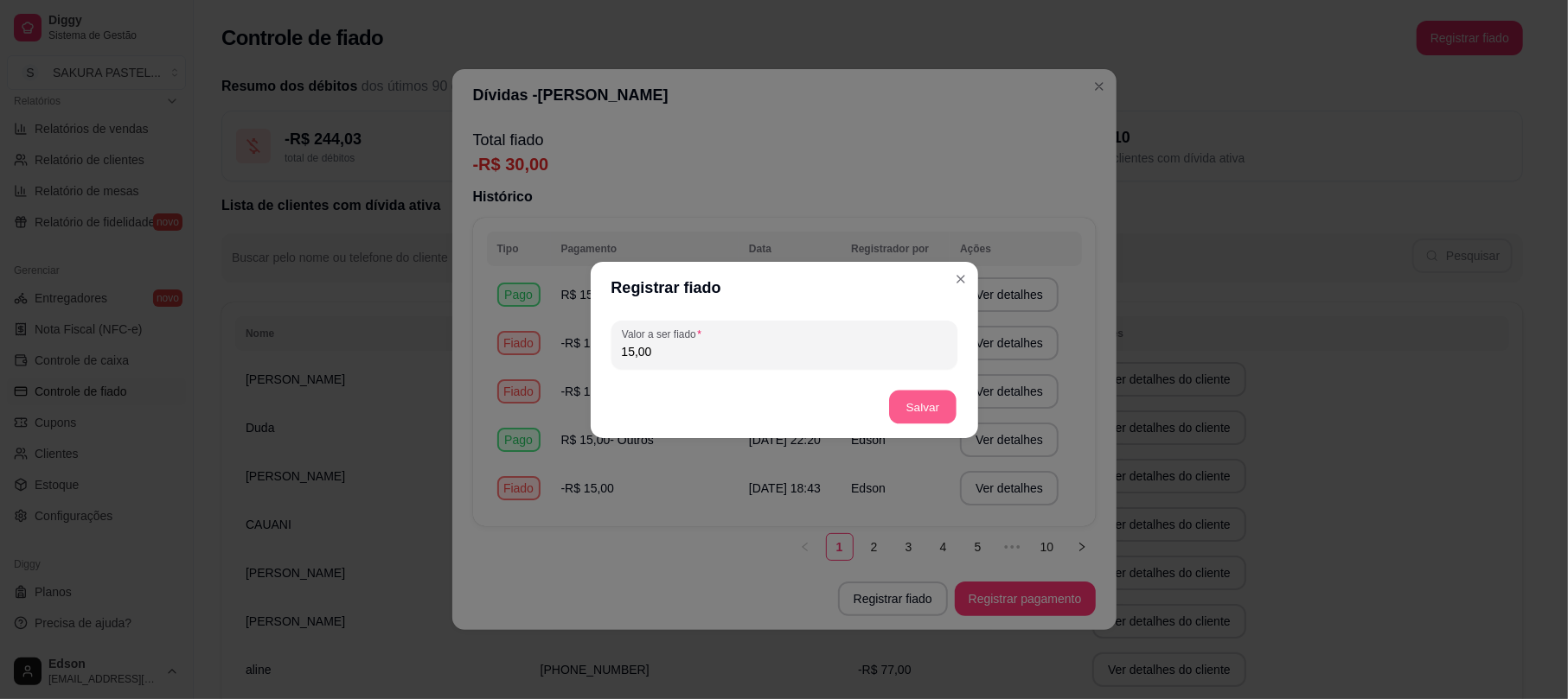
click at [911, 402] on button "Salvar" at bounding box center [923, 407] width 68 height 34
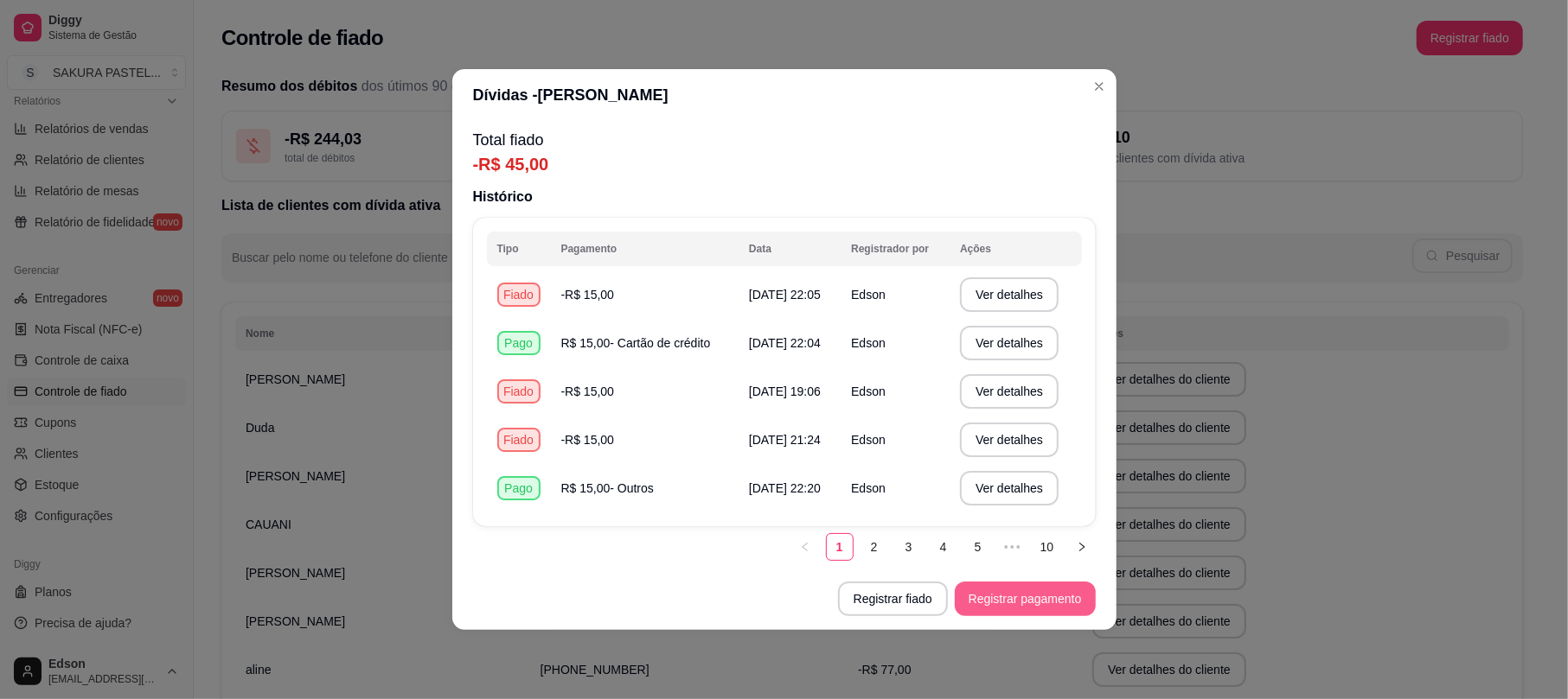
click at [989, 586] on button "Registrar pagamento" at bounding box center [1025, 599] width 141 height 35
click at [970, 606] on button "Registrar pagamento" at bounding box center [1025, 599] width 137 height 34
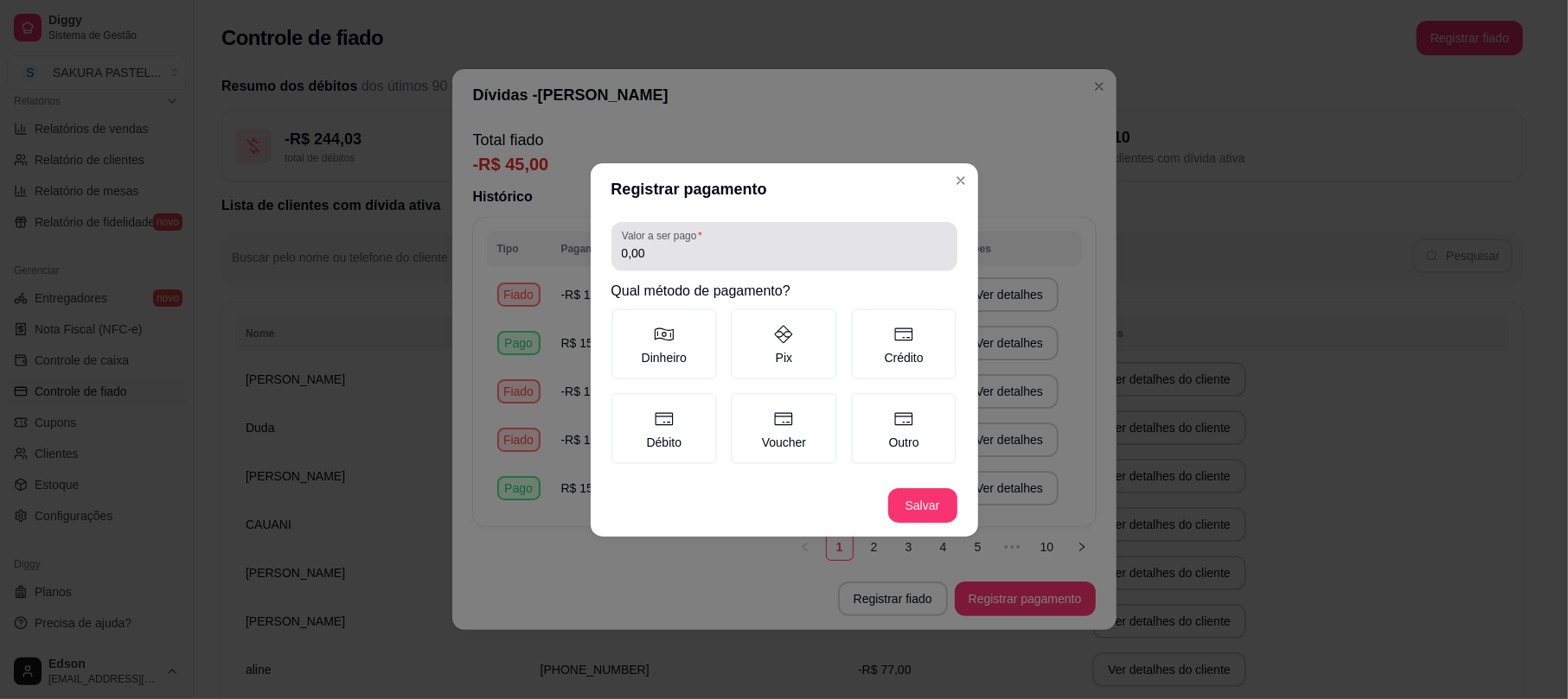
click at [778, 263] on div "0,00" at bounding box center [784, 246] width 325 height 35
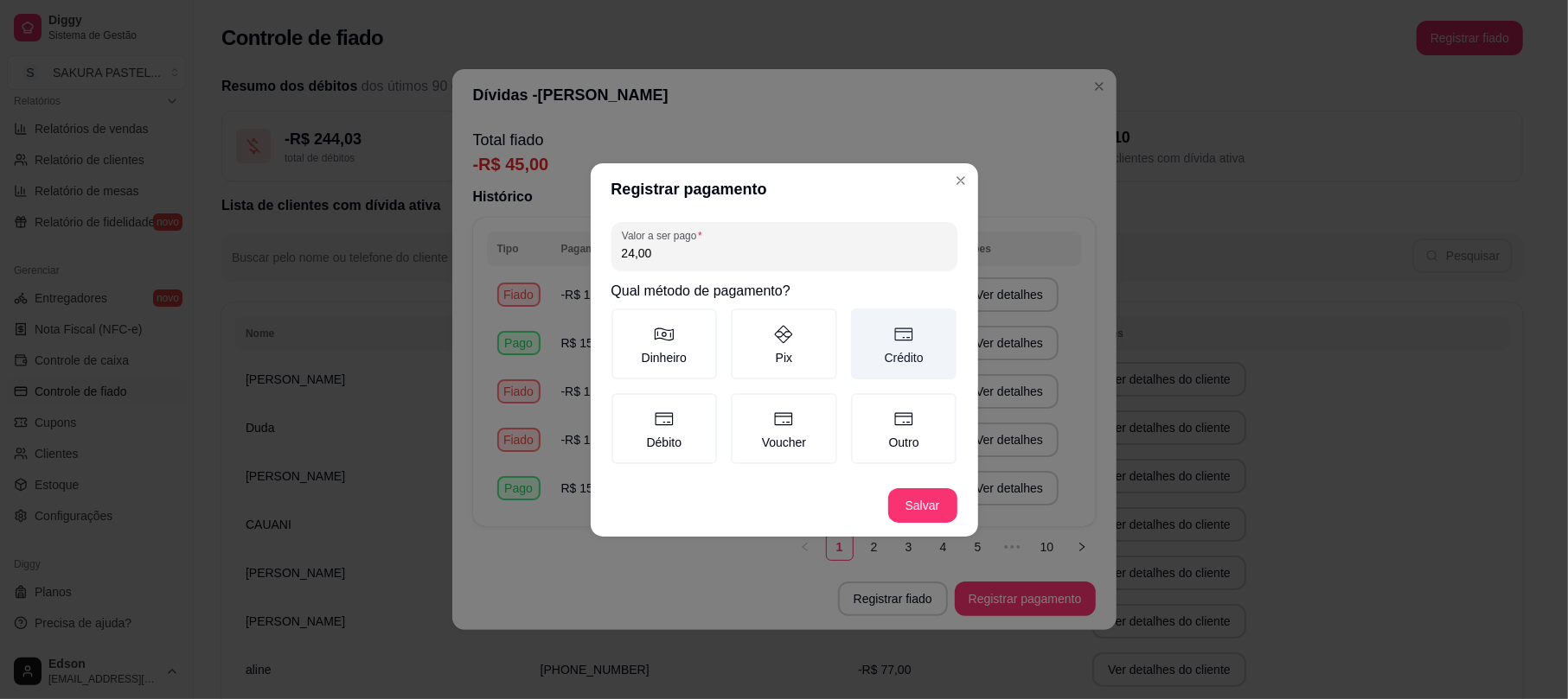
type input "24,00"
click at [916, 343] on label "Crédito" at bounding box center [904, 344] width 106 height 71
click at [864, 322] on button "Crédito" at bounding box center [856, 314] width 14 height 14
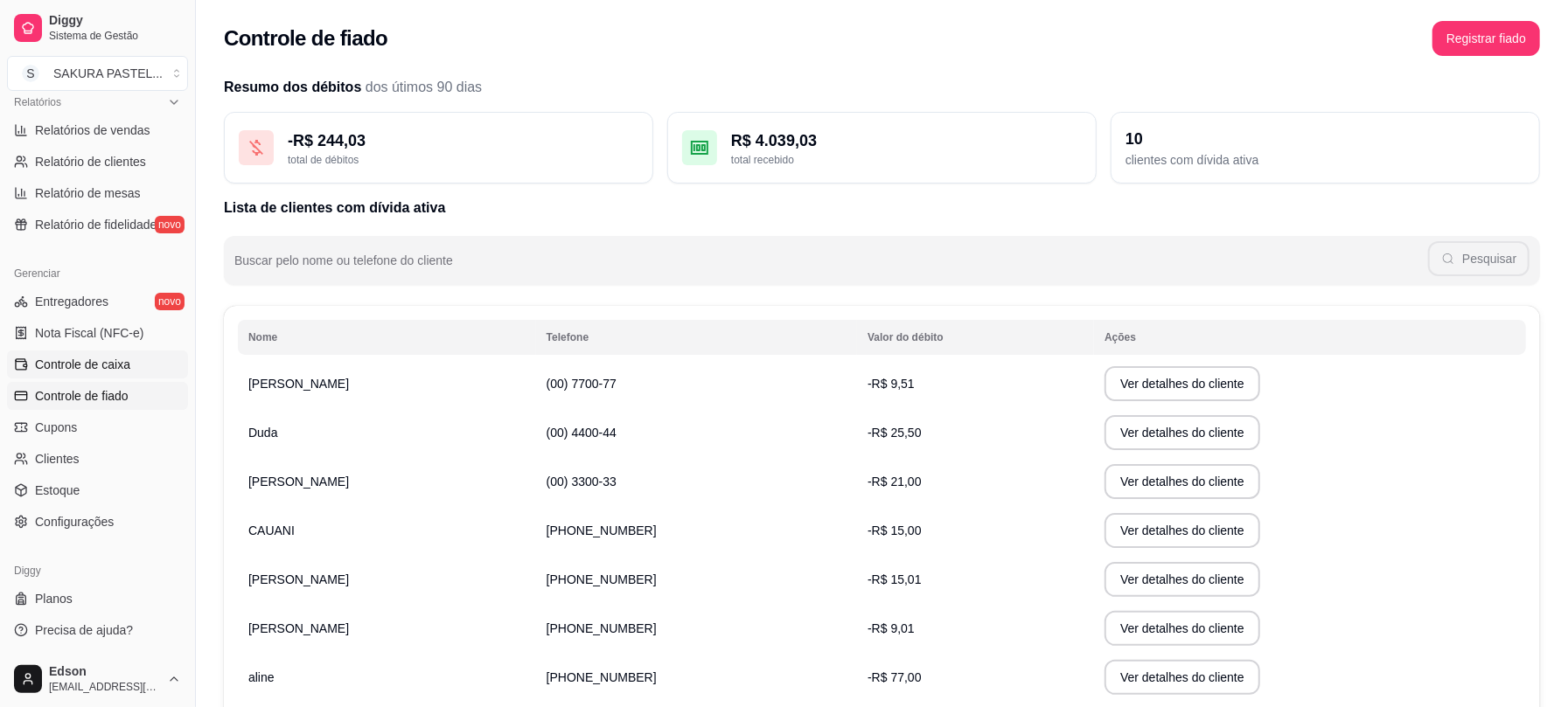
scroll to position [67, 0]
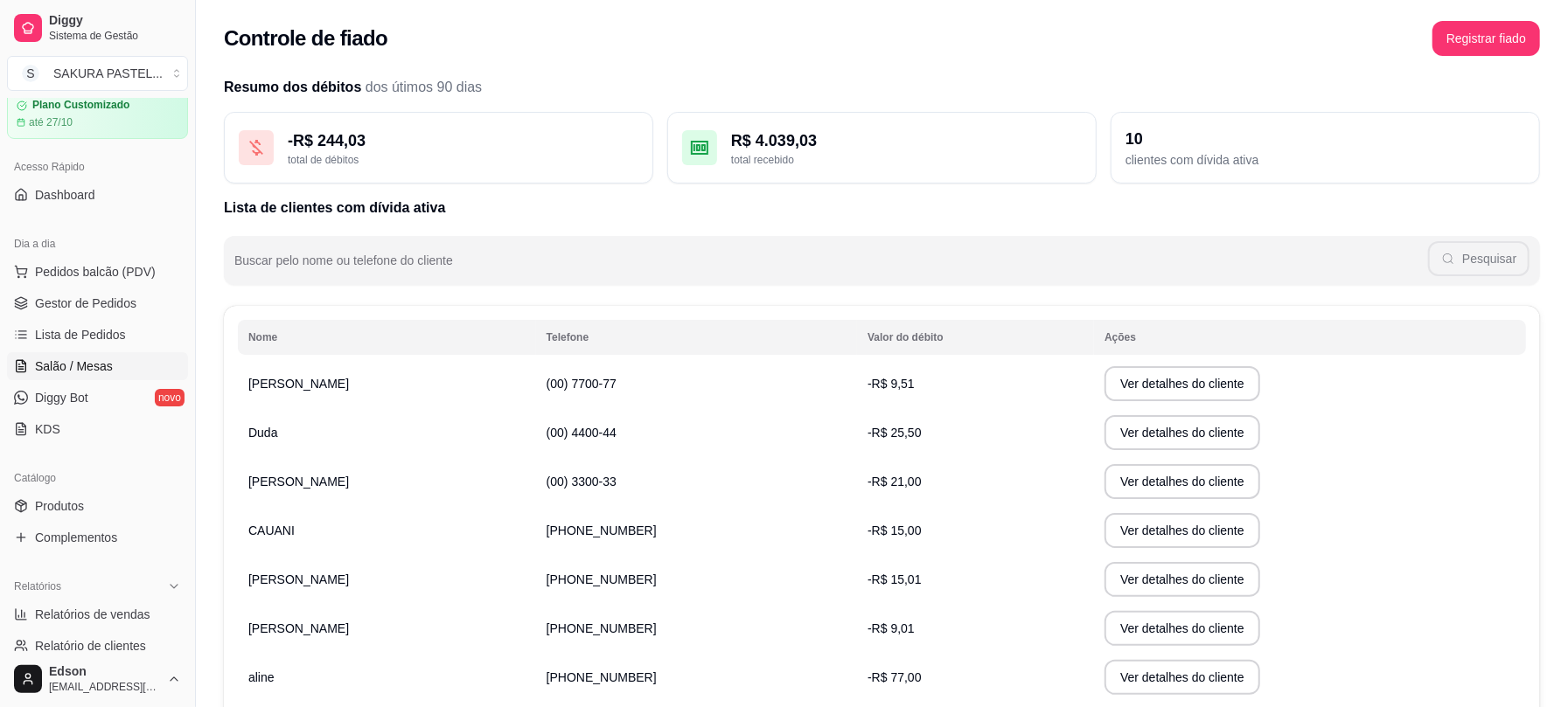
click at [99, 360] on span "Salão / Mesas" at bounding box center [74, 366] width 78 height 18
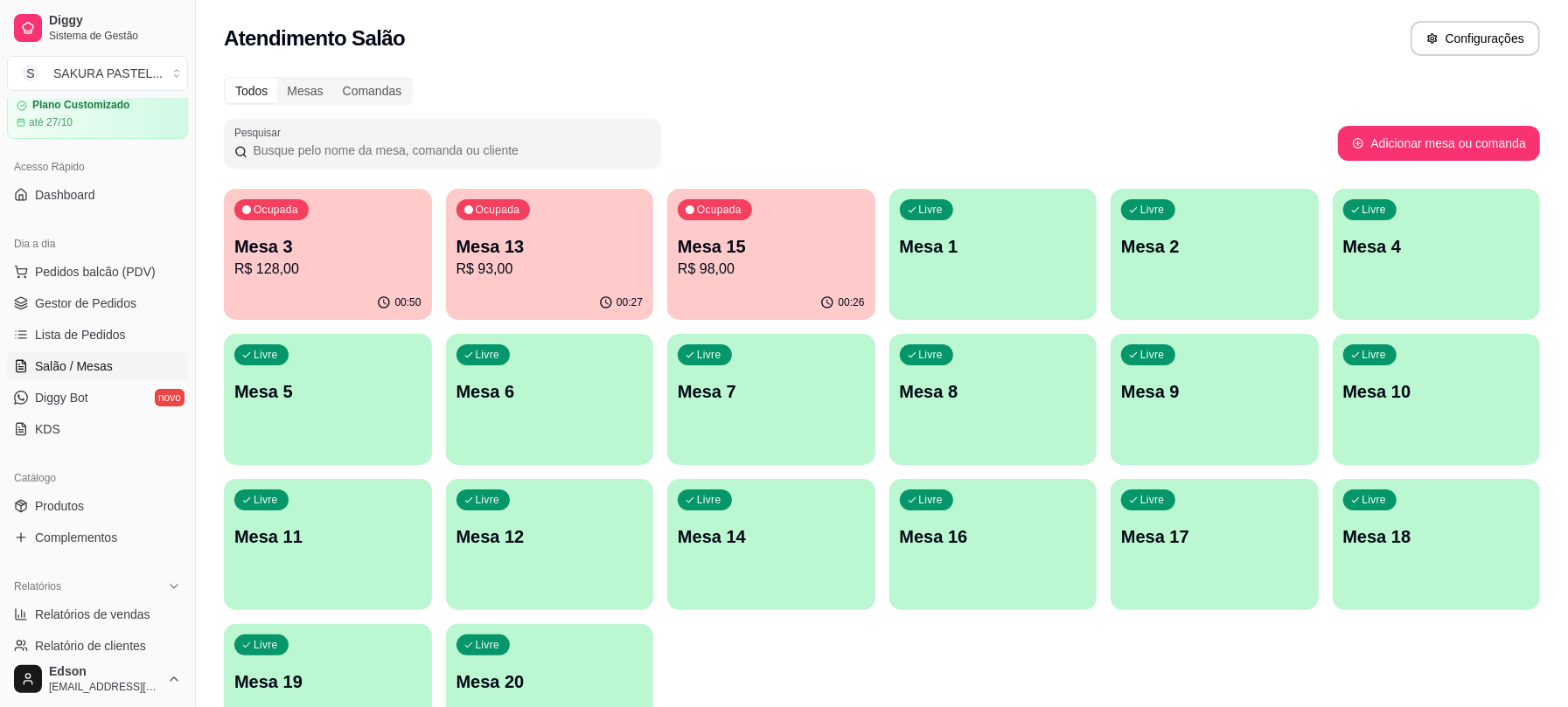
click at [588, 260] on p "R$ 93,00" at bounding box center [550, 269] width 187 height 21
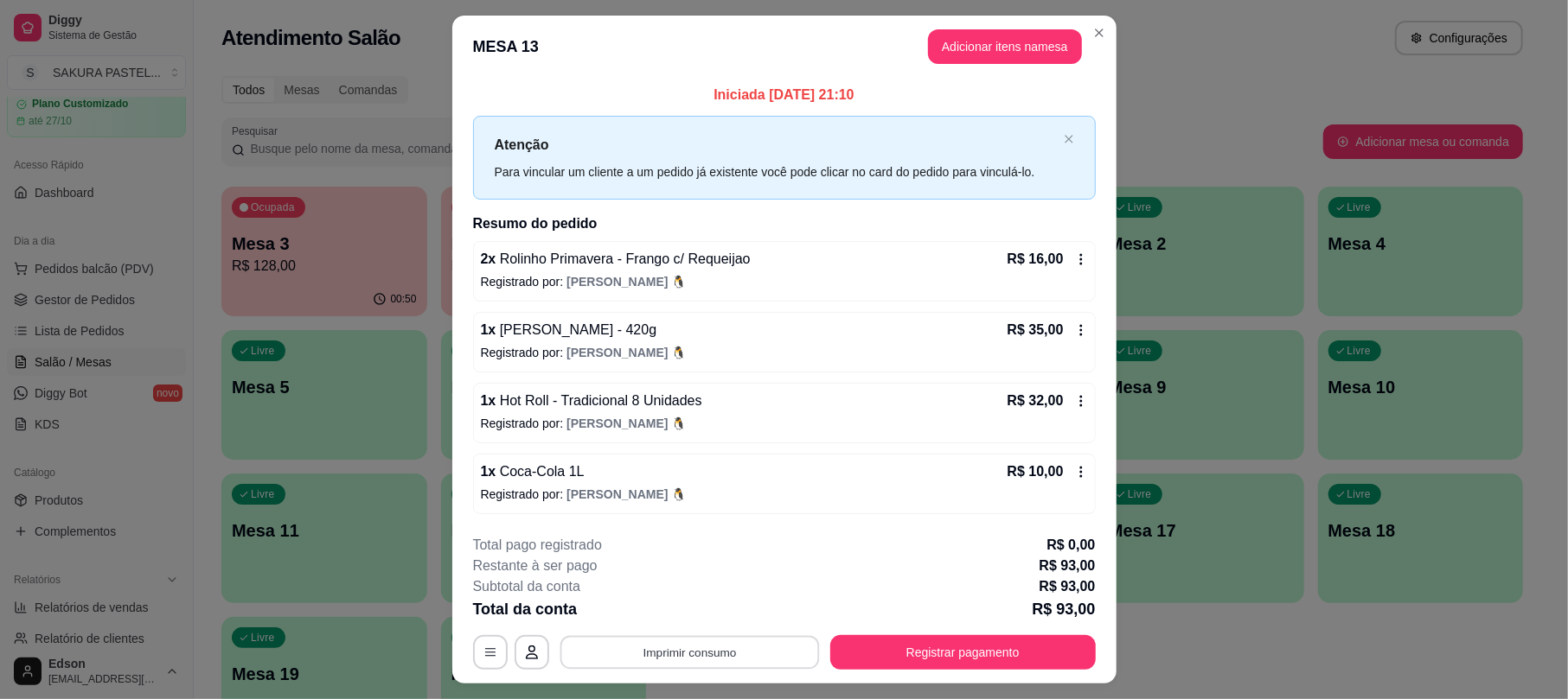
click at [679, 662] on button "Imprimir consumo" at bounding box center [688, 652] width 259 height 34
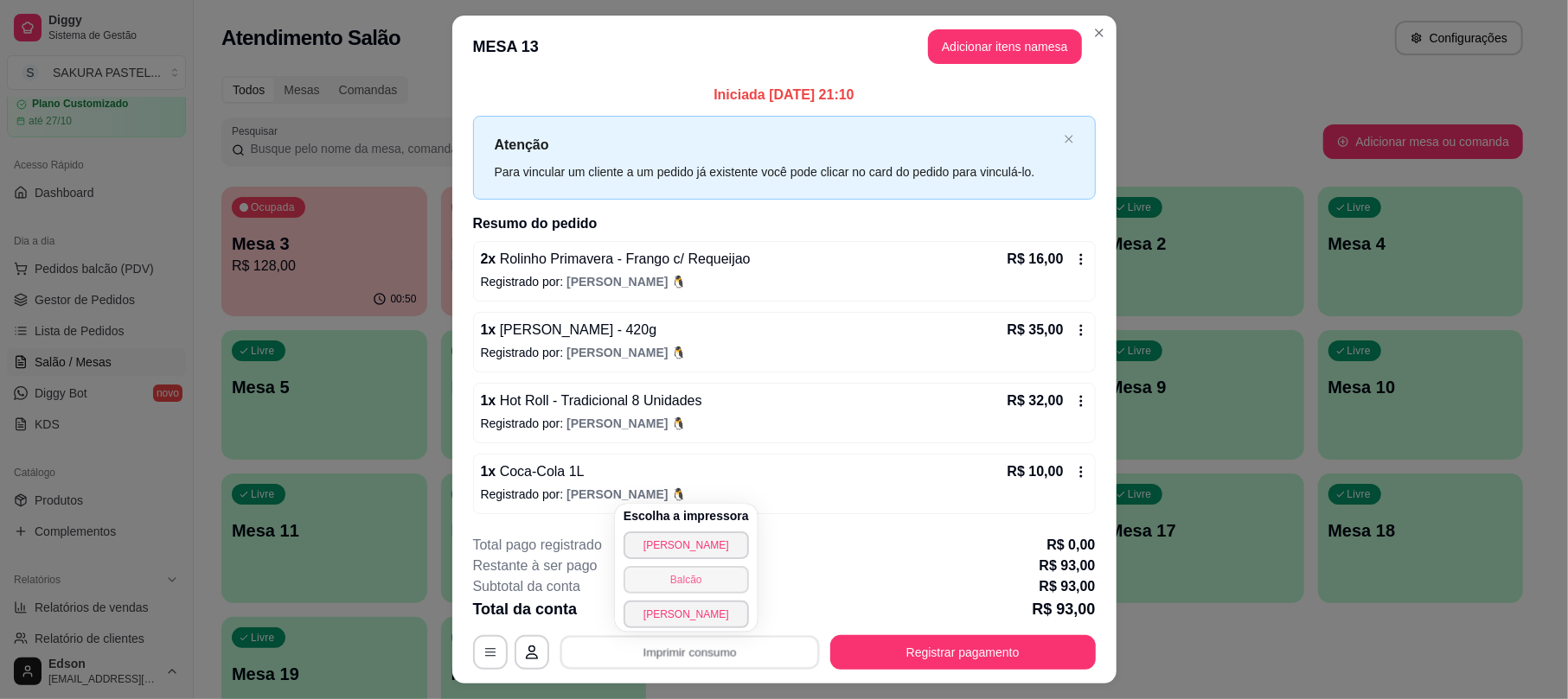
click at [696, 574] on button "Balcão" at bounding box center [685, 580] width 126 height 27
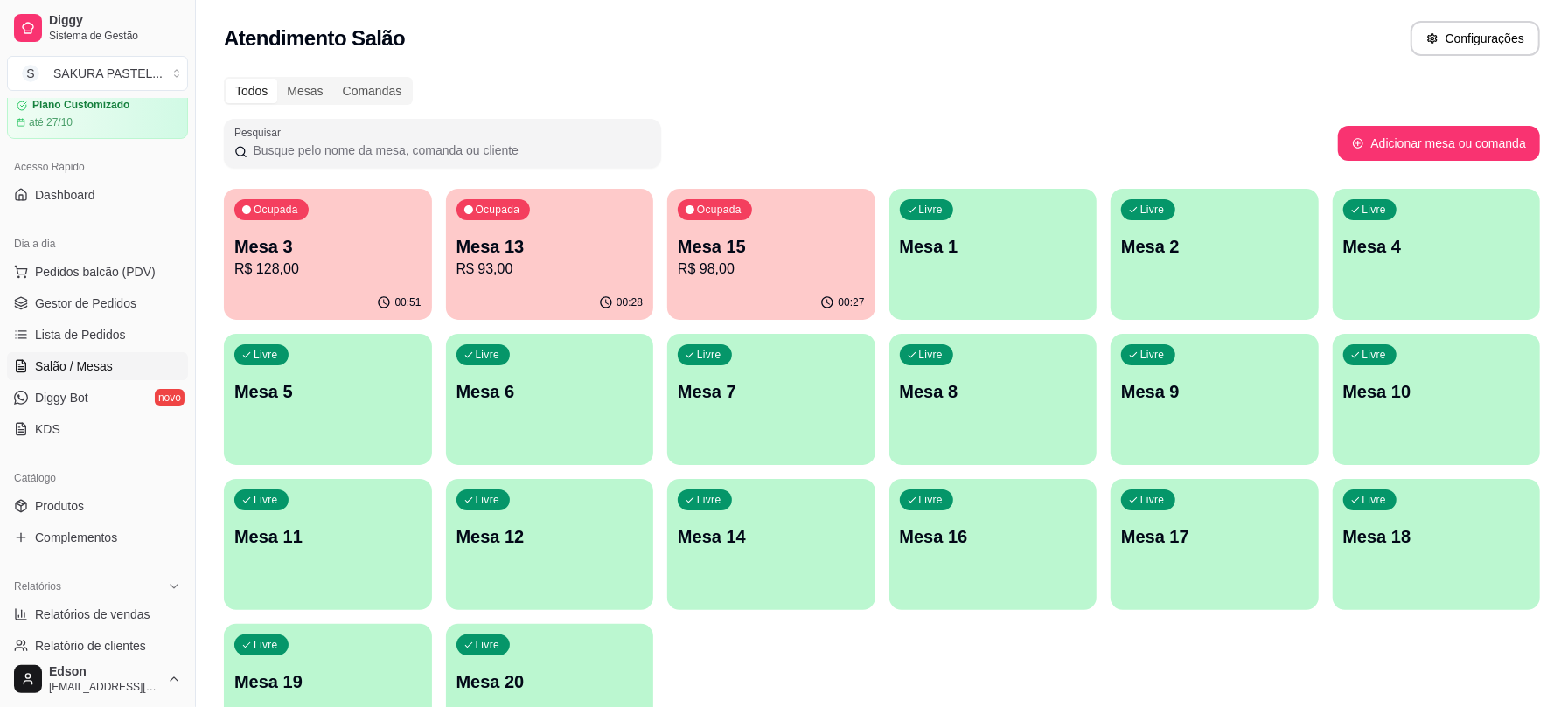
scroll to position [550, 0]
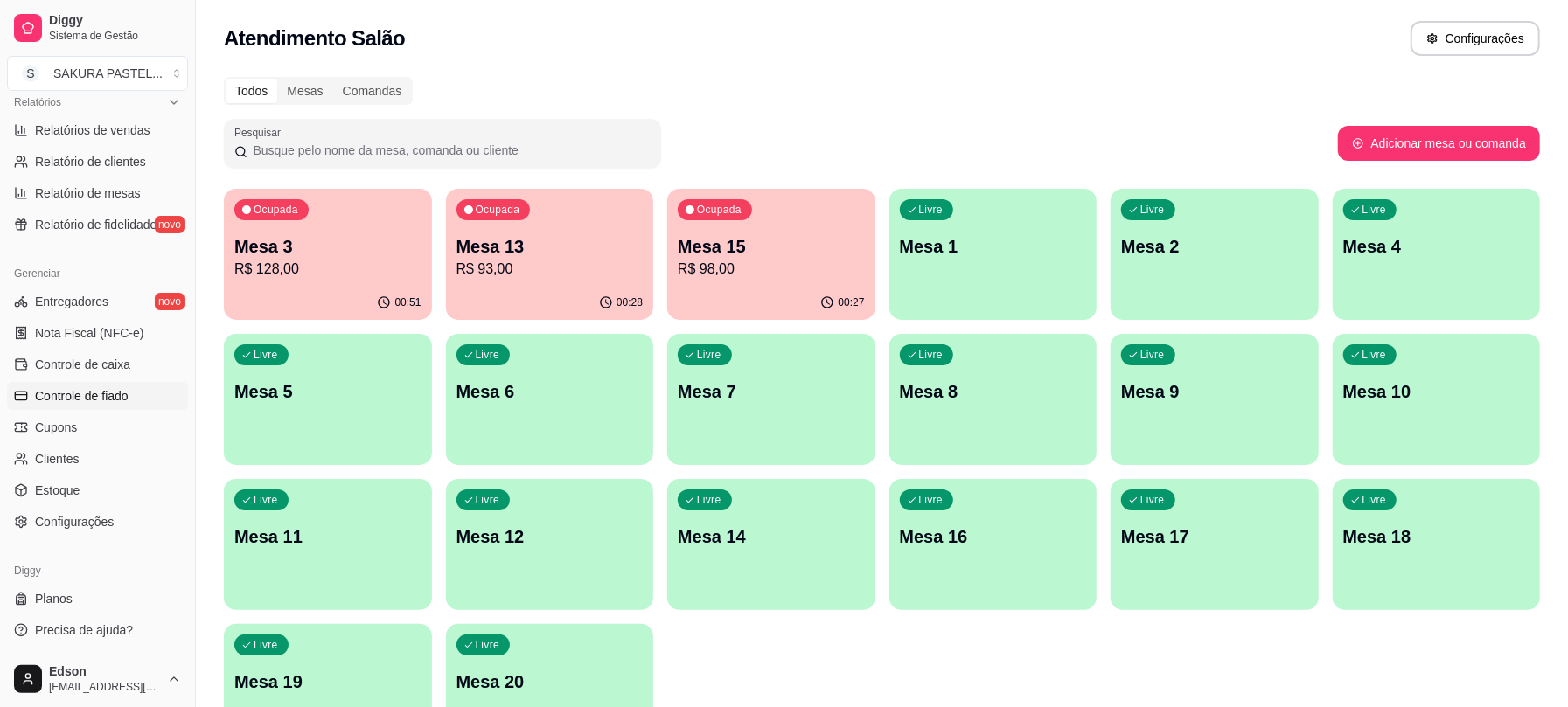
click at [113, 394] on span "Controle de fiado" at bounding box center [82, 396] width 94 height 18
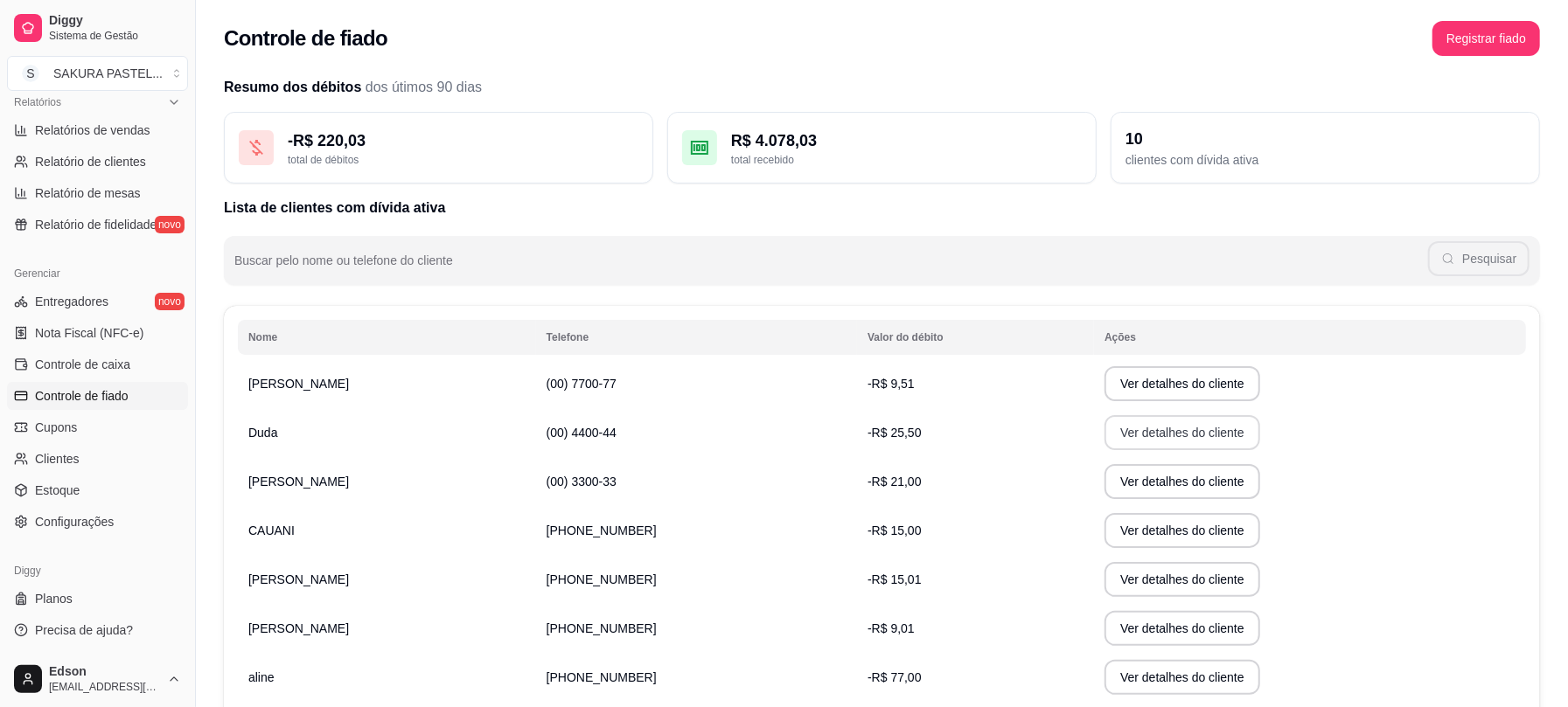
click at [1109, 441] on button "Ver detalhes do cliente" at bounding box center [1182, 433] width 156 height 35
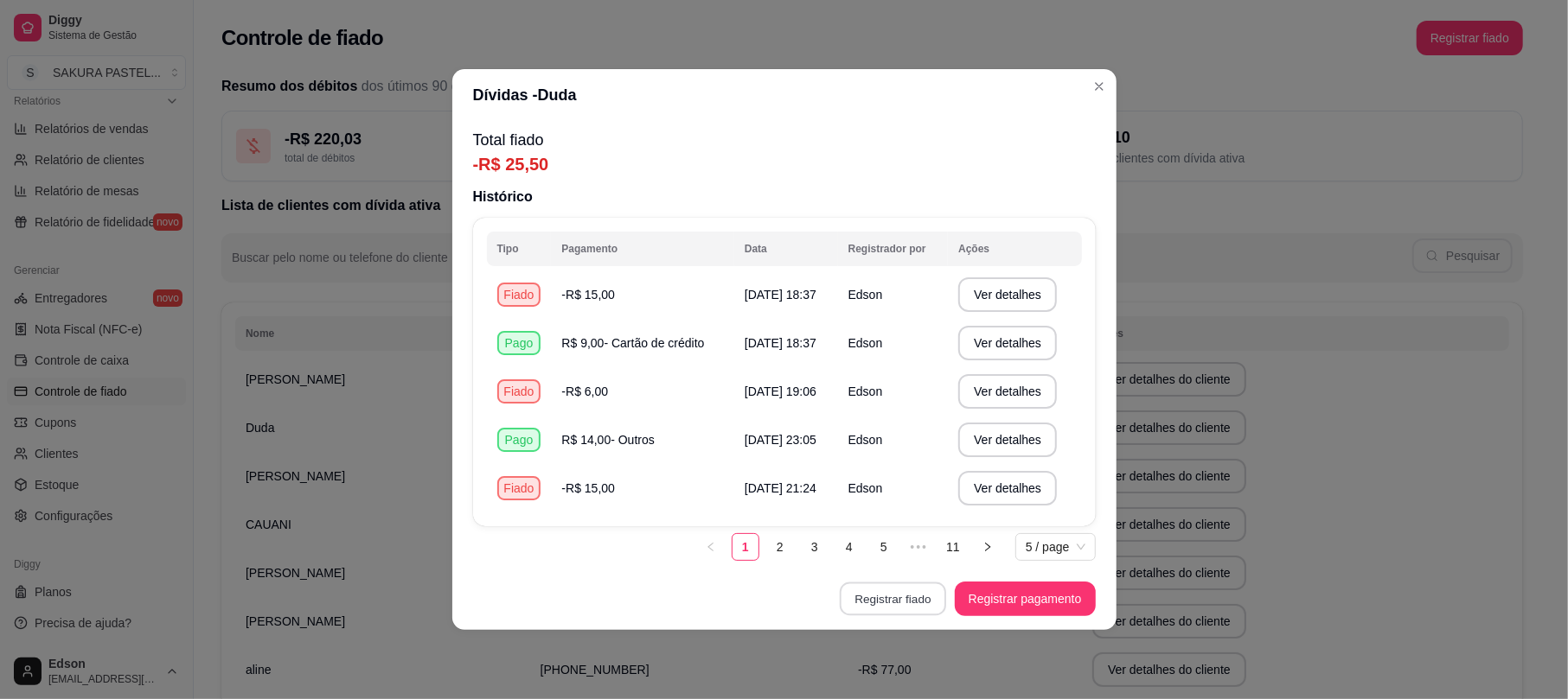
click at [907, 596] on button "Registrar fiado" at bounding box center [893, 599] width 106 height 34
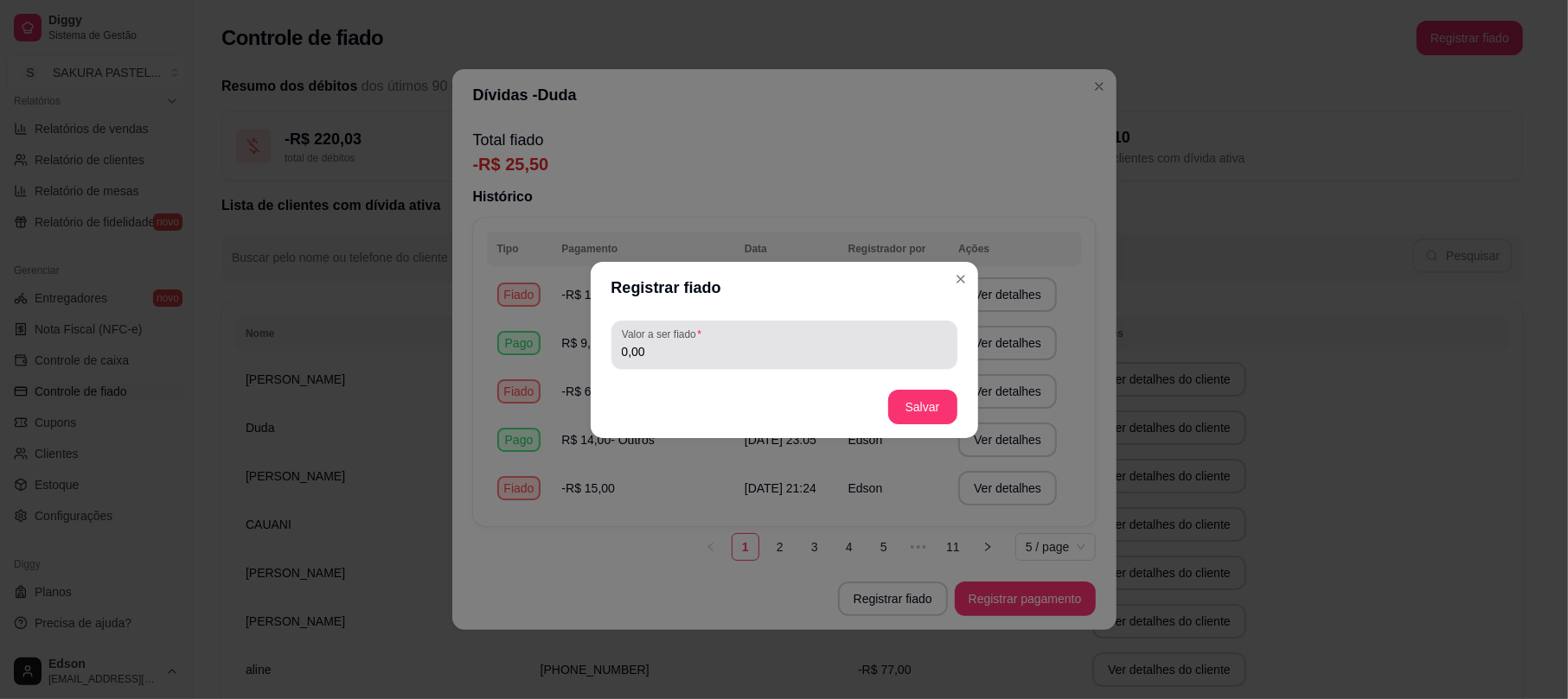
click at [745, 341] on div "0,00" at bounding box center [784, 345] width 325 height 35
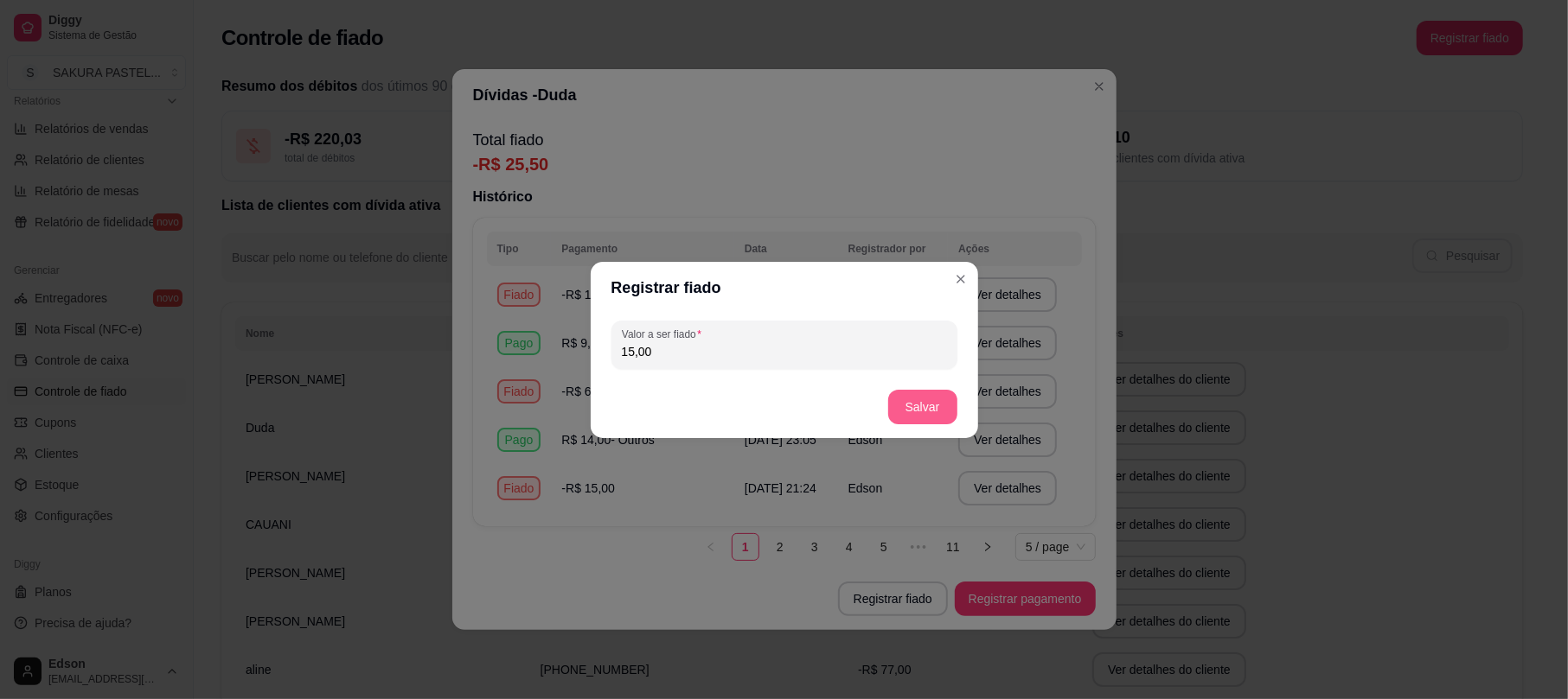
type input "15,00"
click at [911, 408] on button "Salvar" at bounding box center [922, 408] width 69 height 35
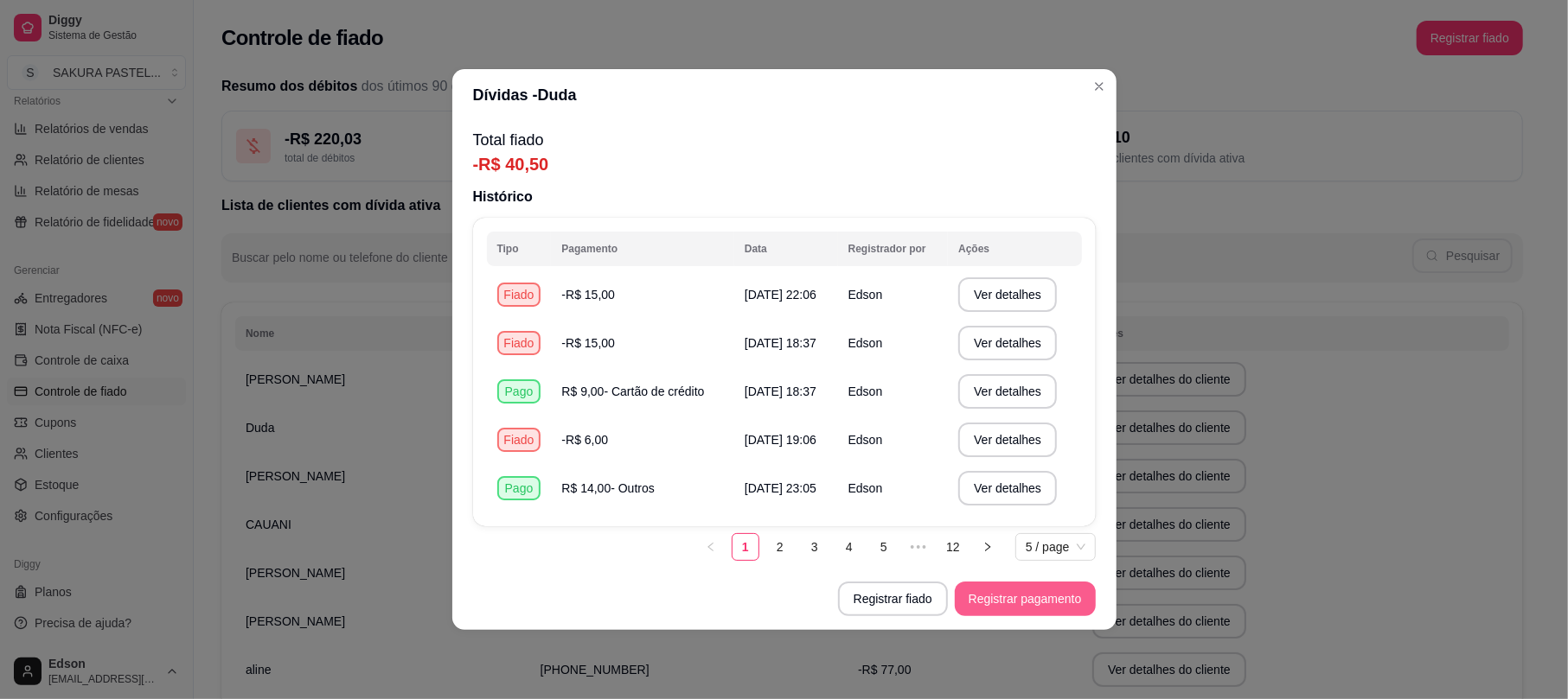
click at [1078, 604] on button "Registrar pagamento" at bounding box center [1025, 599] width 141 height 35
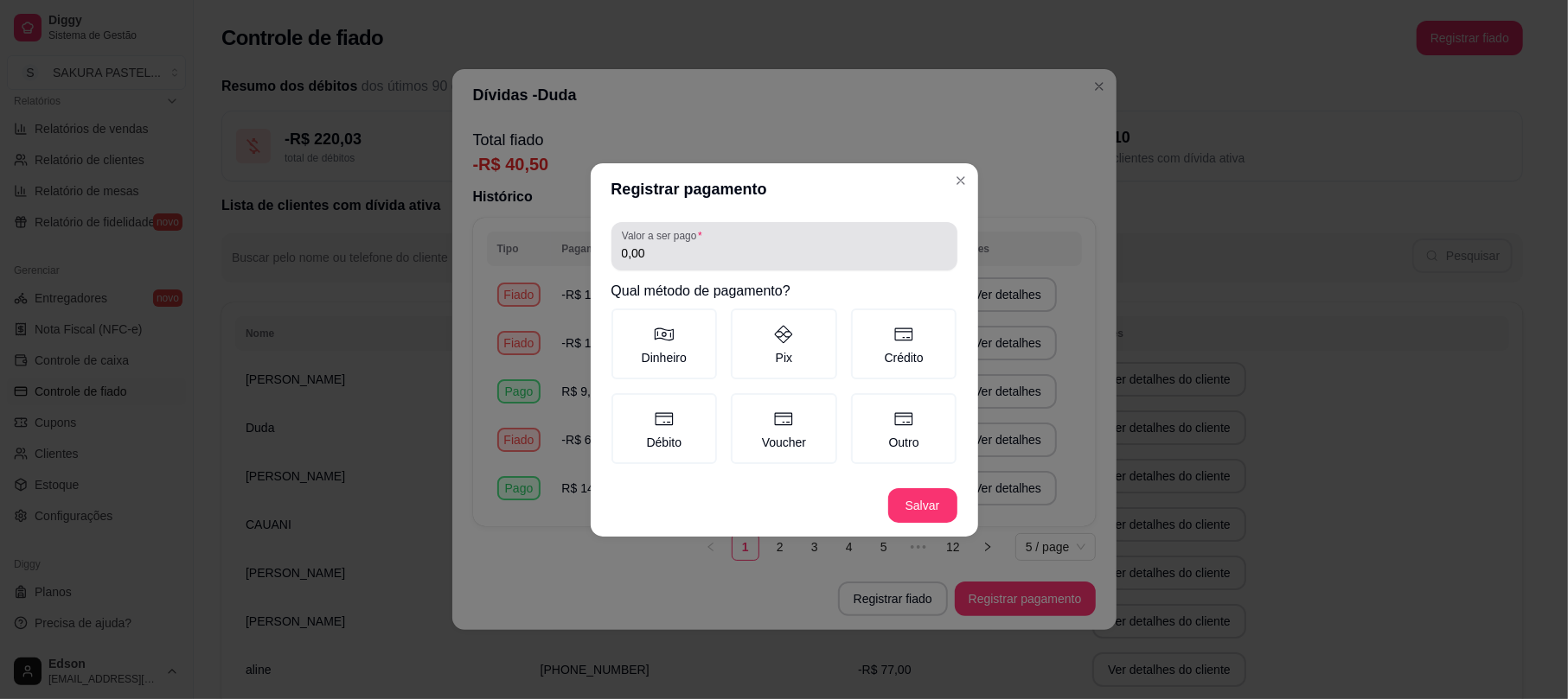
click at [803, 263] on div "0,00" at bounding box center [784, 246] width 325 height 35
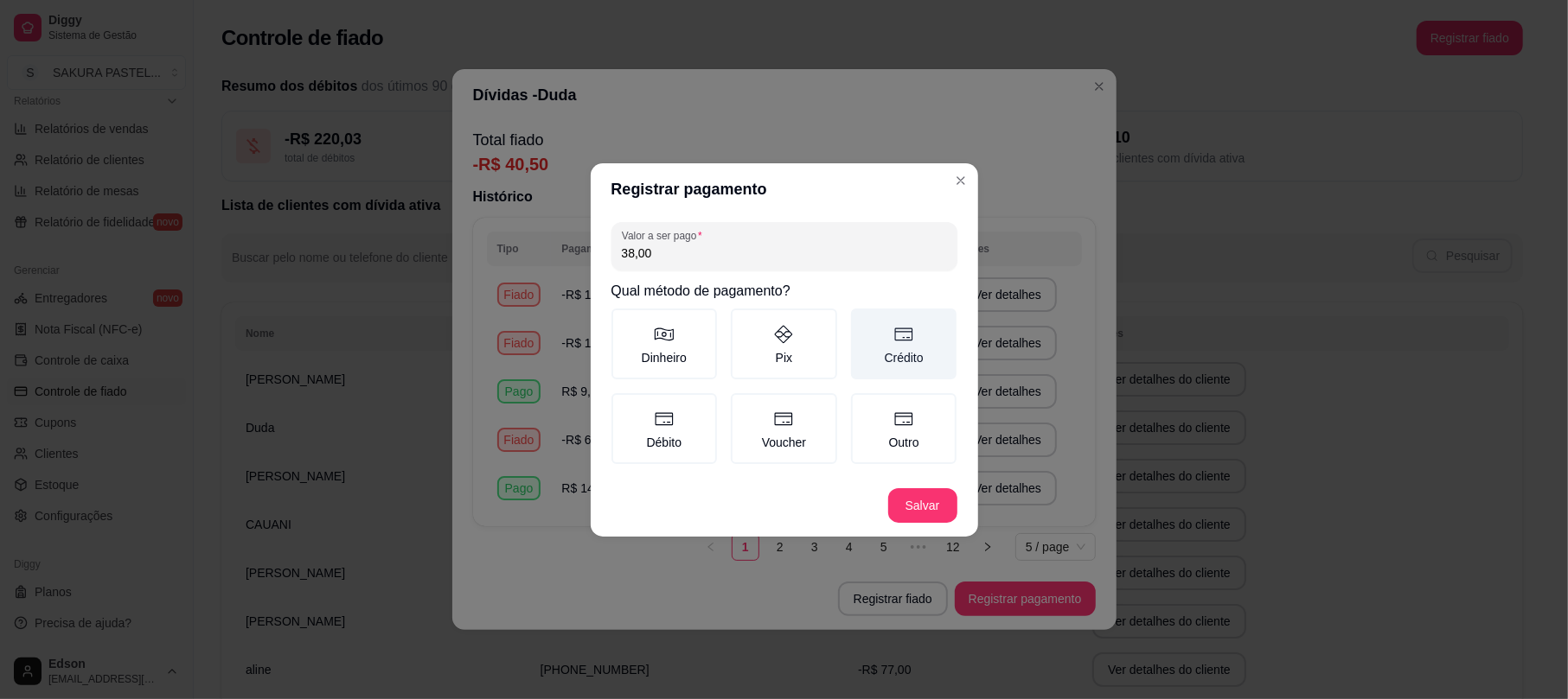
type input "38,00"
click at [928, 349] on label "Crédito" at bounding box center [904, 344] width 106 height 71
click at [864, 322] on button "Crédito" at bounding box center [856, 314] width 14 height 14
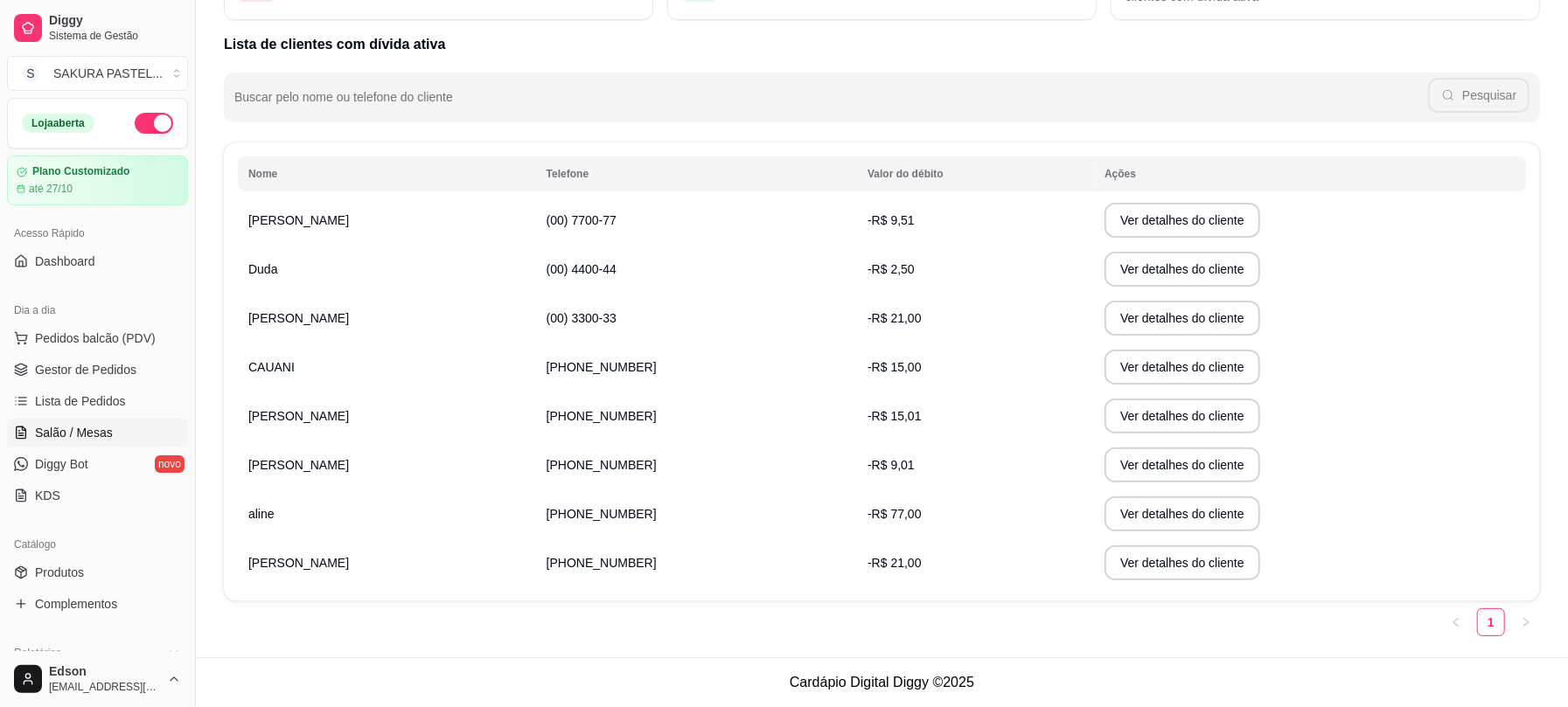
click at [82, 427] on span "Salão / Mesas" at bounding box center [74, 433] width 78 height 18
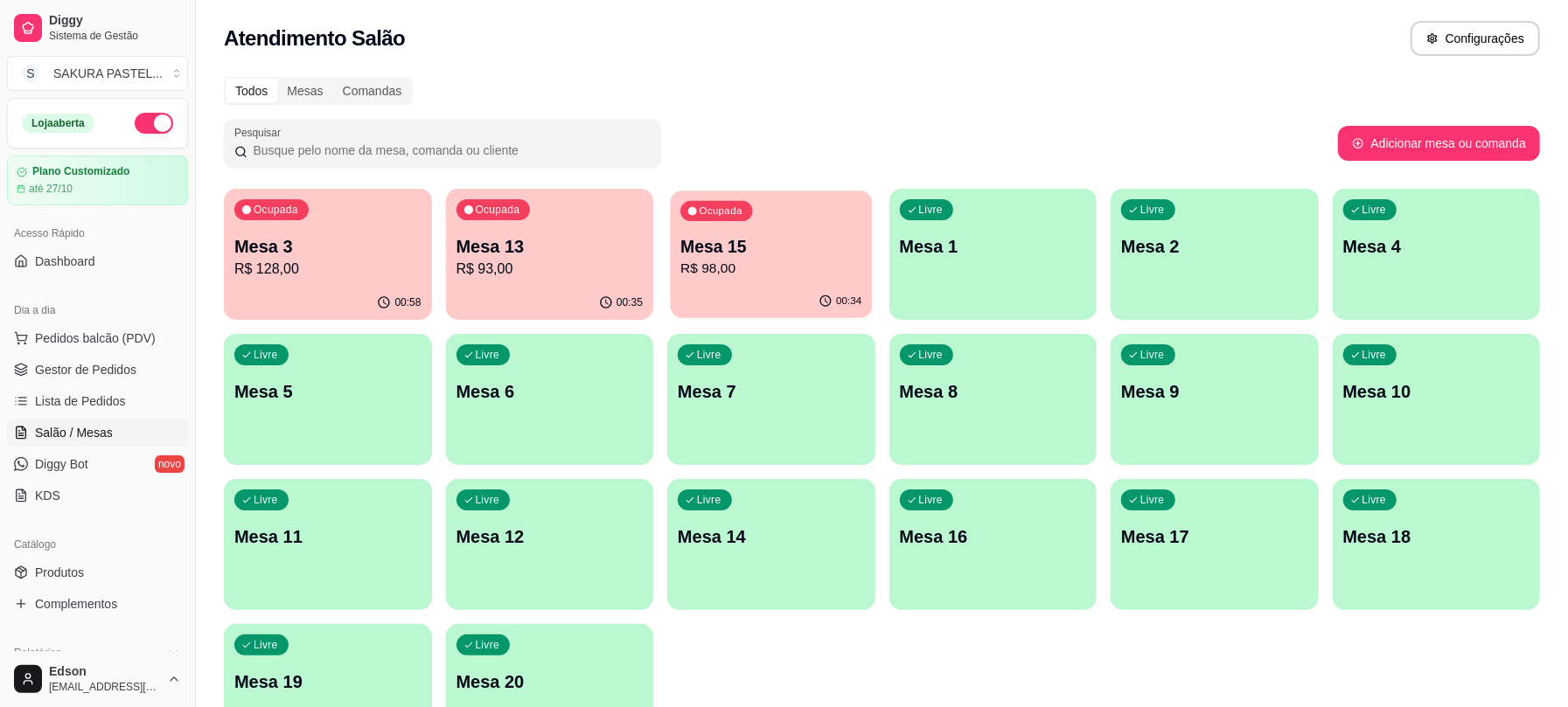
click at [743, 281] on div "Ocupada Mesa 15 R$ 98,00" at bounding box center [771, 238] width 201 height 95
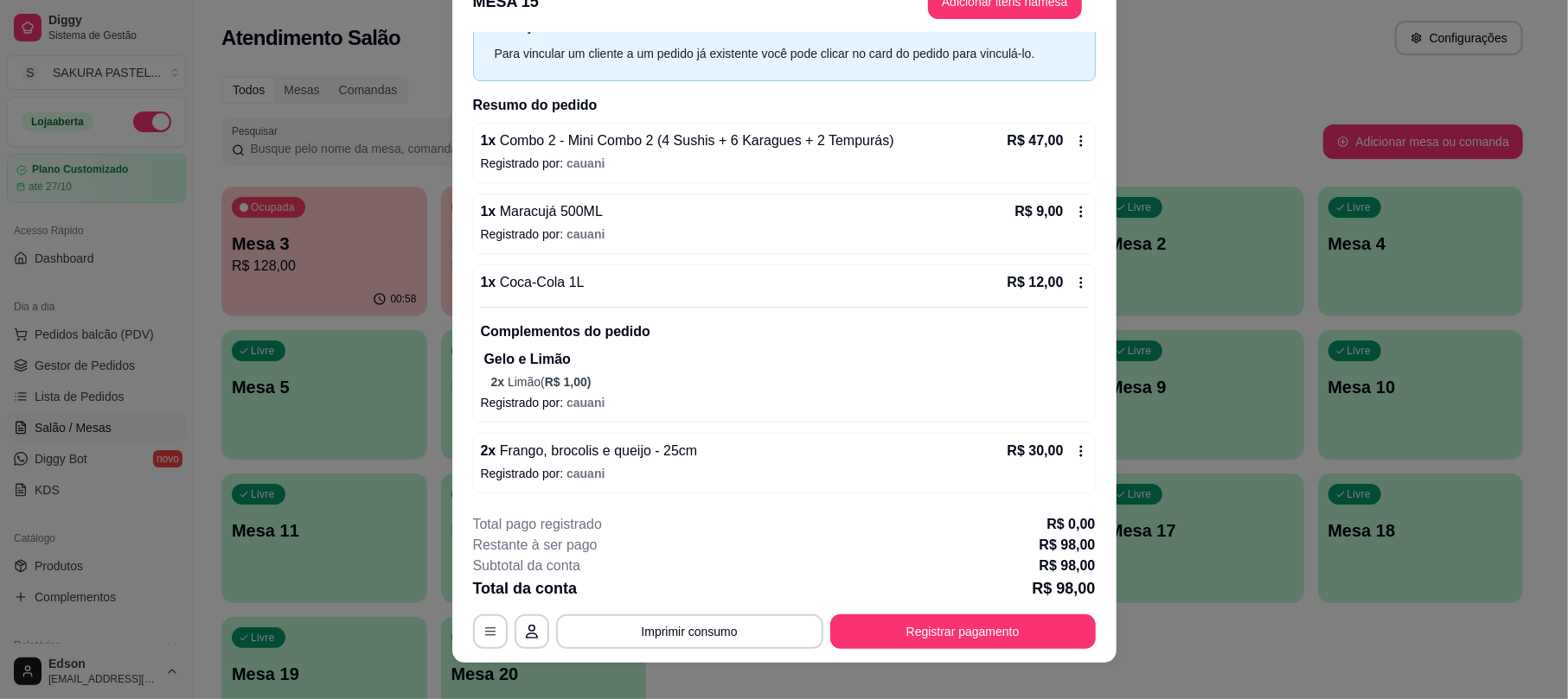
scroll to position [52, 0]
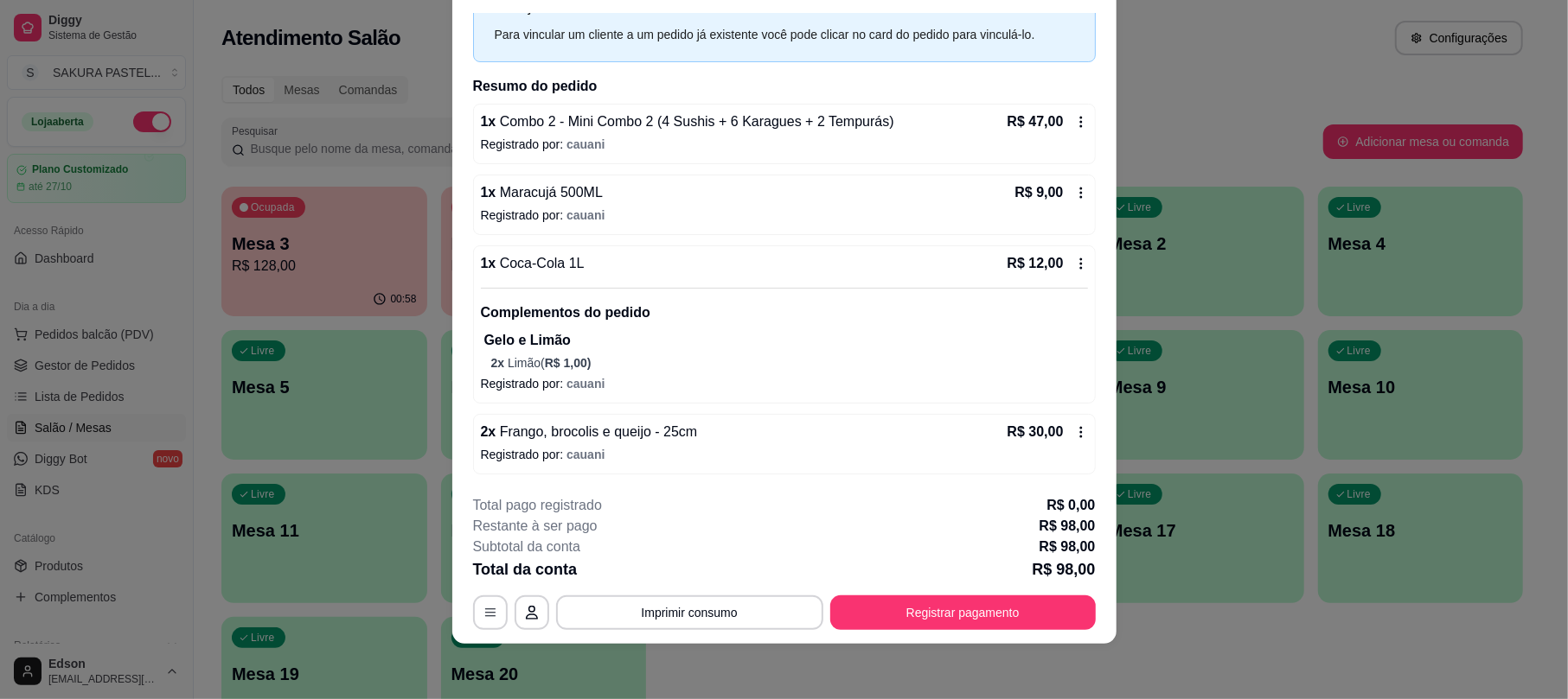
click at [1004, 588] on div "**********" at bounding box center [784, 562] width 622 height 135
click at [1006, 595] on button "Registrar pagamento" at bounding box center [963, 613] width 266 height 35
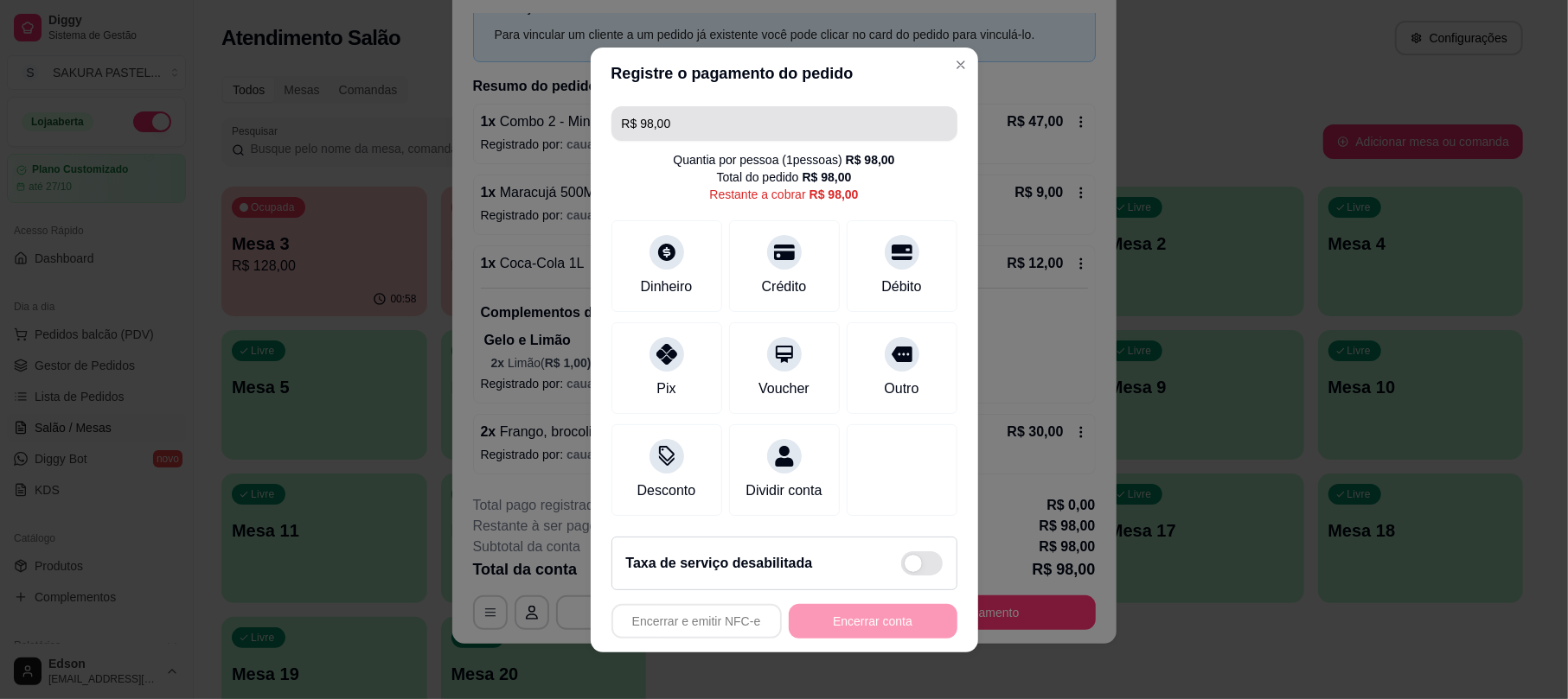
click at [832, 109] on input "R$ 98,00" at bounding box center [784, 124] width 325 height 35
type input "R$ 35,00"
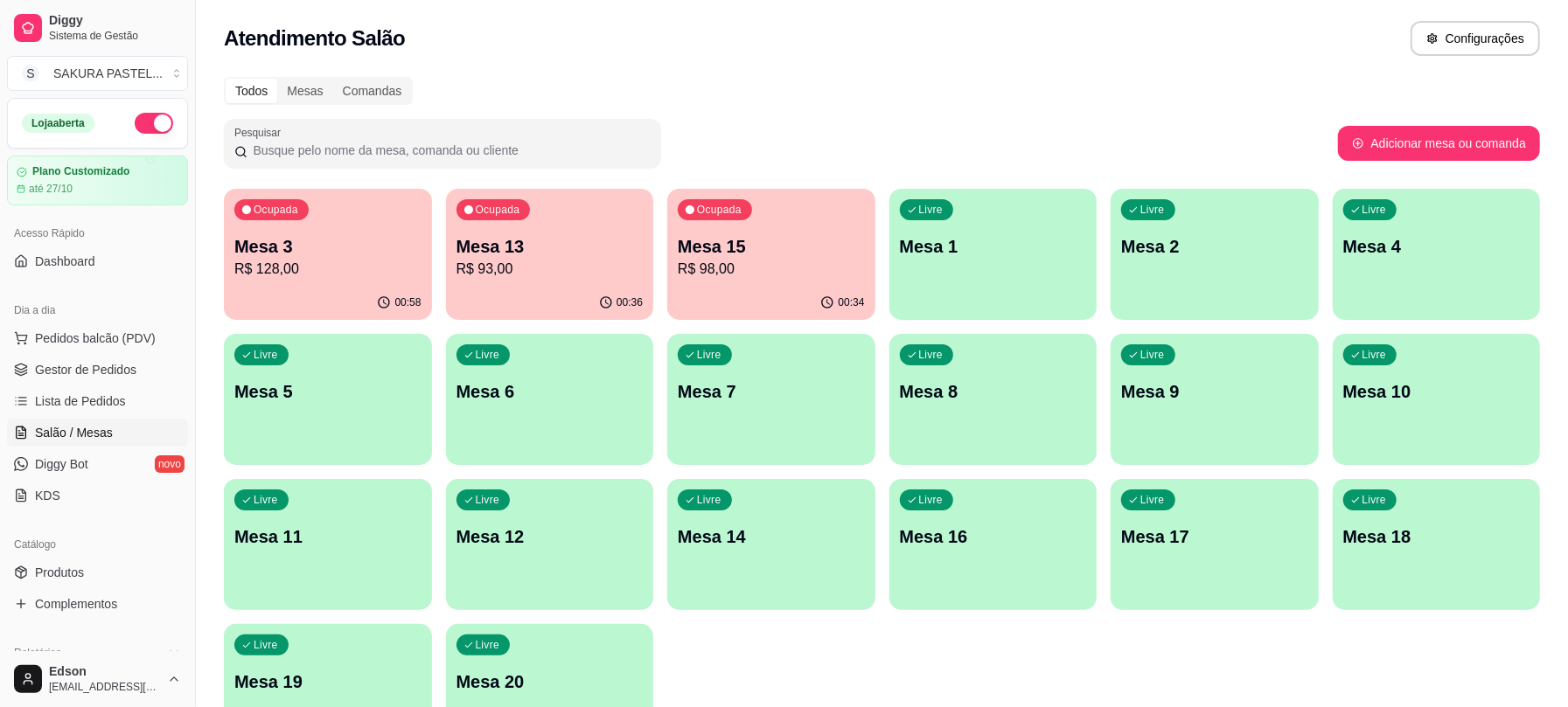
click at [325, 245] on p "Mesa 3" at bounding box center [328, 246] width 187 height 24
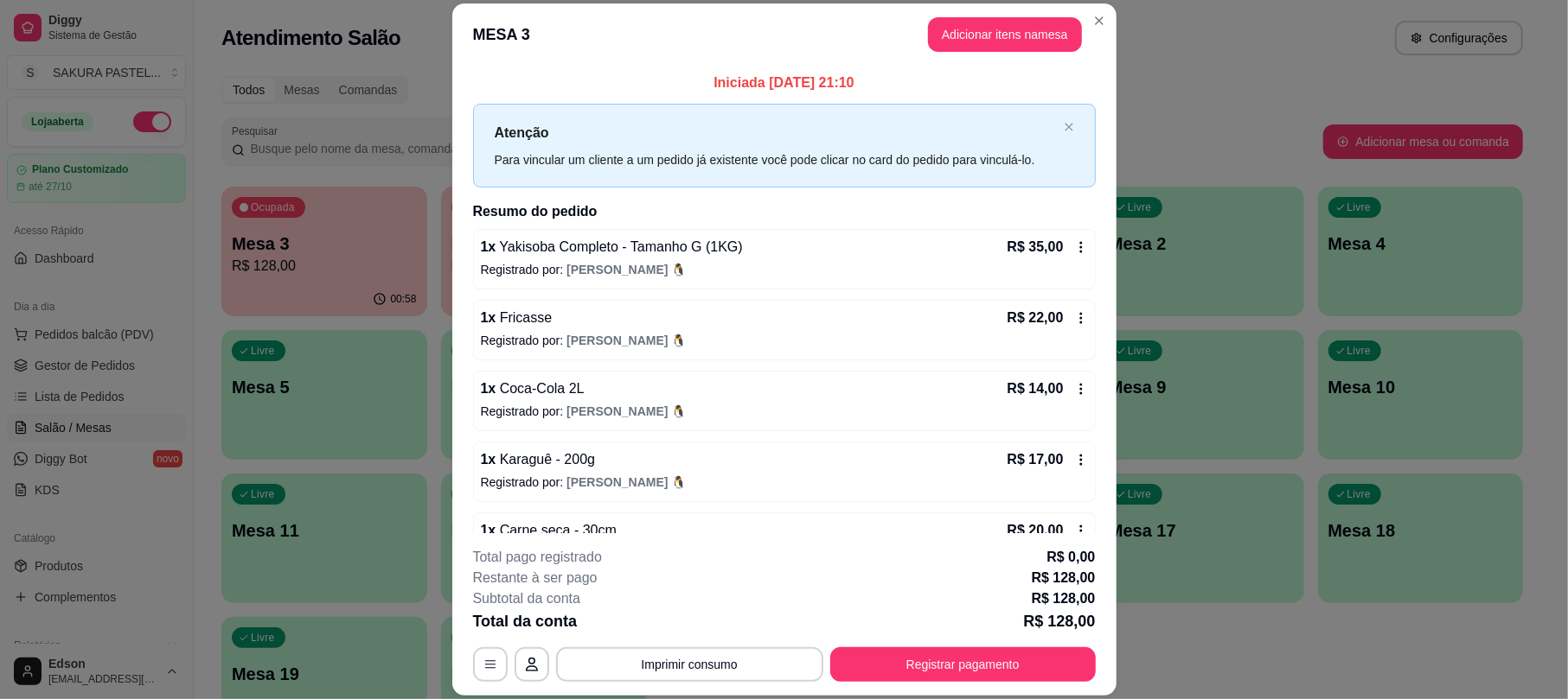
scroll to position [121, 0]
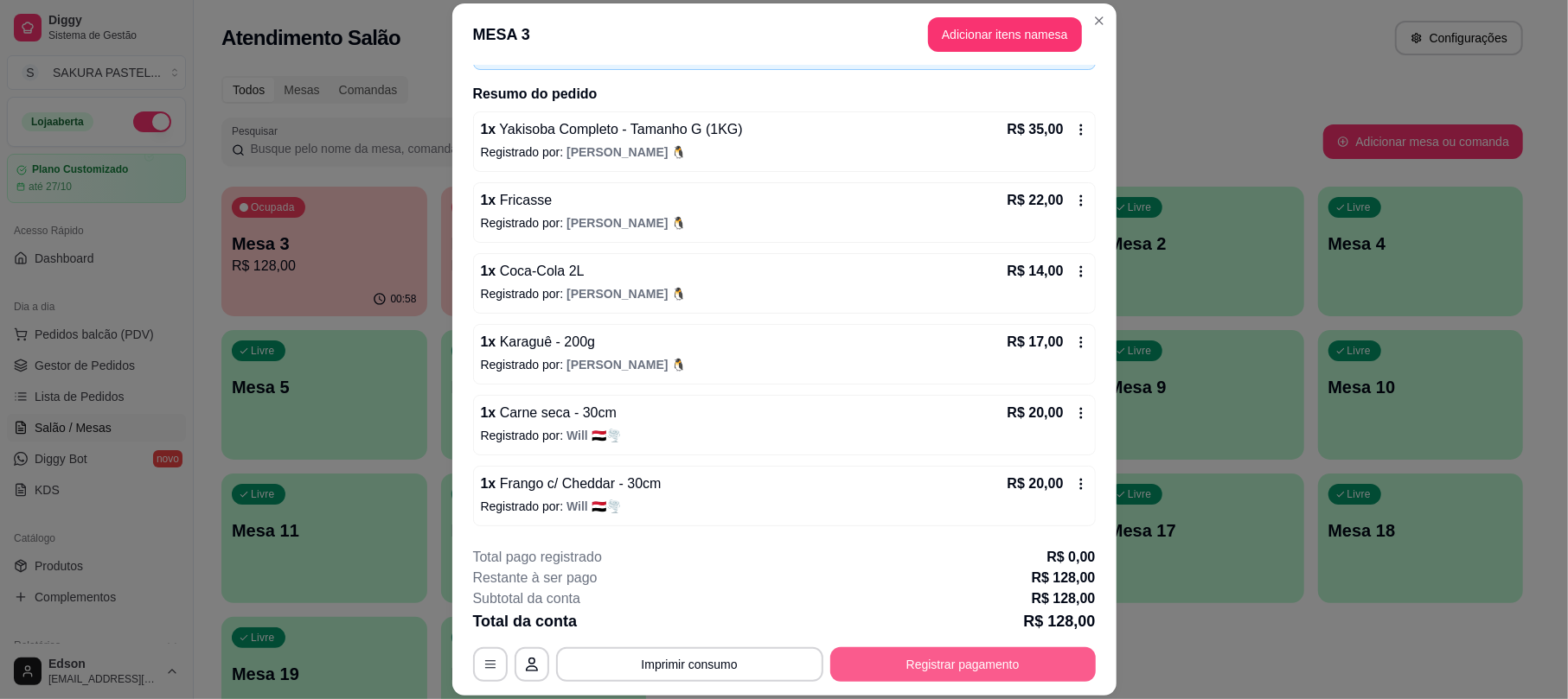
click at [975, 648] on button "Registrar pagamento" at bounding box center [963, 665] width 266 height 35
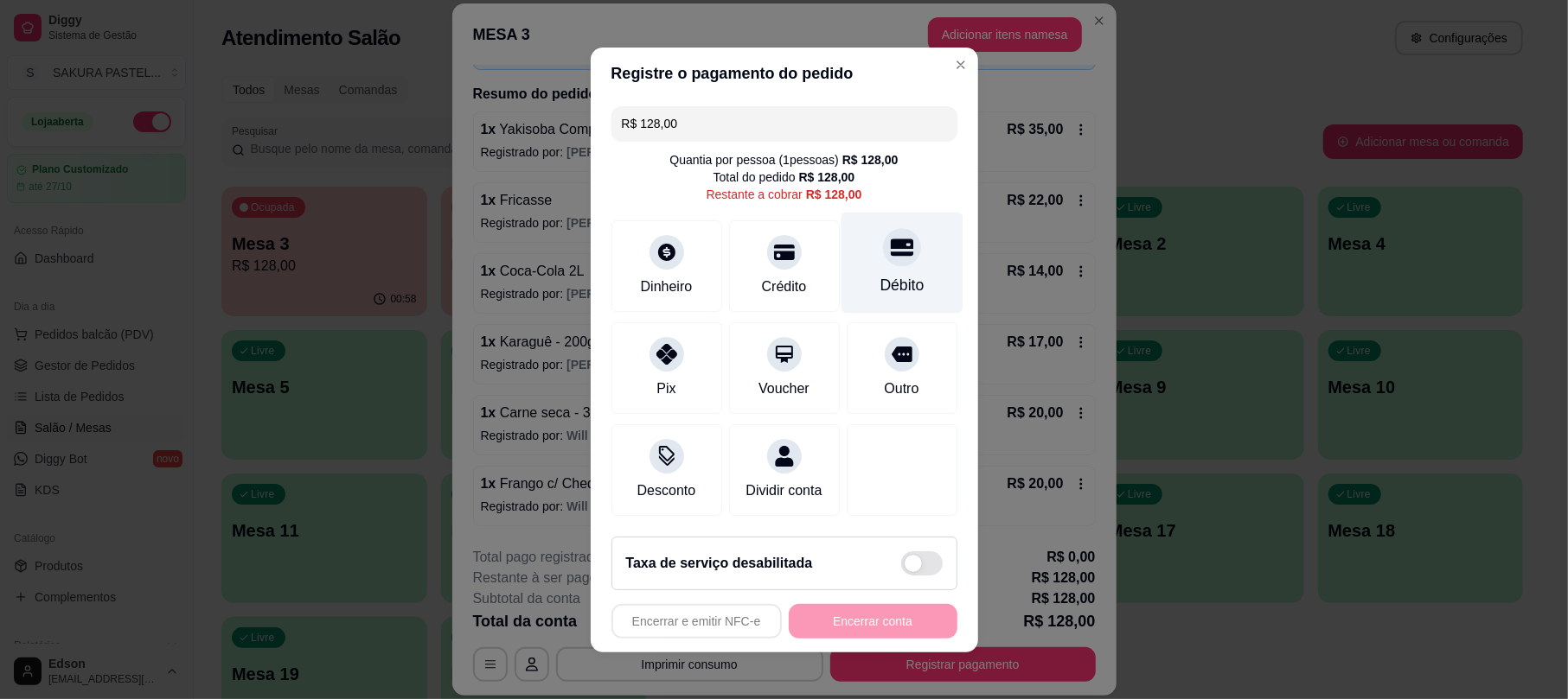
click at [895, 259] on div "Débito" at bounding box center [901, 262] width 122 height 101
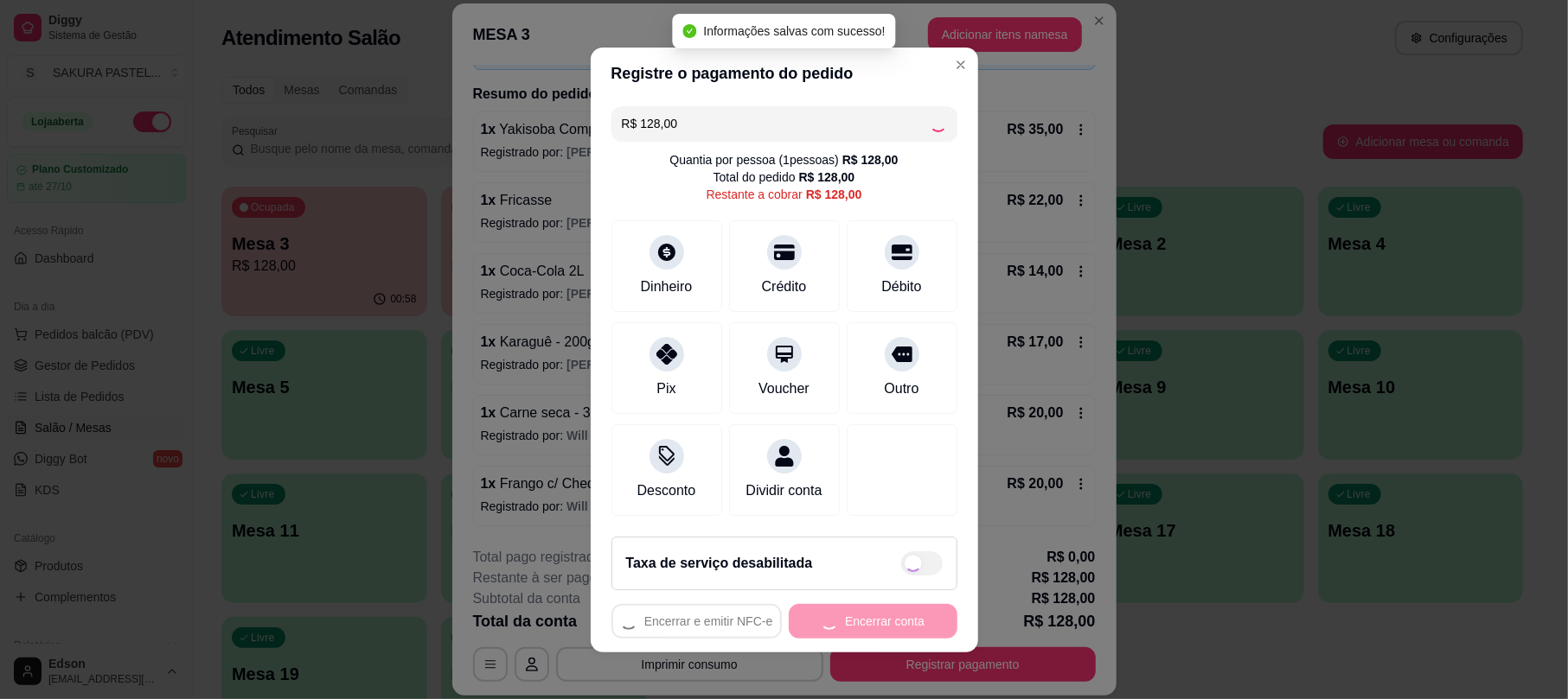
type input "R$ 0,00"
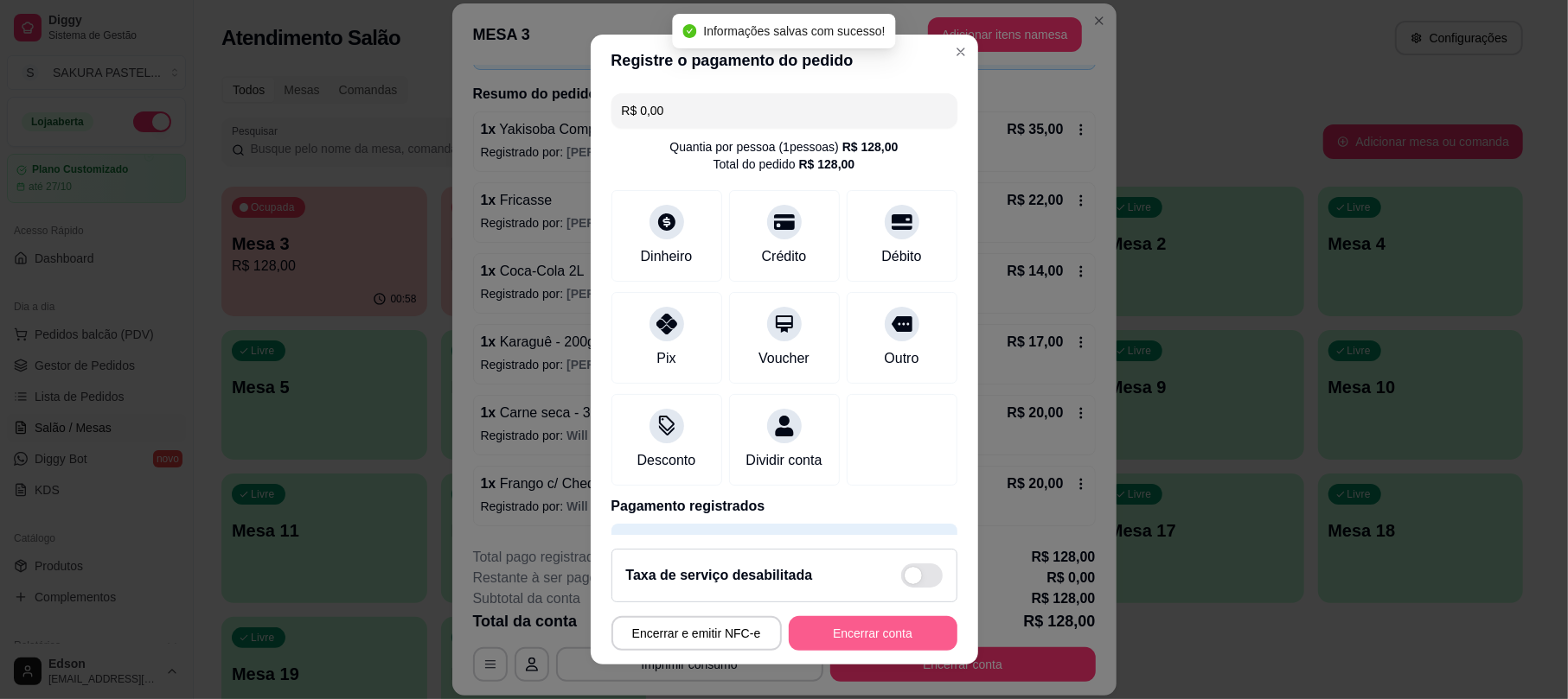
click at [825, 631] on button "Encerrar conta" at bounding box center [872, 634] width 169 height 35
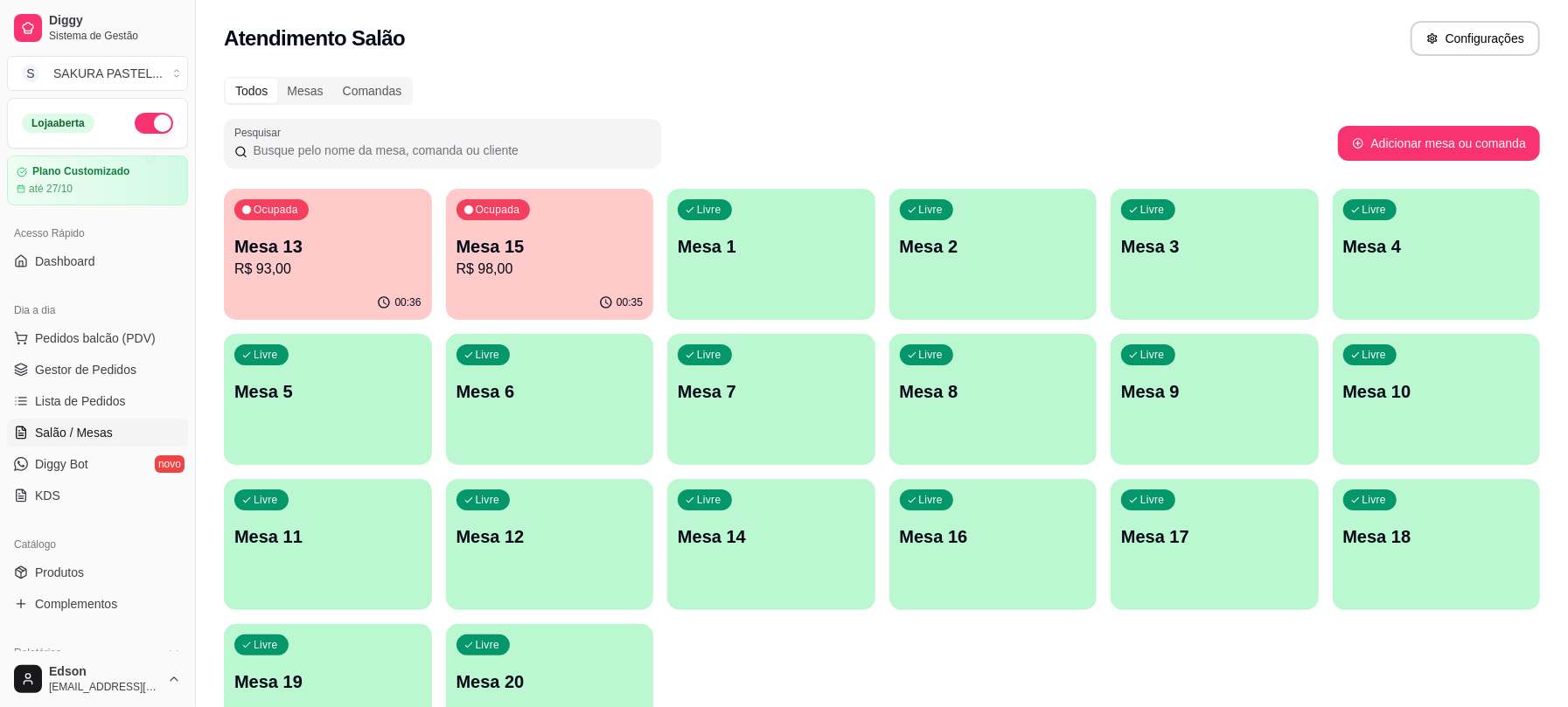
click at [470, 243] on p "Mesa 15" at bounding box center [550, 246] width 187 height 24
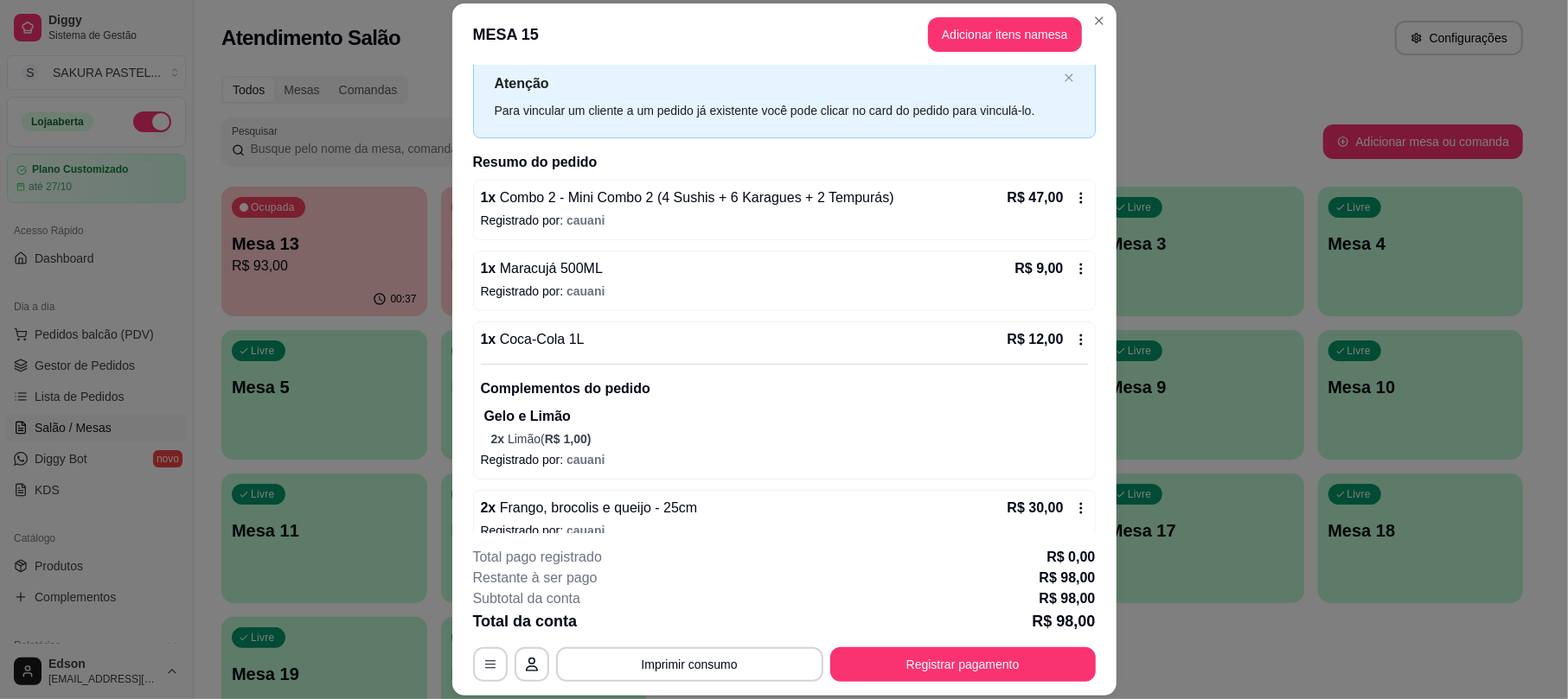
scroll to position [76, 0]
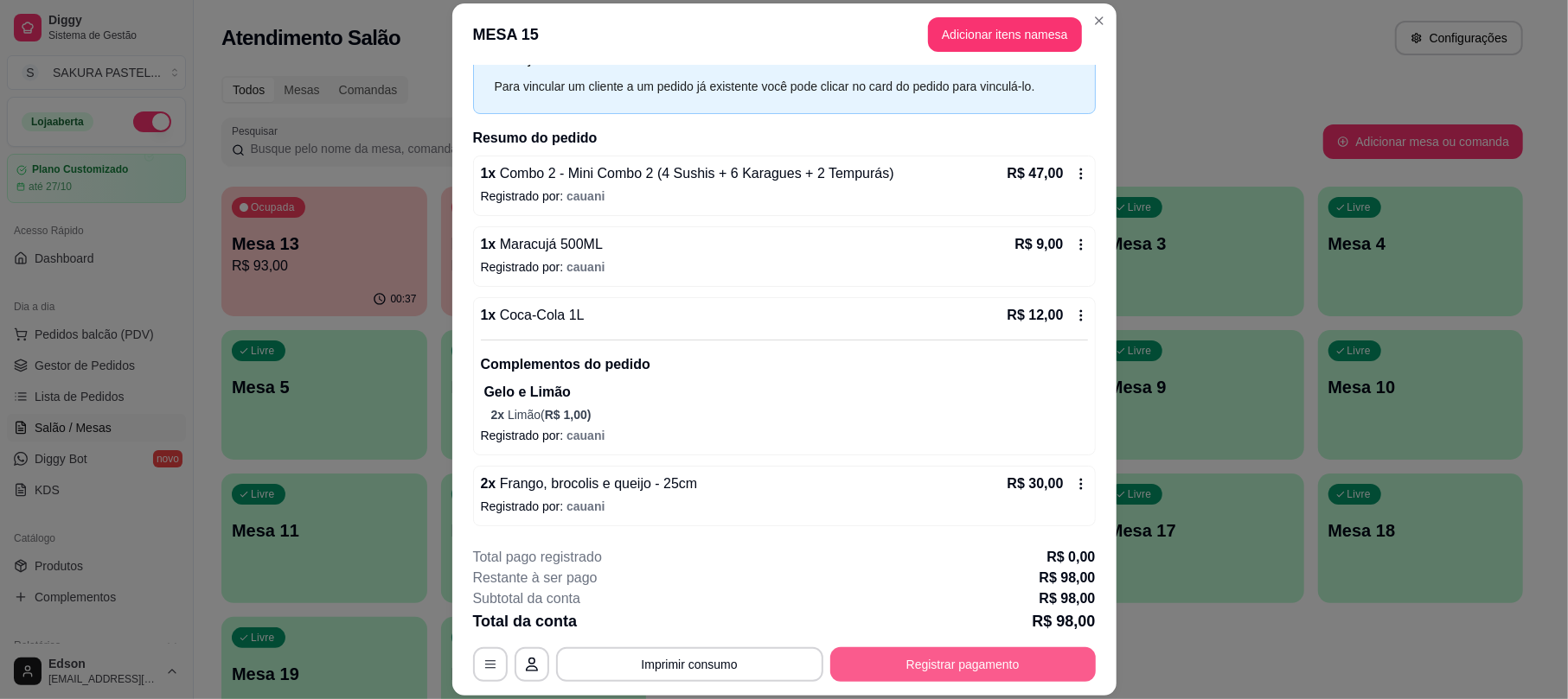
click at [984, 649] on button "Registrar pagamento" at bounding box center [963, 665] width 266 height 35
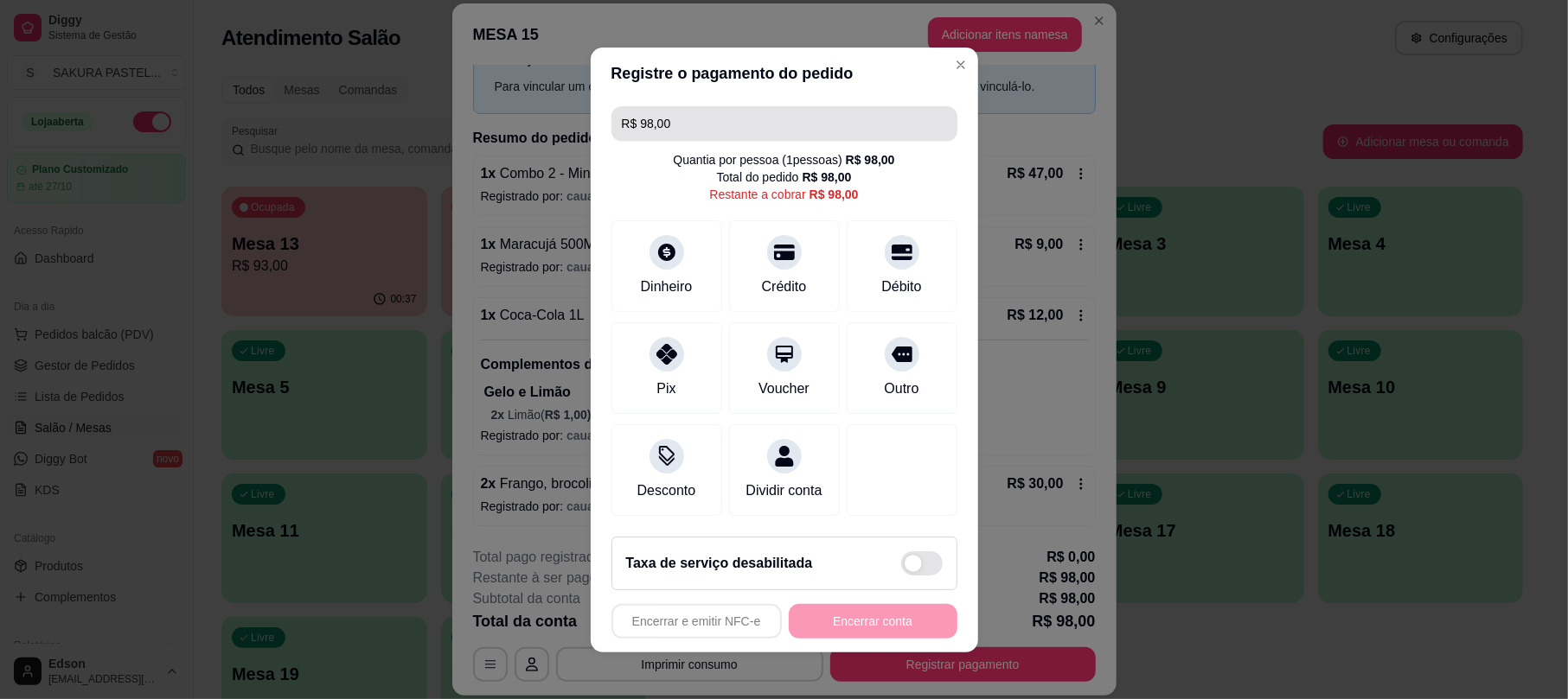
click at [735, 111] on input "R$ 98,00" at bounding box center [784, 124] width 325 height 35
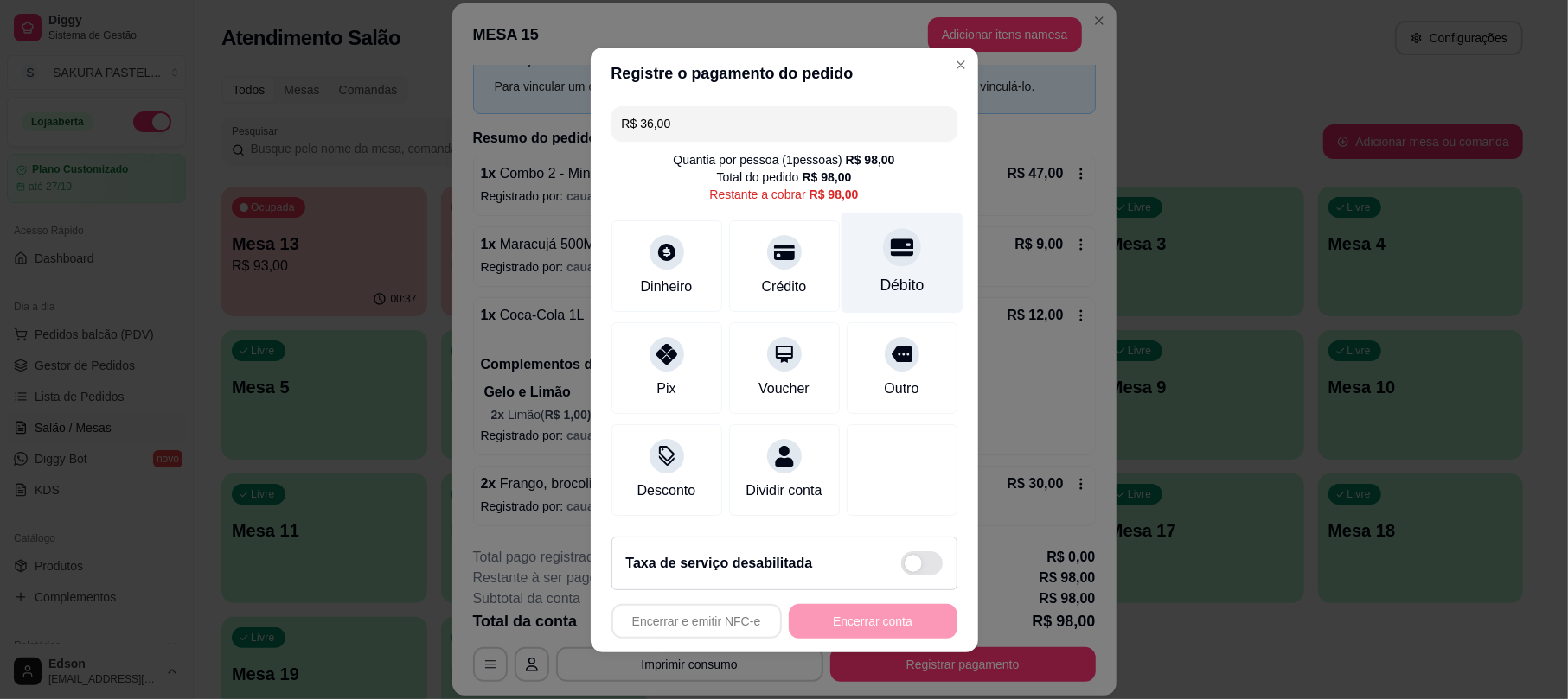
click at [908, 239] on div "Débito" at bounding box center [901, 262] width 122 height 101
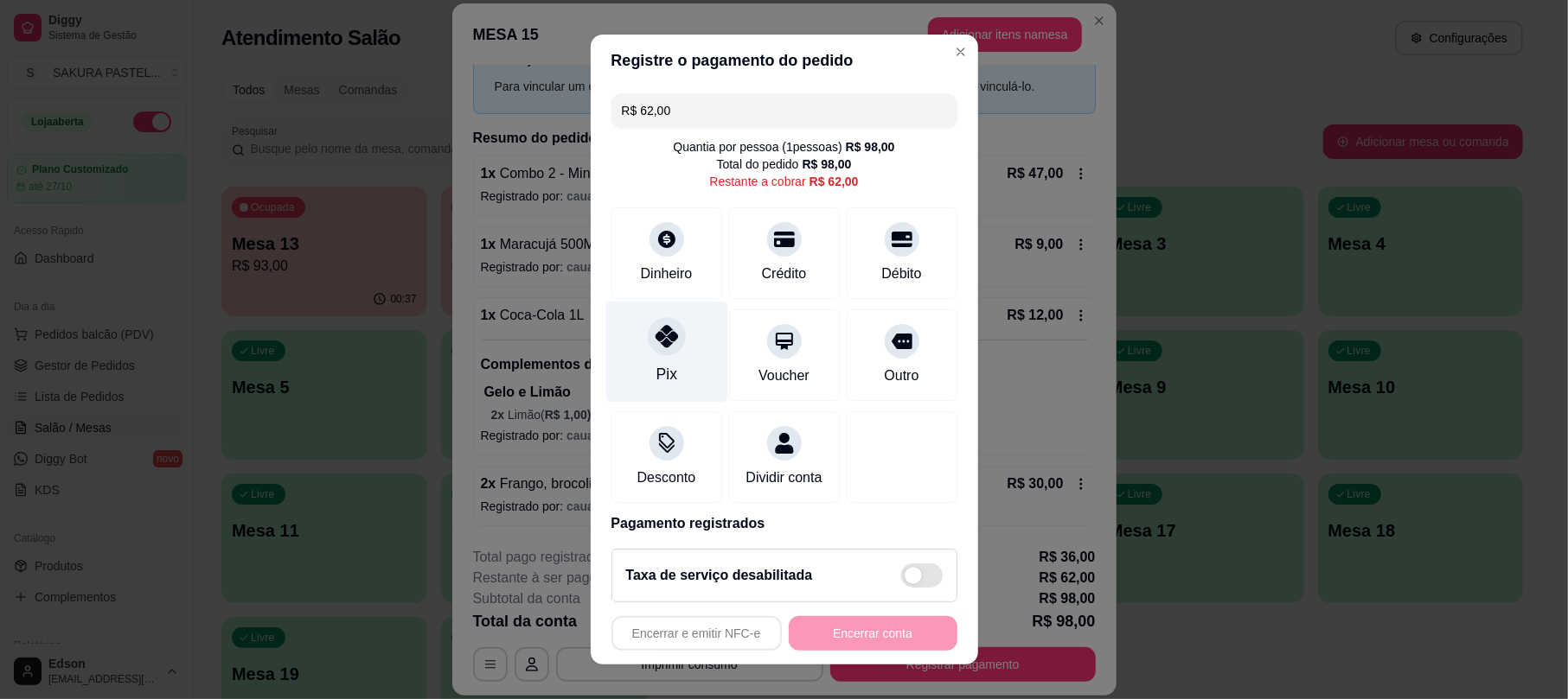
click at [631, 349] on div "Pix" at bounding box center [665, 352] width 122 height 101
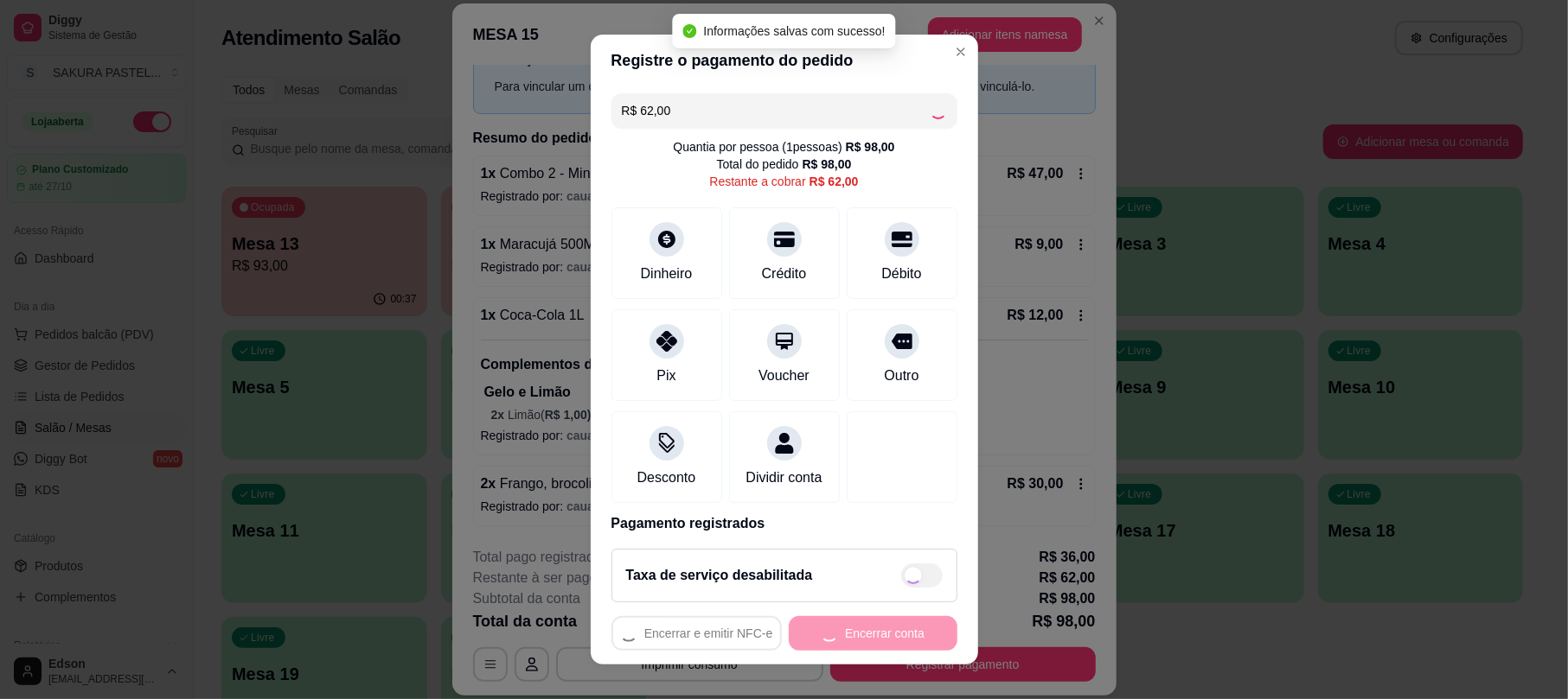
type input "R$ 0,00"
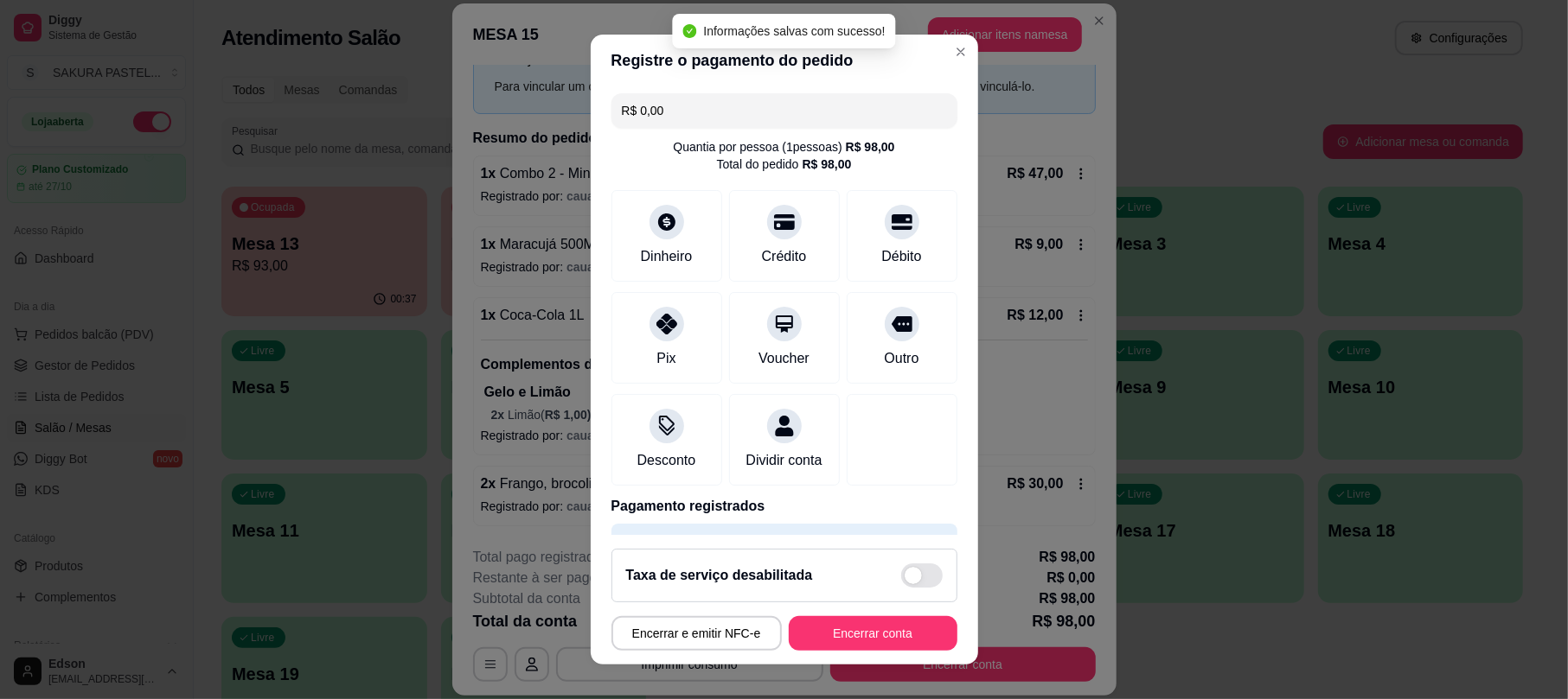
click at [877, 636] on button "Encerrar conta" at bounding box center [872, 634] width 169 height 35
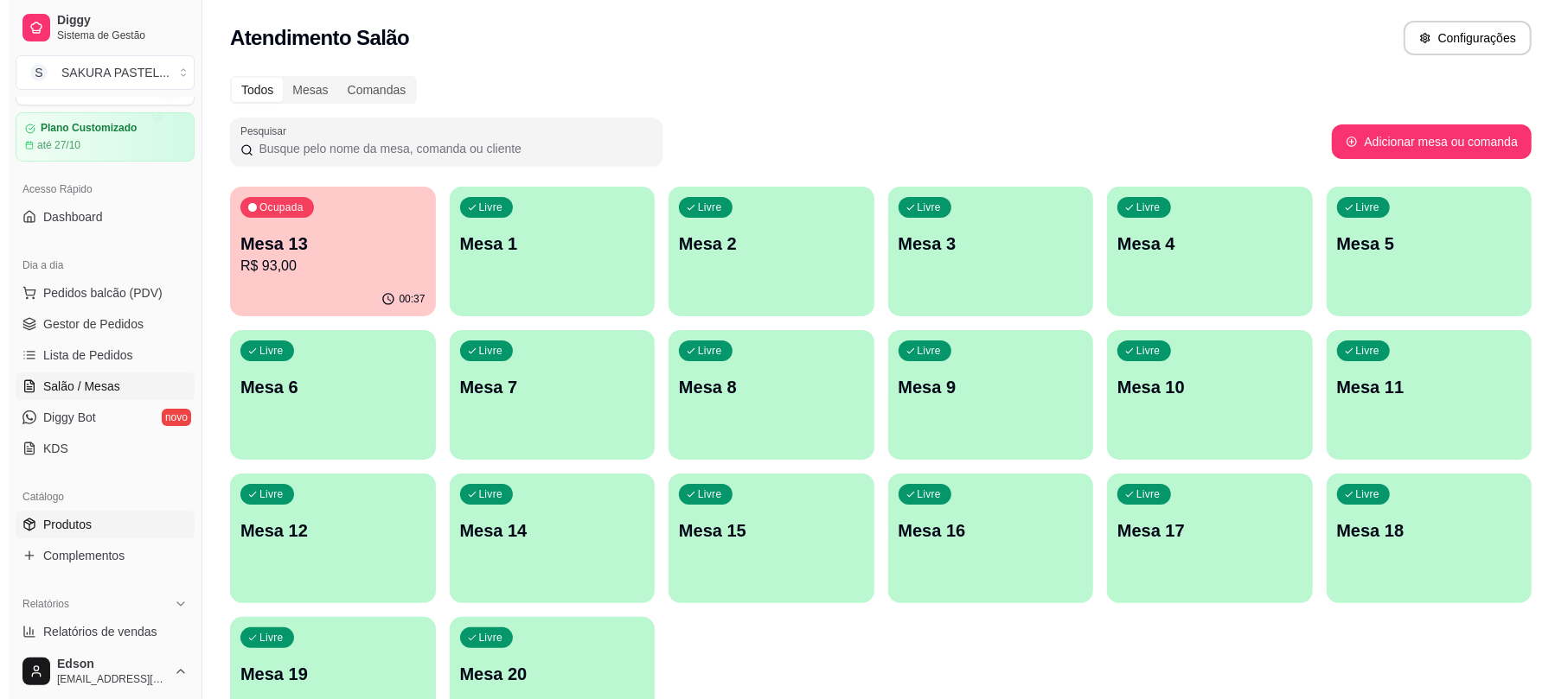
scroll to position [0, 0]
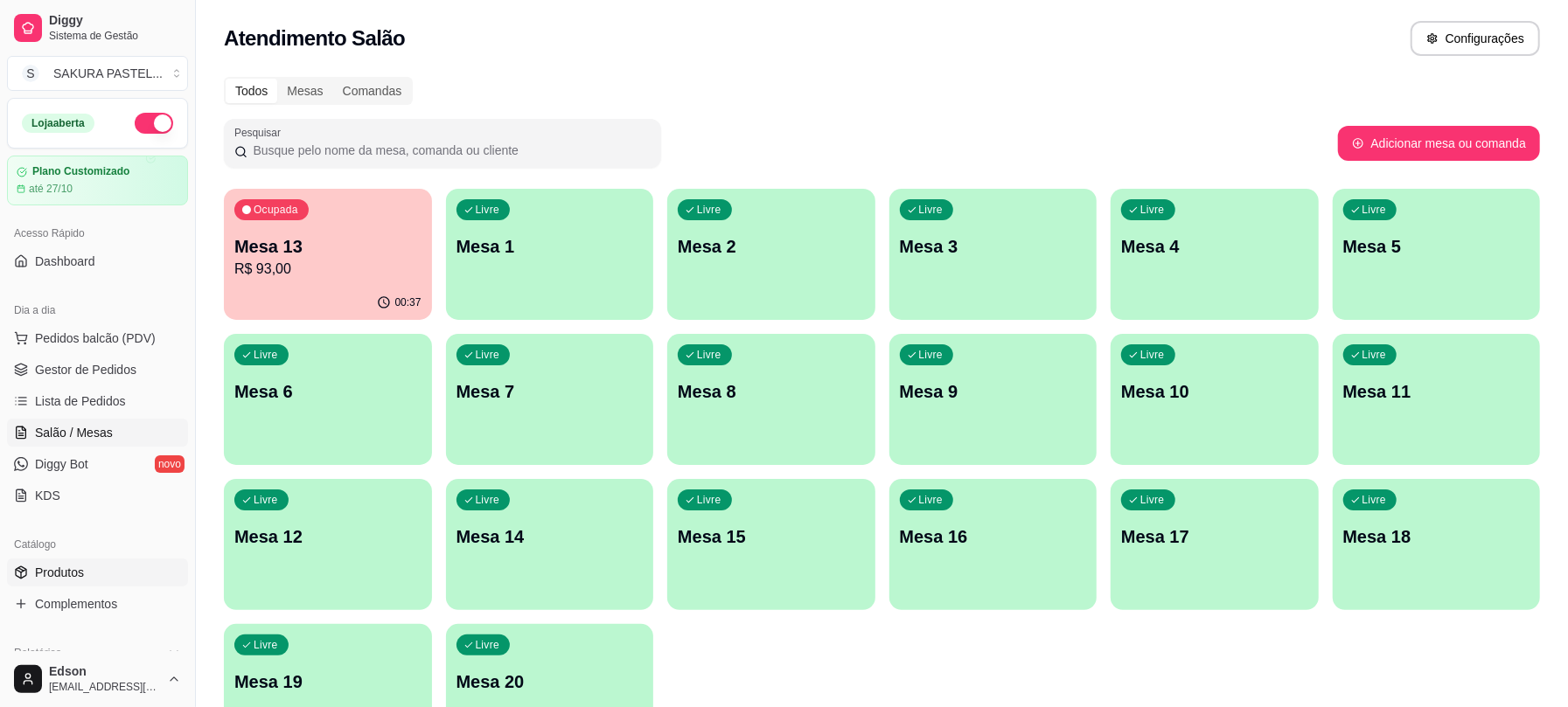
click at [96, 577] on link "Produtos" at bounding box center [97, 573] width 181 height 28
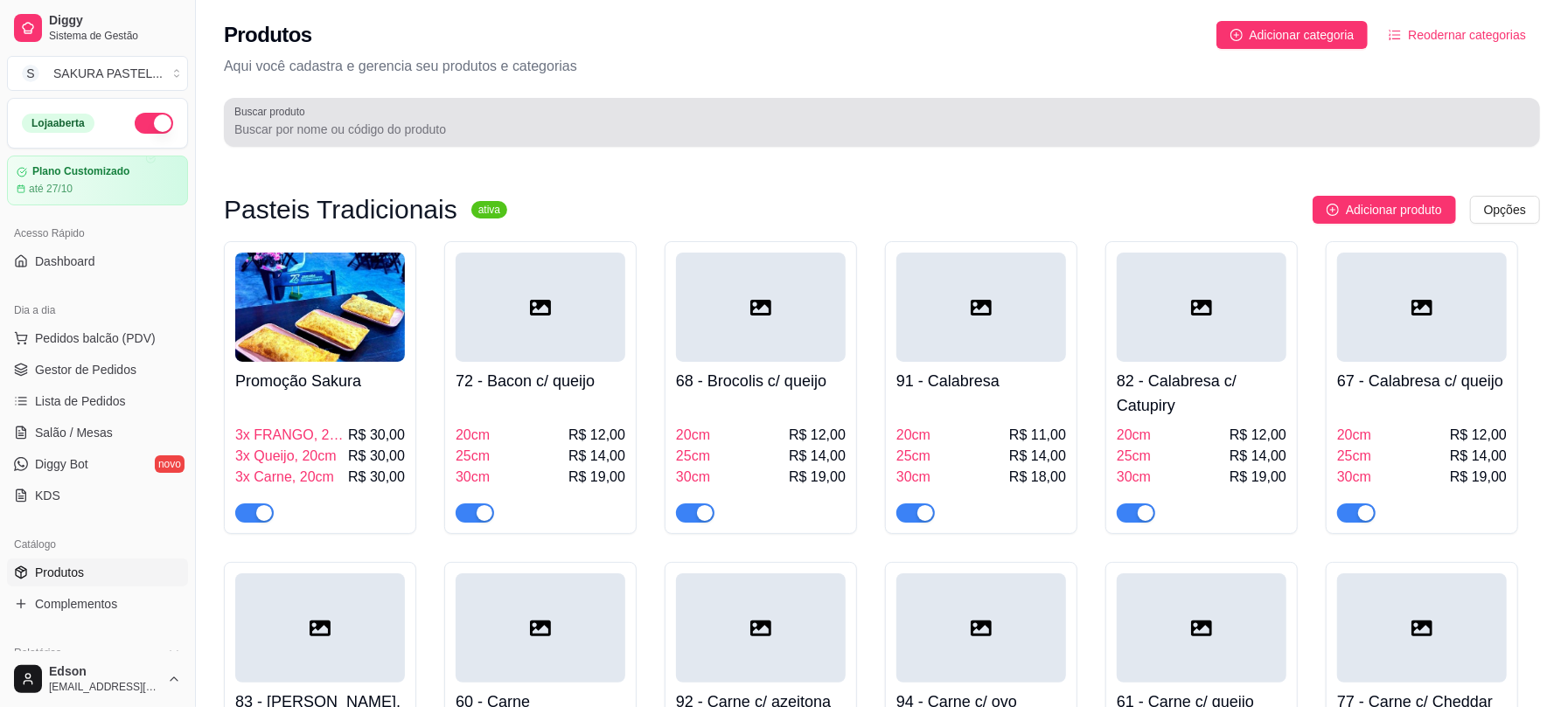
click at [449, 138] on div at bounding box center [881, 122] width 1295 height 35
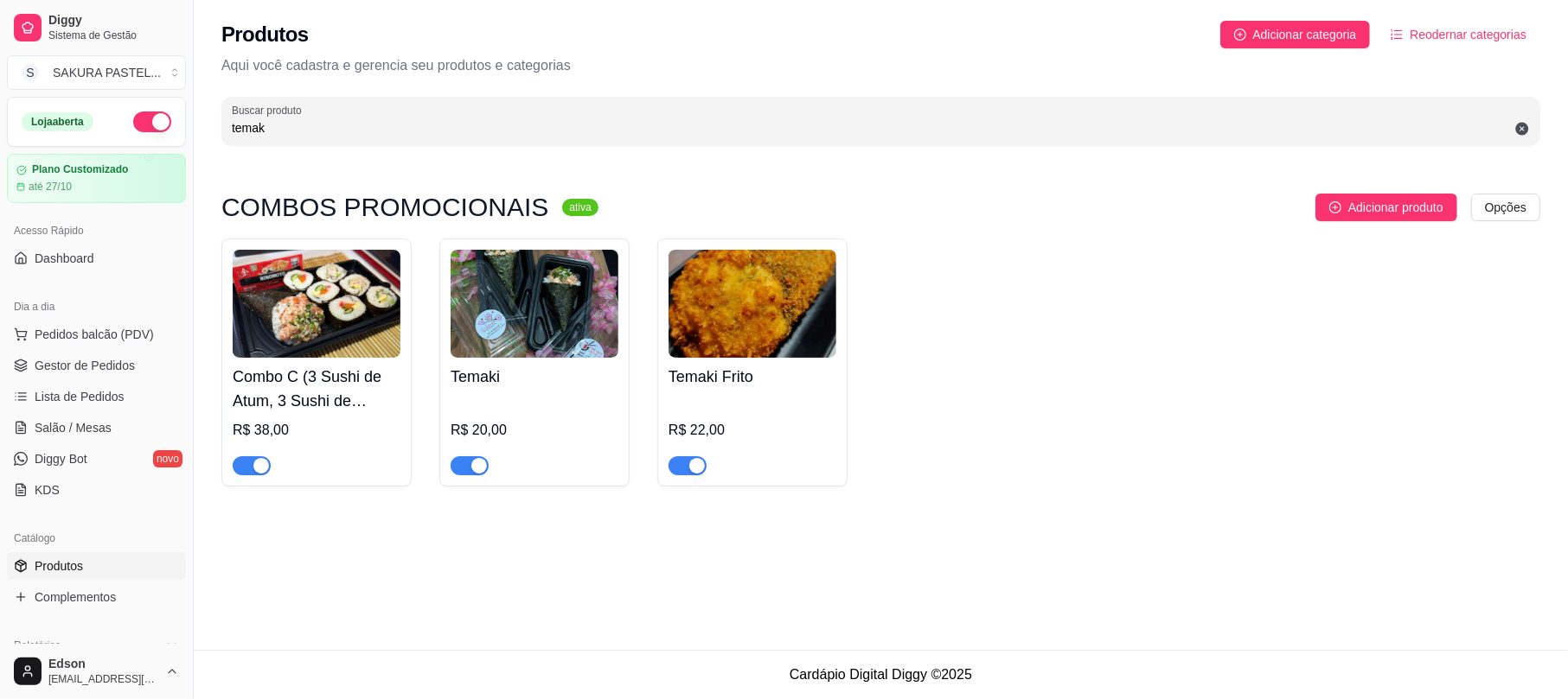
type input "temak"
click at [258, 477] on div "Combo C (3 Sushi de Atum, 3 Sushi de Legumes, 1 Temaki) R$ 38,00" at bounding box center [317, 362] width 191 height 248
click at [256, 470] on div "button" at bounding box center [260, 465] width 16 height 16
click at [470, 464] on button "button" at bounding box center [470, 465] width 38 height 19
click at [699, 470] on div "button" at bounding box center [696, 465] width 16 height 16
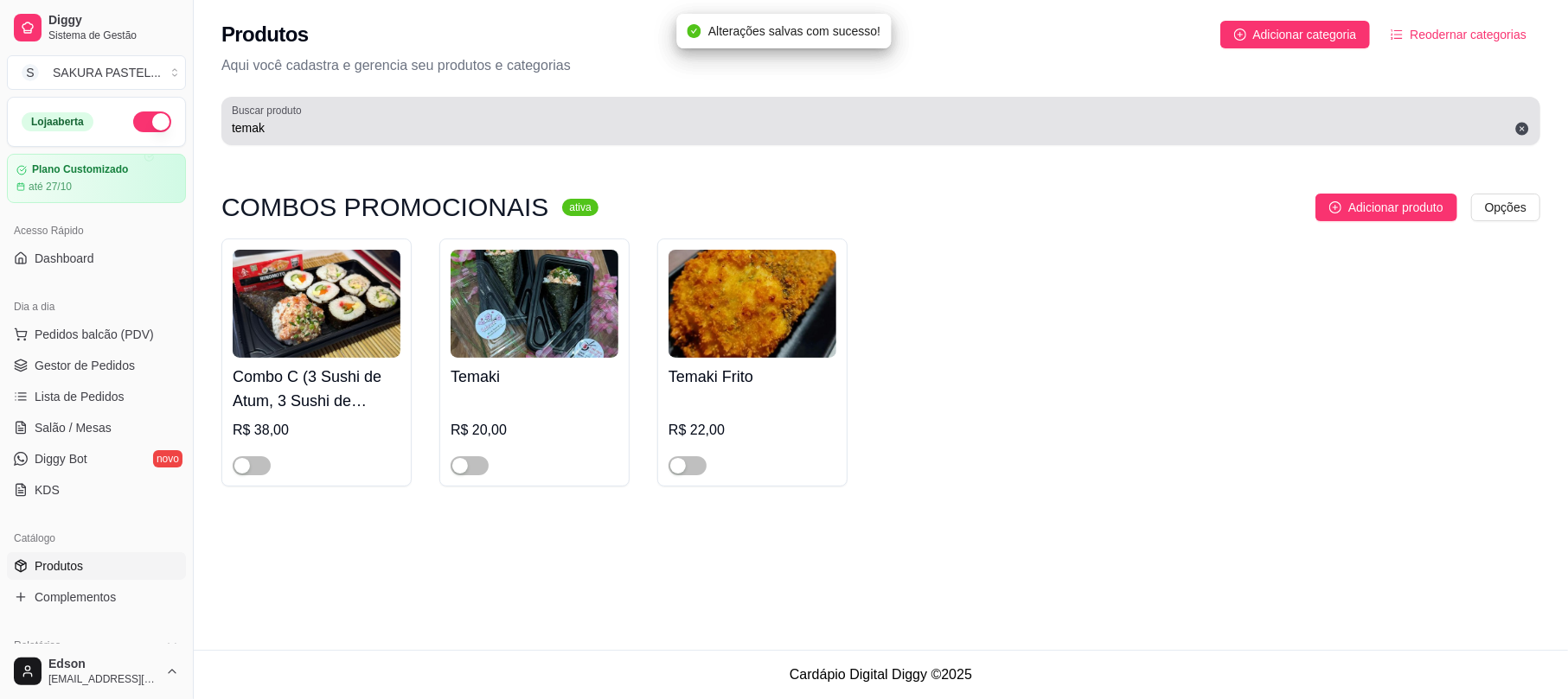
click at [294, 133] on input "temak" at bounding box center [881, 127] width 1298 height 17
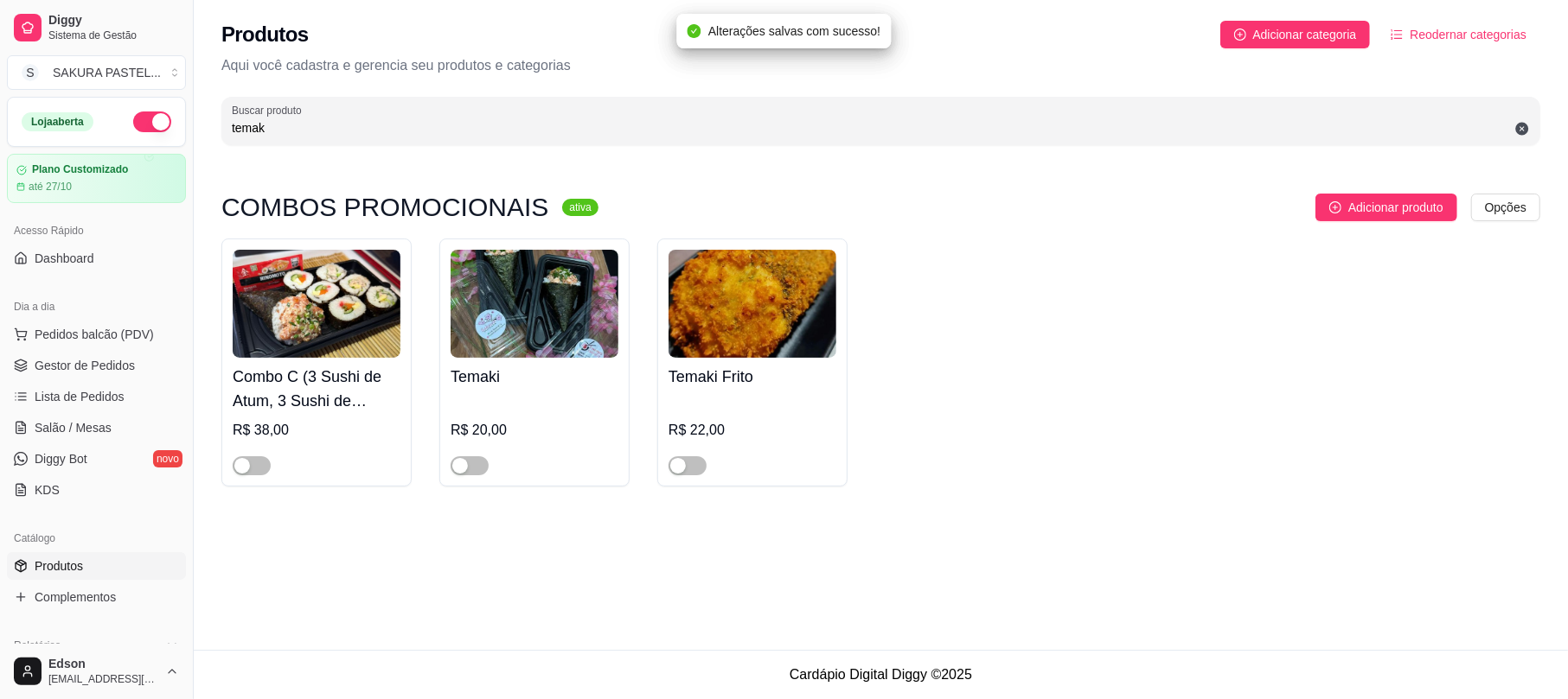
click at [294, 133] on input "temak" at bounding box center [881, 127] width 1298 height 17
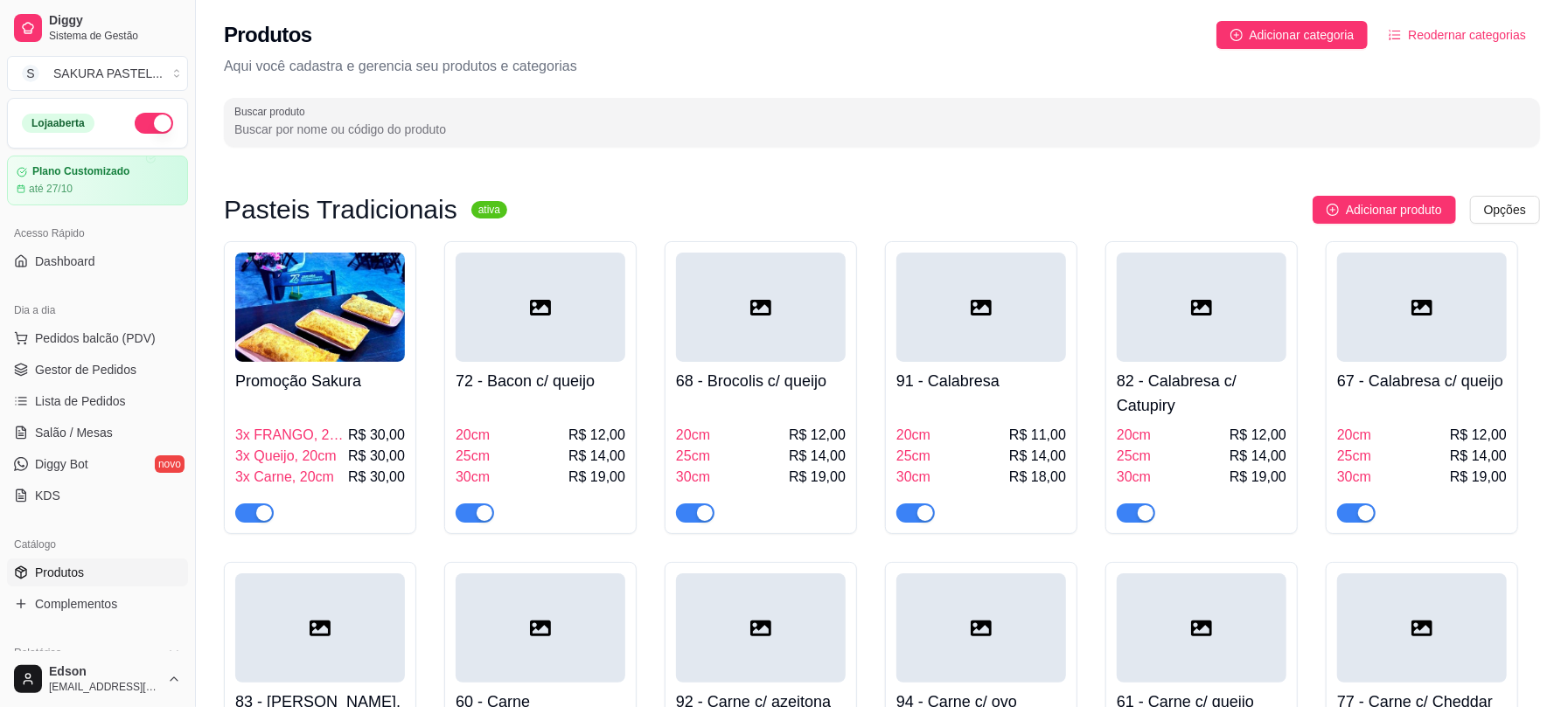
click at [150, 317] on div "Dia a dia" at bounding box center [97, 310] width 181 height 28
click at [142, 331] on span "Pedidos balcão (PDV)" at bounding box center [95, 338] width 120 height 18
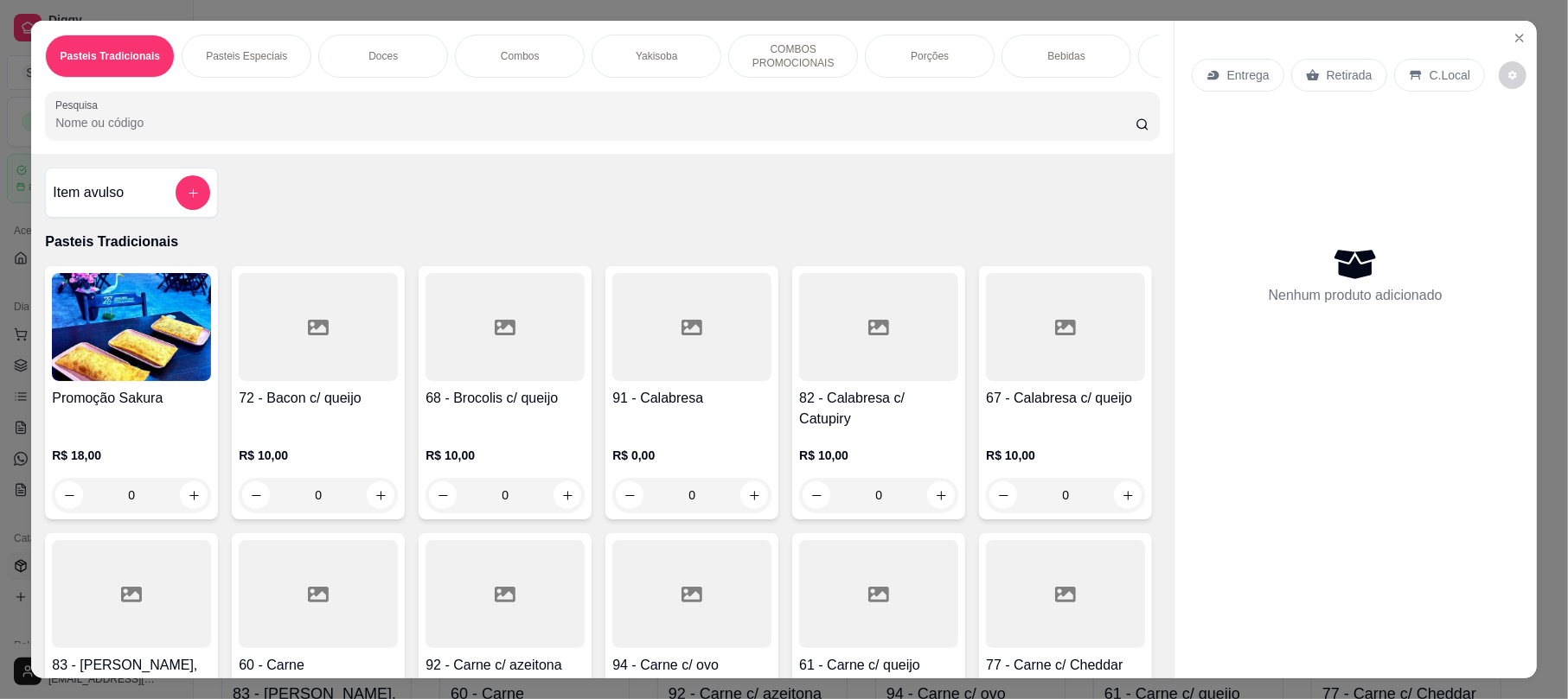
click at [668, 53] on div "Yakisoba" at bounding box center [656, 56] width 130 height 43
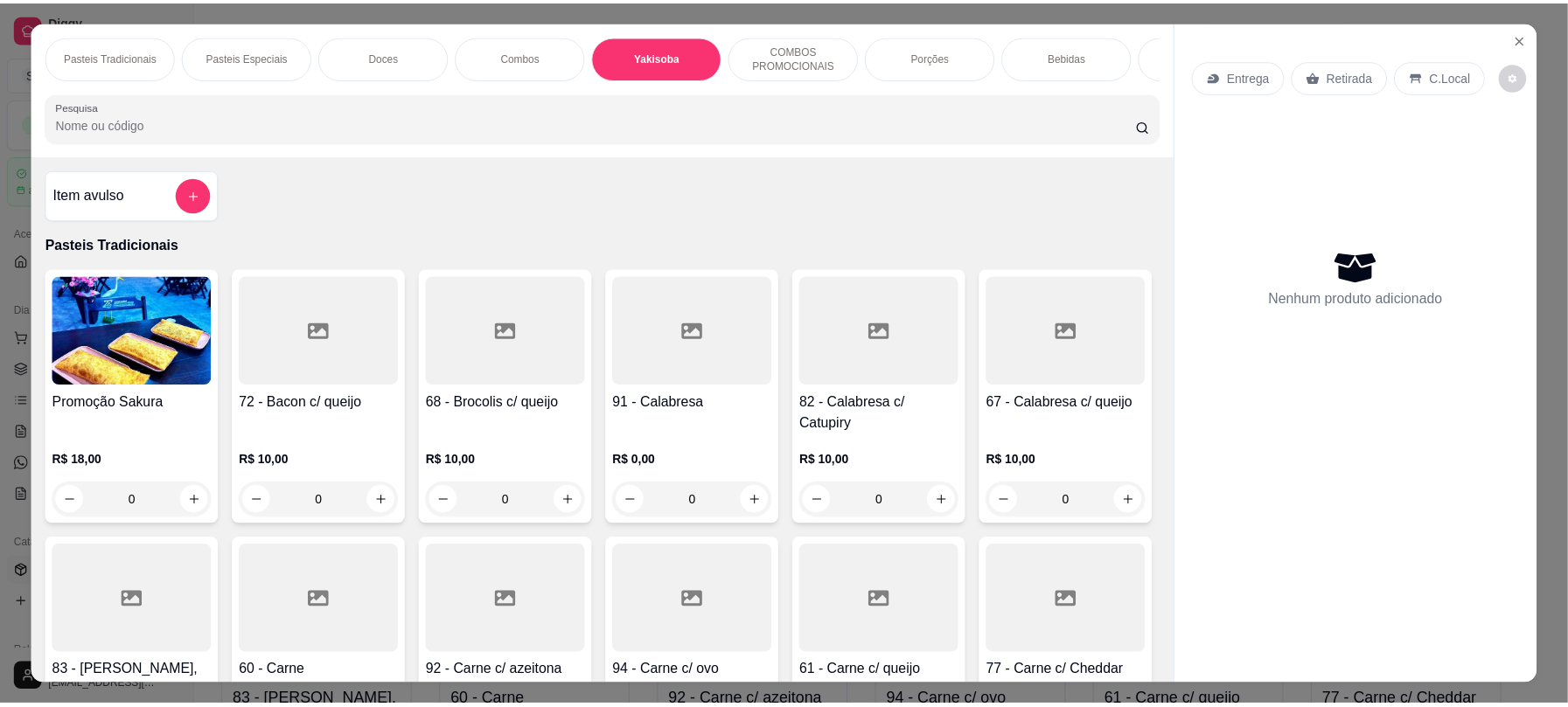
scroll to position [35, 0]
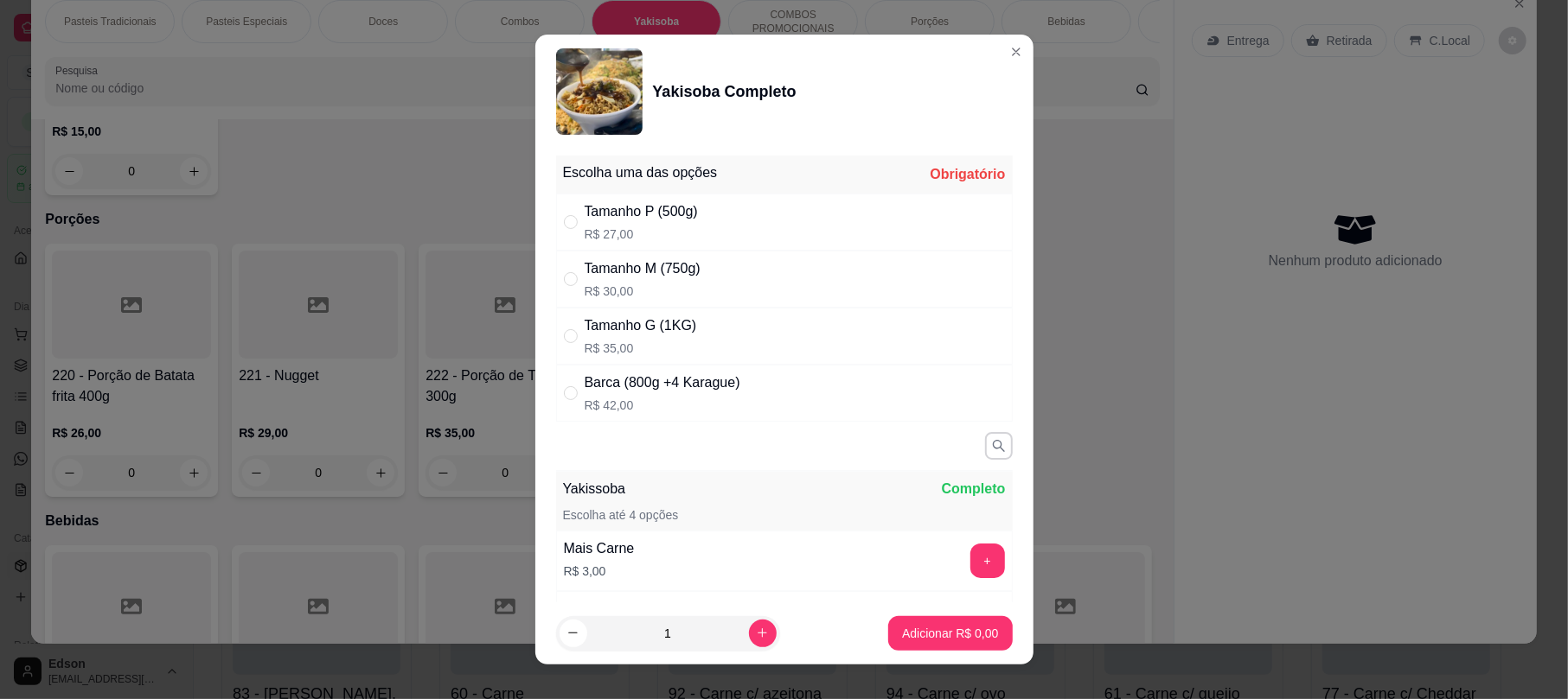
click at [727, 330] on div "Tamanho G (1KG) R$ 35,00" at bounding box center [784, 336] width 456 height 57
radio input "true"
drag, startPoint x: 729, startPoint y: 626, endPoint x: 739, endPoint y: 633, distance: 12.2
click at [733, 631] on div "1" at bounding box center [667, 634] width 217 height 35
click at [756, 633] on icon "increase-product-quantity" at bounding box center [762, 633] width 13 height 13
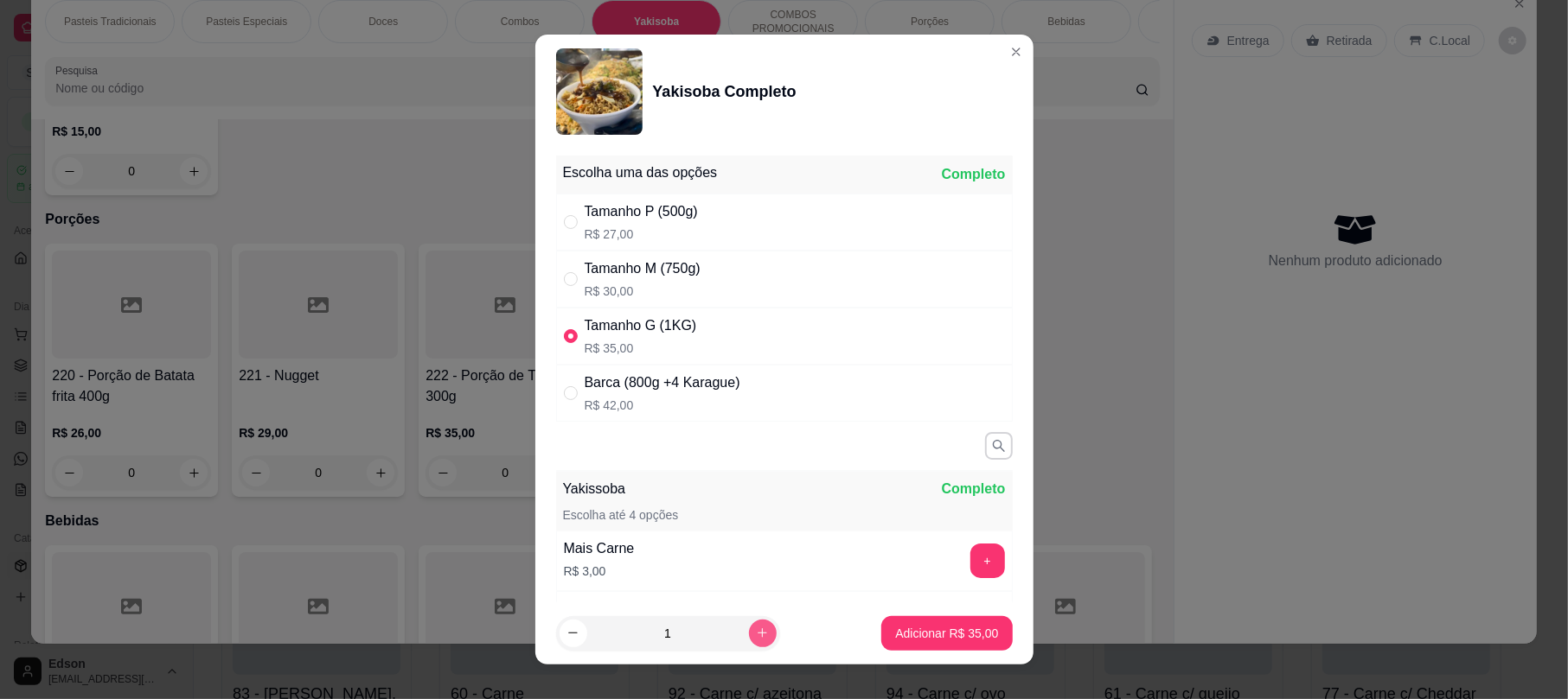
type input "2"
click at [972, 643] on button "Adicionar R$ 70,00" at bounding box center [946, 634] width 130 height 35
type input "2"
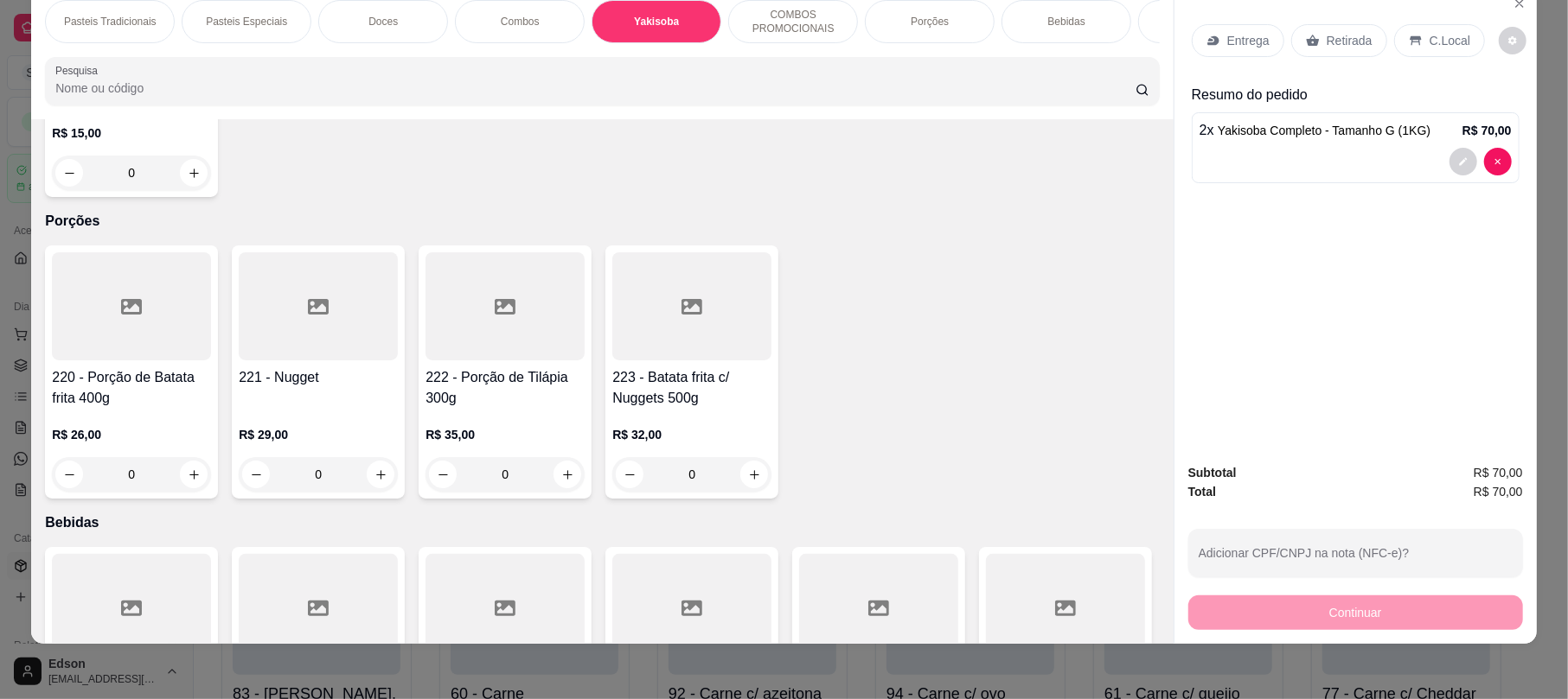
click at [1326, 35] on p "Retirada" at bounding box center [1349, 40] width 46 height 17
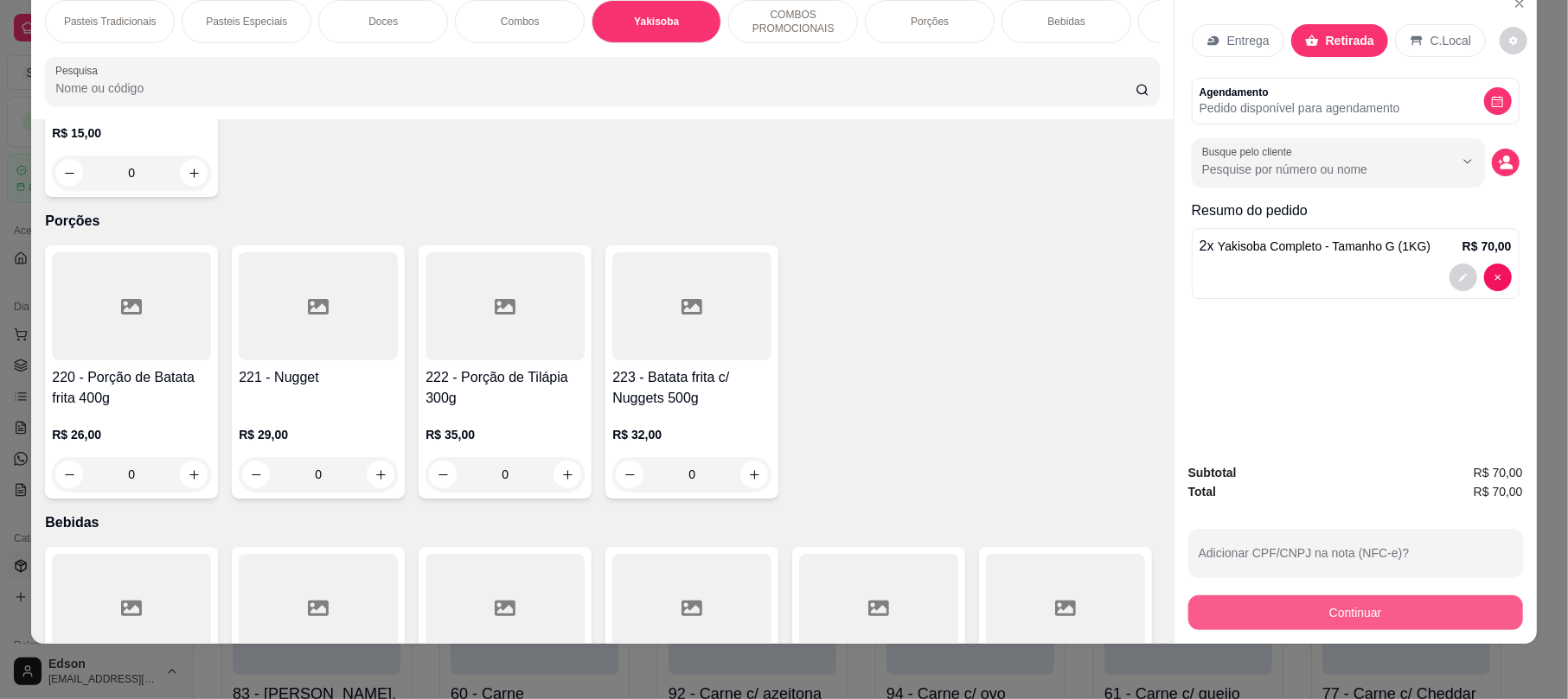
click at [1392, 616] on button "Continuar" at bounding box center [1354, 613] width 334 height 35
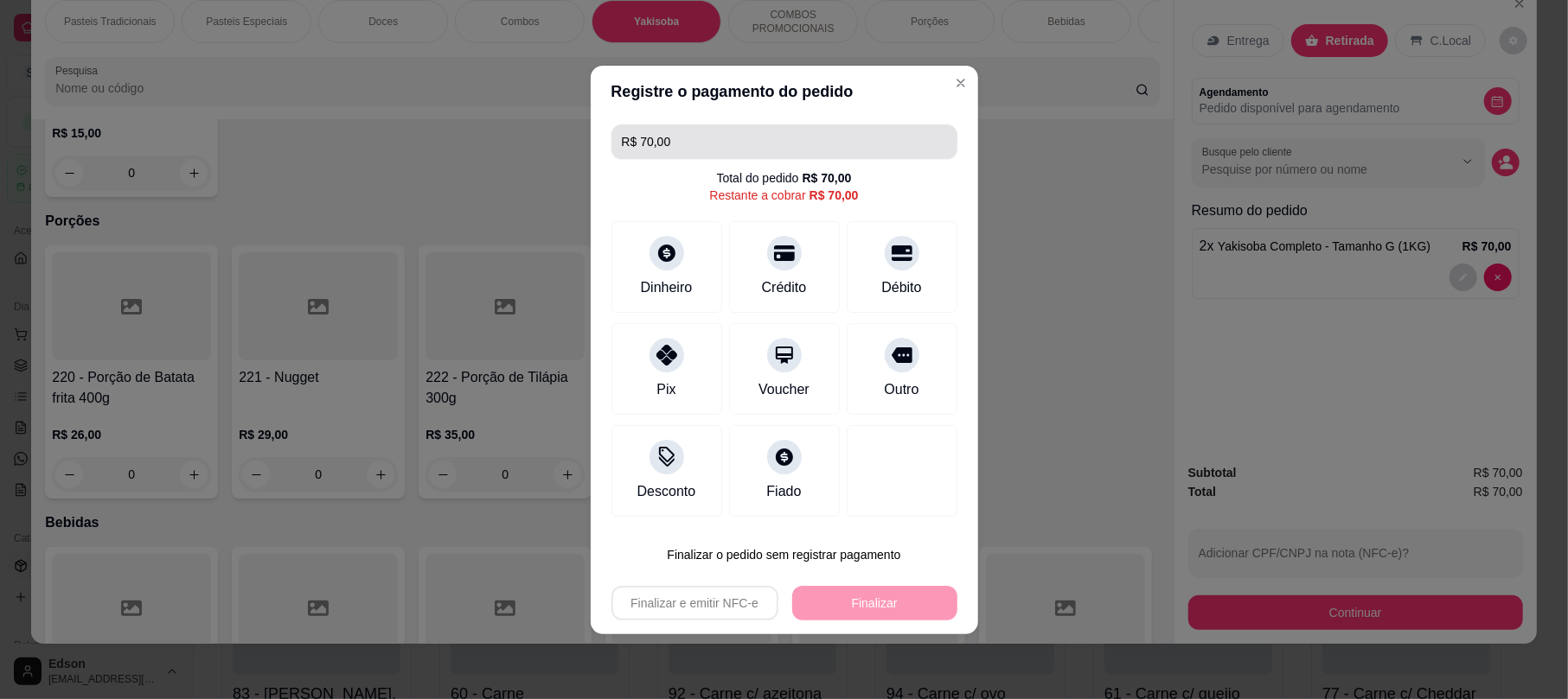
click at [766, 147] on input "R$ 70,00" at bounding box center [784, 142] width 325 height 35
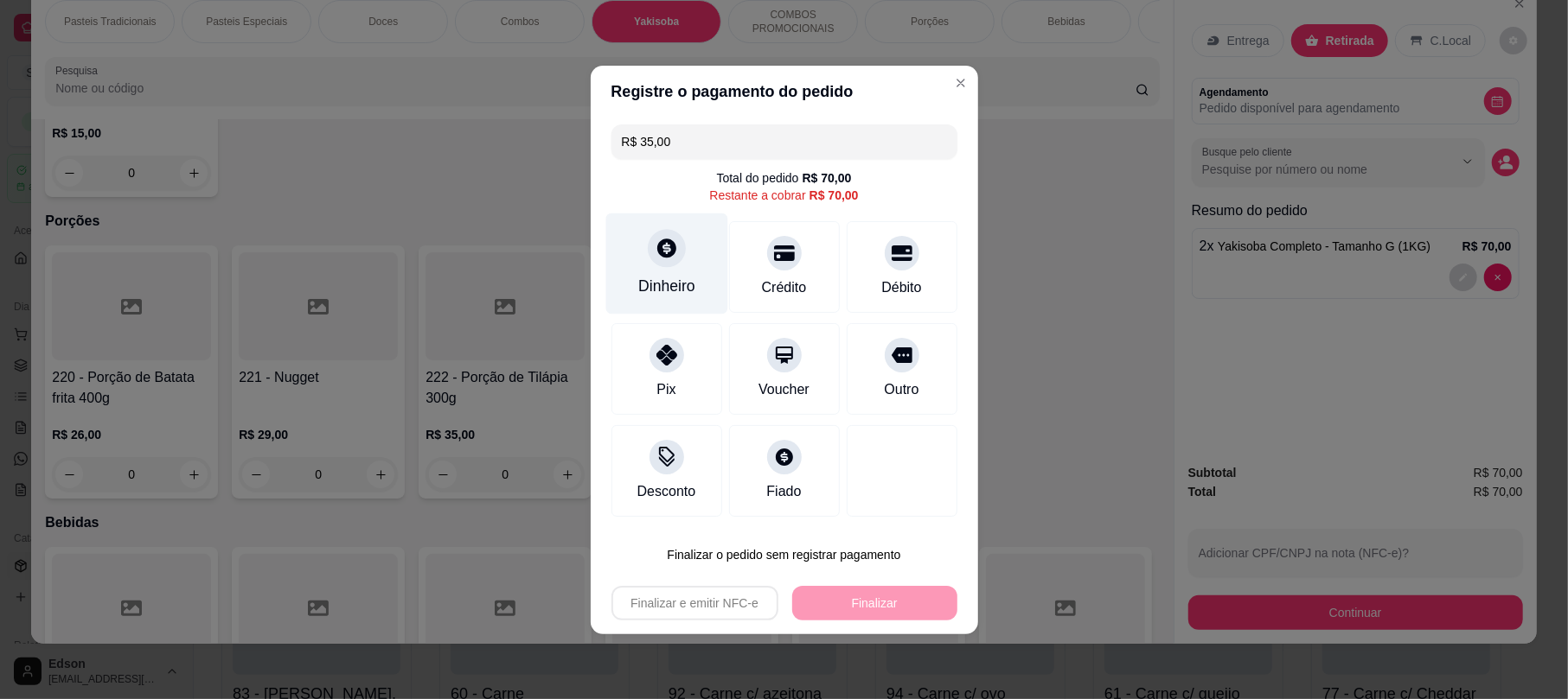
type input "R$ 35,00"
click at [640, 235] on div "Dinheiro" at bounding box center [665, 263] width 122 height 101
click at [745, 335] on input "0,00" at bounding box center [784, 333] width 345 height 35
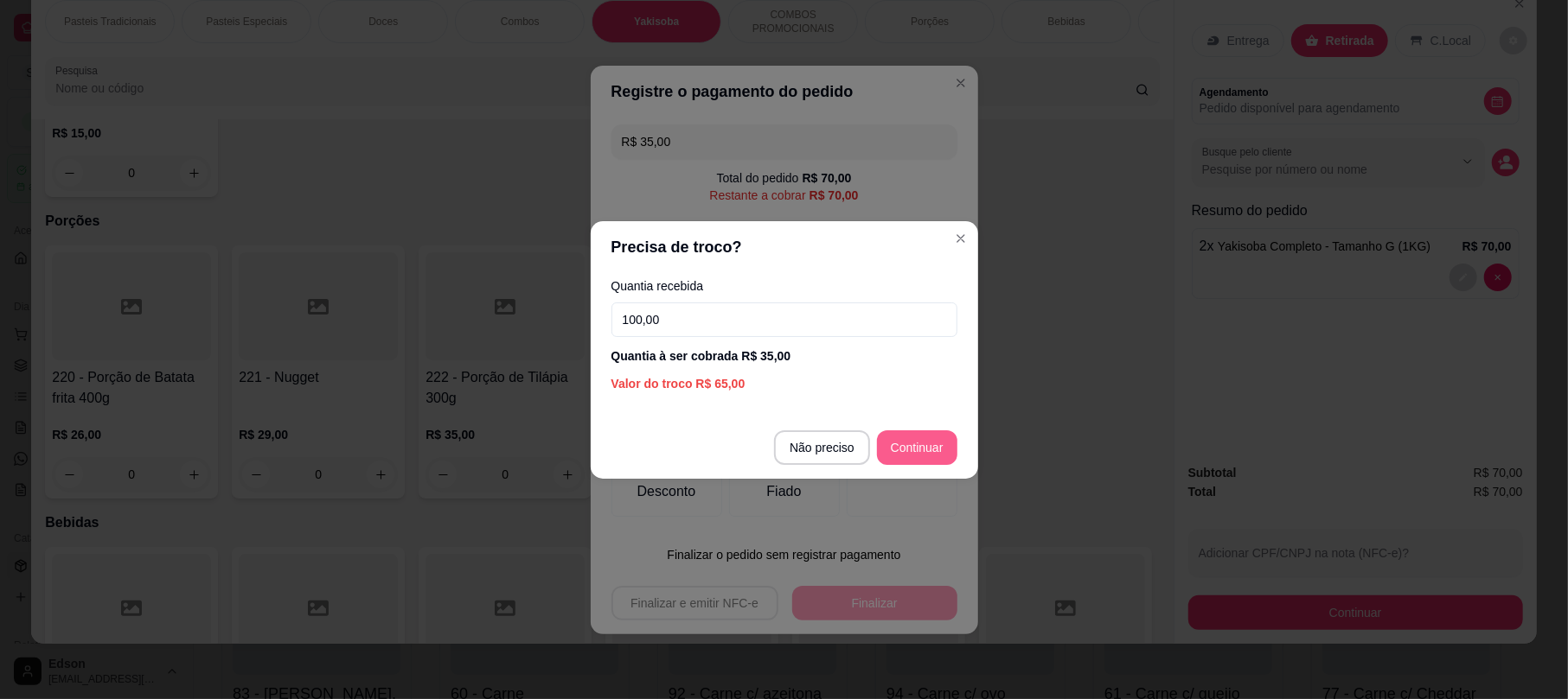
type input "100,00"
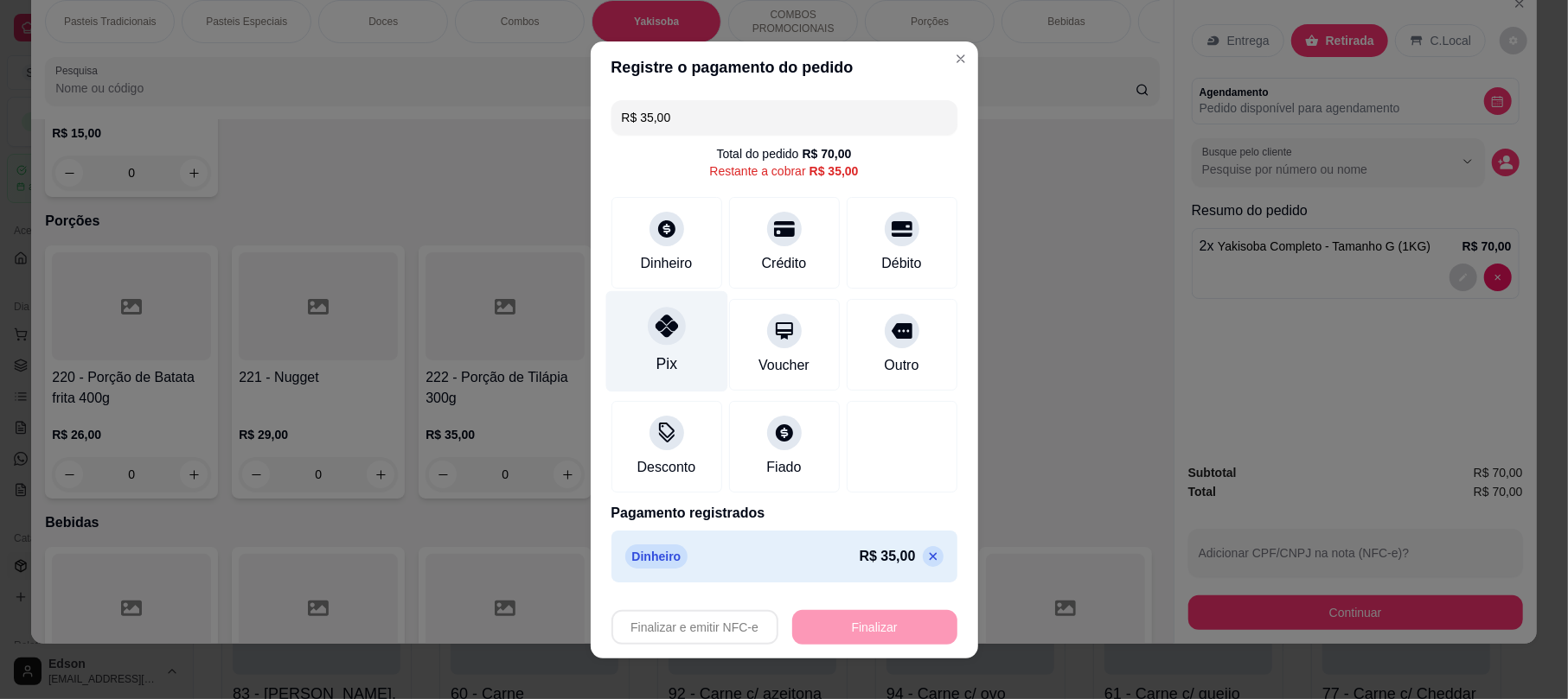
click at [681, 344] on div "Pix" at bounding box center [665, 341] width 122 height 101
type input "R$ 0,00"
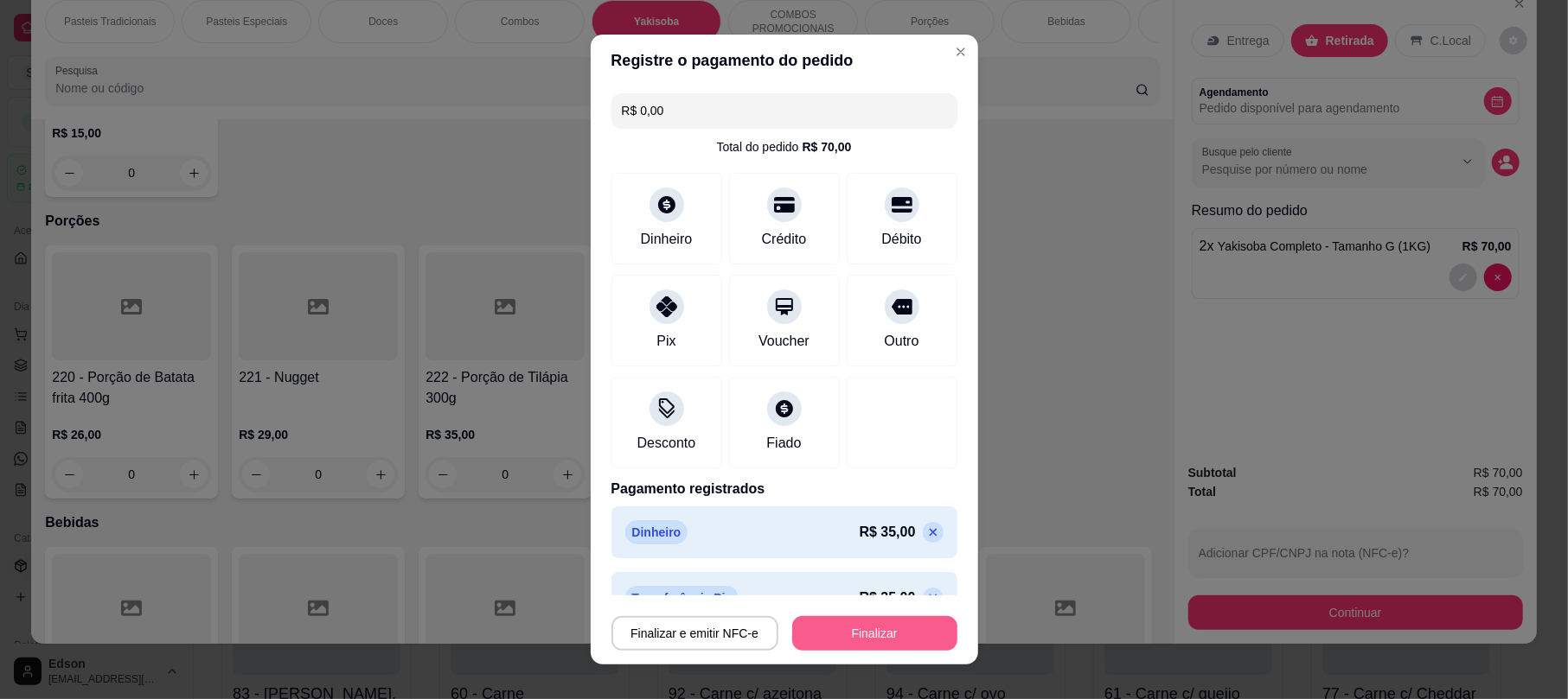
click at [889, 635] on button "Finalizar" at bounding box center [874, 634] width 165 height 35
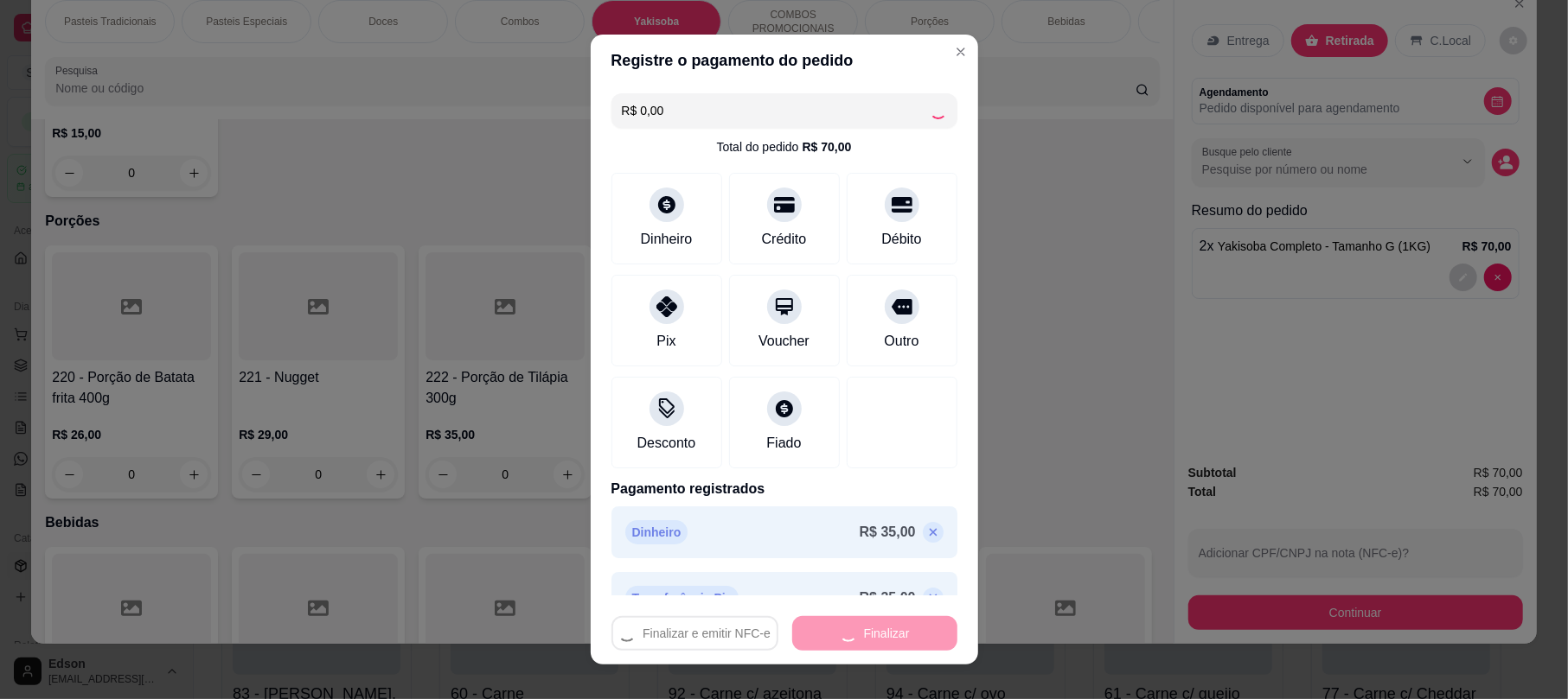
type input "0"
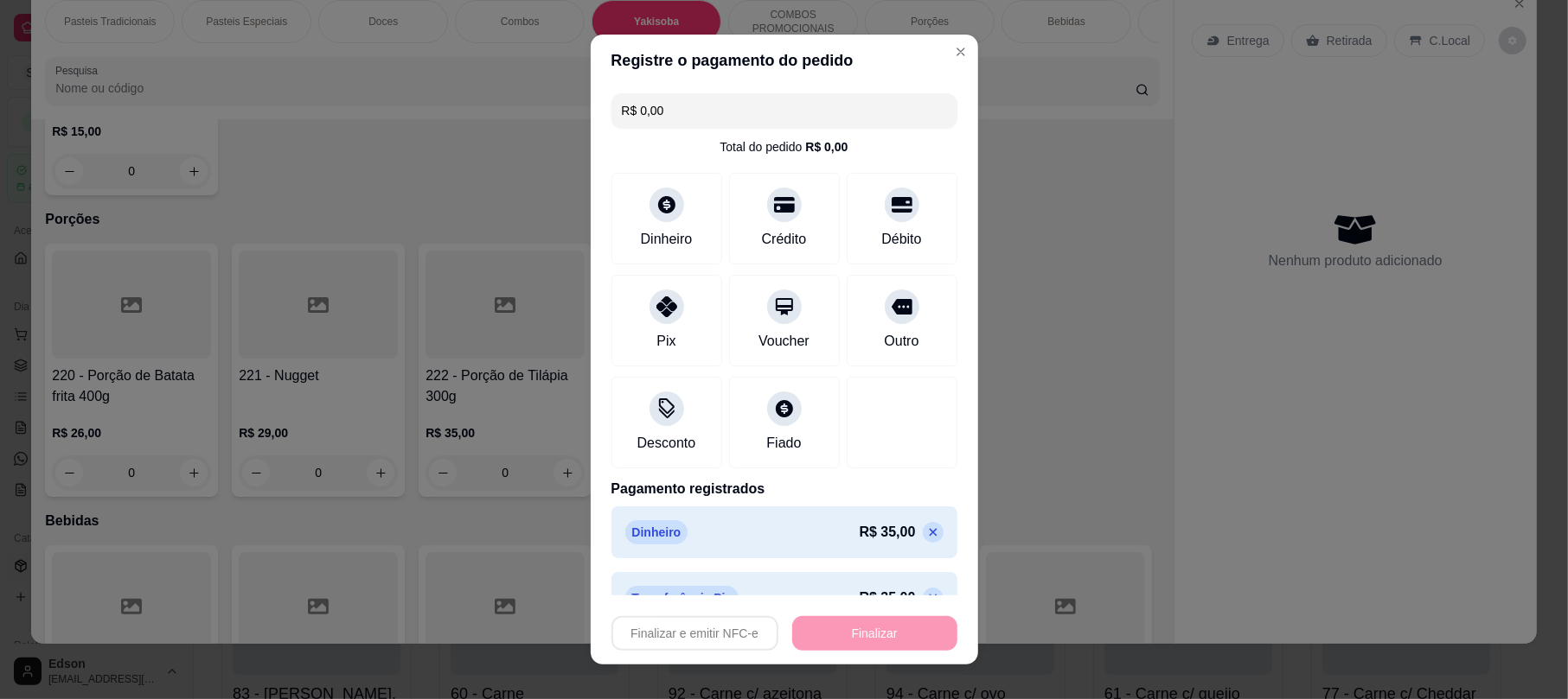
type input "-R$ 70,00"
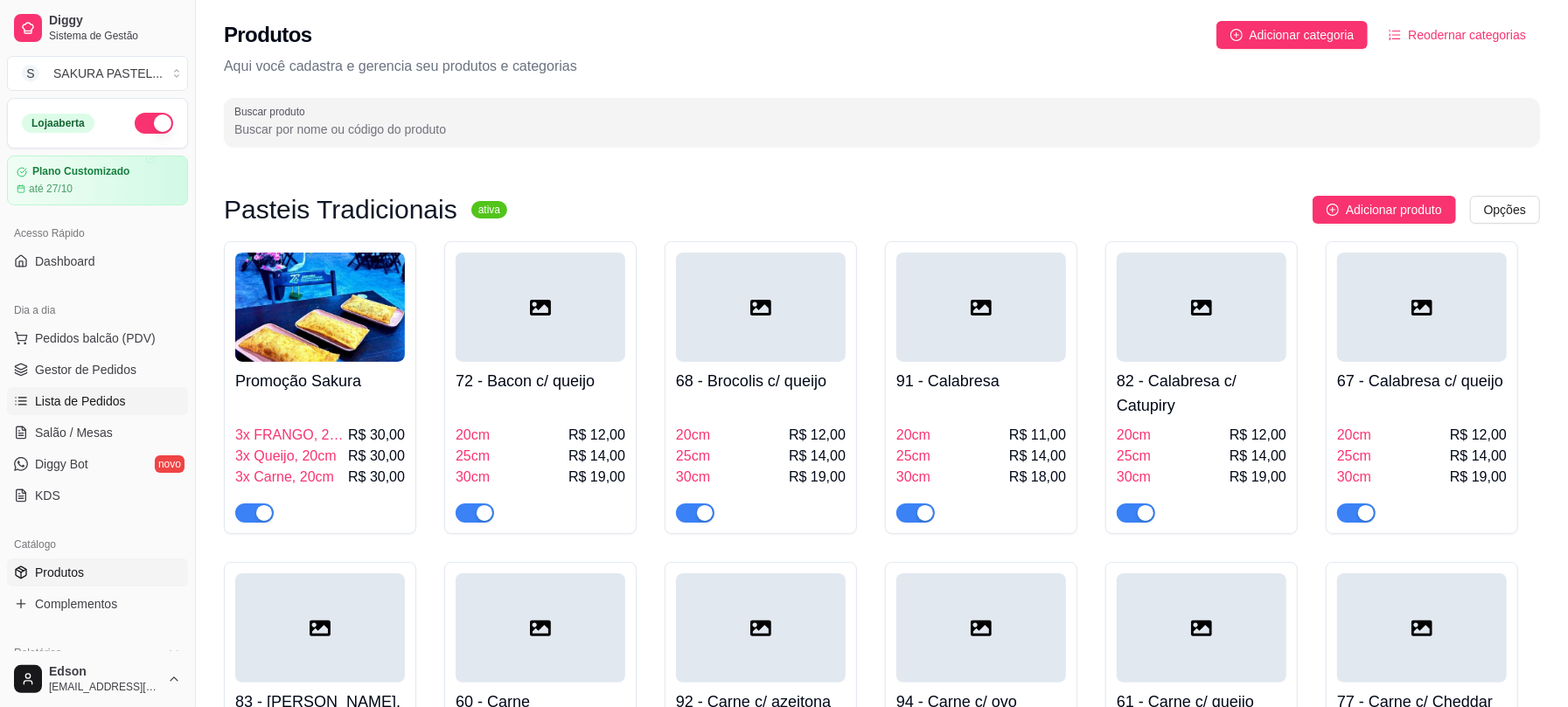
click at [98, 404] on span "Lista de Pedidos" at bounding box center [81, 401] width 91 height 18
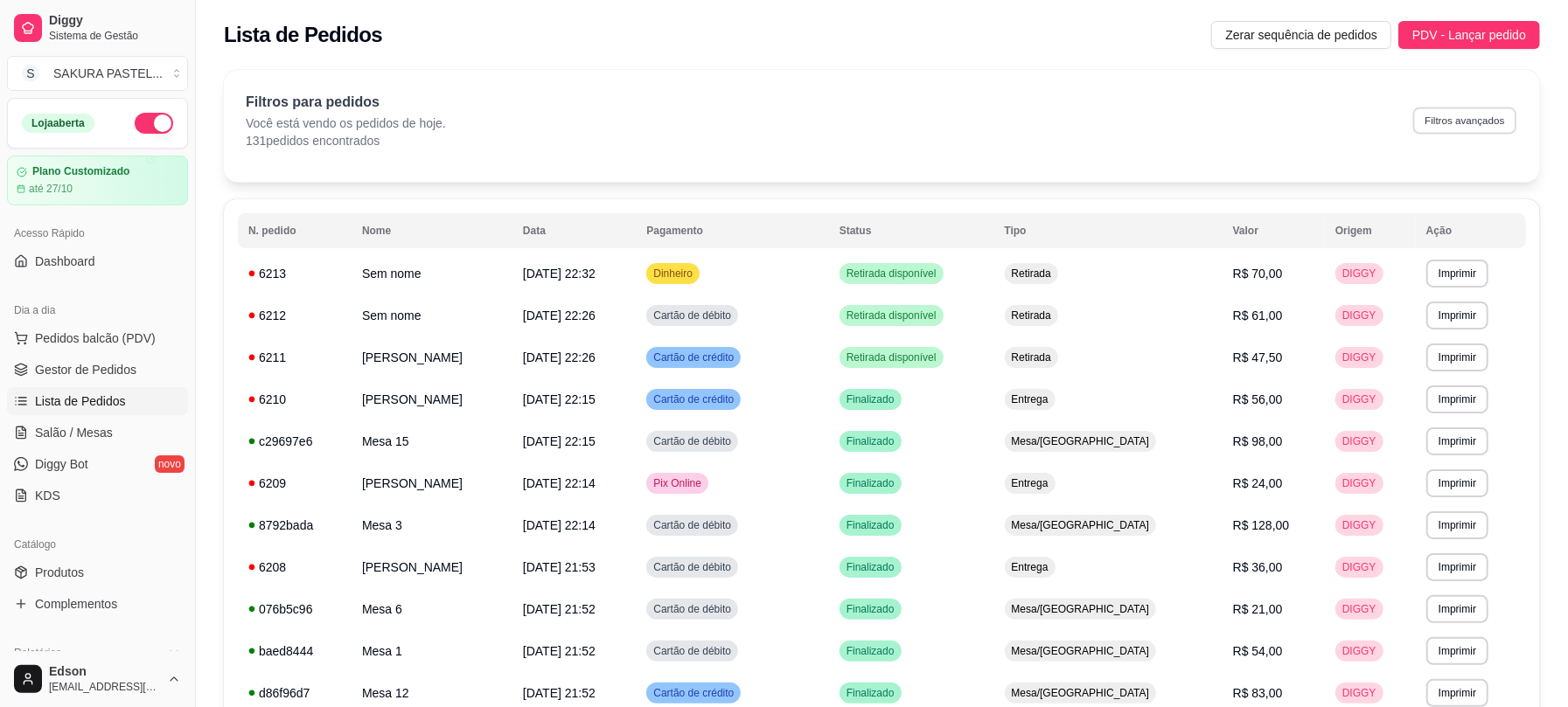
click at [1437, 113] on button "Filtros avançados" at bounding box center [1464, 120] width 103 height 27
select select "0"
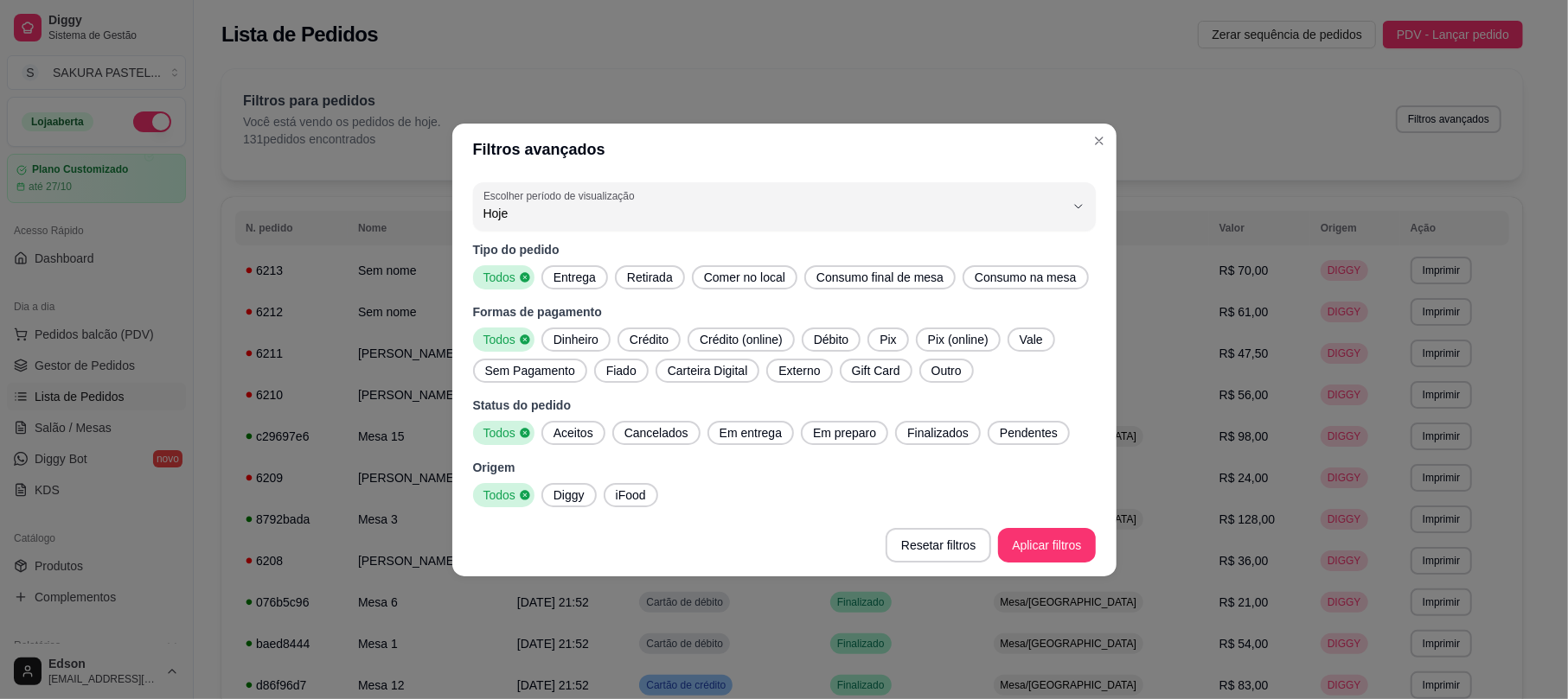
click at [557, 279] on span "Entrega" at bounding box center [574, 277] width 56 height 17
click at [552, 488] on span "Diggy" at bounding box center [568, 495] width 45 height 17
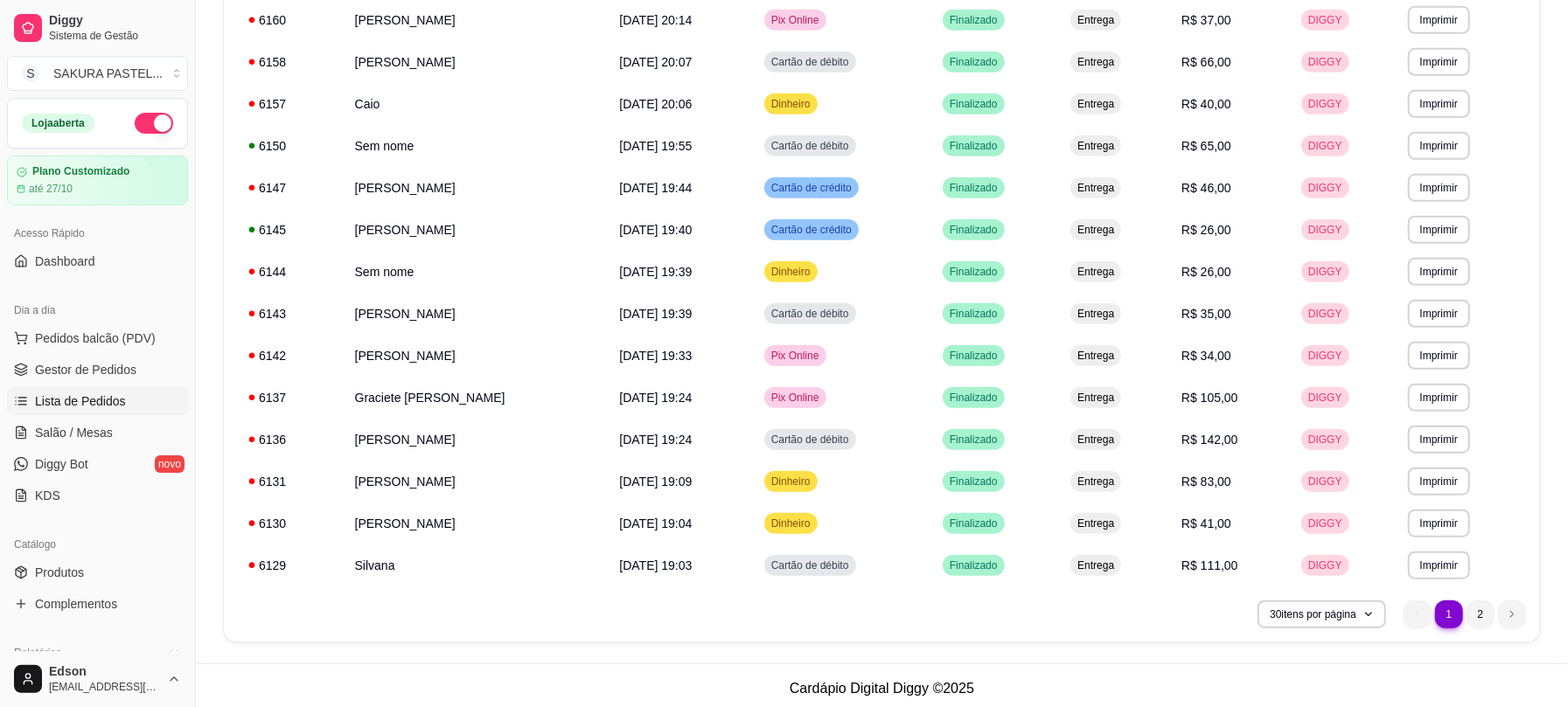
scroll to position [931, 0]
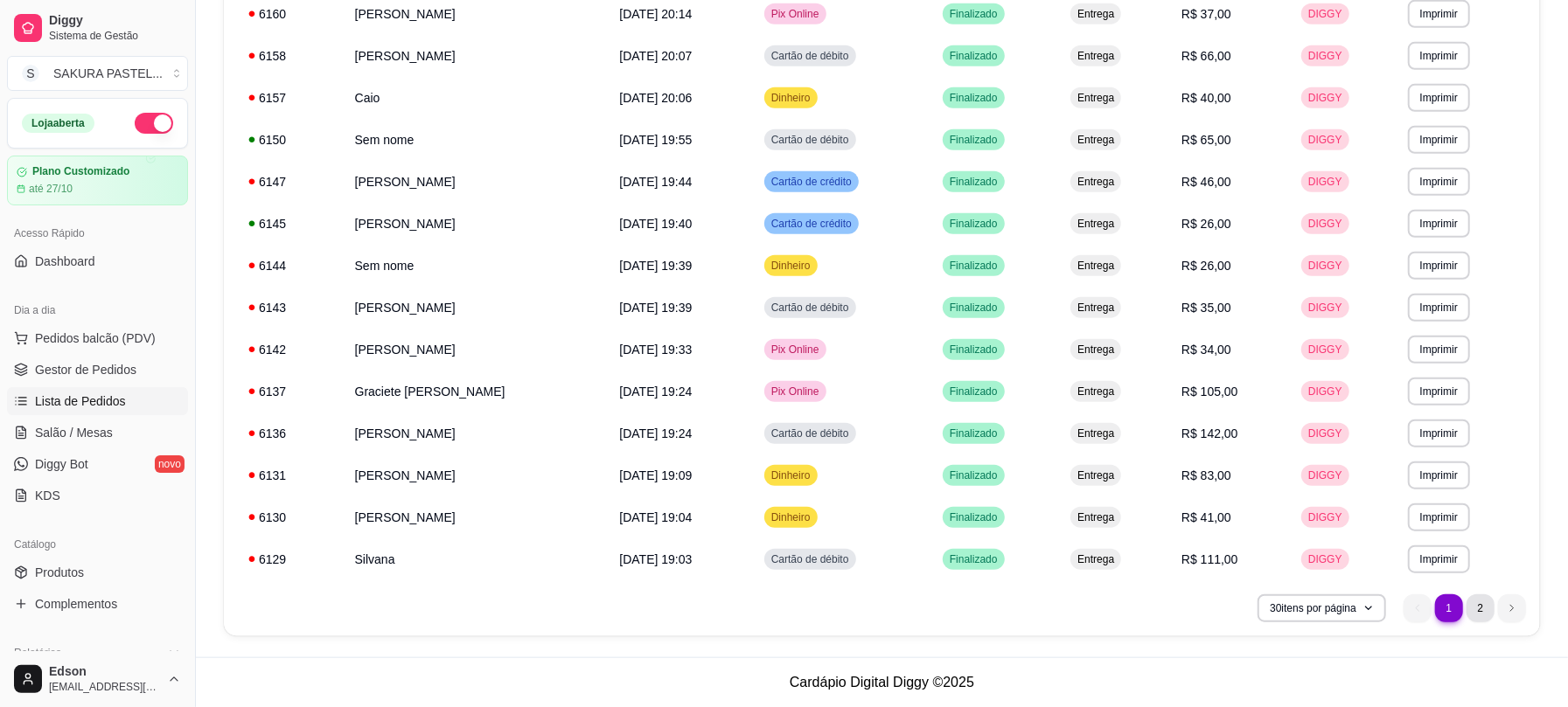
click at [1476, 610] on li "2" at bounding box center [1480, 609] width 28 height 28
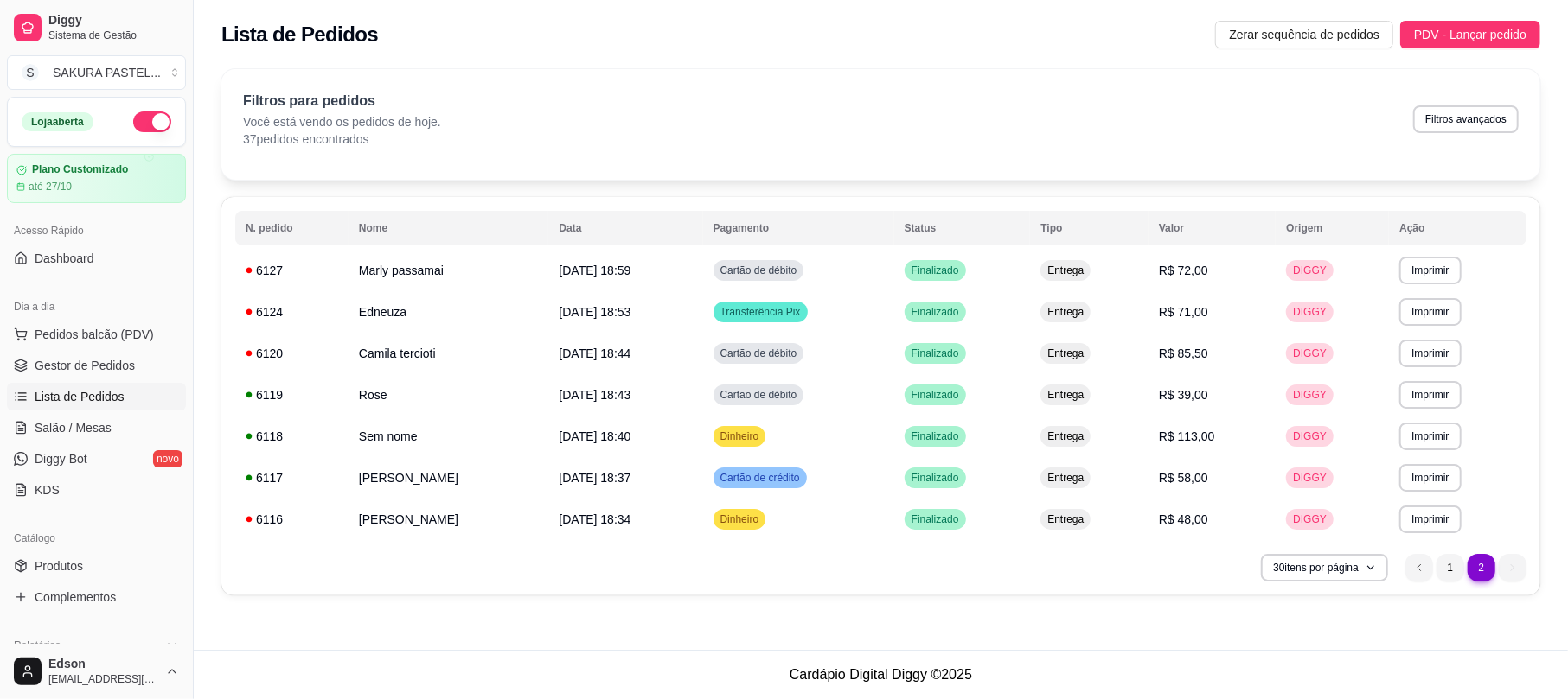
click at [142, 121] on button "button" at bounding box center [152, 122] width 38 height 21
click at [84, 377] on link "Gestor de Pedidos" at bounding box center [96, 366] width 179 height 27
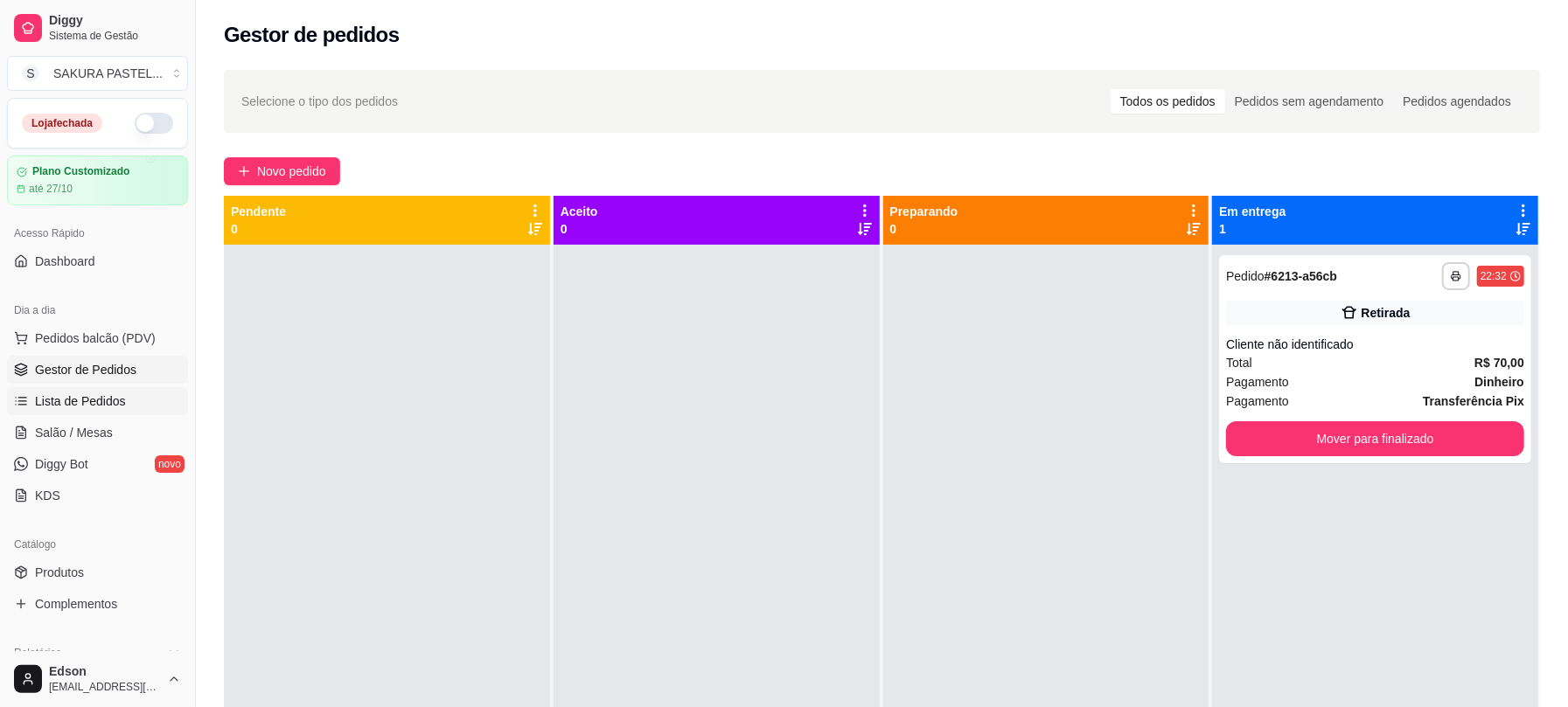
click at [85, 410] on span "Lista de Pedidos" at bounding box center [81, 401] width 91 height 18
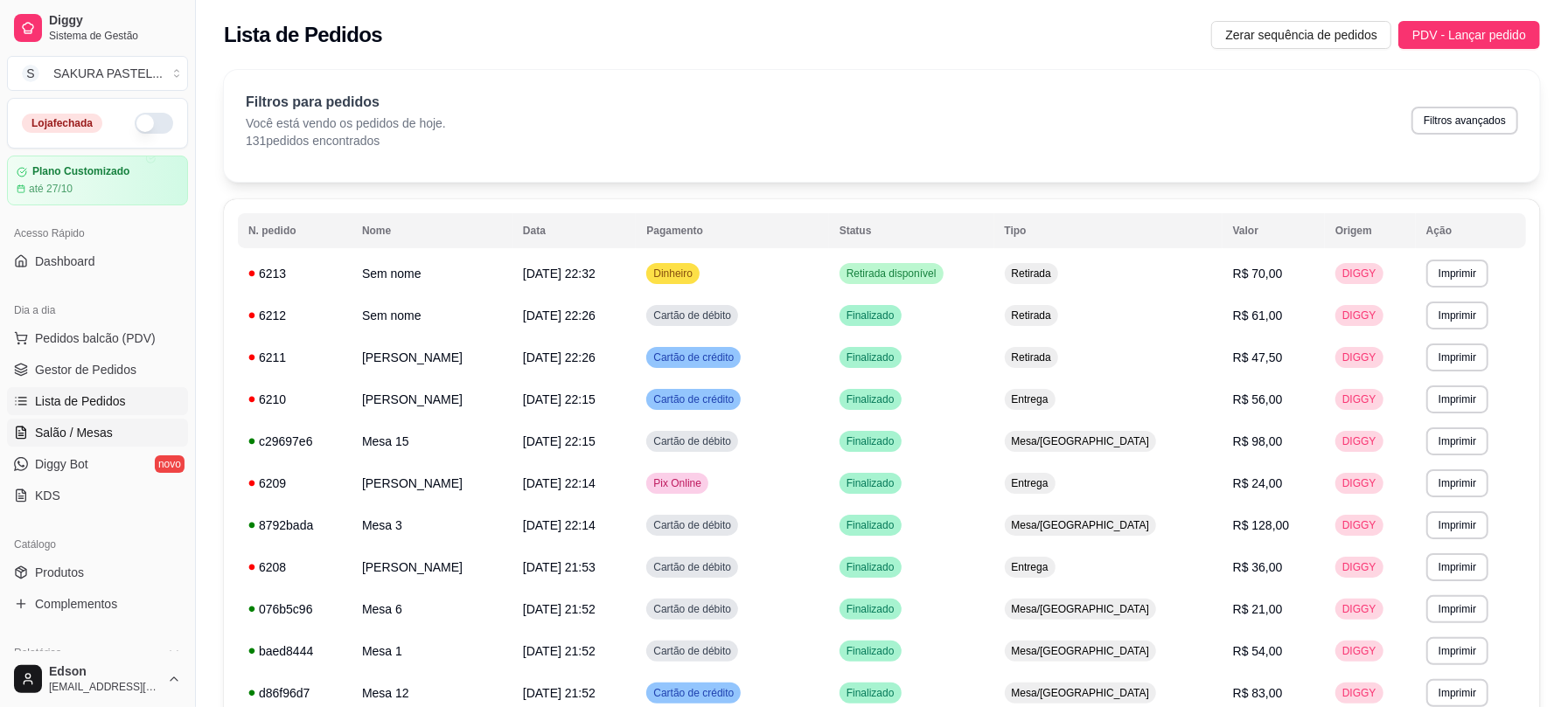
click at [73, 420] on ul "Pedidos balcão (PDV) Gestor de Pedidos Lista de Pedidos Salão / Mesas Diggy Bot…" at bounding box center [97, 417] width 181 height 185
click at [71, 424] on span "Salão / Mesas" at bounding box center [74, 433] width 78 height 18
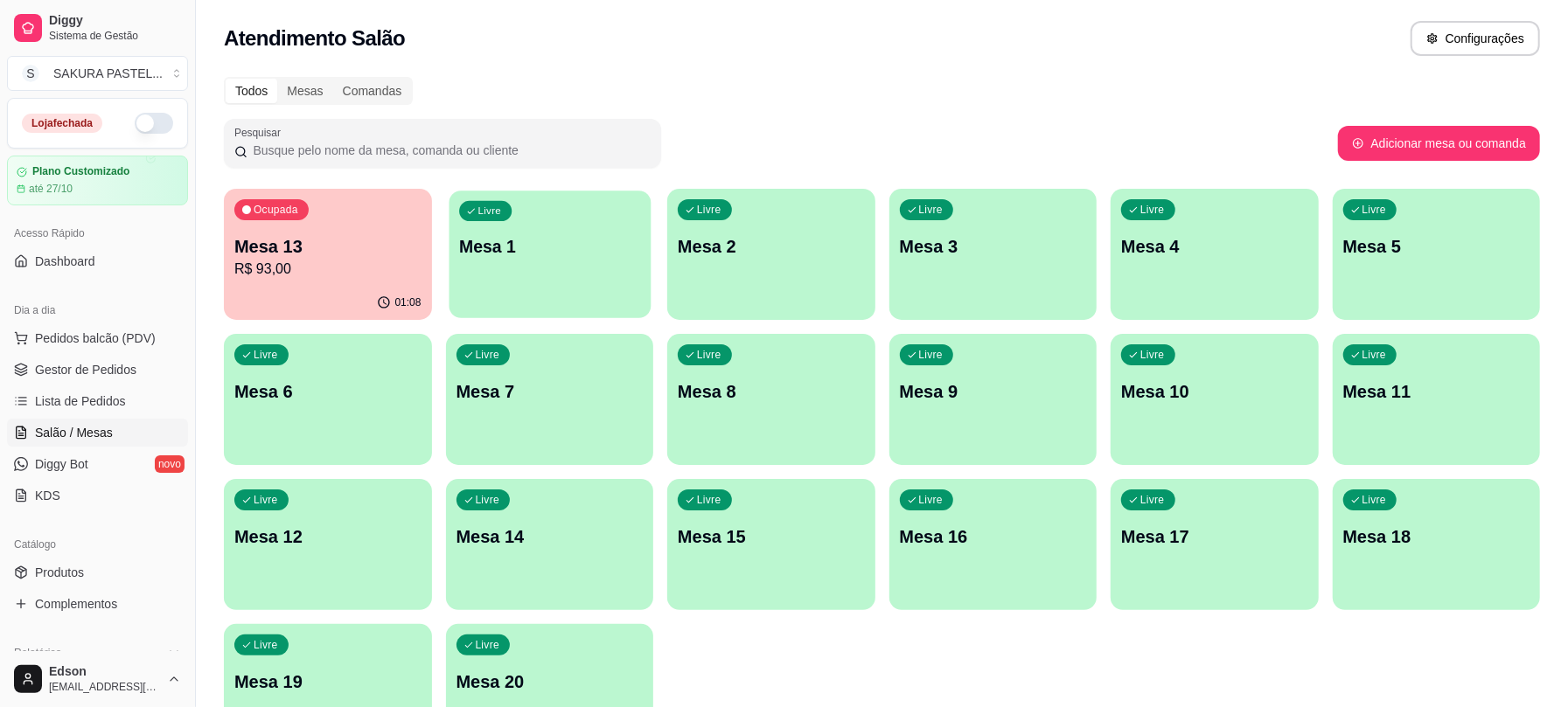
click at [538, 243] on p "Mesa 1" at bounding box center [549, 246] width 181 height 23
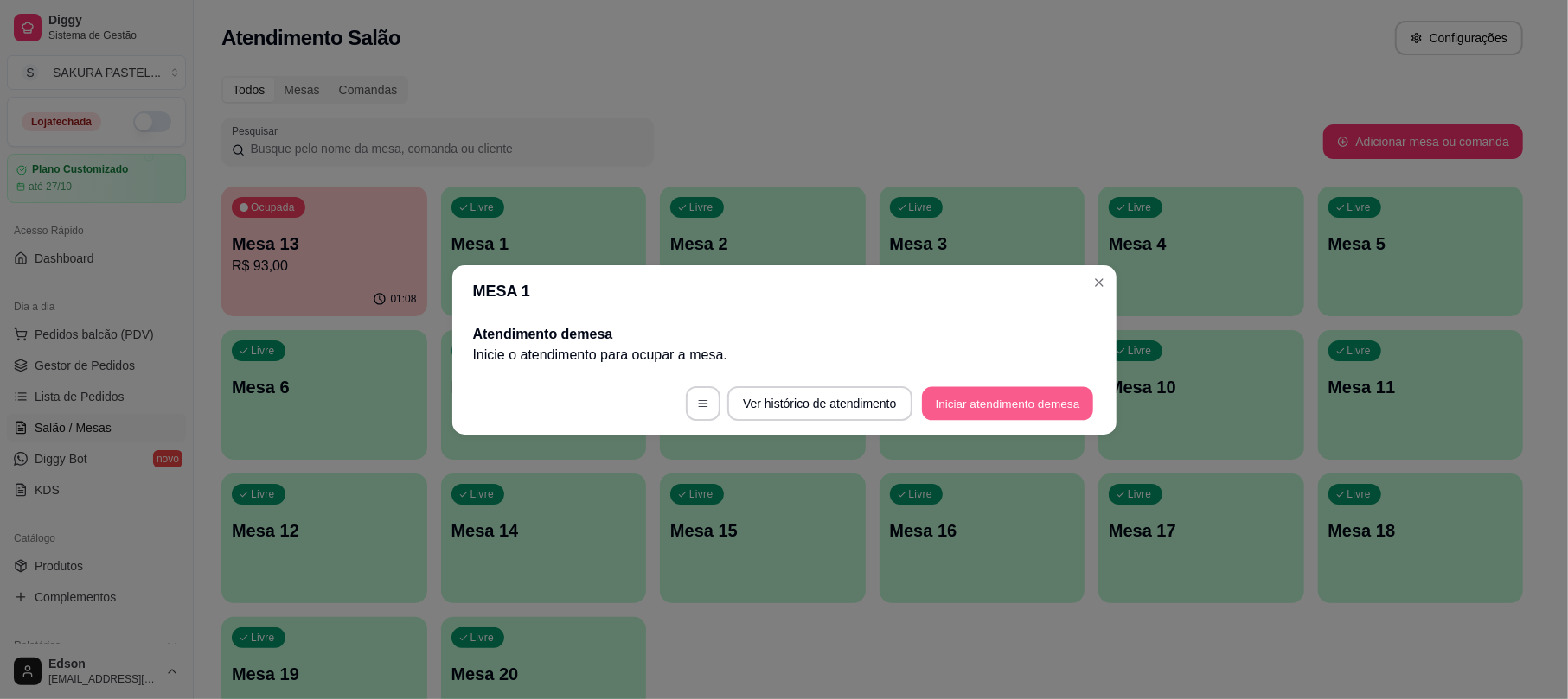
click at [1060, 394] on button "Iniciar atendimento de mesa" at bounding box center [1007, 403] width 171 height 34
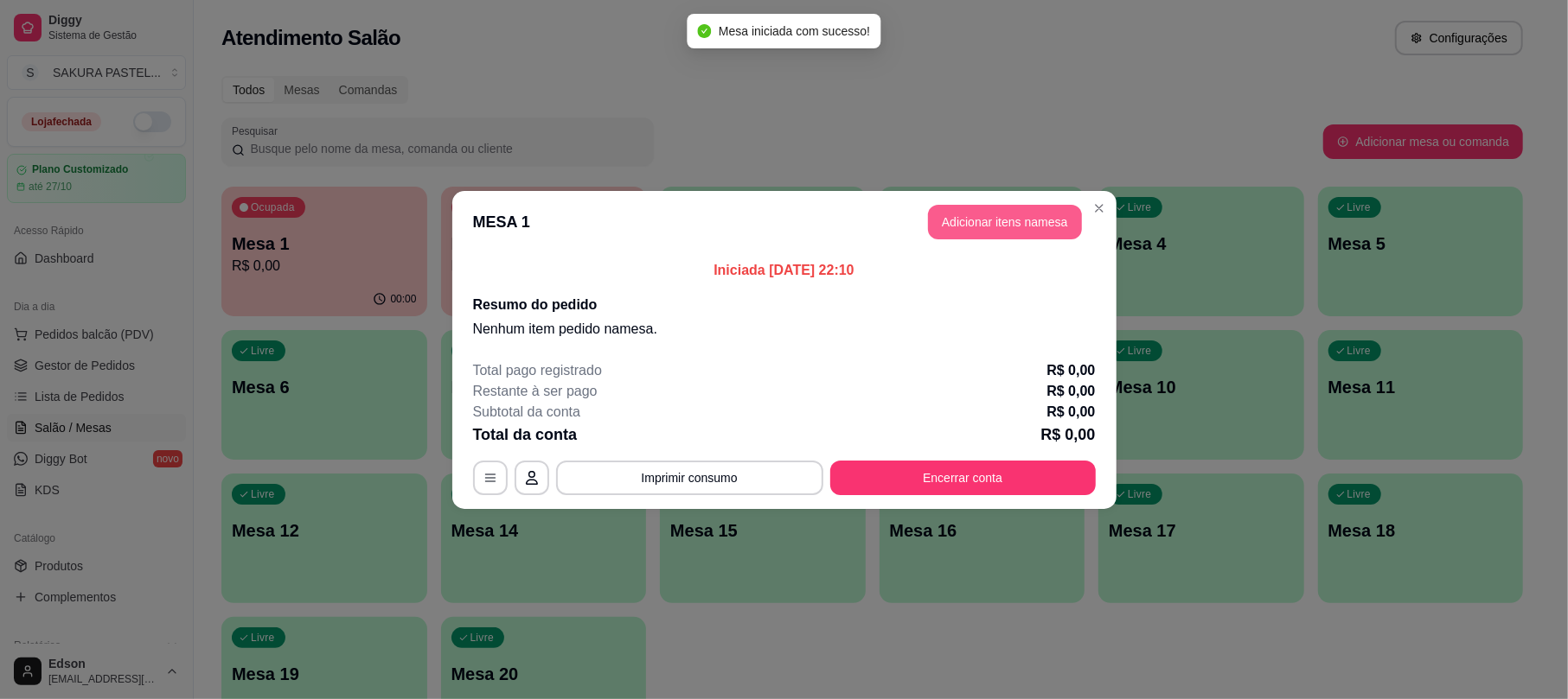
click at [1003, 226] on button "Adicionar itens na mesa" at bounding box center [1004, 223] width 154 height 35
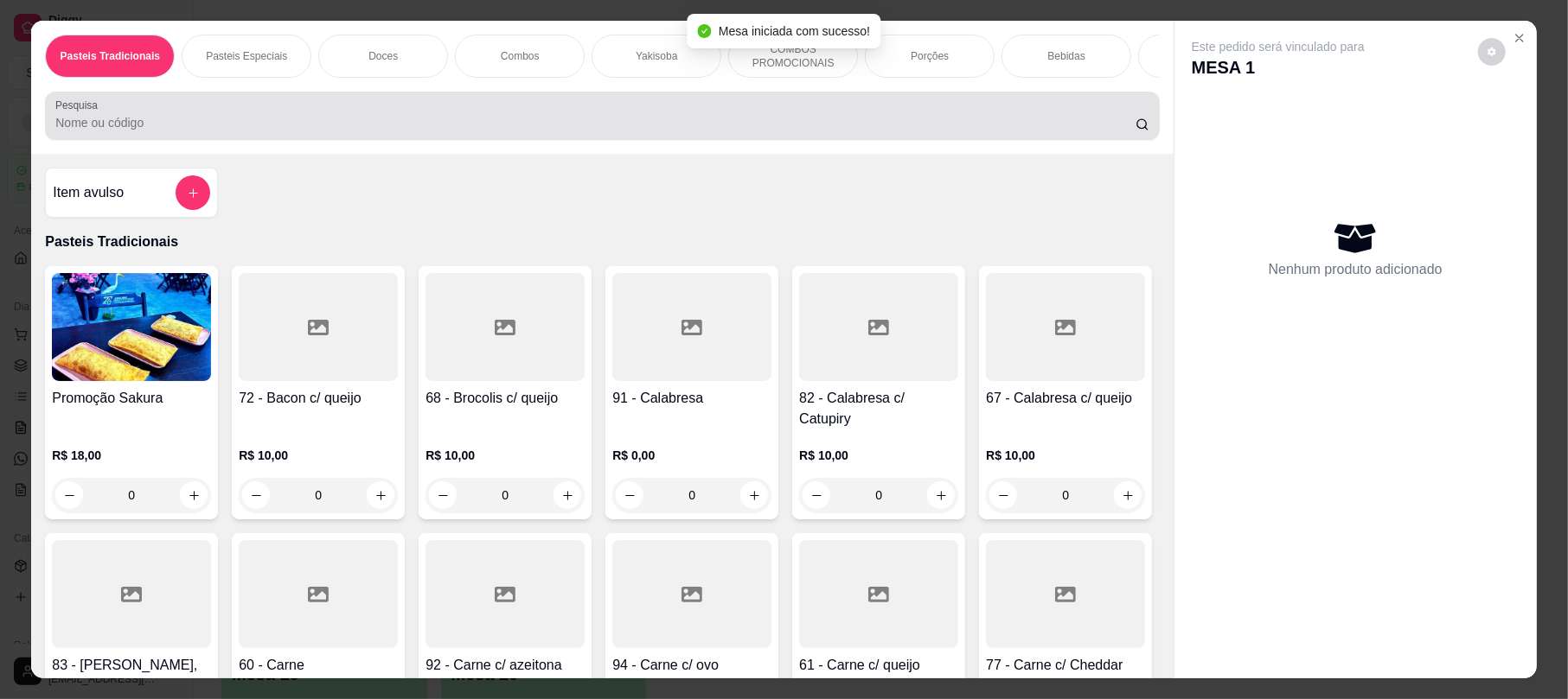
click at [333, 131] on input "Pesquisa" at bounding box center [595, 123] width 1080 height 17
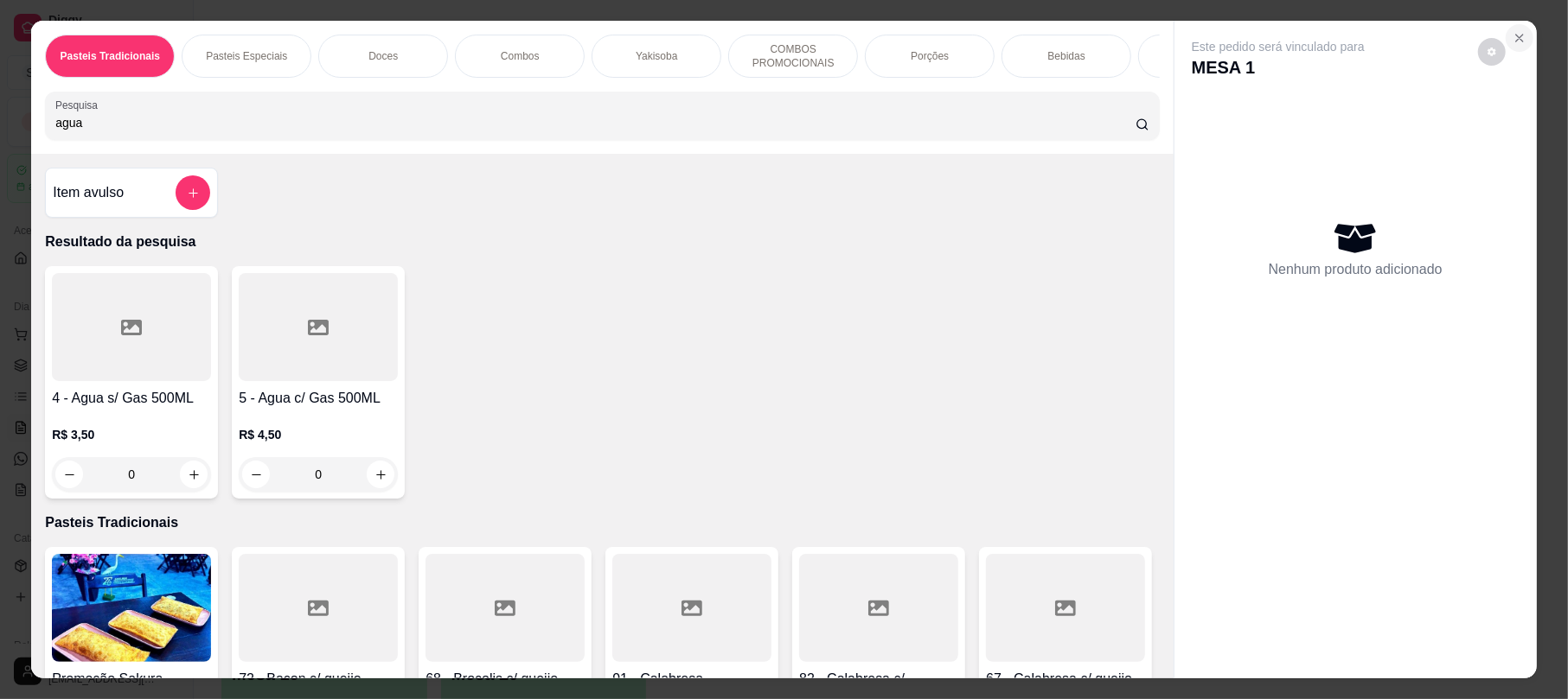
type input "agua"
click at [1512, 43] on icon "Close" at bounding box center [1519, 38] width 14 height 14
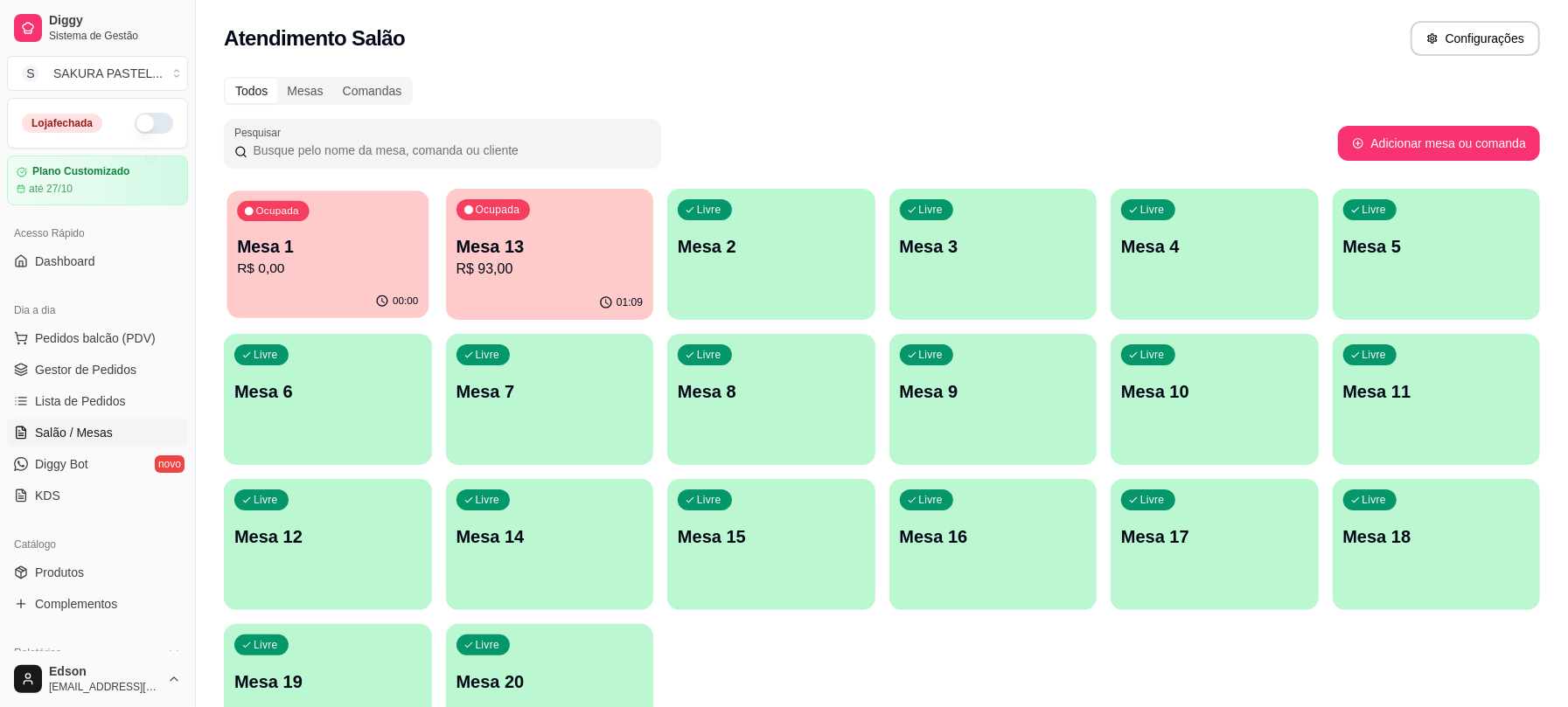
click at [333, 267] on div "Mesa 1 R$ 0,00" at bounding box center [327, 257] width 181 height 44
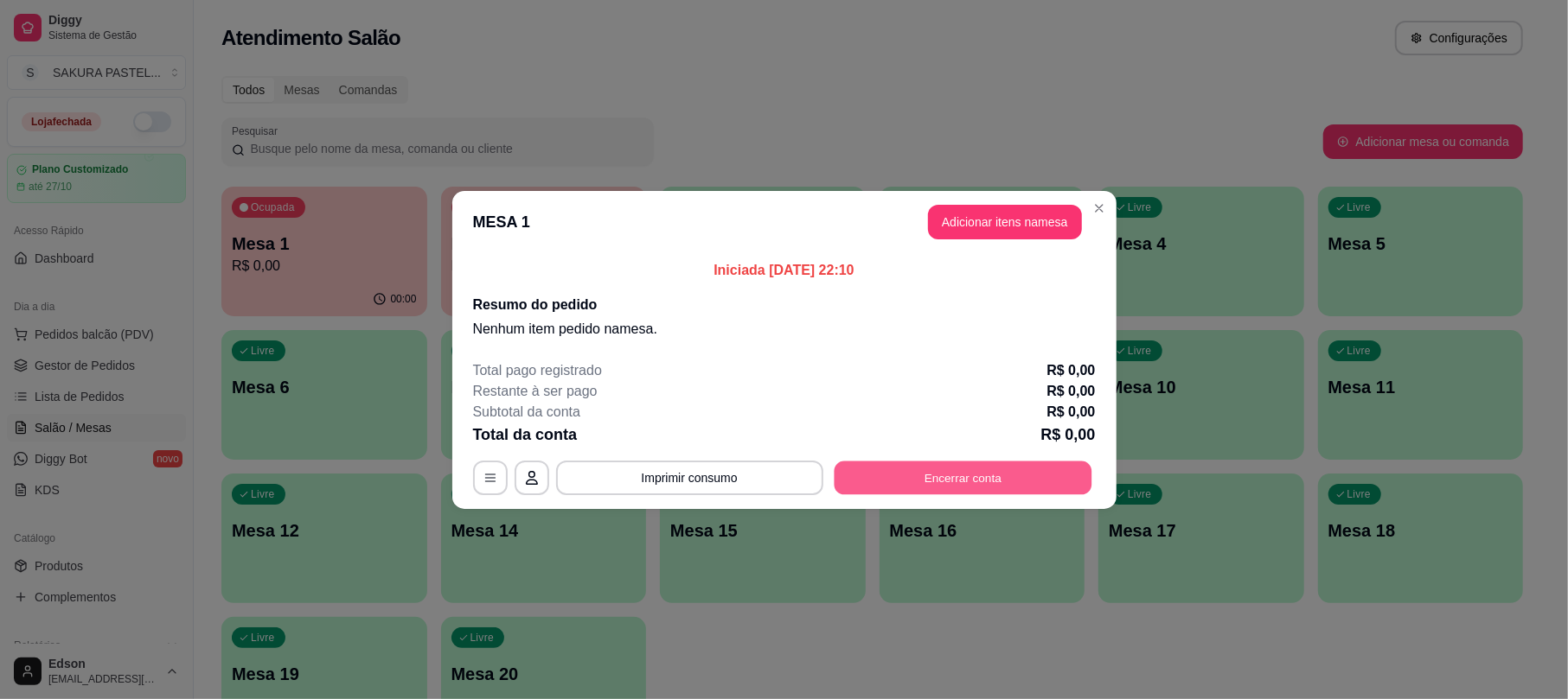
click at [1001, 493] on button "Encerrar conta" at bounding box center [962, 477] width 258 height 34
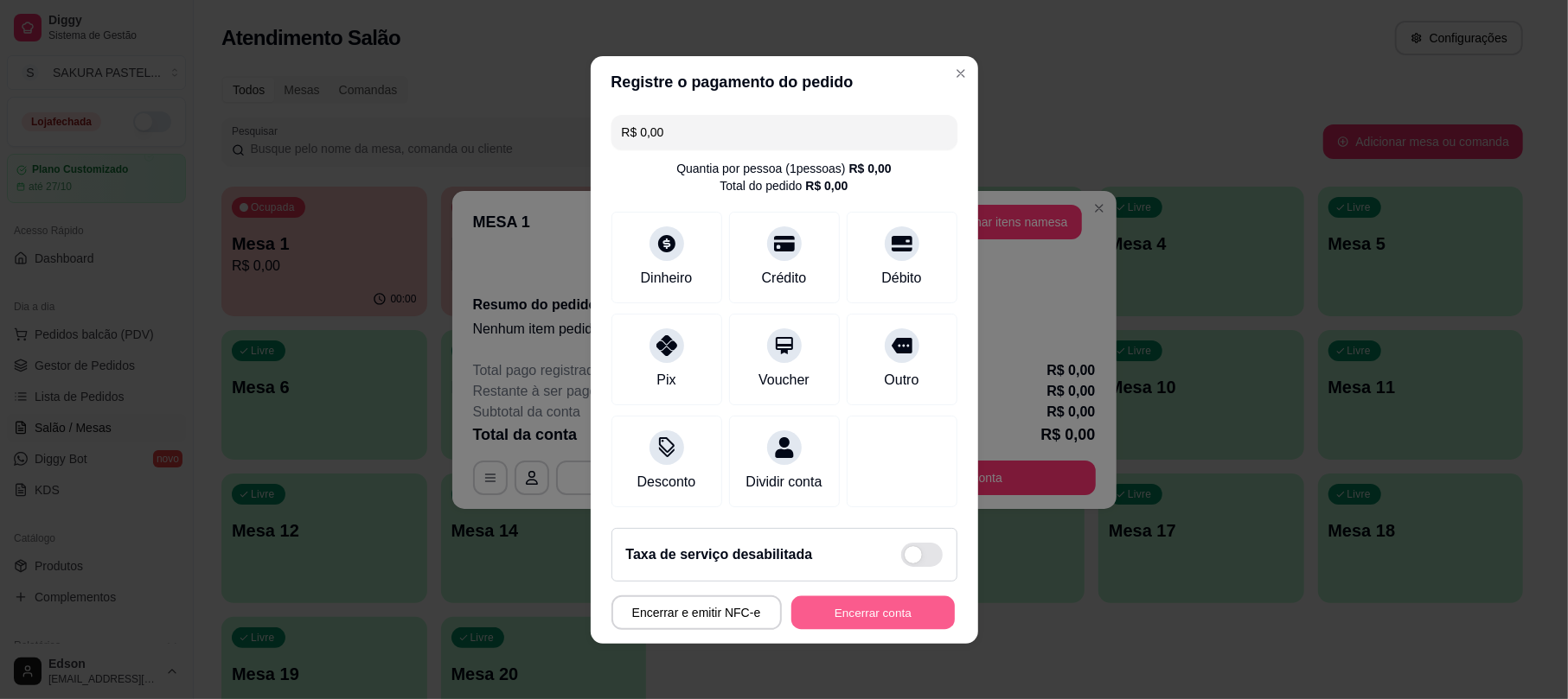
click at [901, 616] on button "Encerrar conta" at bounding box center [872, 612] width 163 height 34
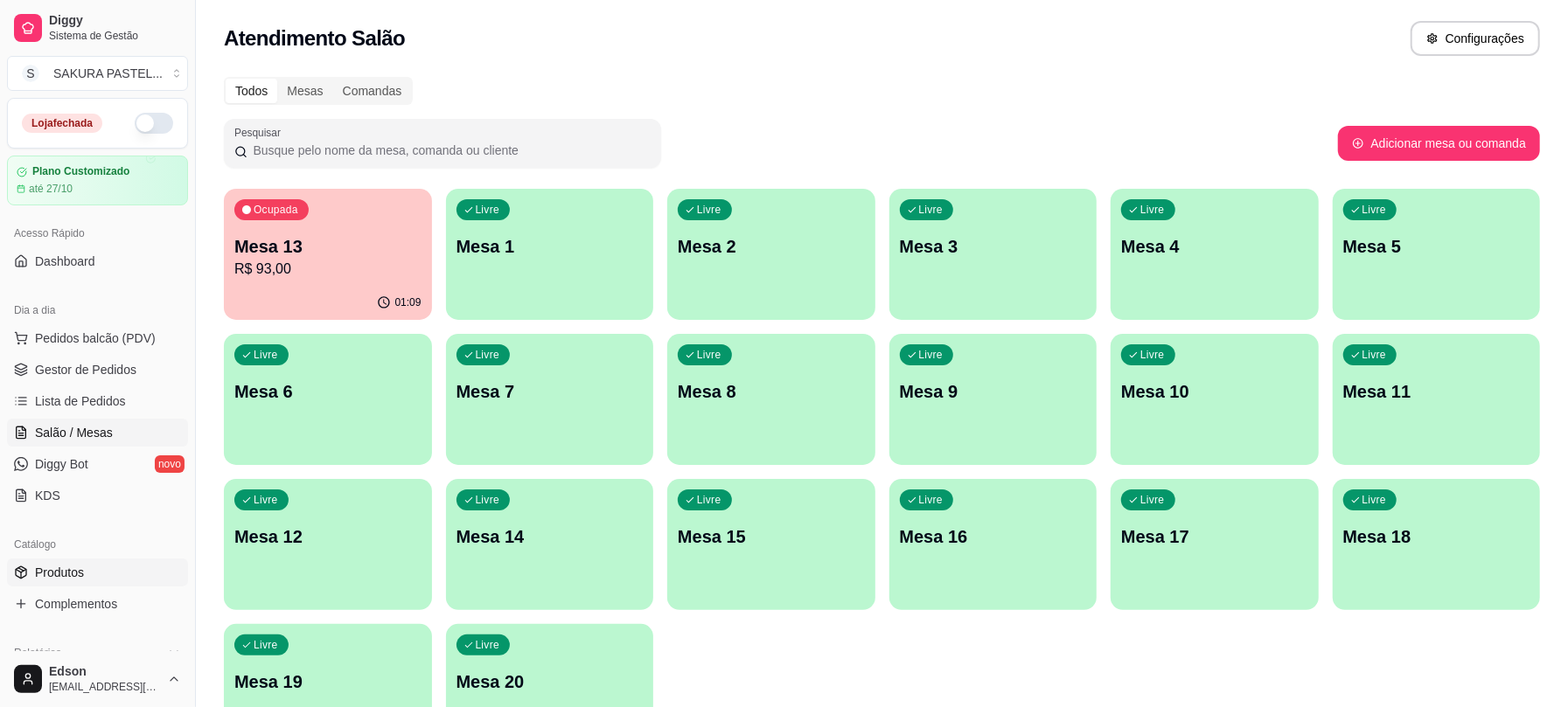
click at [82, 579] on span "Produtos" at bounding box center [59, 573] width 49 height 18
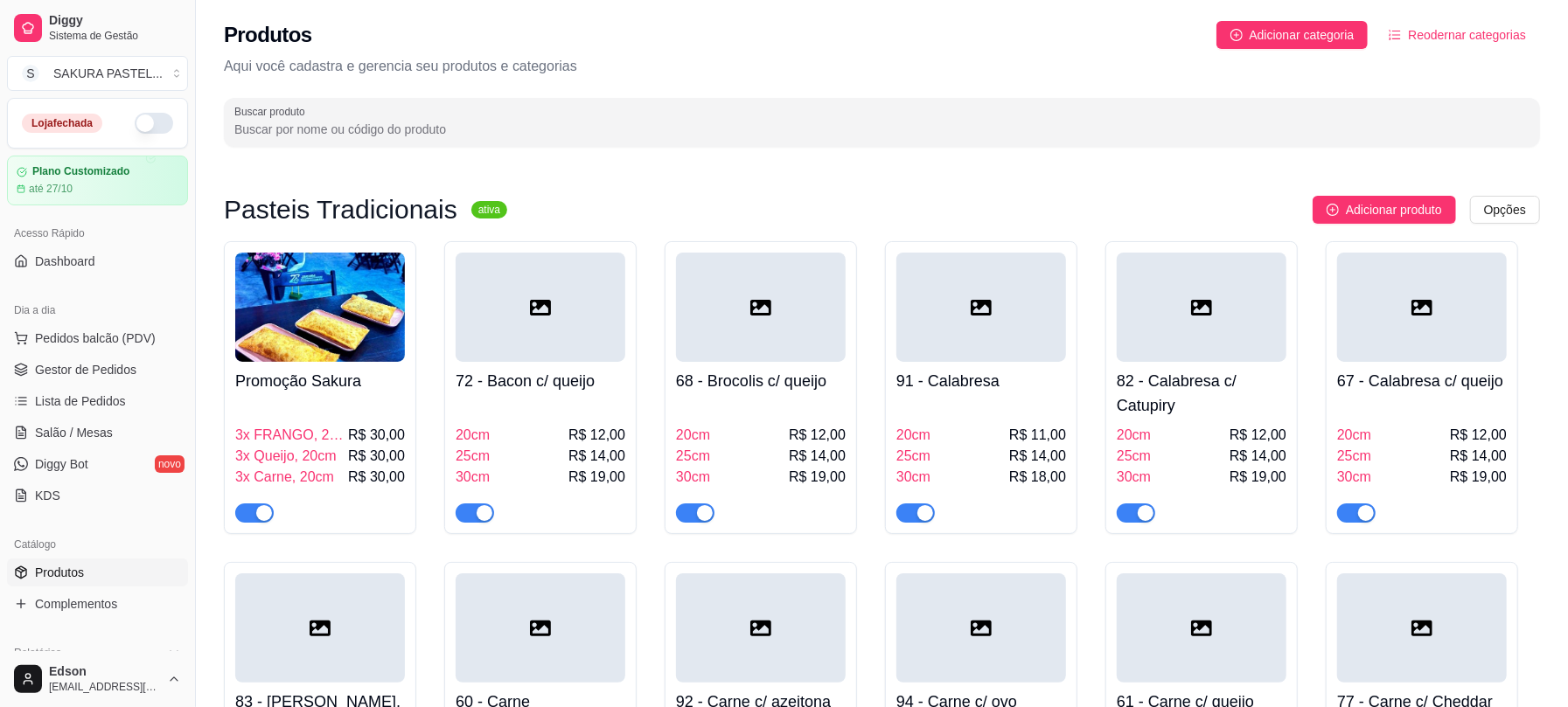
drag, startPoint x: 417, startPoint y: 87, endPoint x: 453, endPoint y: 172, distance: 92.3
click at [417, 89] on div "Produtos Adicionar categoria Reodernar categorias Aqui você cadastra e gerencia…" at bounding box center [881, 79] width 1372 height 158
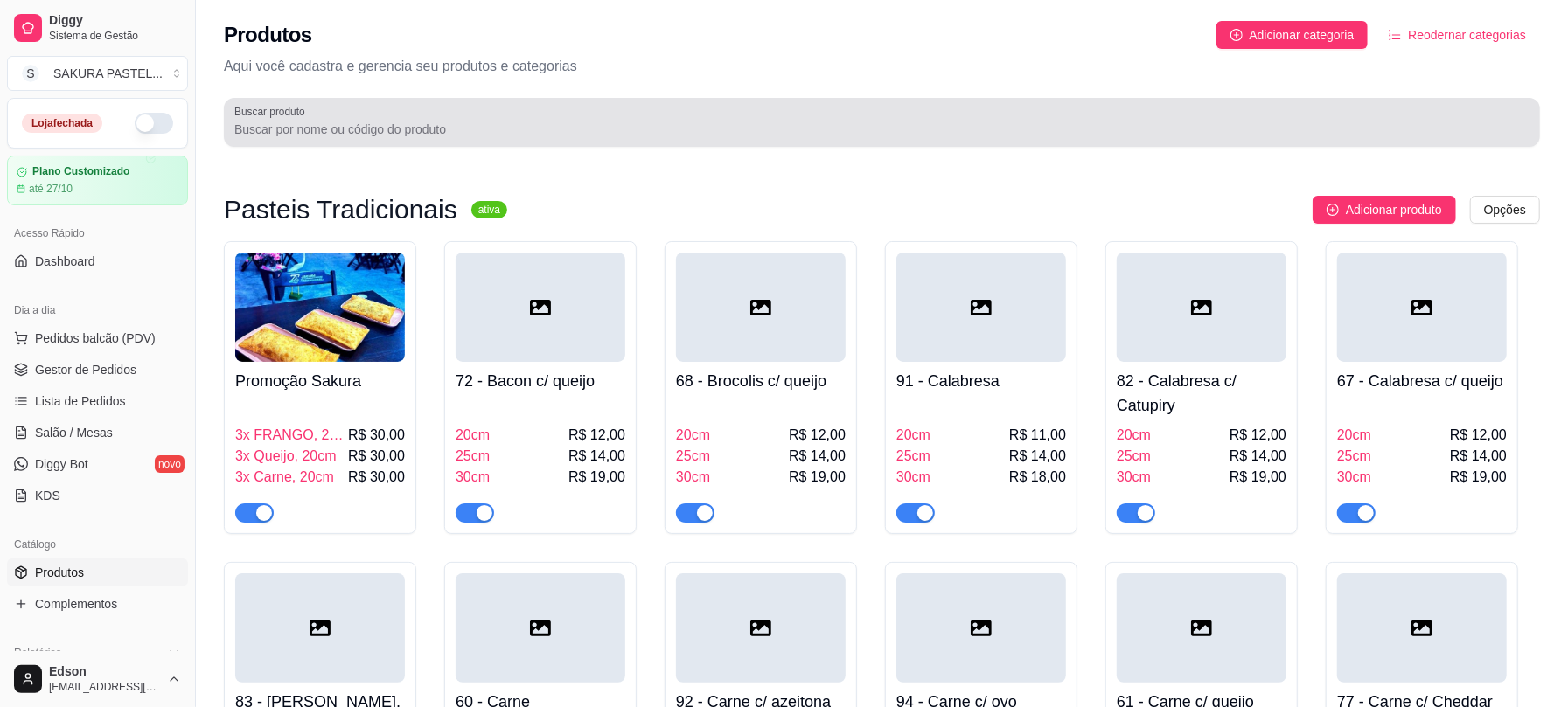
click at [427, 116] on div at bounding box center [881, 122] width 1295 height 35
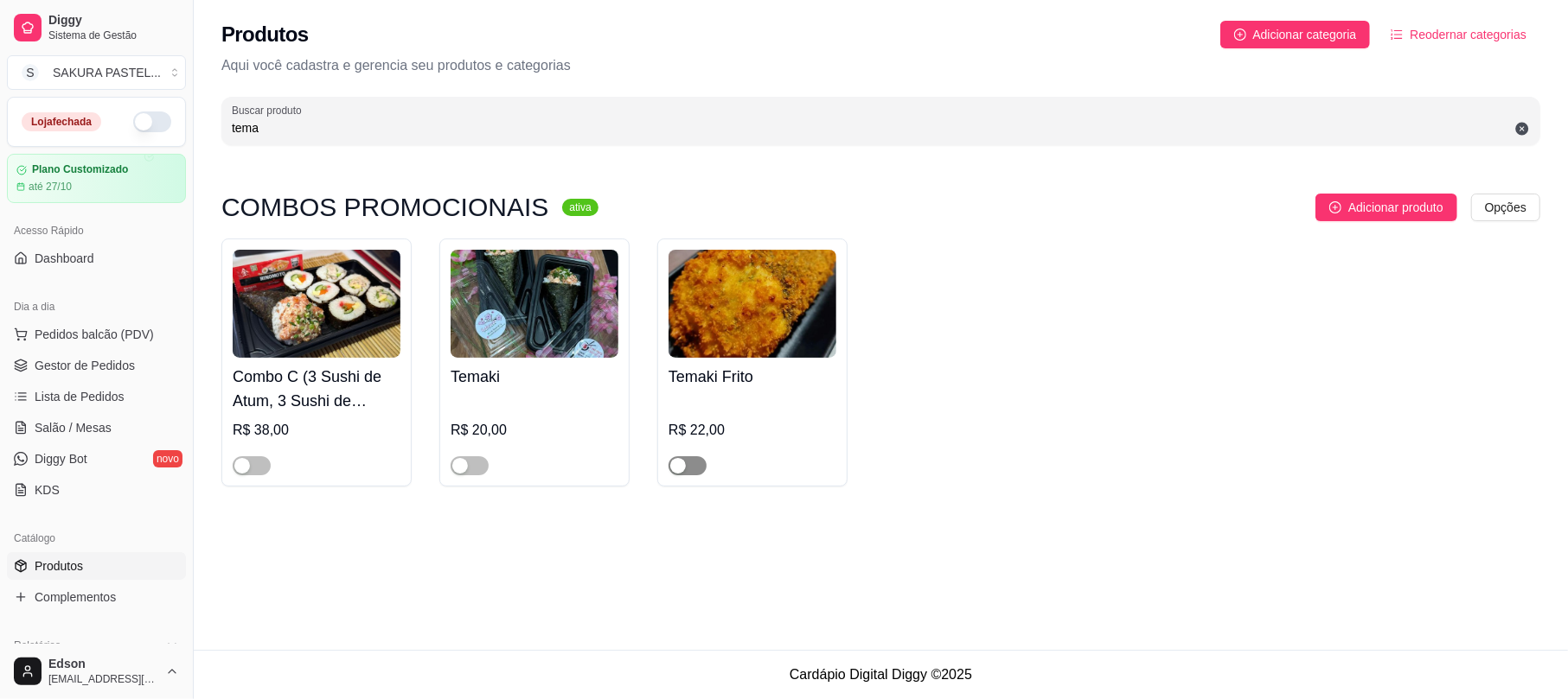
type input "tema"
click at [690, 470] on span "button" at bounding box center [687, 465] width 38 height 19
click at [462, 466] on div "button" at bounding box center [459, 465] width 16 height 16
click at [69, 412] on ul "Pedidos balcão (PDV) Gestor de Pedidos Lista de Pedidos Salão / Mesas Diggy Bot…" at bounding box center [96, 412] width 179 height 183
click at [76, 430] on span "Salão / Mesas" at bounding box center [73, 428] width 77 height 17
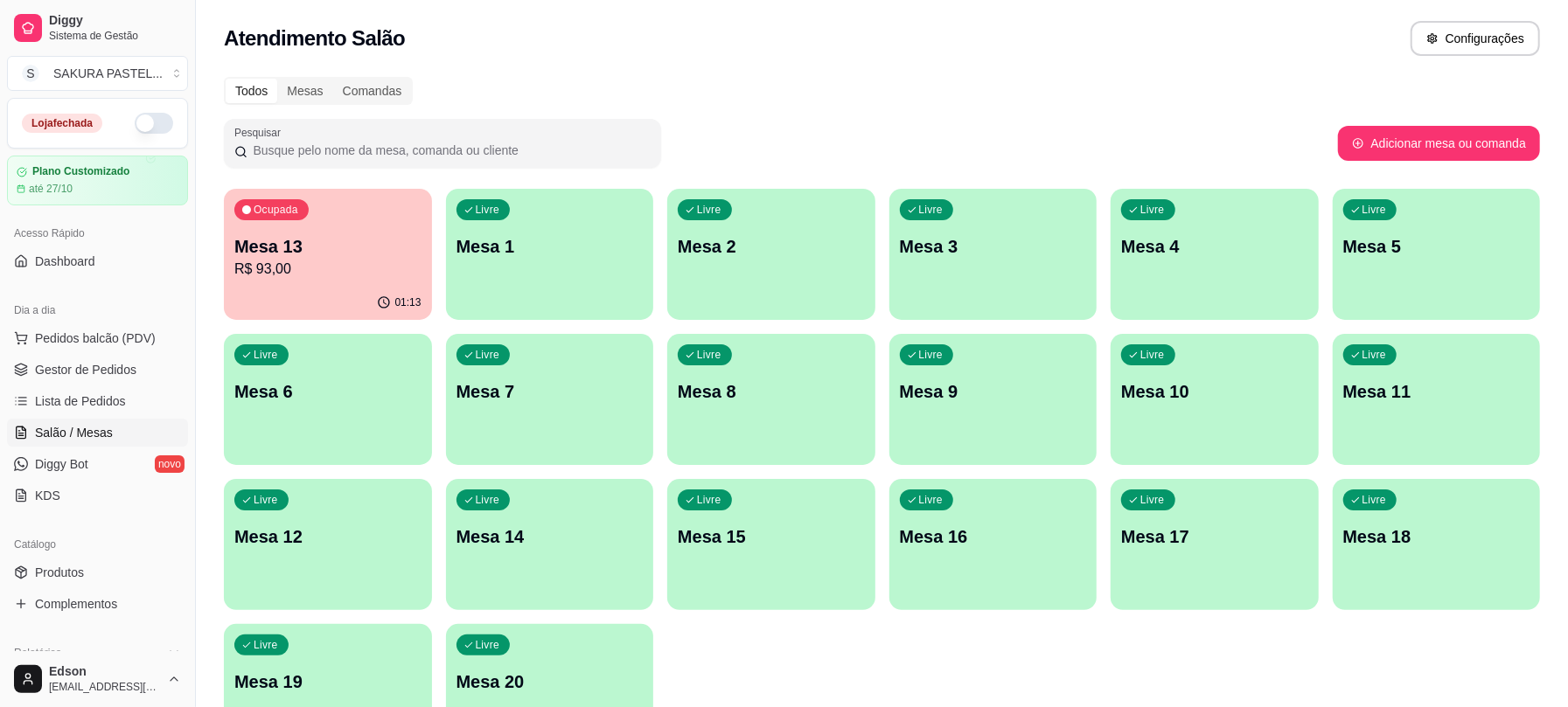
click at [315, 248] on p "Mesa 13" at bounding box center [328, 246] width 187 height 24
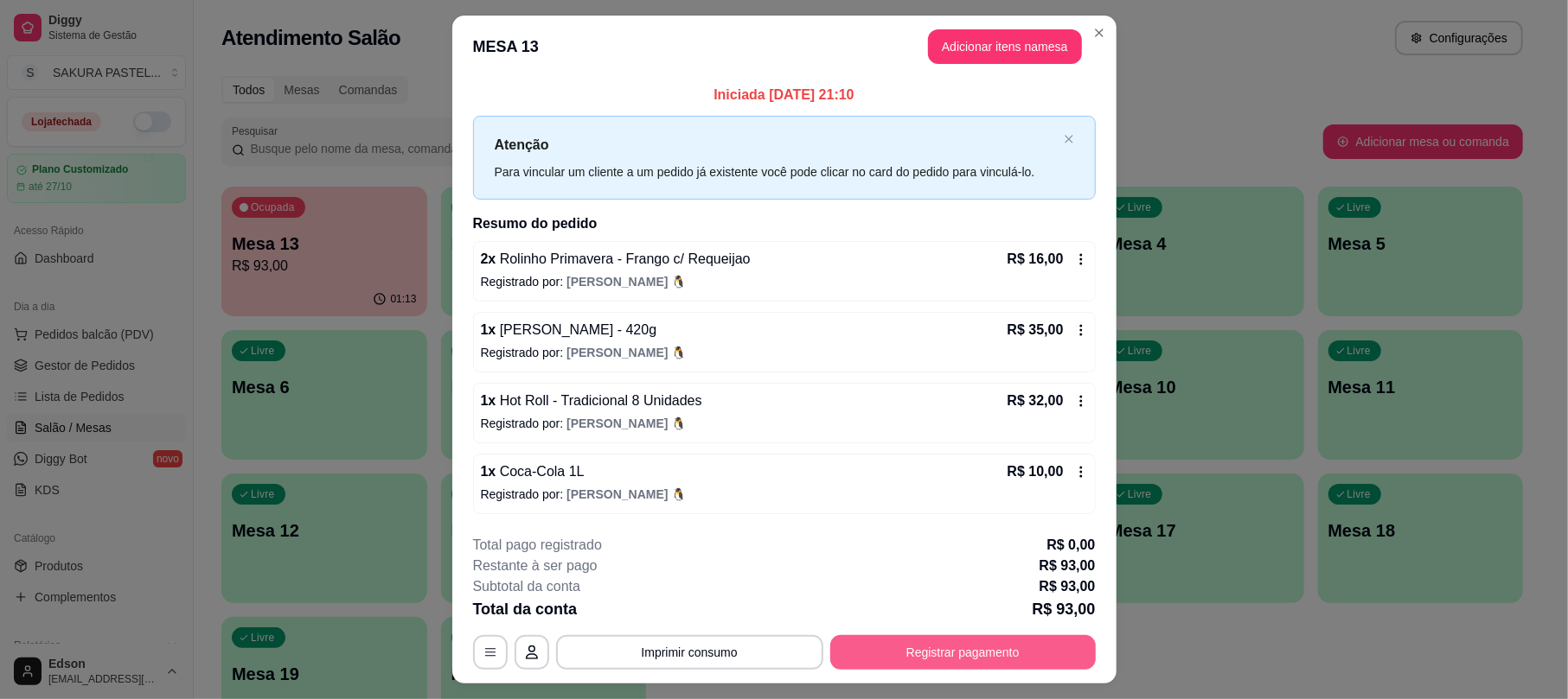
click at [1038, 665] on button "Registrar pagamento" at bounding box center [963, 652] width 266 height 35
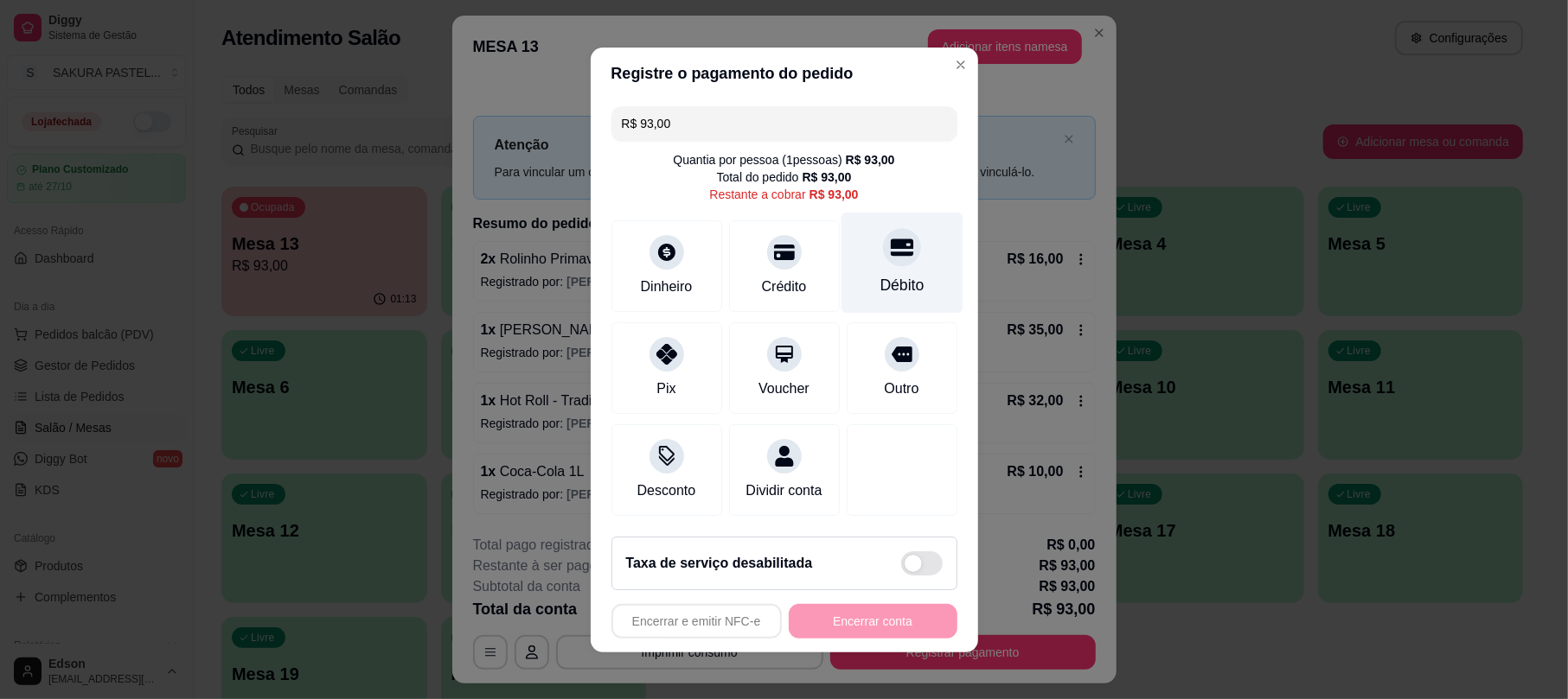
click at [895, 257] on div "Débito" at bounding box center [901, 262] width 122 height 101
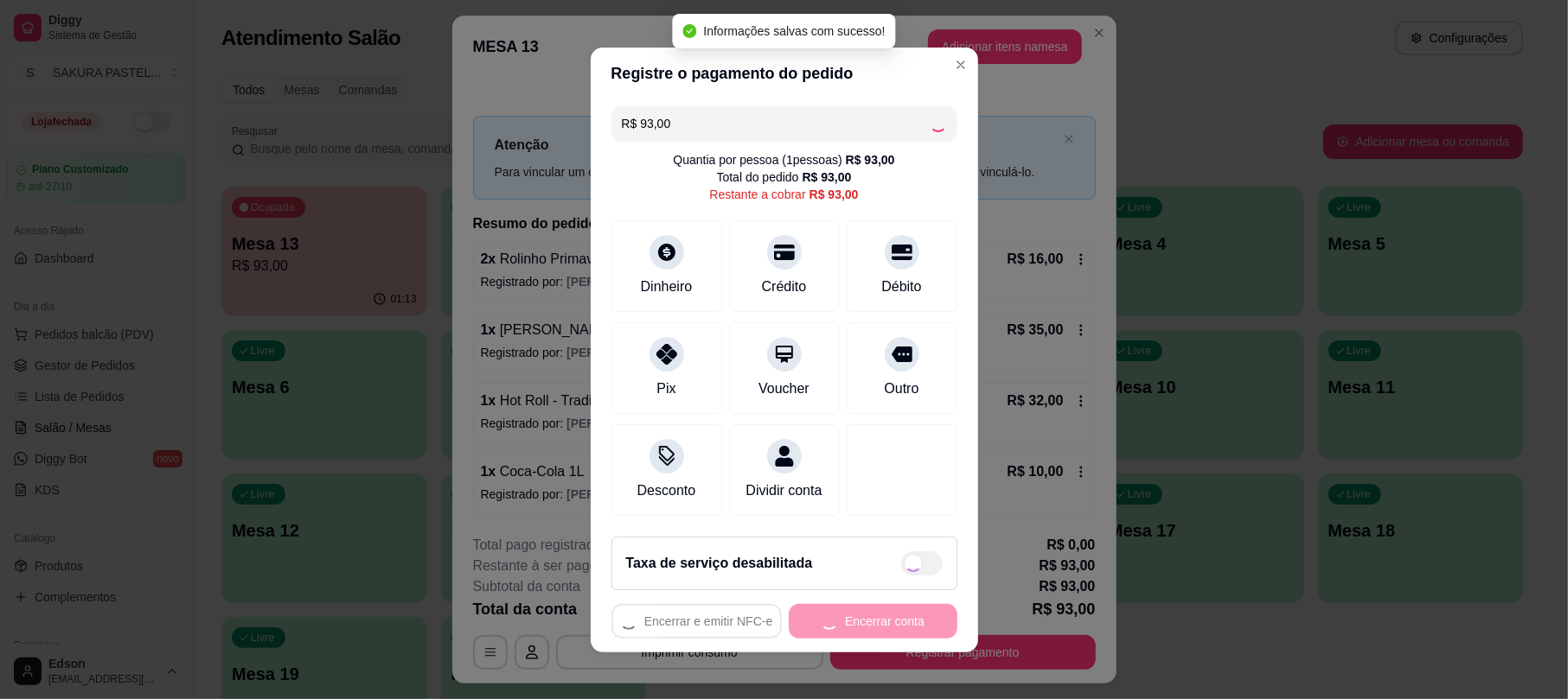
type input "R$ 0,00"
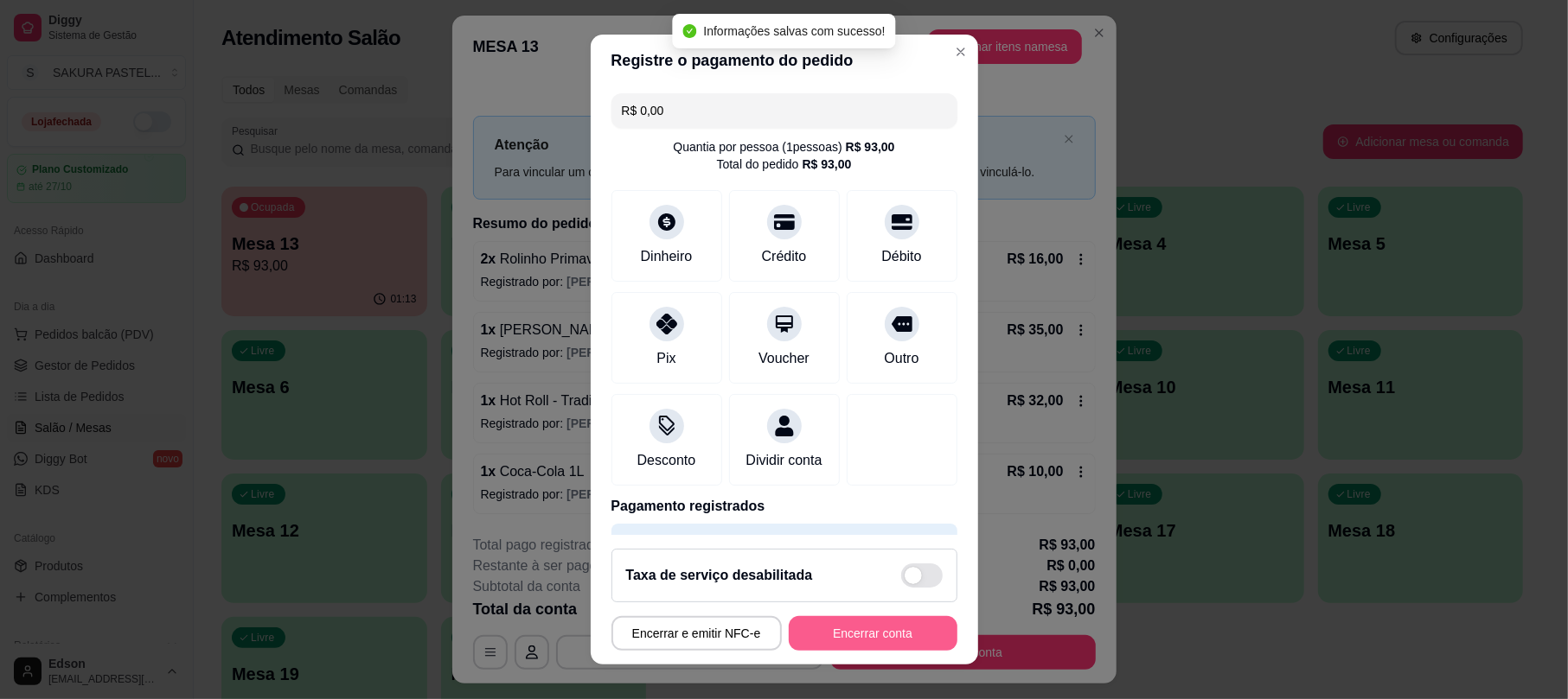
click at [903, 648] on button "Encerrar conta" at bounding box center [872, 634] width 169 height 35
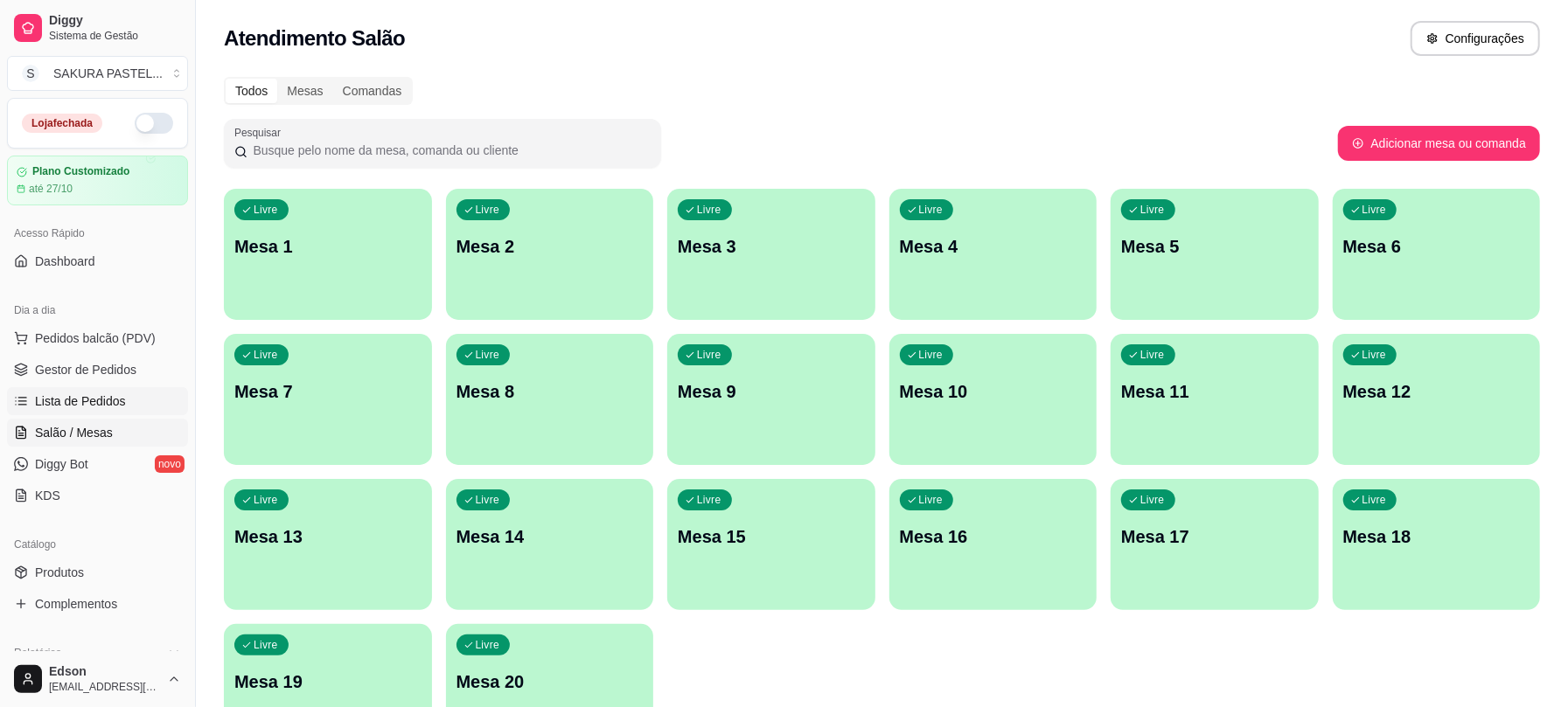
click at [57, 404] on span "Lista de Pedidos" at bounding box center [81, 401] width 91 height 18
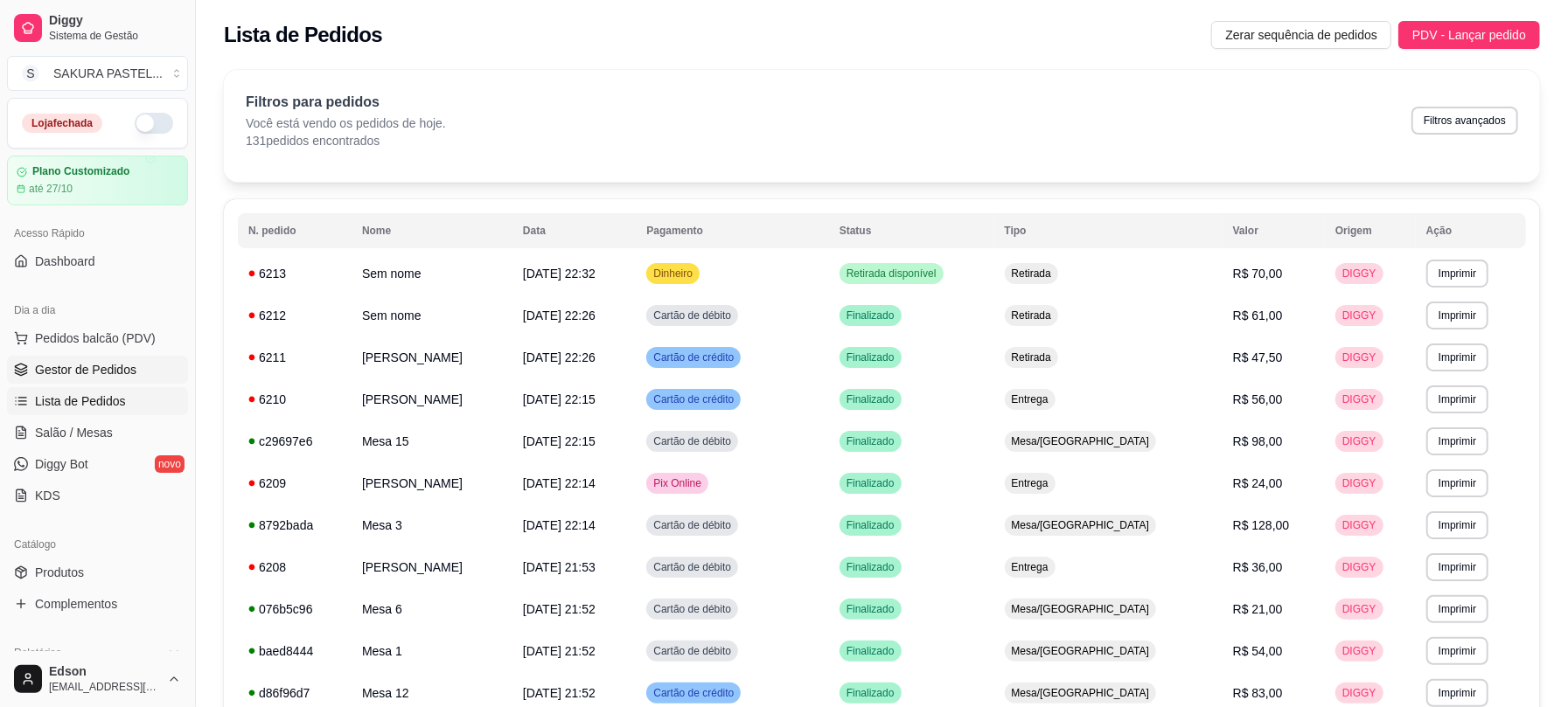
click at [69, 364] on span "Gestor de Pedidos" at bounding box center [85, 370] width 101 height 18
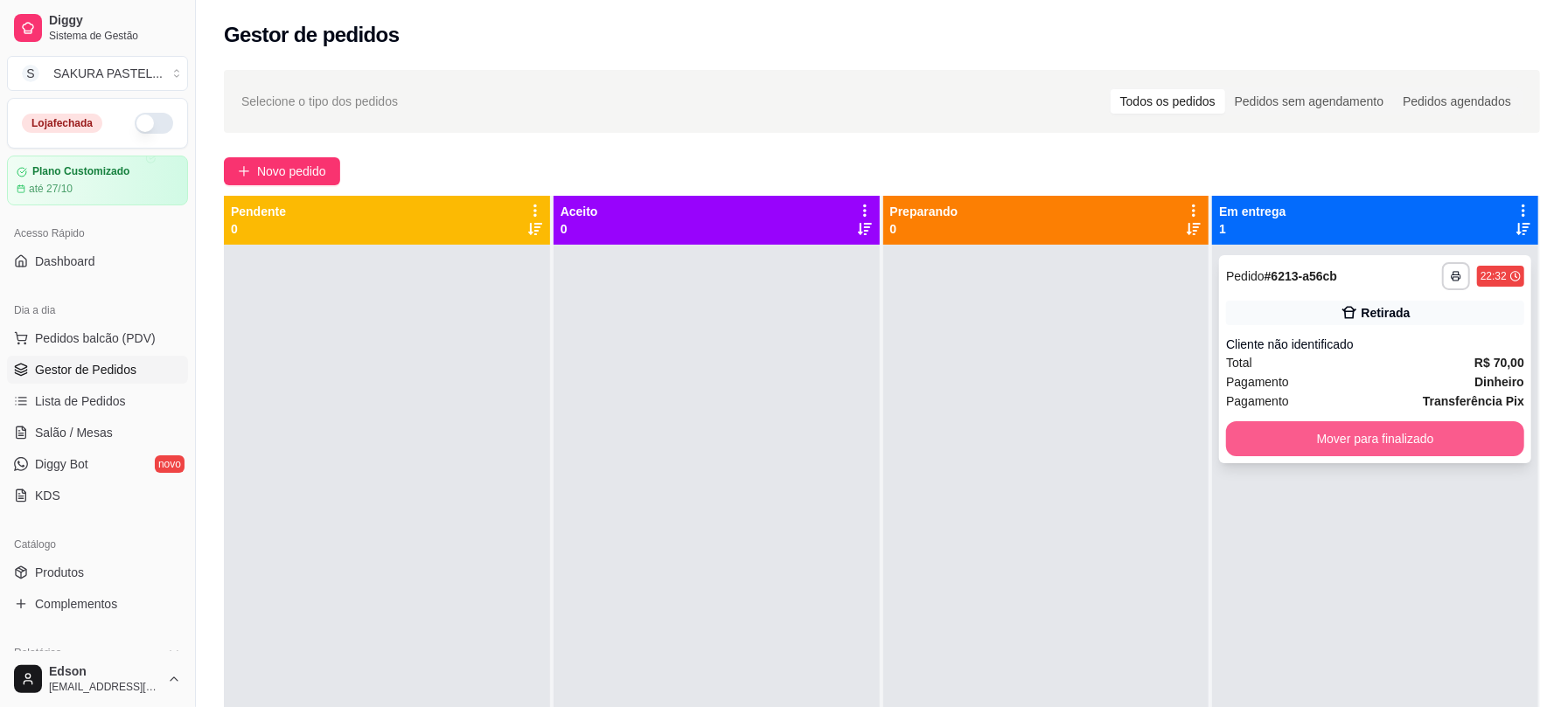
click at [1411, 444] on button "Mover para finalizado" at bounding box center [1375, 439] width 298 height 35
